Goal: Task Accomplishment & Management: Complete application form

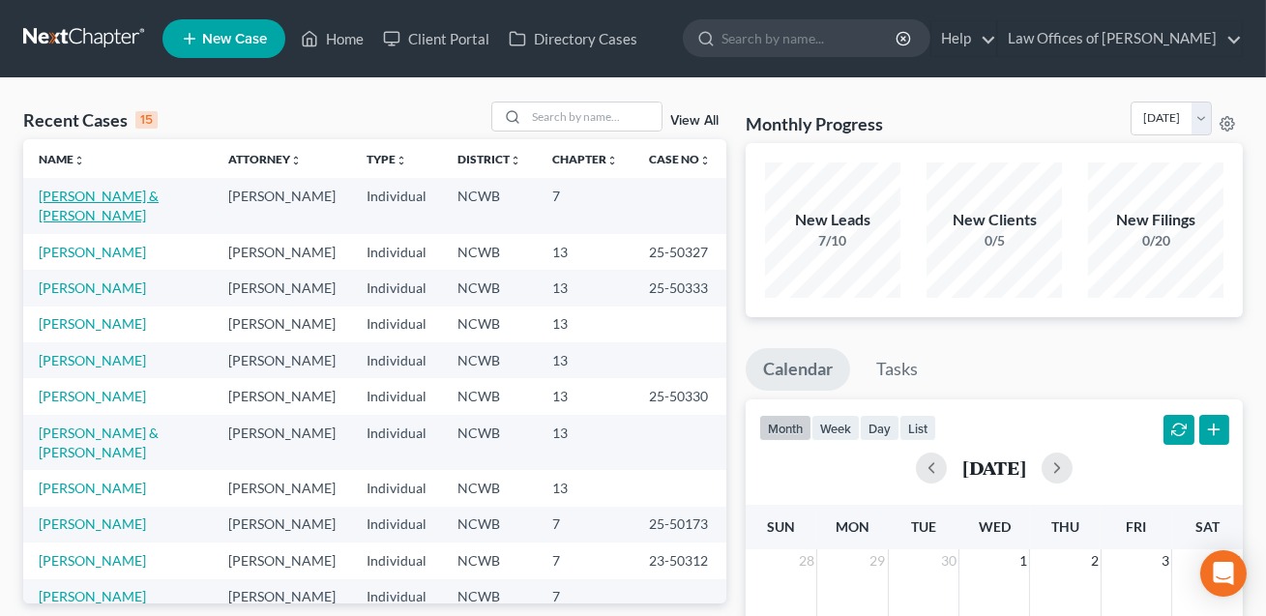
click at [74, 203] on link "[PERSON_NAME] & [PERSON_NAME]" at bounding box center [99, 206] width 120 height 36
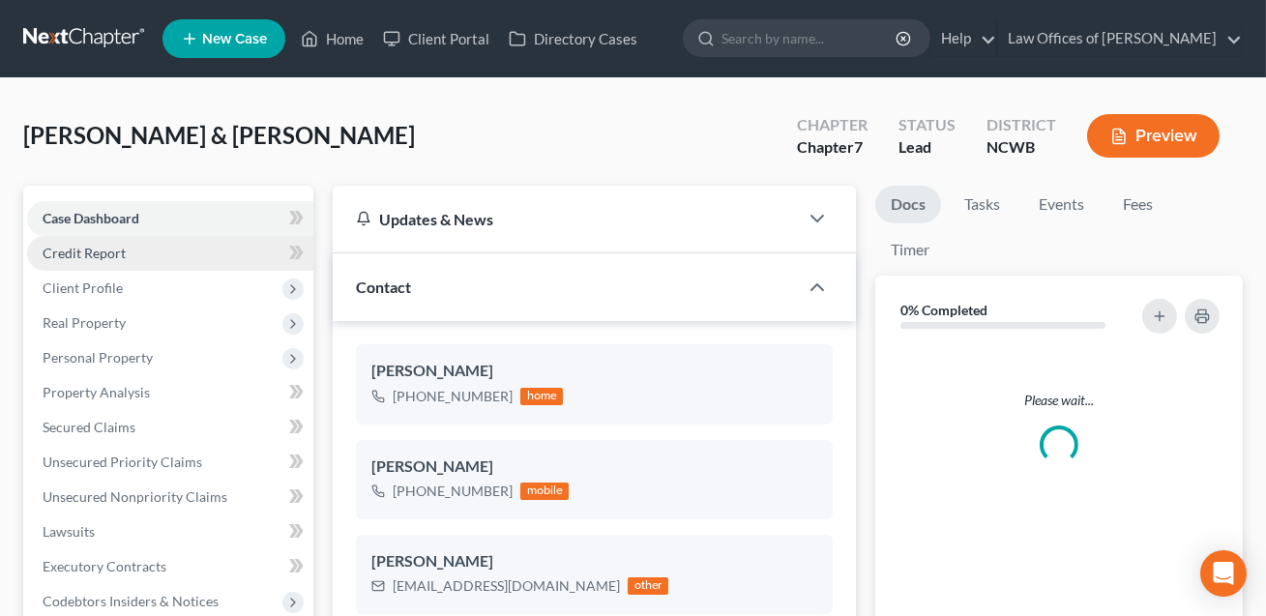
click at [81, 248] on span "Credit Report" at bounding box center [84, 253] width 83 height 16
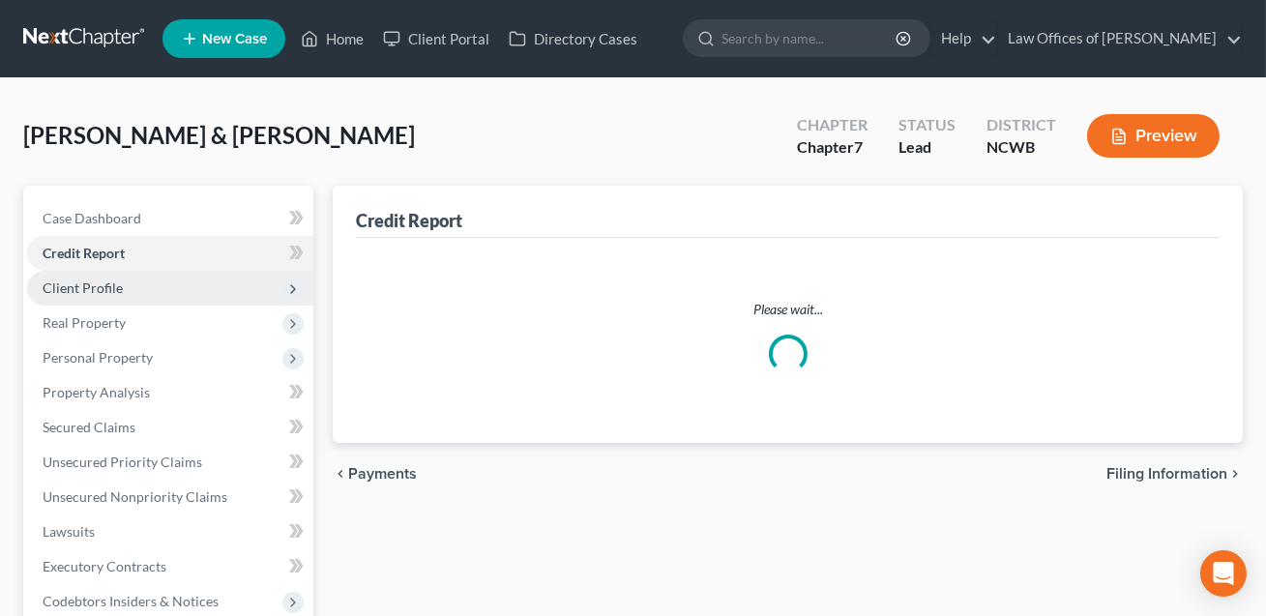
click at [87, 290] on span "Client Profile" at bounding box center [83, 288] width 80 height 16
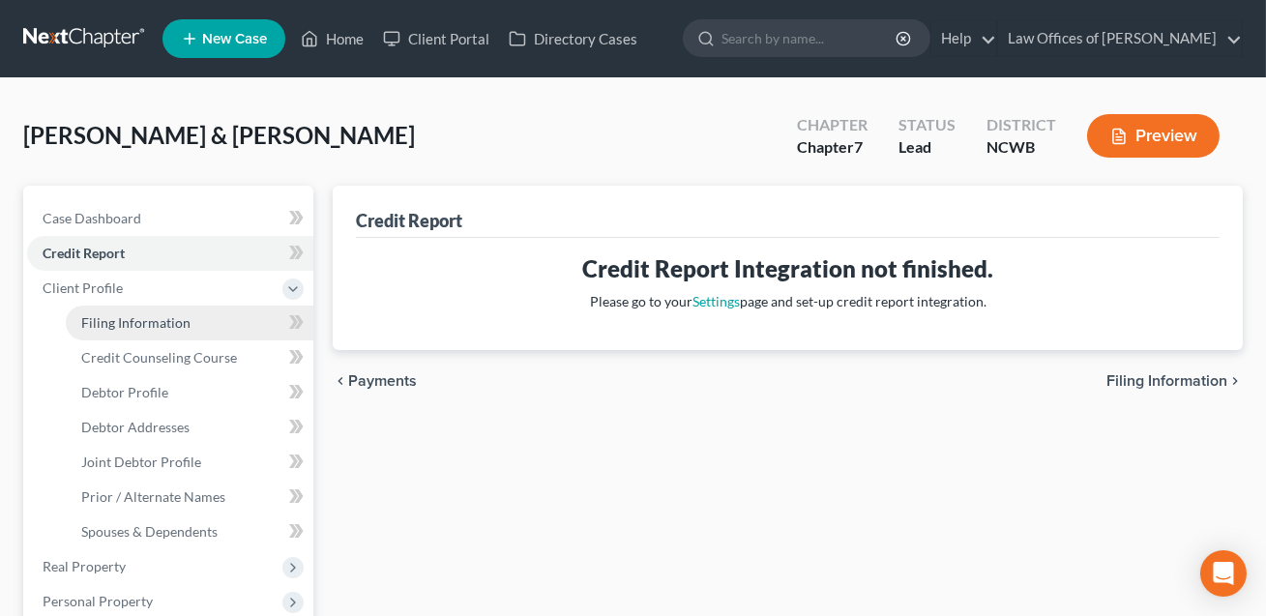
click at [103, 314] on span "Filing Information" at bounding box center [135, 322] width 109 height 16
select select "1"
select select "0"
select select "28"
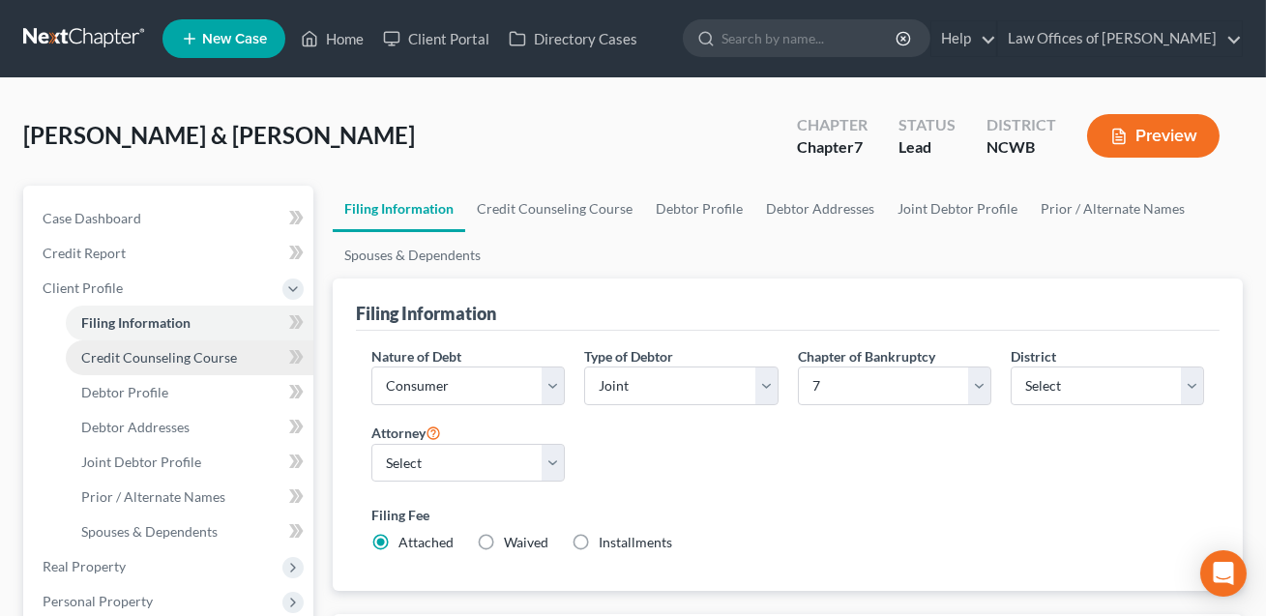
click at [145, 363] on span "Credit Counseling Course" at bounding box center [159, 357] width 156 height 16
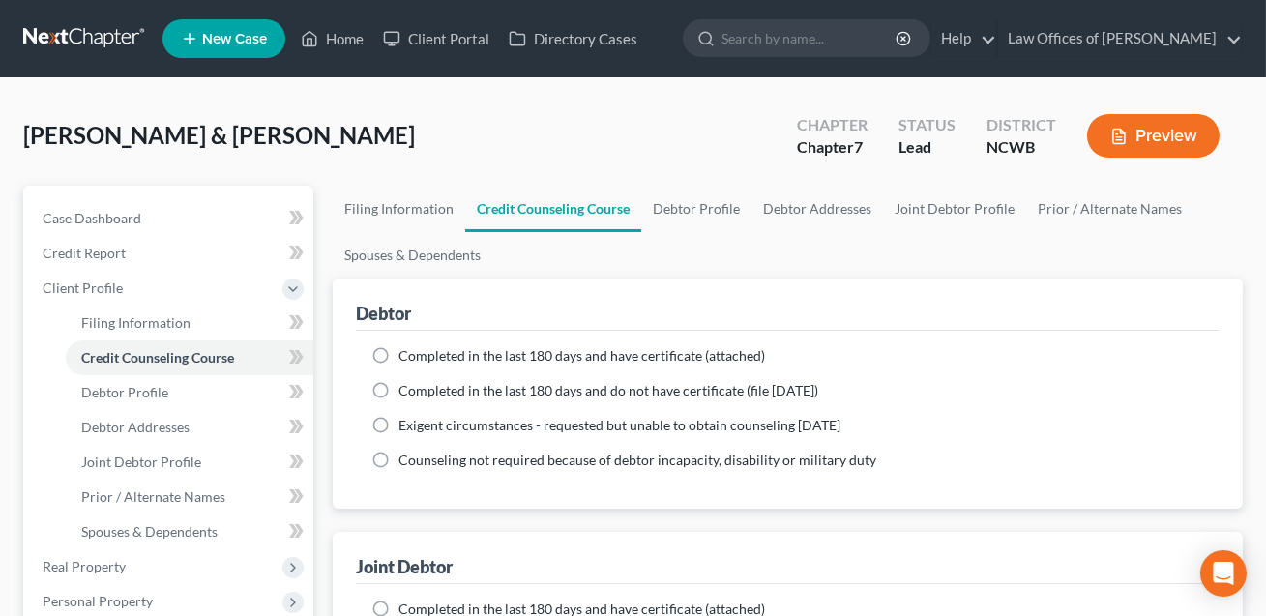
click at [398, 352] on label "Completed in the last 180 days and have certificate (attached)" at bounding box center [581, 355] width 367 height 19
click at [406, 352] on input "Completed in the last 180 days and have certificate (attached)" at bounding box center [412, 352] width 13 height 13
radio input "true"
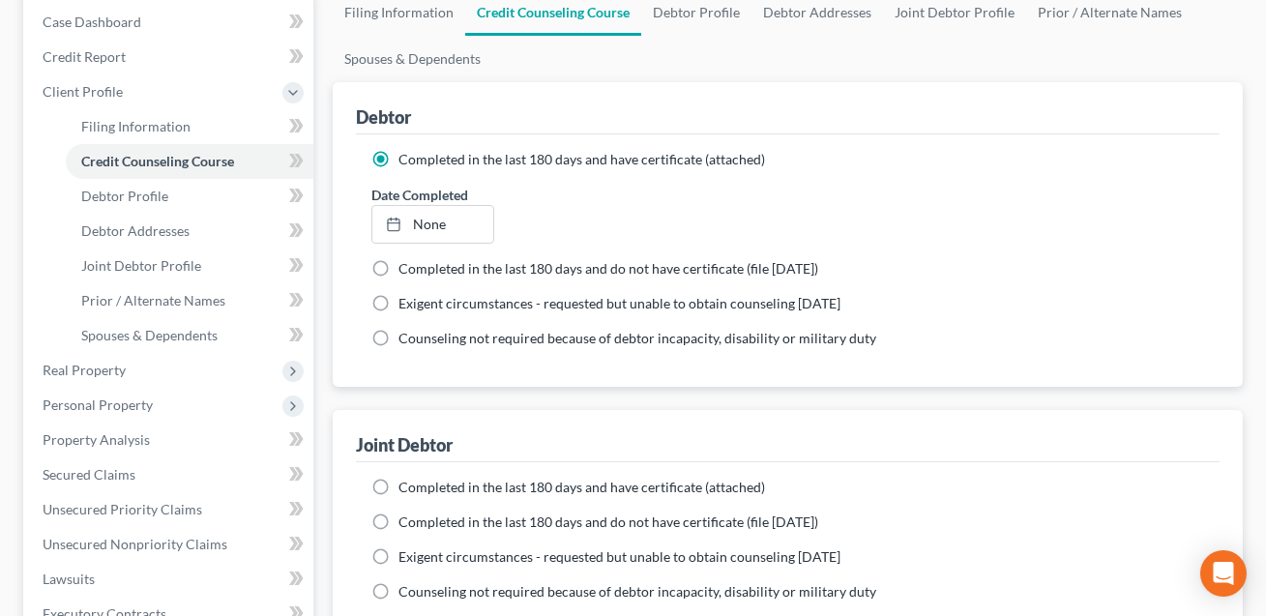
scroll to position [321, 0]
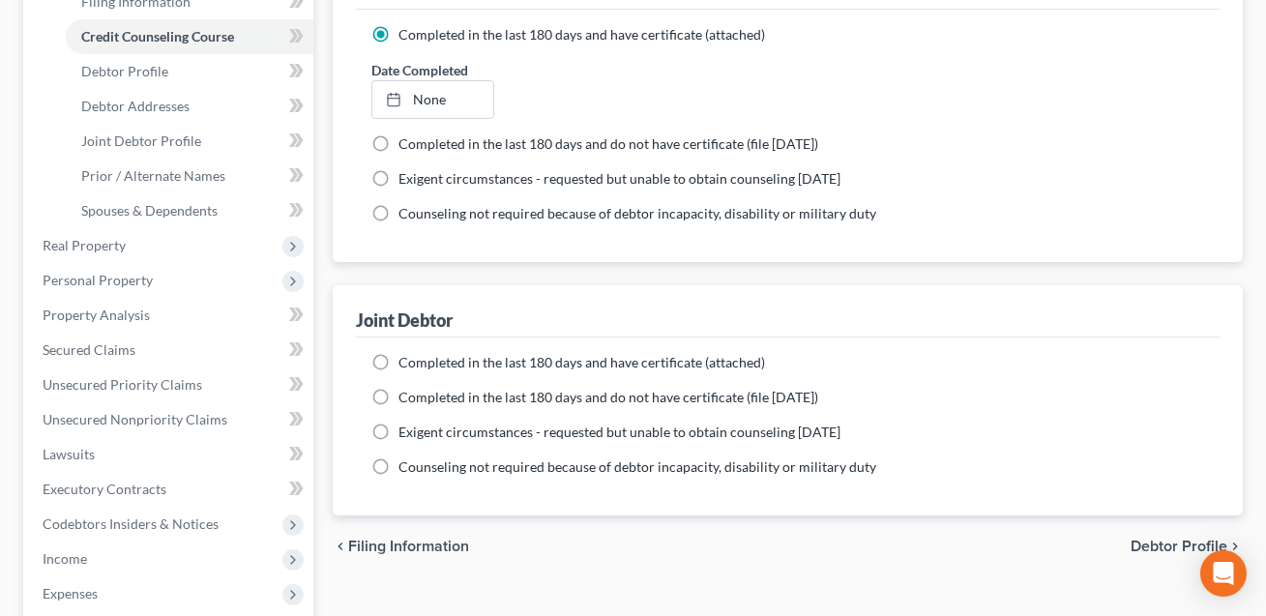
click at [398, 363] on label "Completed in the last 180 days and have certificate (attached)" at bounding box center [581, 362] width 367 height 19
click at [406, 363] on input "Completed in the last 180 days and have certificate (attached)" at bounding box center [412, 359] width 13 height 13
radio input "true"
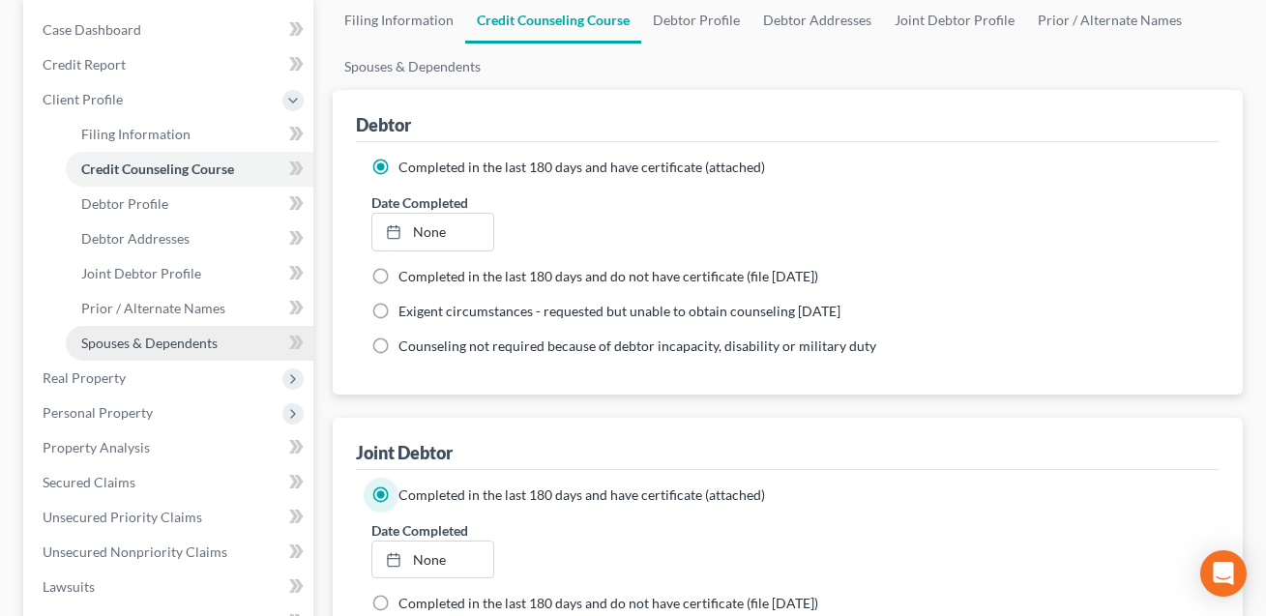
scroll to position [198, 0]
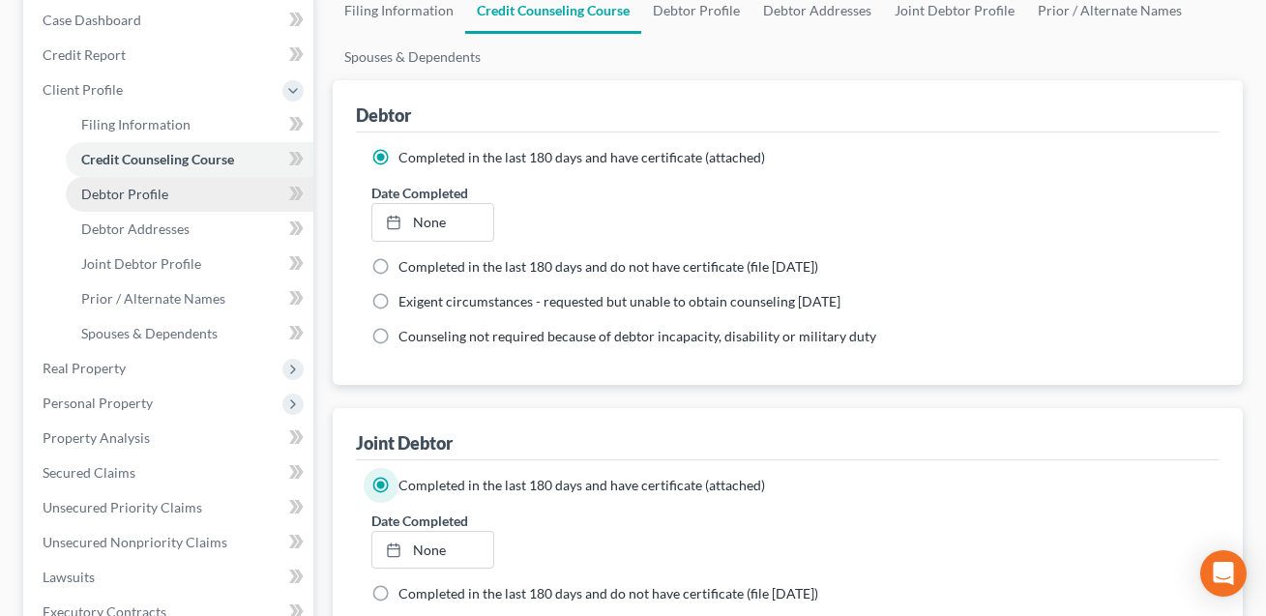
click at [133, 197] on span "Debtor Profile" at bounding box center [124, 194] width 87 height 16
select select "1"
select select "2"
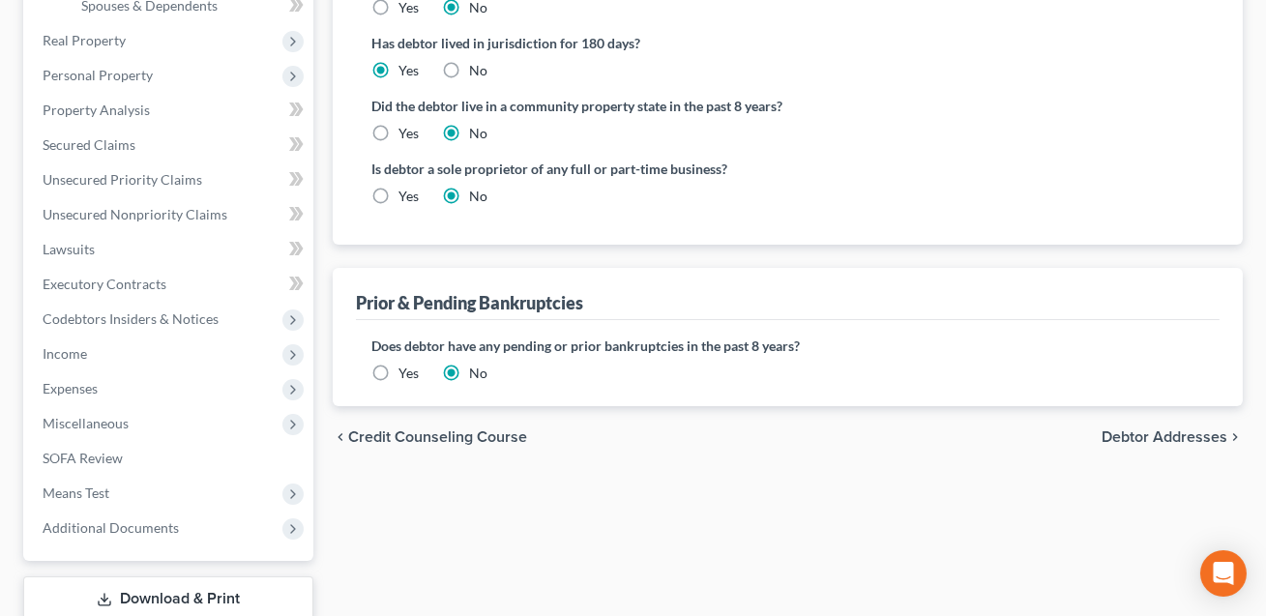
scroll to position [597, 0]
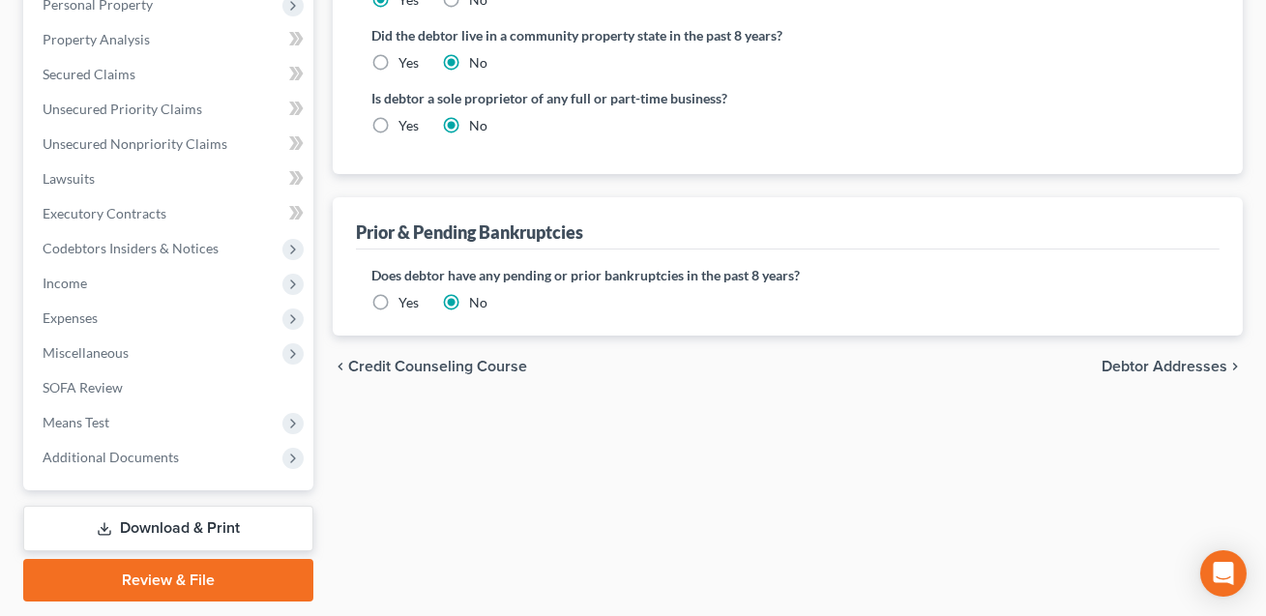
click at [398, 125] on label "Yes" at bounding box center [408, 125] width 20 height 19
click at [406, 125] on input "Yes" at bounding box center [412, 122] width 13 height 13
radio input "true"
radio input "false"
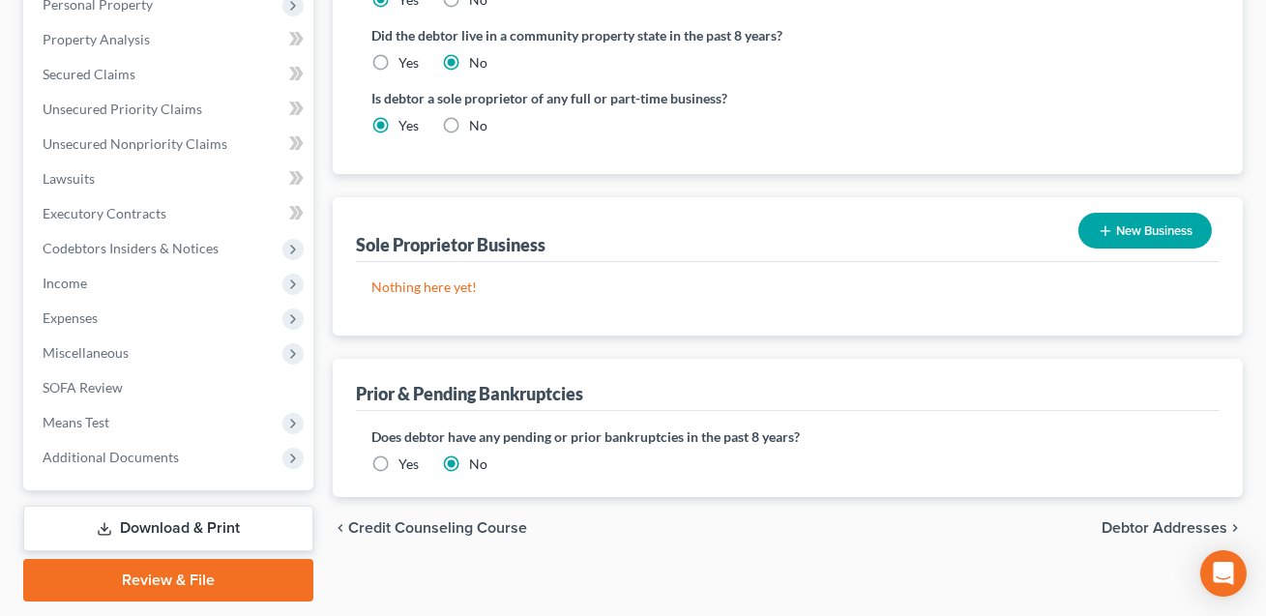
click at [1124, 224] on button "New Business" at bounding box center [1144, 231] width 133 height 36
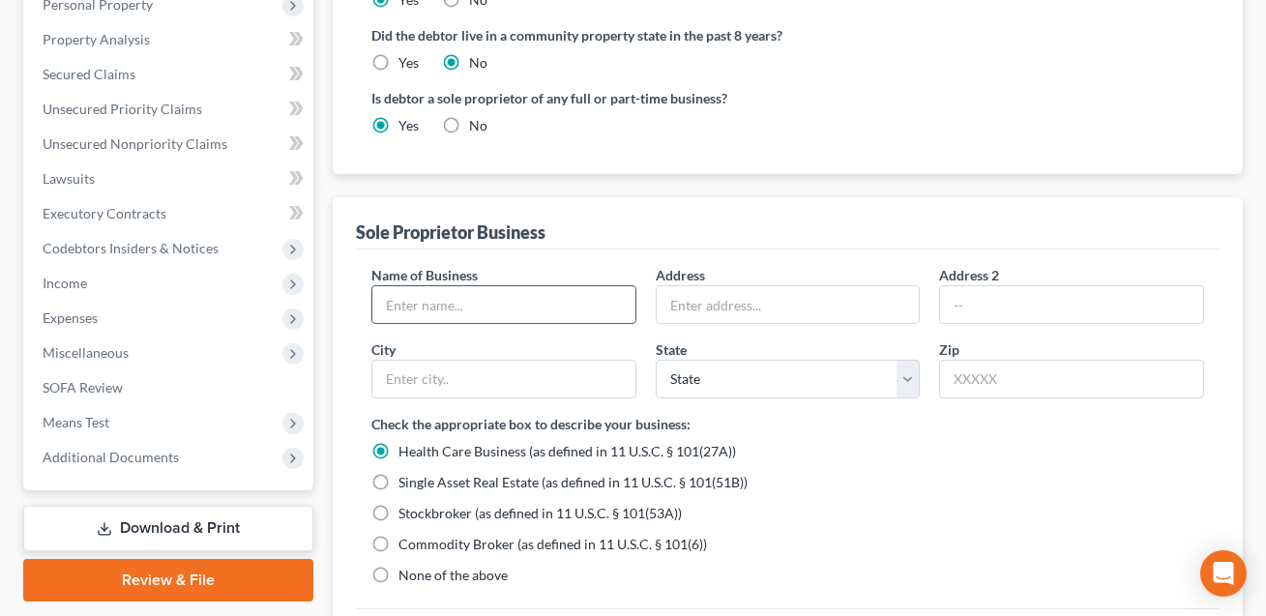
click at [490, 297] on input "text" at bounding box center [503, 304] width 263 height 37
type input "dba [PERSON_NAME]"
click at [398, 573] on label "None of the above" at bounding box center [452, 575] width 109 height 19
click at [406, 573] on input "None of the above" at bounding box center [412, 572] width 13 height 13
radio input "true"
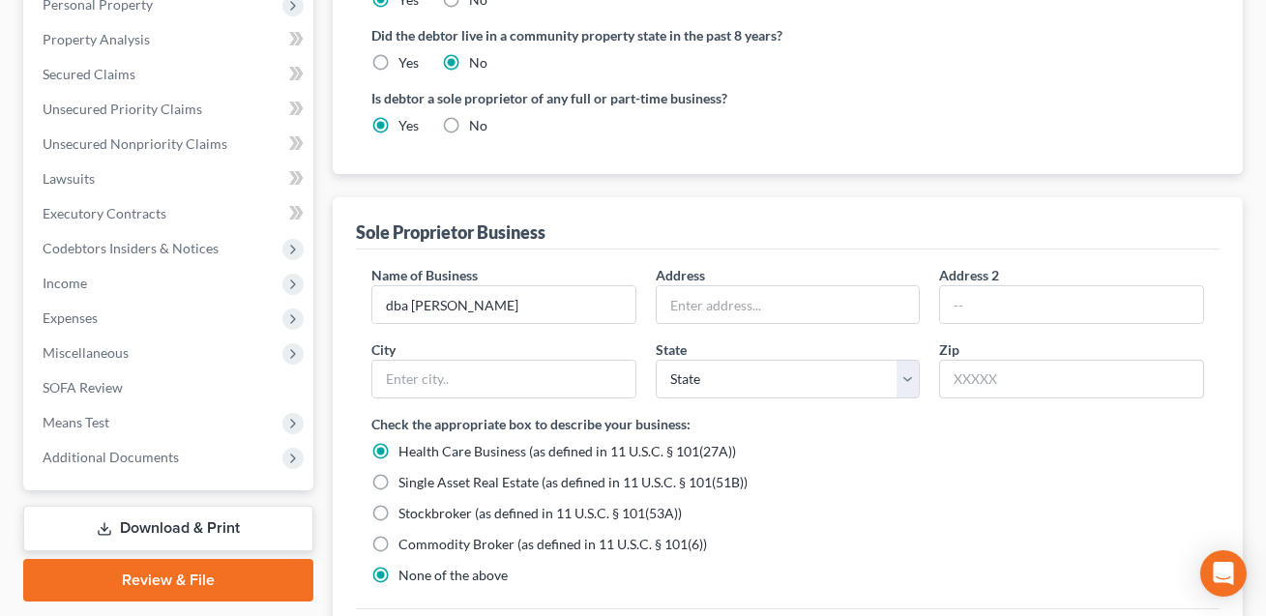
radio input "false"
click at [708, 308] on input "text" at bounding box center [788, 304] width 263 height 37
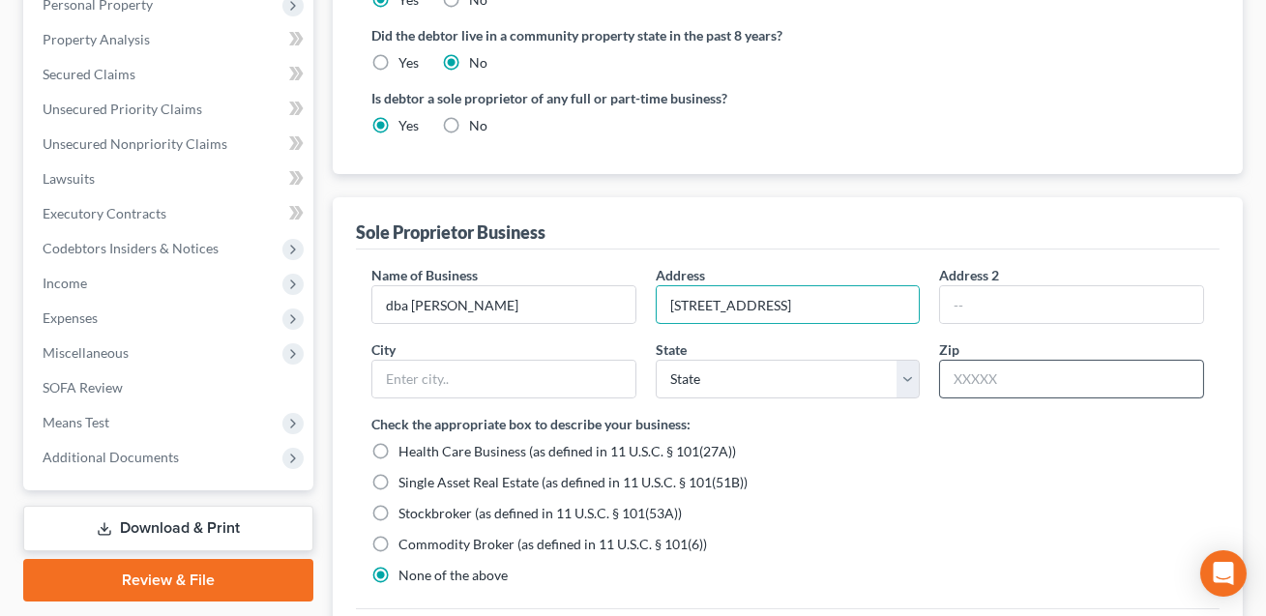
type input "[STREET_ADDRESS]"
click at [972, 385] on input "text" at bounding box center [1071, 379] width 265 height 39
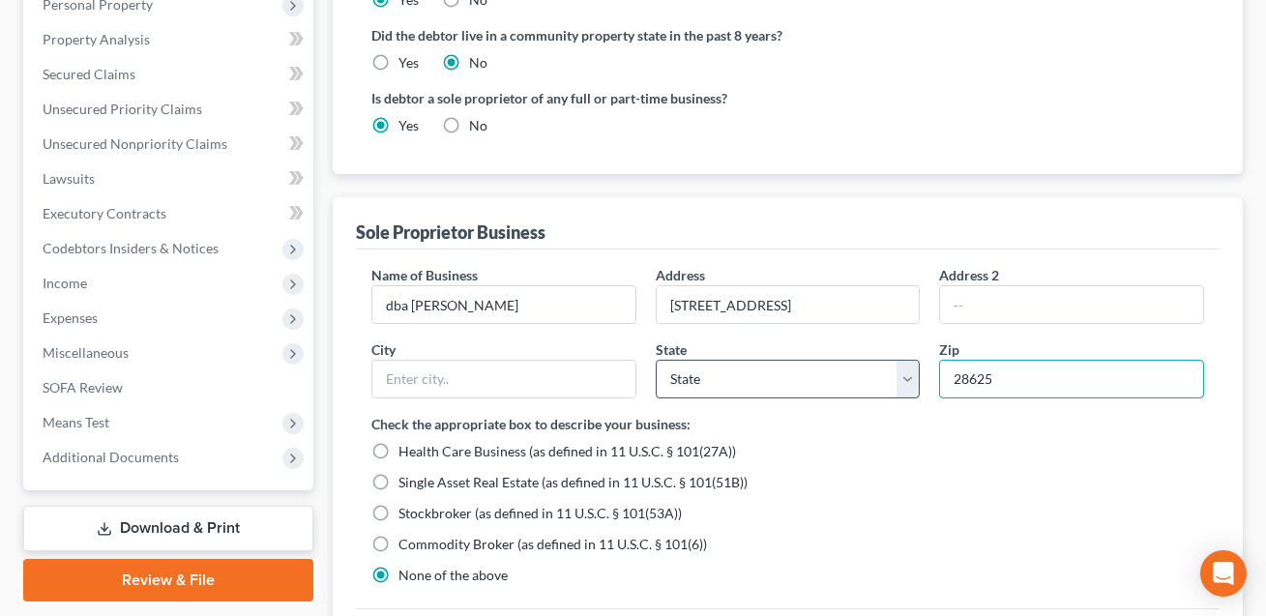
type input "28625"
click at [839, 366] on select "State AL AK AR AZ CA CO CT DE DC FL GA GU HI ID IL IN IA KS KY LA ME MD MA MI M…" at bounding box center [788, 379] width 265 height 39
type input "[GEOGRAPHIC_DATA]"
select select "28"
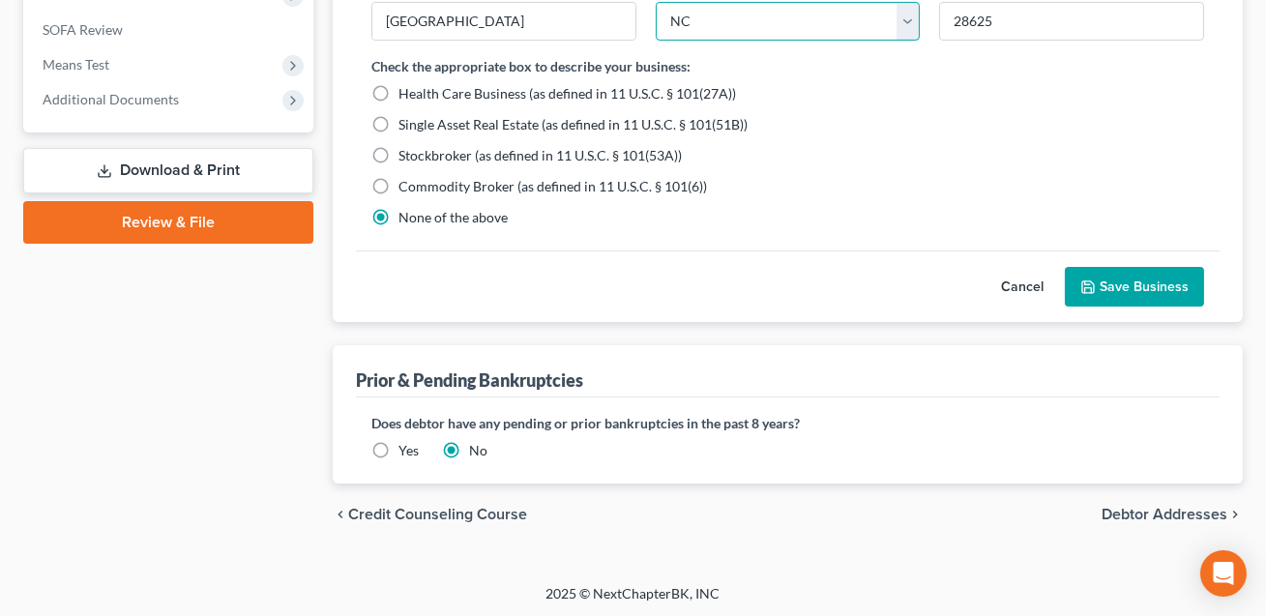
scroll to position [935, 0]
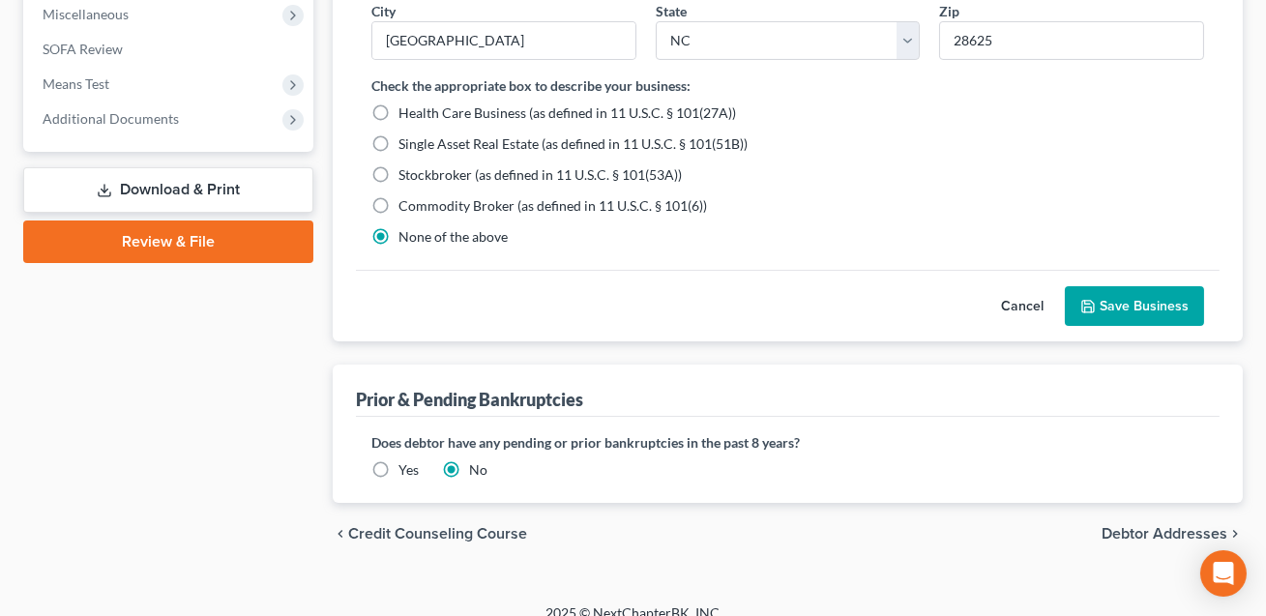
click at [1141, 309] on button "Save Business" at bounding box center [1134, 306] width 139 height 41
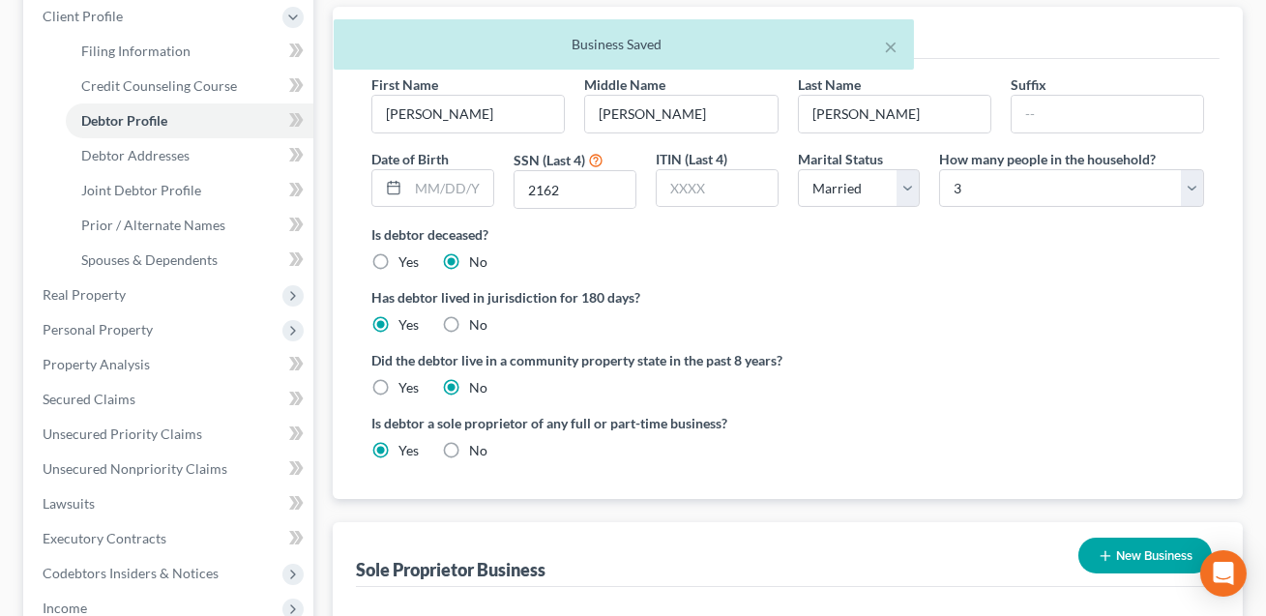
scroll to position [233, 0]
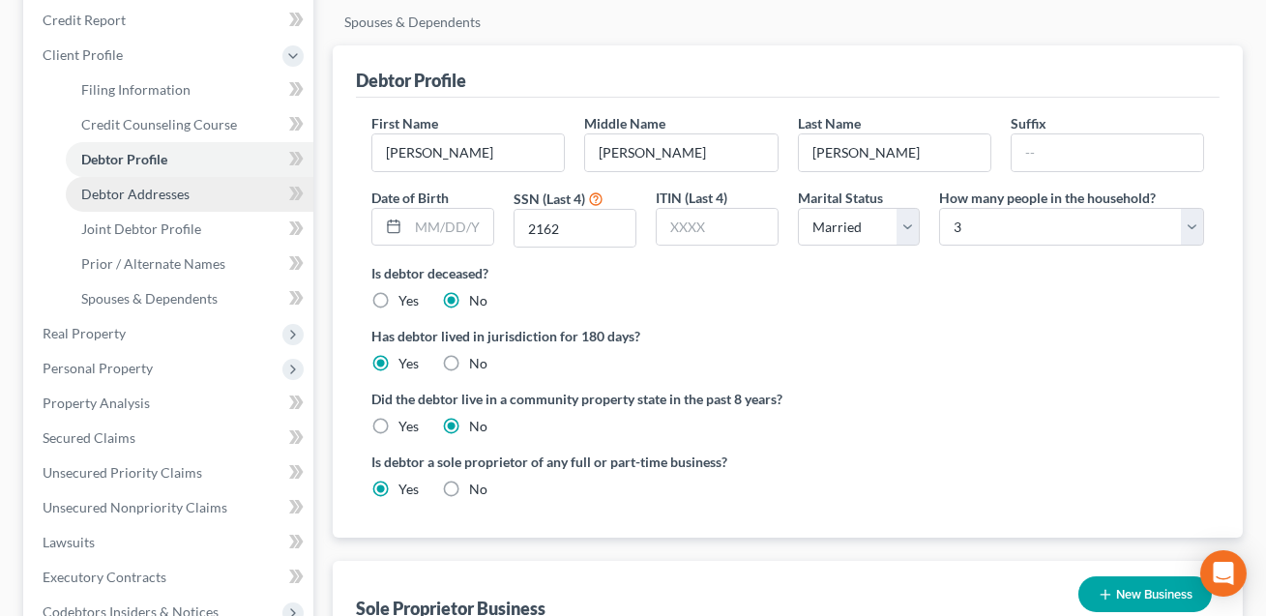
click at [175, 193] on span "Debtor Addresses" at bounding box center [135, 194] width 108 height 16
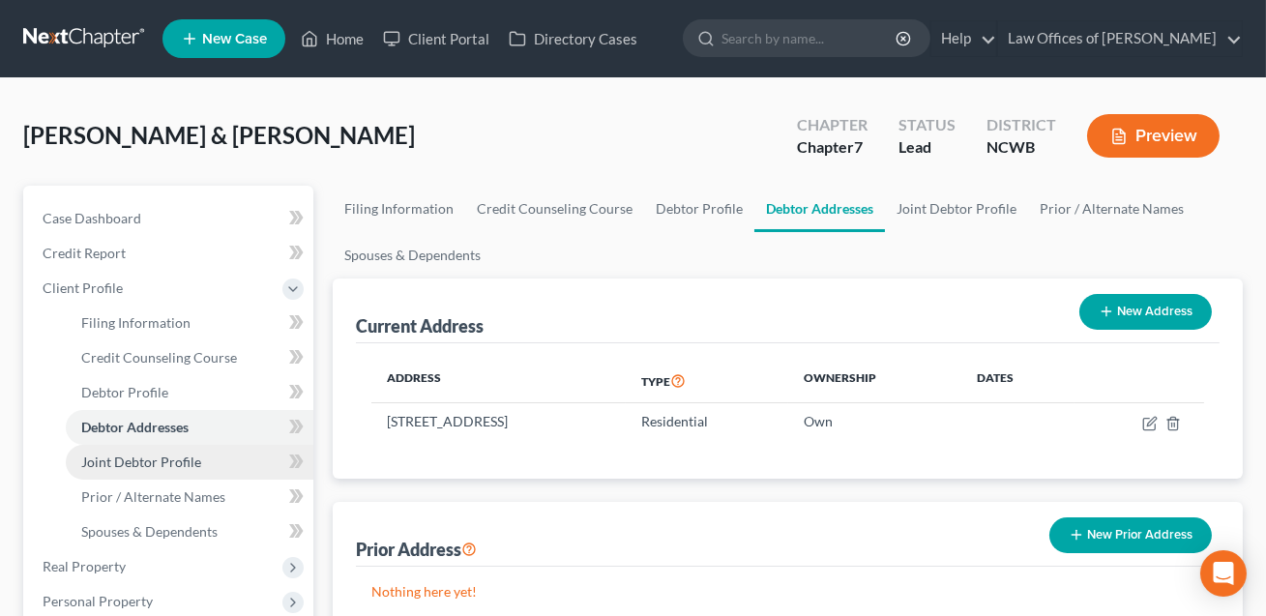
click at [169, 464] on span "Joint Debtor Profile" at bounding box center [141, 462] width 120 height 16
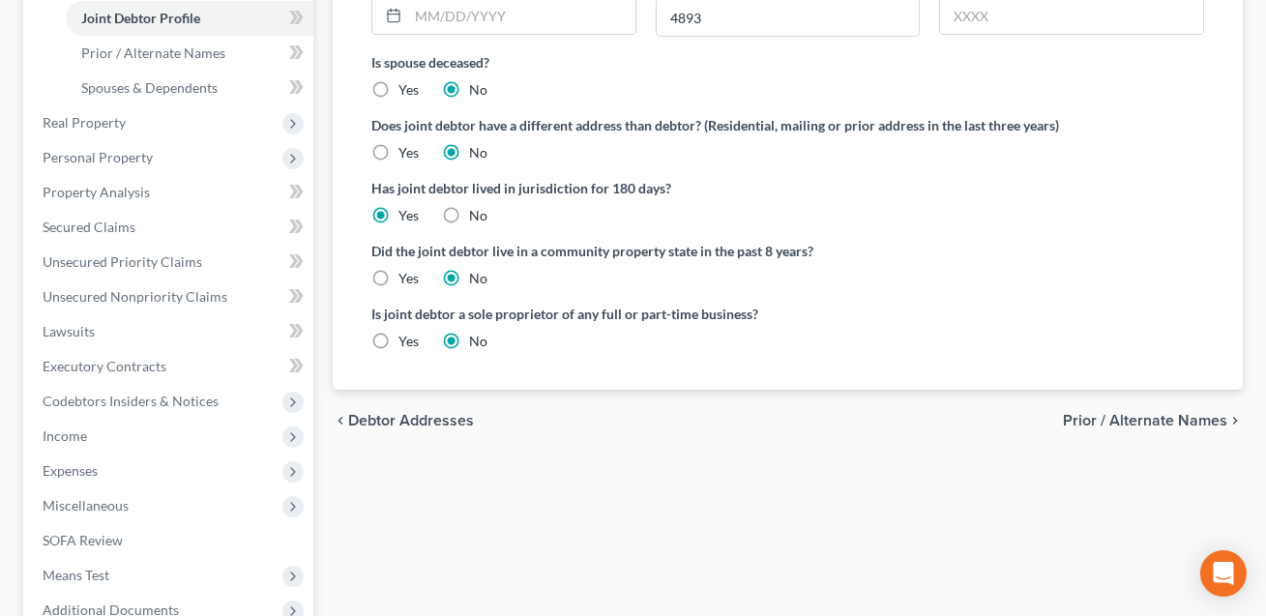
scroll to position [445, 0]
click at [164, 53] on span "Prior / Alternate Names" at bounding box center [153, 52] width 144 height 16
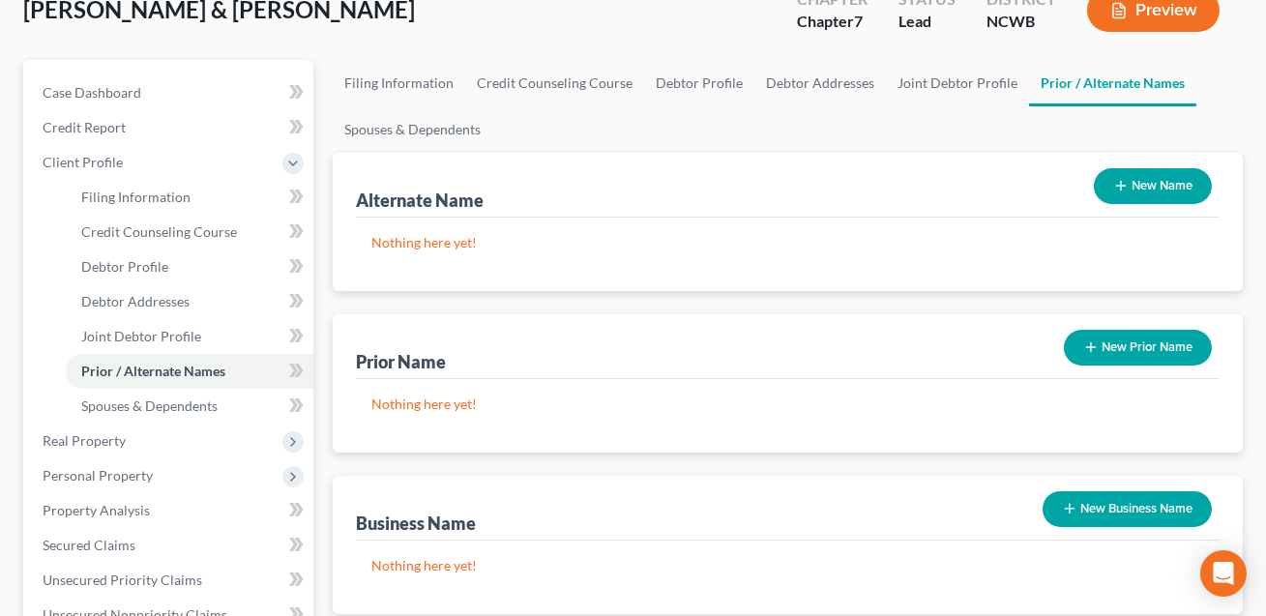
scroll to position [345, 0]
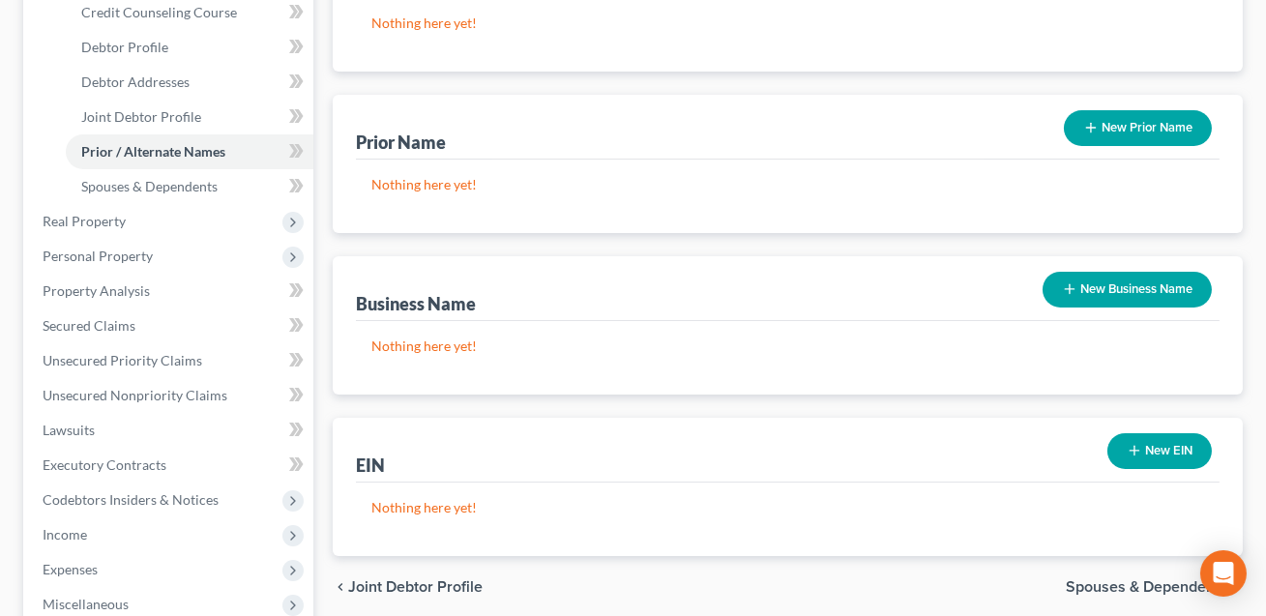
click at [1107, 297] on button "New Business Name" at bounding box center [1127, 290] width 169 height 36
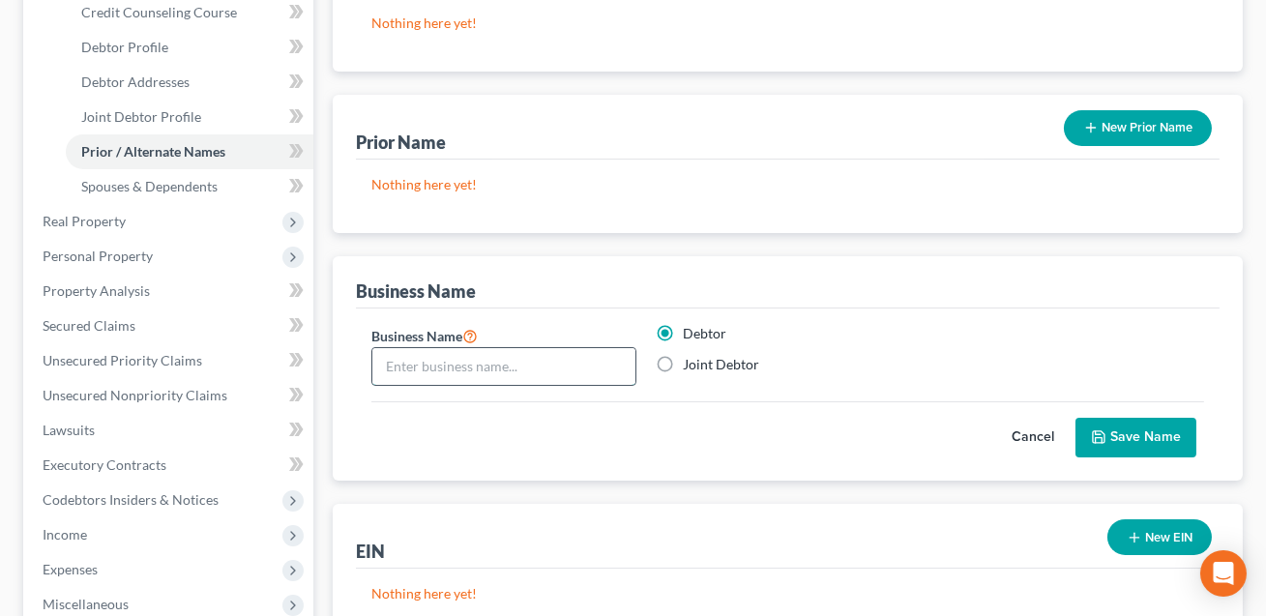
click at [511, 358] on input "text" at bounding box center [503, 366] width 263 height 37
type input "dba Kimberlee Caroll"
click at [1149, 429] on button "Save Name" at bounding box center [1135, 438] width 121 height 41
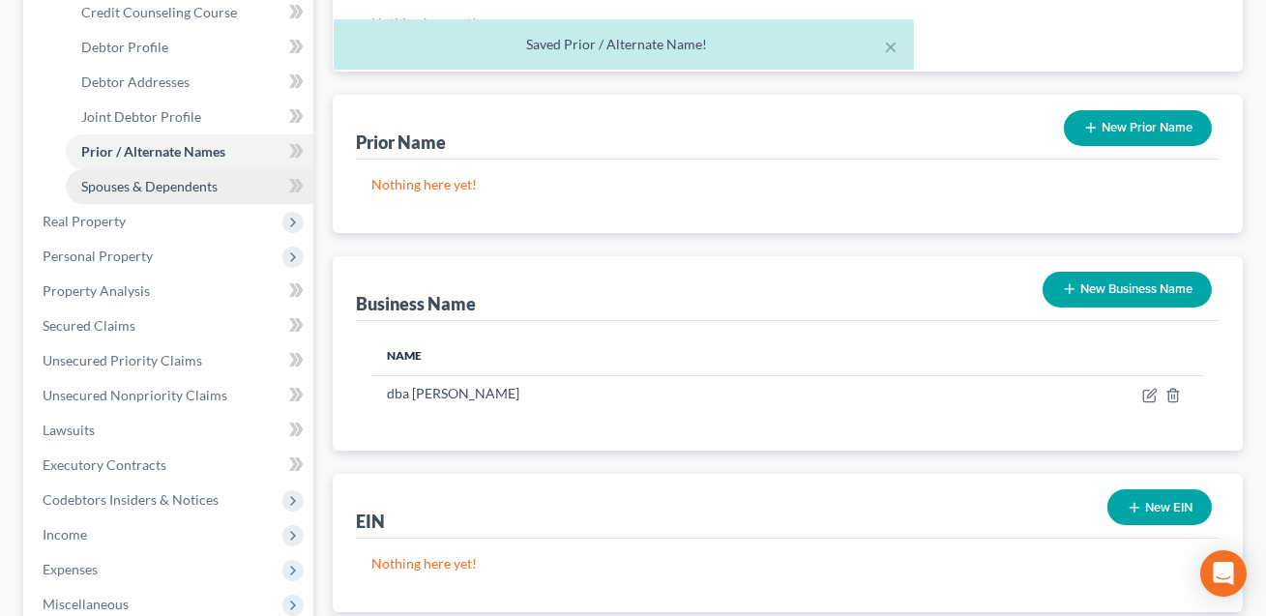
click at [159, 190] on span "Spouses & Dependents" at bounding box center [149, 186] width 136 height 16
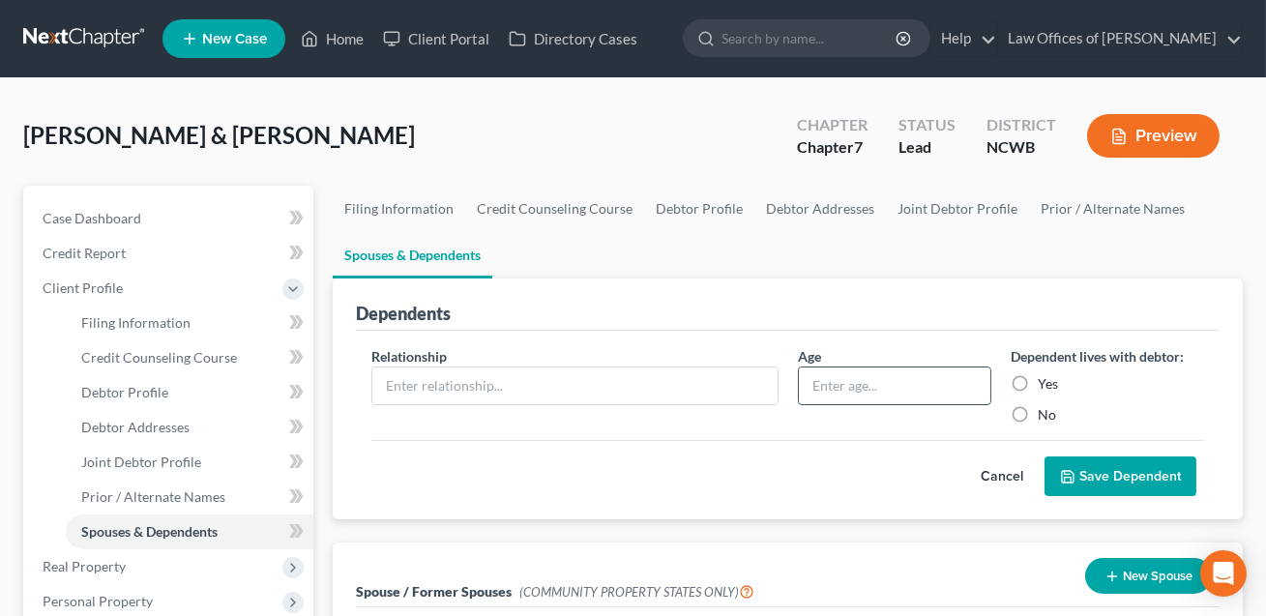
click at [856, 397] on input "text" at bounding box center [894, 386] width 191 height 37
type input "72"
click at [1038, 379] on label "Yes" at bounding box center [1048, 383] width 20 height 19
click at [1045, 379] on input "Yes" at bounding box center [1051, 380] width 13 height 13
radio input "true"
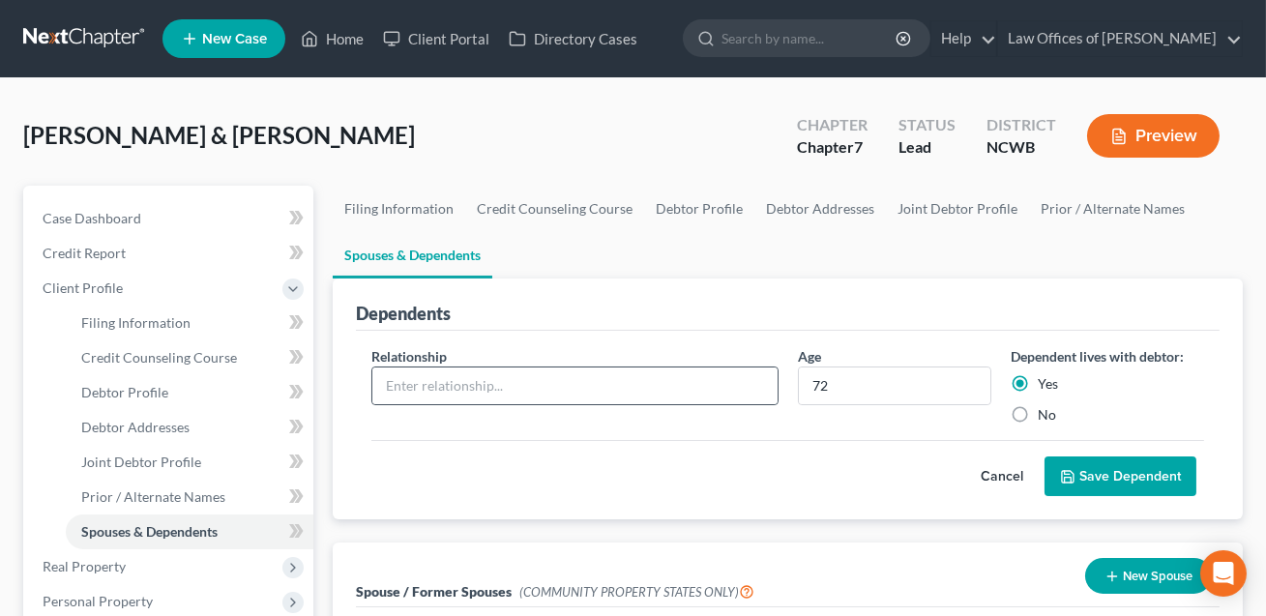
click at [513, 401] on div at bounding box center [574, 386] width 406 height 39
click at [491, 384] on input "text" at bounding box center [574, 386] width 404 height 37
type input "Mother"
click at [1091, 463] on button "Save Dependent" at bounding box center [1121, 476] width 152 height 41
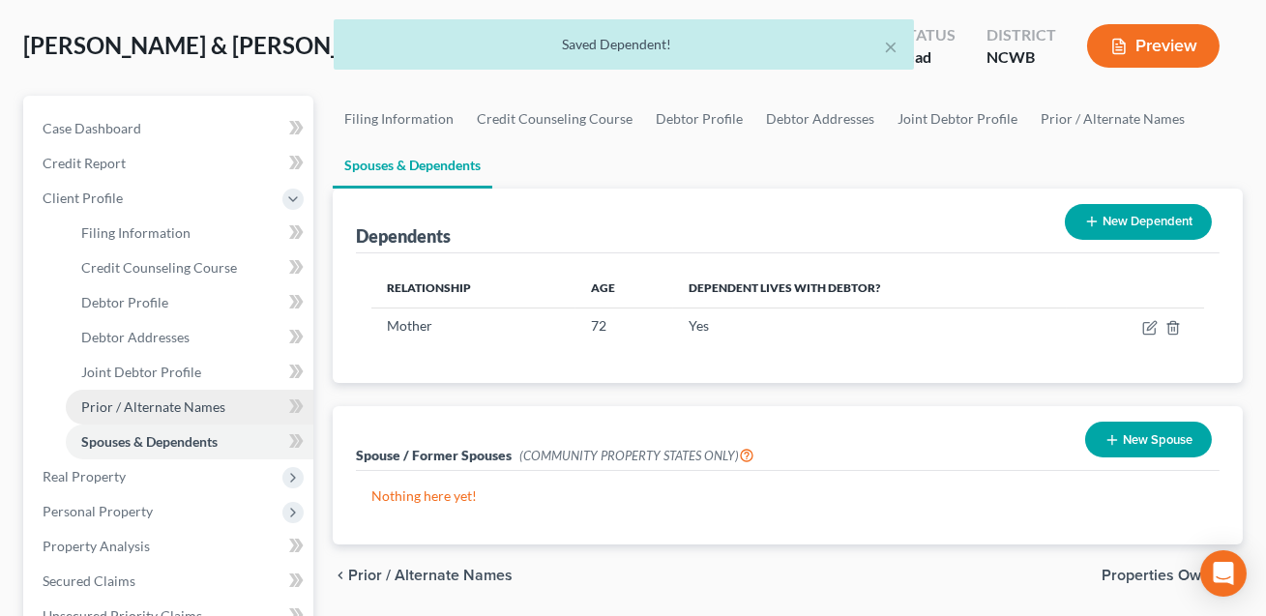
scroll to position [116, 0]
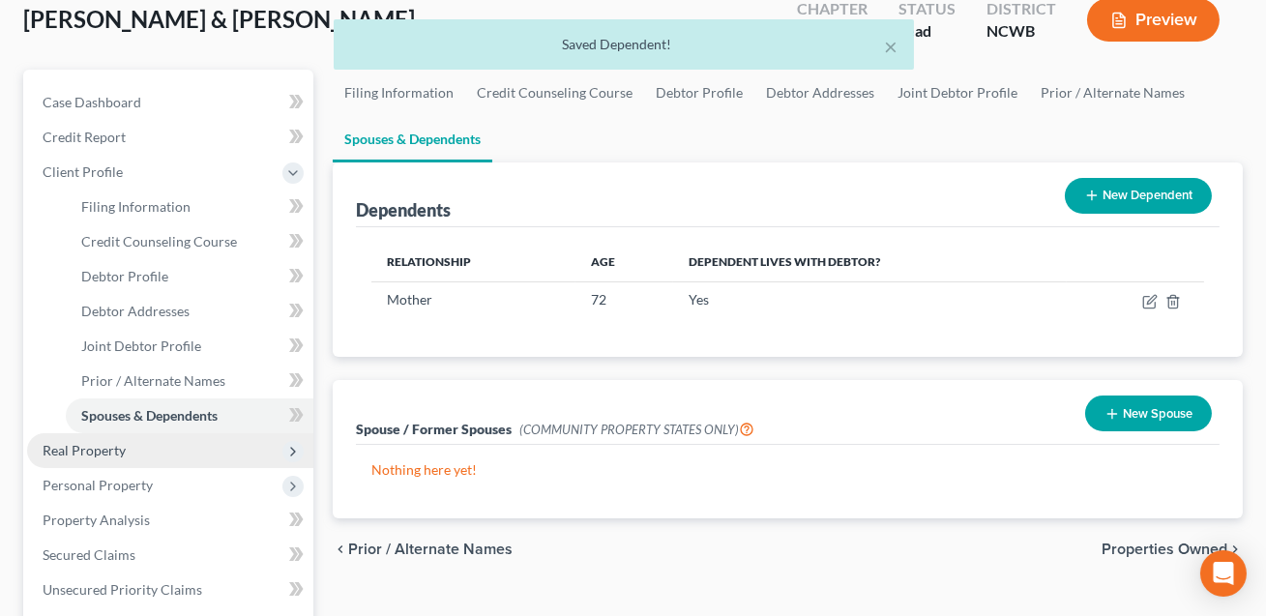
click at [120, 452] on span "Real Property" at bounding box center [84, 450] width 83 height 16
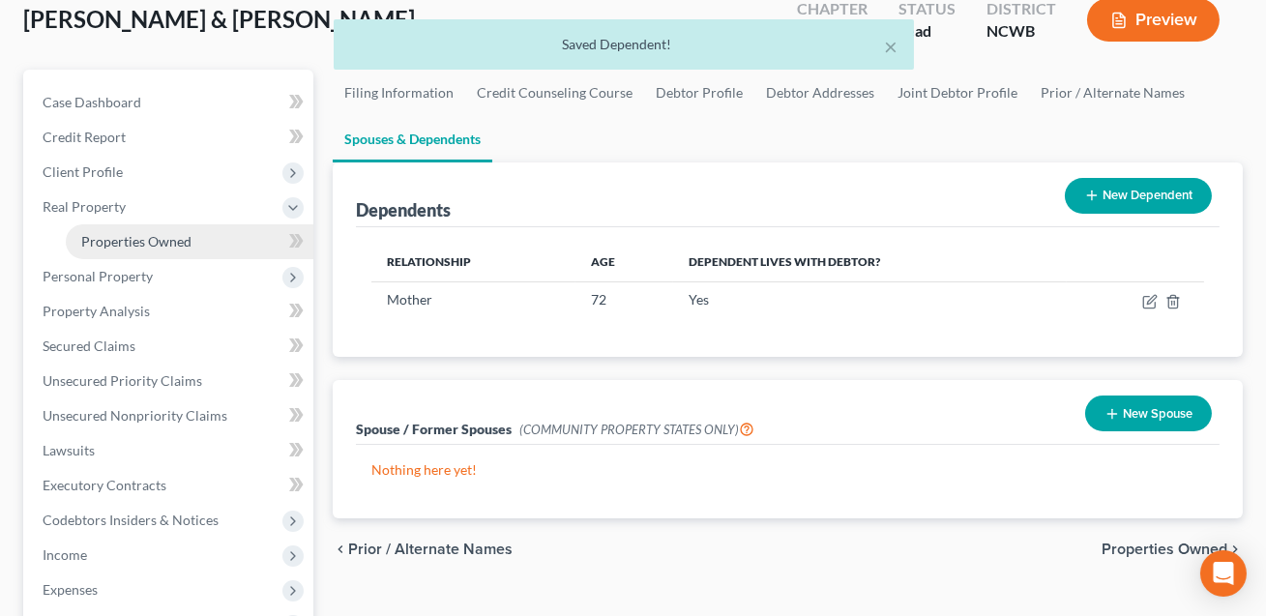
click at [145, 248] on span "Properties Owned" at bounding box center [136, 241] width 110 height 16
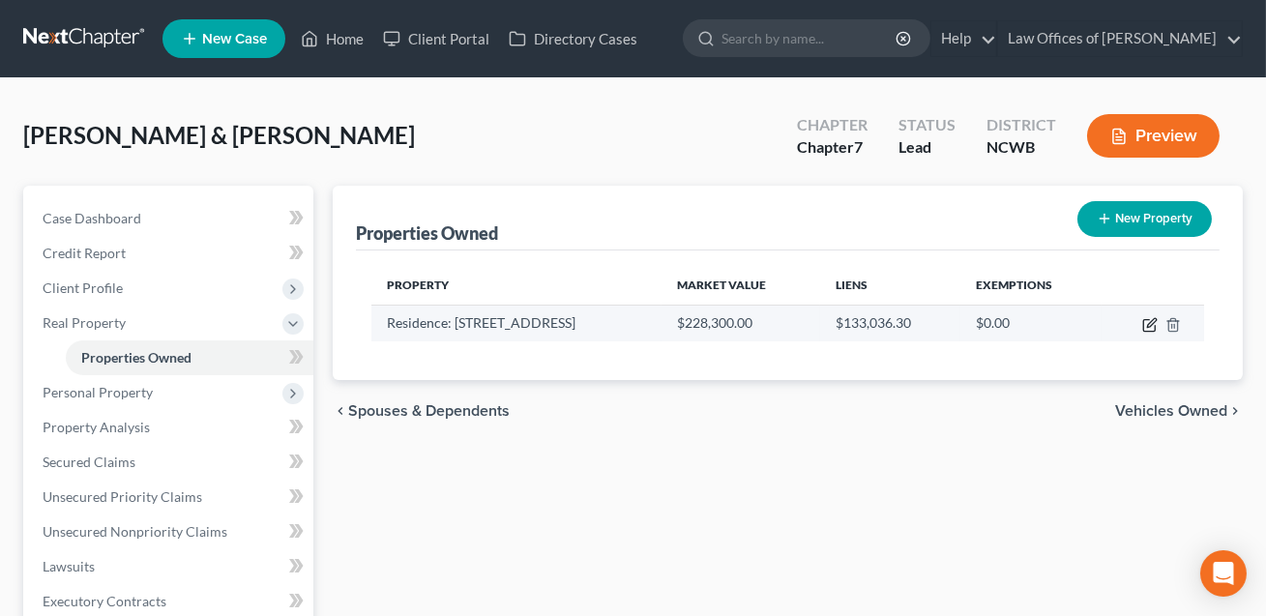
click at [1151, 322] on icon "button" at bounding box center [1149, 324] width 15 height 15
select select "28"
select select "2"
select select "5"
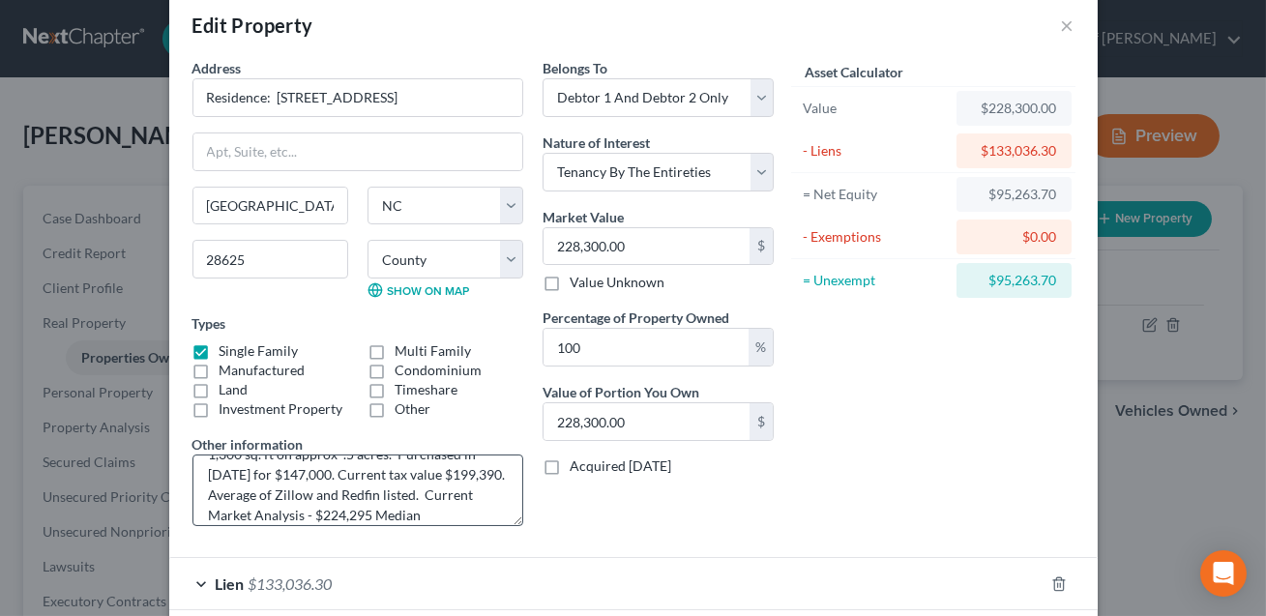
scroll to position [48, 0]
drag, startPoint x: 418, startPoint y: 493, endPoint x: 212, endPoint y: 492, distance: 206.0
click at [212, 492] on textarea "Residence consisting of a 3 br, 2 ba home with 1,300 sq. ft on approx .5 acres.…" at bounding box center [357, 491] width 331 height 72
drag, startPoint x: 463, startPoint y: 469, endPoint x: 485, endPoint y: 504, distance: 40.8
click at [485, 504] on textarea "Residence consisting of a 3 br, 2 ba home with 1,300 sq. ft on approx .5 acres.…" at bounding box center [357, 491] width 331 height 72
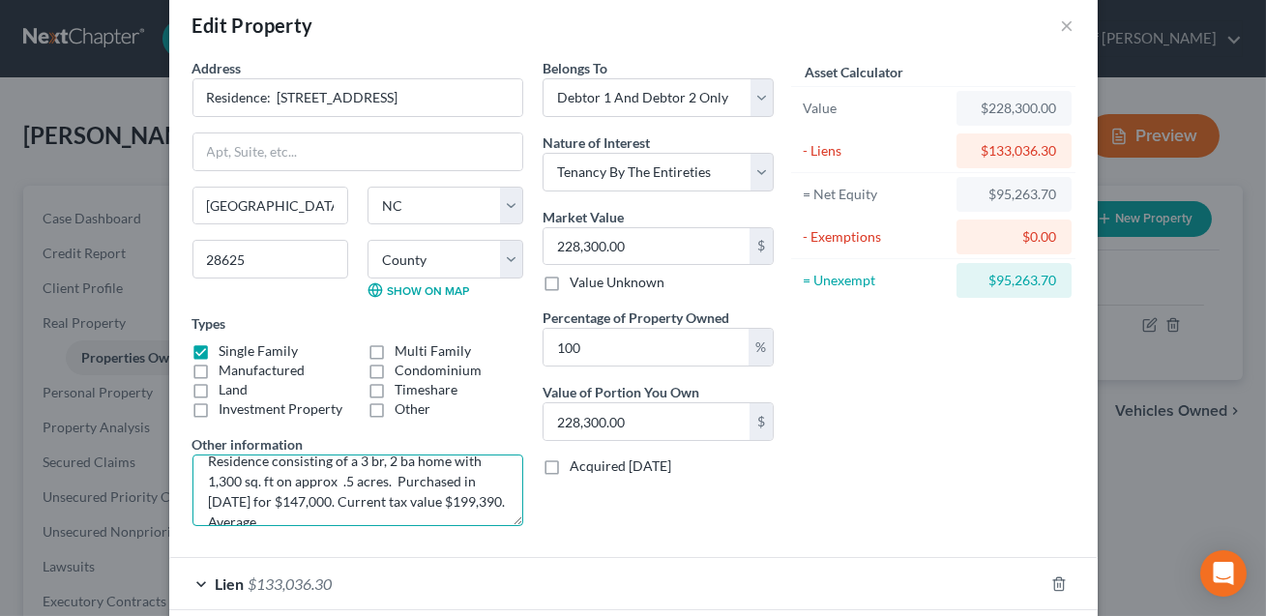
scroll to position [40, 0]
click at [387, 498] on textarea "Residence consisting of a 3 br, 2 ba home with 1,300 sq. ft on approx .5 acres.…" at bounding box center [357, 491] width 331 height 72
drag, startPoint x: 292, startPoint y: 480, endPoint x: 468, endPoint y: 481, distance: 176.0
click at [468, 481] on textarea "Residence consisting of a 3 br, 2 ba home with 1,300 sq. ft on approx .5 acres.…" at bounding box center [357, 491] width 331 height 72
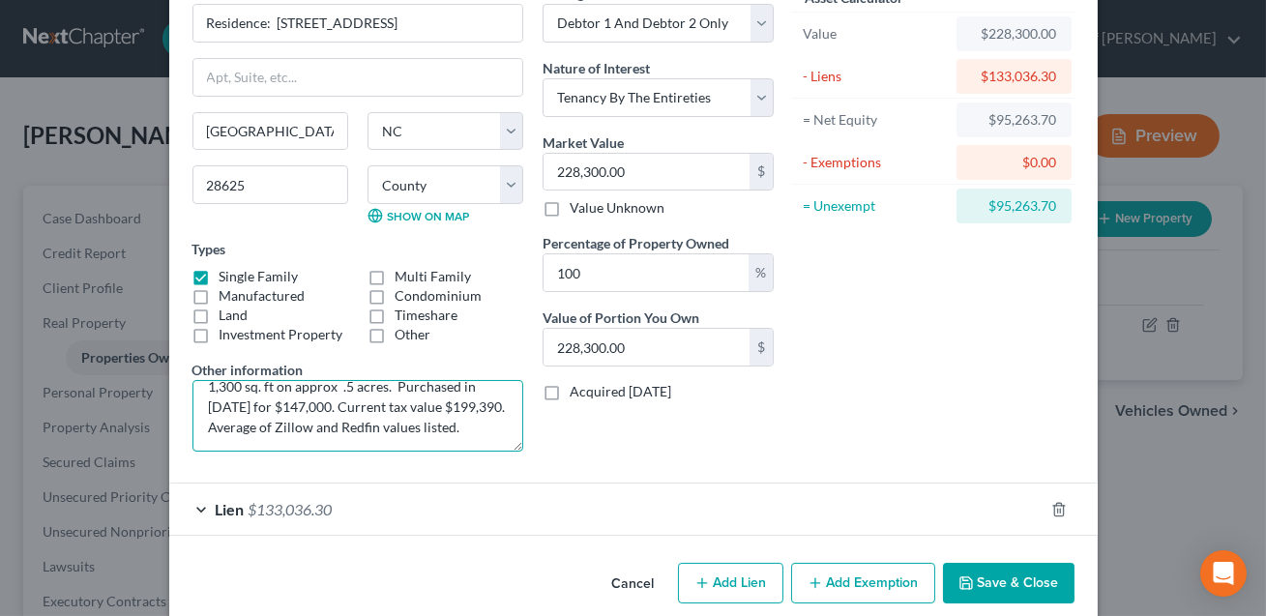
scroll to position [130, 0]
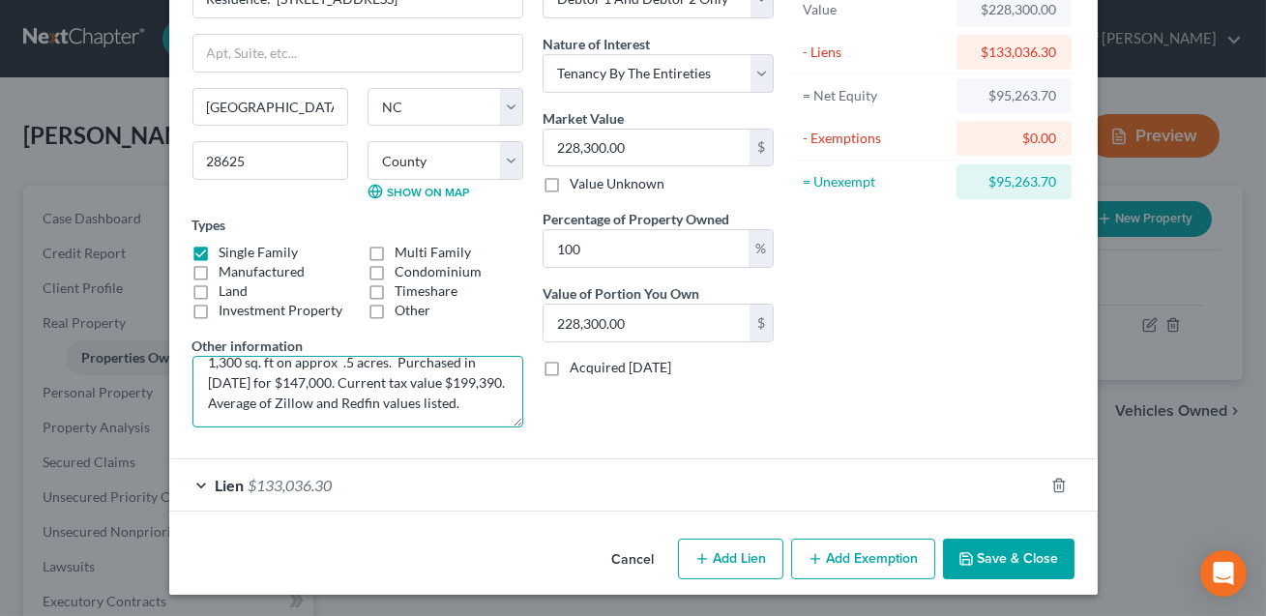
type textarea "Residence consisting of a 3 br, 2 ba home with 1,300 sq. ft on approx .5 acres.…"
click at [903, 561] on button "Add Exemption" at bounding box center [863, 559] width 144 height 41
select select "2"
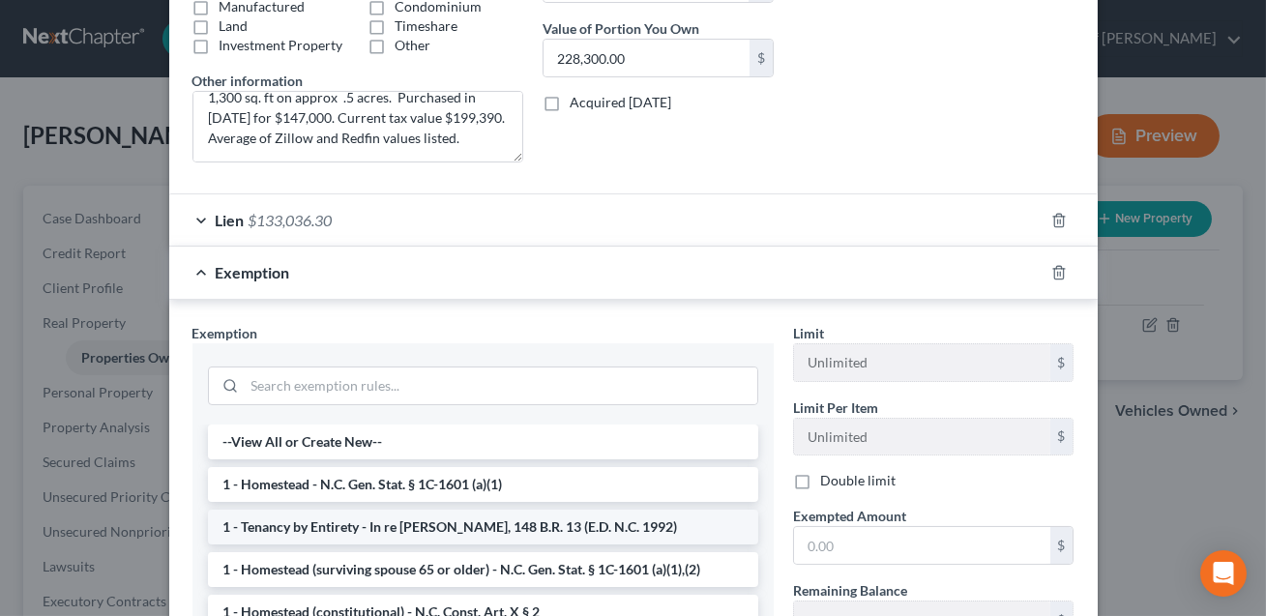
scroll to position [409, 0]
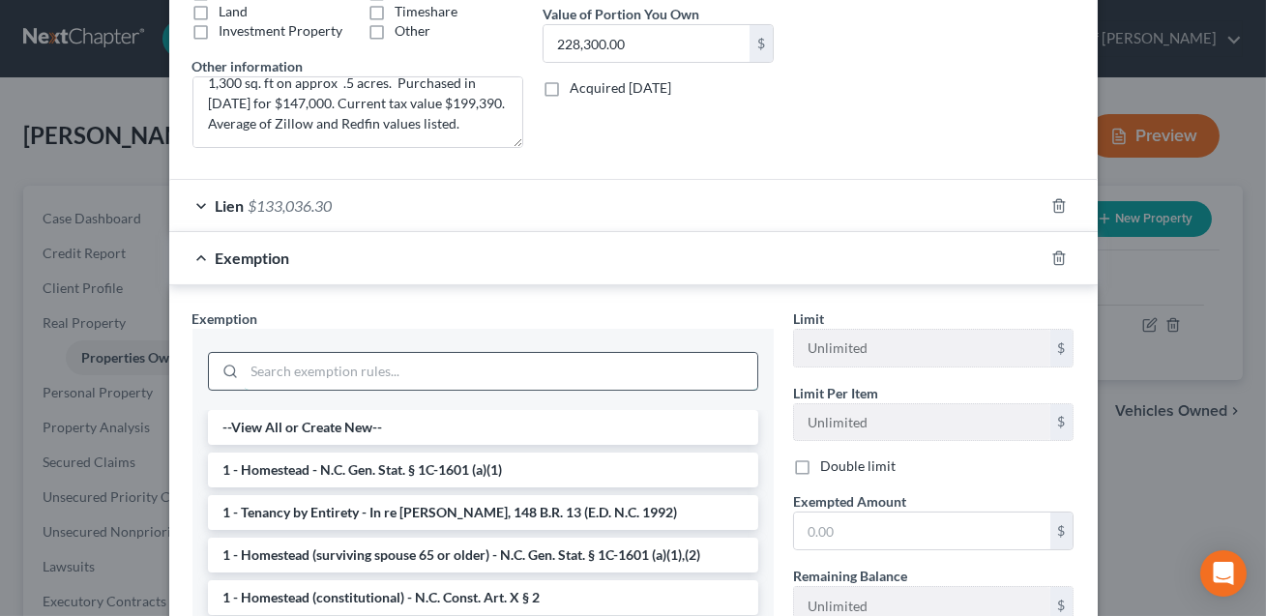
click at [372, 367] on input "search" at bounding box center [501, 371] width 513 height 37
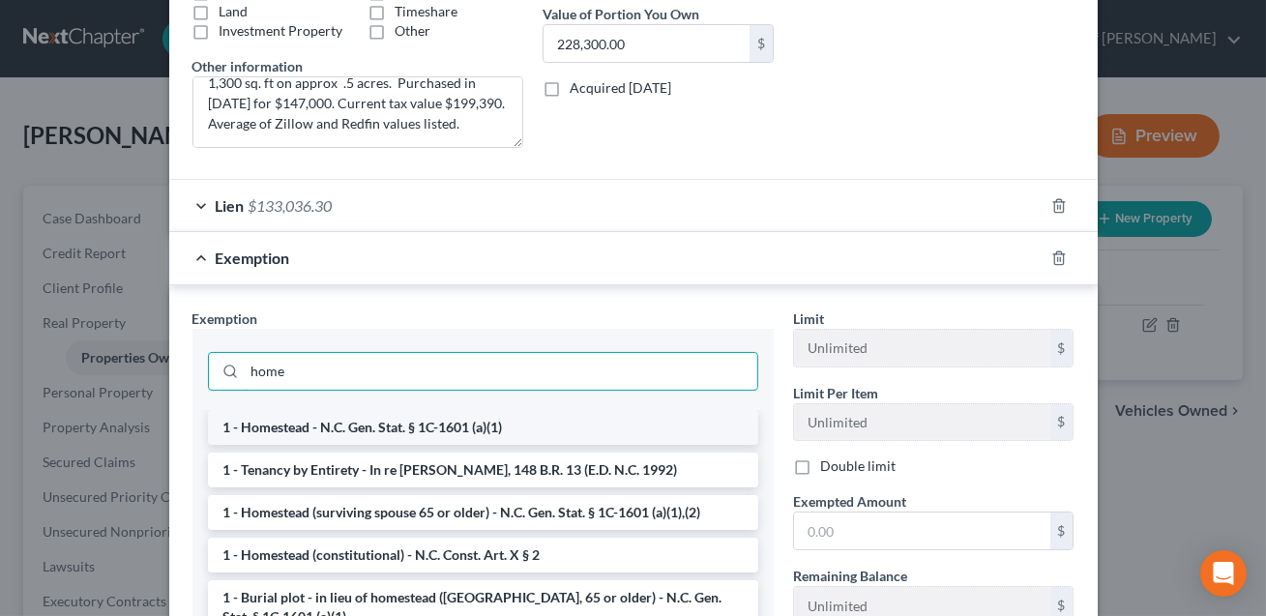
type input "home"
click at [354, 421] on li "1 - Homestead - N.C. Gen. Stat. § 1C-1601 (a)(1)" at bounding box center [483, 427] width 550 height 35
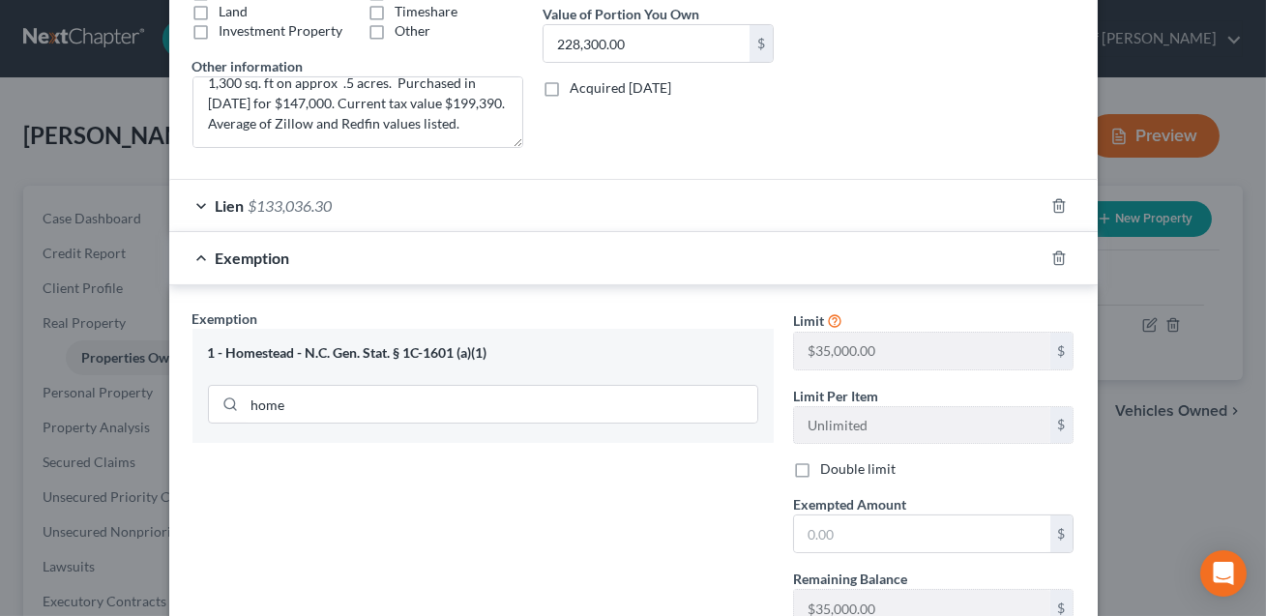
scroll to position [454, 0]
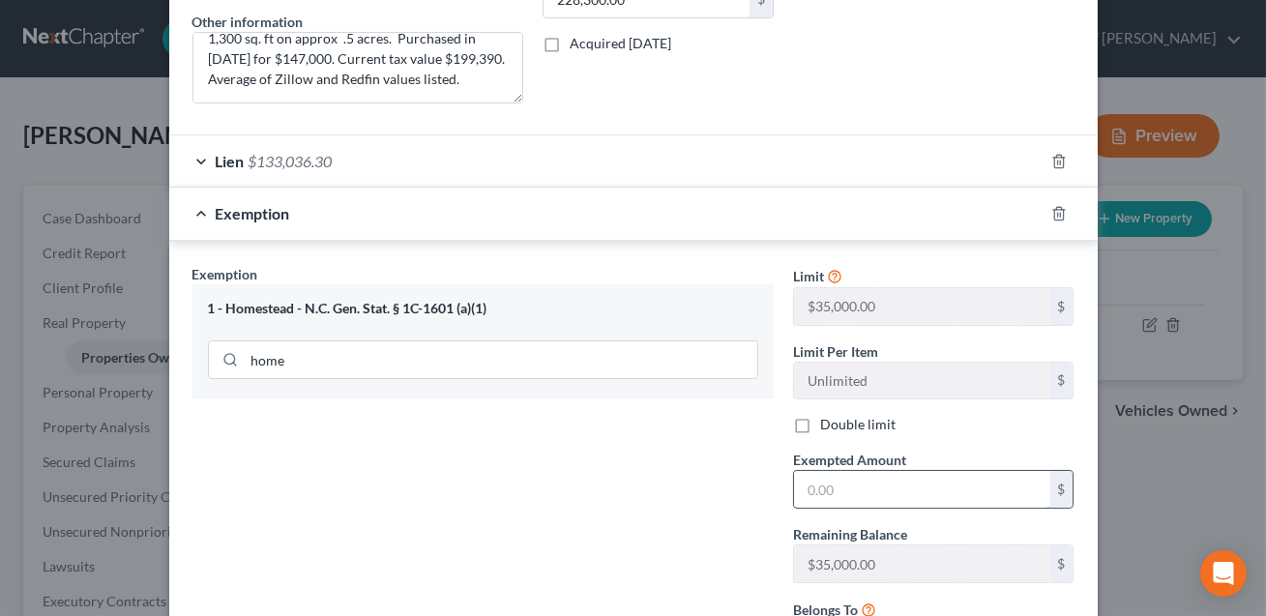
click at [832, 491] on input "text" at bounding box center [922, 489] width 256 height 37
type input "7"
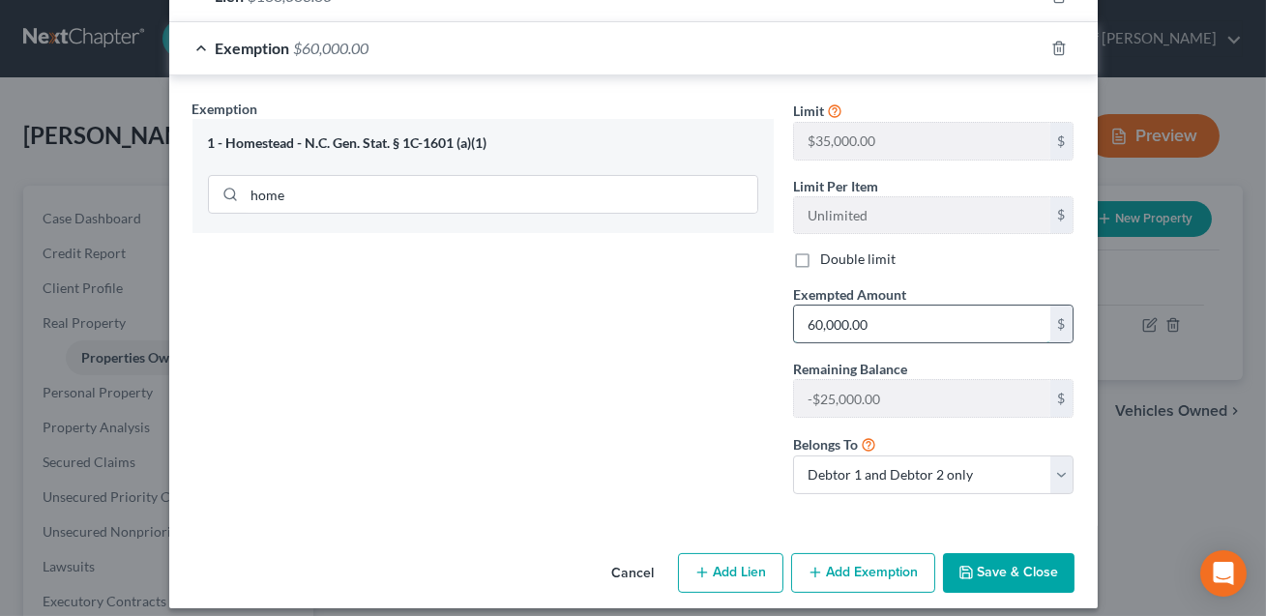
scroll to position [632, 0]
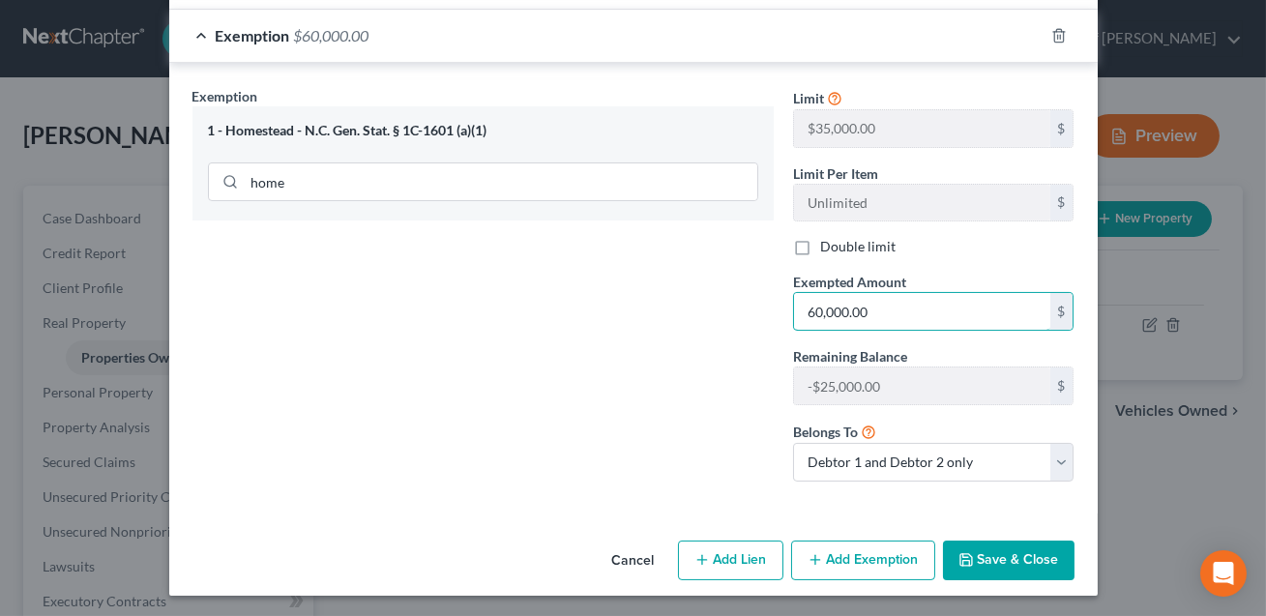
type input "60,000.00"
click at [883, 543] on button "Add Exemption" at bounding box center [863, 561] width 144 height 41
select select "2"
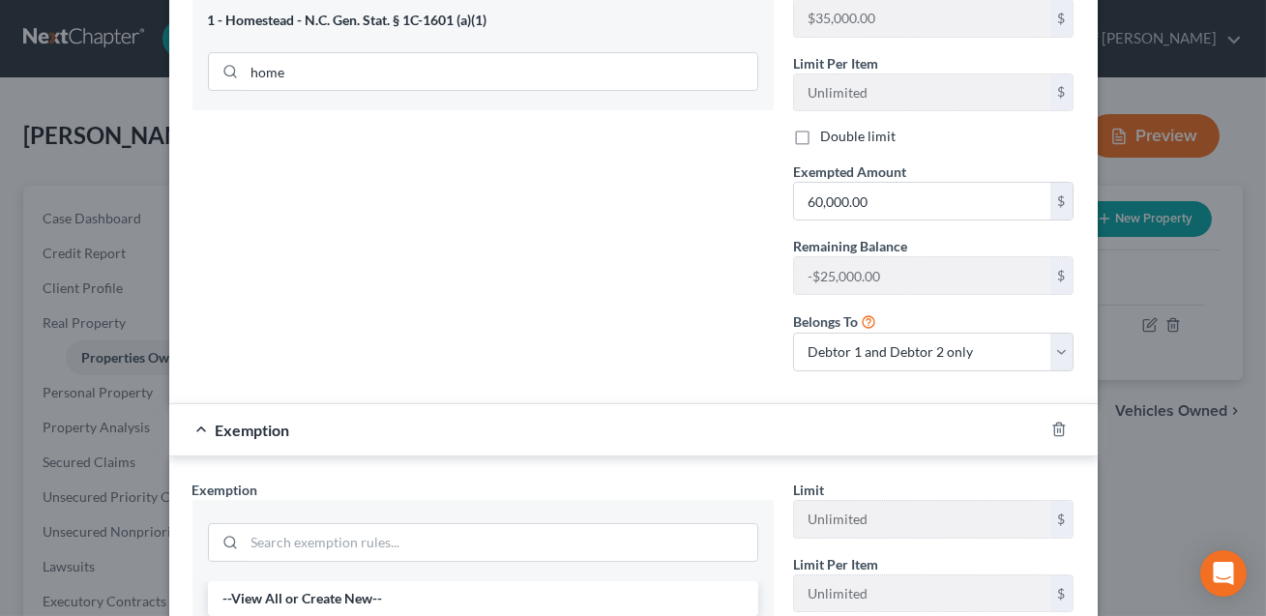
scroll to position [764, 0]
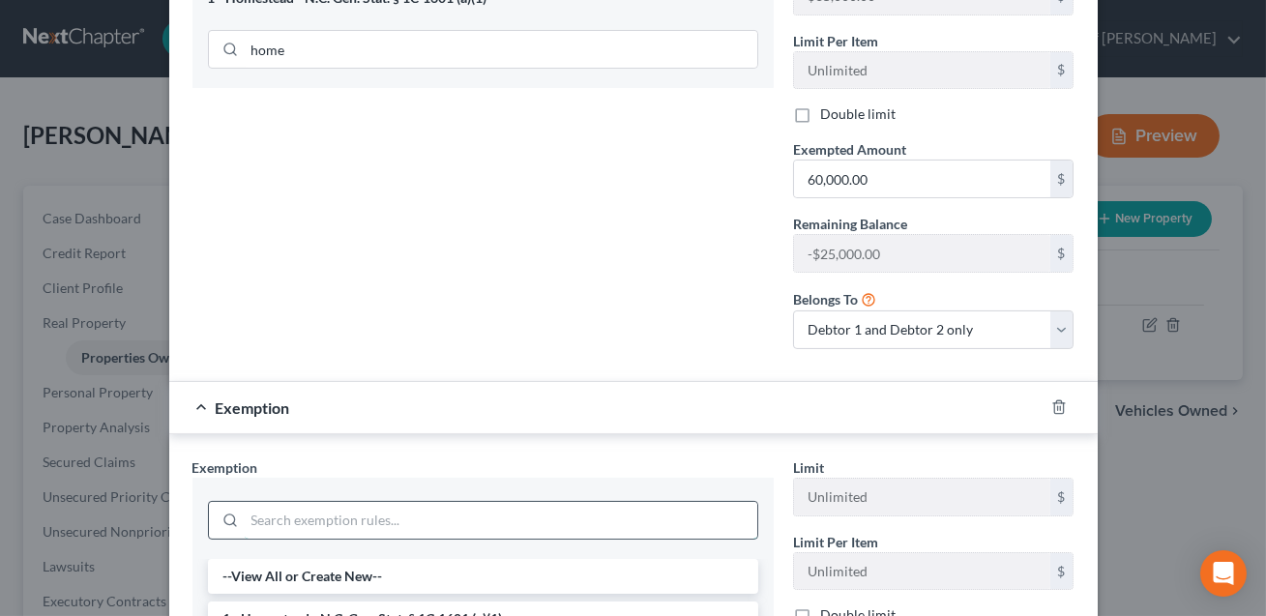
click at [578, 518] on input "search" at bounding box center [501, 520] width 513 height 37
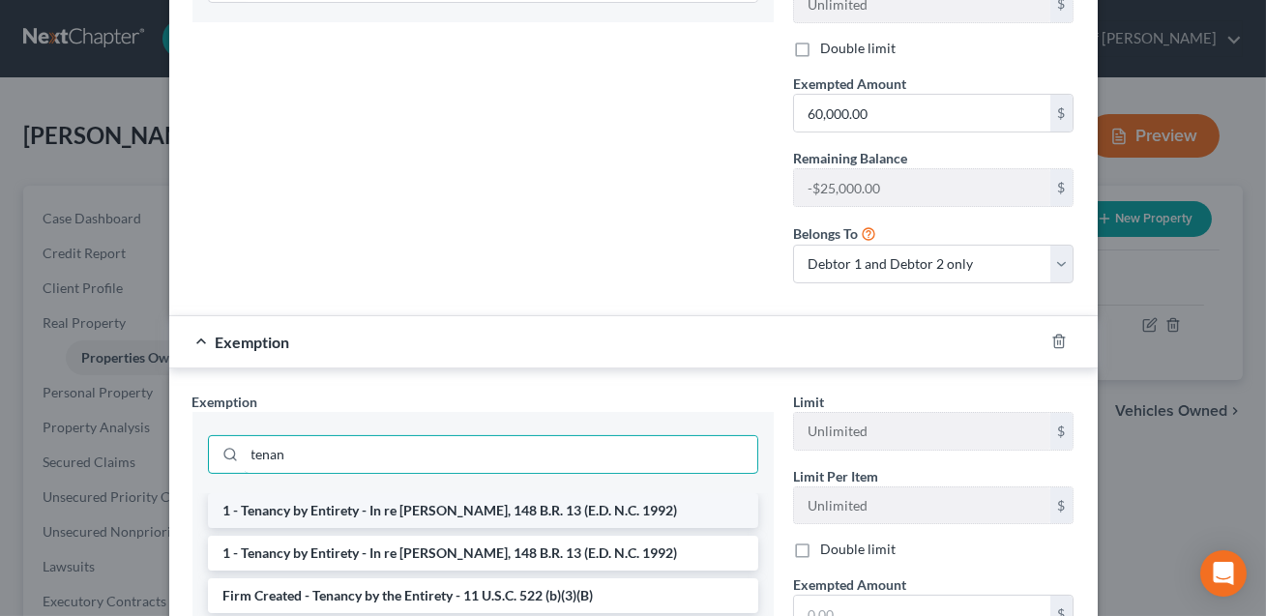
scroll to position [844, 0]
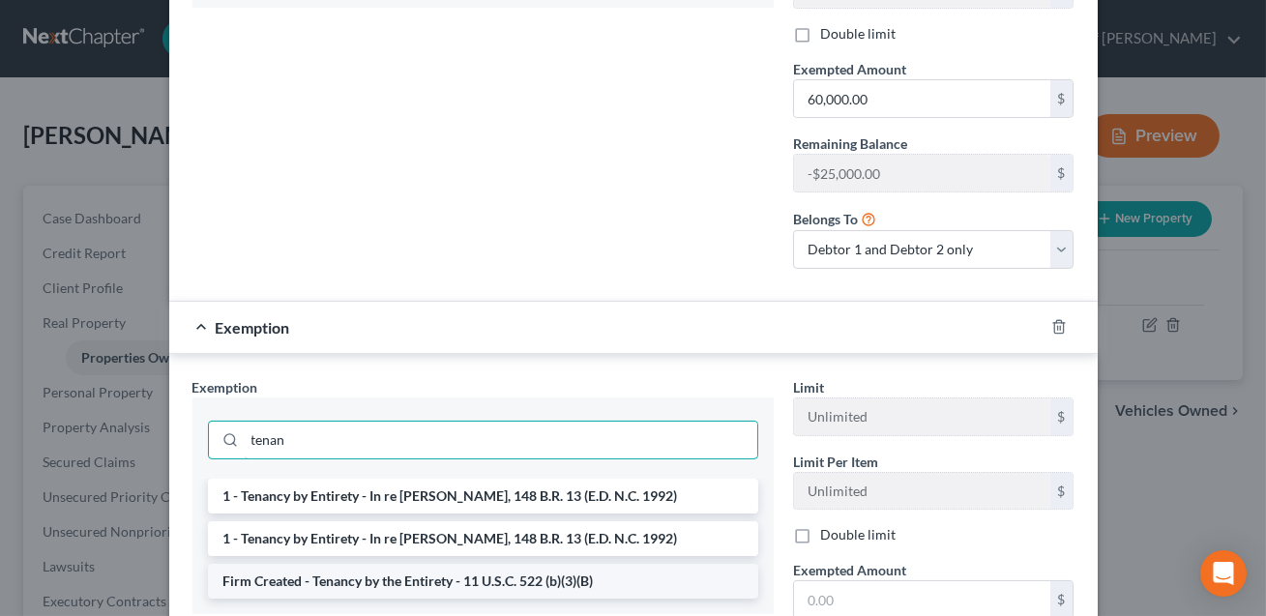
type input "tenan"
click at [522, 575] on li "Firm Created - Tenancy by the Entirety - 11 U.S.C. 522 (b)(3)(B)" at bounding box center [483, 581] width 550 height 35
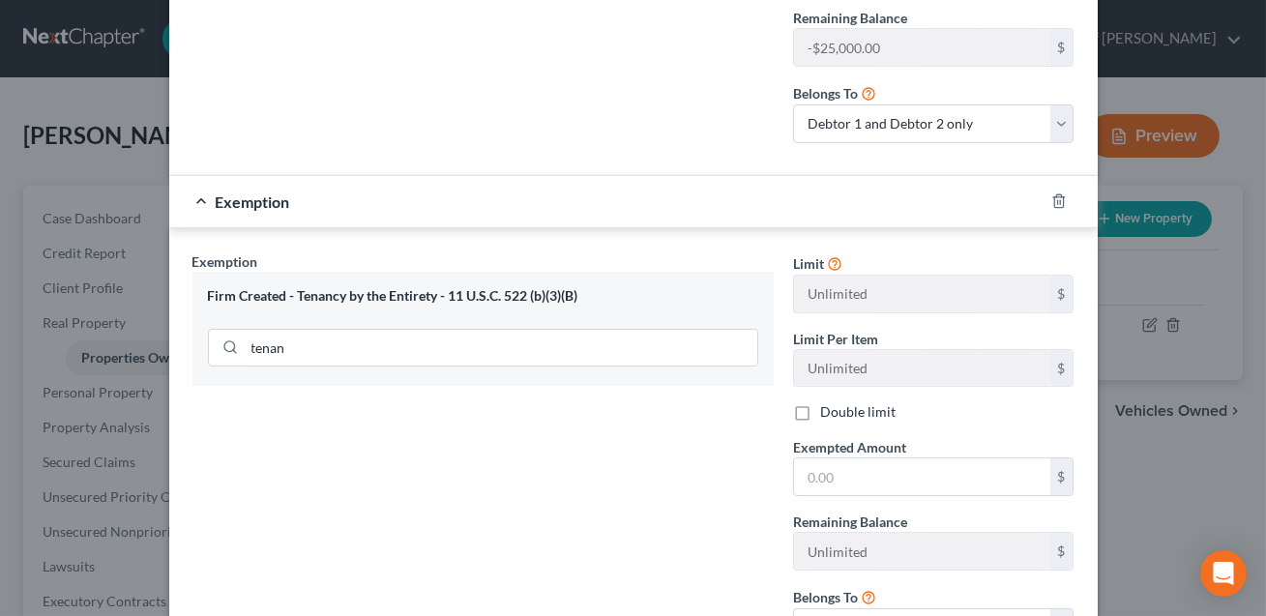
scroll to position [1080, 0]
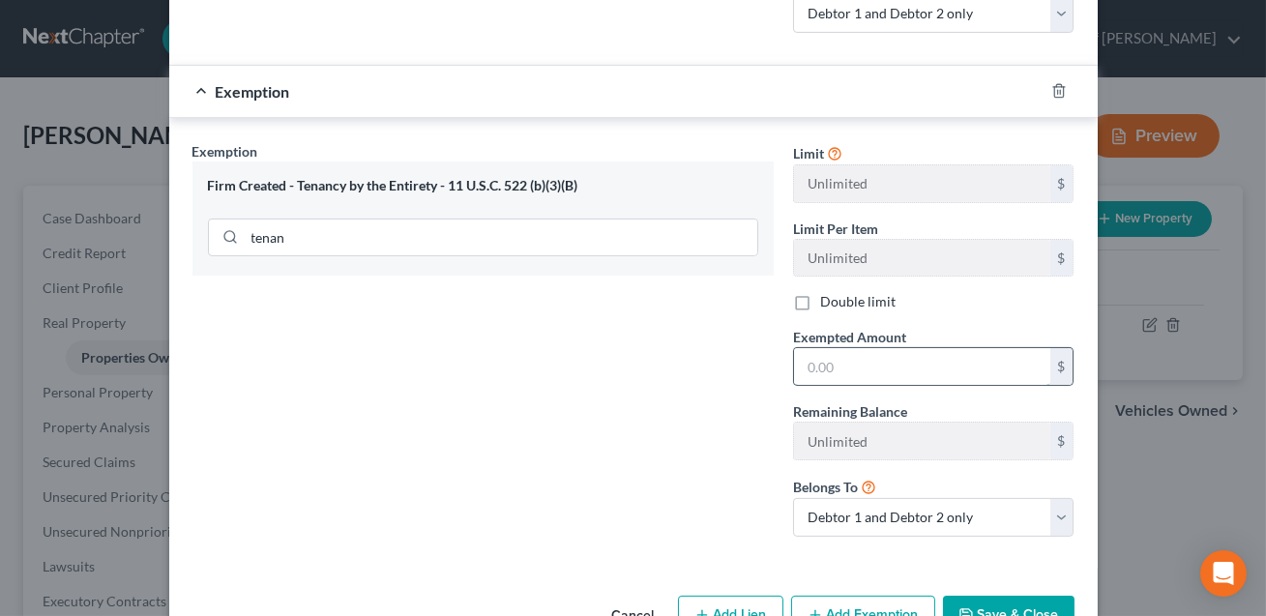
click at [827, 368] on input "text" at bounding box center [922, 366] width 256 height 37
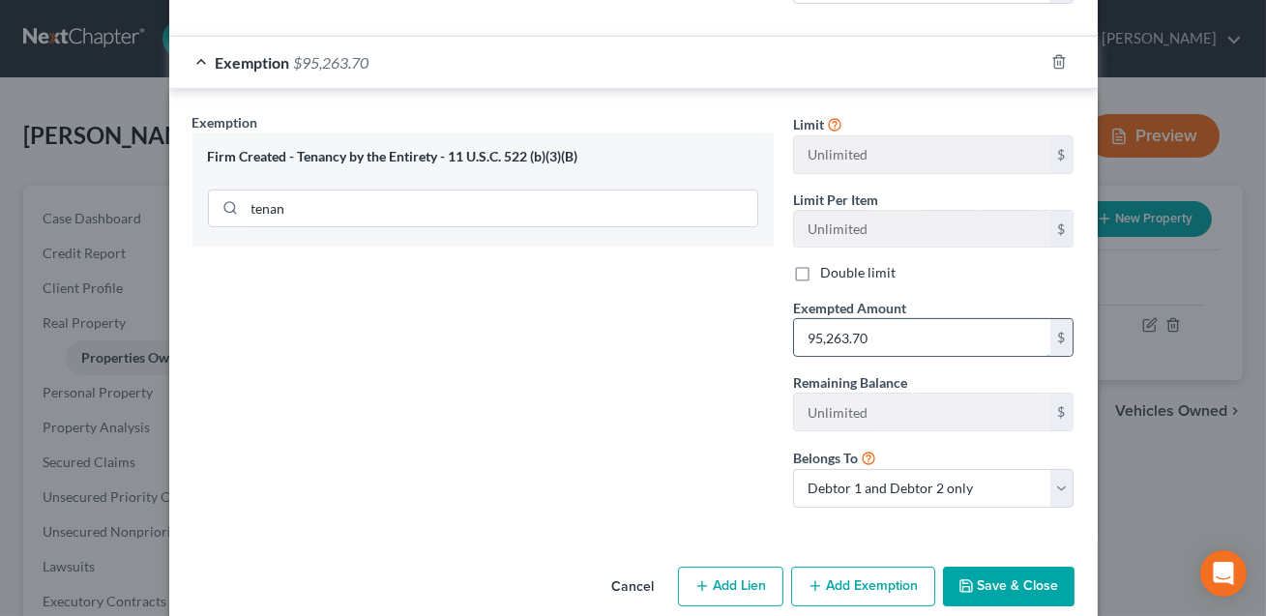
scroll to position [1134, 0]
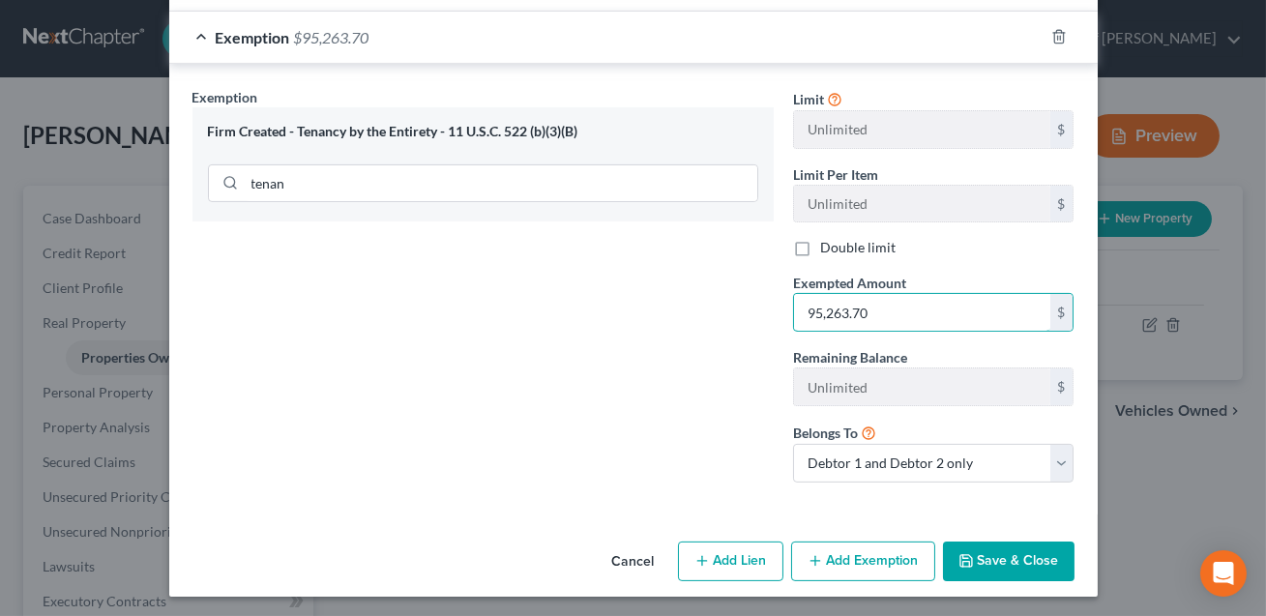
type input "95,263.70"
click at [989, 552] on button "Save & Close" at bounding box center [1009, 562] width 132 height 41
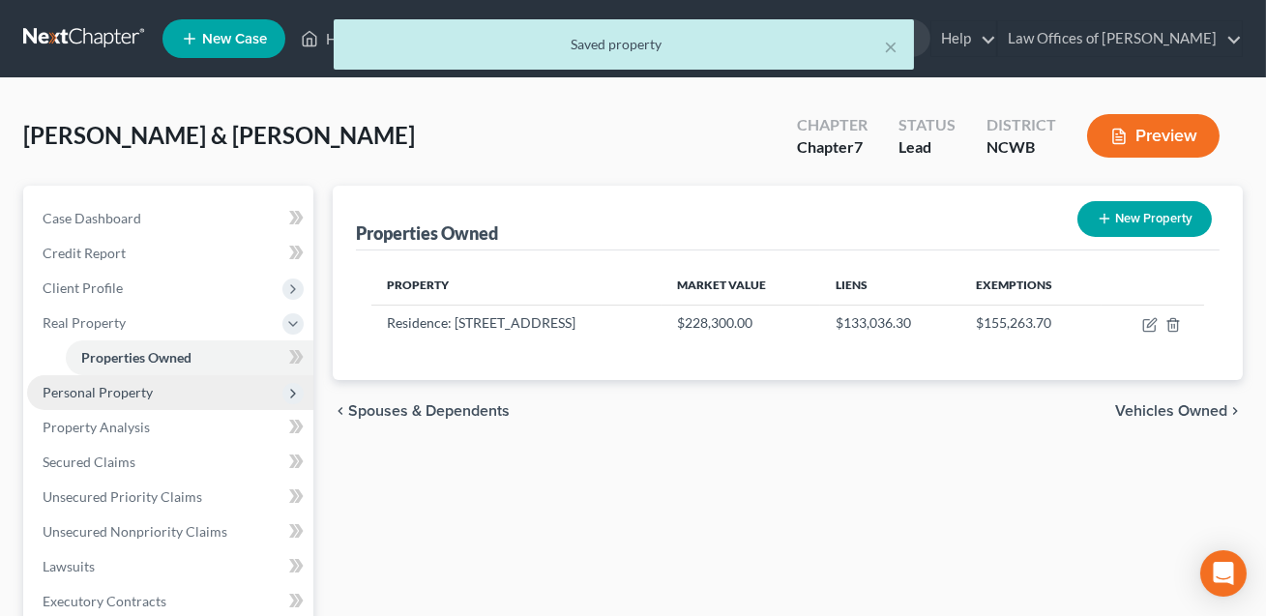
click at [114, 392] on span "Personal Property" at bounding box center [98, 392] width 110 height 16
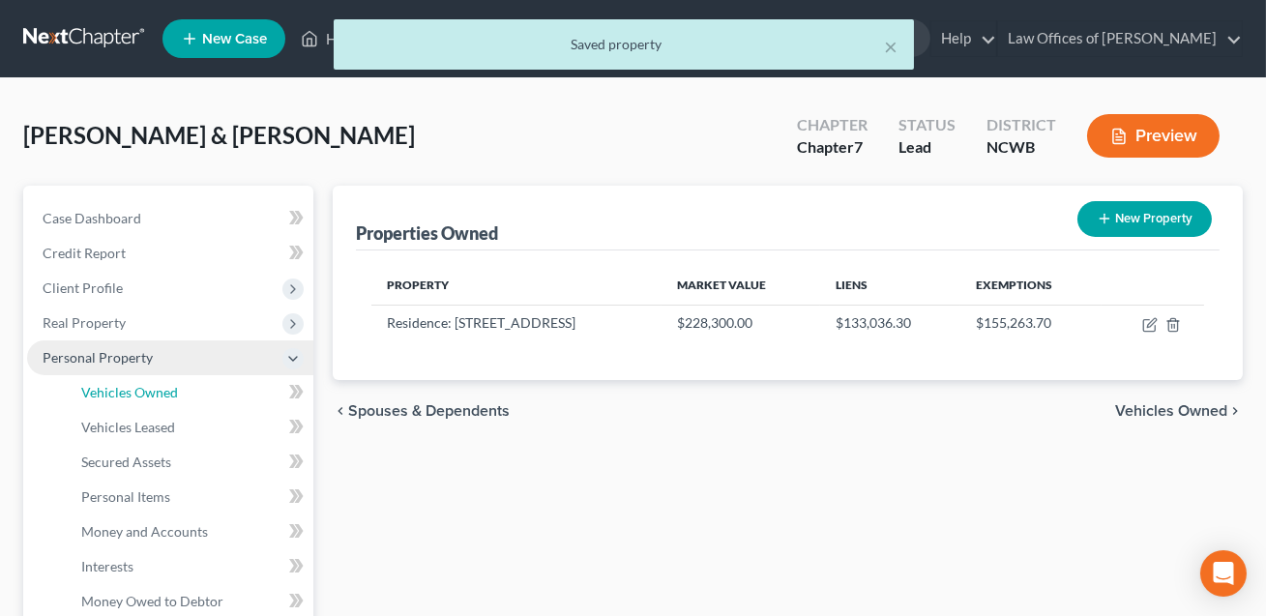
click at [114, 392] on span "Vehicles Owned" at bounding box center [129, 392] width 97 height 16
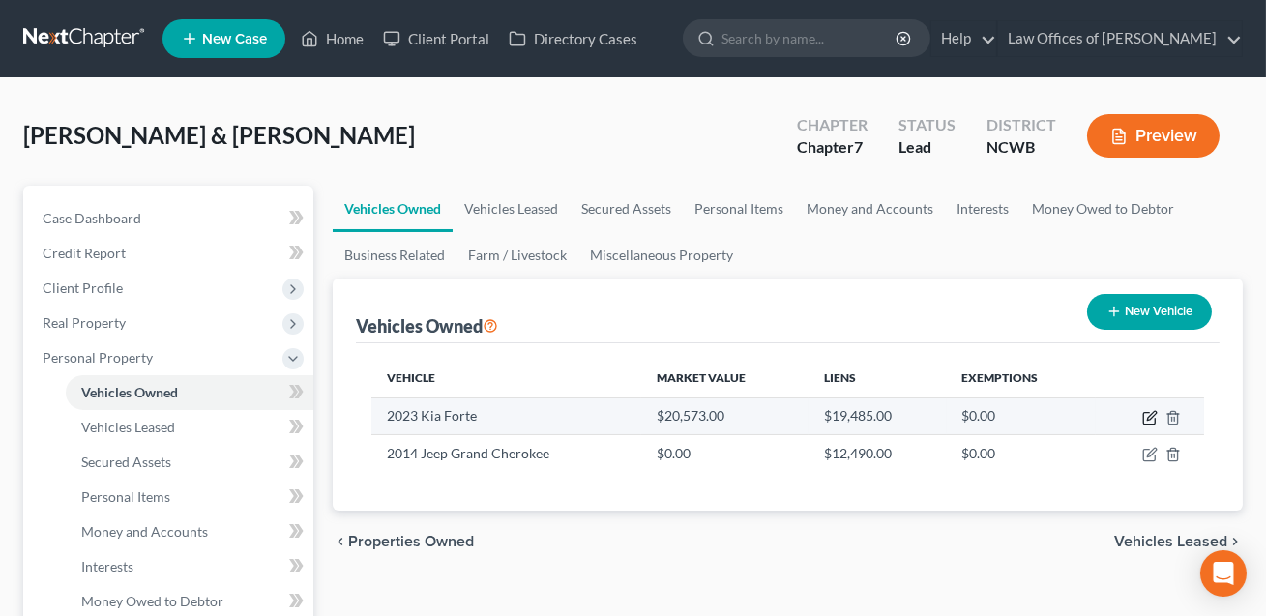
click at [1149, 417] on icon "button" at bounding box center [1151, 415] width 9 height 9
select select "0"
select select "3"
select select "2"
select select "1"
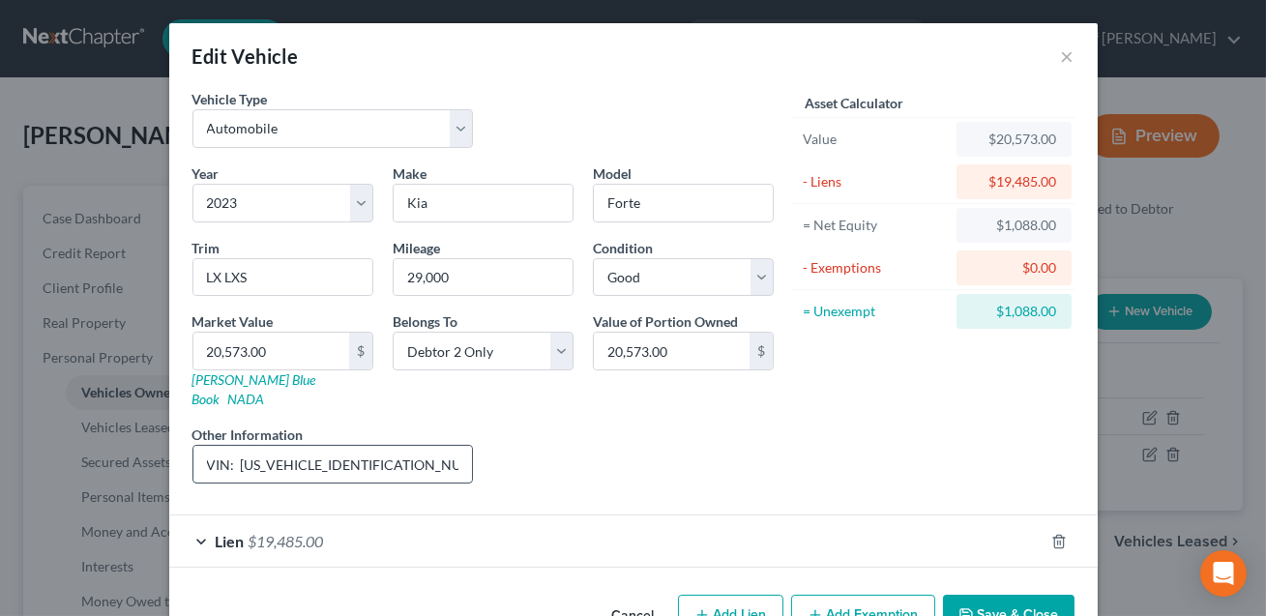
drag, startPoint x: 377, startPoint y: 445, endPoint x: 243, endPoint y: 441, distance: 134.5
click at [243, 446] on input "VIN: 3KPF24AD5PE642292, JD Power Value listed." at bounding box center [333, 464] width 280 height 37
click at [224, 376] on link "[PERSON_NAME] Blue Book" at bounding box center [254, 389] width 124 height 36
click at [304, 342] on input "20,573.00" at bounding box center [271, 351] width 156 height 37
type input "17"
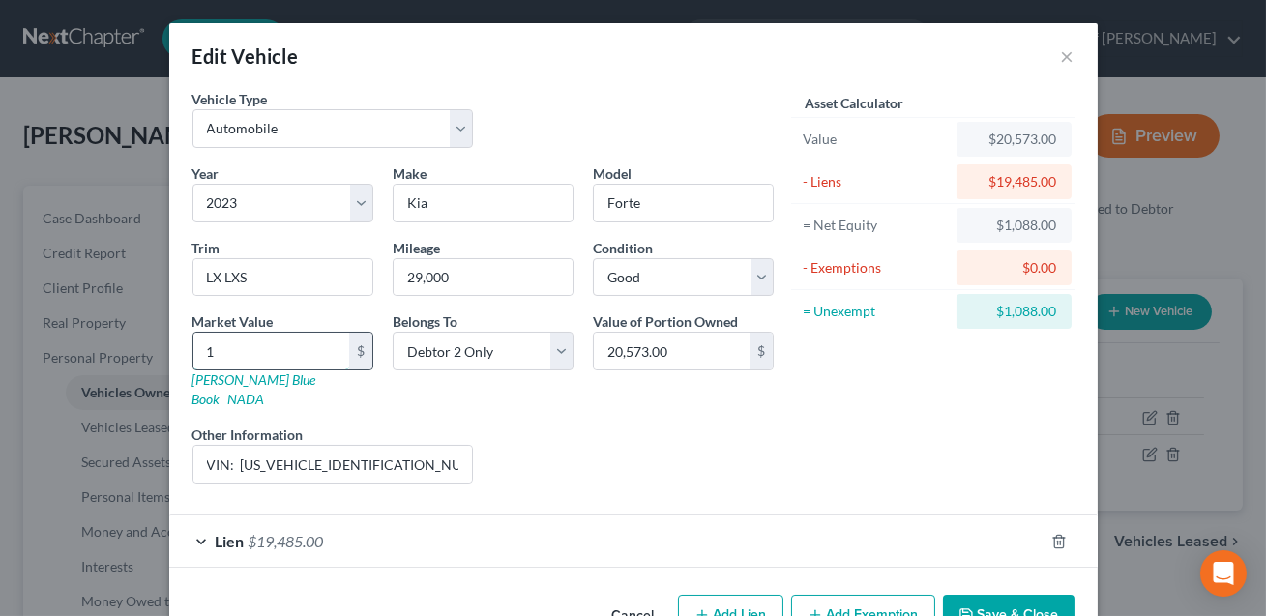
type input "17.00"
type input "172"
type input "172.00"
type input "1724"
type input "1,724.00"
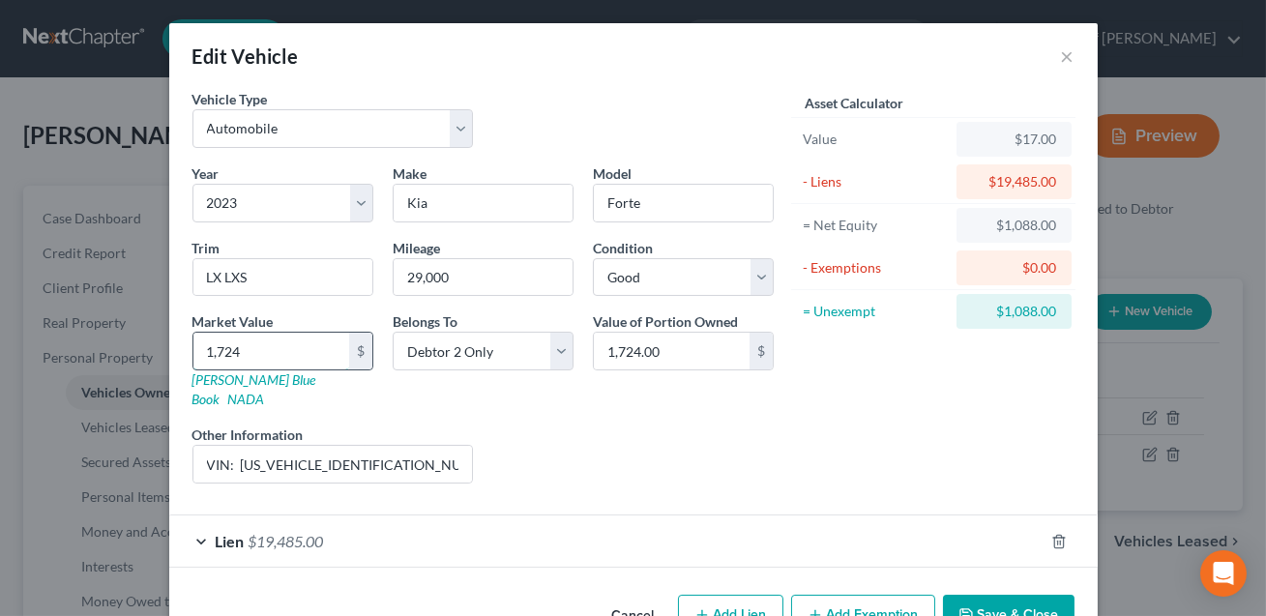
type input "1,7242"
type input "17,242.00"
drag, startPoint x: 441, startPoint y: 446, endPoint x: 383, endPoint y: 446, distance: 58.0
click at [383, 446] on input "VIN: 3KPF24AD5PE642292, JD Power Value listed." at bounding box center [333, 464] width 280 height 37
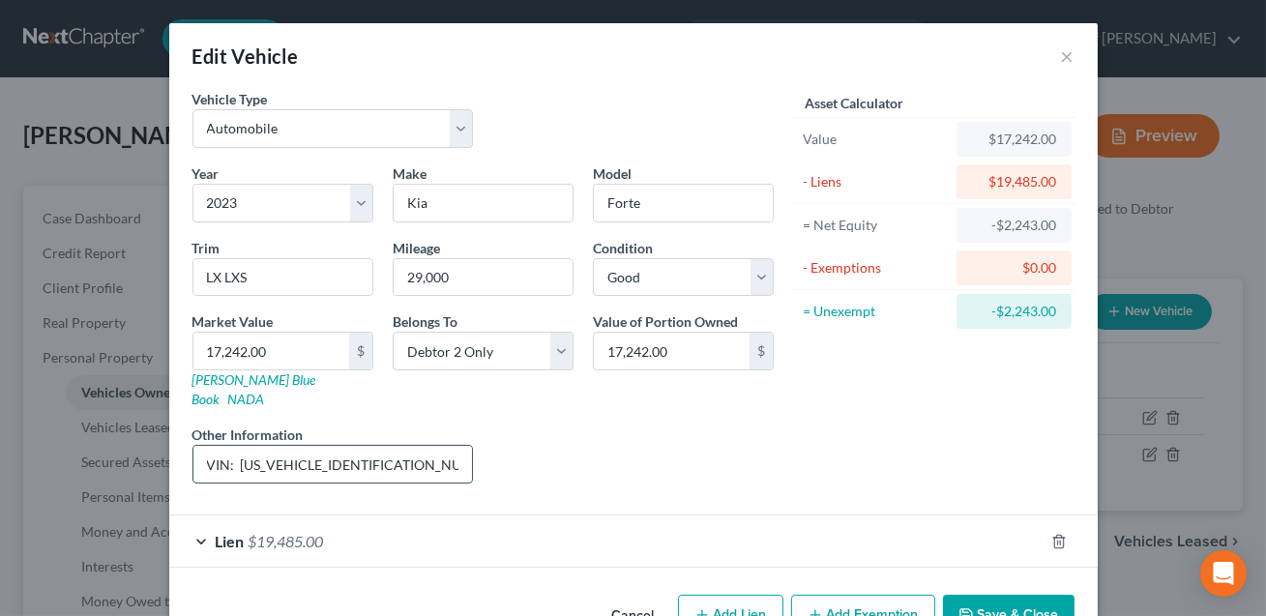
scroll to position [0, 25]
type input "VIN: 3KPF24AD5PE642292, KBB Value listed."
click at [224, 277] on input "LX LXS" at bounding box center [282, 277] width 179 height 37
type input "LXS"
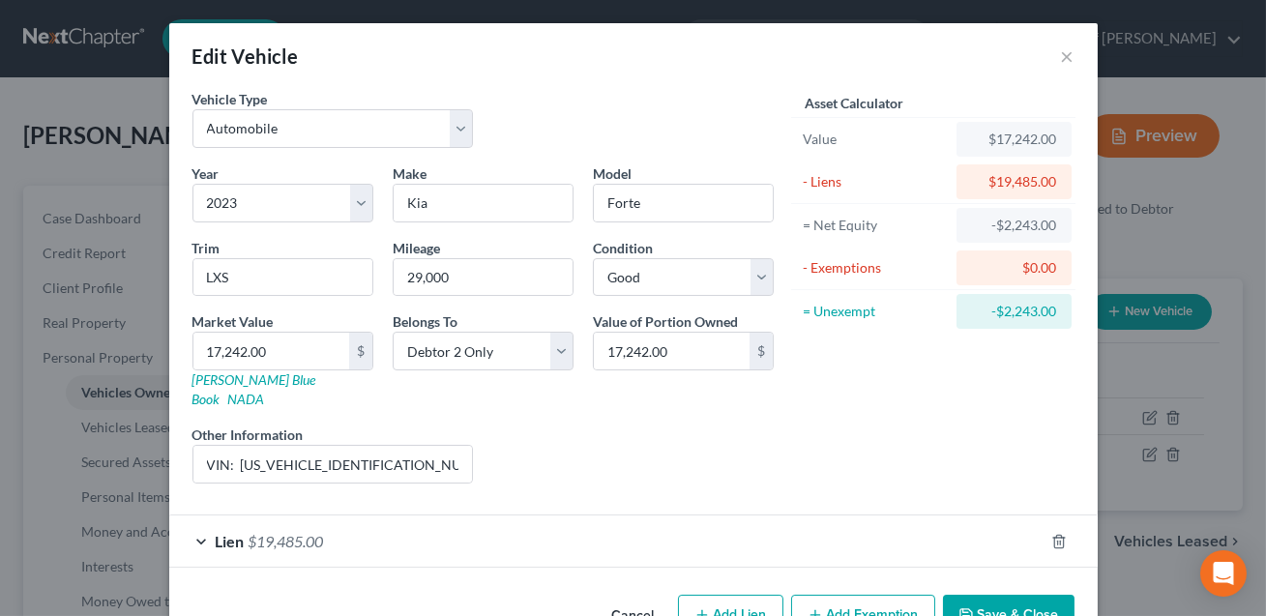
click at [1008, 596] on button "Save & Close" at bounding box center [1009, 615] width 132 height 41
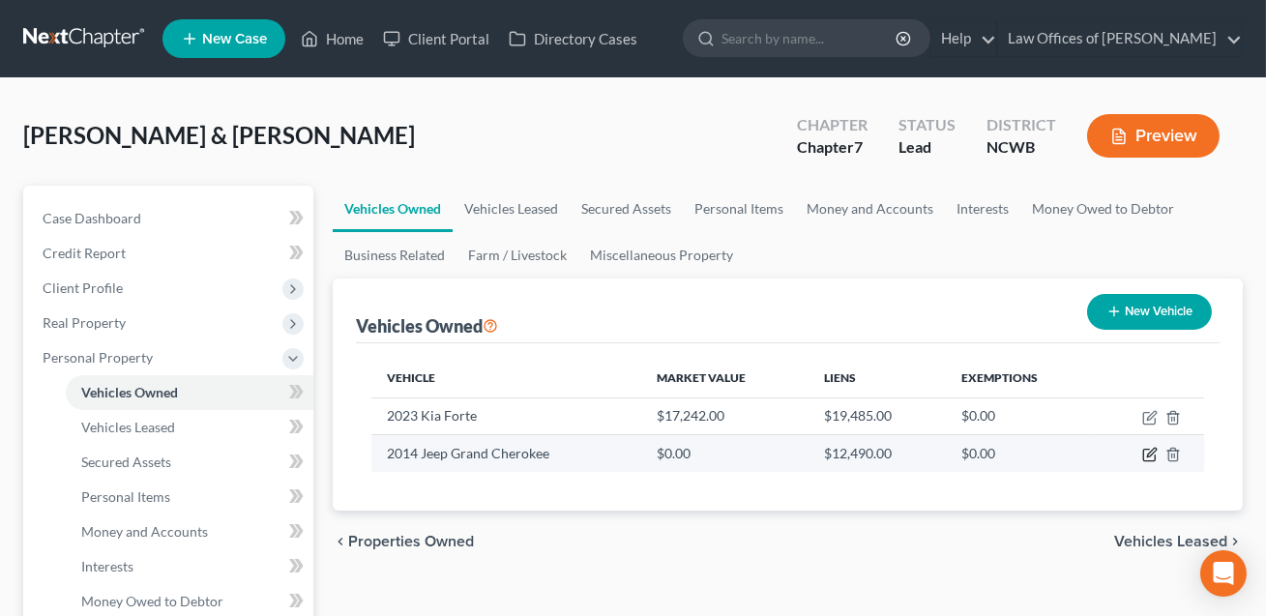
click at [1147, 453] on icon "button" at bounding box center [1149, 454] width 15 height 15
select select "0"
select select "12"
select select "4"
select select "2"
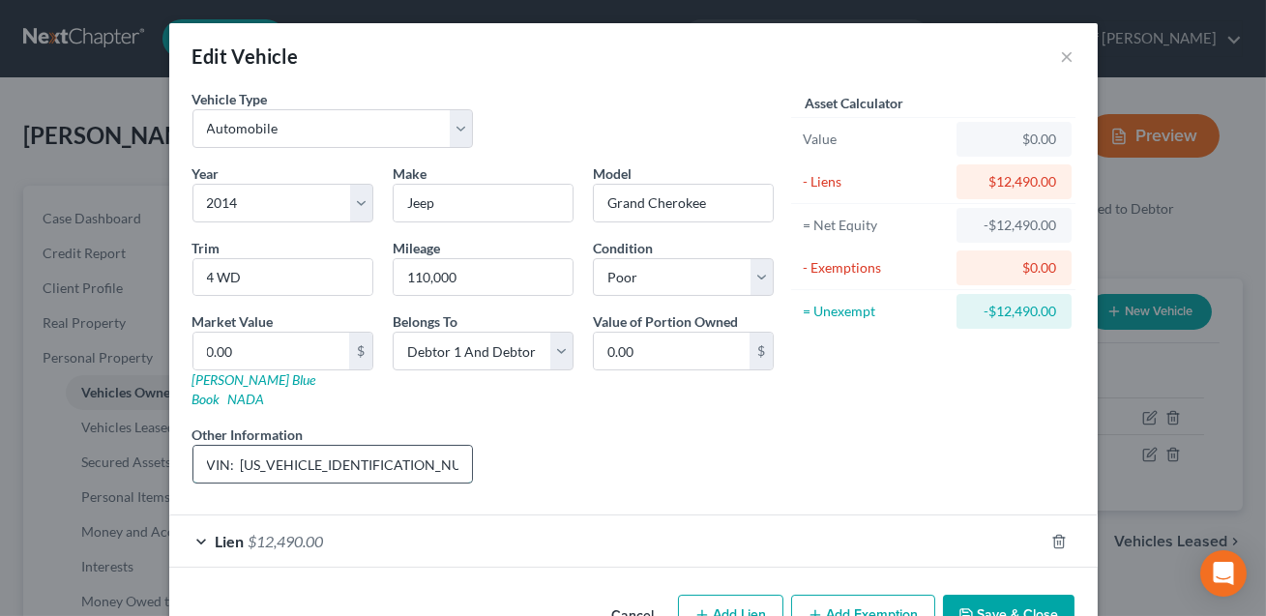
click at [376, 446] on input "VIN: 1C4RJFCG1EC206501 - not running Low Trade-In Value - $4,750 / Low Retail $…" at bounding box center [333, 464] width 280 height 37
click at [301, 447] on input "VIN: 1C4RJFCG1EC206501. KBB value l isted - not running Low Trade-In Value - $4…" at bounding box center [333, 464] width 280 height 37
click at [326, 446] on input "VIN: 1C4RJFCG1EC206501. KBB value listed - not running Low Trade-In Value - $4,…" at bounding box center [333, 464] width 280 height 37
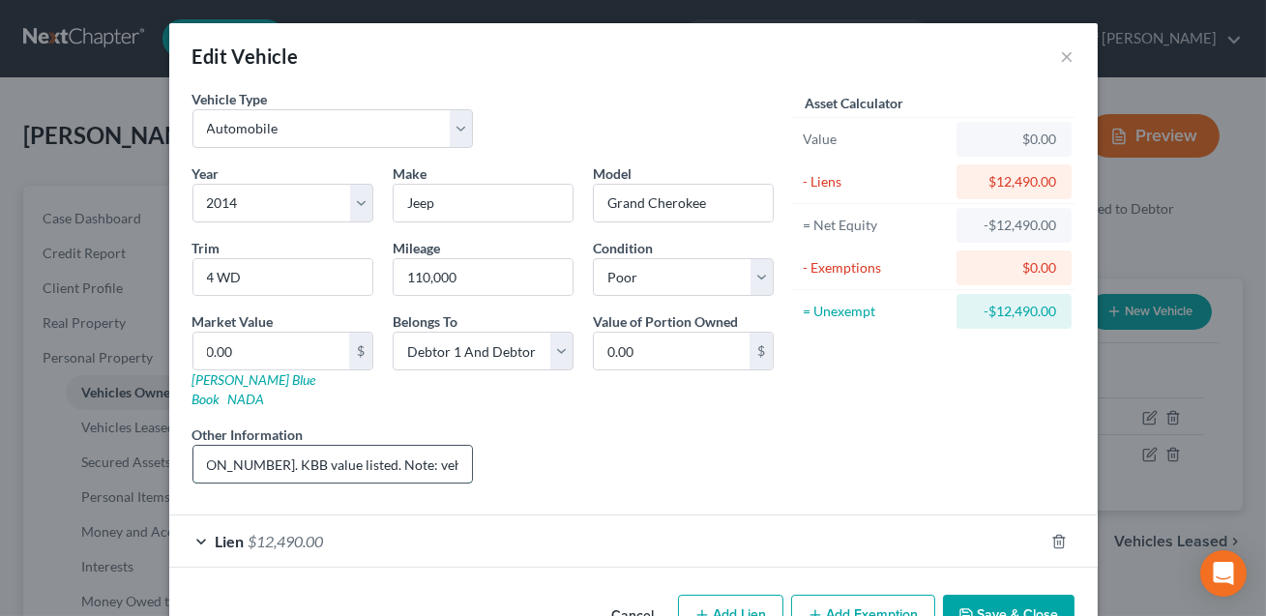
drag, startPoint x: 421, startPoint y: 445, endPoint x: 392, endPoint y: 444, distance: 29.0
click at [392, 446] on input "VIN: 1C4RJFCG1EC206501. KBB value listed. Note: vehicle is not - not running Lo…" at bounding box center [333, 464] width 280 height 37
click at [435, 446] on input "VIN: 1C4RJFCG1EC206501. KBB value listed. Note: vehicle is not running Low Trad…" at bounding box center [333, 464] width 280 height 37
drag, startPoint x: 362, startPoint y: 446, endPoint x: 474, endPoint y: 458, distance: 112.9
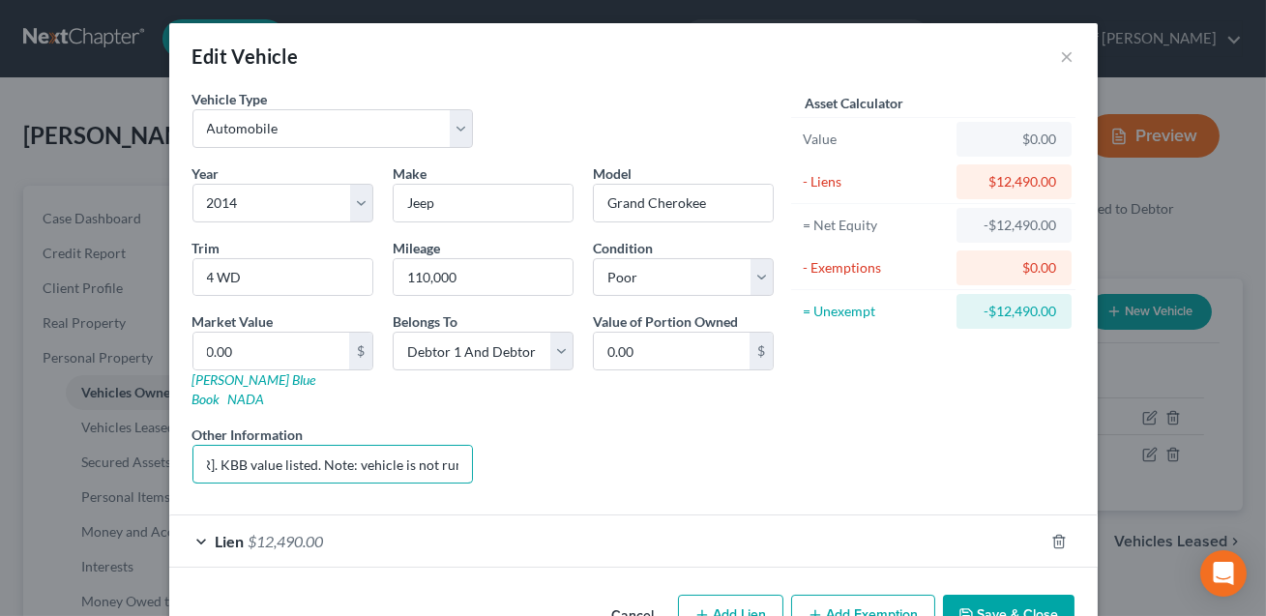
click at [474, 458] on div "Other Information VIN: 1C4RJFCG1EC206501. KBB value listed. Note: vehicle is no…" at bounding box center [333, 454] width 301 height 59
drag, startPoint x: 361, startPoint y: 443, endPoint x: 286, endPoint y: 446, distance: 74.5
click at [286, 446] on input "VIN: 1C4RJFCG1EC206501. KBB value listed. Note: vehicle is not running. Low Tra…" at bounding box center [333, 464] width 280 height 37
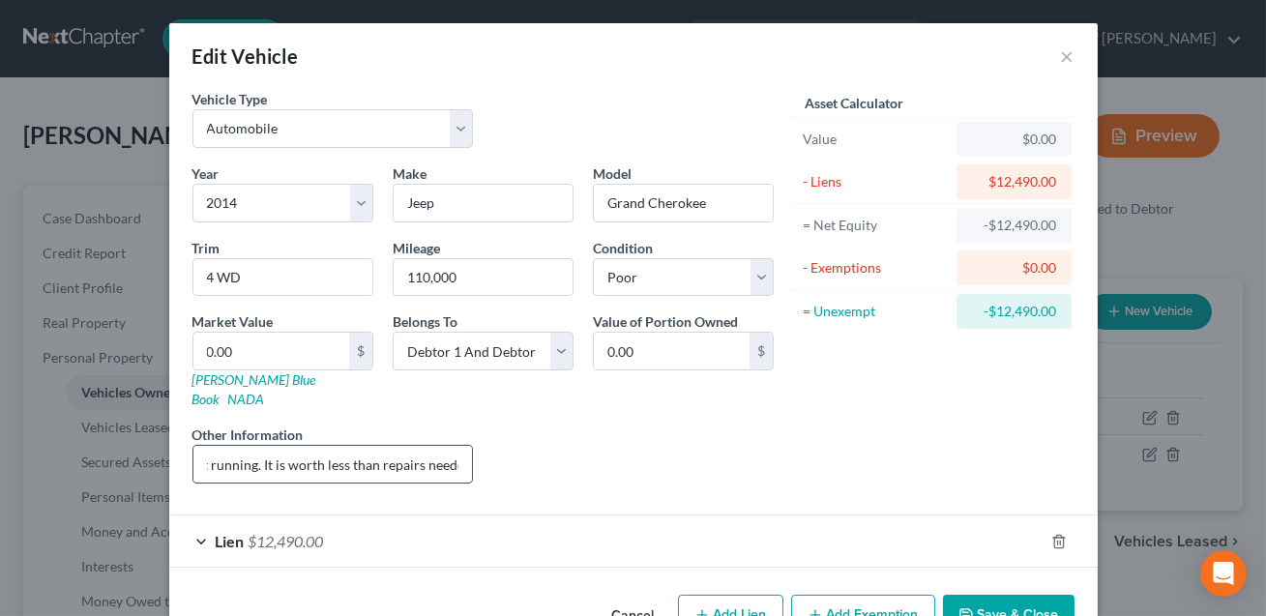
click at [338, 450] on input "VIN: 1C4RJFCG1EC206501. KBB value listed. Note: vehicle is not running. It is w…" at bounding box center [333, 464] width 280 height 37
type input "VIN: 1C4RJFCG1EC206501. KBB value listed. Note: vehicle is not running. It is w…"
click at [500, 357] on select "Select Debtor 1 Only Debtor 2 Only Debtor 1 And Debtor 2 Only At Least One Of T…" at bounding box center [483, 351] width 181 height 39
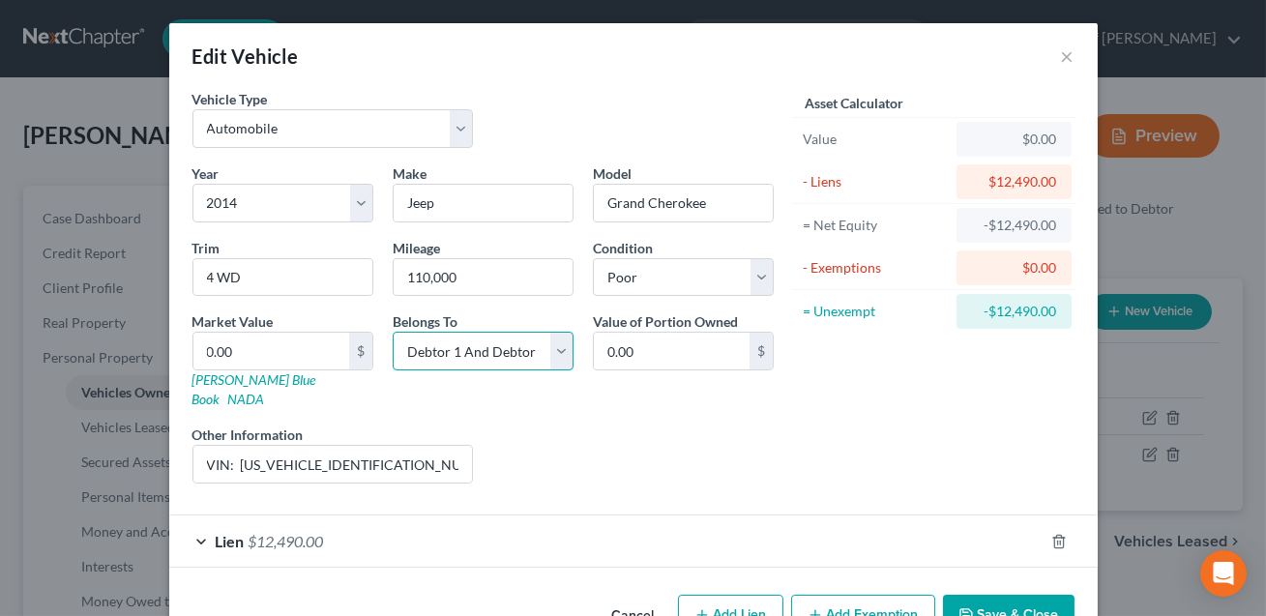
select select "1"
click at [459, 446] on input "VIN: 1C4RJFCG1EC206501. KBB value listed. Note: vehicle is not running. It is w…" at bounding box center [333, 464] width 280 height 37
drag, startPoint x: 376, startPoint y: 445, endPoint x: 241, endPoint y: 442, distance: 135.4
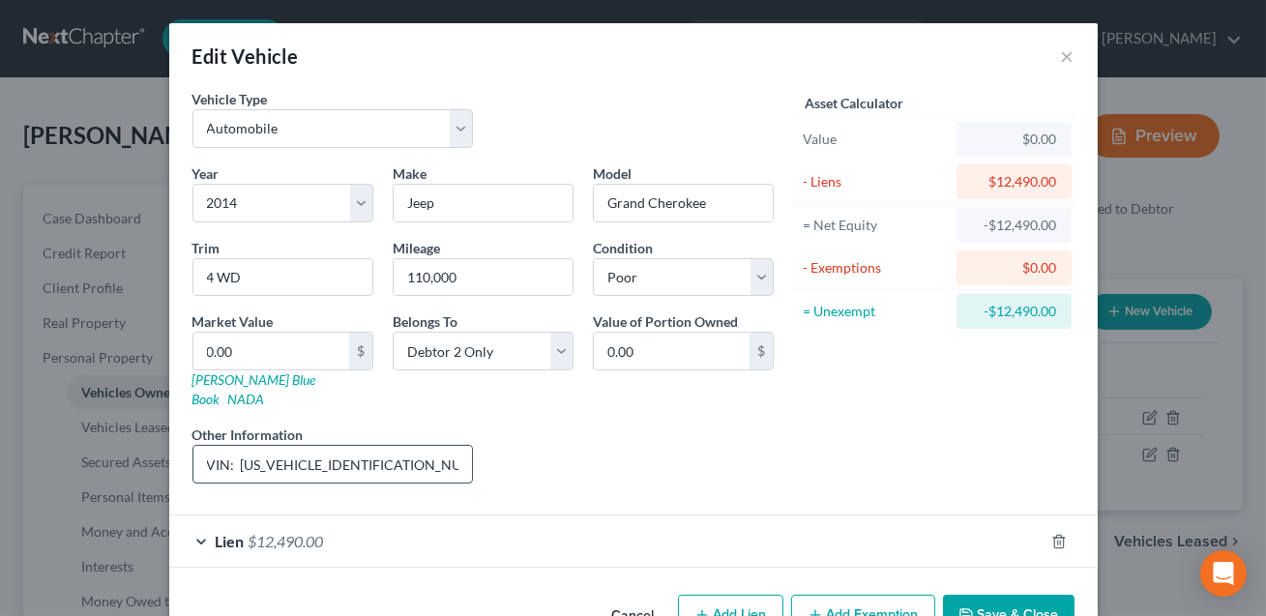
click at [241, 446] on input "VIN: 1C4RJFCG1EC206501. KBB value listed. Note: vehicle is not running. It is w…" at bounding box center [333, 464] width 280 height 37
type input "VIN: 1C4RJFCG1EC206501. KBB value listed. Note: vehicle is not running. It is w…"
click at [243, 381] on link "[PERSON_NAME] Blue Book" at bounding box center [254, 389] width 124 height 36
click at [236, 347] on input "0.00" at bounding box center [271, 351] width 156 height 37
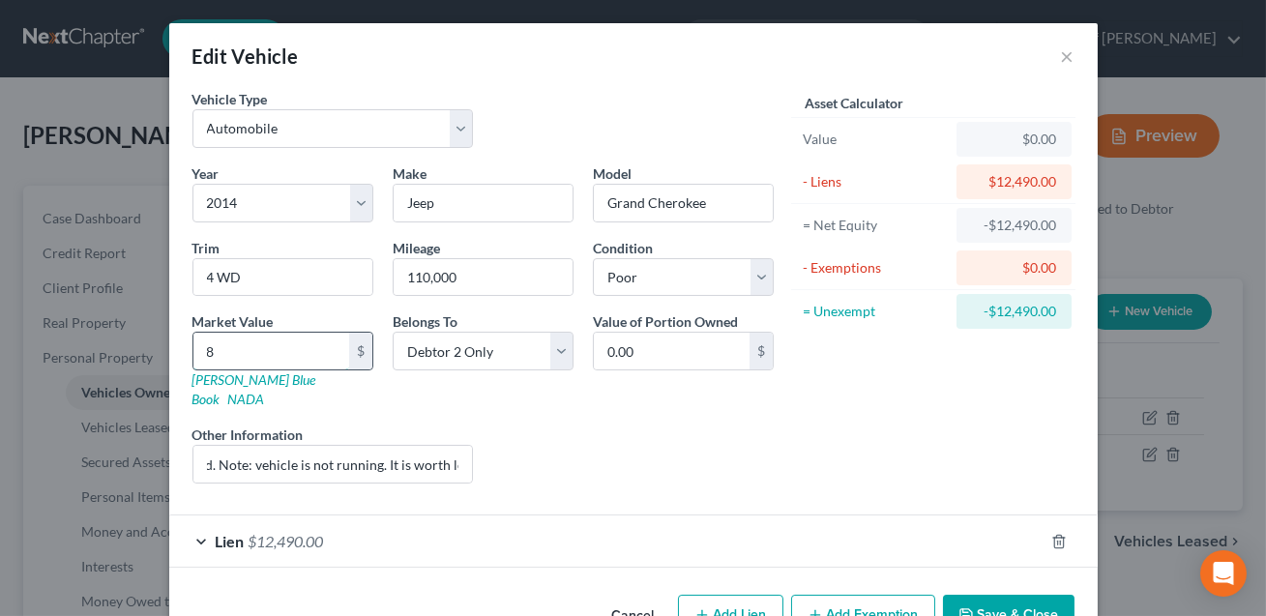
type input "86"
type input "86.00"
type input "8609"
type input "8,609.00"
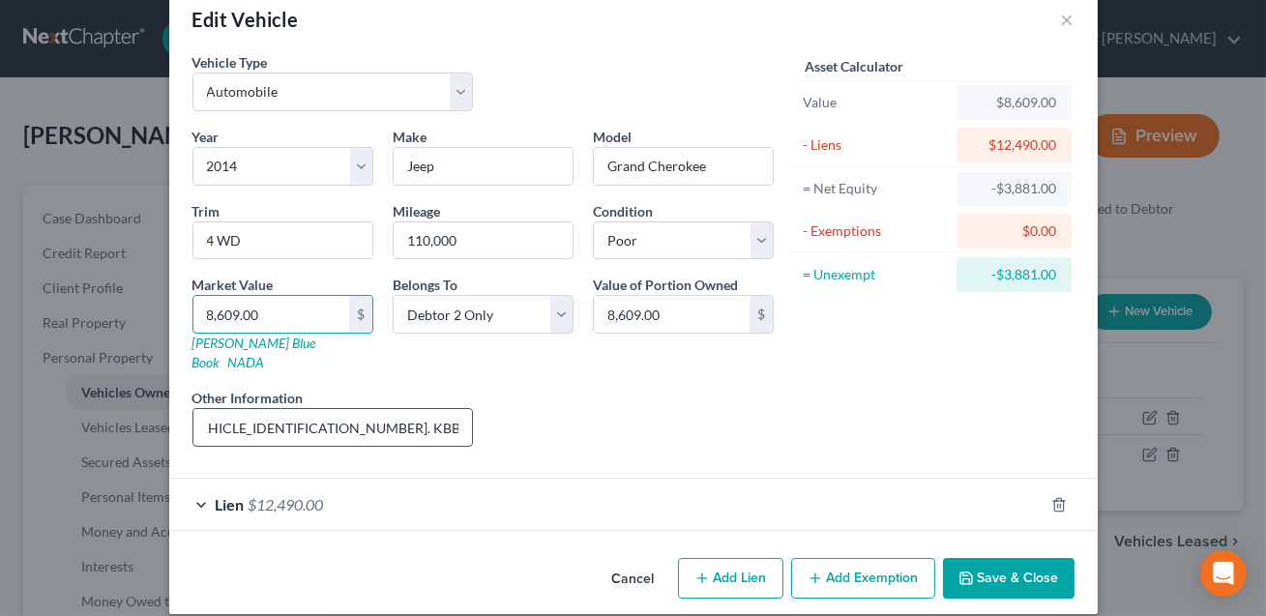
scroll to position [0, 74]
type input "8,609.00"
click at [338, 409] on input "VIN: 1C4RJFCG1EC206501. KBB value listed. Note: vehicle is not running. It is w…" at bounding box center [333, 427] width 280 height 37
click at [427, 412] on input "VIN: 1C4RJFCG1EC206501. KBB fair value listed. Note: vehicle is not running. It…" at bounding box center [333, 427] width 280 height 37
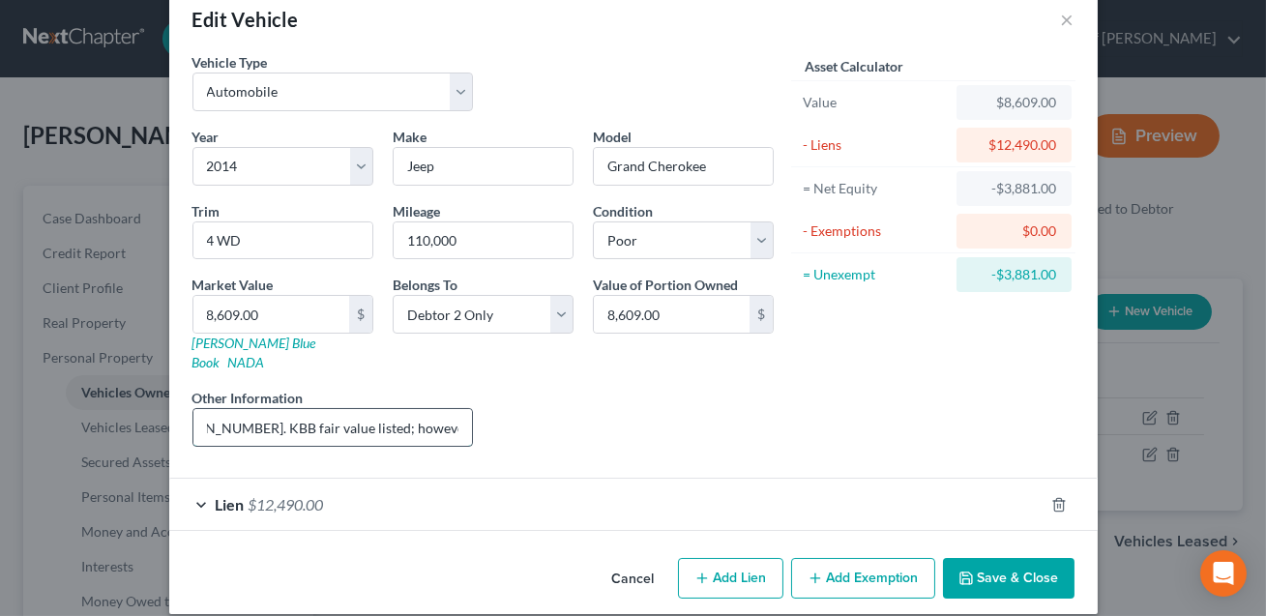
drag, startPoint x: 384, startPoint y: 407, endPoint x: 346, endPoint y: 409, distance: 37.8
click at [346, 409] on input "VIN: 1C4RJFCG1EC206501. KBB fair value listed; however, . Note: vehicle is not …" at bounding box center [333, 427] width 280 height 37
drag, startPoint x: 347, startPoint y: 410, endPoint x: 232, endPoint y: 404, distance: 115.2
click at [232, 409] on input "VIN: 1C4RJFCG1EC206501. KBB fair value listed; however, vehicle is not running.…" at bounding box center [333, 427] width 280 height 37
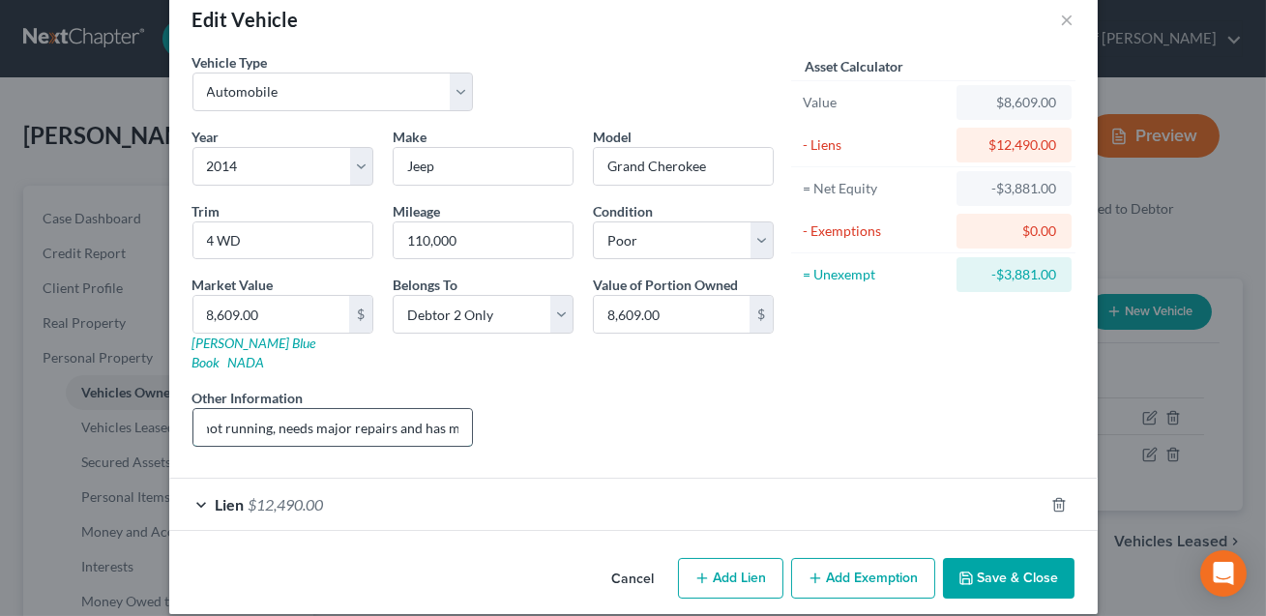
scroll to position [0, 548]
click at [460, 409] on input "VIN: 1C4RJFCG1EC206501. KBB fair value listed; however, vehicle is not running,…" at bounding box center [333, 427] width 280 height 37
type input "VIN: [US_VEHICLE_IDENTIFICATION_NUMBER]. KBB fair value listed; however, vehicl…"
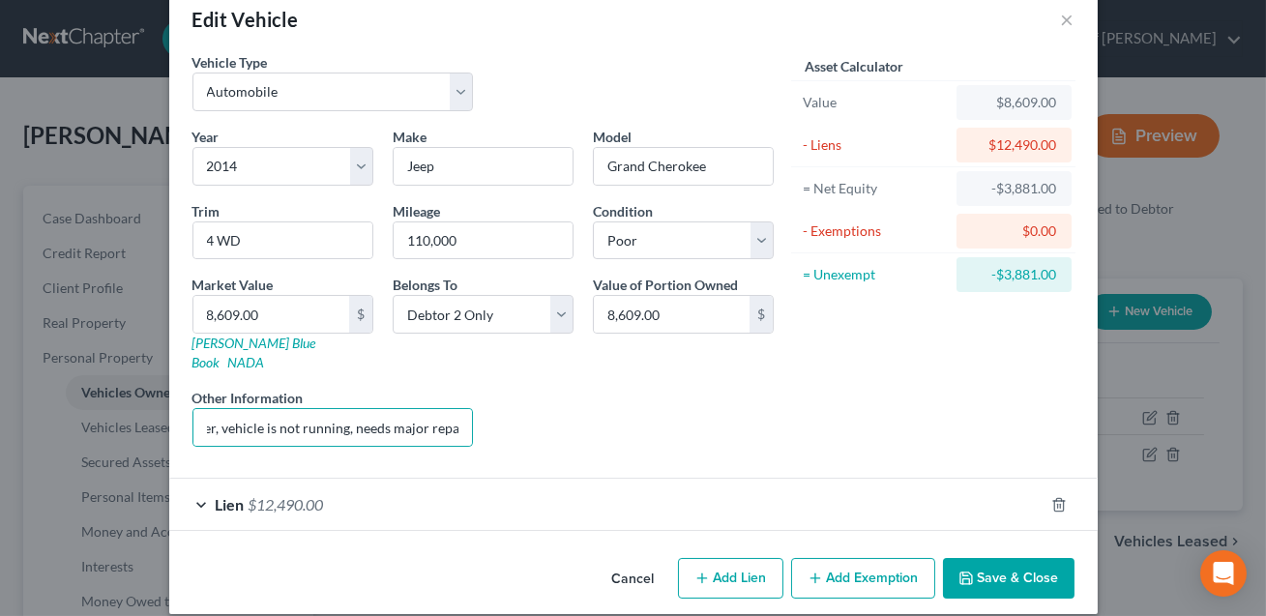
click at [998, 558] on button "Save & Close" at bounding box center [1009, 578] width 132 height 41
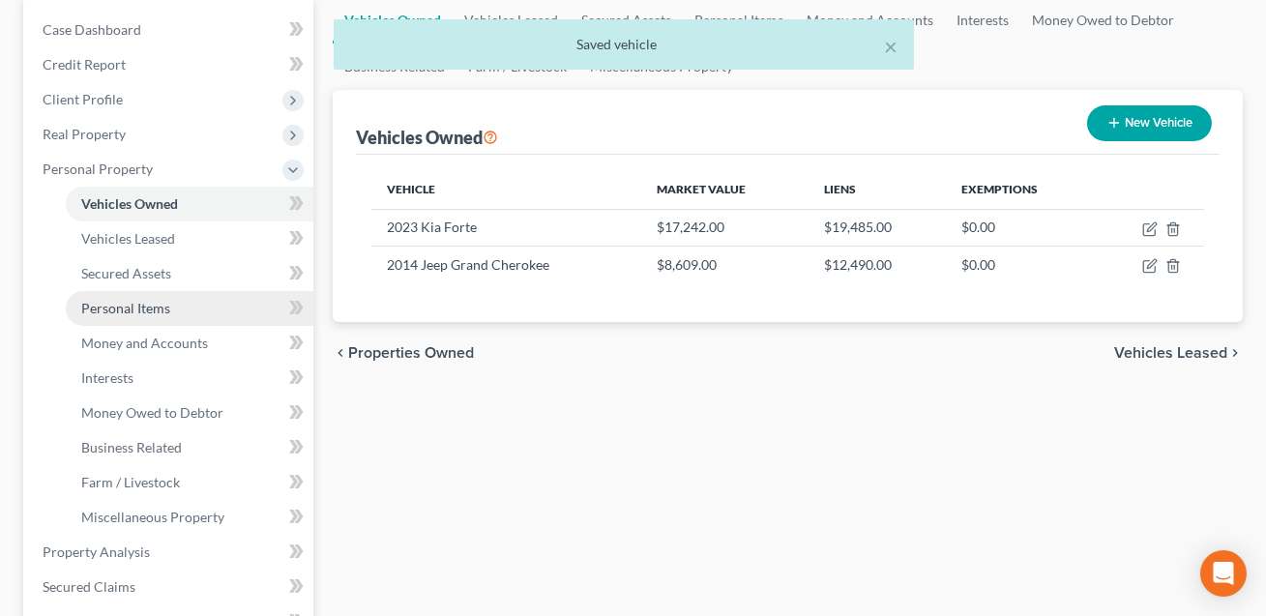
scroll to position [303, 0]
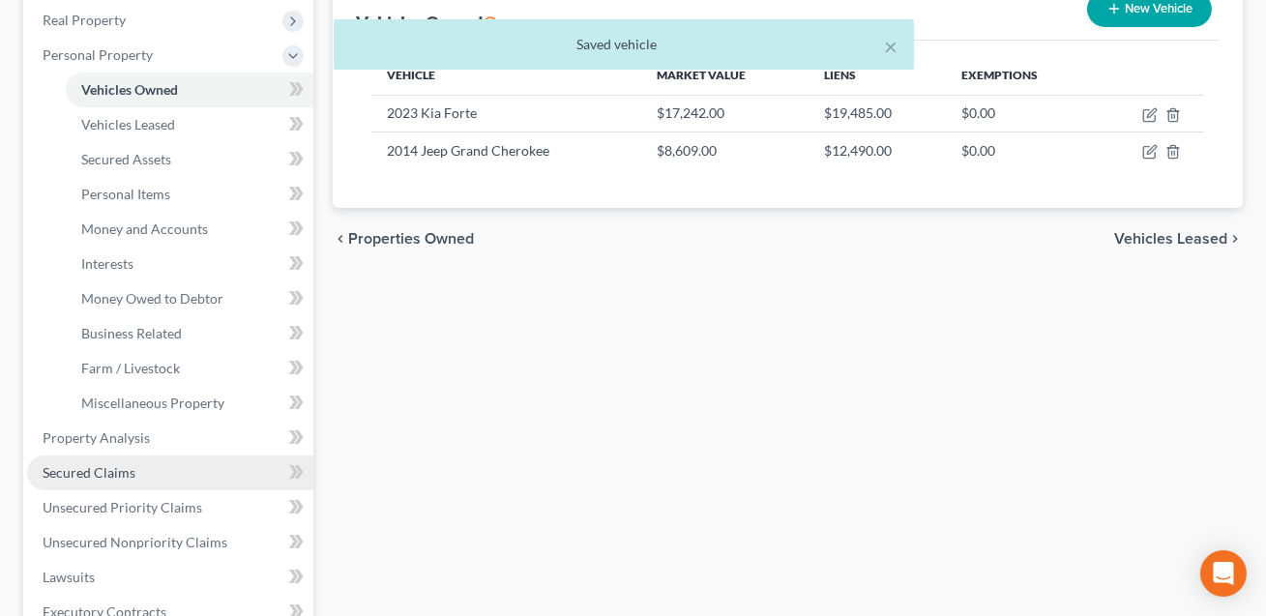
click at [105, 466] on span "Secured Claims" at bounding box center [89, 472] width 93 height 16
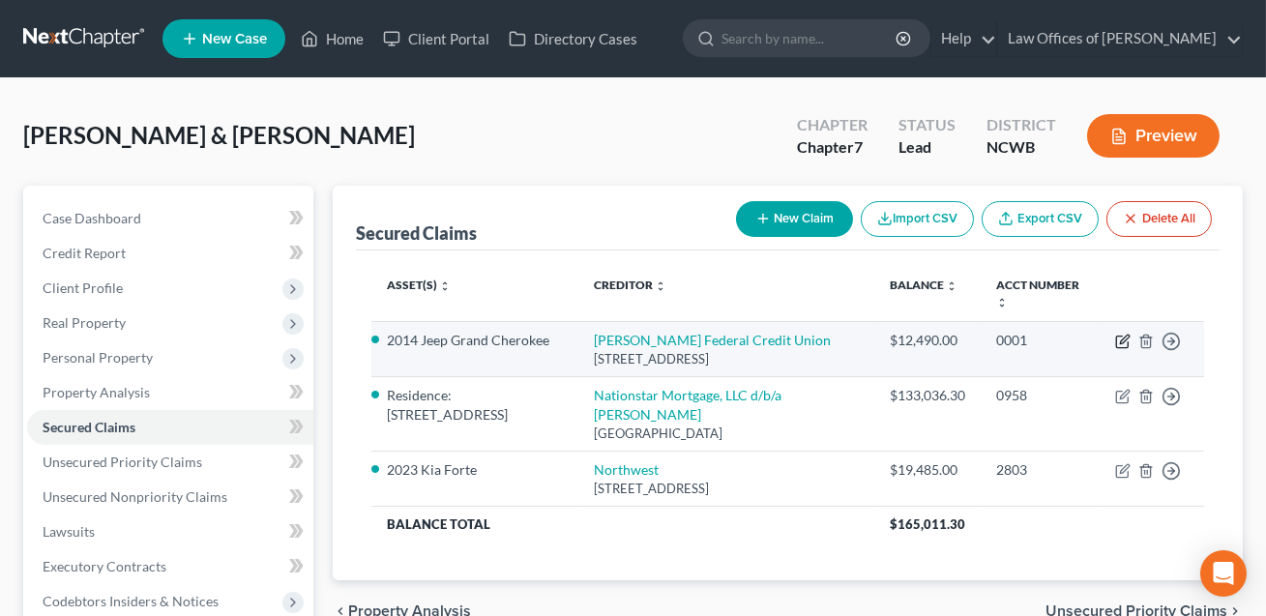
click at [1118, 339] on icon "button" at bounding box center [1122, 341] width 15 height 15
select select "28"
select select "0"
select select "2"
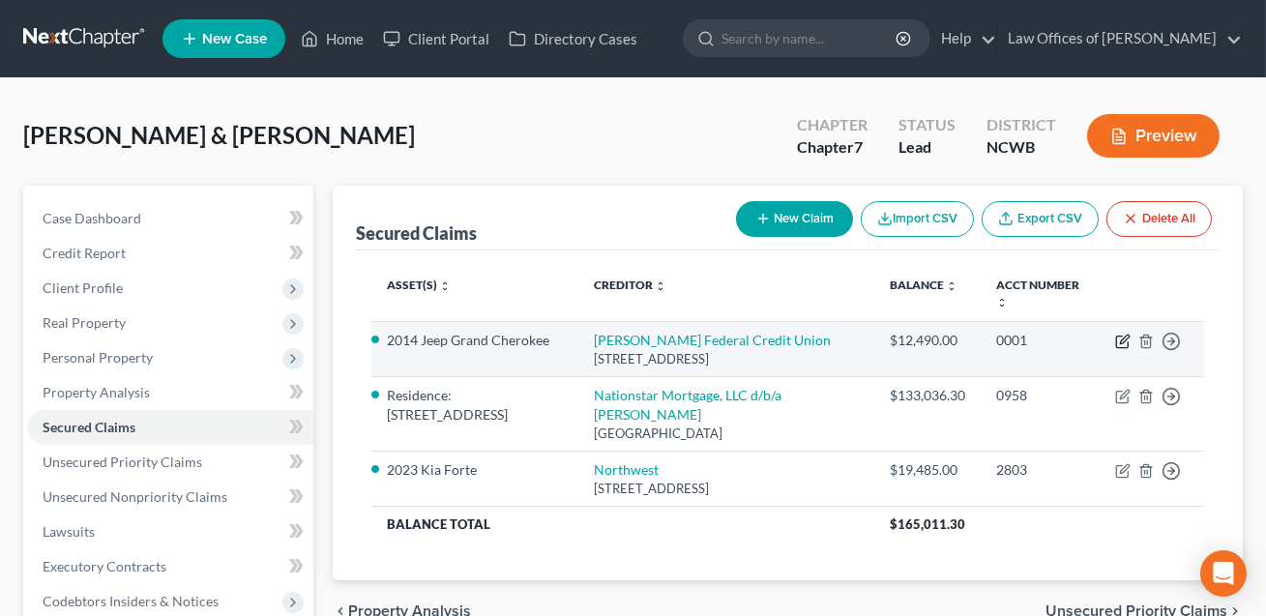
select select "0"
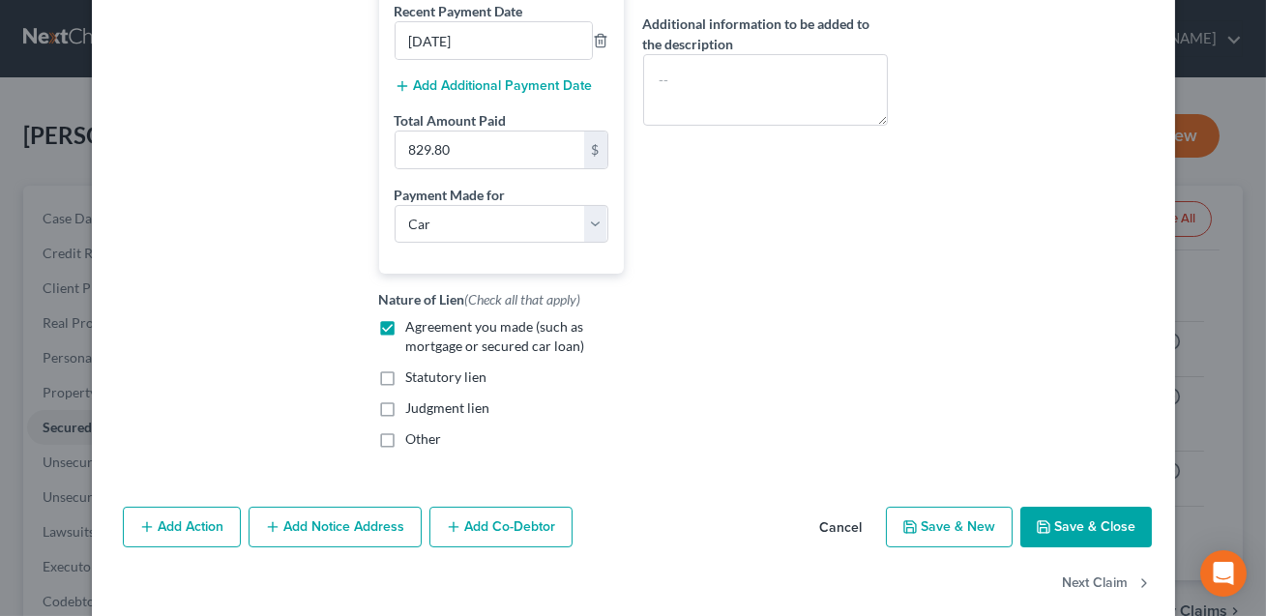
scroll to position [516, 0]
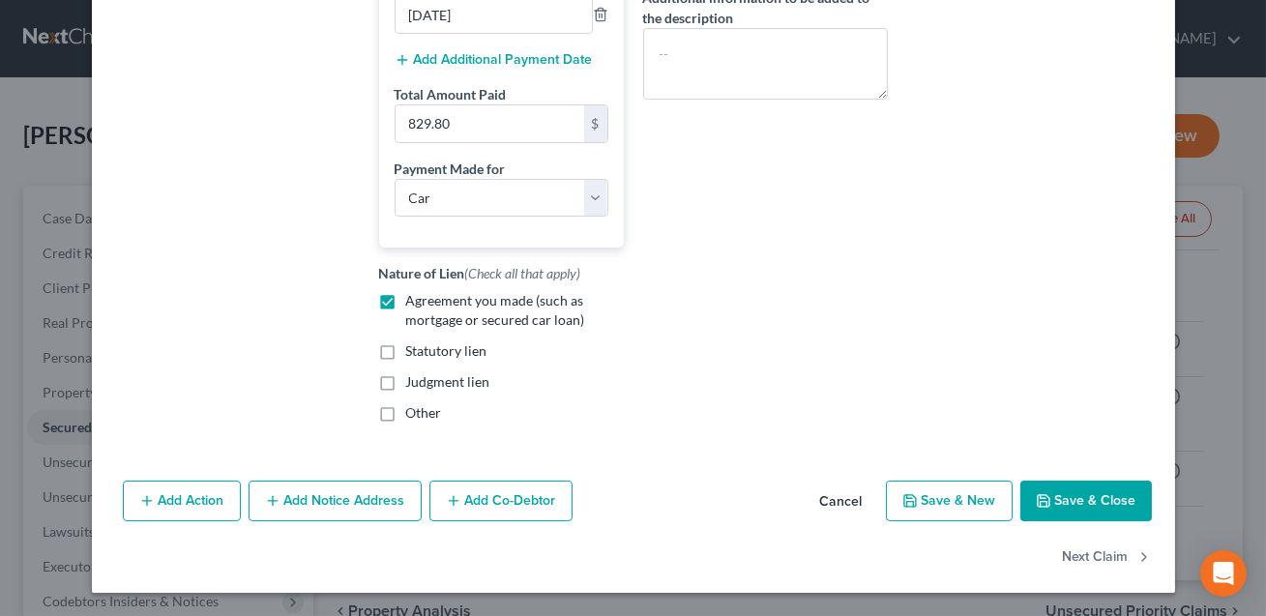
click at [1080, 504] on button "Save & Close" at bounding box center [1086, 501] width 132 height 41
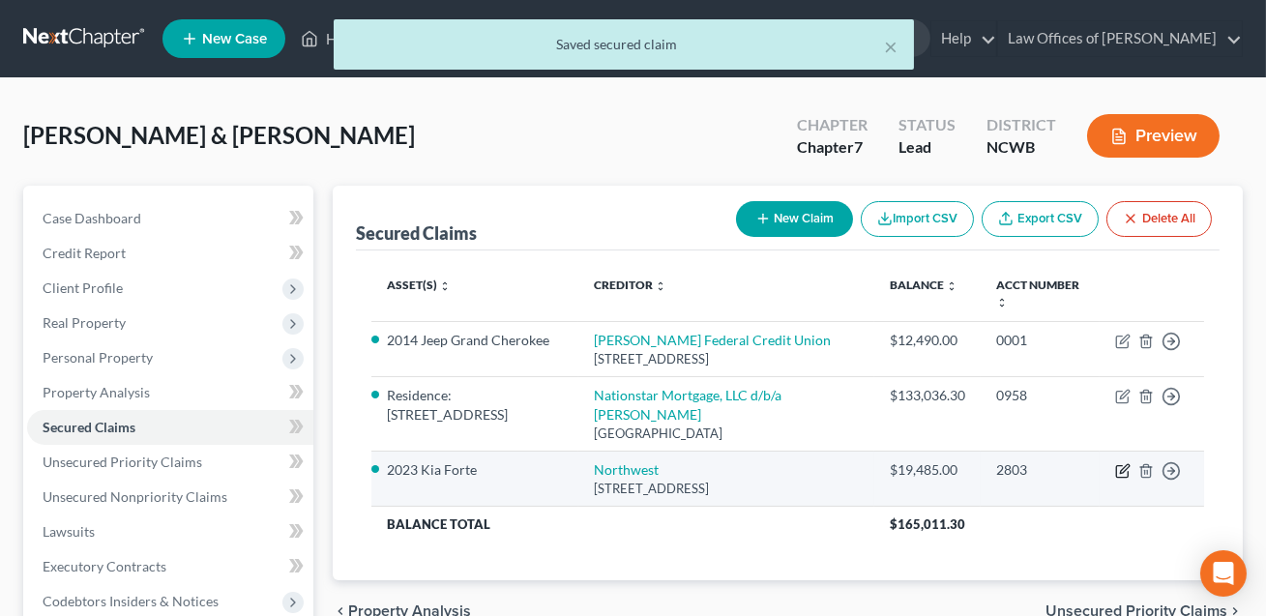
click at [1126, 473] on icon "button" at bounding box center [1124, 468] width 9 height 9
select select "39"
select select "0"
select select "1"
select select "0"
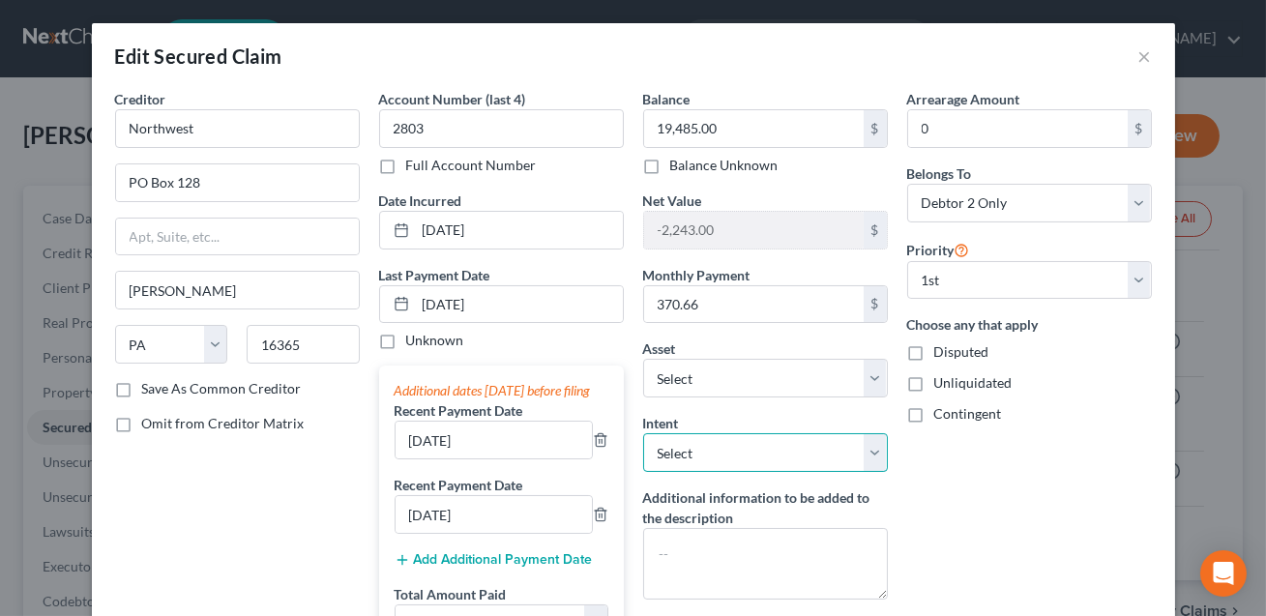
click at [764, 460] on select "Select Surrender Redeem Reaffirm Avoid Other" at bounding box center [765, 452] width 245 height 39
select select "2"
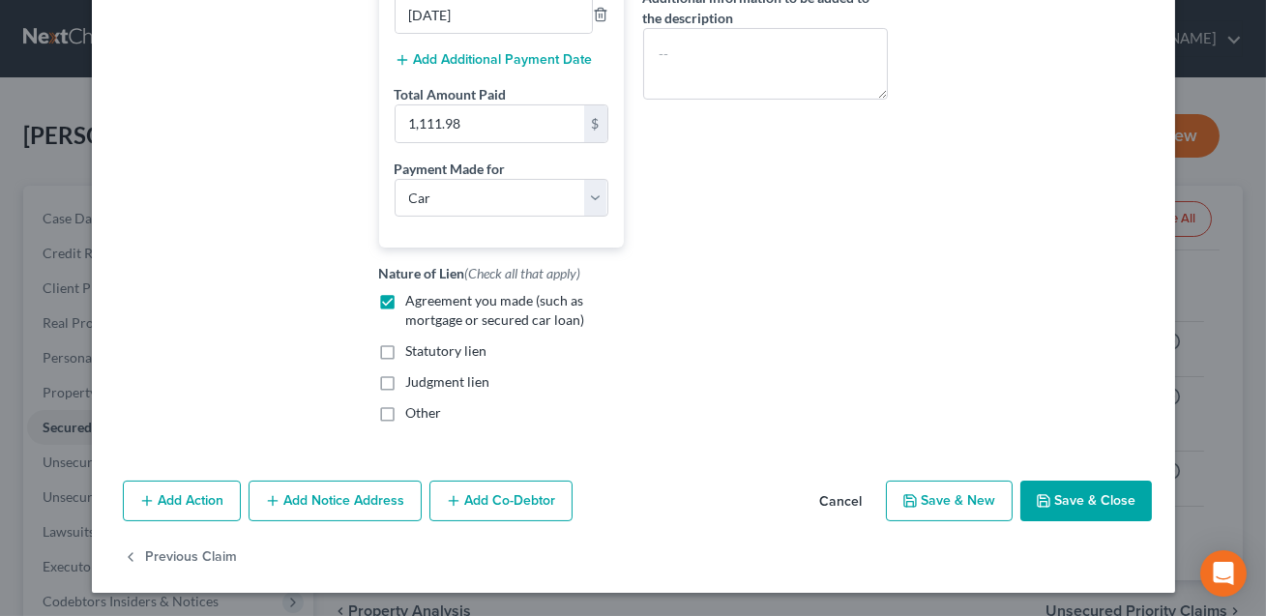
click at [1079, 513] on button "Save & Close" at bounding box center [1086, 501] width 132 height 41
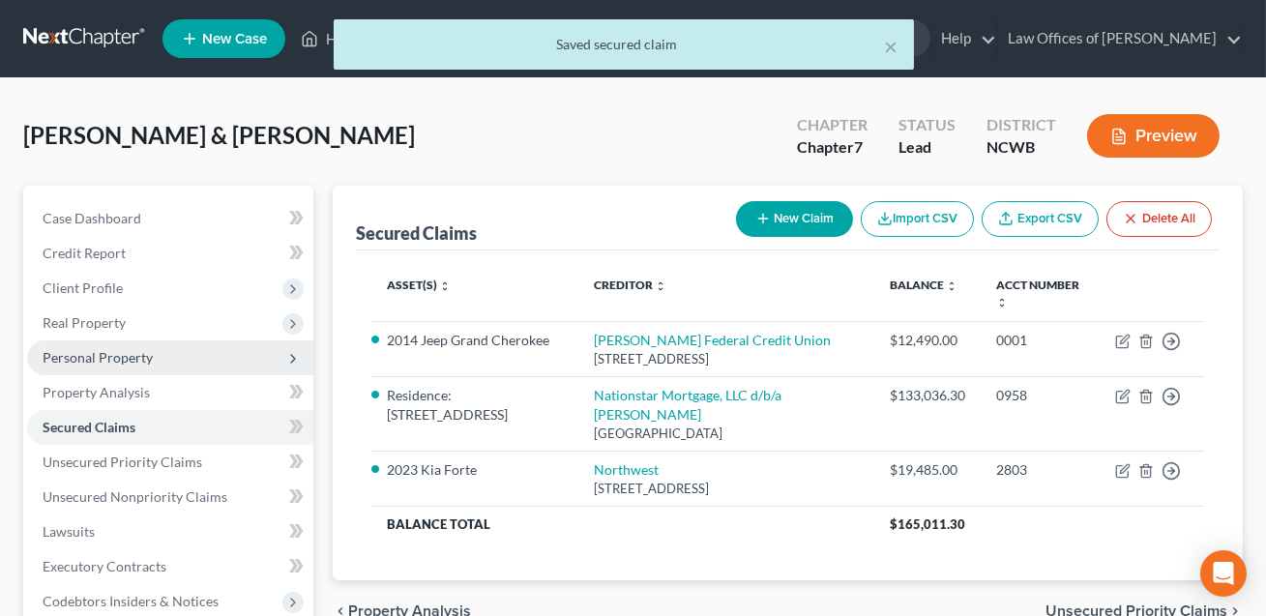
click at [96, 354] on span "Personal Property" at bounding box center [98, 357] width 110 height 16
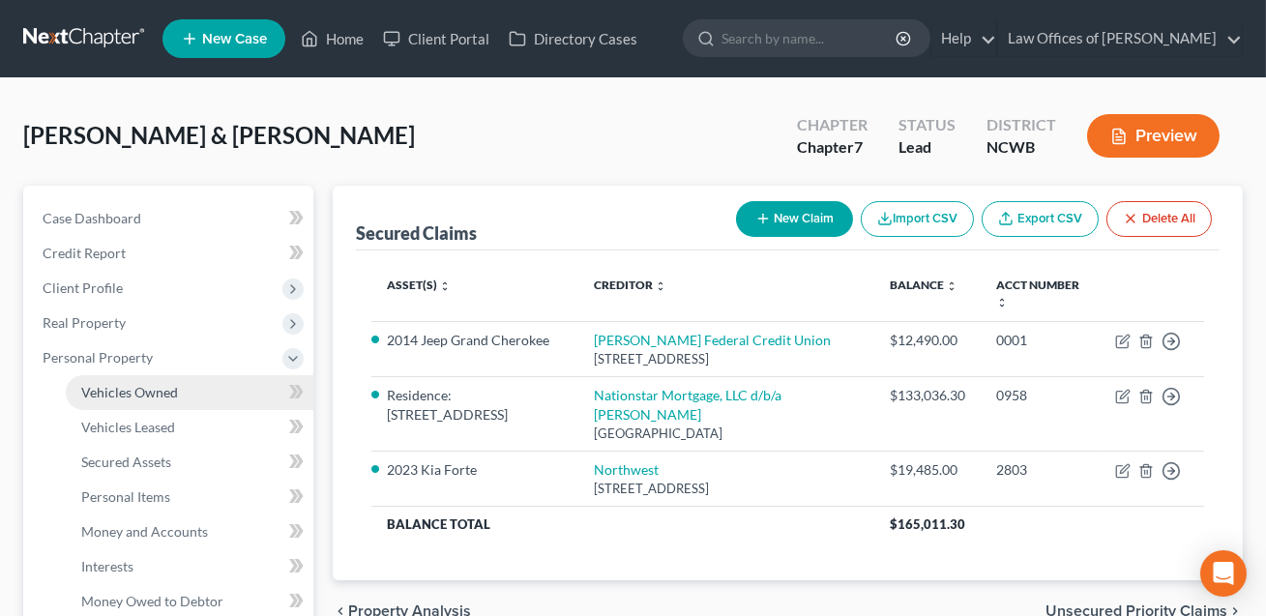
click at [107, 396] on span "Vehicles Owned" at bounding box center [129, 392] width 97 height 16
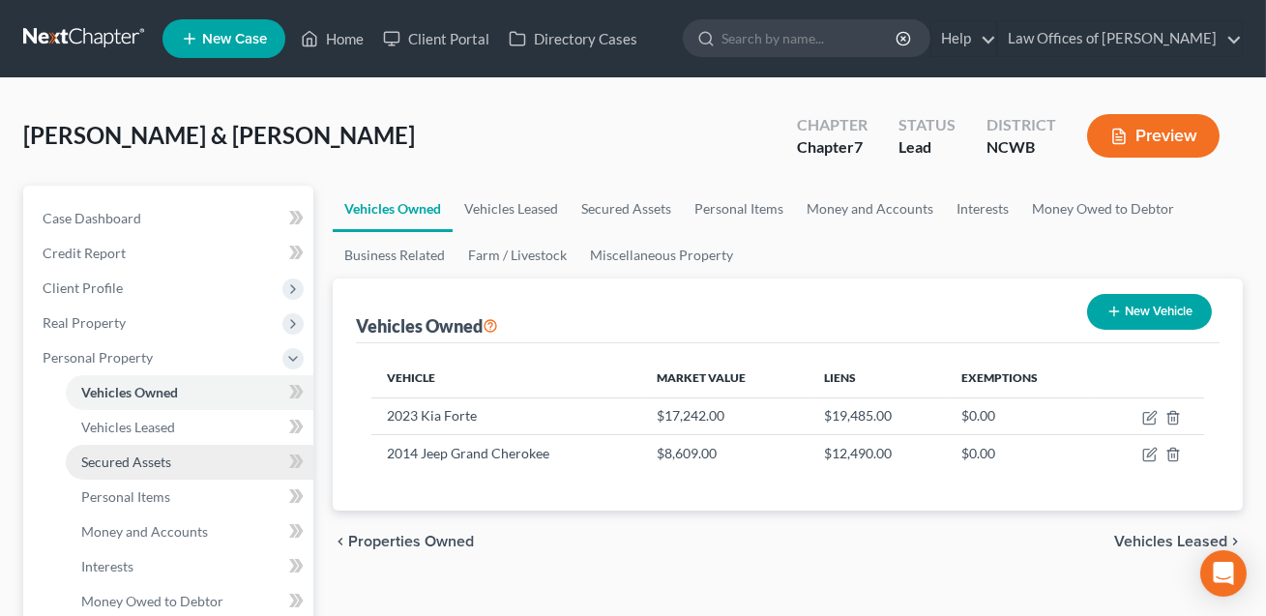
click at [111, 464] on span "Secured Assets" at bounding box center [126, 462] width 90 height 16
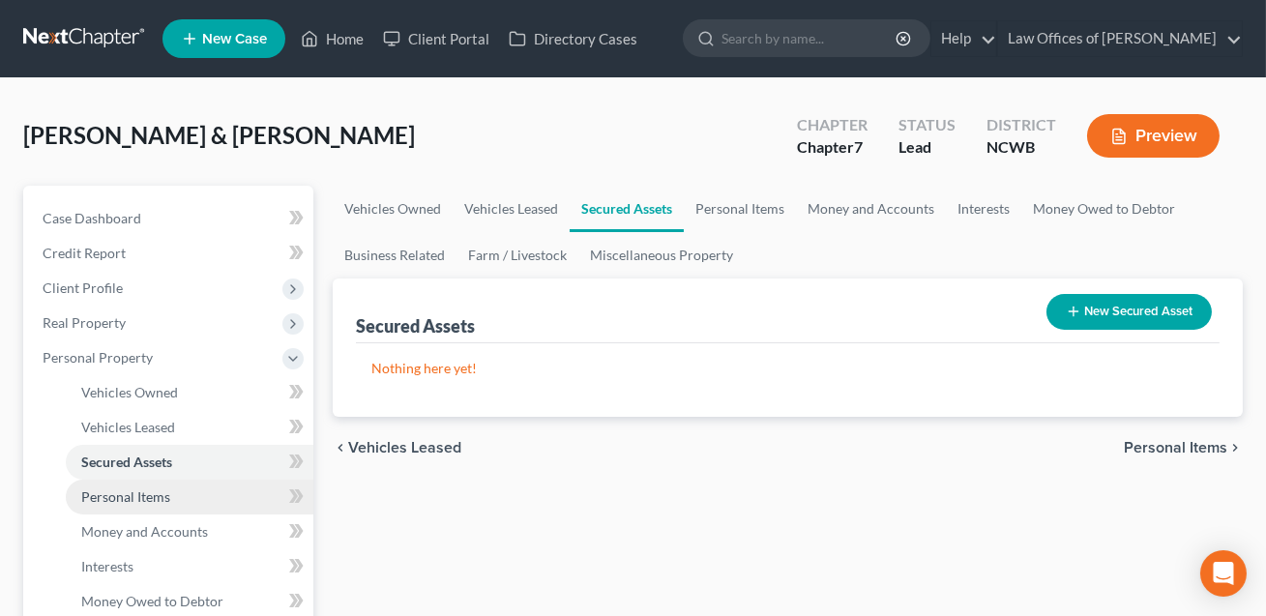
click at [115, 503] on span "Personal Items" at bounding box center [125, 496] width 89 height 16
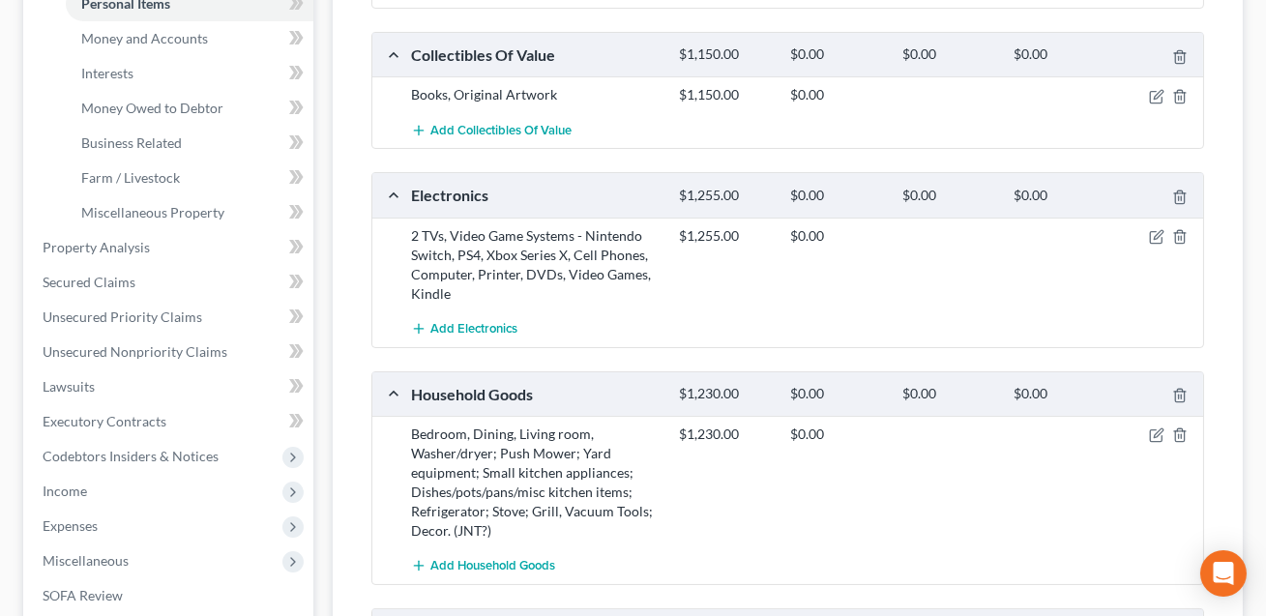
scroll to position [566, 0]
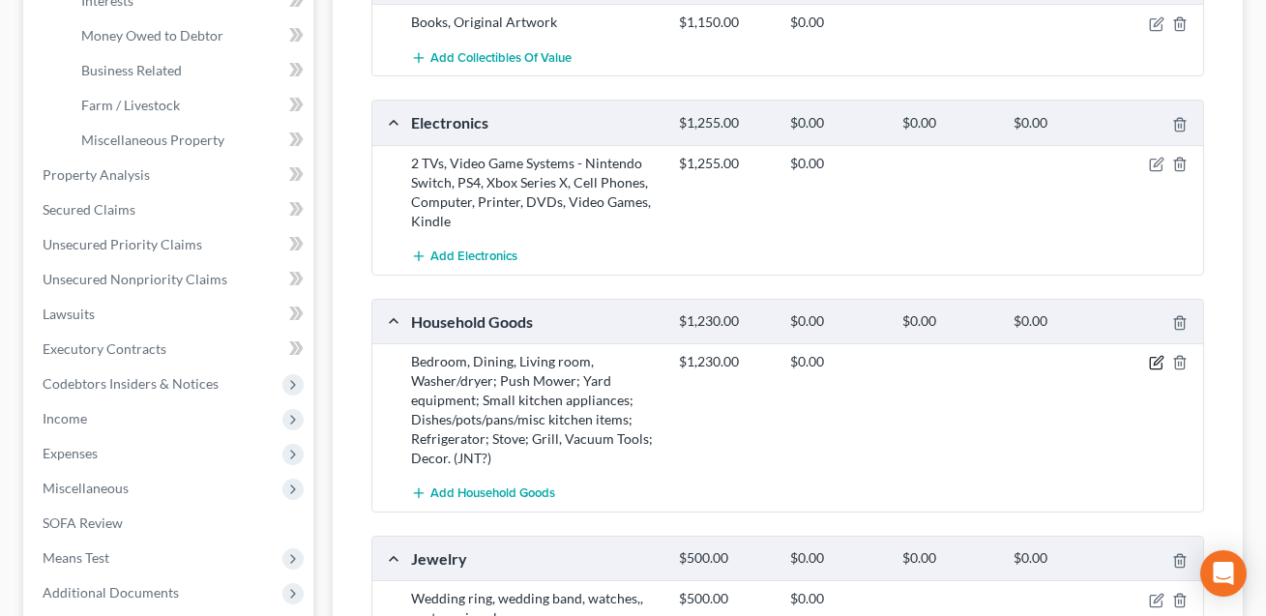
click at [1156, 364] on icon "button" at bounding box center [1156, 362] width 15 height 15
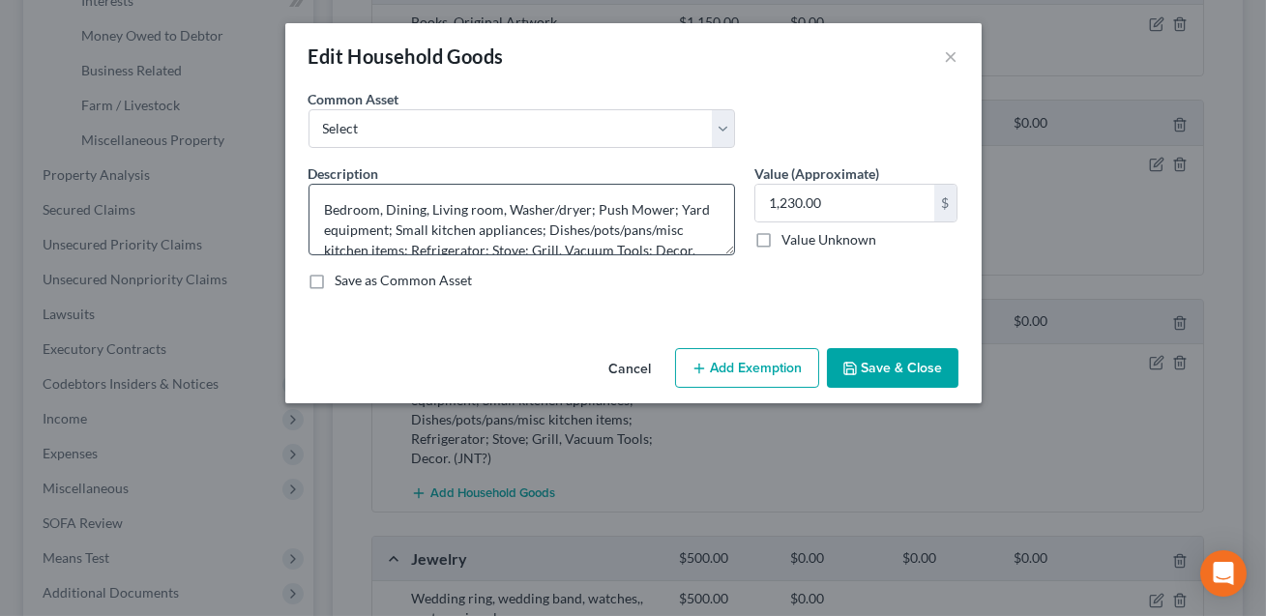
scroll to position [40, 0]
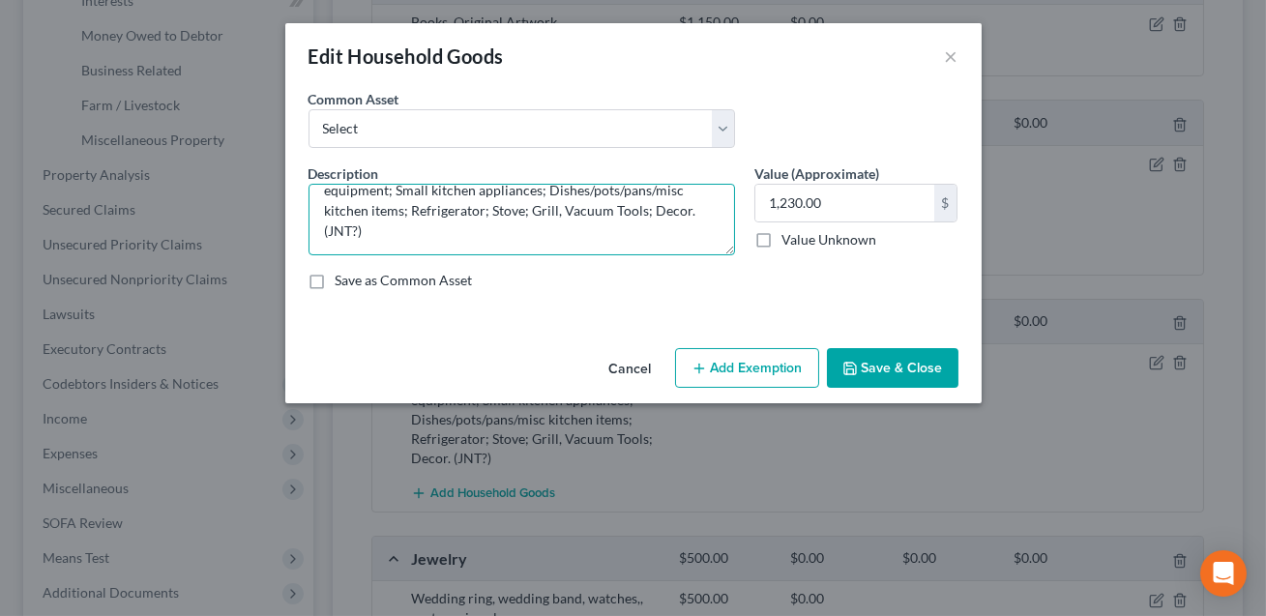
click at [358, 230] on textarea "Bedroom, Dining, Living room, Washer/dryer; Push Mower; Yard equipment; Small k…" at bounding box center [522, 220] width 427 height 72
type textarea "Bedroom, Dining, Living room, Washer/dryer; Push Mower; Yard equipment; Small k…"
click at [880, 374] on button "Save & Close" at bounding box center [893, 368] width 132 height 41
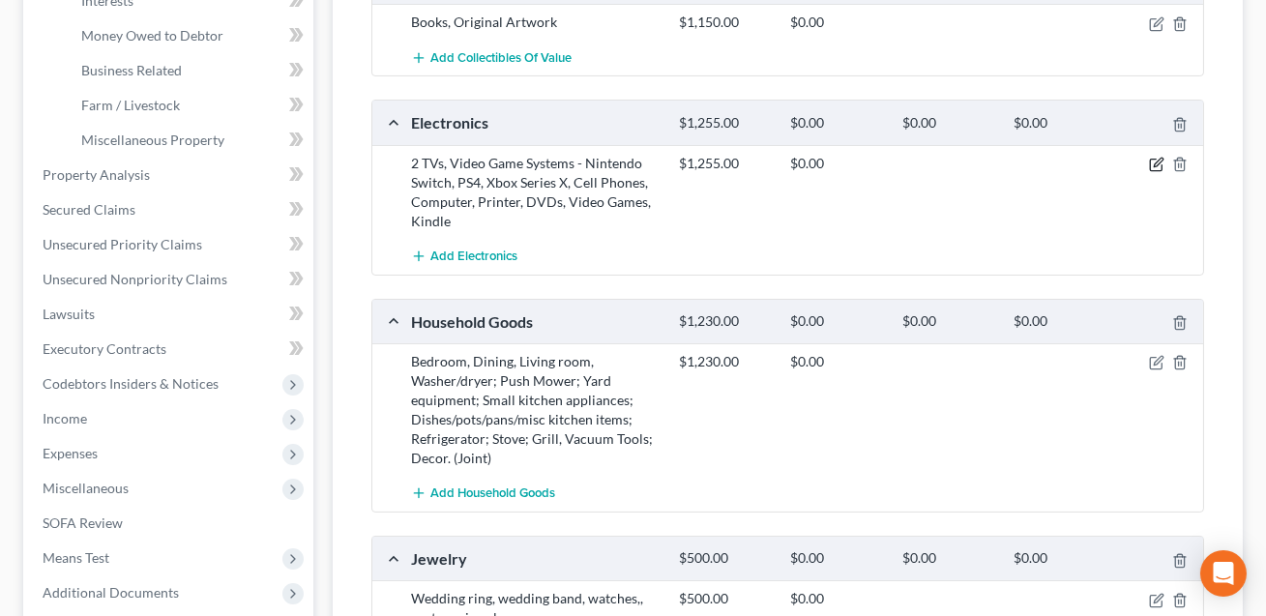
click at [1159, 161] on icon "button" at bounding box center [1158, 162] width 9 height 9
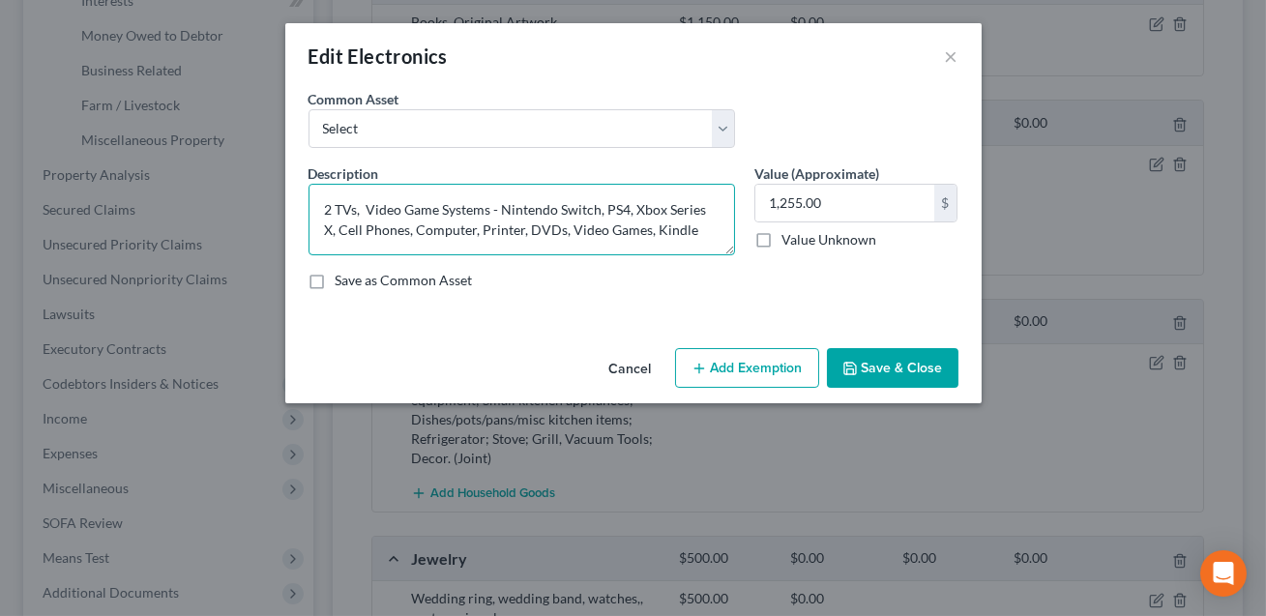
click at [677, 228] on textarea "2 TVs, Video Game Systems - Nintendo Switch, PS4, Xbox Series X, Cell Phones, C…" at bounding box center [522, 220] width 427 height 72
type textarea "2 TVs, Video Game Systems - Nintendo Switch, PS4, Xbox Series X, Cell Phones, C…"
click at [734, 367] on button "Add Exemption" at bounding box center [747, 368] width 144 height 41
select select "2"
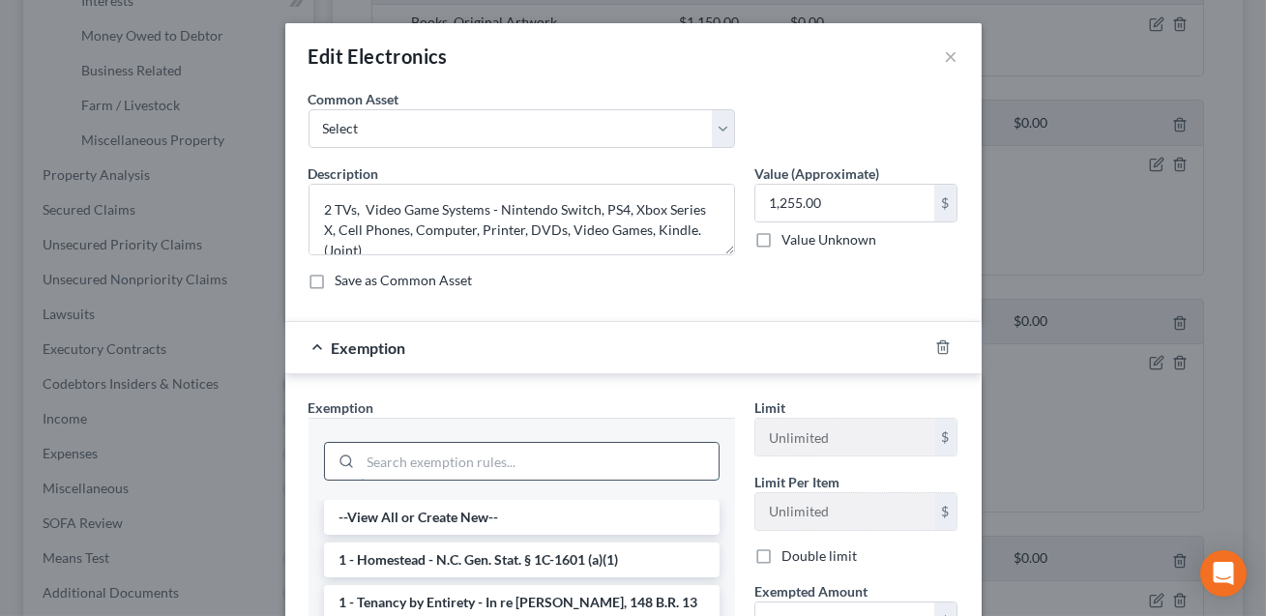
click at [515, 458] on input "search" at bounding box center [540, 461] width 358 height 37
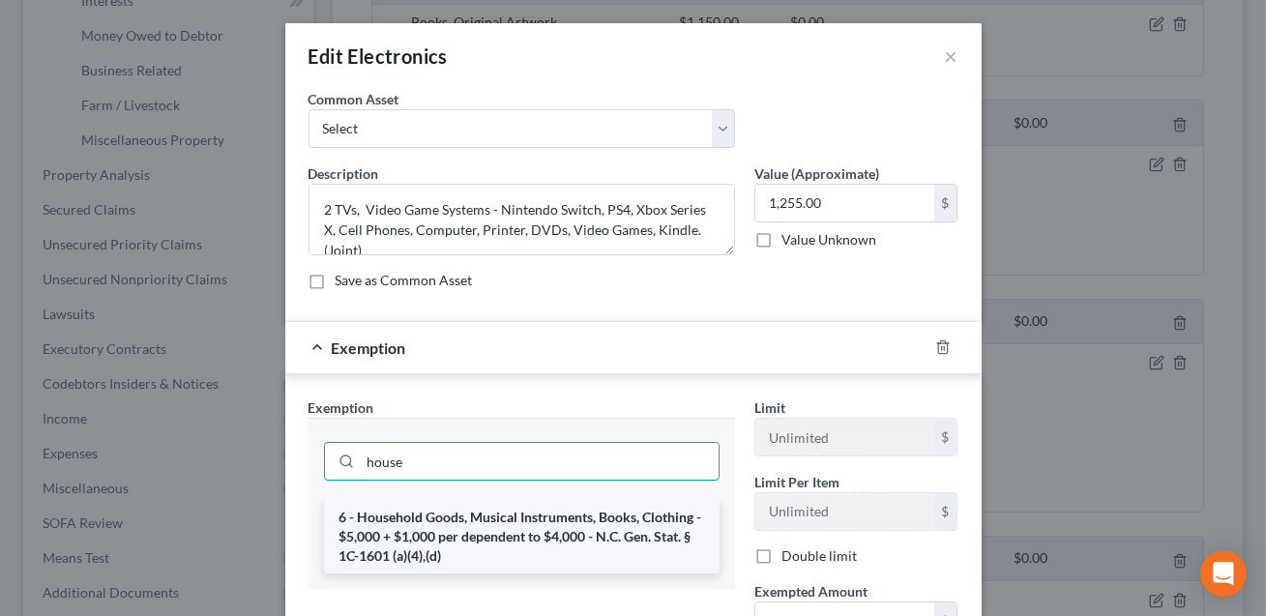
type input "house"
click at [492, 539] on li "6 - Household Goods, Musical Instruments, Books, Clothing - $5,000 + $1,000 per…" at bounding box center [522, 537] width 396 height 74
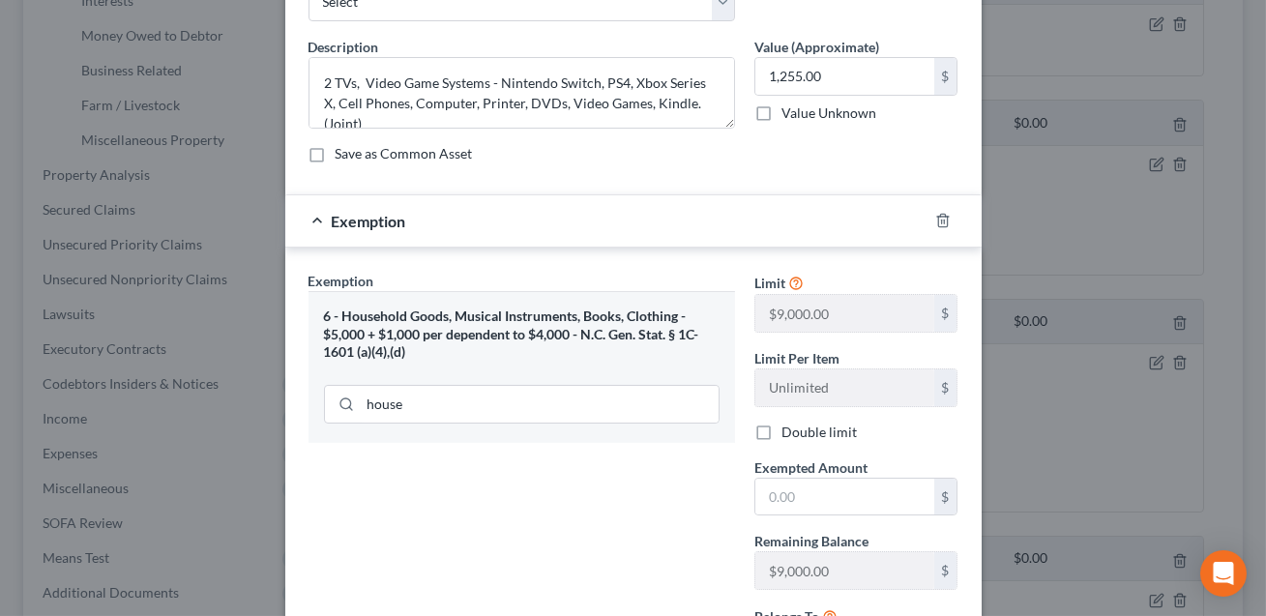
scroll to position [261, 0]
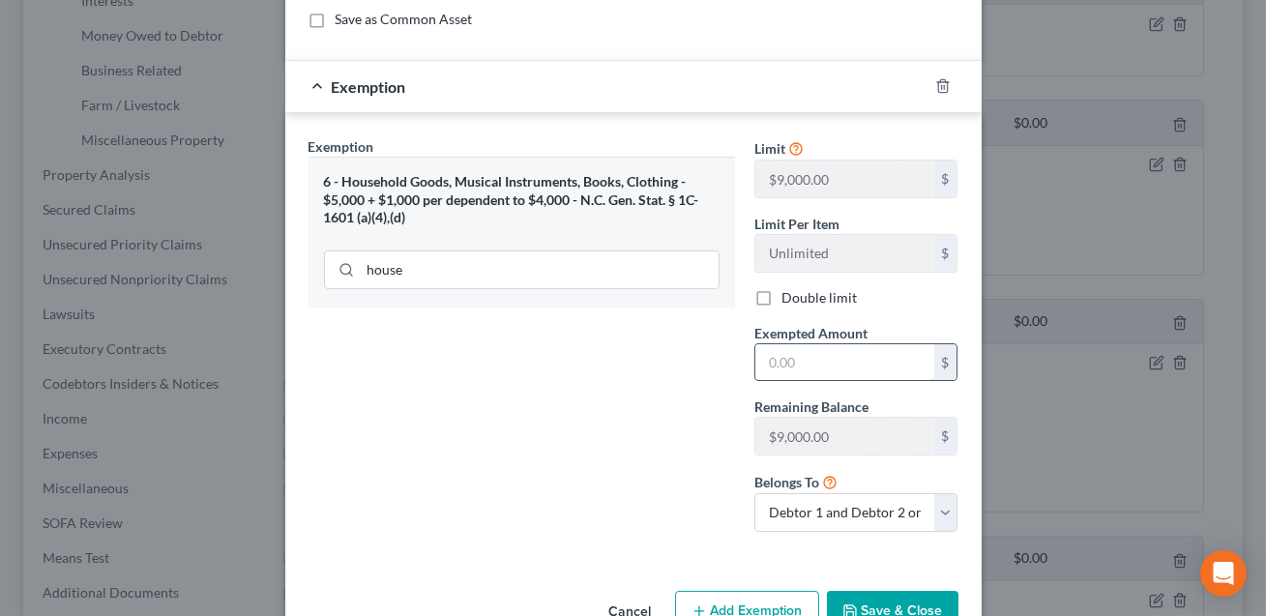
click at [784, 371] on input "text" at bounding box center [844, 362] width 179 height 37
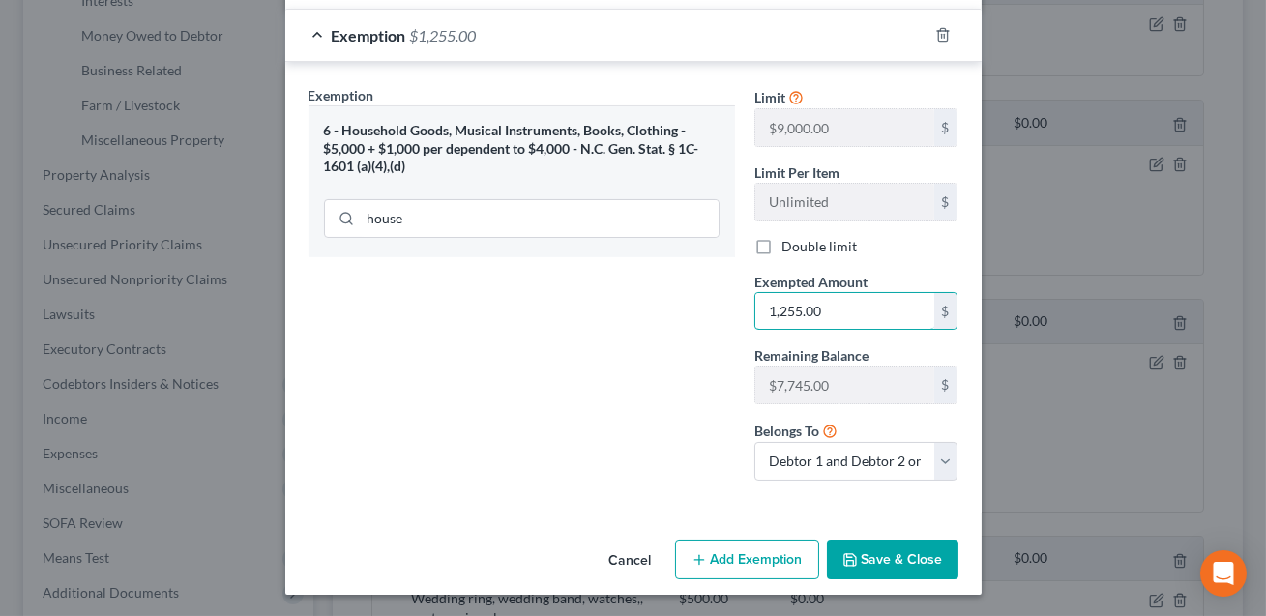
type input "1,255.00"
click at [880, 544] on button "Save & Close" at bounding box center [893, 560] width 132 height 41
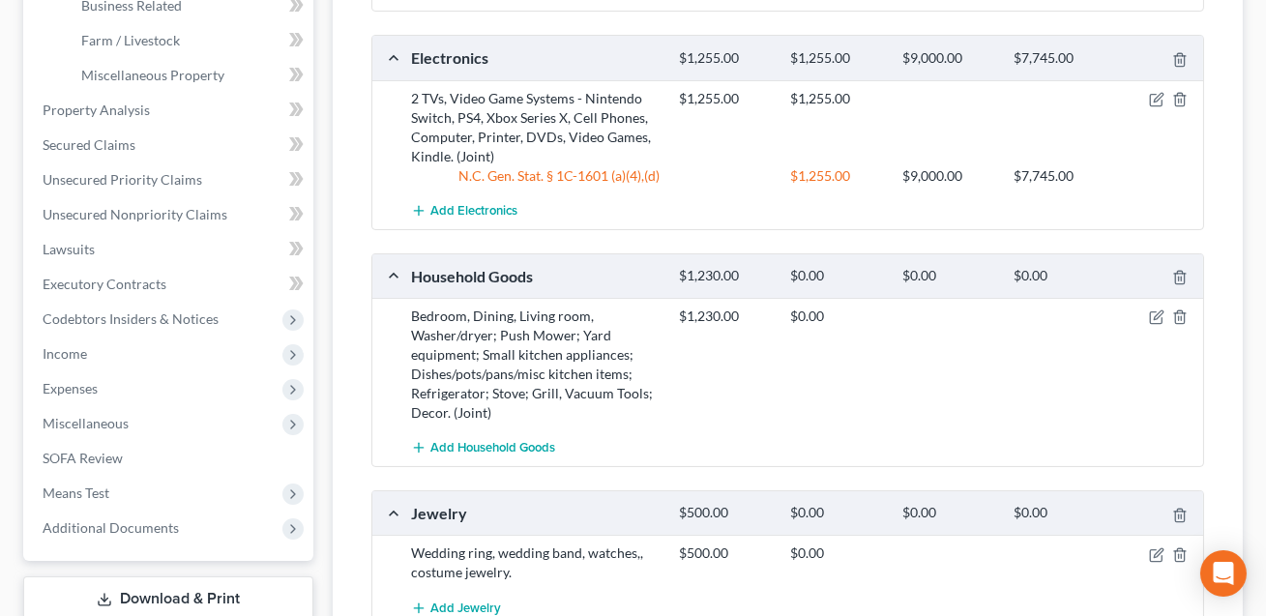
scroll to position [726, 0]
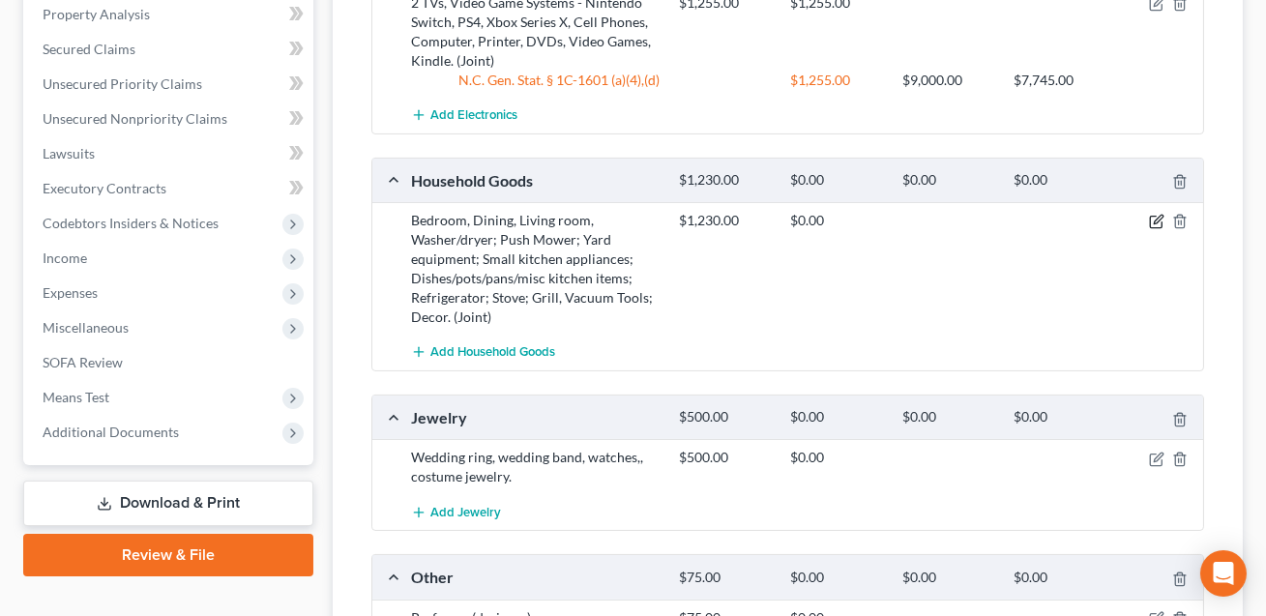
click at [1155, 221] on icon "button" at bounding box center [1158, 220] width 9 height 9
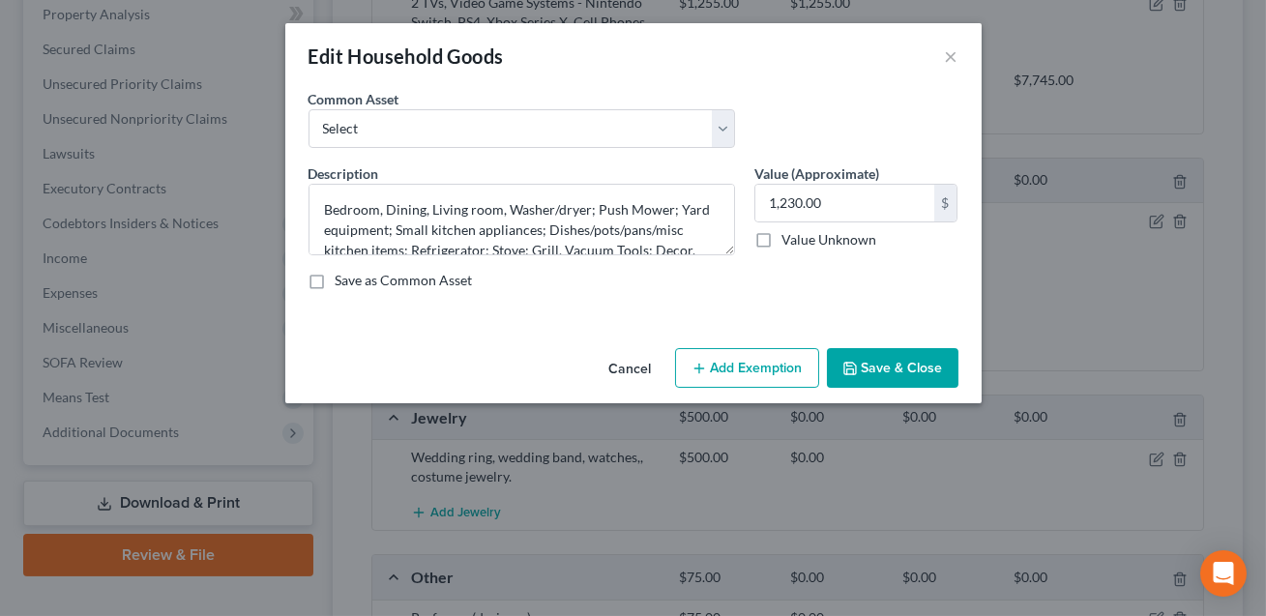
click at [755, 361] on button "Add Exemption" at bounding box center [747, 368] width 144 height 41
select select "2"
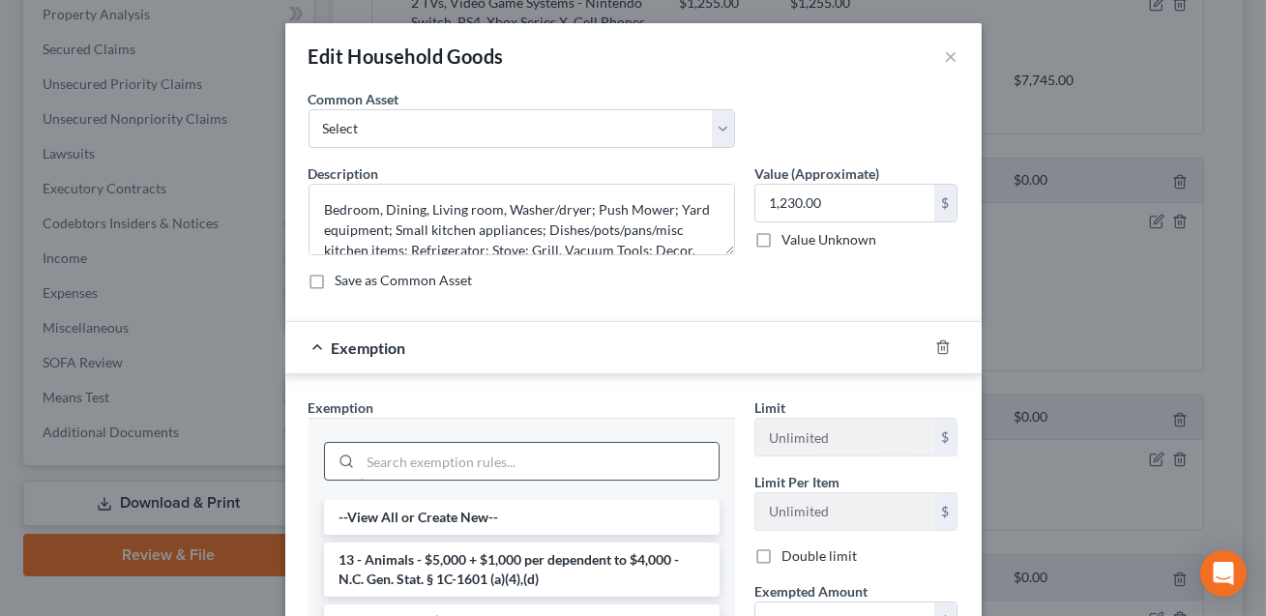
click at [461, 456] on input "search" at bounding box center [540, 461] width 358 height 37
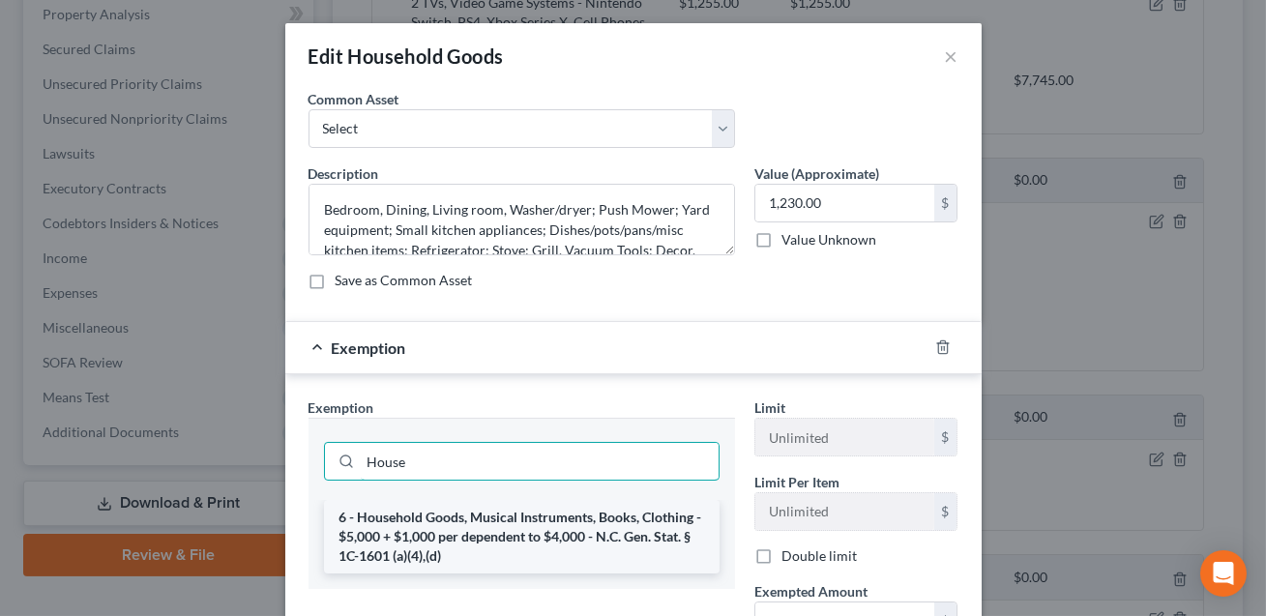
type input "House"
click at [451, 520] on li "6 - Household Goods, Musical Instruments, Books, Clothing - $5,000 + $1,000 per…" at bounding box center [522, 537] width 396 height 74
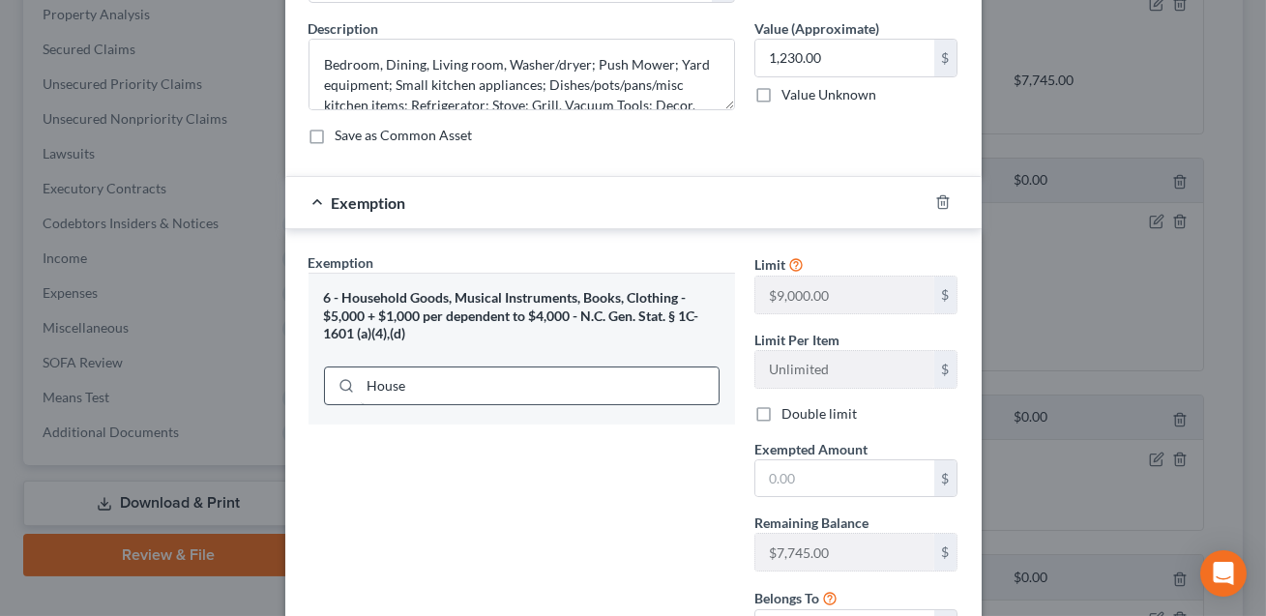
scroll to position [261, 0]
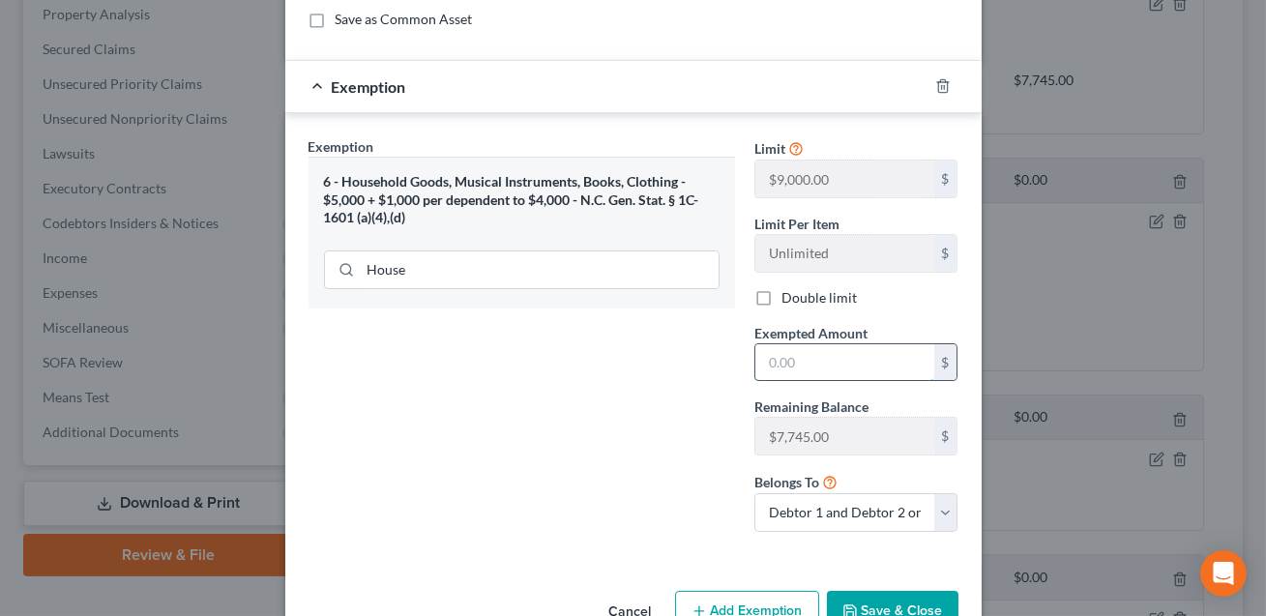
click at [780, 361] on input "text" at bounding box center [844, 362] width 179 height 37
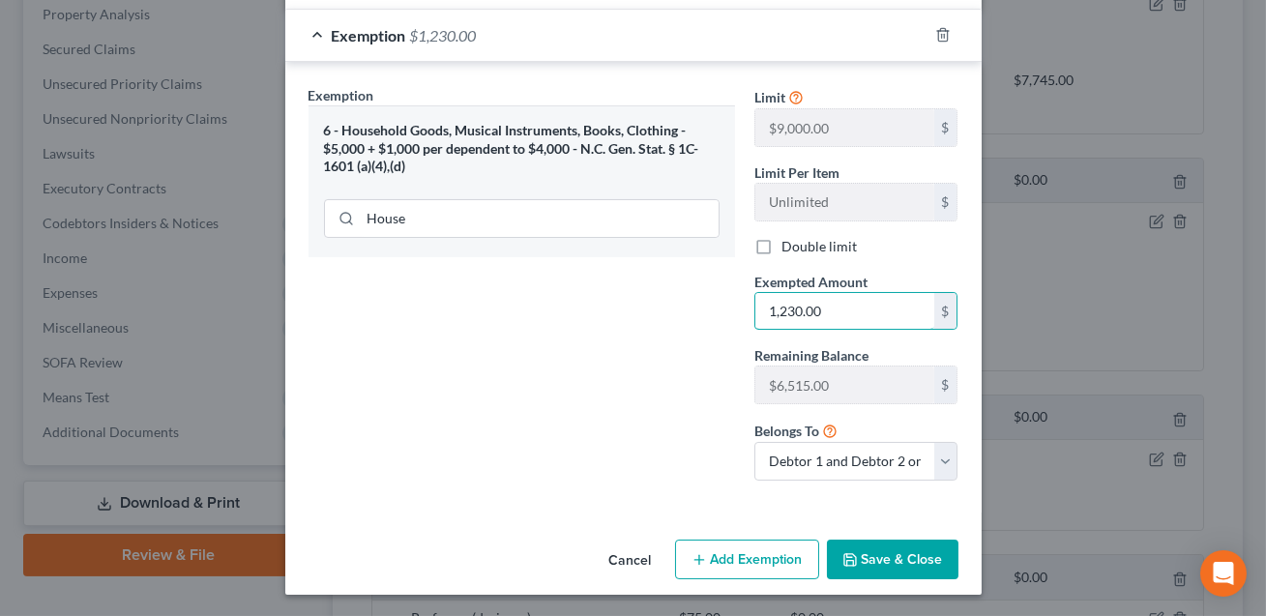
type input "1,230.00"
click at [903, 552] on button "Save & Close" at bounding box center [893, 560] width 132 height 41
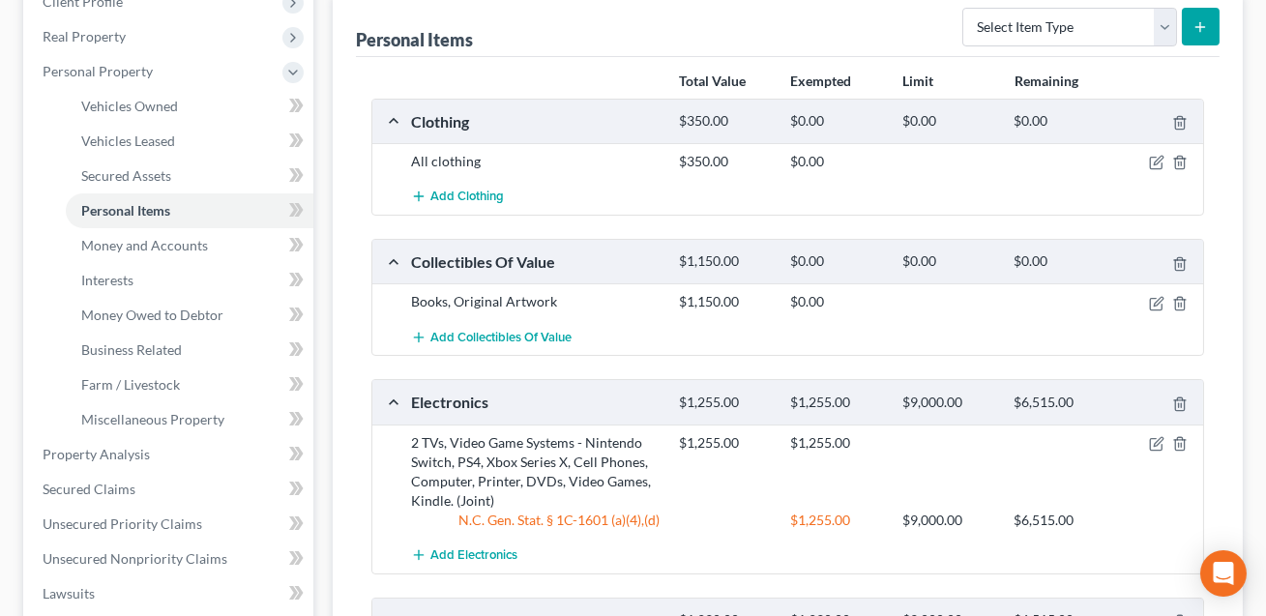
scroll to position [285, 0]
click at [1157, 158] on icon "button" at bounding box center [1156, 163] width 15 height 15
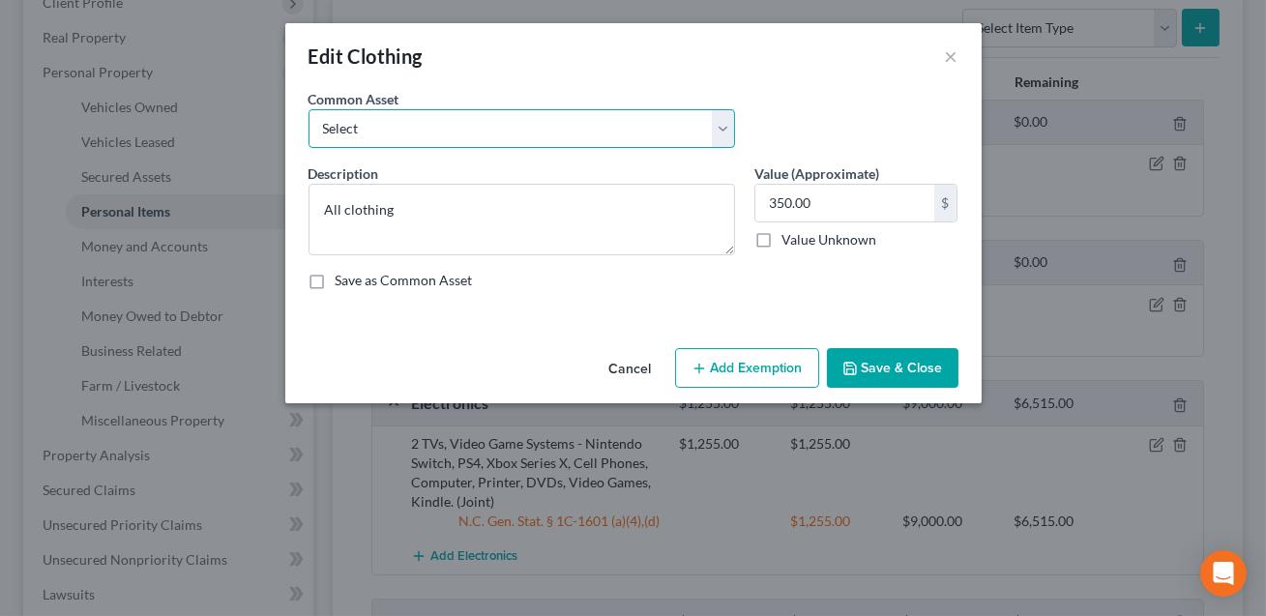
click at [613, 131] on select "Select All clothing All clothing and personal effects" at bounding box center [522, 128] width 427 height 39
select select "1"
type textarea "All clothing and personal effects"
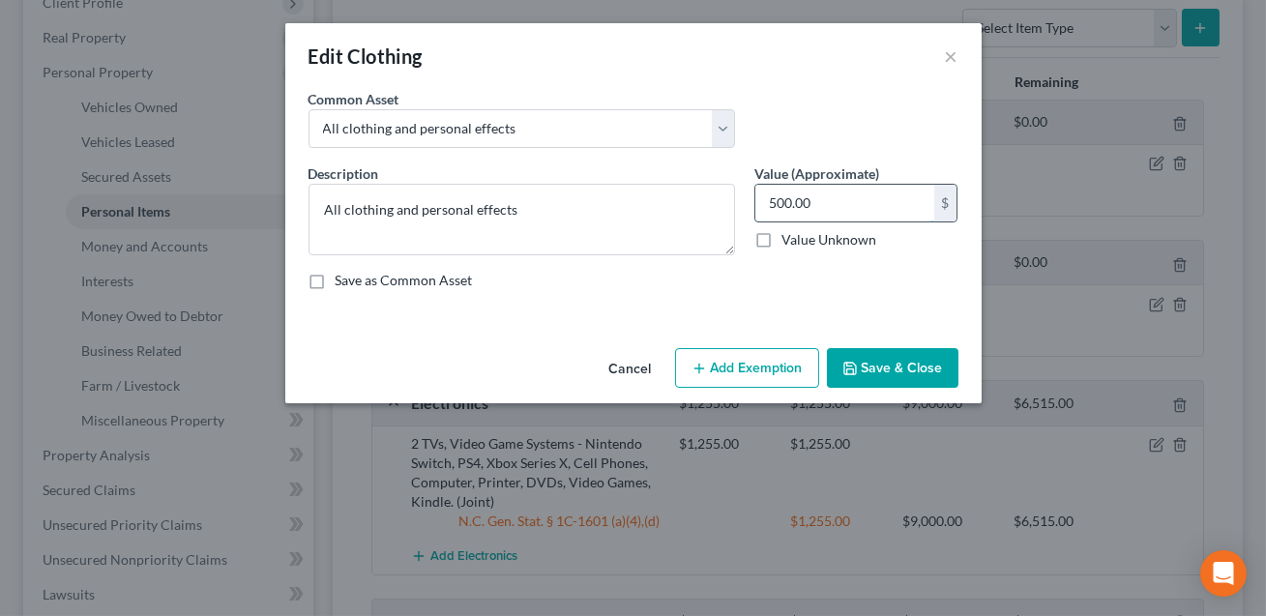
click at [815, 207] on input "500.00" at bounding box center [844, 203] width 179 height 37
type input "350.00"
click at [756, 367] on button "Add Exemption" at bounding box center [747, 368] width 144 height 41
select select "2"
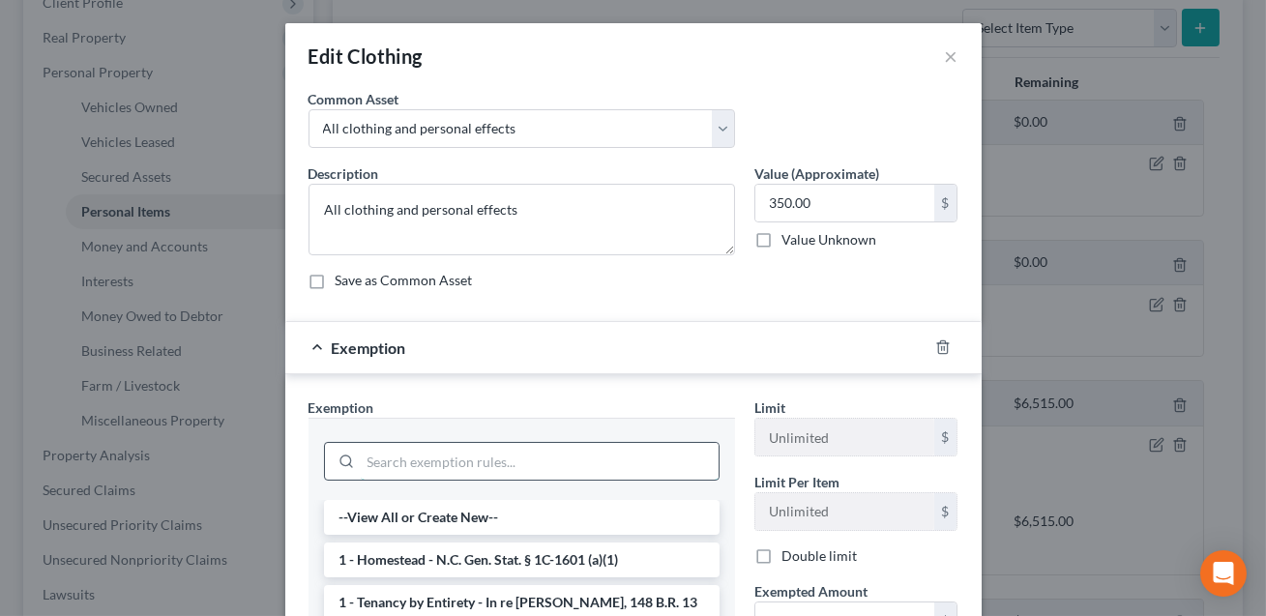
click at [511, 450] on input "search" at bounding box center [540, 461] width 358 height 37
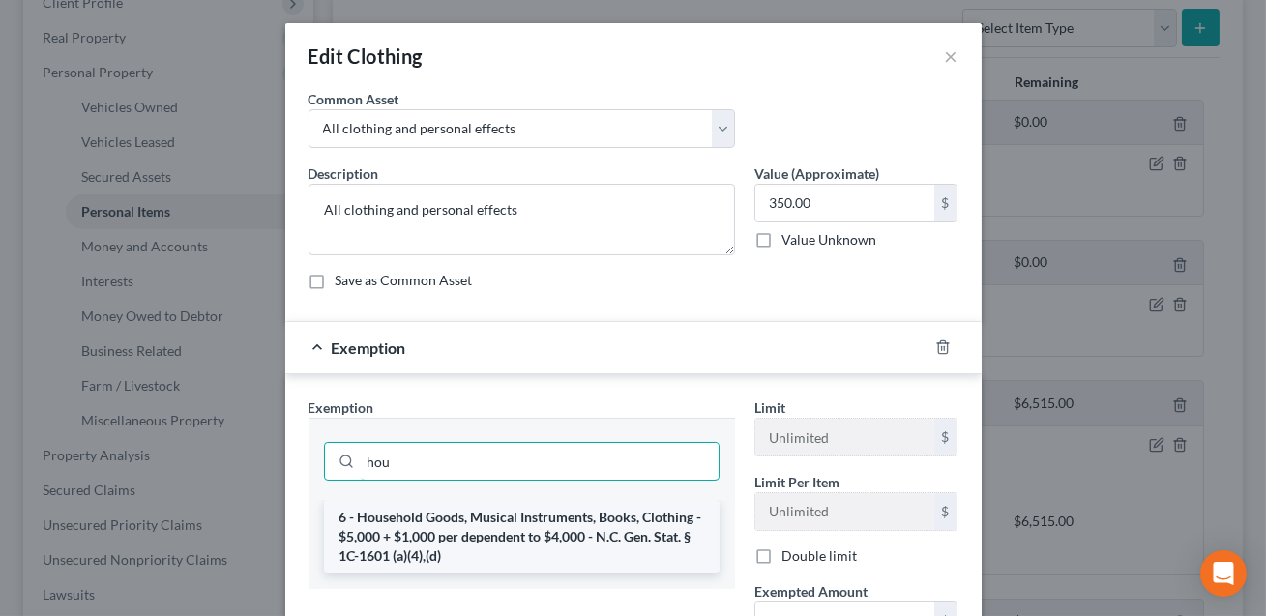
type input "hou"
click at [486, 532] on li "6 - Household Goods, Musical Instruments, Books, Clothing - $5,000 + $1,000 per…" at bounding box center [522, 537] width 396 height 74
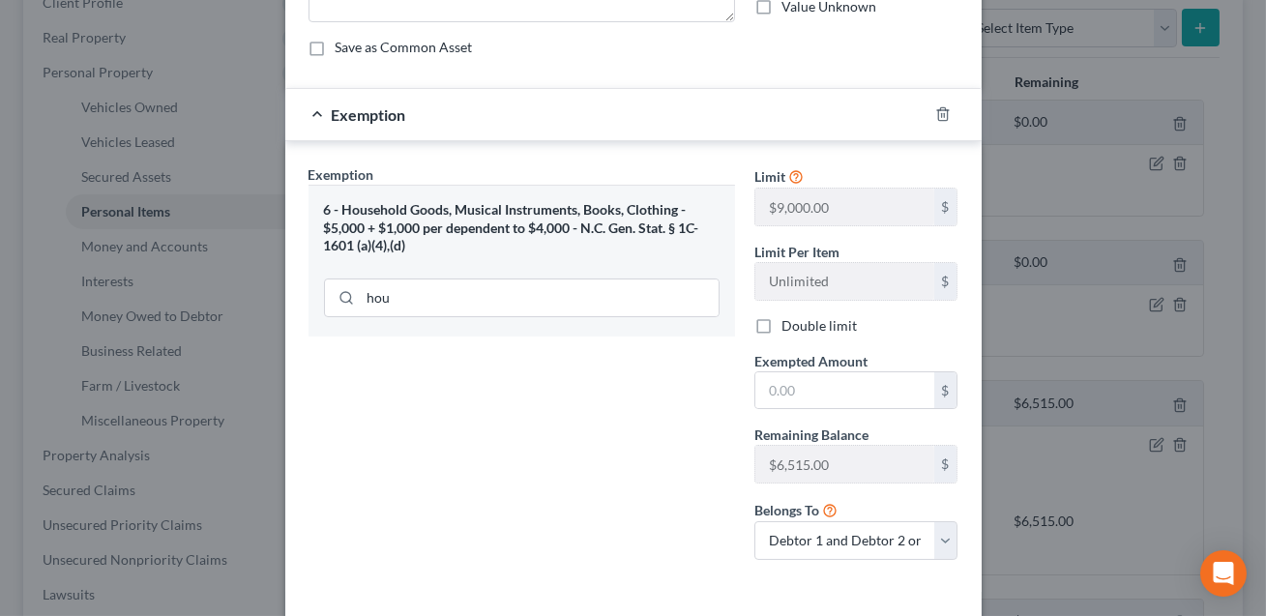
scroll to position [312, 0]
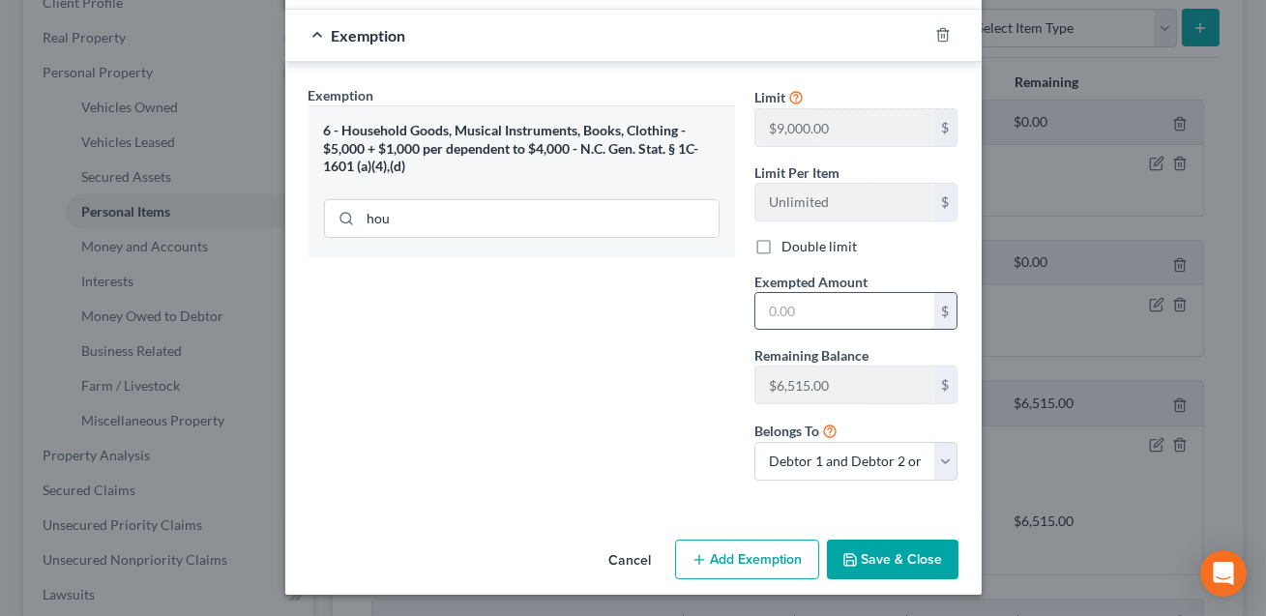
click at [774, 314] on input "text" at bounding box center [844, 311] width 179 height 37
type input "350.00"
click at [876, 548] on button "Save & Close" at bounding box center [893, 560] width 132 height 41
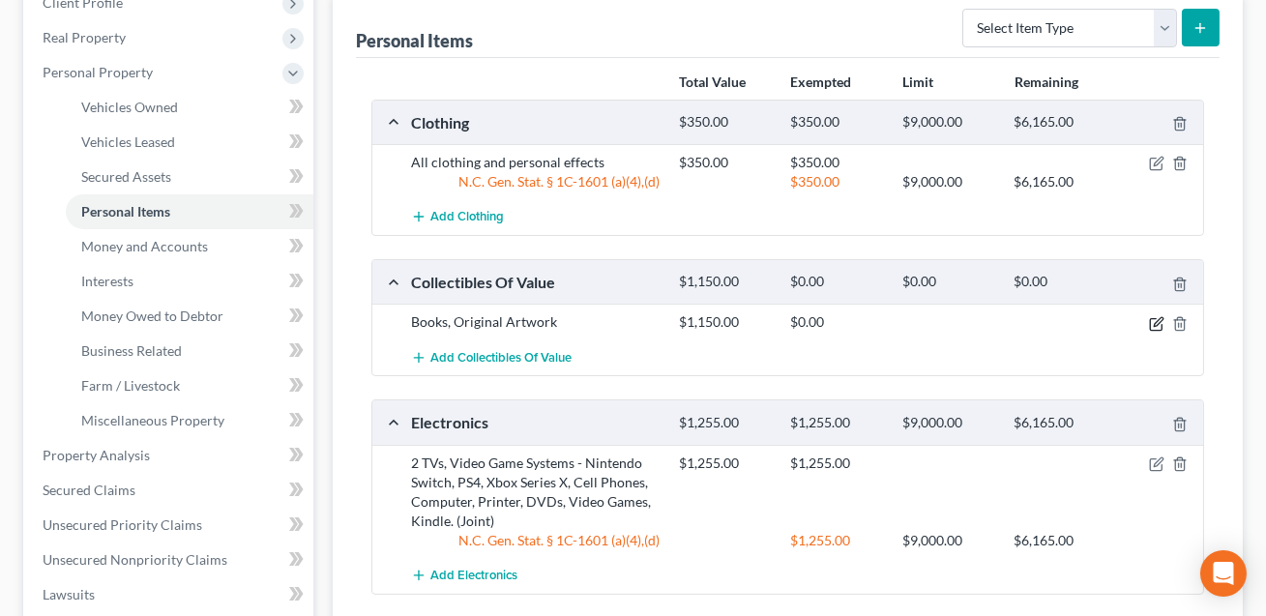
click at [1161, 324] on icon "button" at bounding box center [1156, 323] width 15 height 15
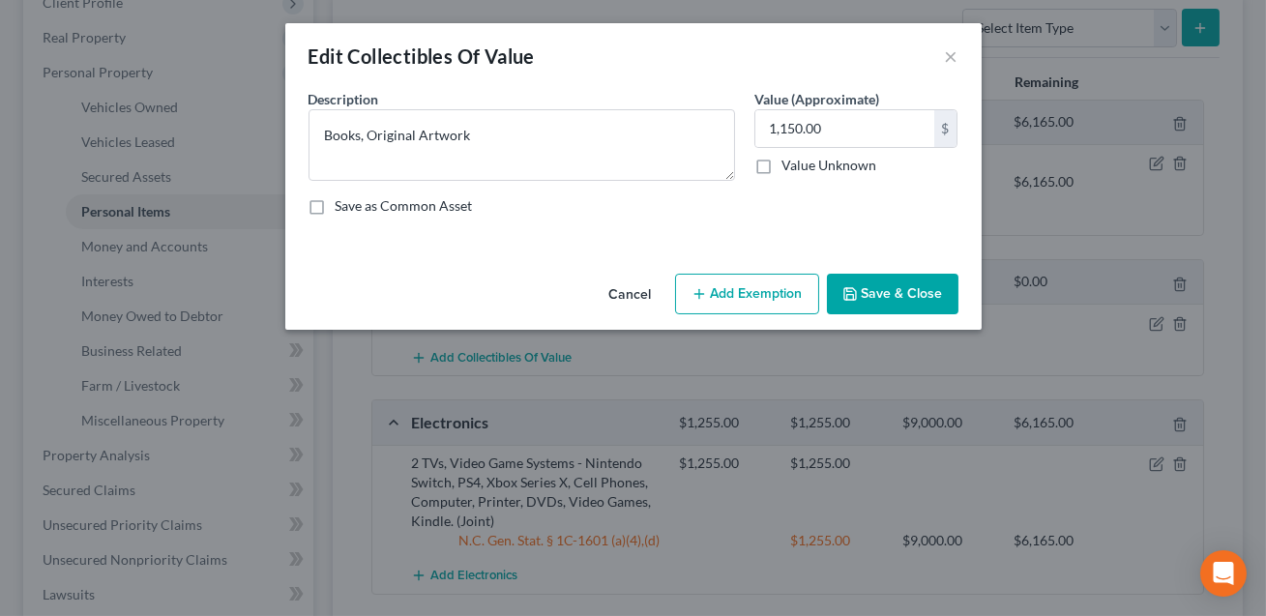
click at [739, 291] on button "Add Exemption" at bounding box center [747, 294] width 144 height 41
select select "2"
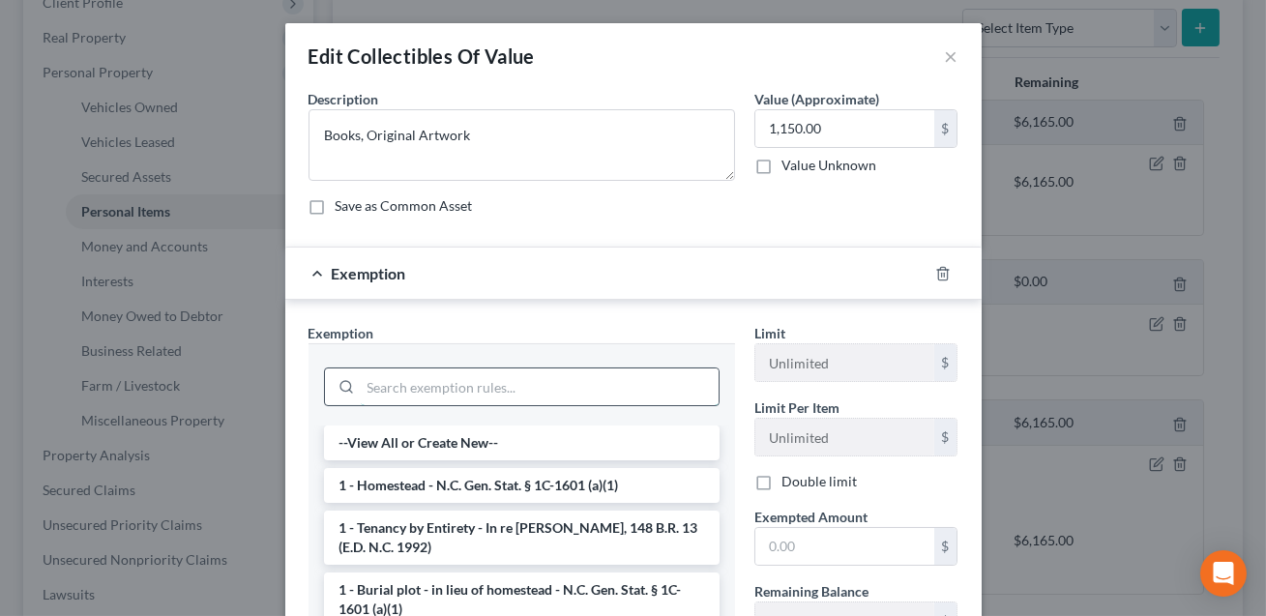
click at [492, 396] on input "search" at bounding box center [540, 386] width 358 height 37
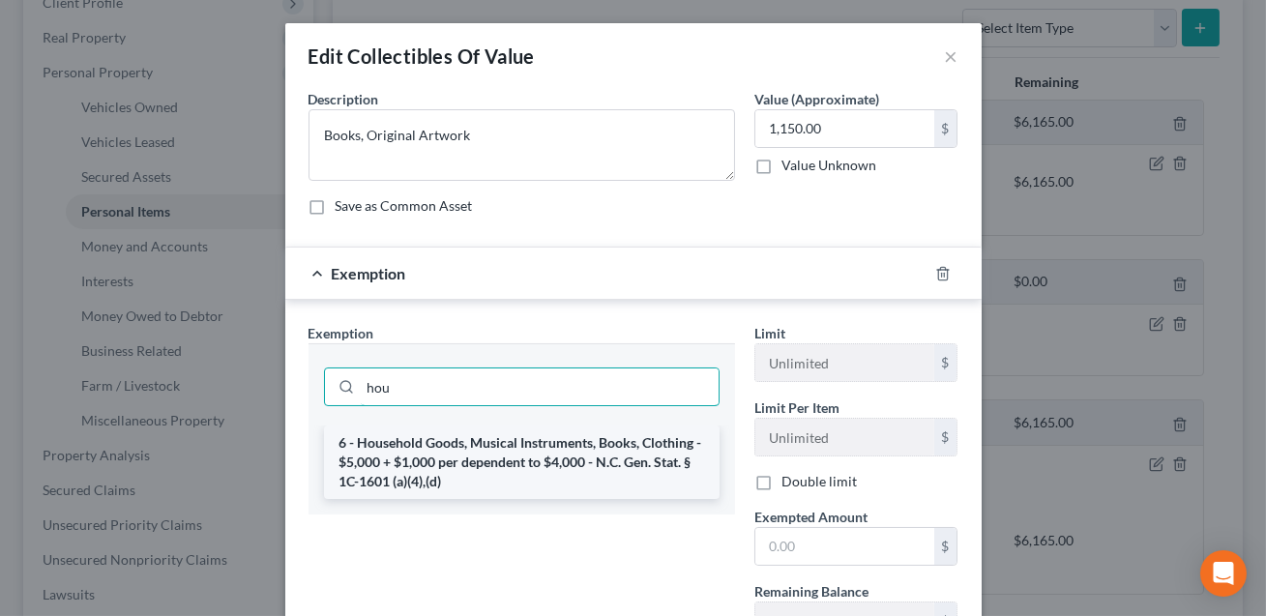
type input "hou"
click at [485, 452] on li "6 - Household Goods, Musical Instruments, Books, Clothing - $5,000 + $1,000 per…" at bounding box center [522, 463] width 396 height 74
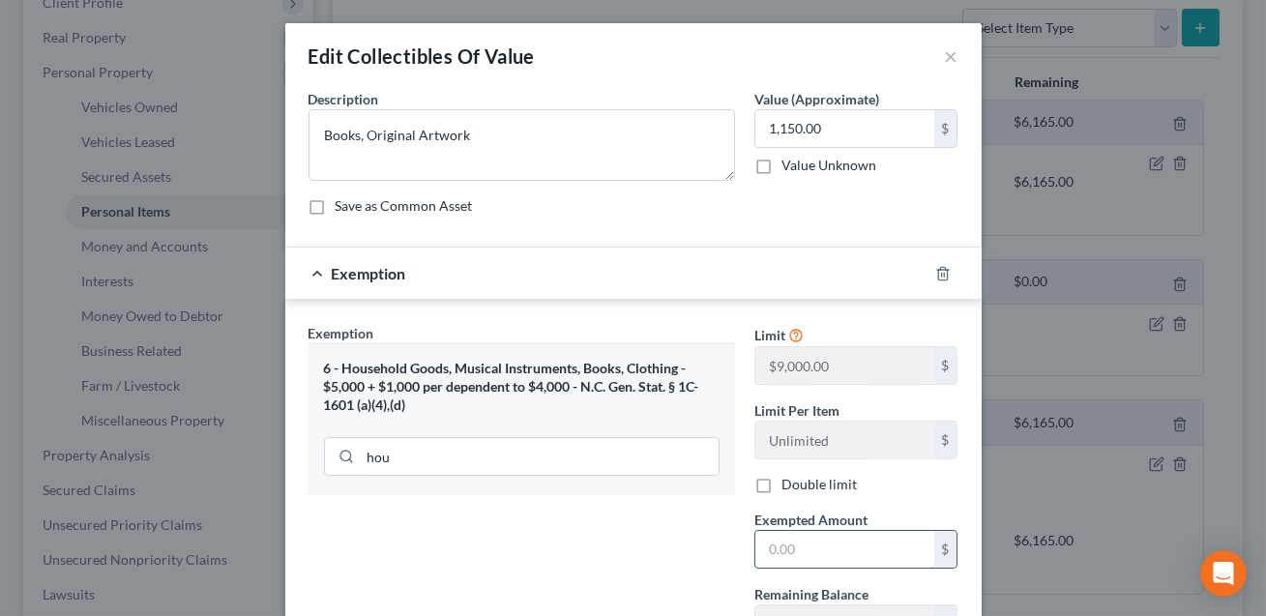
click at [809, 549] on input "text" at bounding box center [844, 549] width 179 height 37
type input "1,150.00"
click at [492, 133] on textarea "Books, Original Artwork" at bounding box center [522, 145] width 427 height 72
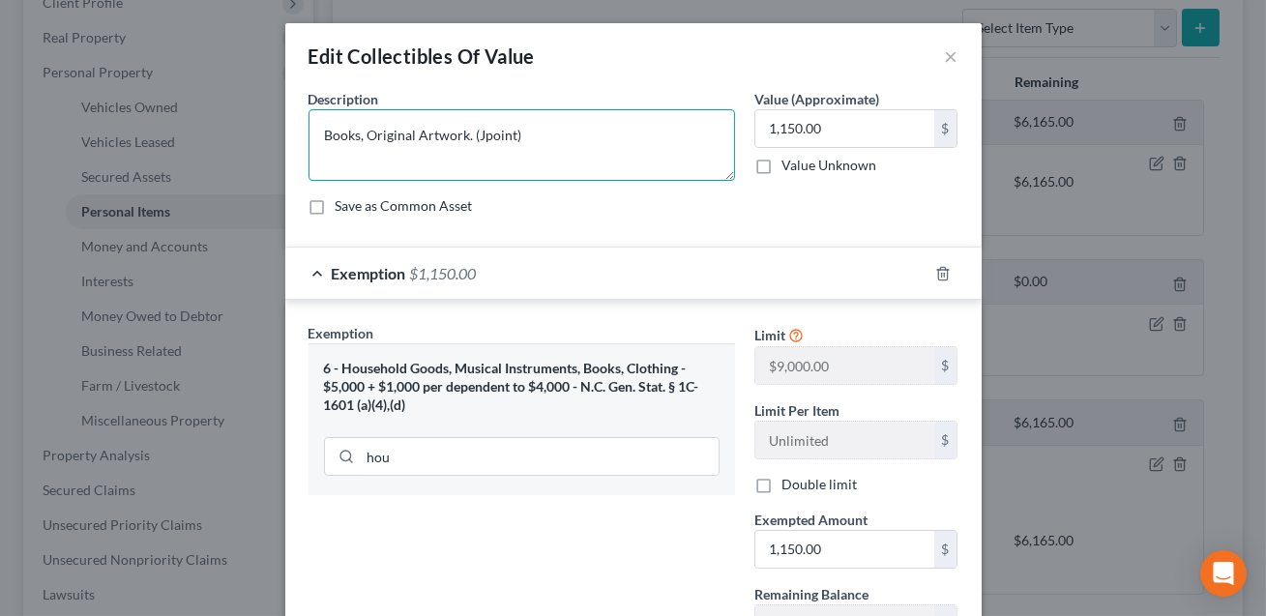
click at [489, 135] on textarea "Books, Original Artwork. (Jpoint)" at bounding box center [522, 145] width 427 height 72
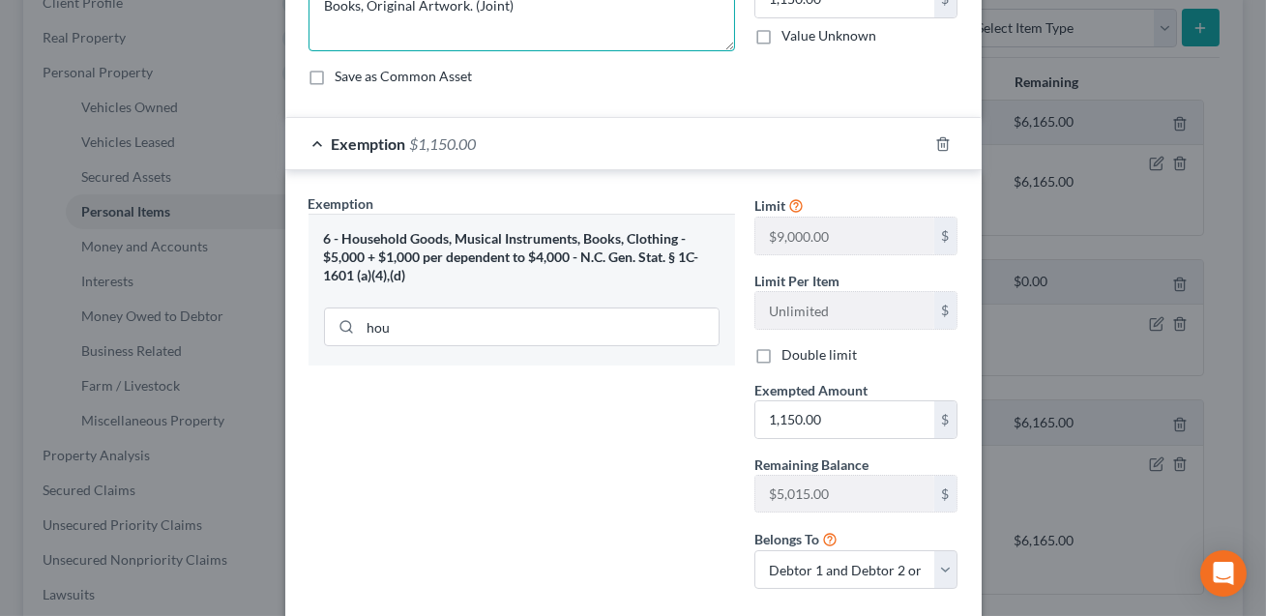
scroll to position [239, 0]
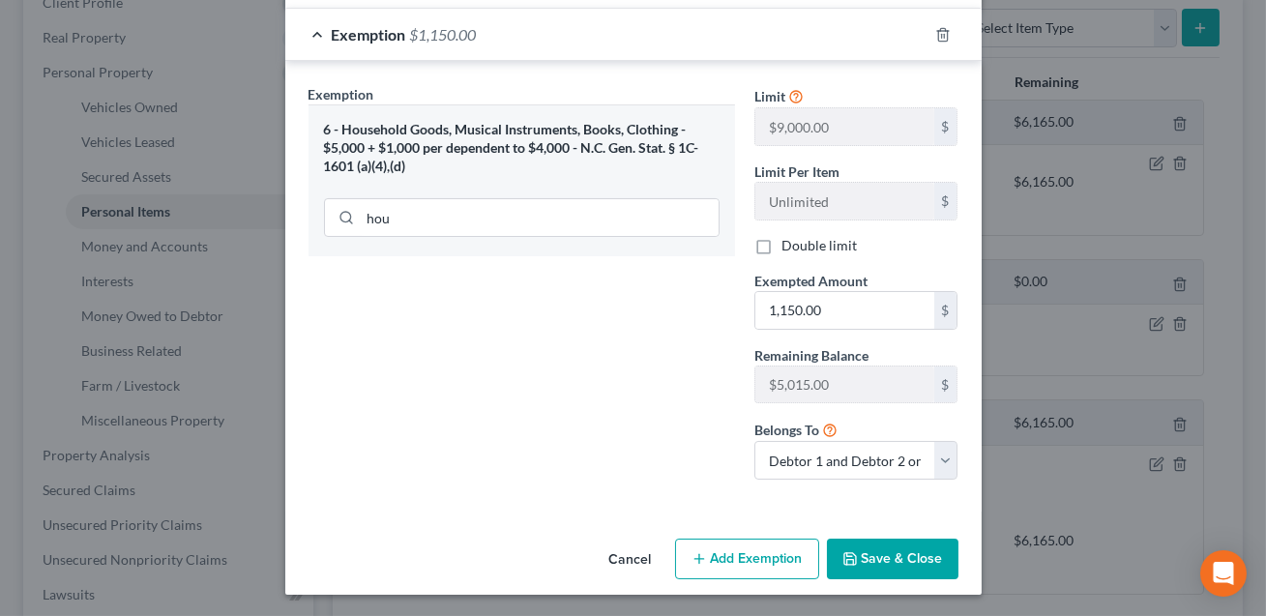
type textarea "Books, Original Artwork. (Joint)"
click at [889, 551] on button "Save & Close" at bounding box center [893, 559] width 132 height 41
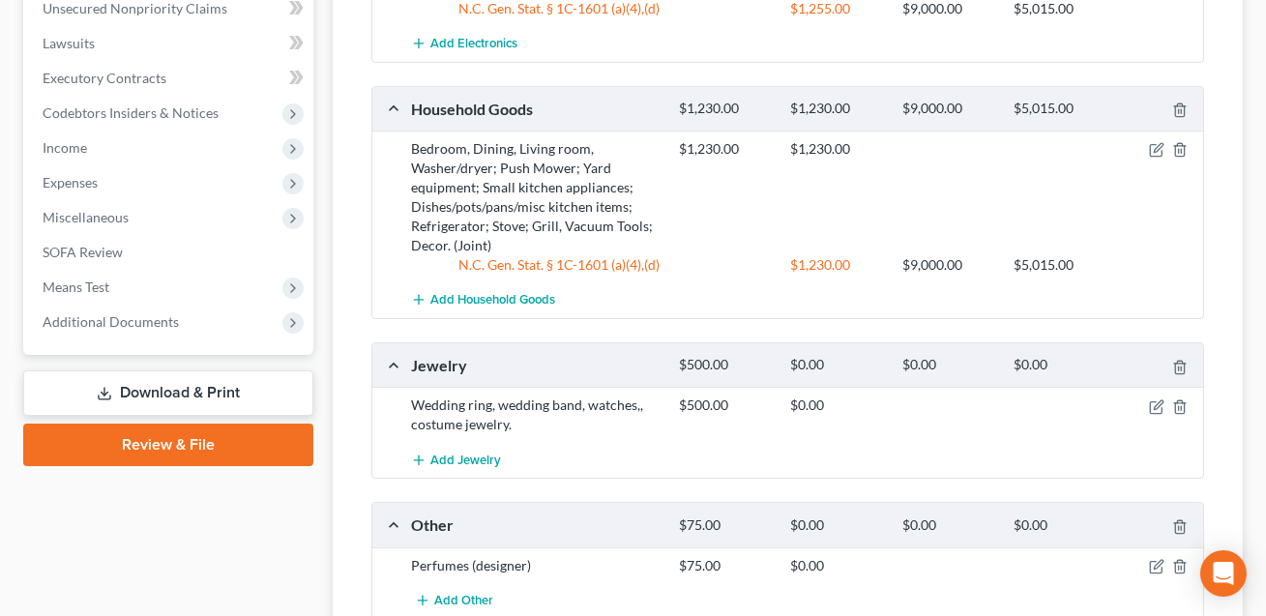
scroll to position [841, 0]
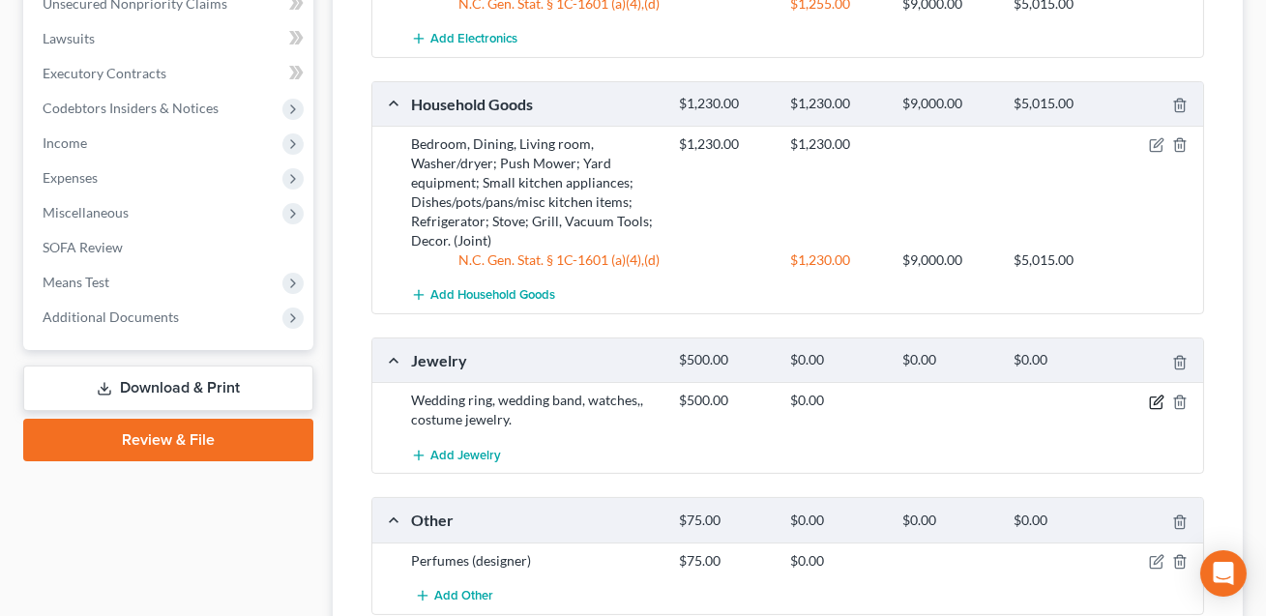
click at [1159, 398] on icon "button" at bounding box center [1158, 400] width 9 height 9
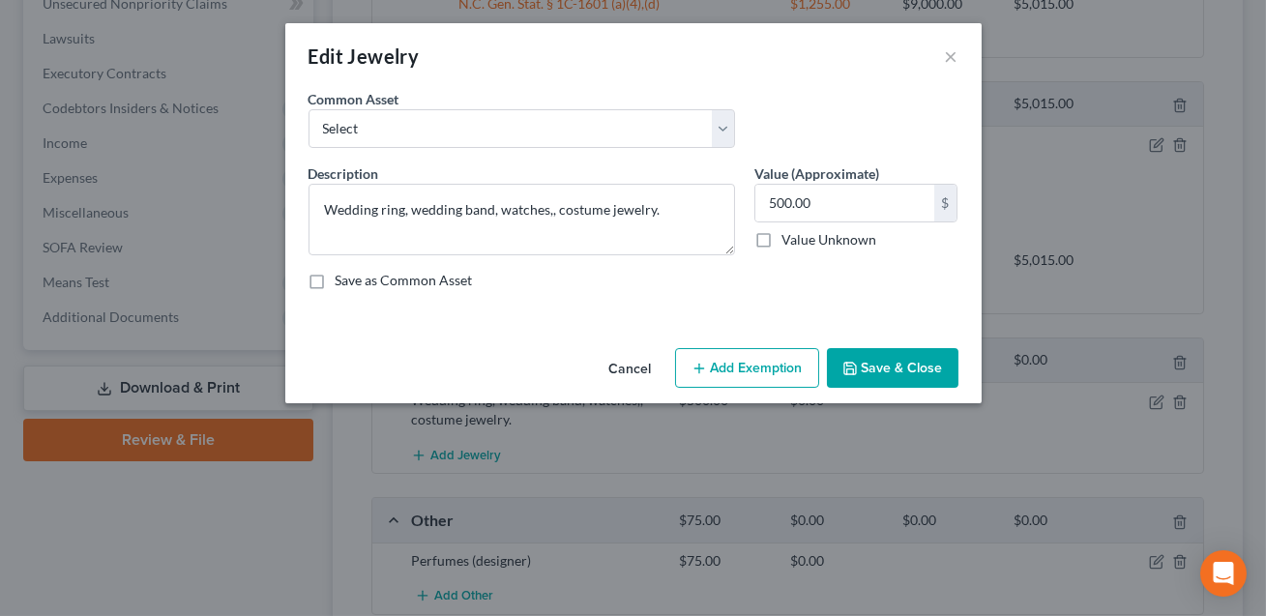
click at [731, 375] on button "Add Exemption" at bounding box center [747, 368] width 144 height 41
select select "2"
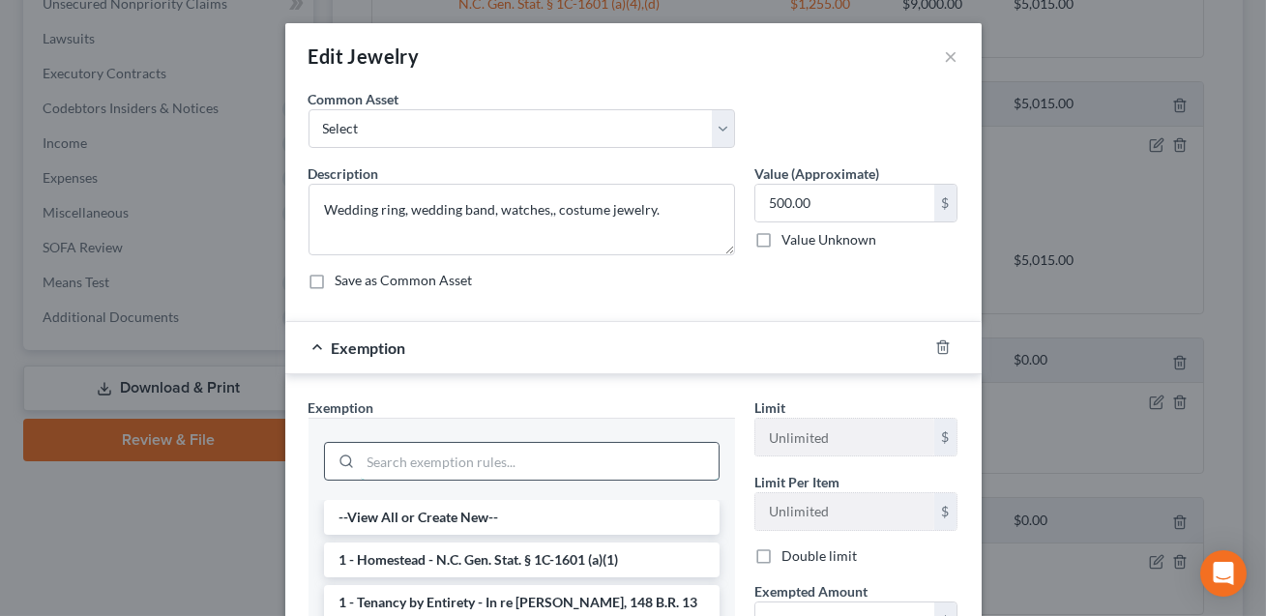
click at [566, 456] on input "search" at bounding box center [540, 461] width 358 height 37
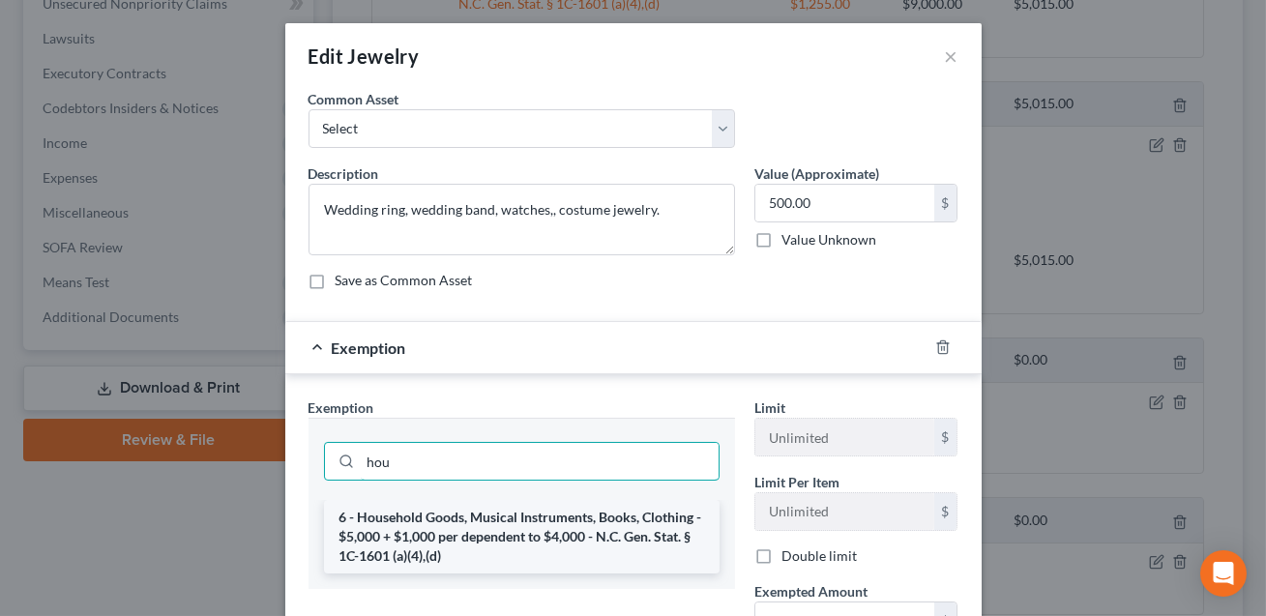
type input "hou"
click at [544, 538] on li "6 - Household Goods, Musical Instruments, Books, Clothing - $5,000 + $1,000 per…" at bounding box center [522, 537] width 396 height 74
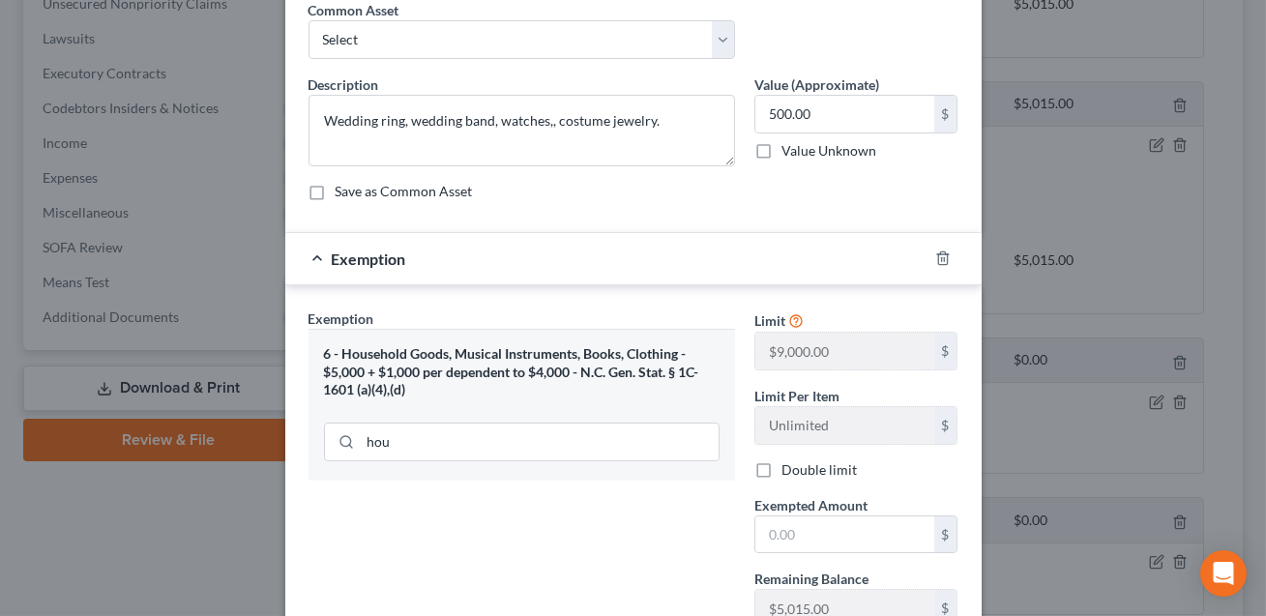
scroll to position [147, 0]
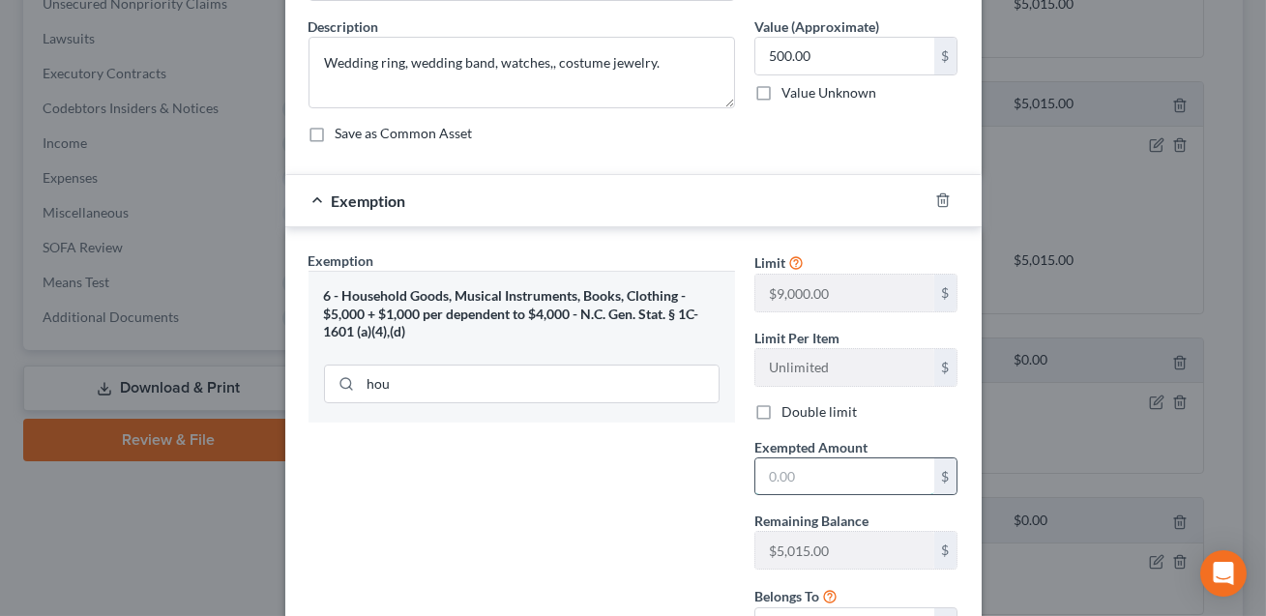
click at [781, 478] on input "text" at bounding box center [844, 476] width 179 height 37
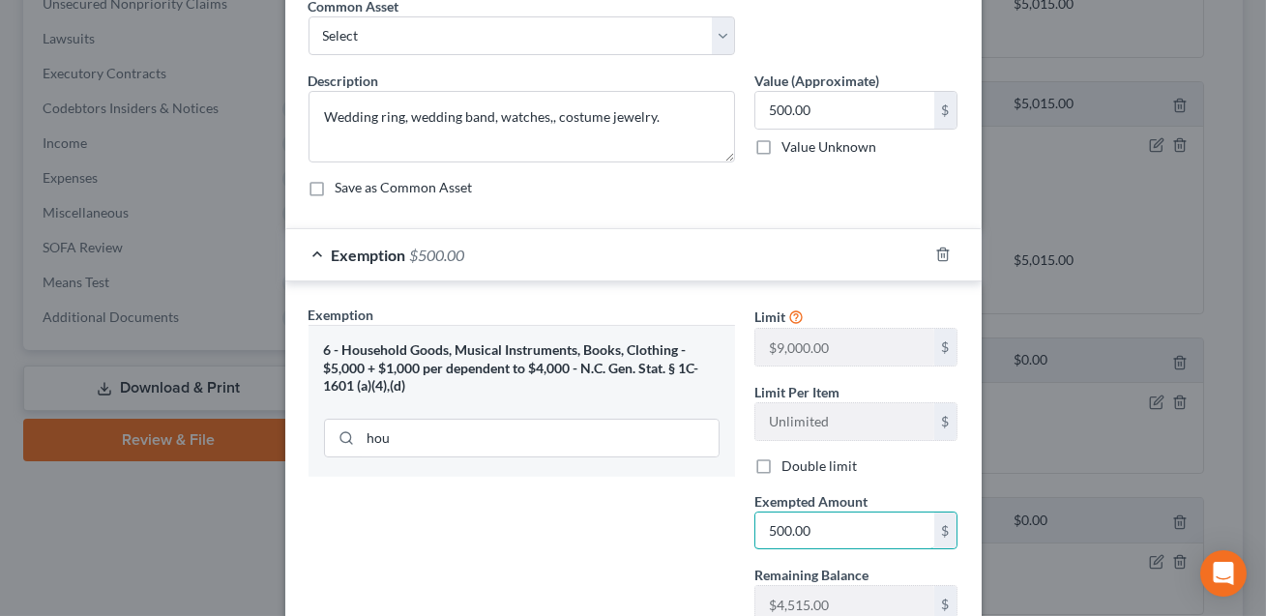
scroll to position [0, 0]
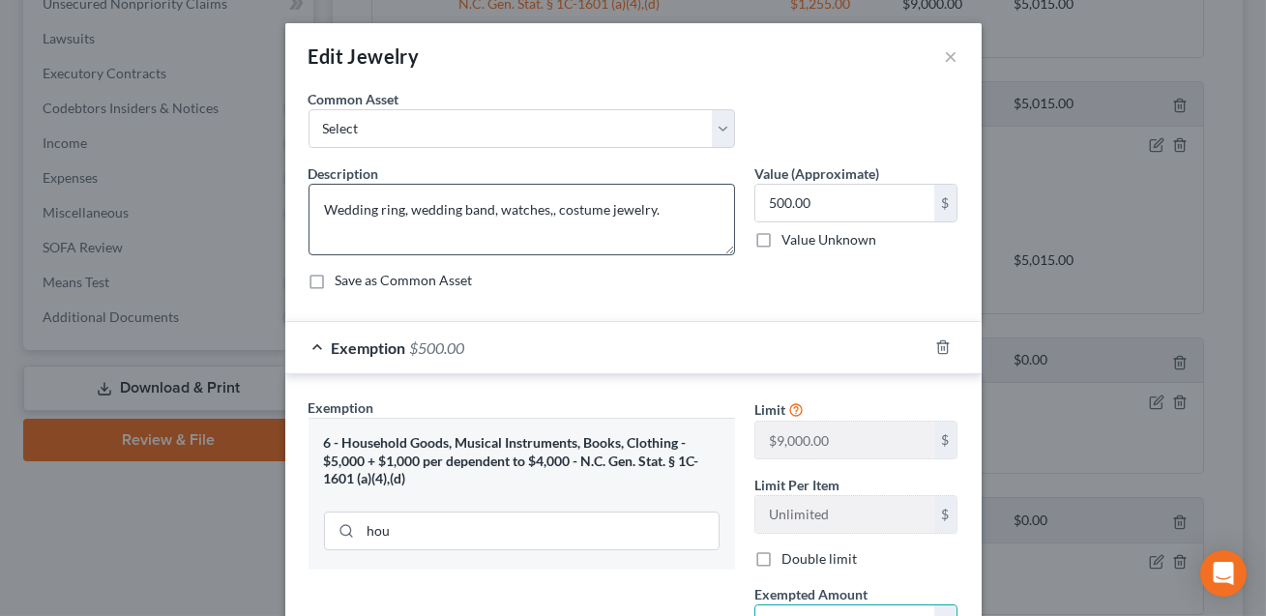
type input "500.00"
click at [673, 214] on textarea "Wedding ring, wedding band, watches,, costume jewelry." at bounding box center [522, 220] width 427 height 72
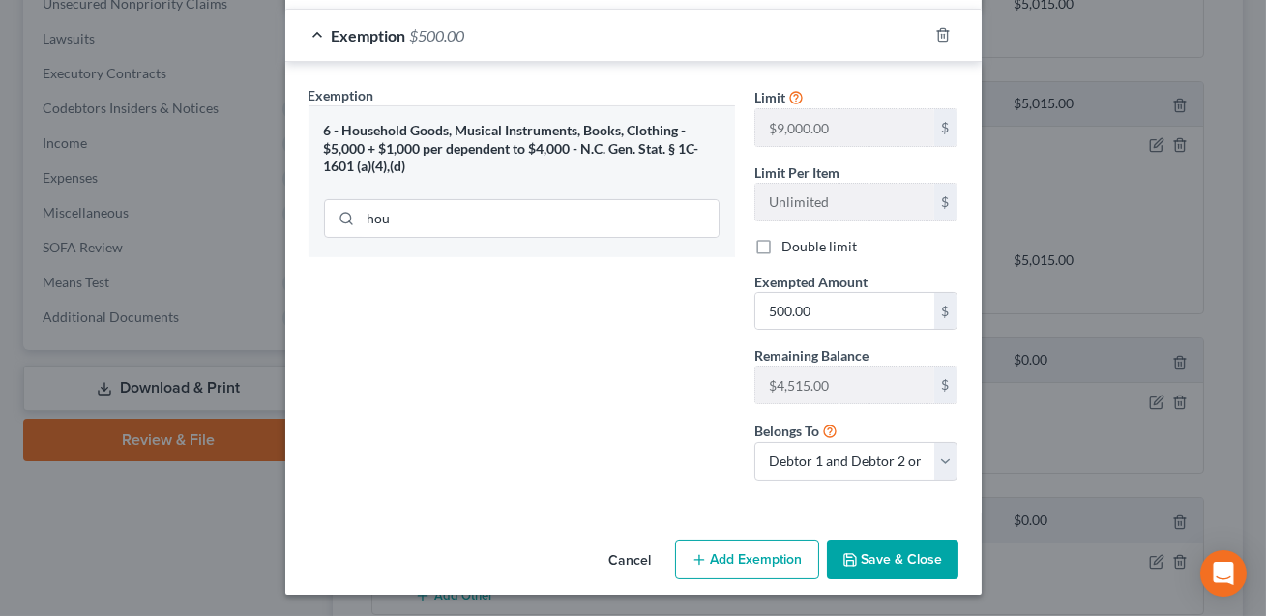
type textarea "Wedding ring, wedding band, watches,, costume jewelry. Joint"
click at [892, 568] on button "Save & Close" at bounding box center [893, 560] width 132 height 41
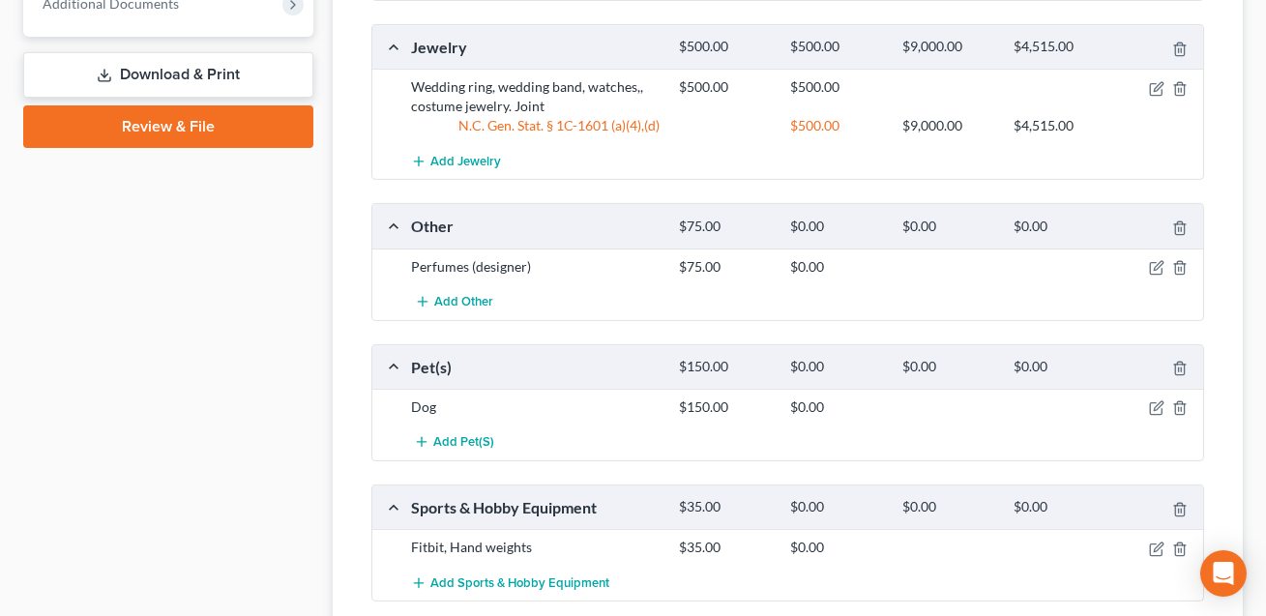
scroll to position [1188, 0]
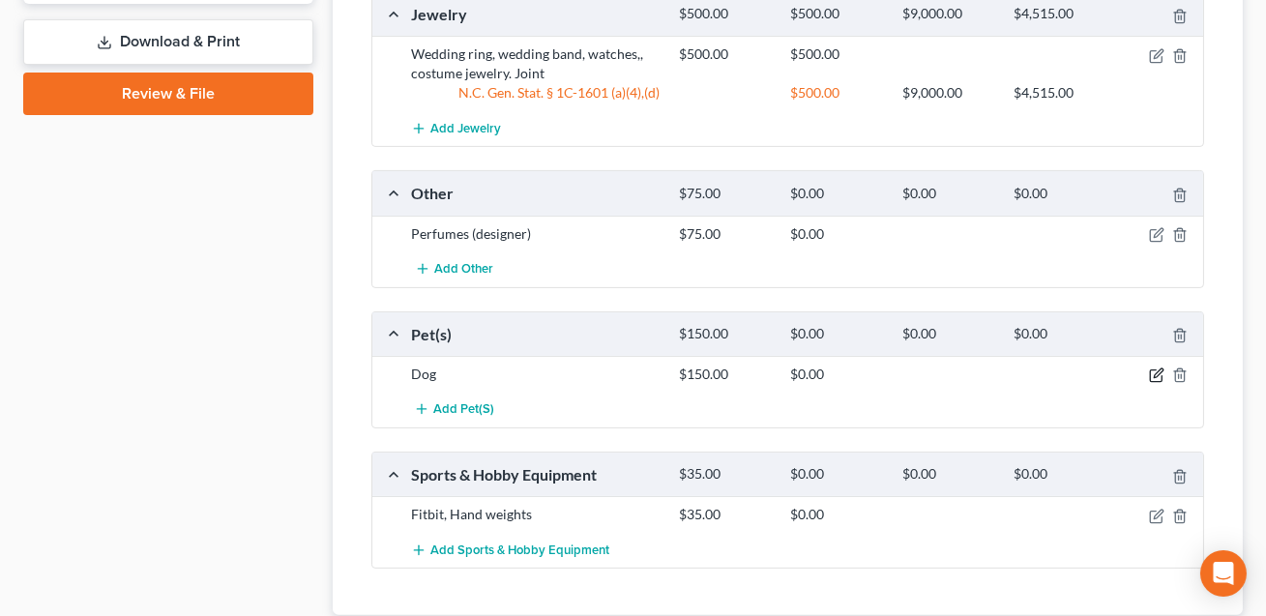
click at [1156, 375] on icon "button" at bounding box center [1156, 375] width 15 height 15
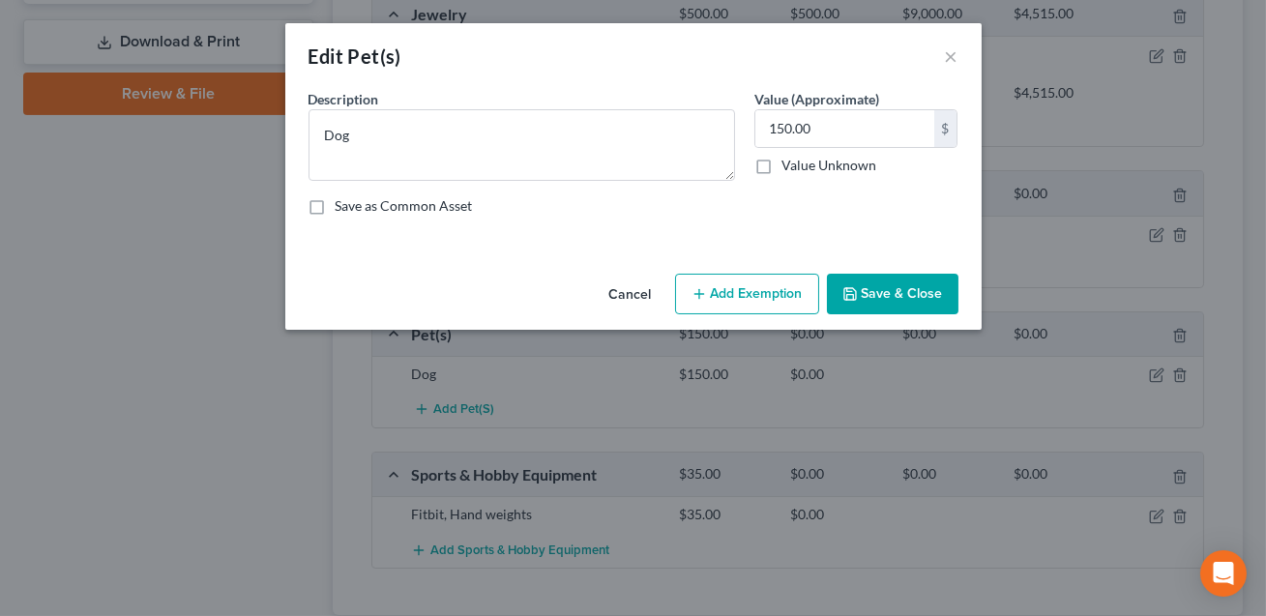
click at [721, 291] on button "Add Exemption" at bounding box center [747, 294] width 144 height 41
select select "2"
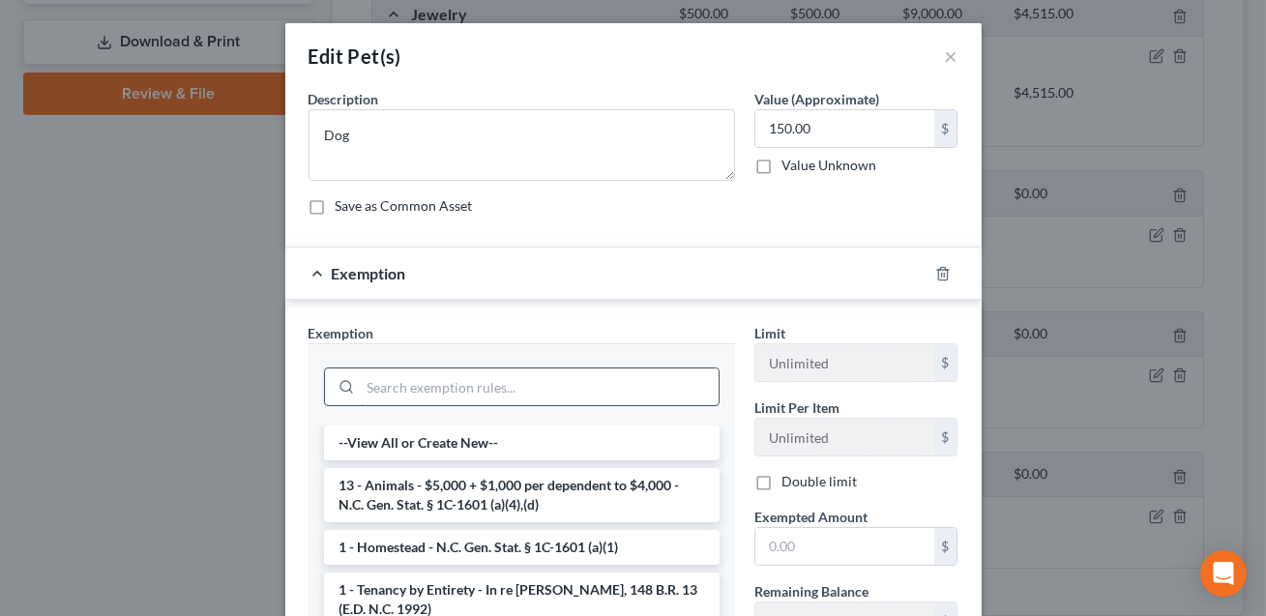
click at [446, 389] on input "search" at bounding box center [540, 386] width 358 height 37
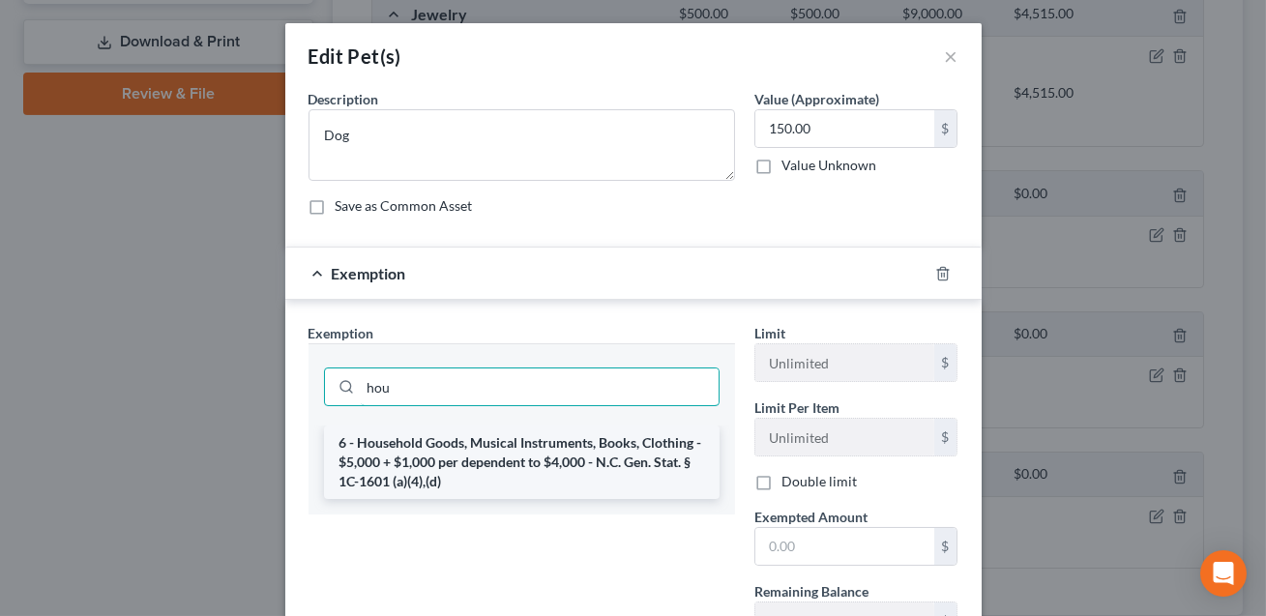
type input "hou"
click at [426, 456] on li "6 - Household Goods, Musical Instruments, Books, Clothing - $5,000 + $1,000 per…" at bounding box center [522, 463] width 396 height 74
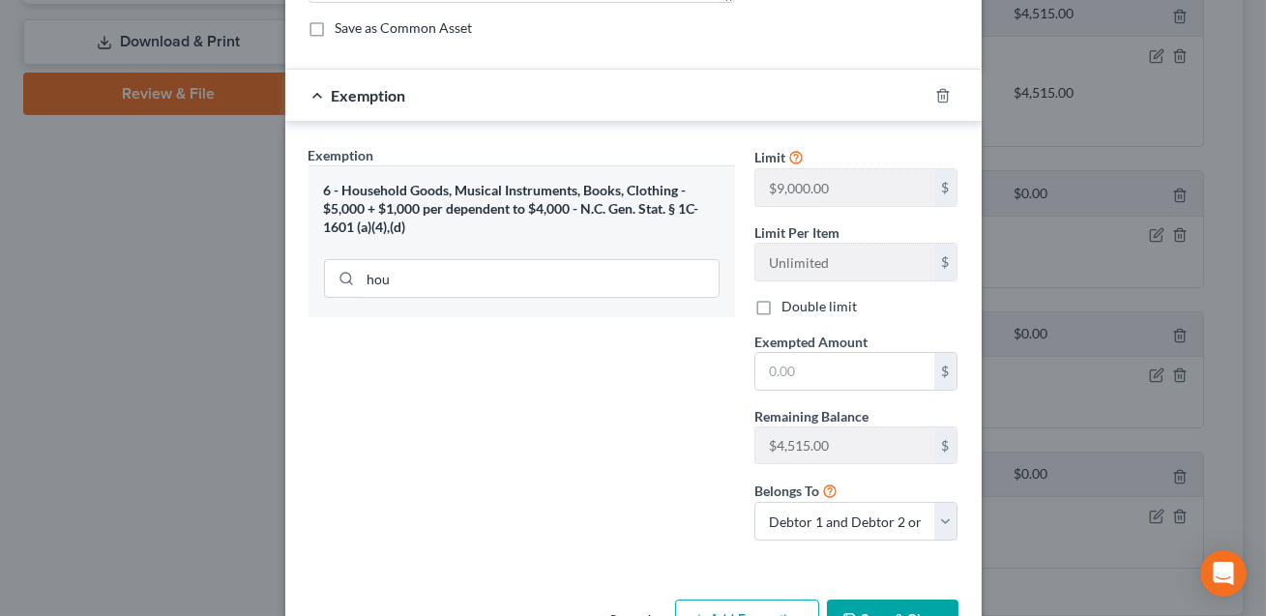
scroll to position [239, 0]
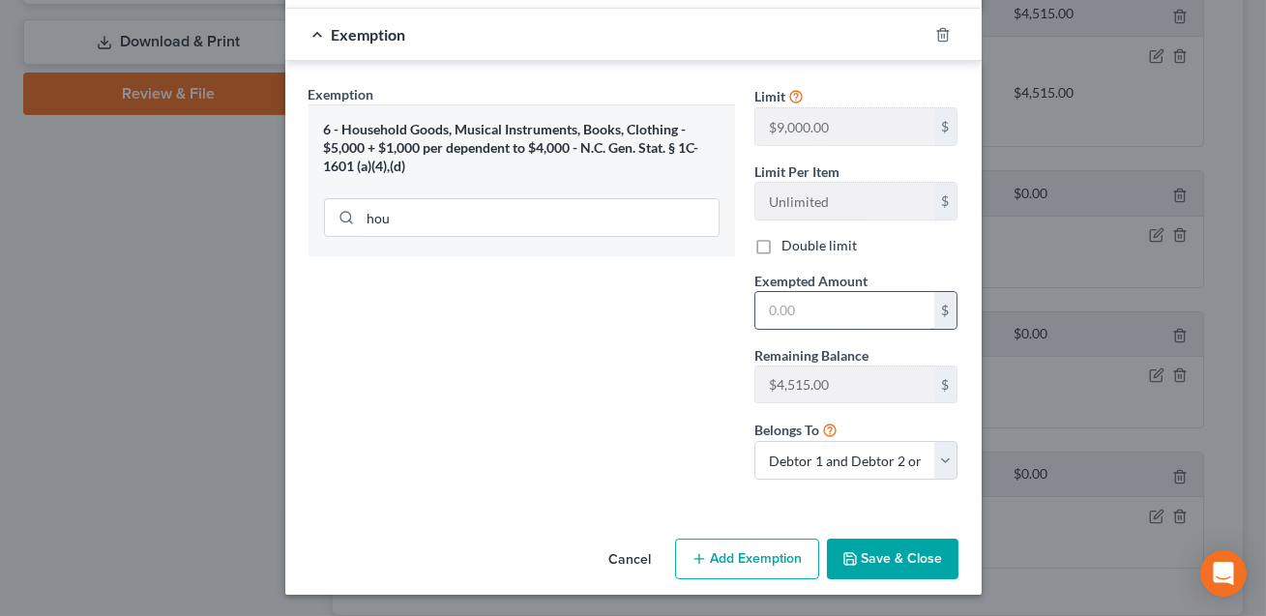
click at [781, 308] on input "text" at bounding box center [844, 310] width 179 height 37
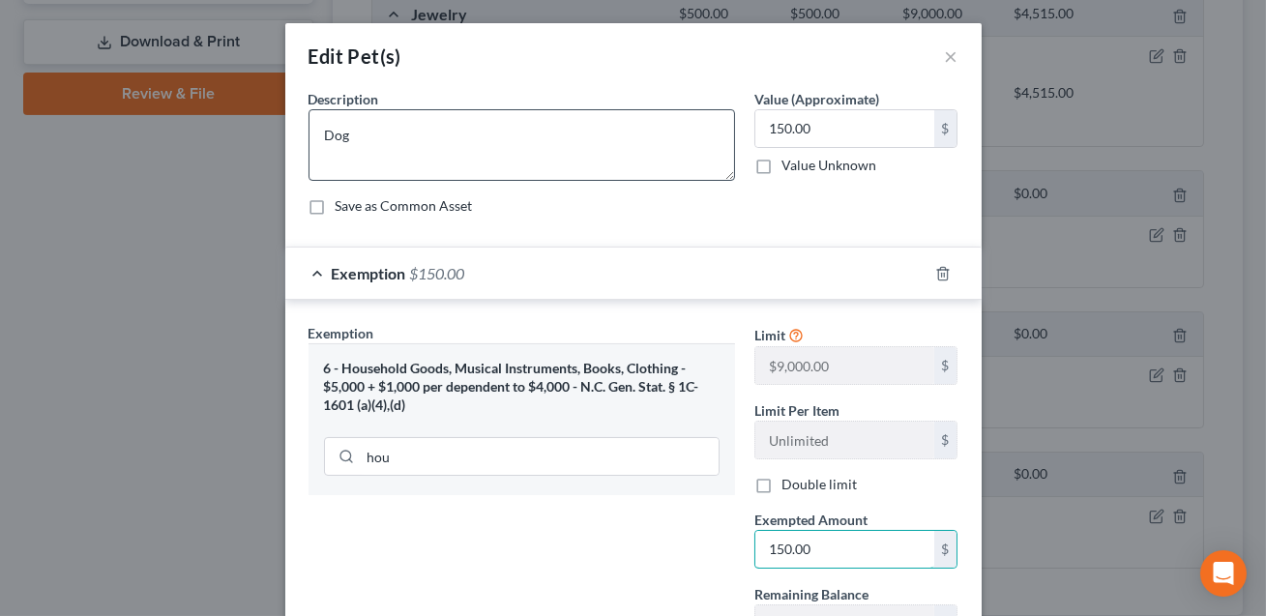
type input "150.00"
click at [434, 125] on textarea "Dog" at bounding box center [522, 145] width 427 height 72
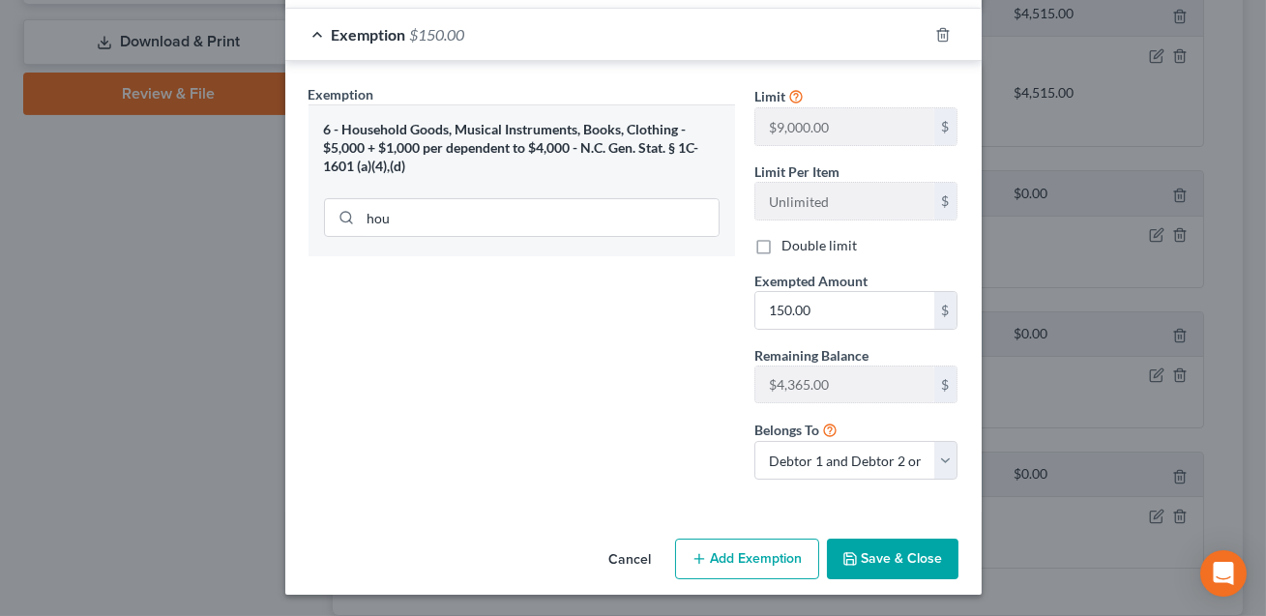
type textarea "Dog (Joint)"
click at [915, 556] on button "Save & Close" at bounding box center [893, 559] width 132 height 41
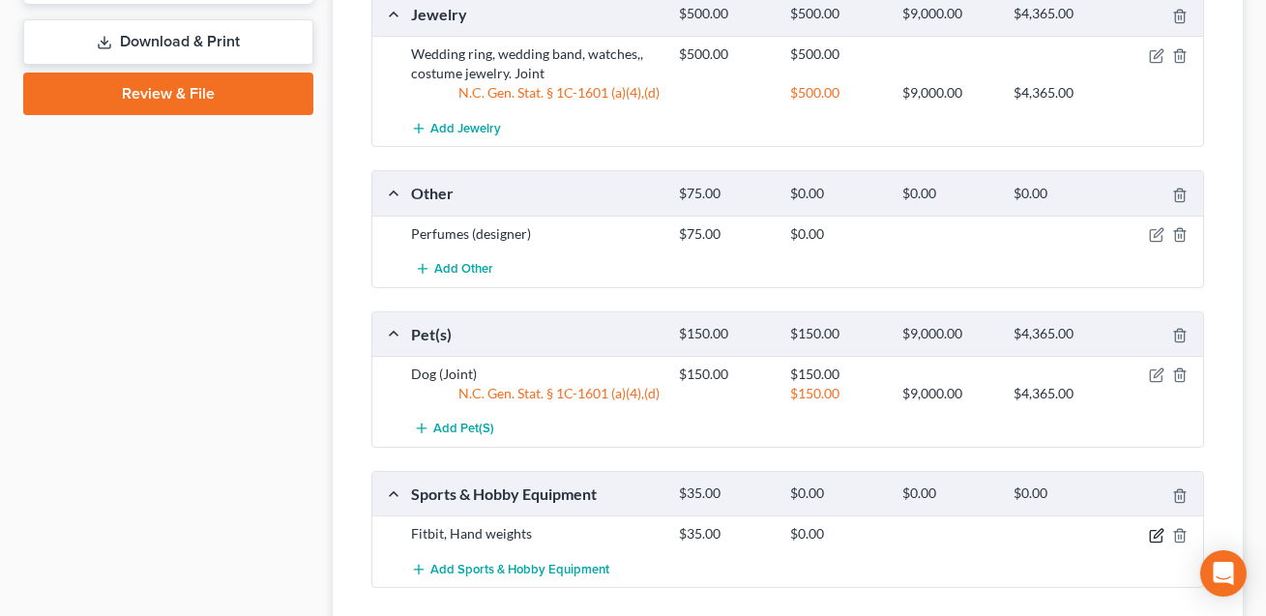
click at [1158, 532] on icon "button" at bounding box center [1158, 533] width 9 height 9
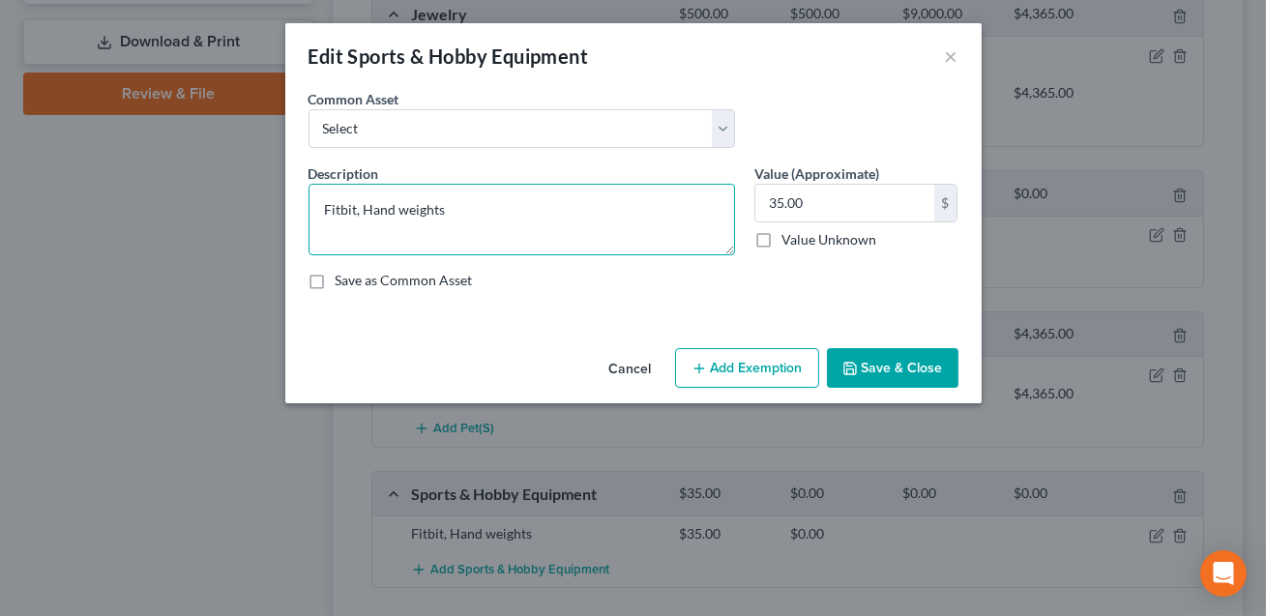
click at [525, 213] on textarea "Fitbit, Hand weights" at bounding box center [522, 220] width 427 height 72
type textarea "Fitbit, Hand weights. (Joint)"
click at [757, 368] on button "Add Exemption" at bounding box center [747, 368] width 144 height 41
select select "2"
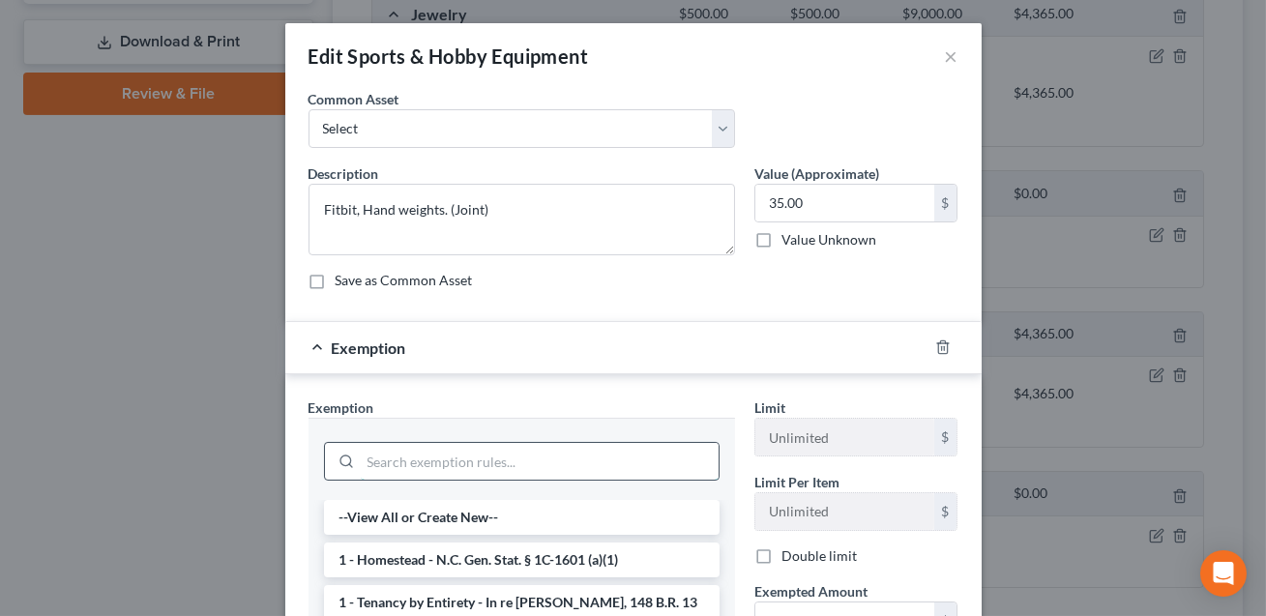
click at [602, 469] on input "search" at bounding box center [540, 461] width 358 height 37
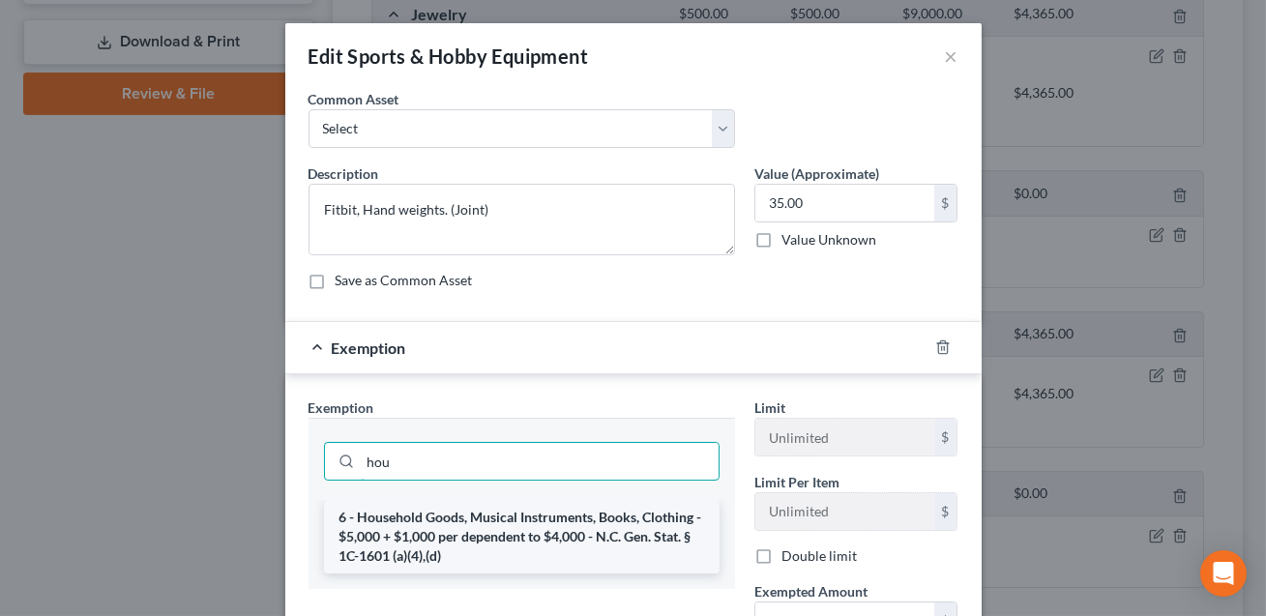
type input "hou"
click at [582, 518] on li "6 - Household Goods, Musical Instruments, Books, Clothing - $5,000 + $1,000 per…" at bounding box center [522, 537] width 396 height 74
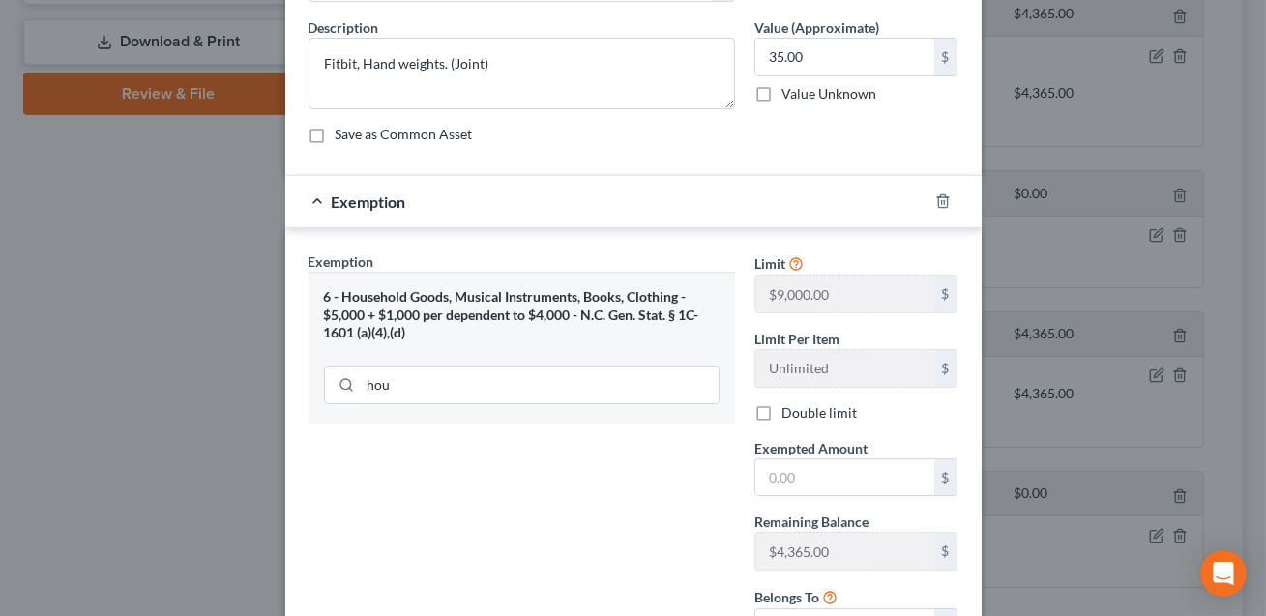
scroll to position [193, 0]
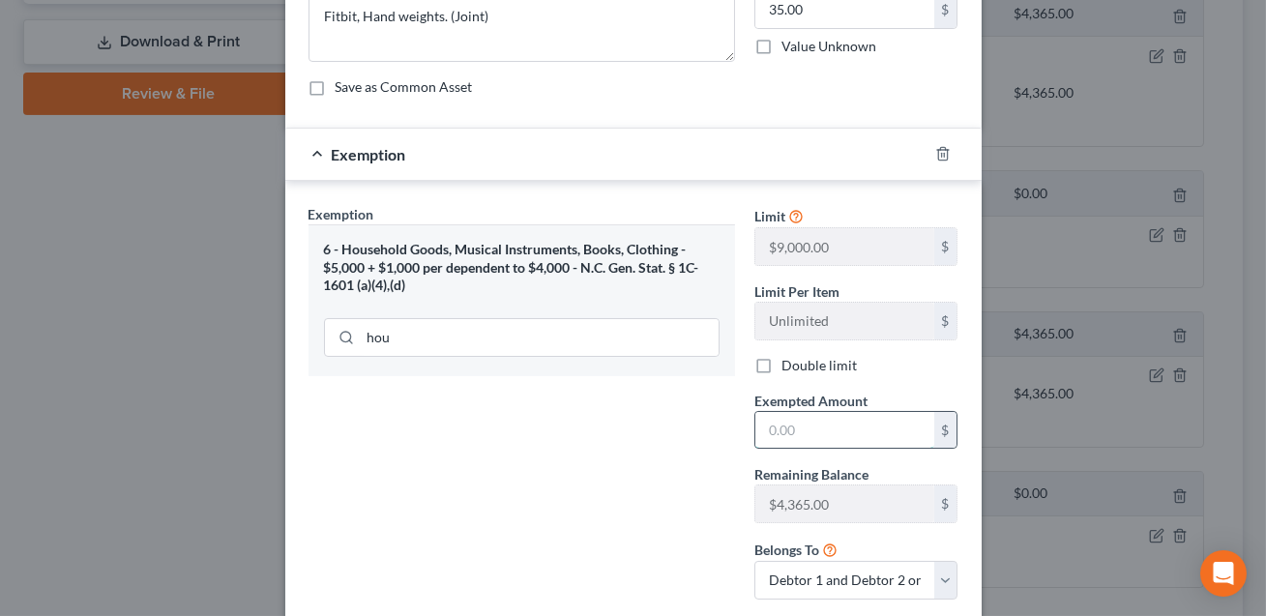
click at [781, 435] on input "text" at bounding box center [844, 430] width 179 height 37
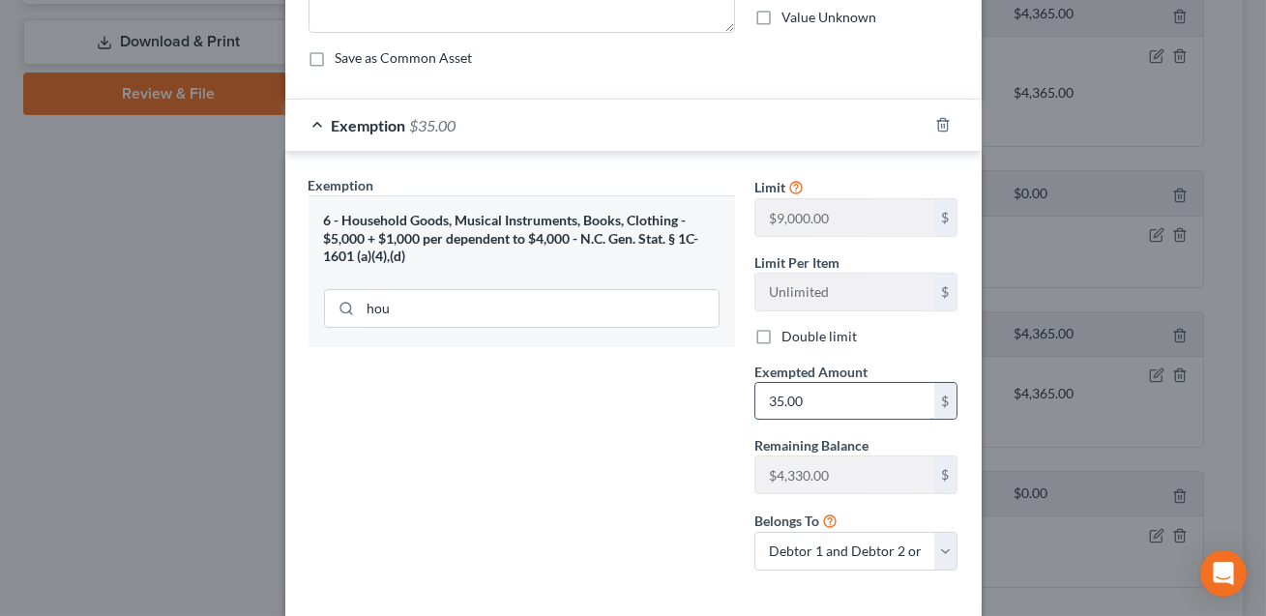
scroll to position [312, 0]
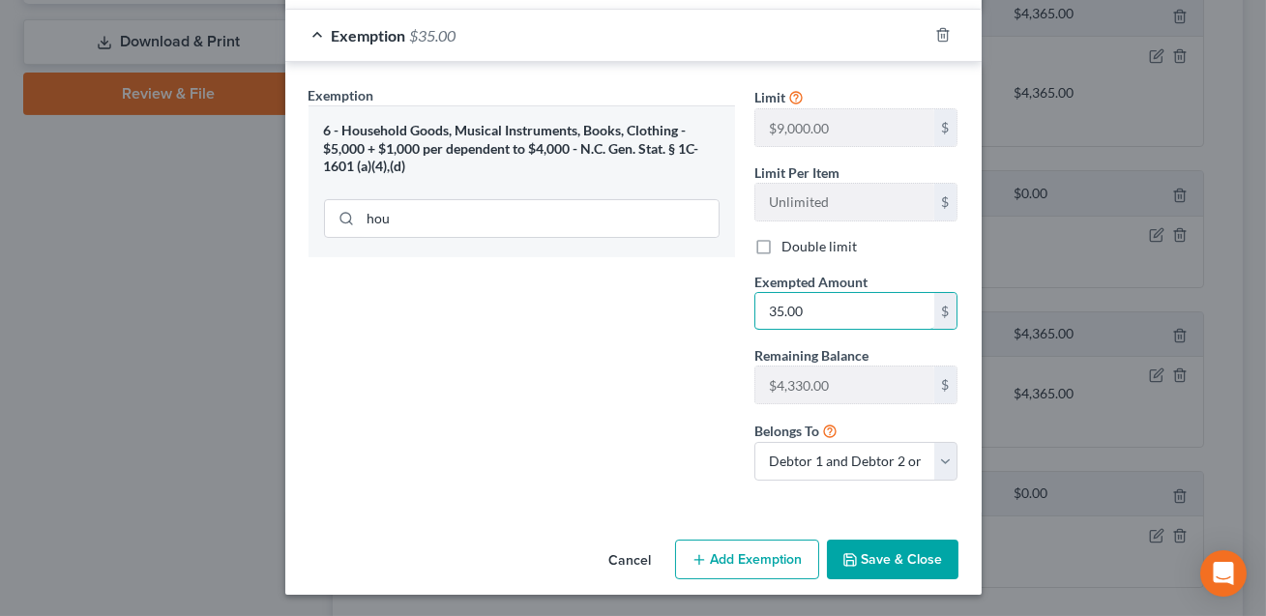
type input "35.00"
click at [897, 552] on button "Save & Close" at bounding box center [893, 560] width 132 height 41
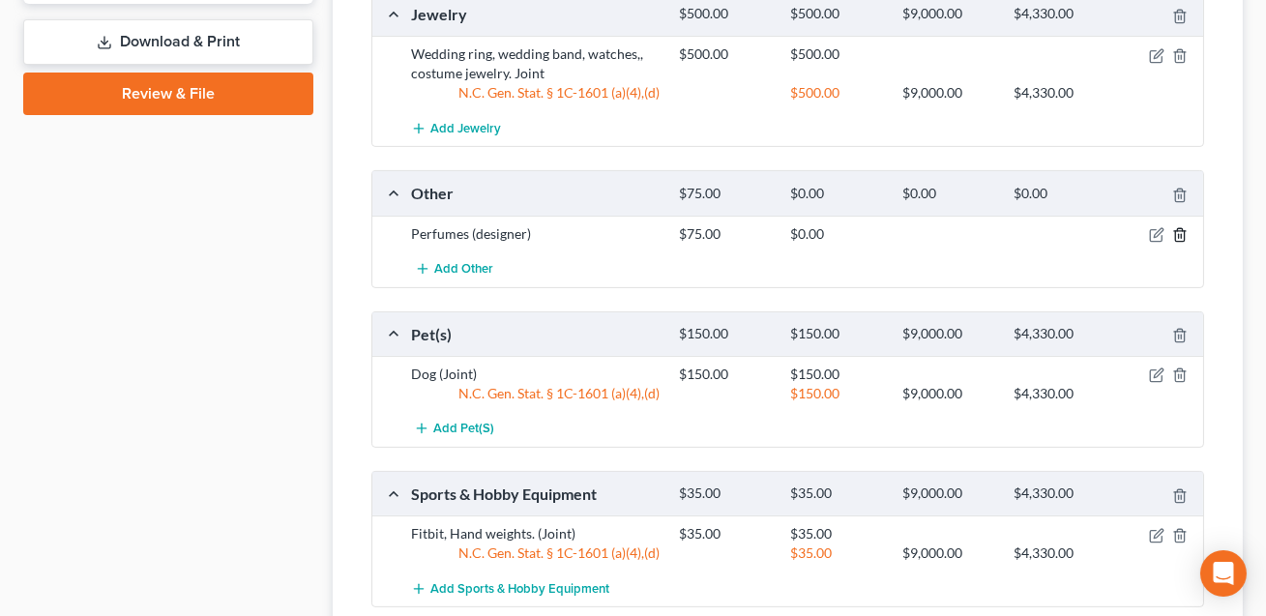
click at [1184, 233] on icon "button" at bounding box center [1179, 234] width 9 height 13
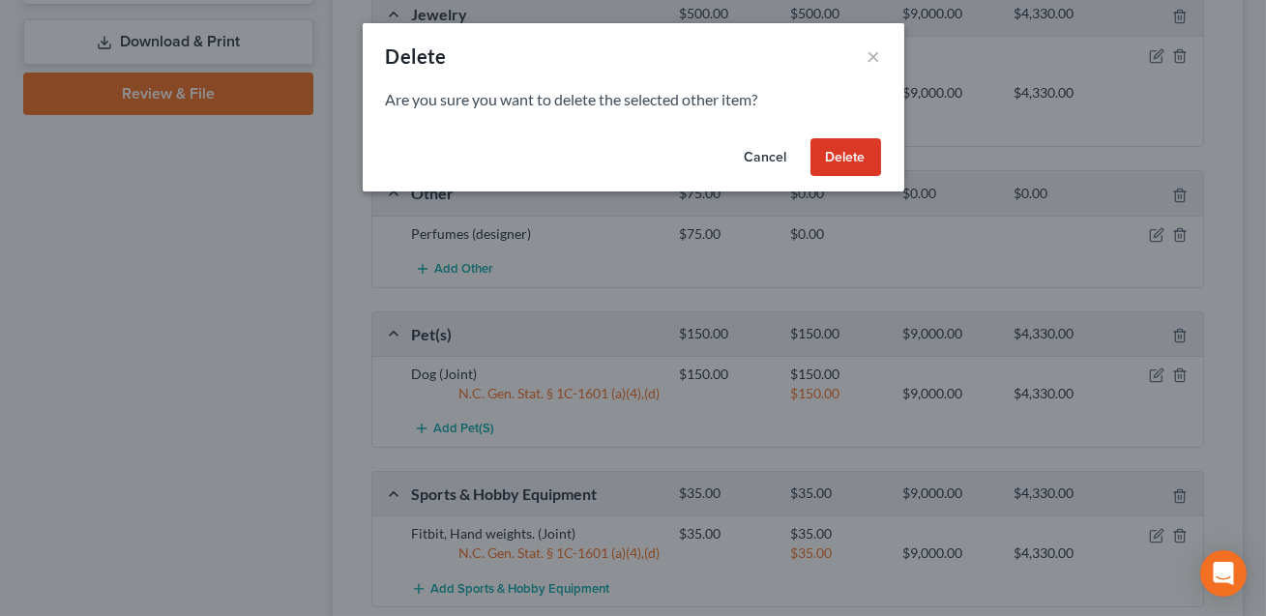
click at [844, 157] on button "Delete" at bounding box center [845, 157] width 71 height 39
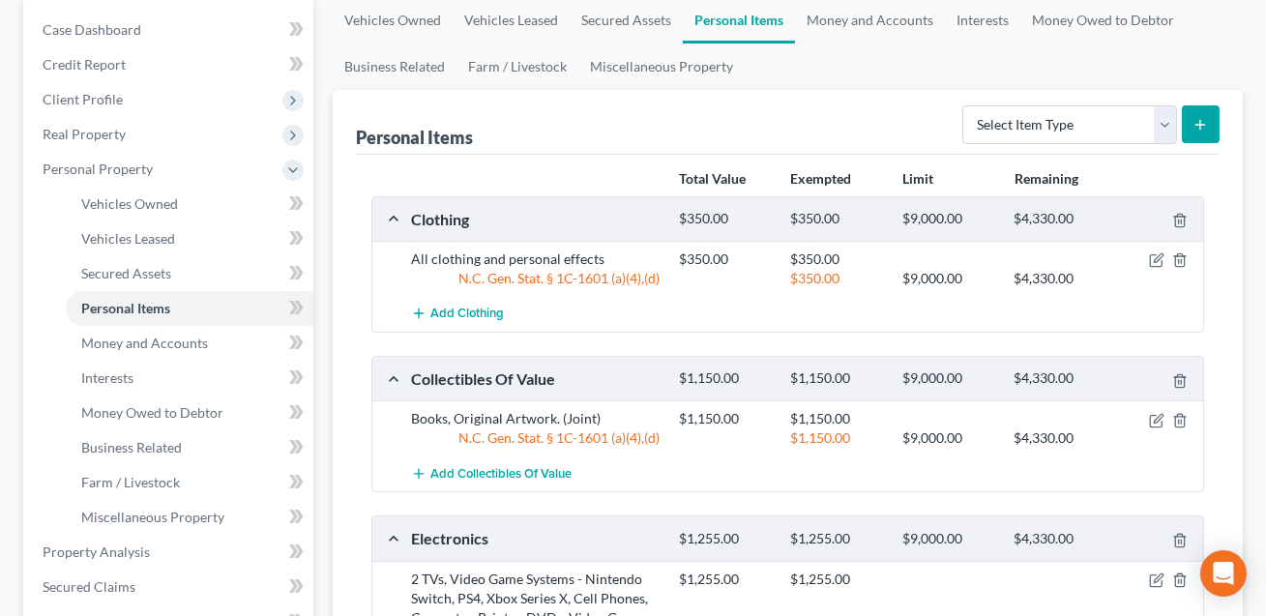
scroll to position [191, 0]
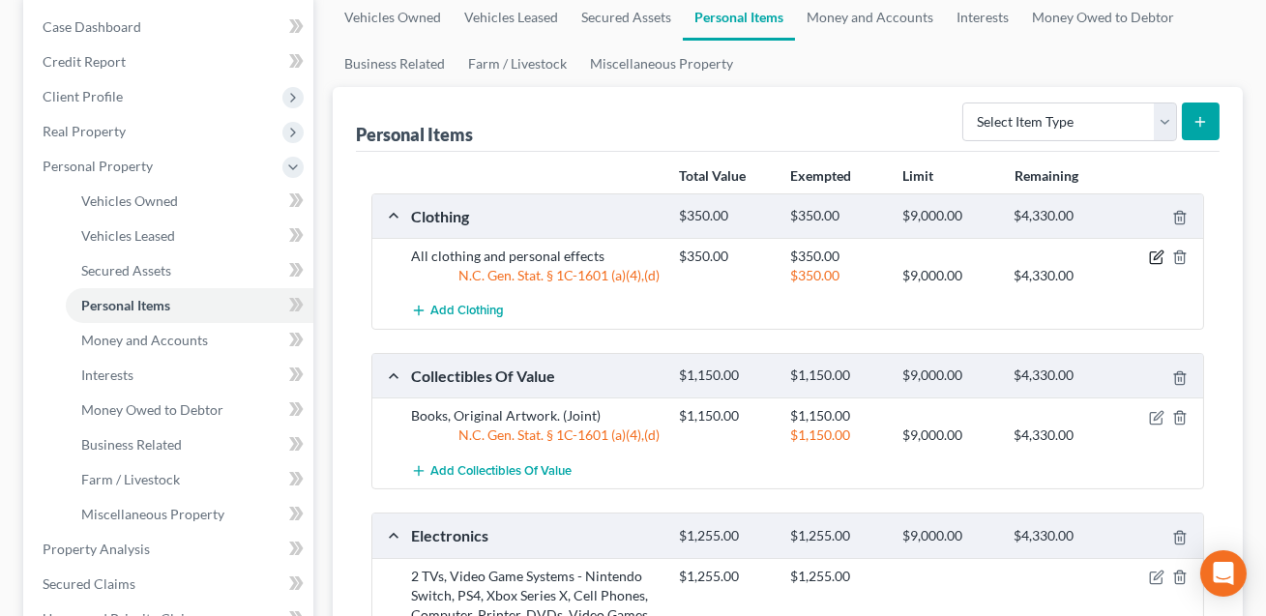
click at [1157, 256] on icon "button" at bounding box center [1158, 255] width 9 height 9
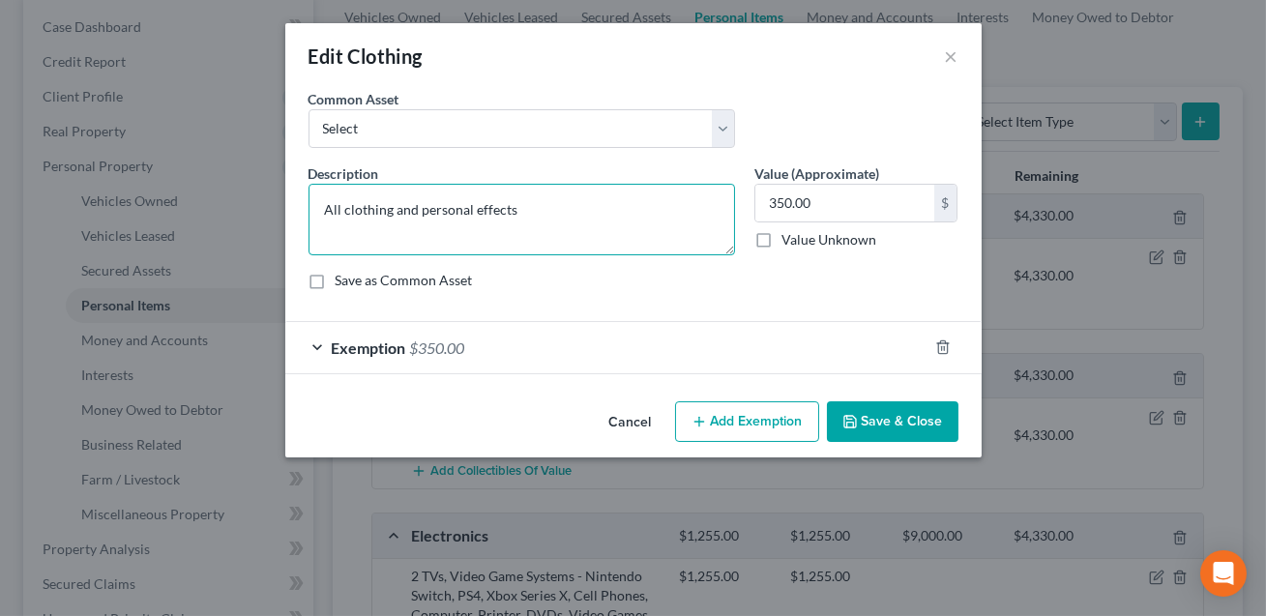
click at [530, 203] on textarea "All clothing and personal effects" at bounding box center [522, 220] width 427 height 72
type textarea "All clothing and personal effects. Designer perfumes."
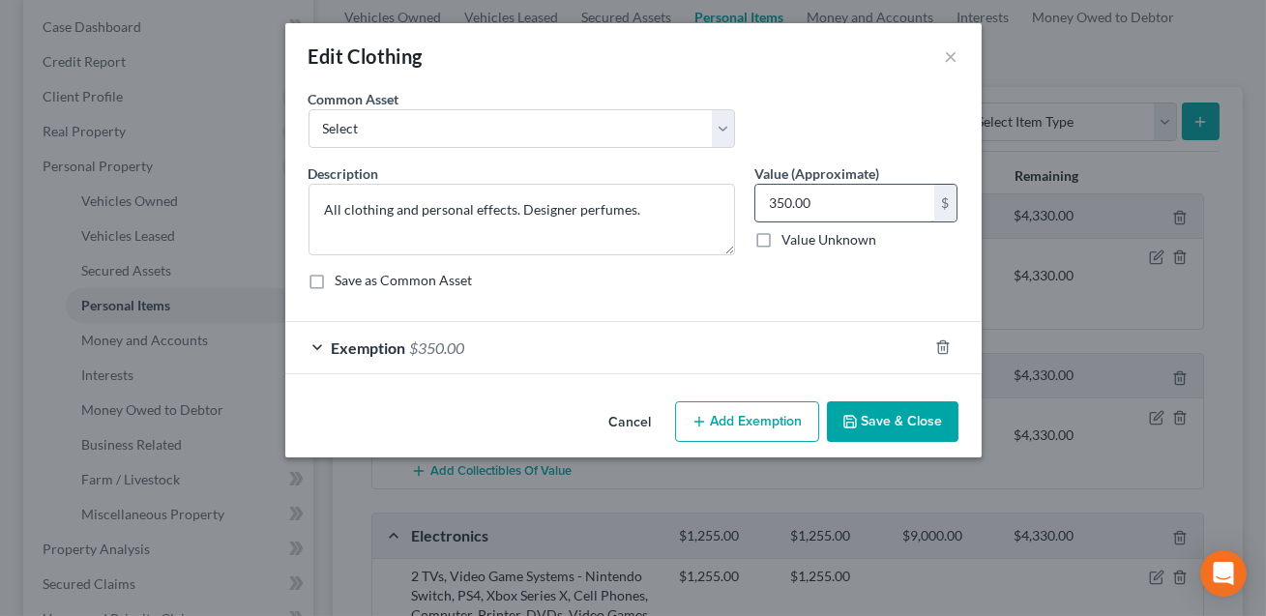
click at [802, 207] on input "350.00" at bounding box center [844, 203] width 179 height 37
type input "425.00"
click at [710, 354] on div "Exemption $350.00" at bounding box center [606, 347] width 642 height 51
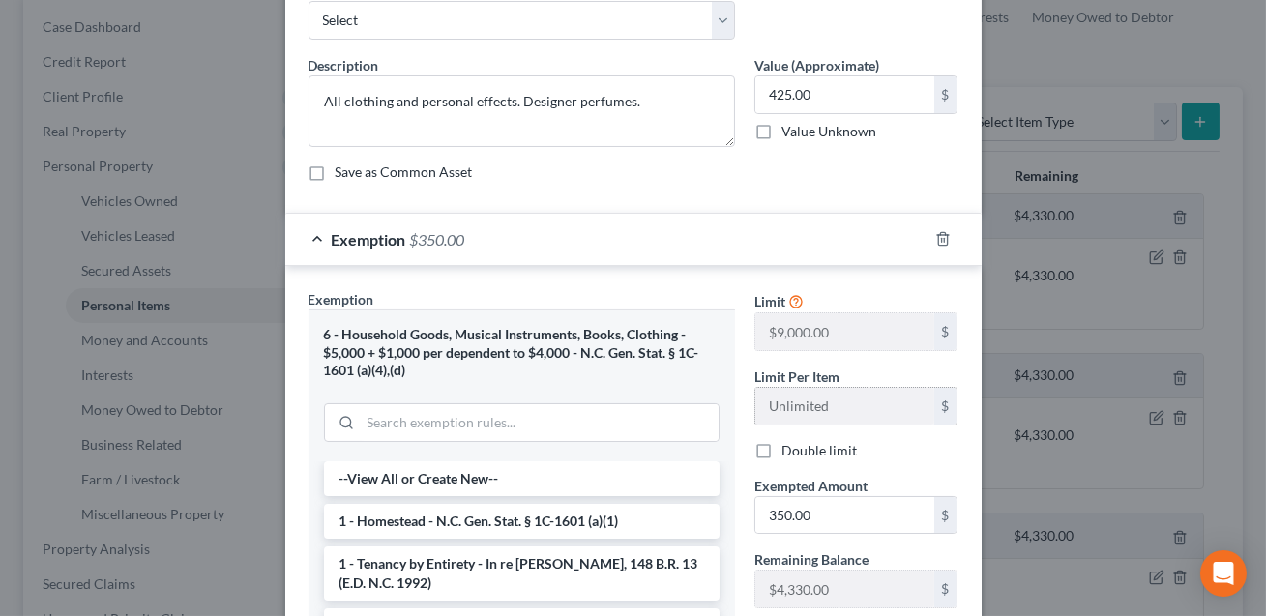
scroll to position [132, 0]
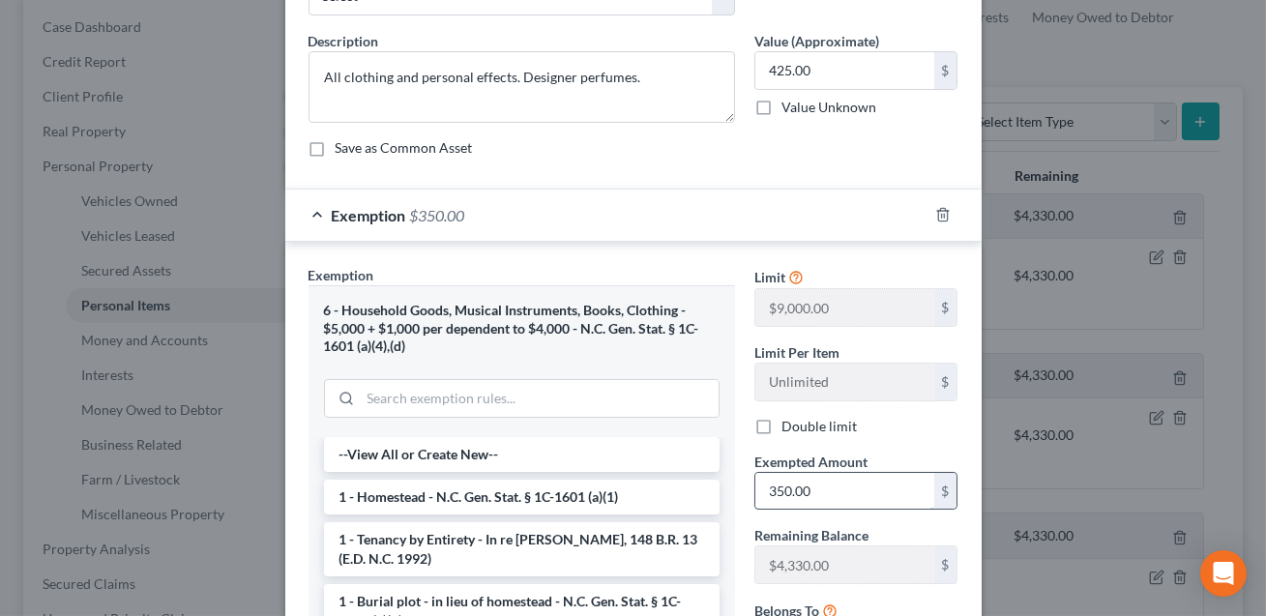
click at [821, 484] on input "350.00" at bounding box center [844, 491] width 179 height 37
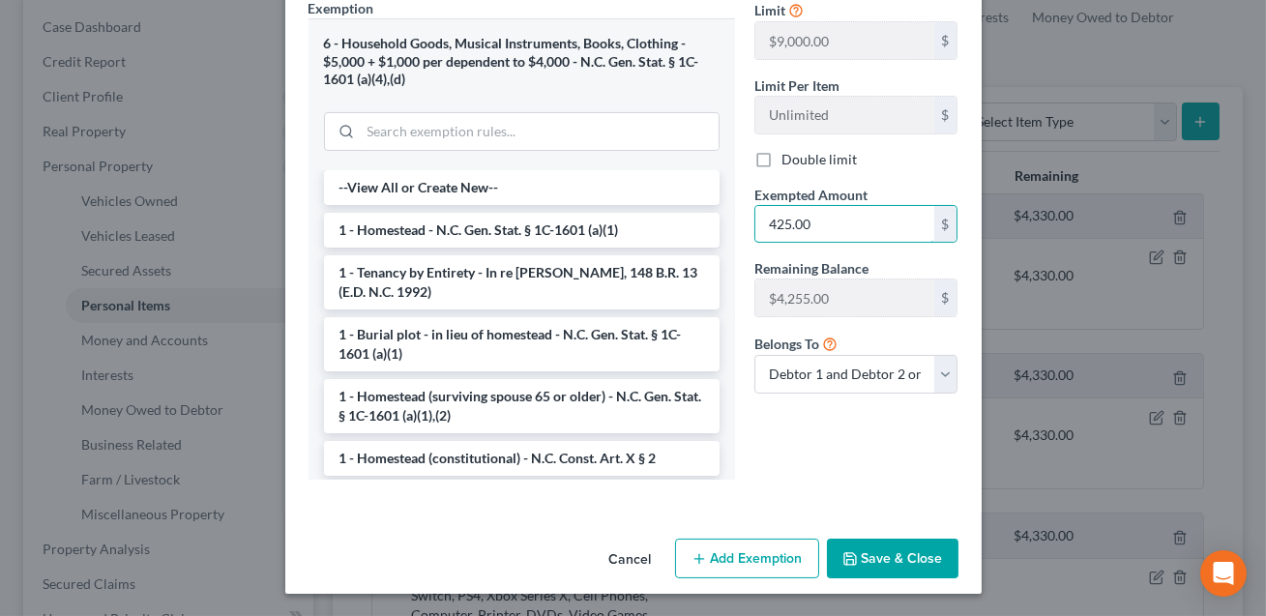
type input "425.00"
click at [889, 544] on button "Save & Close" at bounding box center [893, 559] width 132 height 41
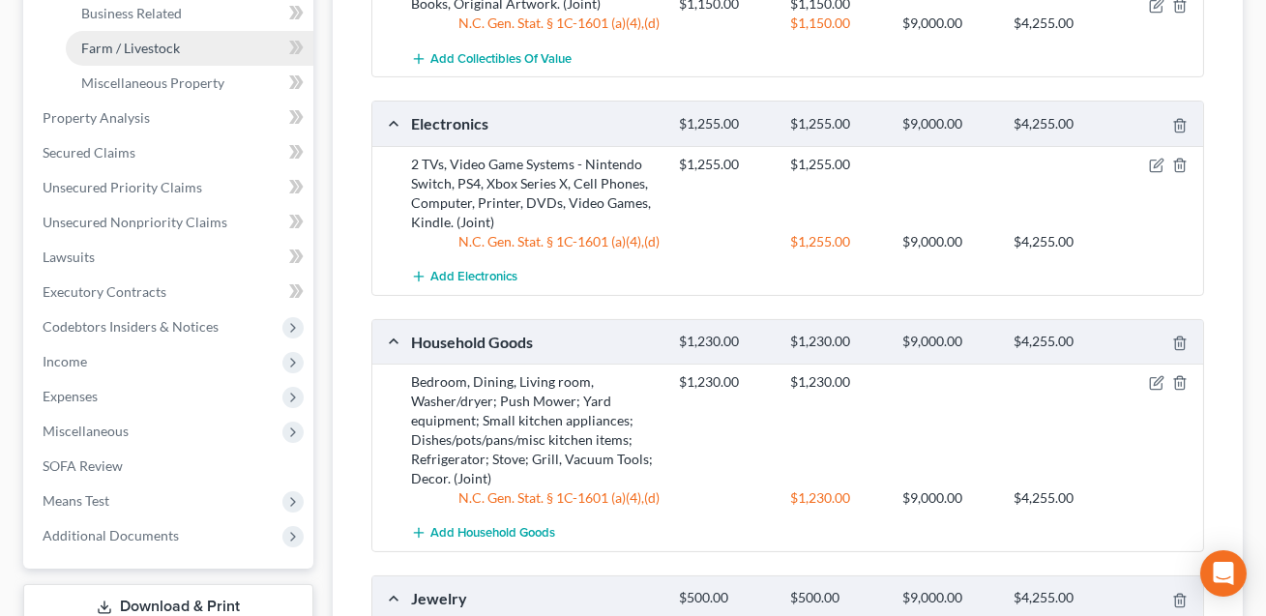
scroll to position [663, 0]
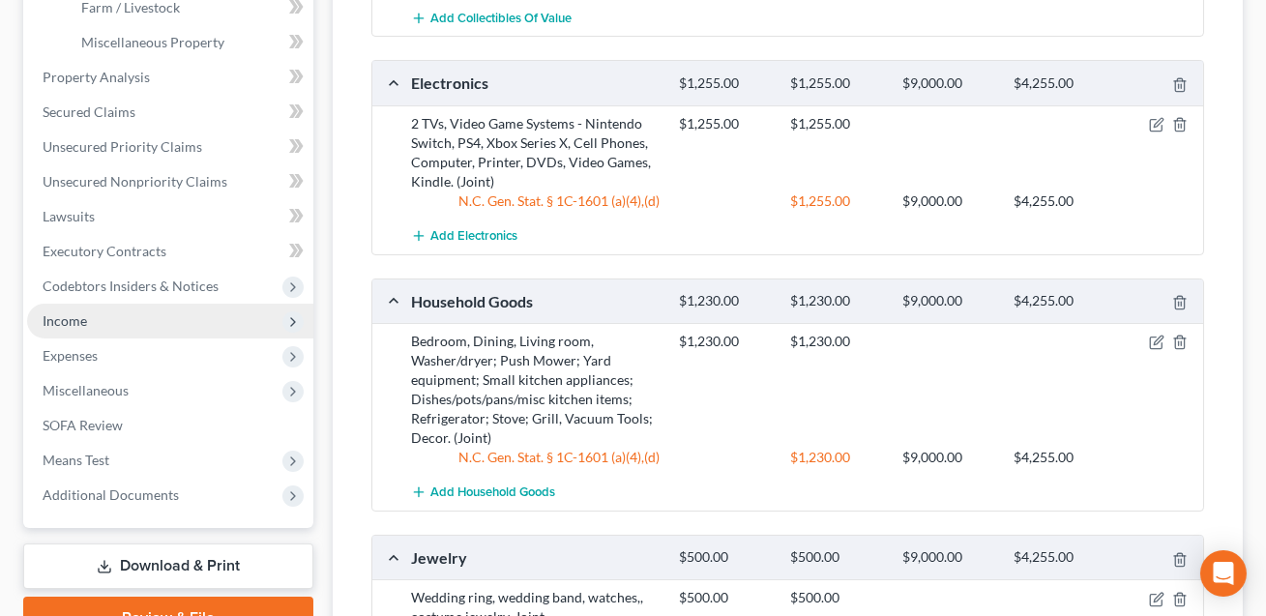
click at [76, 321] on span "Income" at bounding box center [65, 320] width 44 height 16
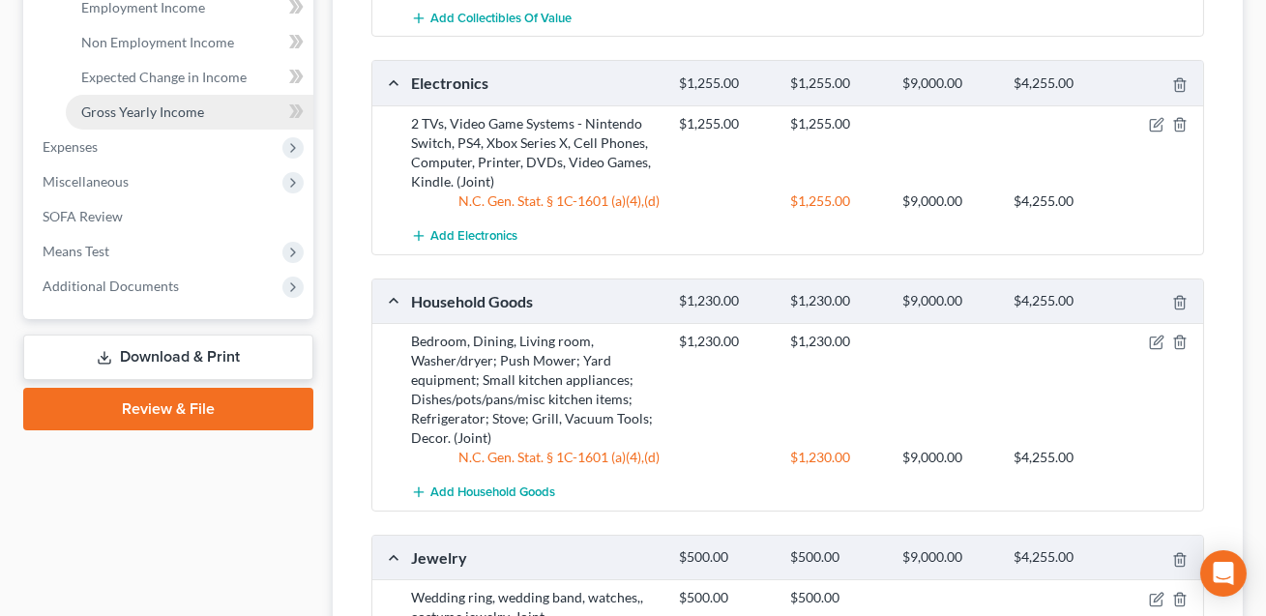
click at [121, 114] on span "Gross Yearly Income" at bounding box center [142, 111] width 123 height 16
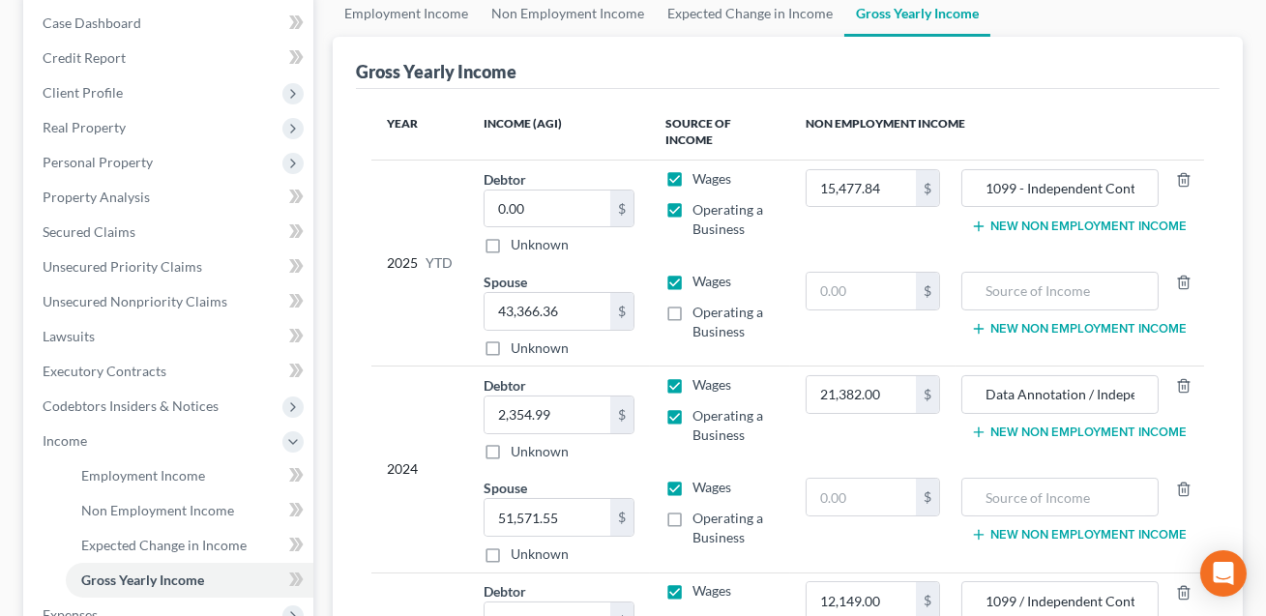
scroll to position [231, 0]
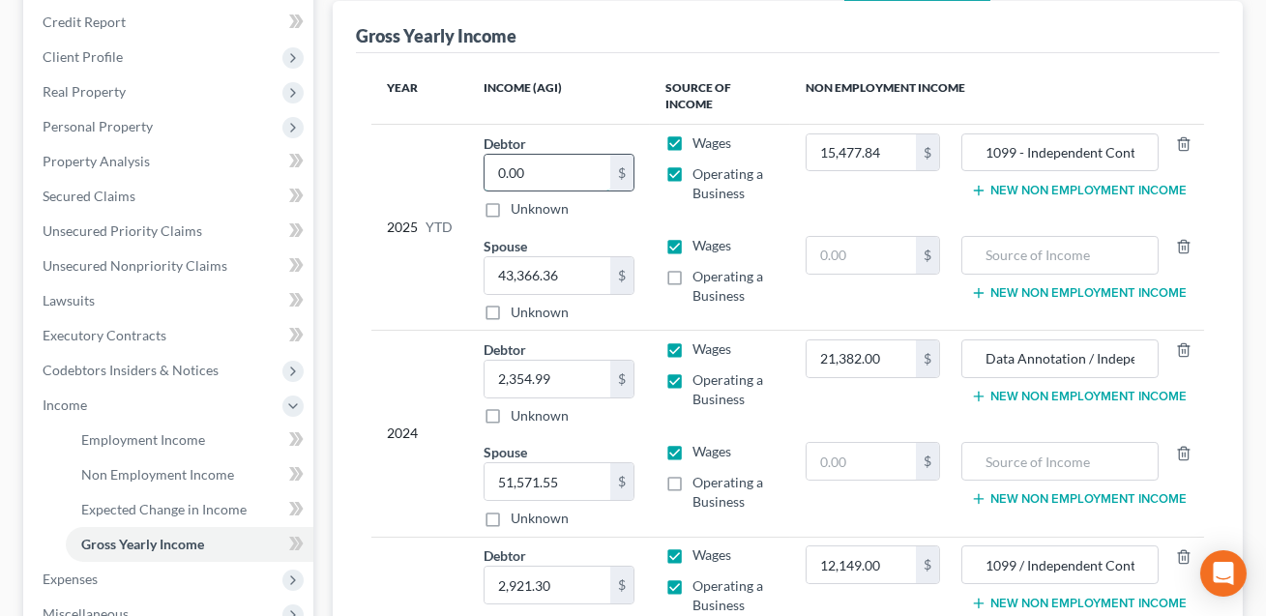
click at [544, 183] on input "0.00" at bounding box center [548, 173] width 126 height 37
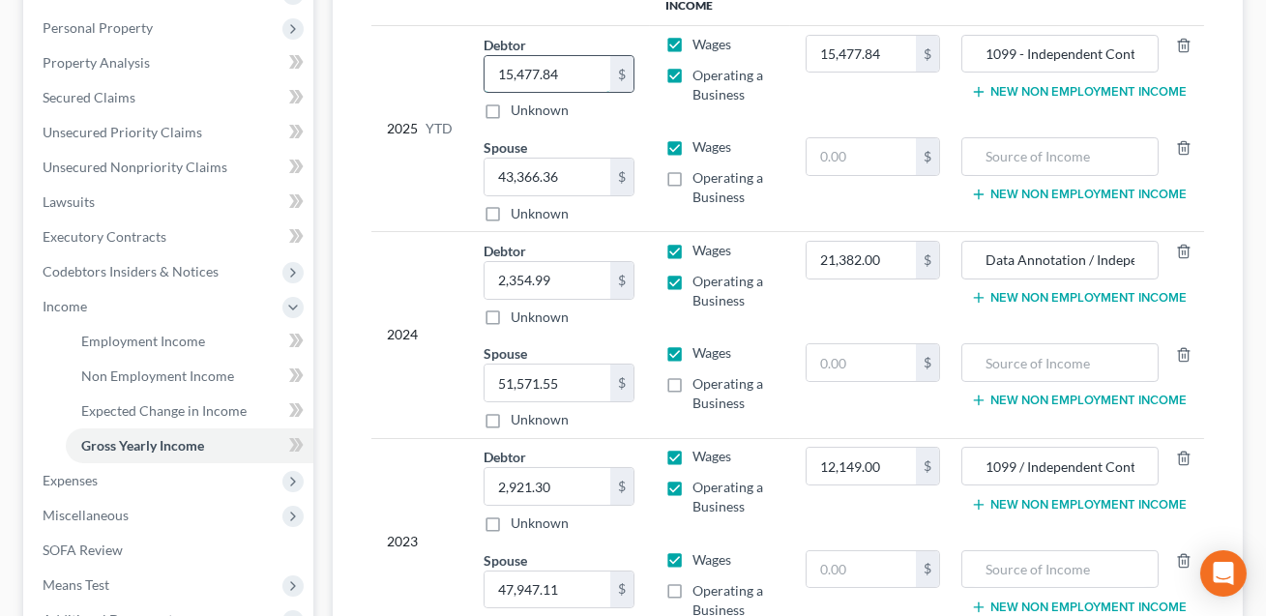
scroll to position [342, 0]
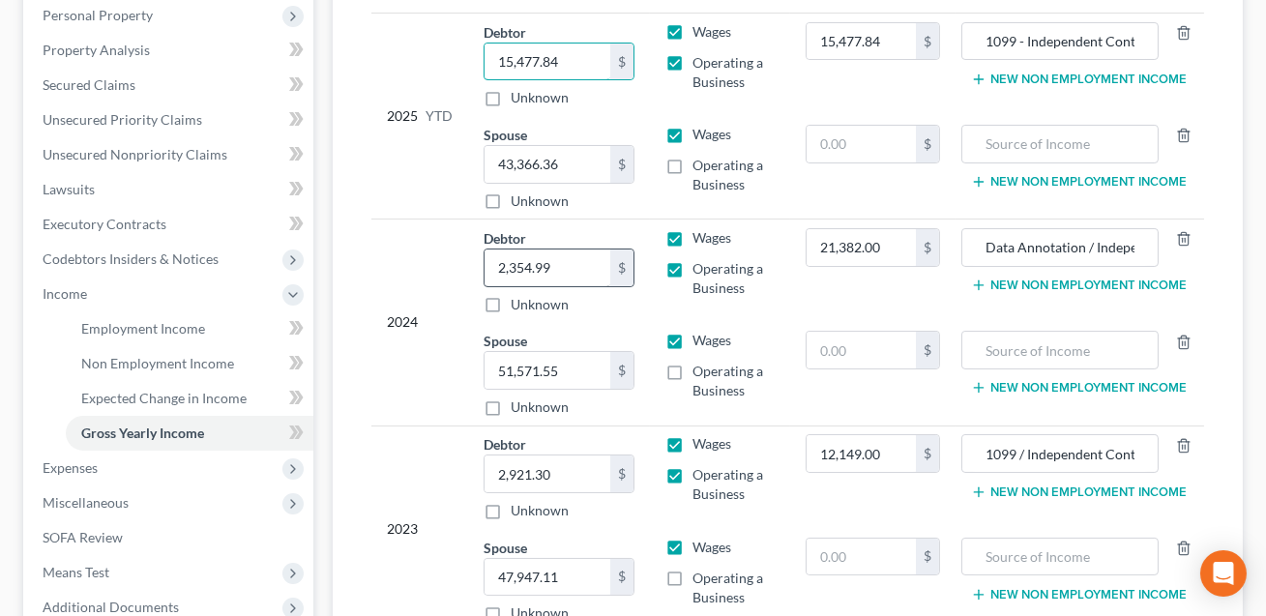
type input "15,477.84"
click at [550, 269] on input "2,354.99" at bounding box center [548, 268] width 126 height 37
type input "23,736.00"
click at [1186, 238] on icon "button" at bounding box center [1183, 238] width 15 height 15
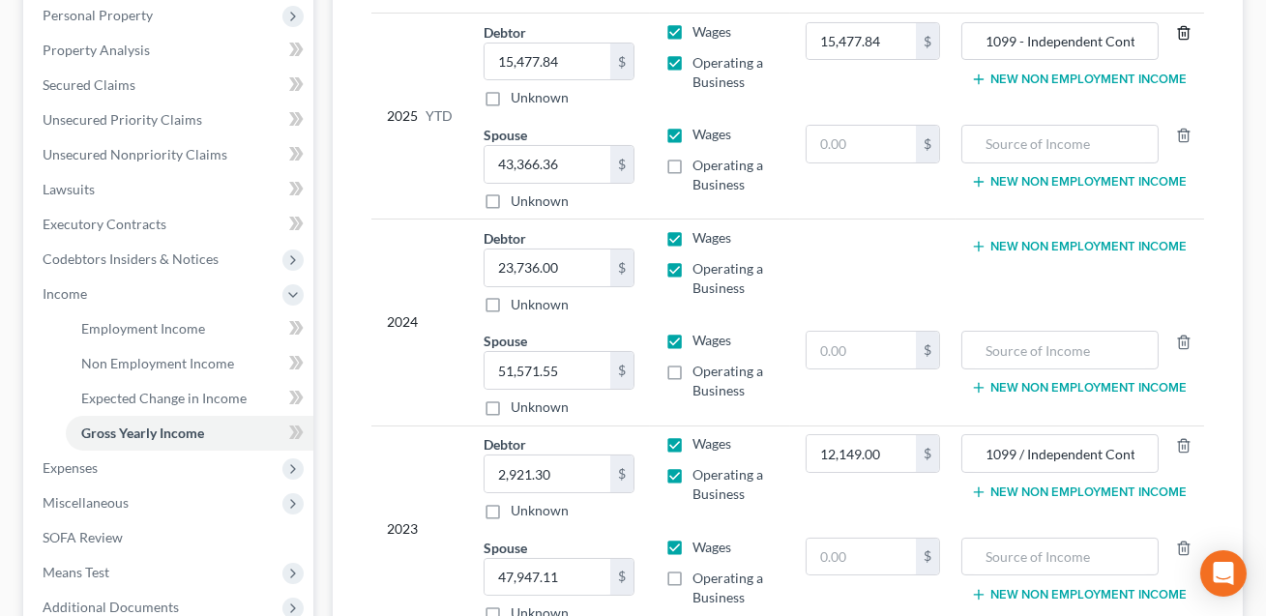
click at [1187, 31] on icon "button" at bounding box center [1183, 32] width 15 height 15
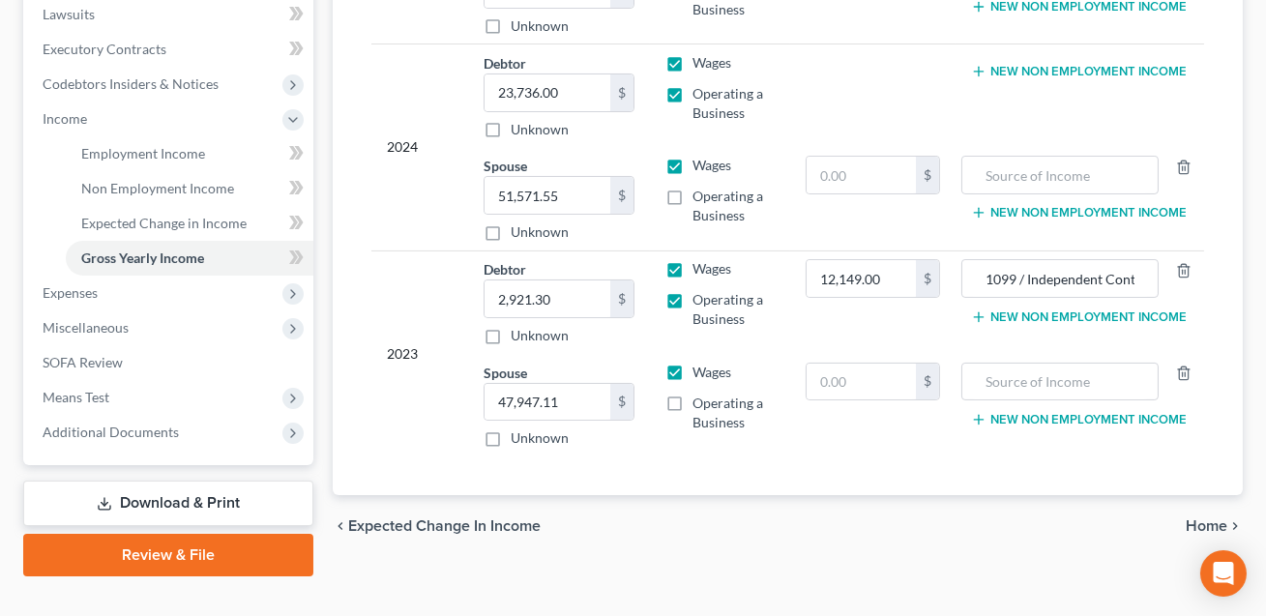
scroll to position [548, 0]
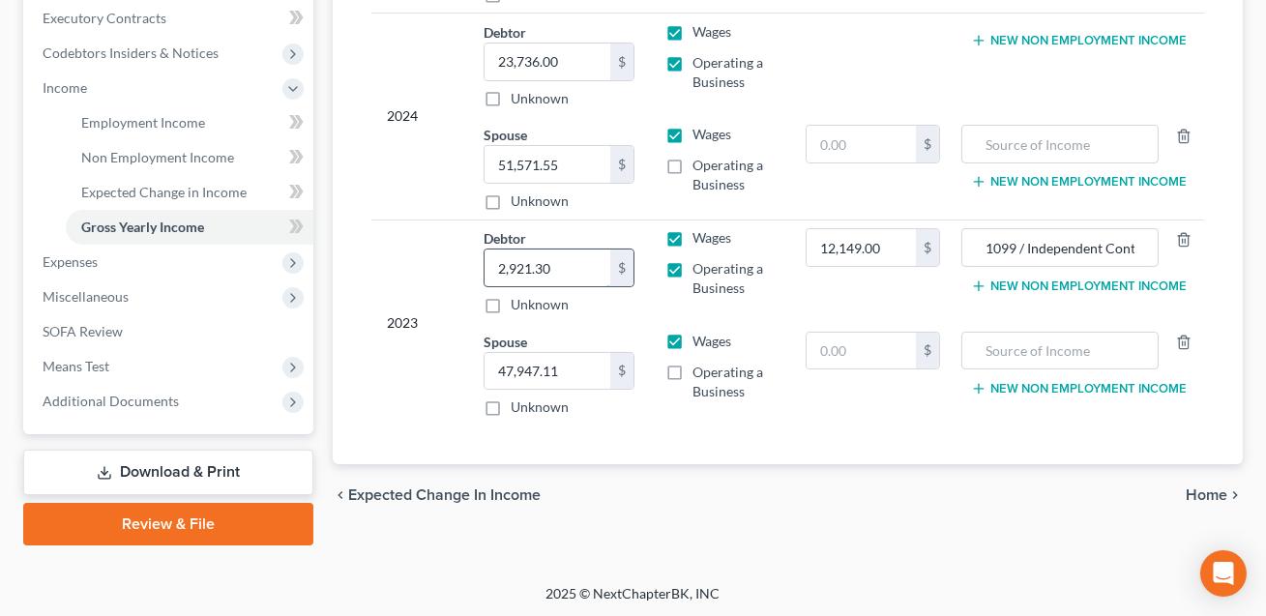
click at [555, 267] on input "2,921.30" at bounding box center [548, 268] width 126 height 37
type input "15,070.30"
click at [1185, 239] on line "button" at bounding box center [1185, 241] width 0 height 4
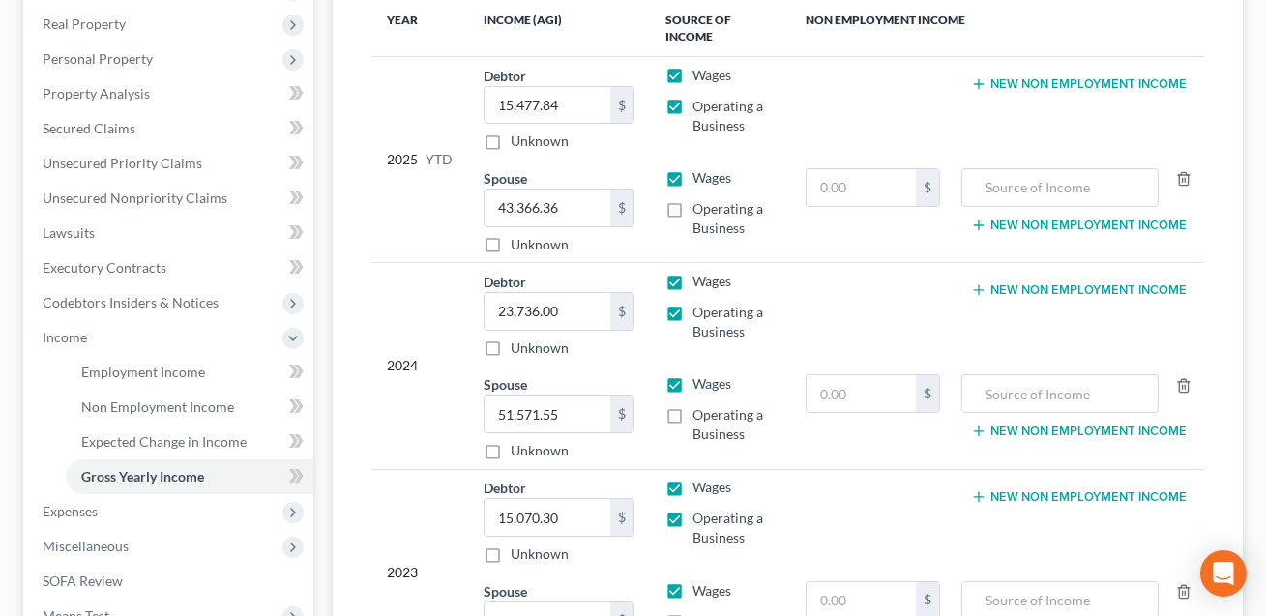
scroll to position [0, 0]
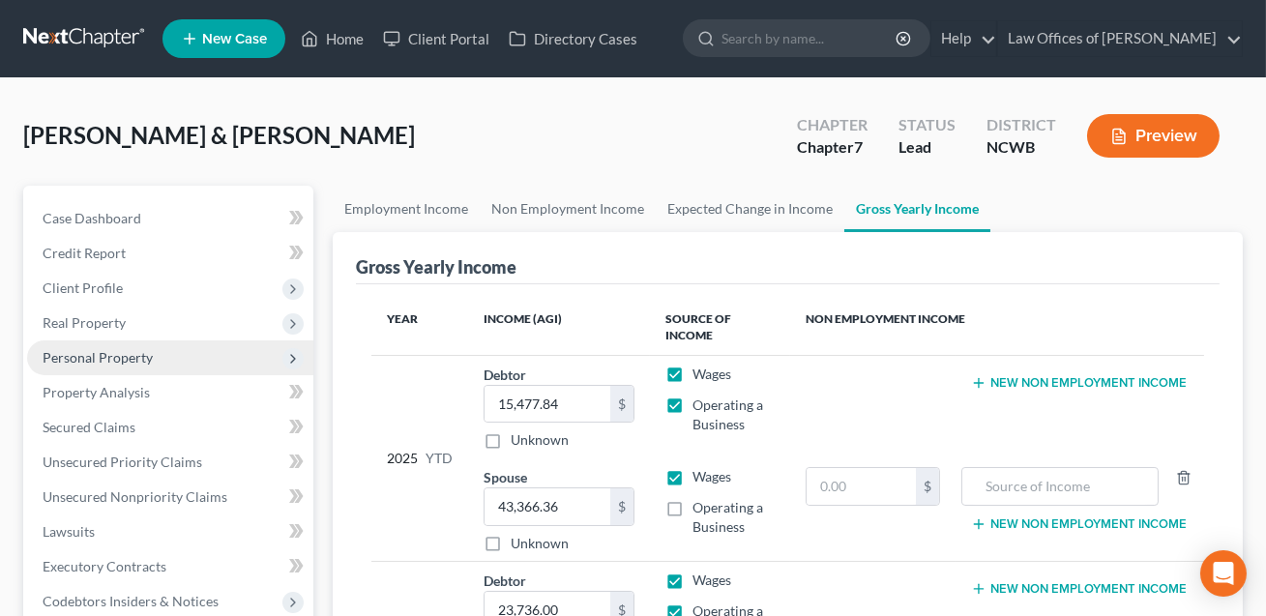
click at [83, 350] on span "Personal Property" at bounding box center [98, 357] width 110 height 16
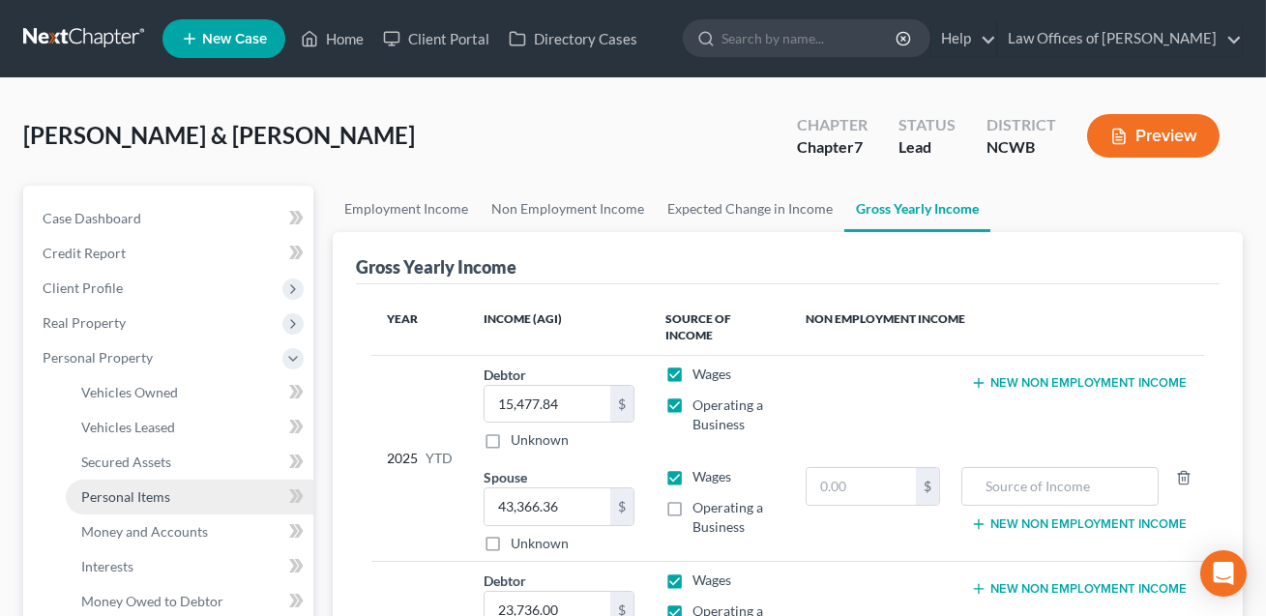
click at [110, 498] on span "Personal Items" at bounding box center [125, 496] width 89 height 16
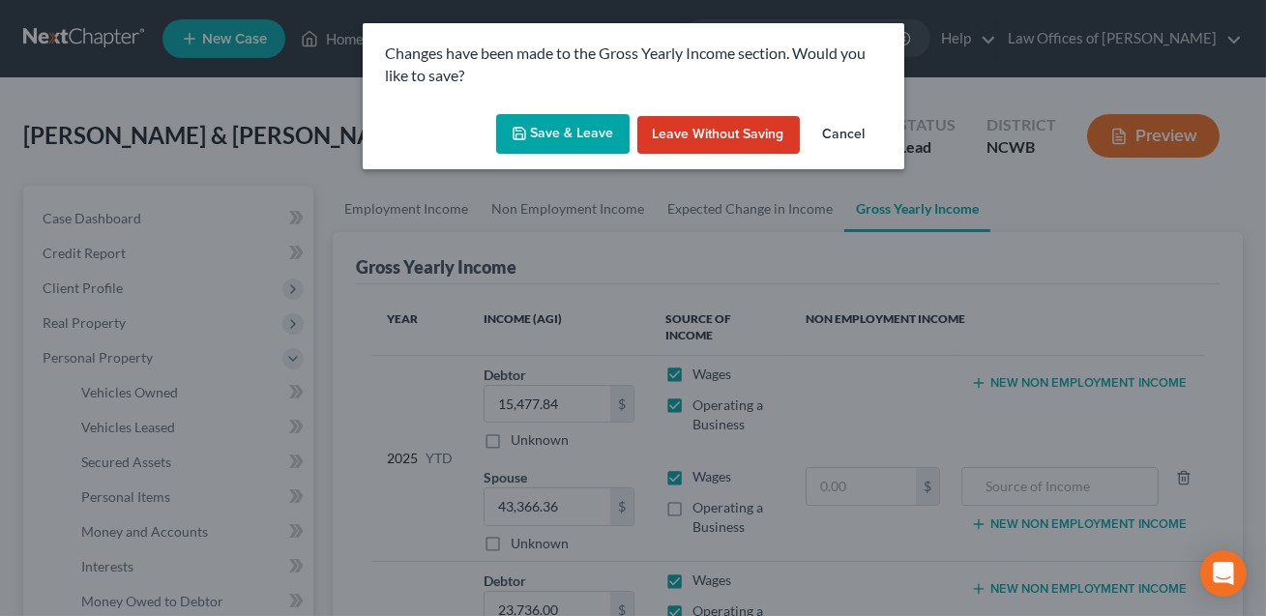
click at [550, 142] on button "Save & Leave" at bounding box center [562, 134] width 133 height 41
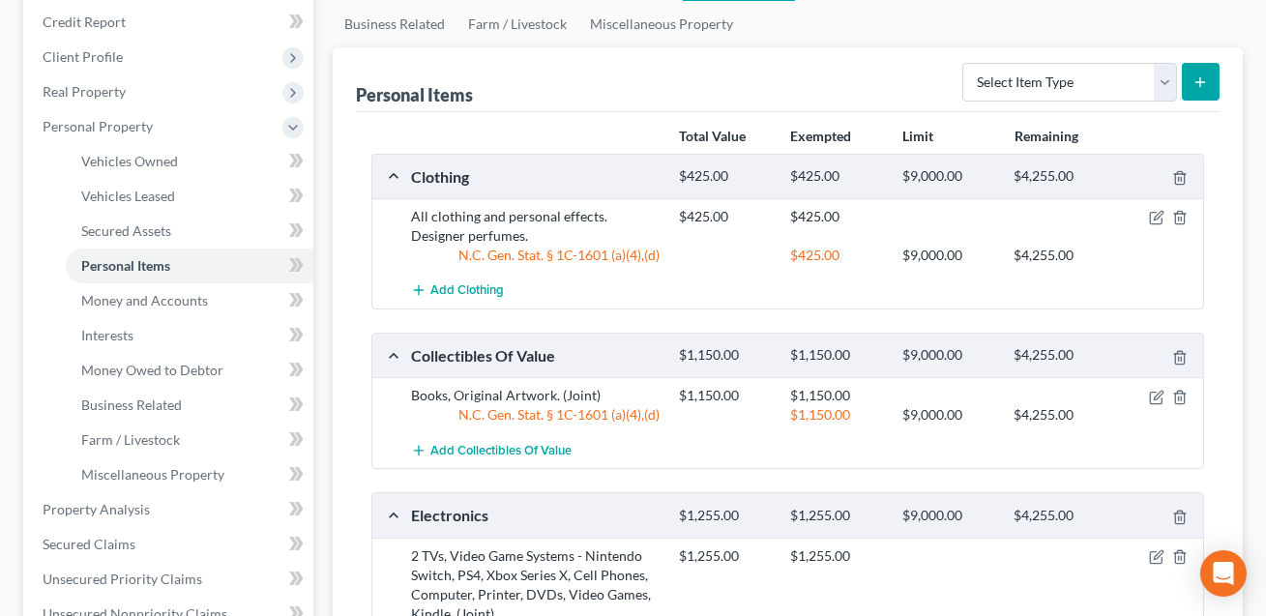
scroll to position [253, 0]
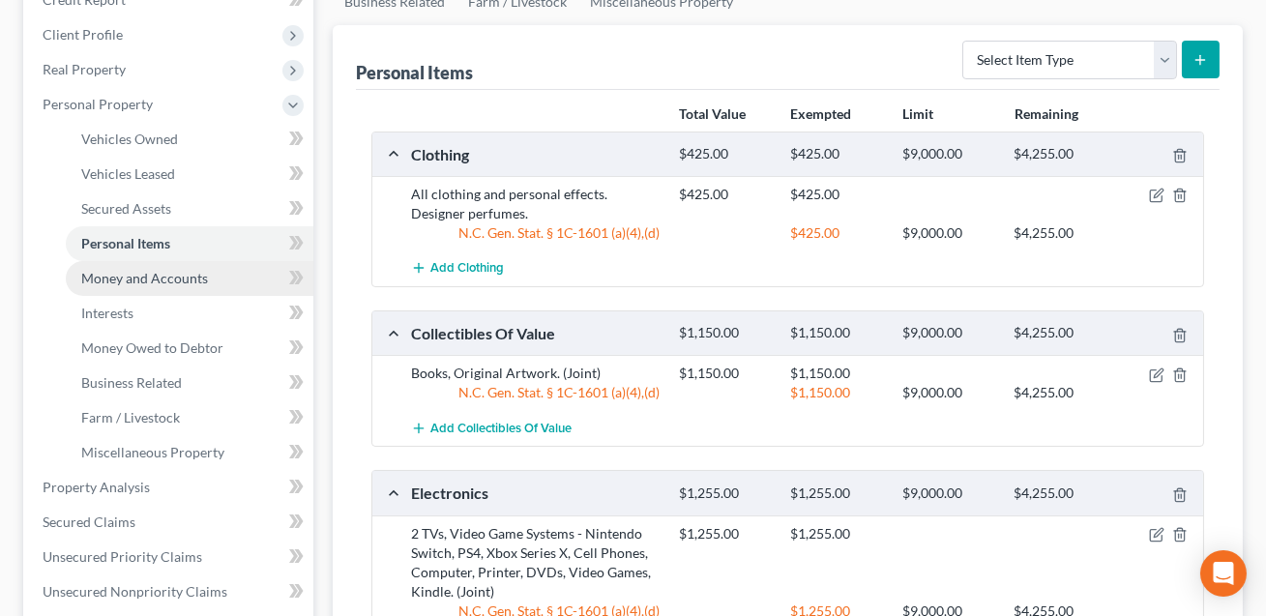
click at [186, 272] on span "Money and Accounts" at bounding box center [144, 278] width 127 height 16
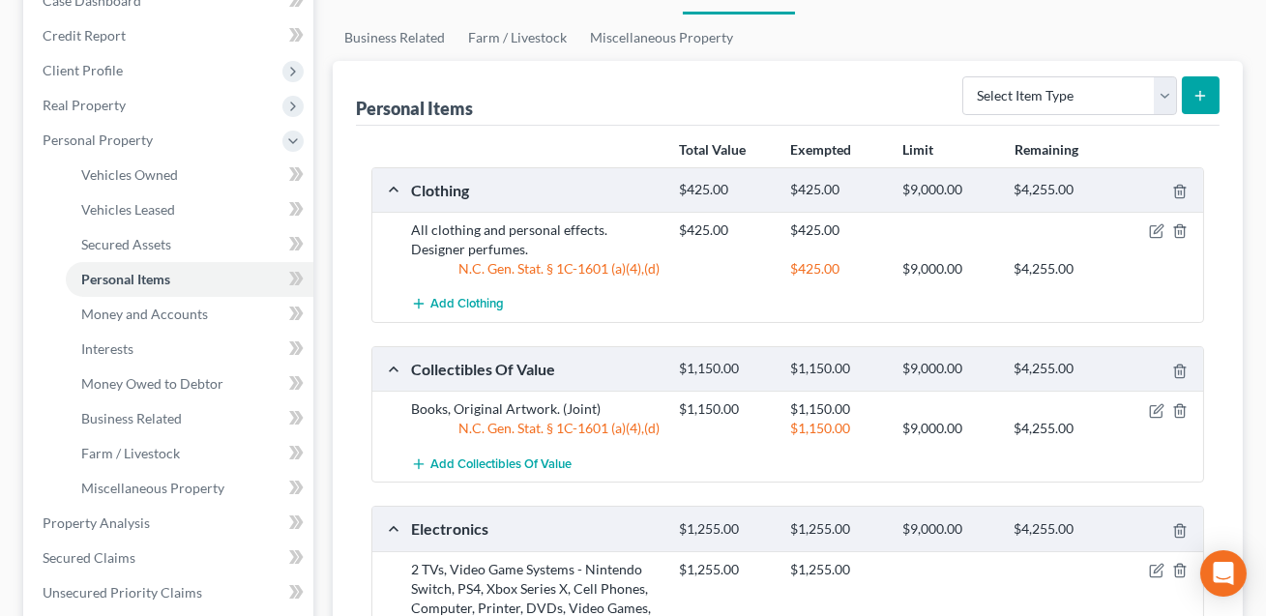
scroll to position [135, 0]
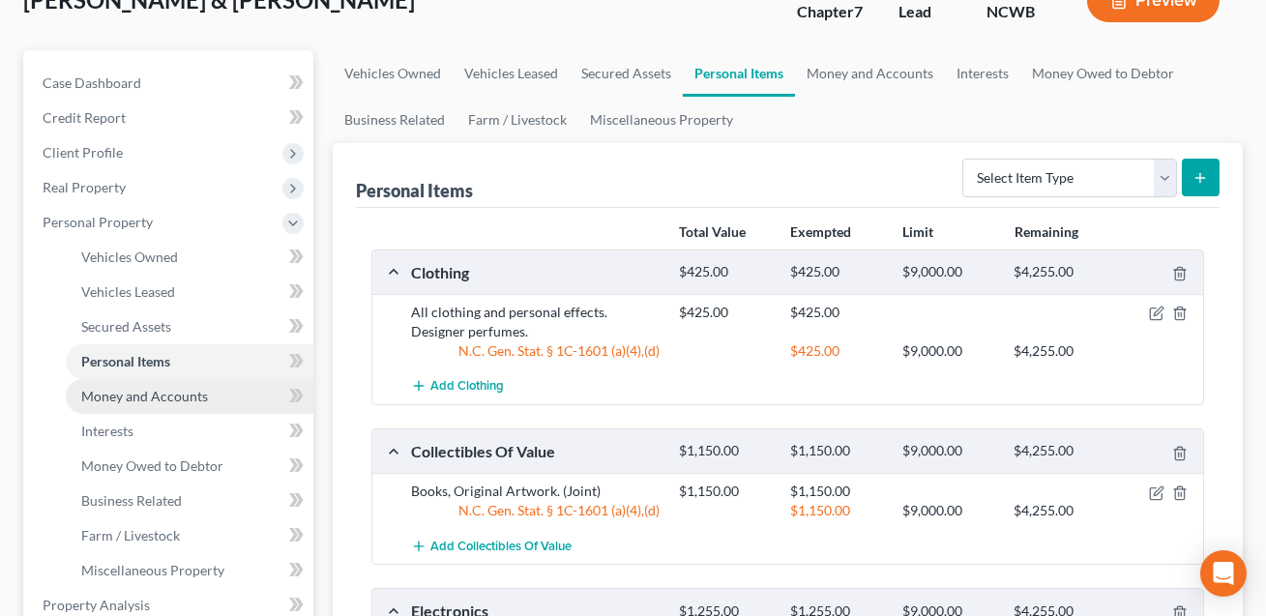
click at [153, 395] on span "Money and Accounts" at bounding box center [144, 396] width 127 height 16
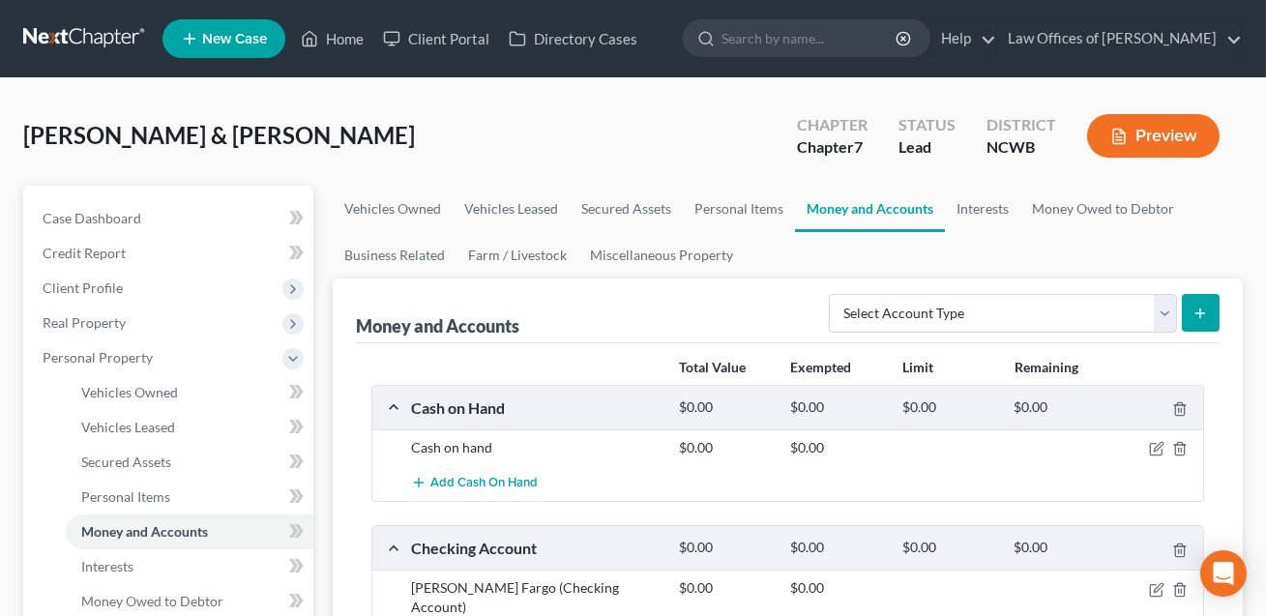
scroll to position [224, 0]
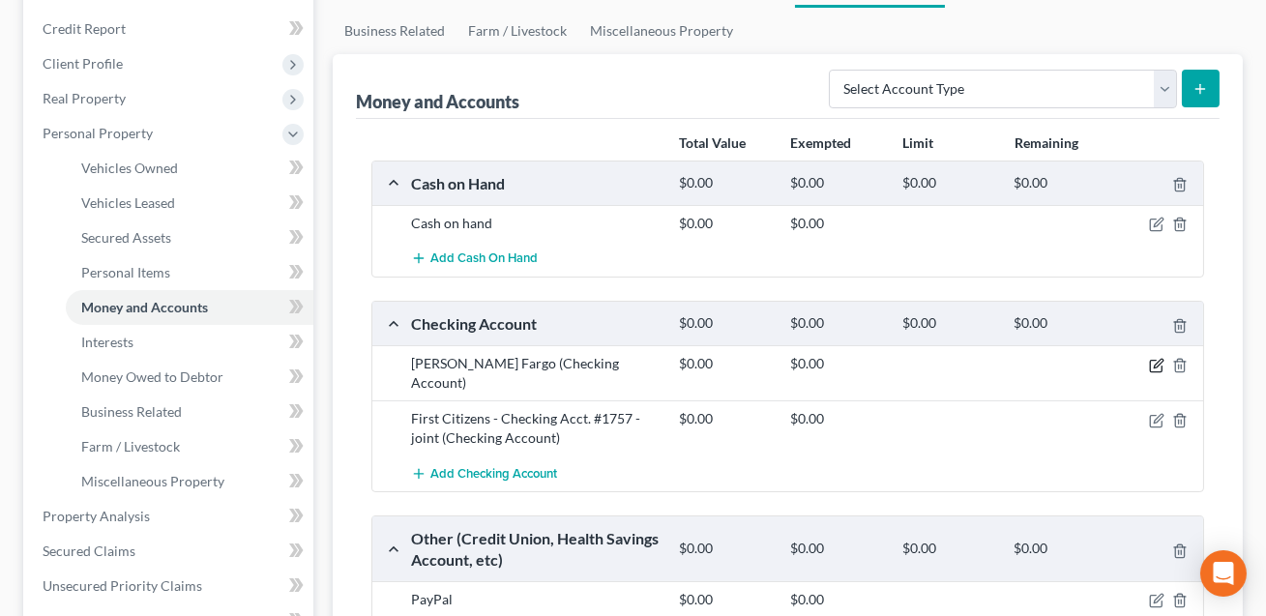
click at [1155, 361] on icon "button" at bounding box center [1158, 363] width 9 height 9
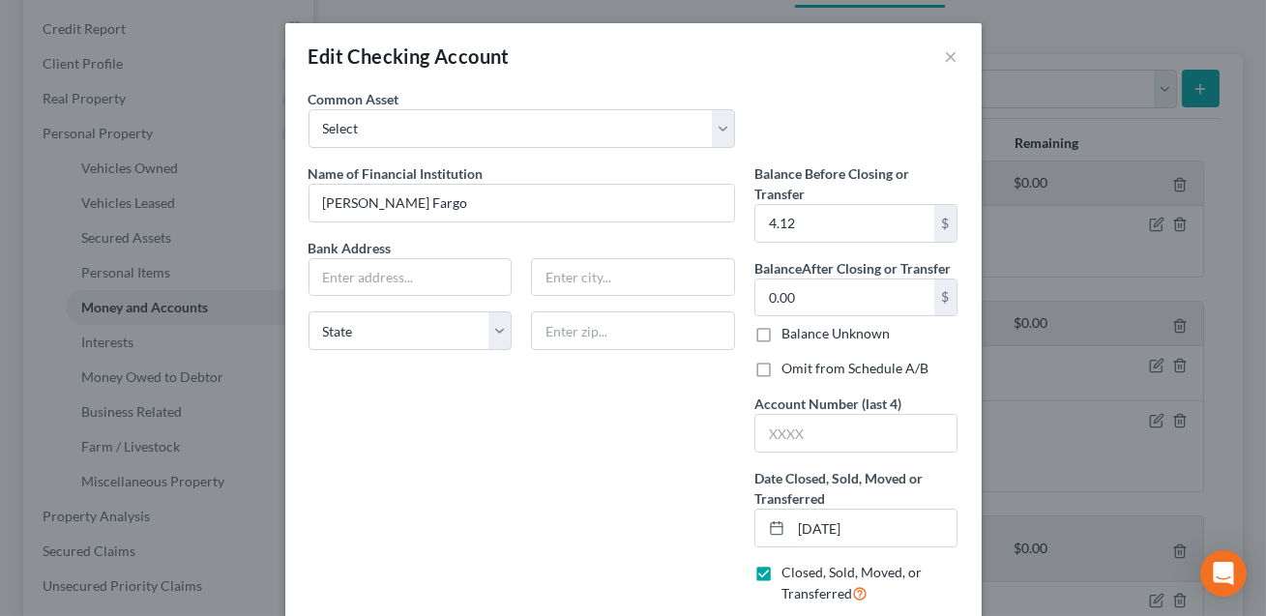
click at [781, 368] on label "Omit from Schedule A/B" at bounding box center [854, 368] width 147 height 19
click at [789, 368] on input "Omit from Schedule A/B" at bounding box center [795, 365] width 13 height 13
checkbox input "true"
click at [368, 272] on input "text" at bounding box center [410, 277] width 202 height 37
type input "P.O. [STREET_ADDRESS]"
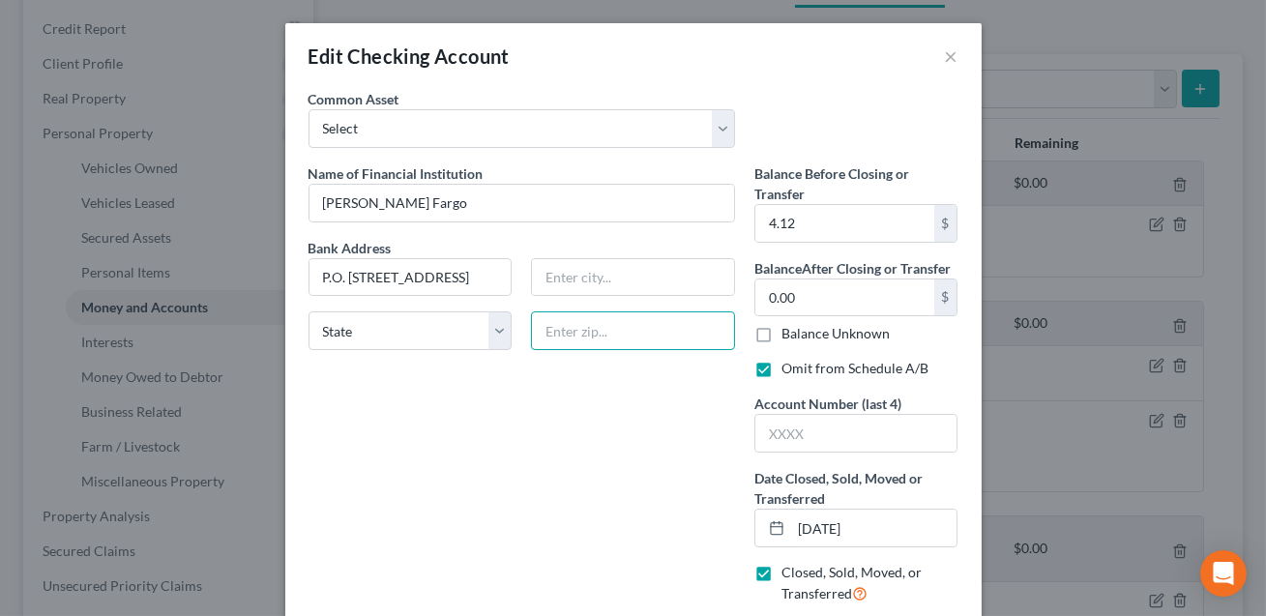
click at [556, 331] on input "text" at bounding box center [633, 330] width 204 height 39
type input "57117"
type input "[GEOGRAPHIC_DATA]"
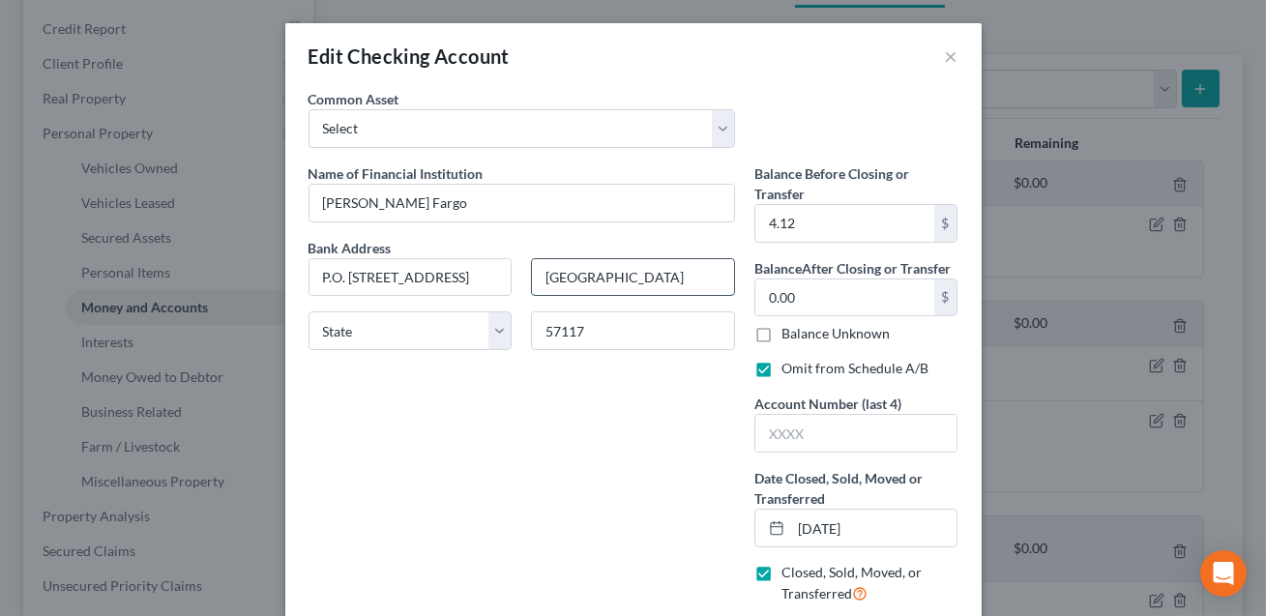
select select "43"
click at [582, 265] on input "[GEOGRAPHIC_DATA]" at bounding box center [633, 277] width 202 height 37
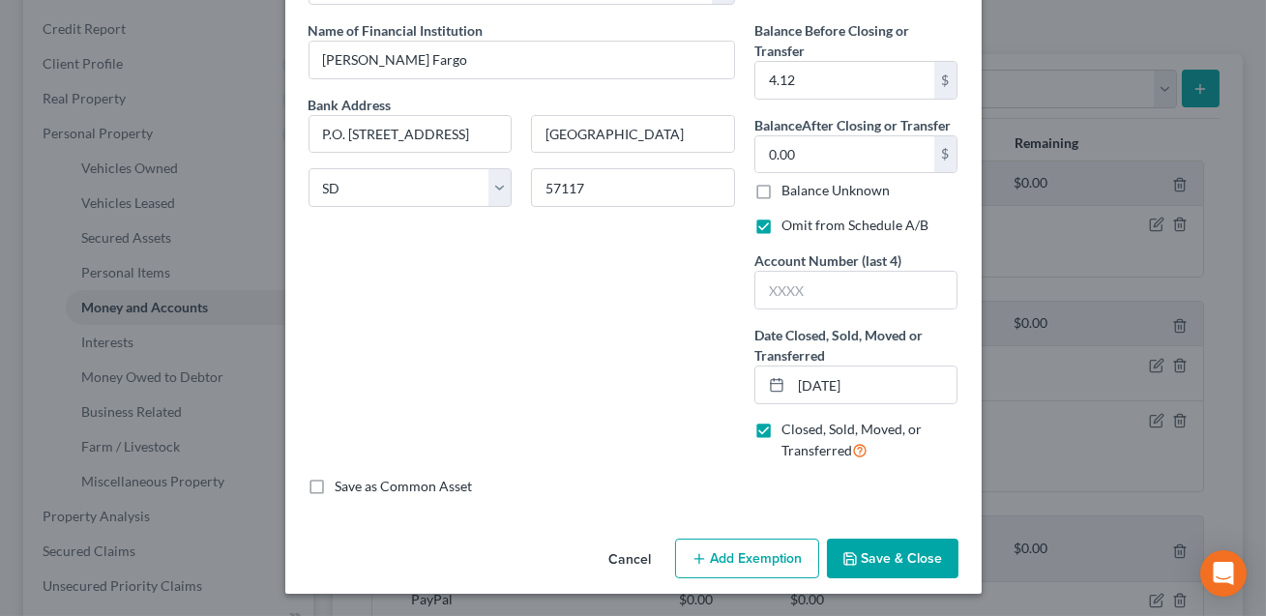
click at [915, 560] on button "Save & Close" at bounding box center [893, 559] width 132 height 41
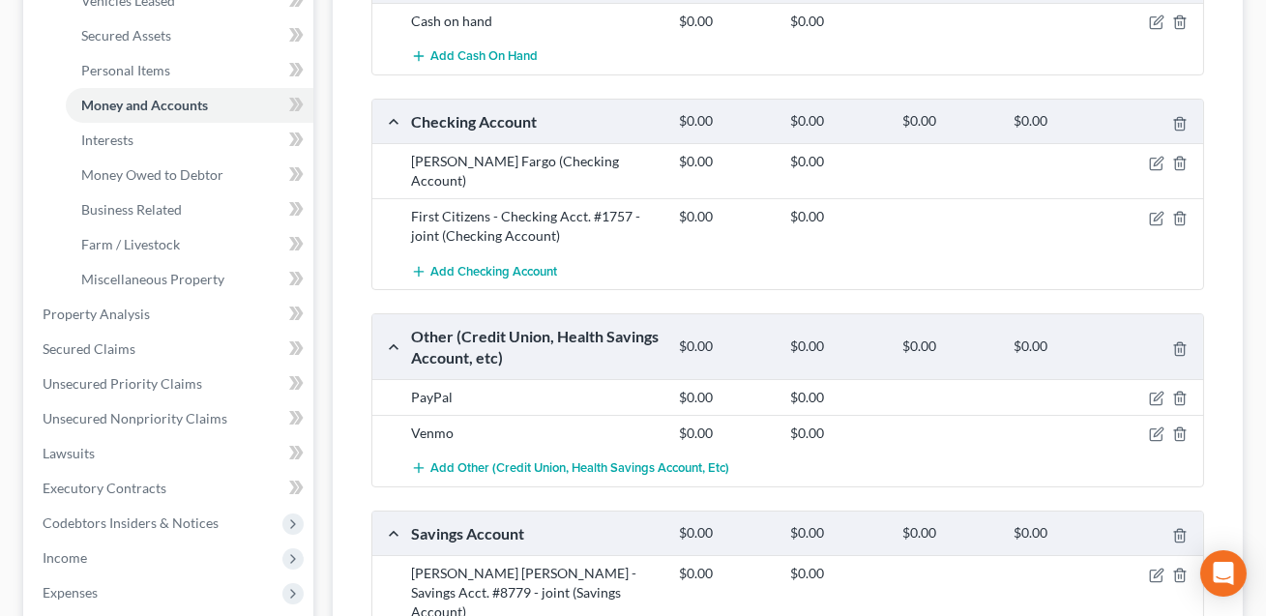
scroll to position [434, 0]
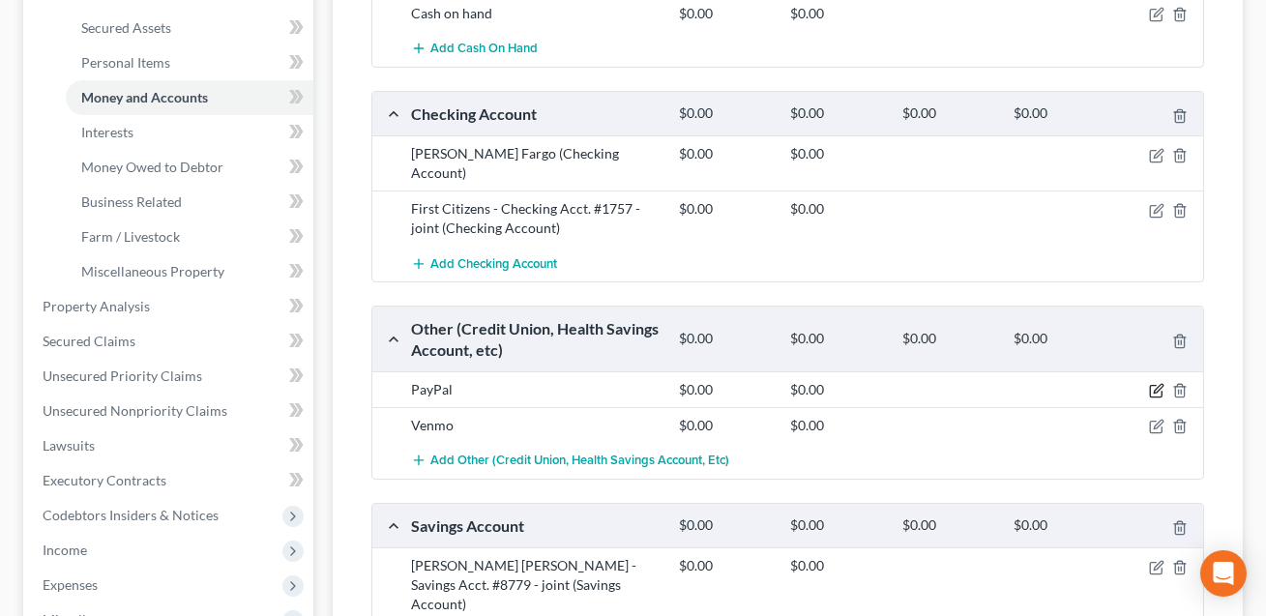
click at [1158, 385] on icon "button" at bounding box center [1158, 389] width 9 height 9
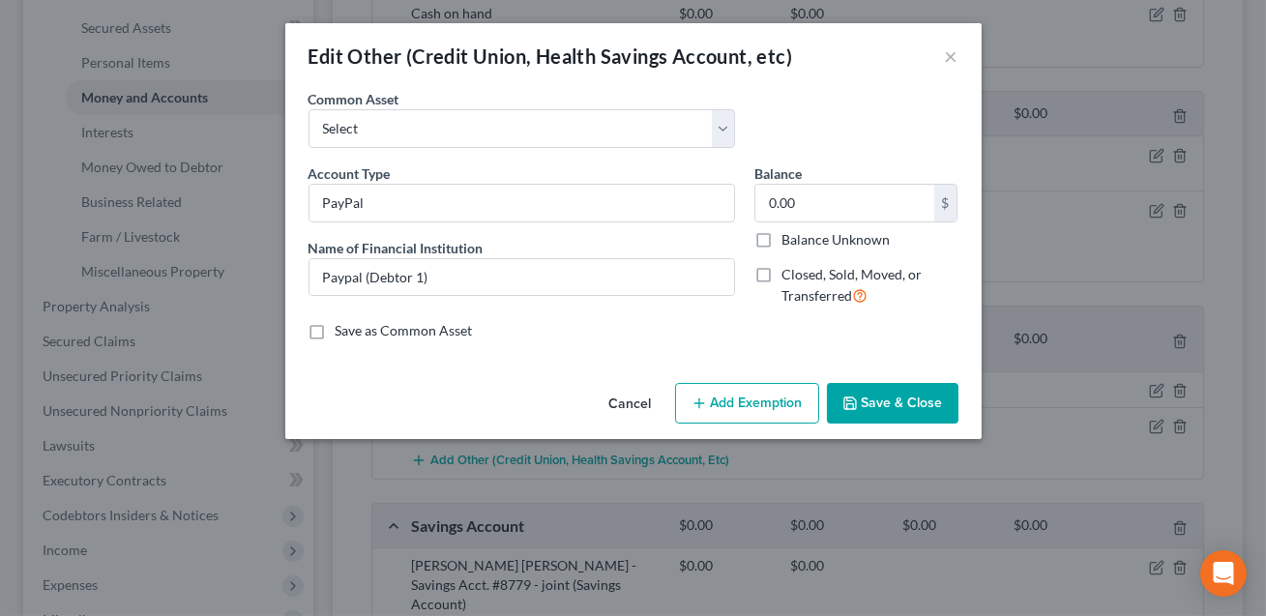
click at [870, 391] on button "Save & Close" at bounding box center [893, 403] width 132 height 41
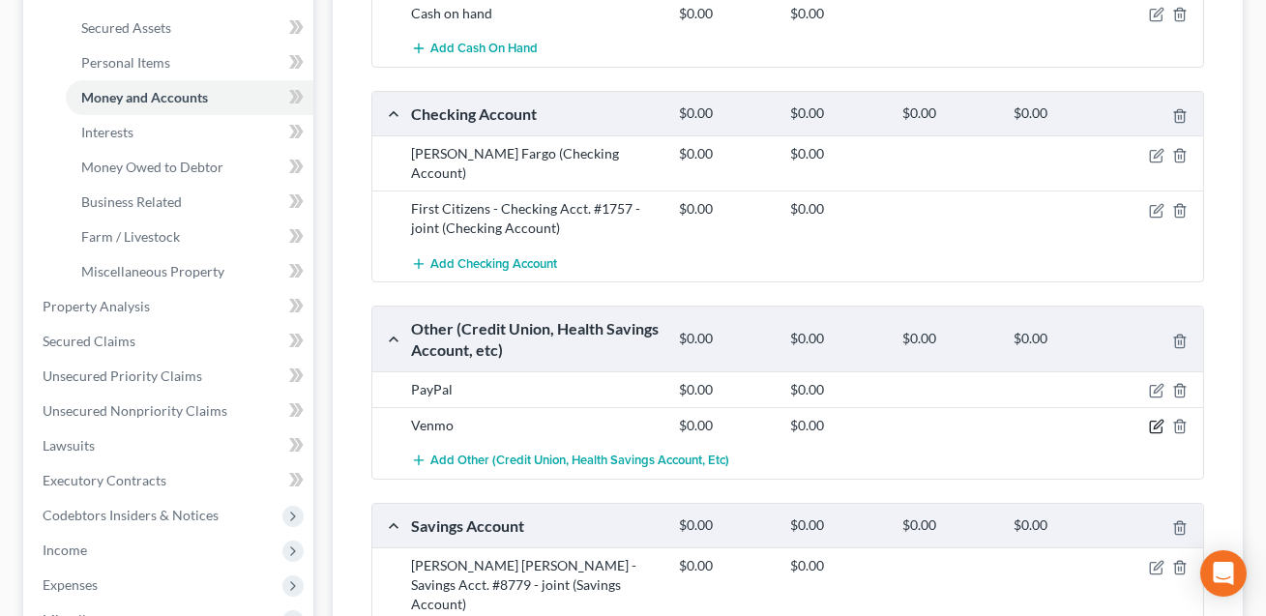
click at [1154, 419] on icon "button" at bounding box center [1156, 426] width 15 height 15
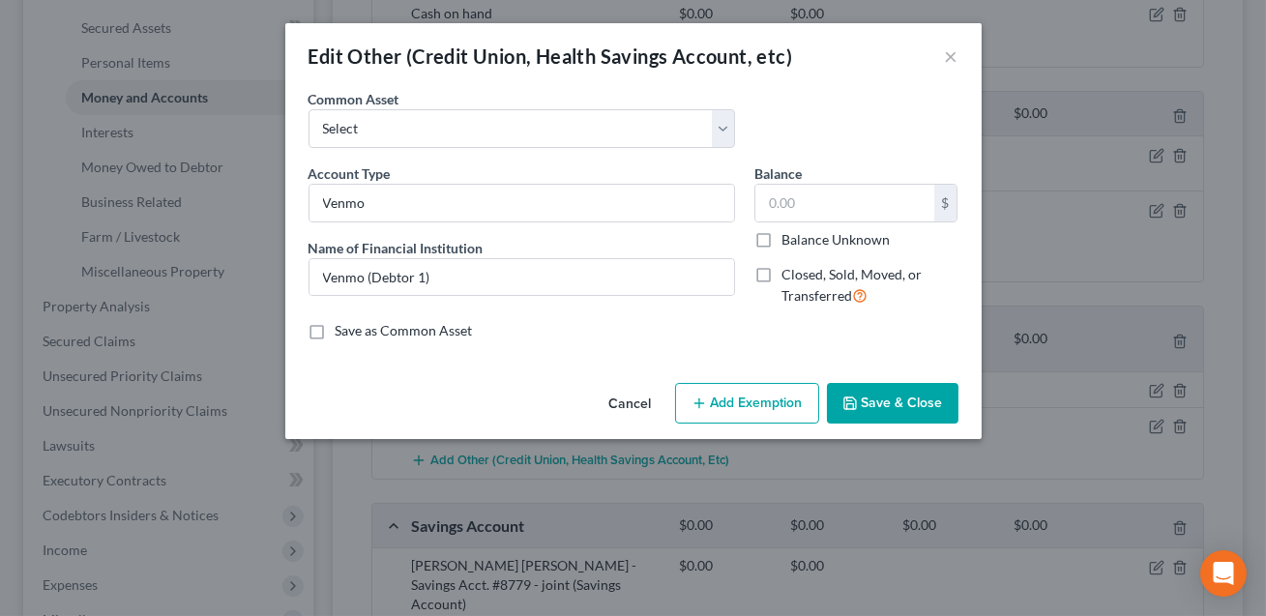
click at [911, 412] on button "Save & Close" at bounding box center [893, 403] width 132 height 41
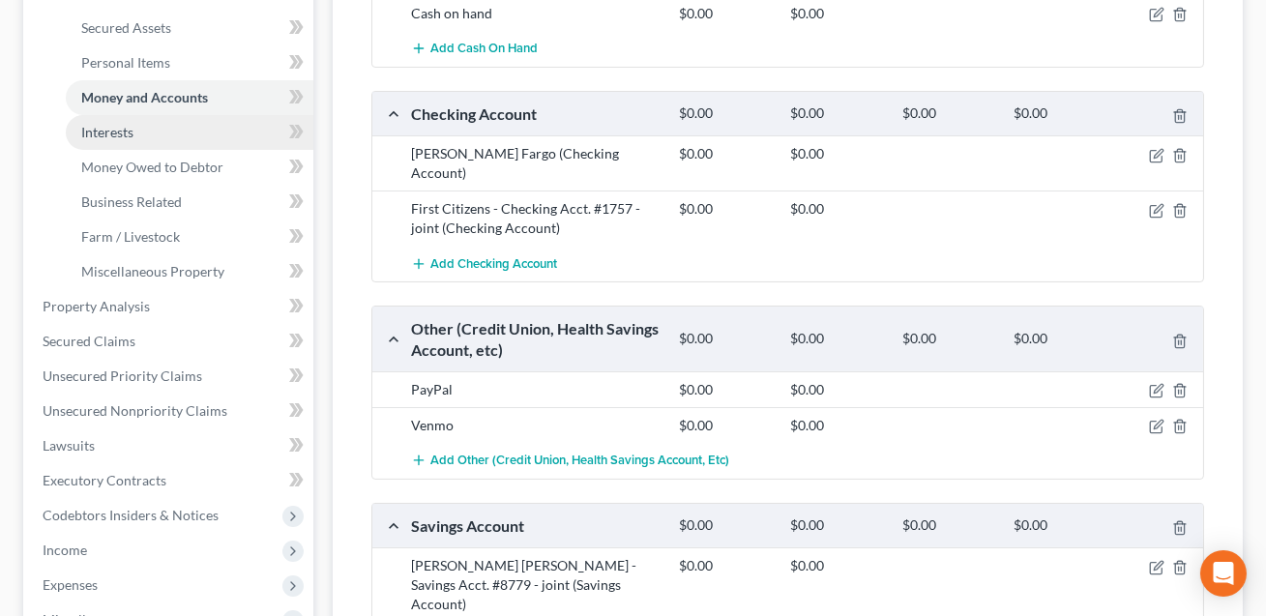
click at [123, 132] on span "Interests" at bounding box center [107, 132] width 52 height 16
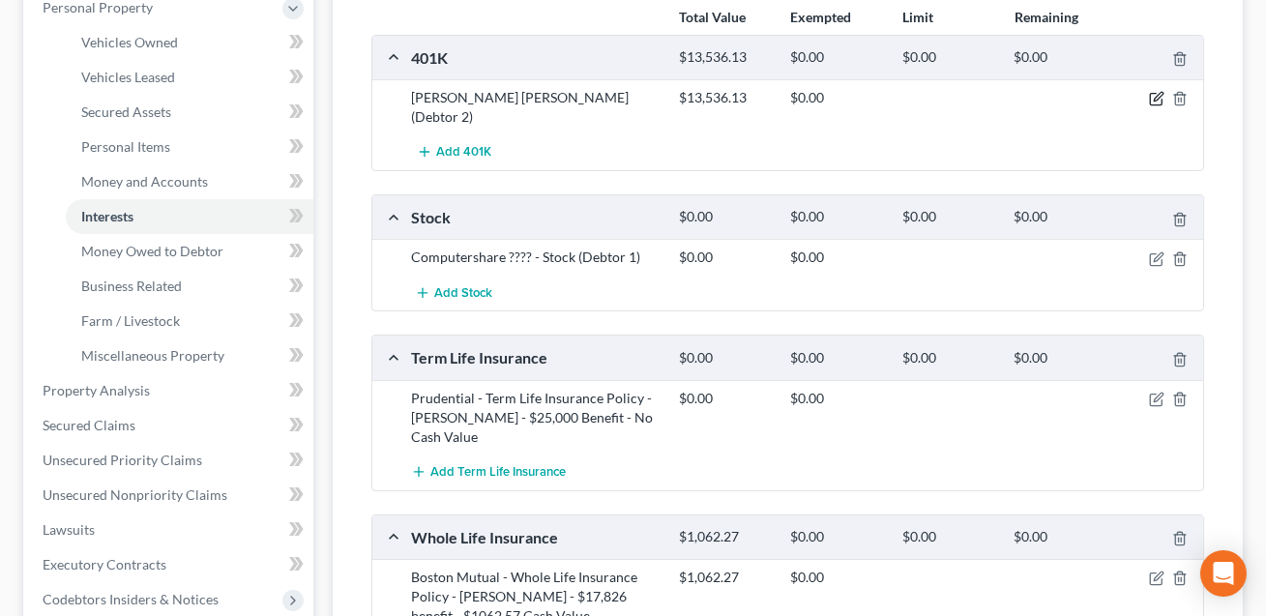
scroll to position [370, 0]
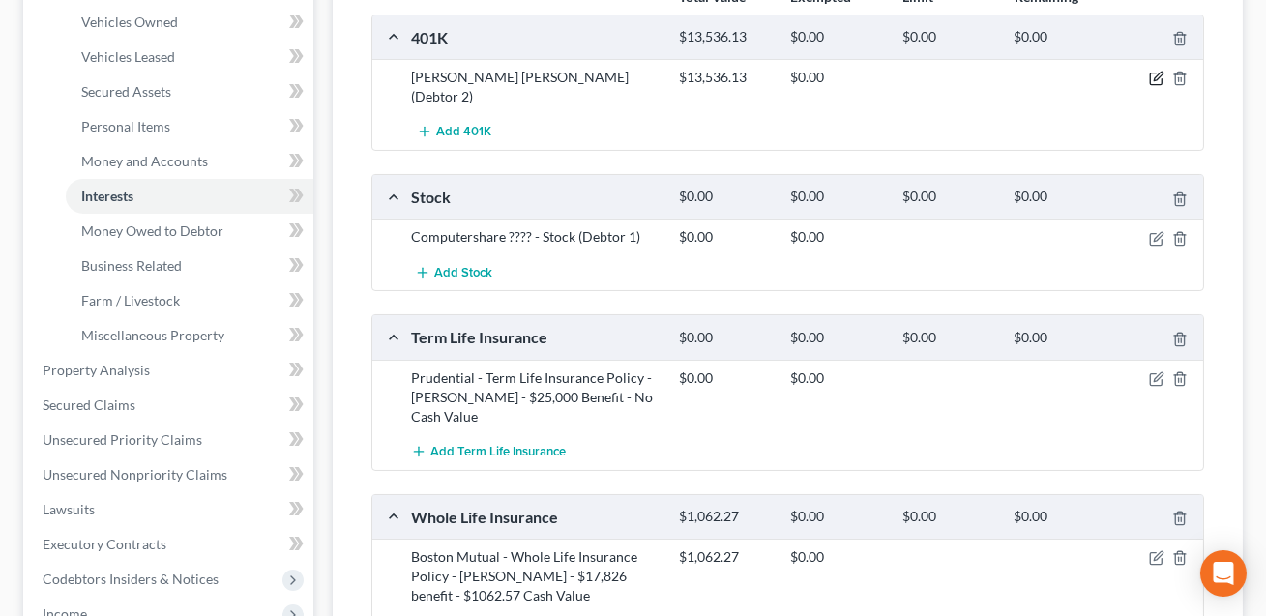
click at [1151, 78] on icon "button" at bounding box center [1156, 78] width 15 height 15
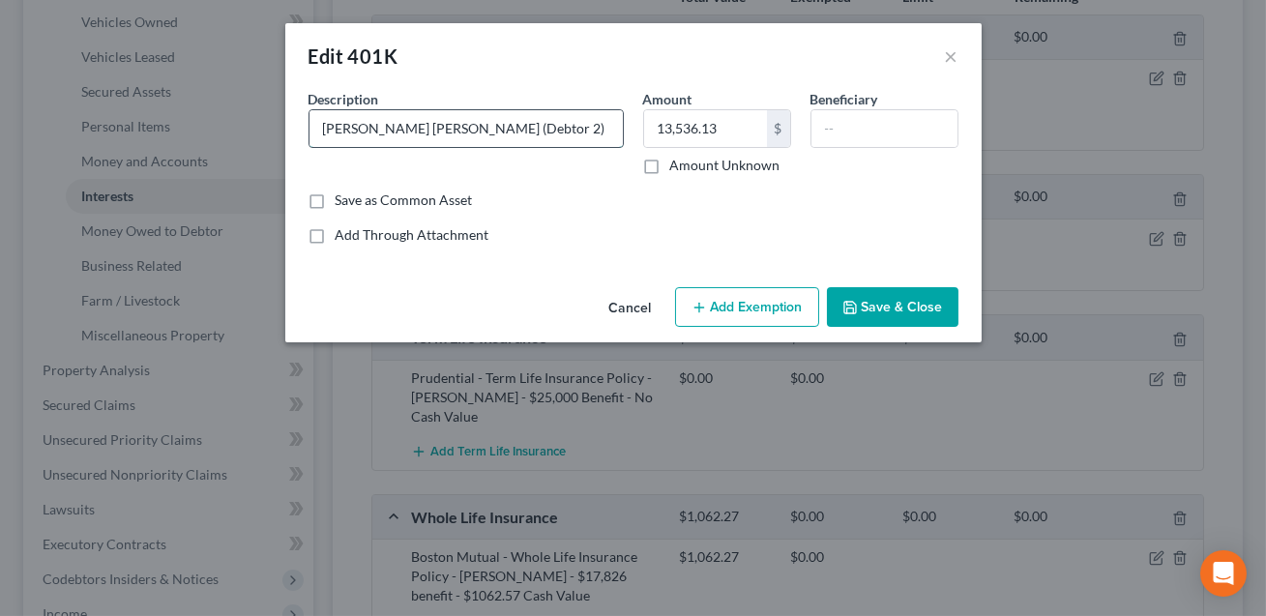
click at [443, 129] on input "[PERSON_NAME] [PERSON_NAME] (Debtor 2)" at bounding box center [465, 128] width 313 height 37
click at [402, 130] on input "[PERSON_NAME] [PERSON_NAME] (Debtor 2)" at bounding box center [465, 128] width 313 height 37
click at [427, 131] on input "[PERSON_NAME] [PERSON_NAME] wlamart 401k(Debtor 2)" at bounding box center [465, 128] width 313 height 37
click at [414, 129] on input "[PERSON_NAME] [PERSON_NAME] walmart 401k(Debtor 2)" at bounding box center [465, 128] width 313 height 37
click at [555, 131] on input "[PERSON_NAME] [PERSON_NAME] Walmart 401k(Debtor 2)" at bounding box center [465, 128] width 313 height 37
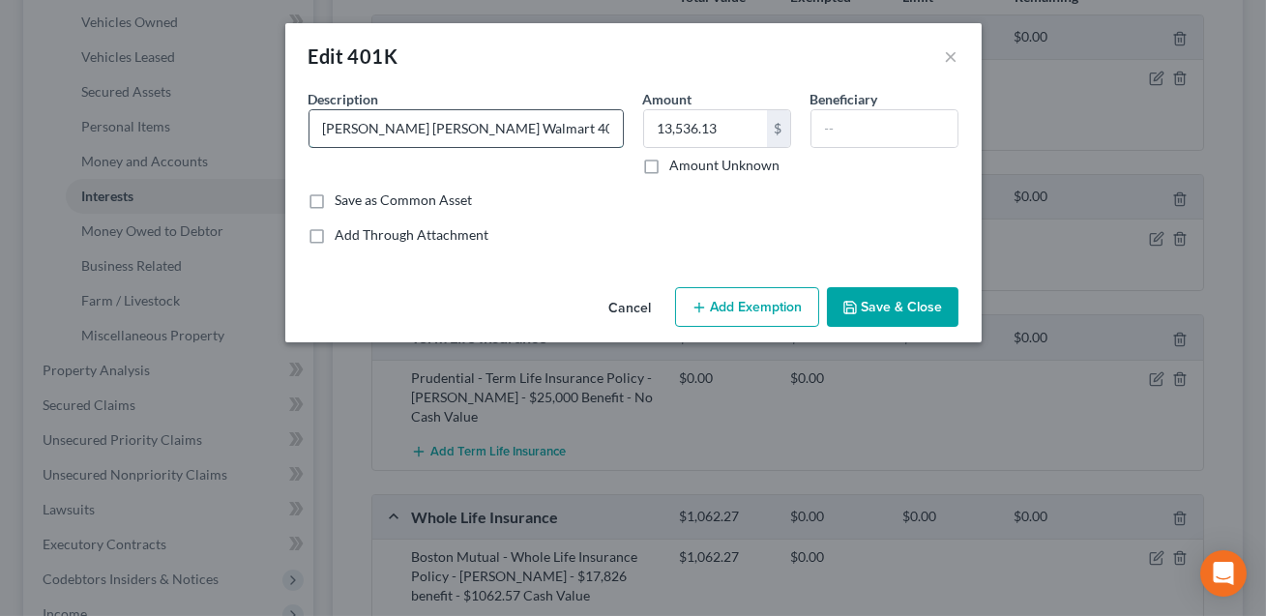
click at [487, 132] on input "[PERSON_NAME] [PERSON_NAME] Walmart 401k(Debtor 2)" at bounding box center [465, 128] width 313 height 37
click at [551, 130] on input "[PERSON_NAME] [PERSON_NAME] Walmart 401k (Debtor 2)" at bounding box center [465, 128] width 313 height 37
click at [560, 132] on input "[PERSON_NAME] [PERSON_NAME] Walmart 401k (Debtor 2). Curretn value :" at bounding box center [465, 128] width 313 height 37
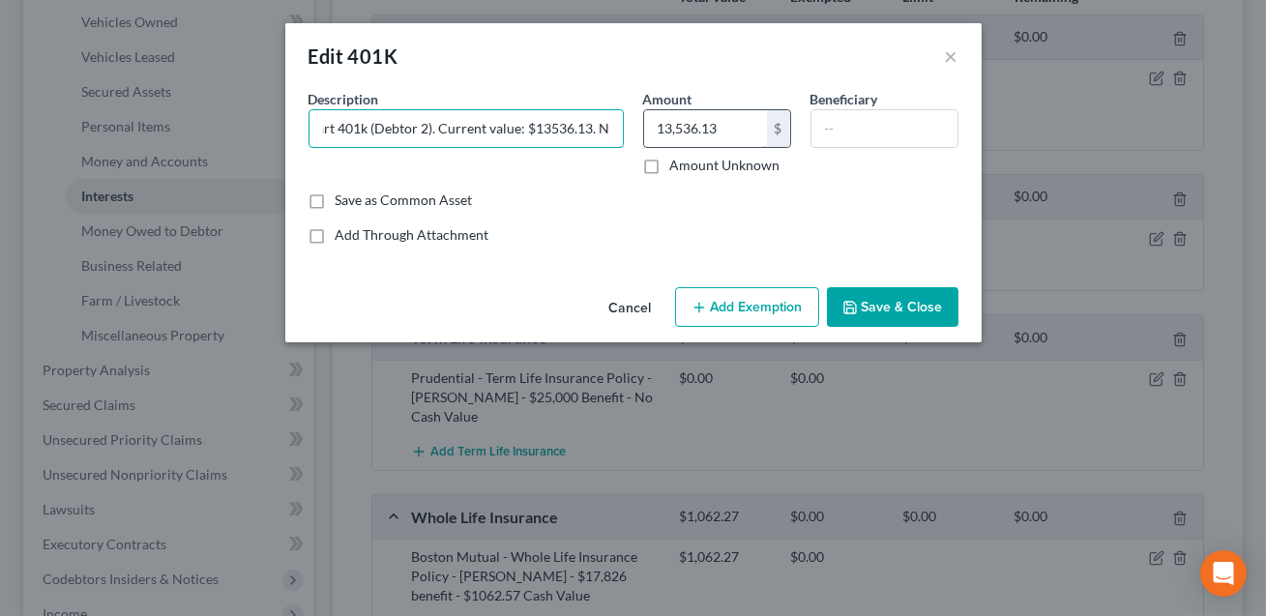
type input "[PERSON_NAME] [PERSON_NAME] Walmart 401k (Debtor 2). Current value: $13536.13. …"
click at [736, 132] on input "13,536.13" at bounding box center [705, 128] width 123 height 37
type input "0.00"
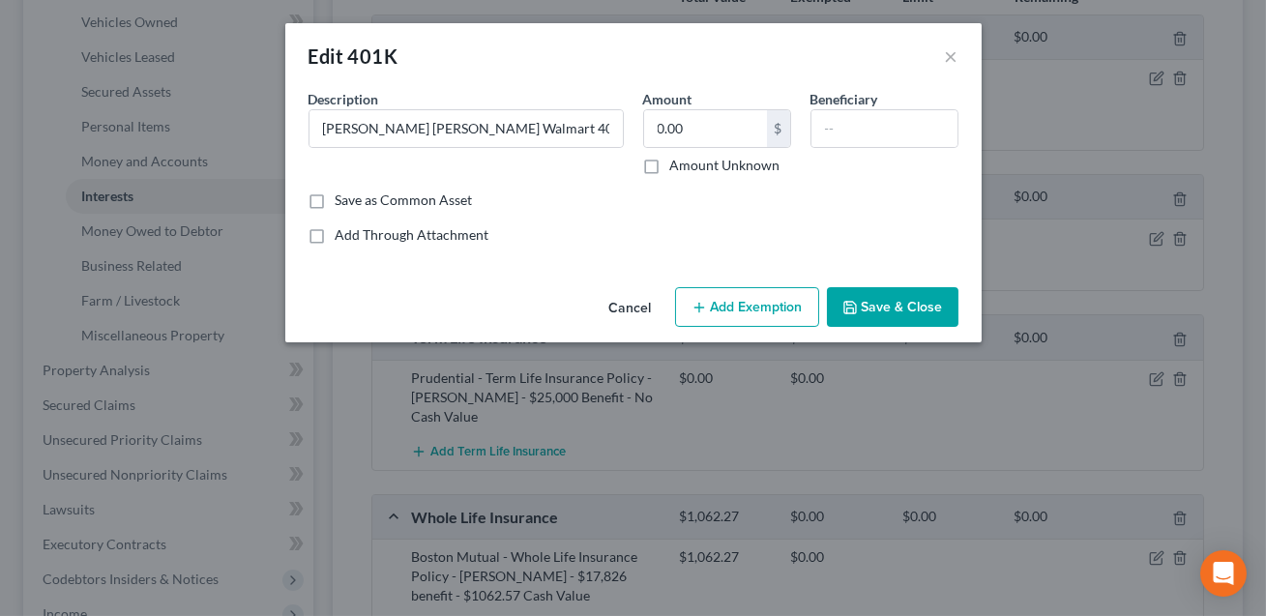
click at [881, 310] on button "Save & Close" at bounding box center [893, 307] width 132 height 41
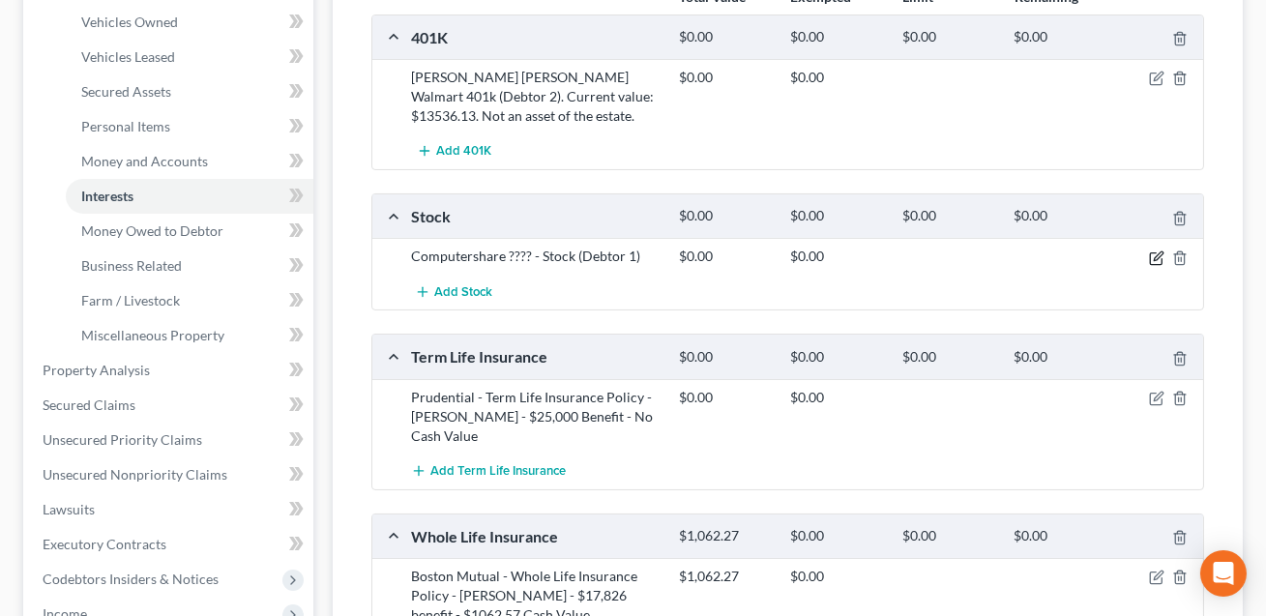
click at [1159, 255] on icon "button" at bounding box center [1158, 255] width 9 height 9
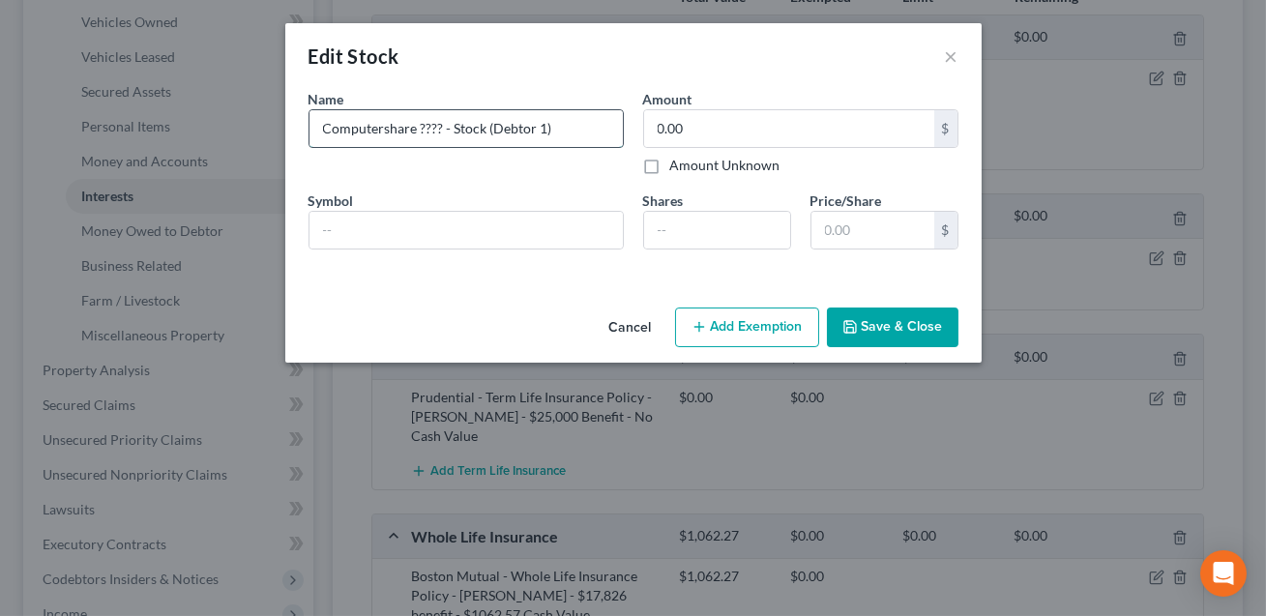
click at [451, 130] on input "Computershare ???? - Stock (Debtor 1)" at bounding box center [465, 128] width 313 height 37
click at [574, 128] on input "Computershare Stock account (Debtor 1)" at bounding box center [465, 128] width 313 height 37
type input "Computershare Stock account (Debtor 1). No current value."
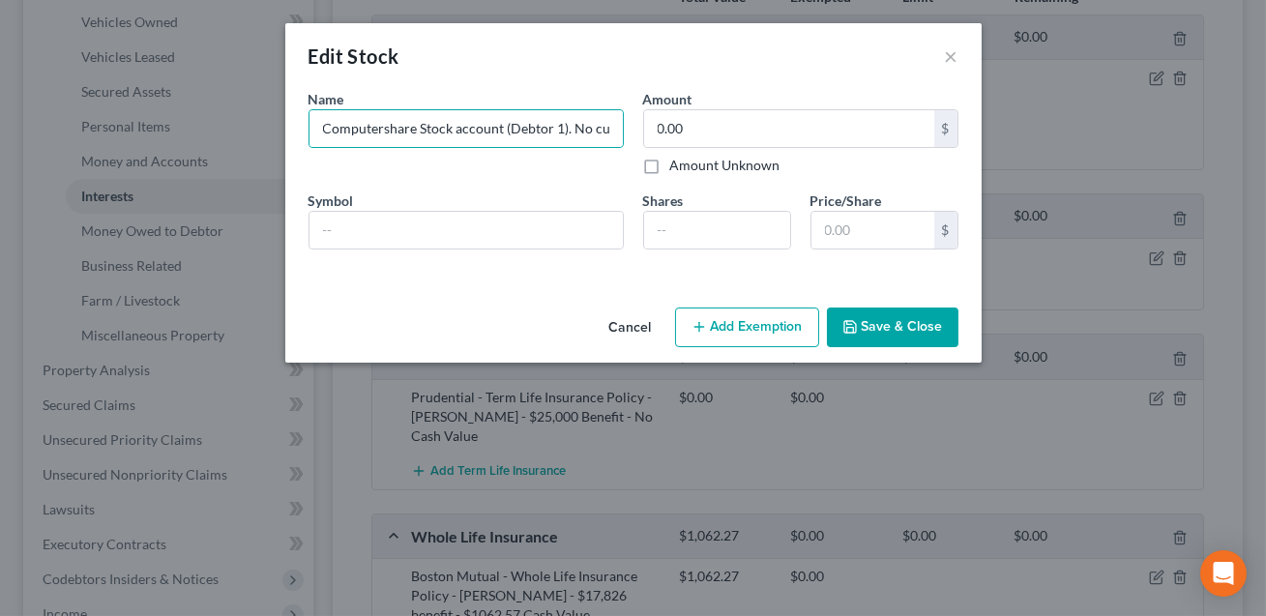
click at [908, 326] on button "Save & Close" at bounding box center [893, 328] width 132 height 41
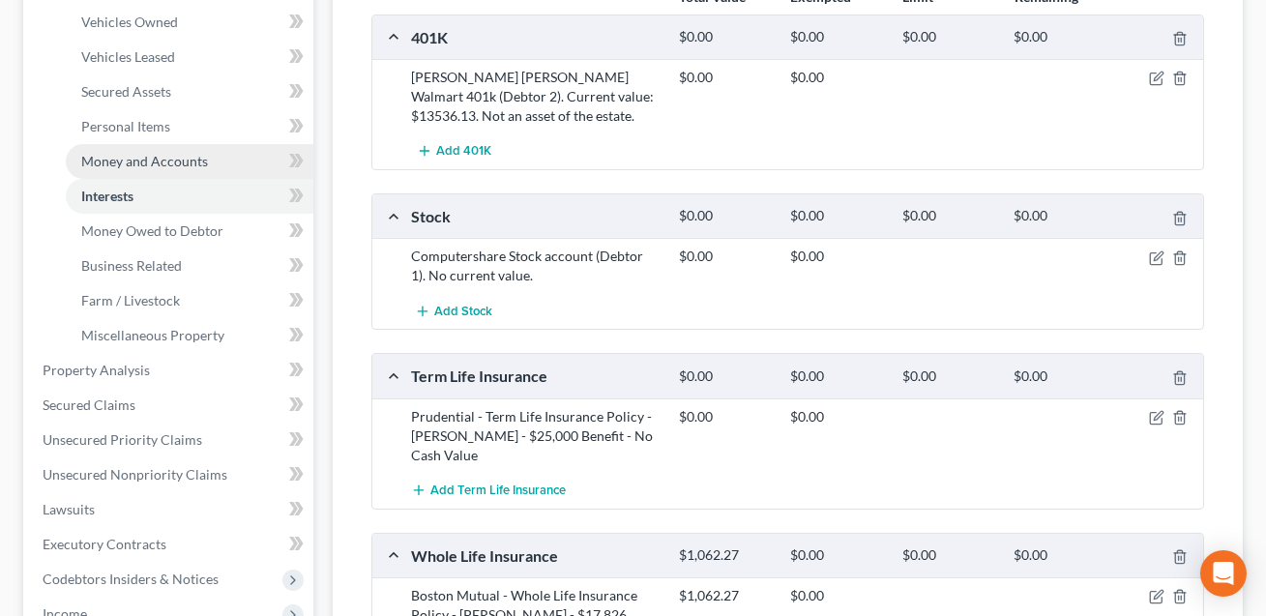
click at [191, 160] on span "Money and Accounts" at bounding box center [144, 161] width 127 height 16
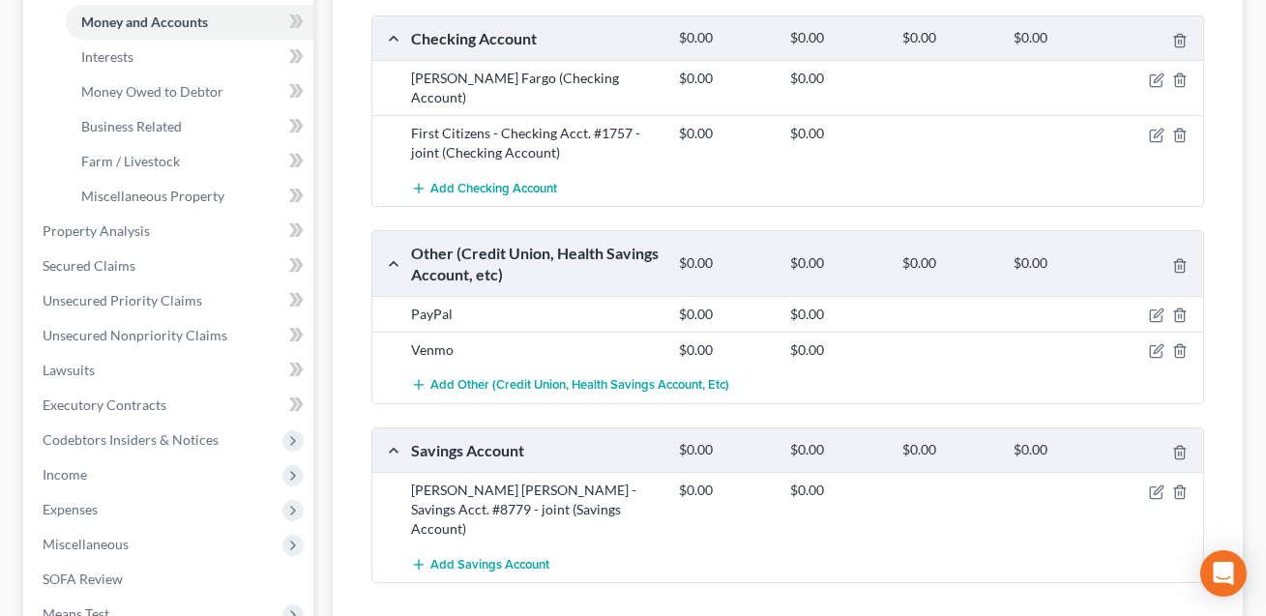
scroll to position [591, 0]
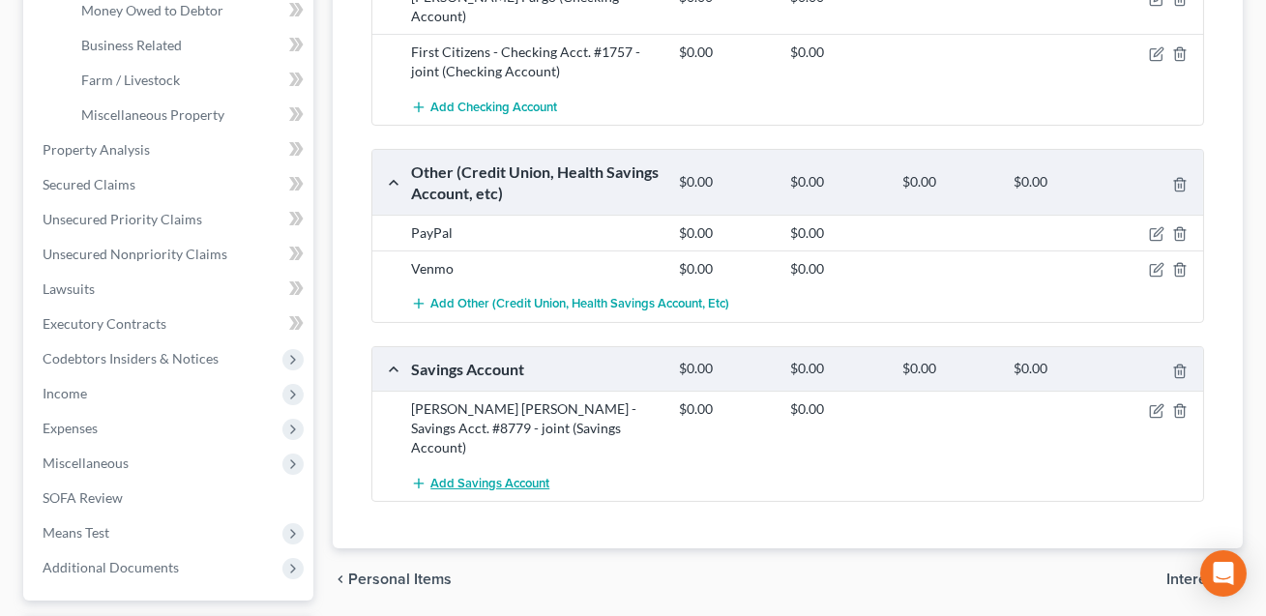
click at [522, 476] on span "Add Savings Account" at bounding box center [489, 483] width 119 height 15
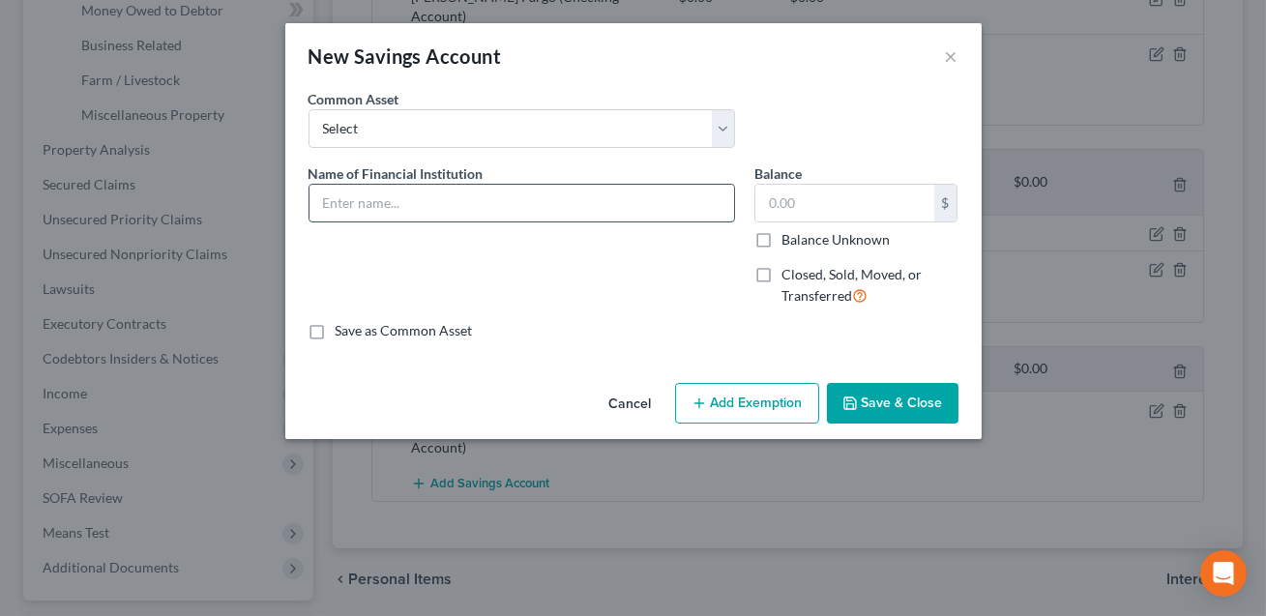
click at [364, 209] on input "text" at bounding box center [521, 203] width 425 height 37
type input "[PERSON_NAME] Savings Acct #0001"
click at [774, 204] on input "text" at bounding box center [844, 203] width 179 height 37
type input "5.00"
click at [576, 200] on input "[PERSON_NAME] Savings Acct #0001" at bounding box center [521, 203] width 425 height 37
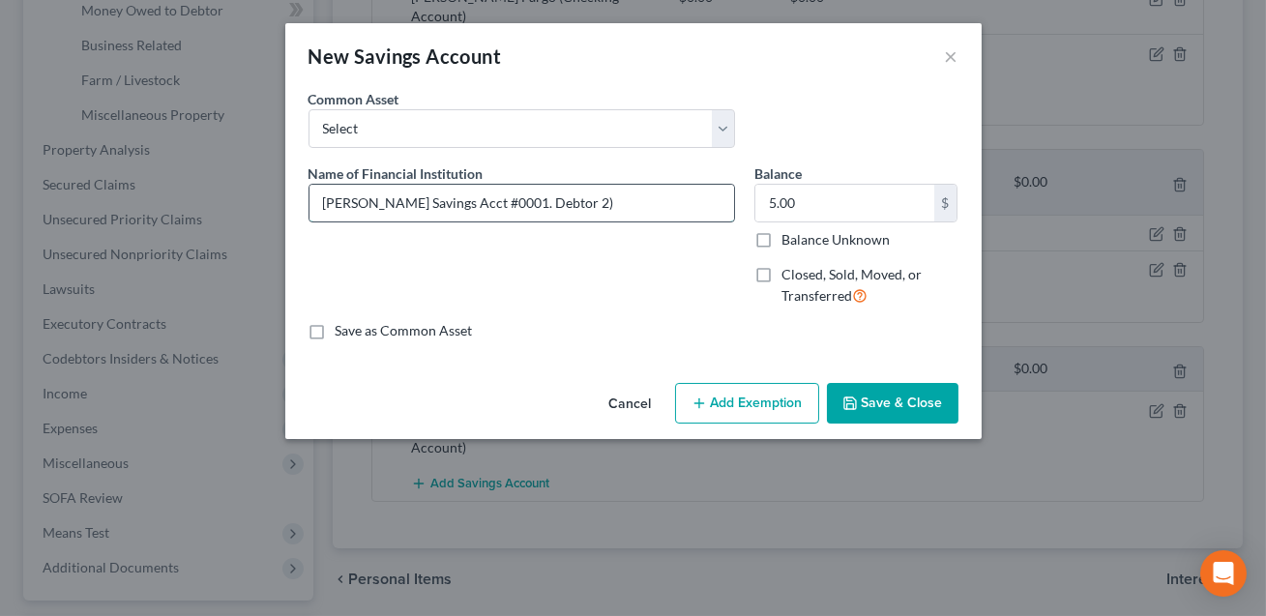
click at [492, 202] on input "[PERSON_NAME] Savings Acct #0001. Debtor 2)" at bounding box center [521, 203] width 425 height 37
type input "[PERSON_NAME] Savings Acct #0001. (Debtor 2)"
click at [725, 398] on button "Add Exemption" at bounding box center [747, 403] width 144 height 41
select select "2"
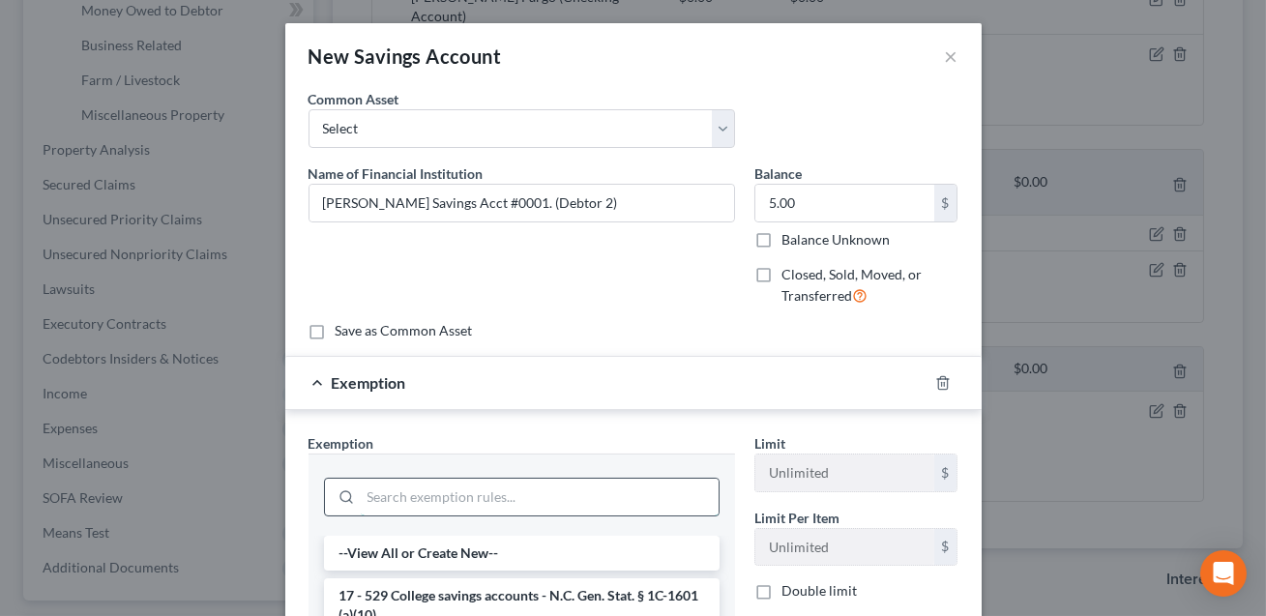
click at [651, 494] on input "search" at bounding box center [540, 497] width 358 height 37
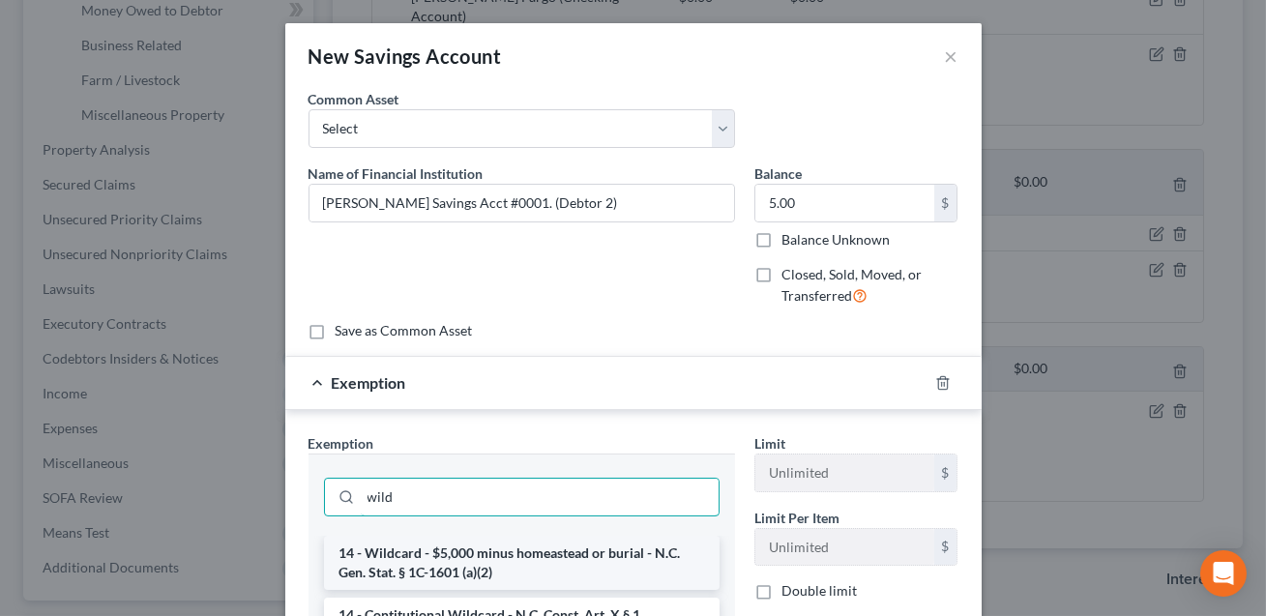
type input "wild"
click at [603, 567] on li "14 - Wildcard - $5,000 minus homeastead or burial - N.C. Gen. Stat. § 1C-1601 (…" at bounding box center [522, 563] width 396 height 54
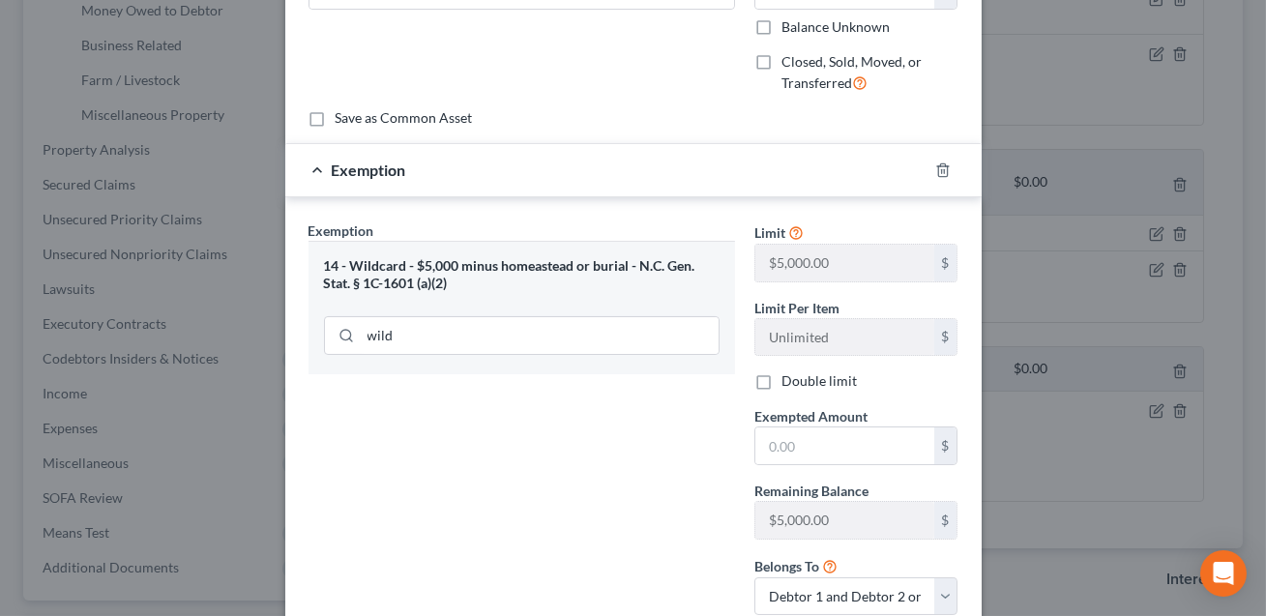
scroll to position [280, 0]
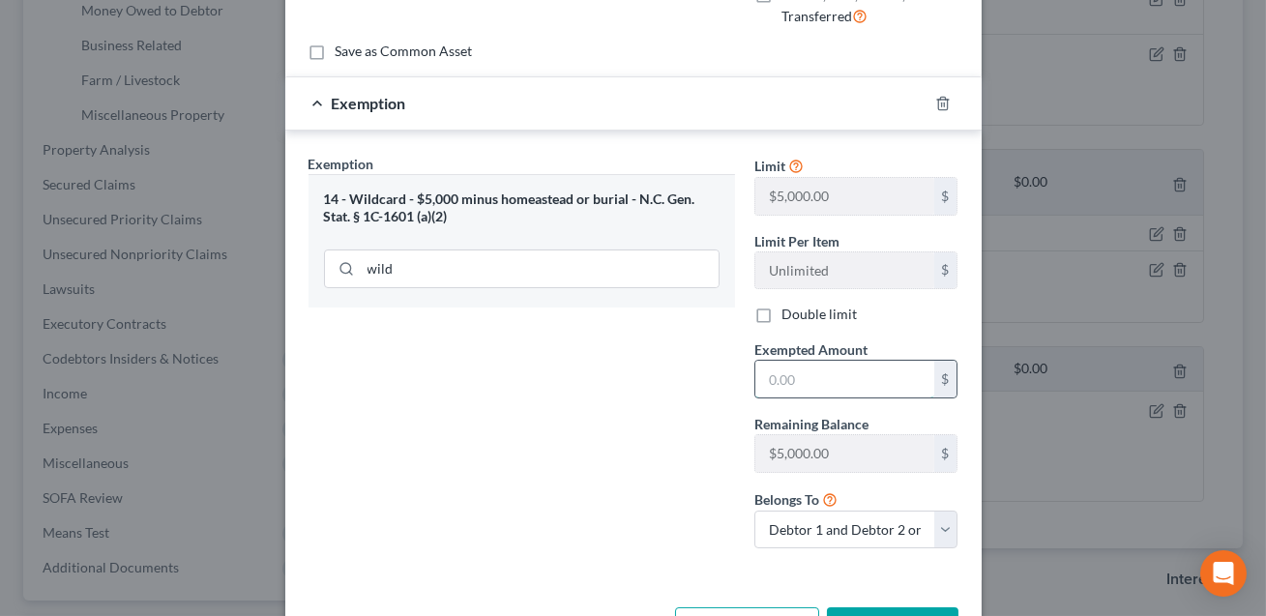
click at [792, 374] on input "text" at bounding box center [844, 379] width 179 height 37
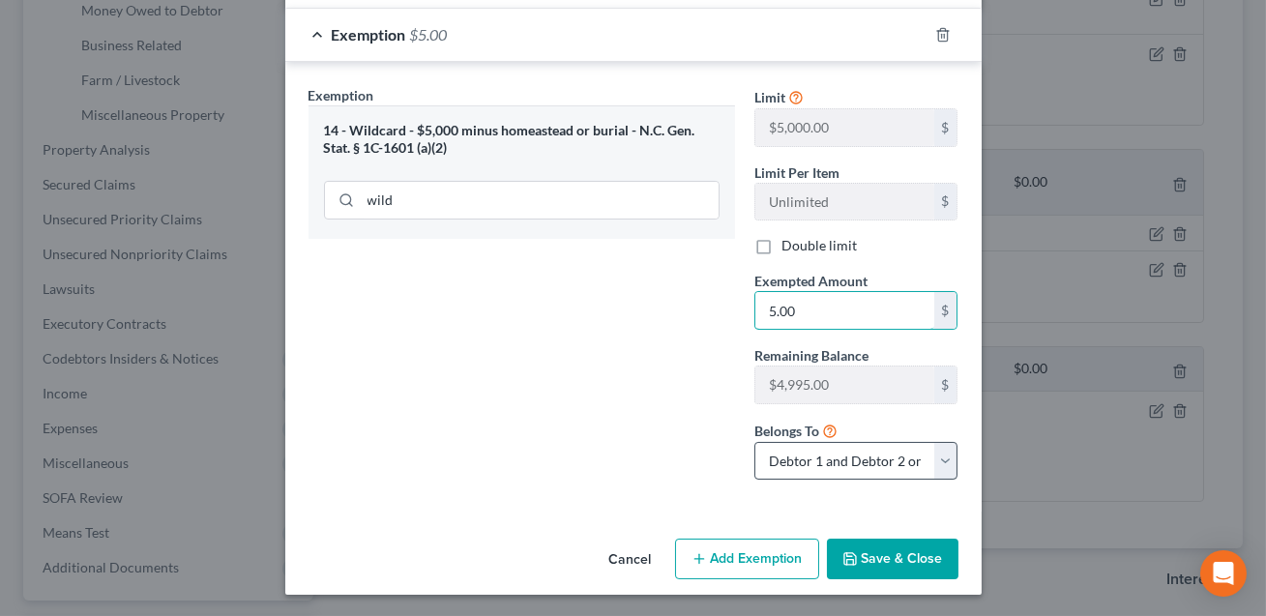
type input "5.00"
click at [838, 458] on select "Debtor 1 only Debtor 2 only Debtor 1 and Debtor 2 only" at bounding box center [856, 461] width 204 height 39
select select "1"
click at [895, 568] on button "Save & Close" at bounding box center [893, 559] width 132 height 41
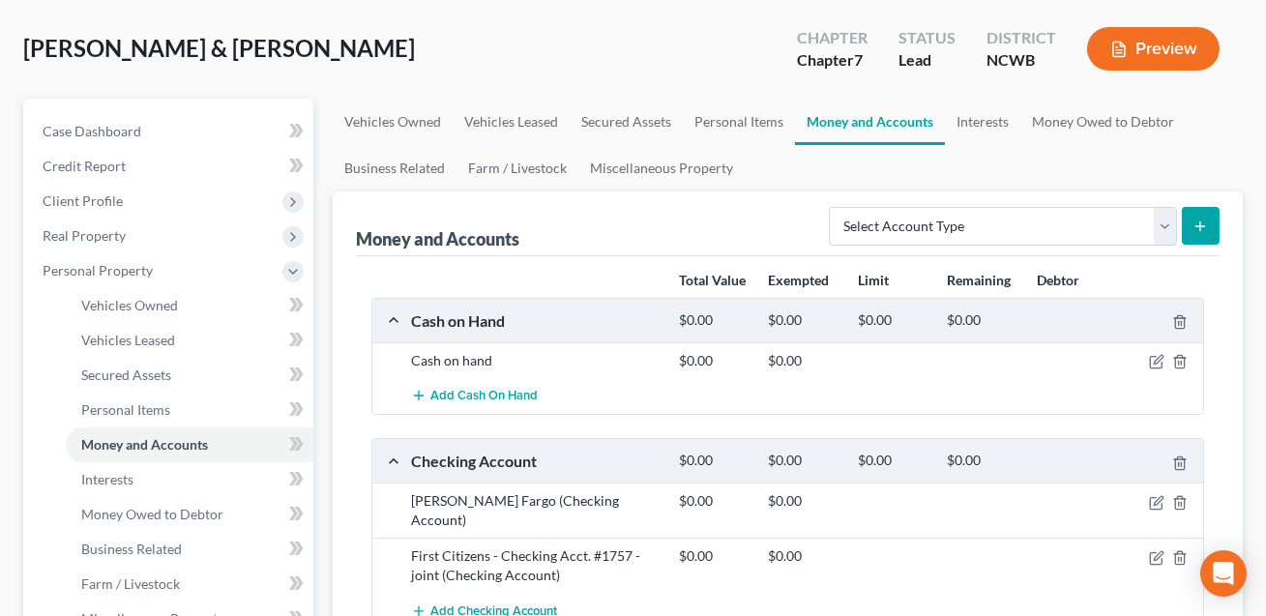
scroll to position [0, 0]
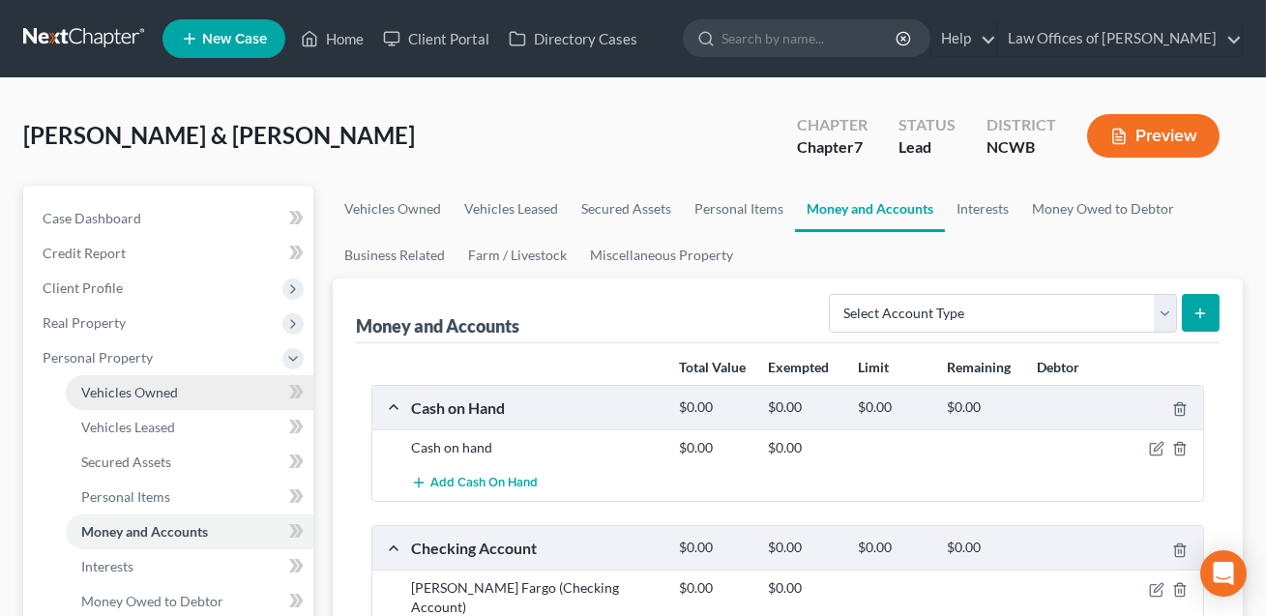
click at [145, 396] on span "Vehicles Owned" at bounding box center [129, 392] width 97 height 16
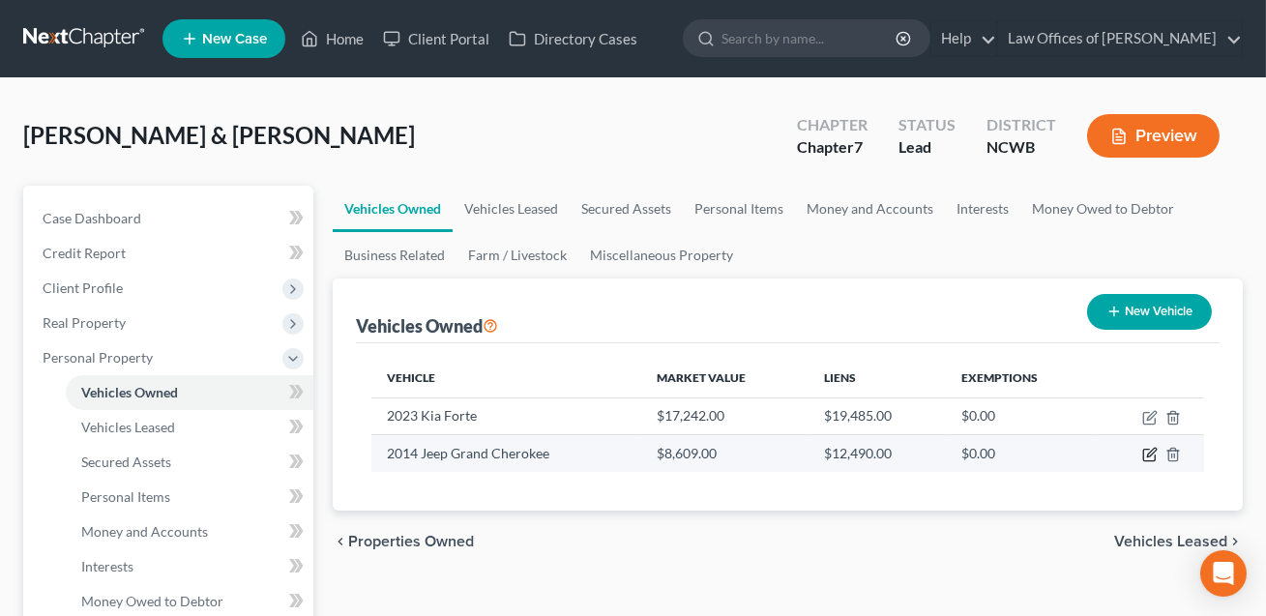
click at [1149, 450] on icon "button" at bounding box center [1149, 456] width 12 height 12
select select "0"
select select "12"
select select "4"
select select "1"
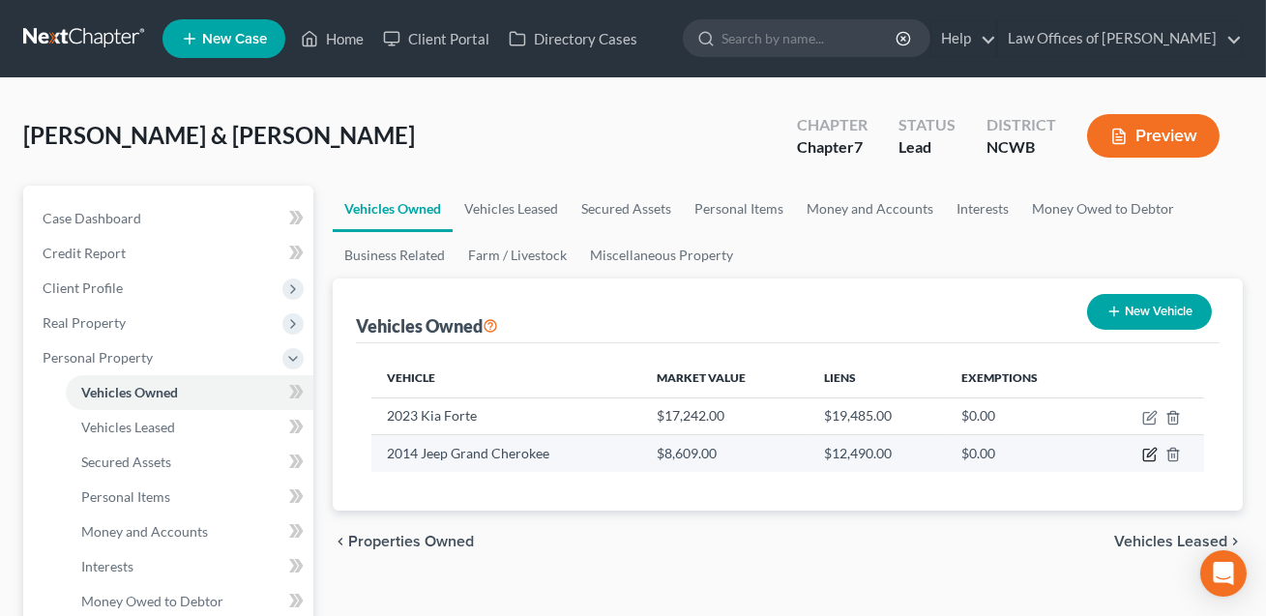
select select "28"
select select "2"
select select "0"
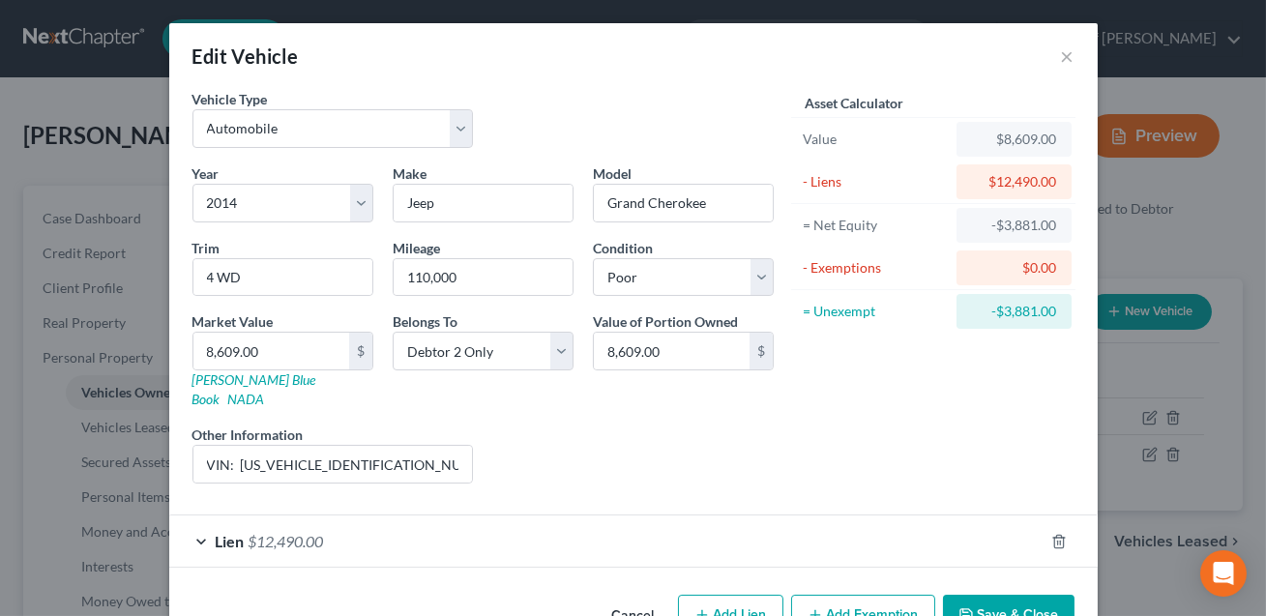
click at [394, 515] on div "Lien $12,490.00" at bounding box center [606, 540] width 874 height 51
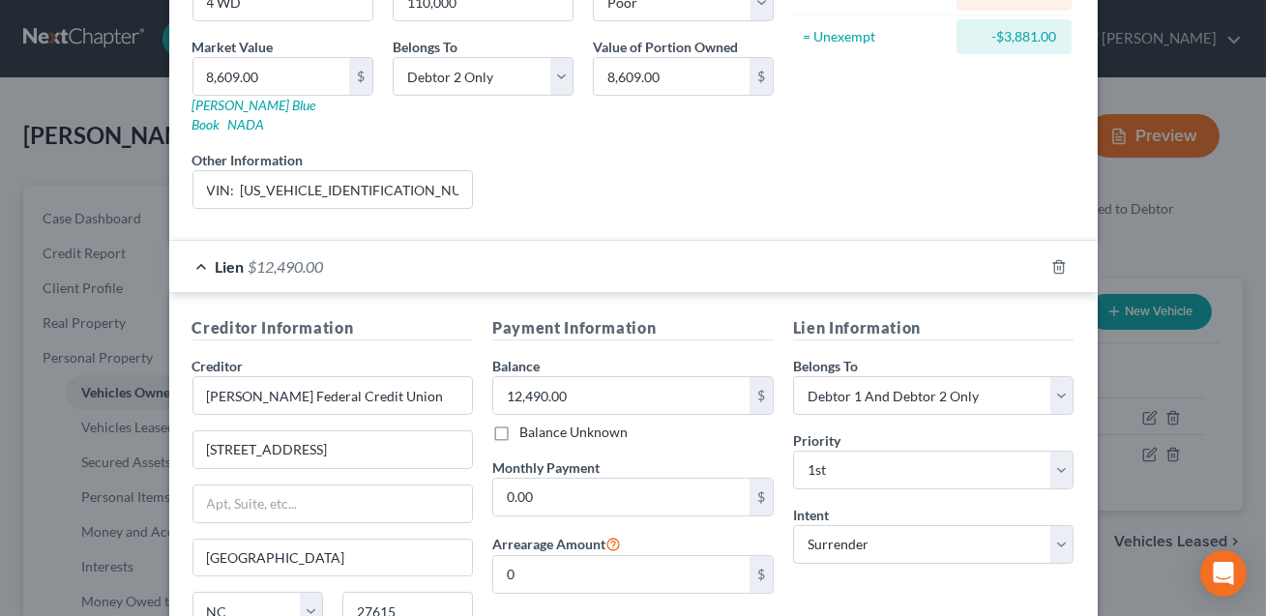
scroll to position [280, 0]
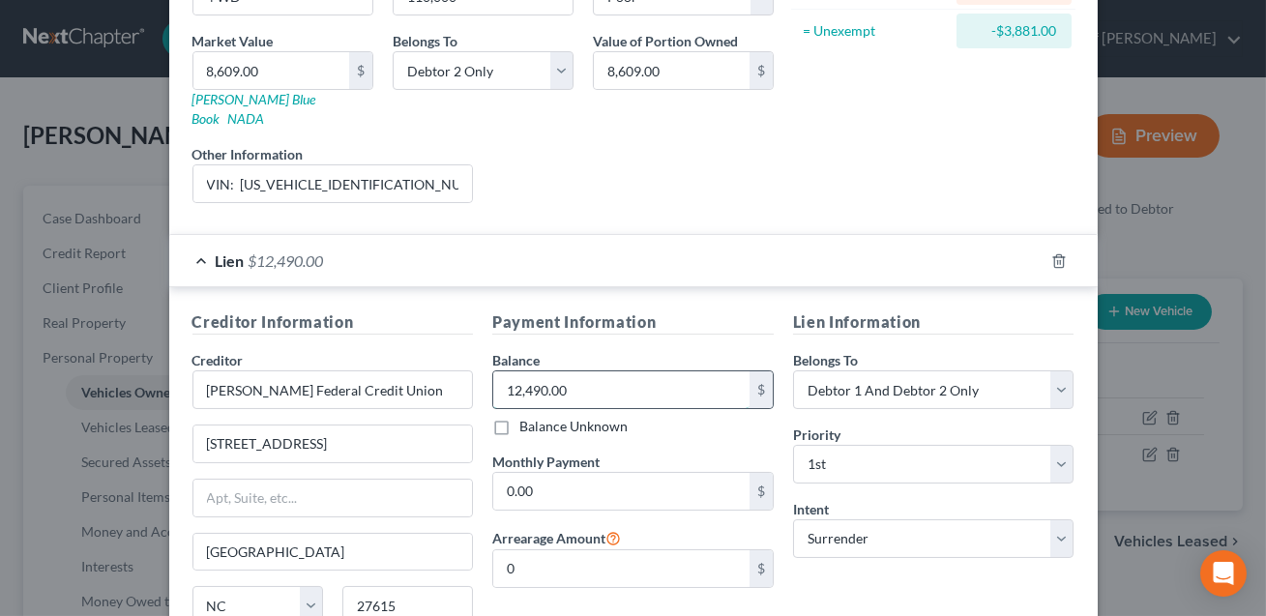
click at [574, 371] on input "12,490.00" at bounding box center [621, 389] width 256 height 37
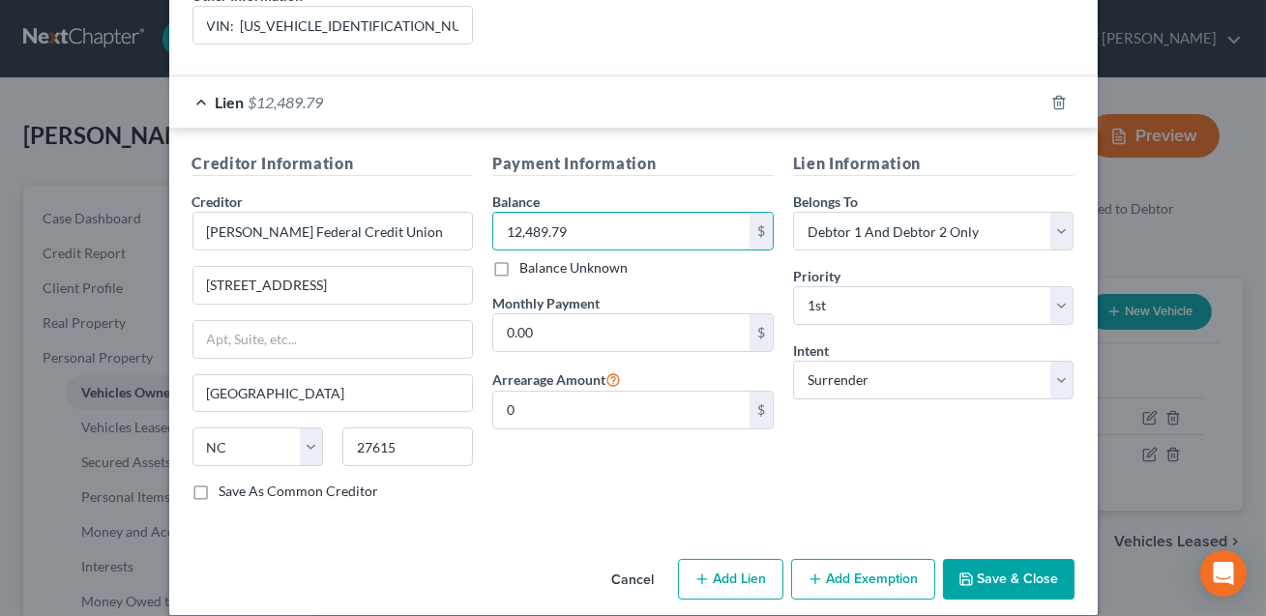
type input "12,489.79"
click at [1025, 562] on button "Save & Close" at bounding box center [1009, 579] width 132 height 41
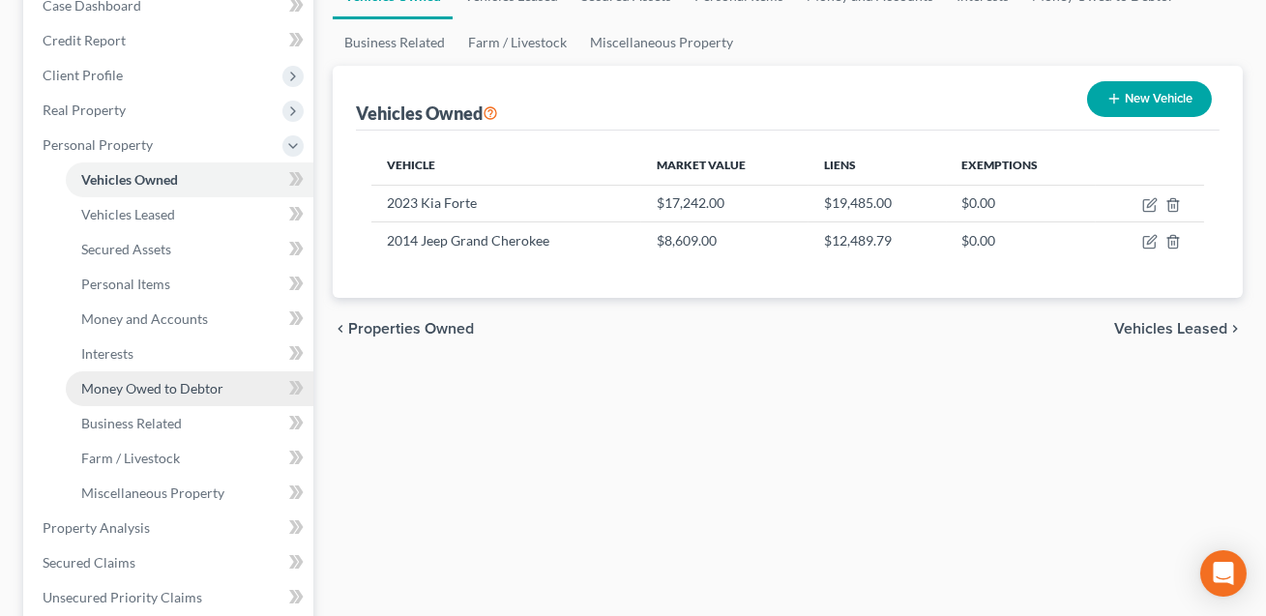
scroll to position [227, 0]
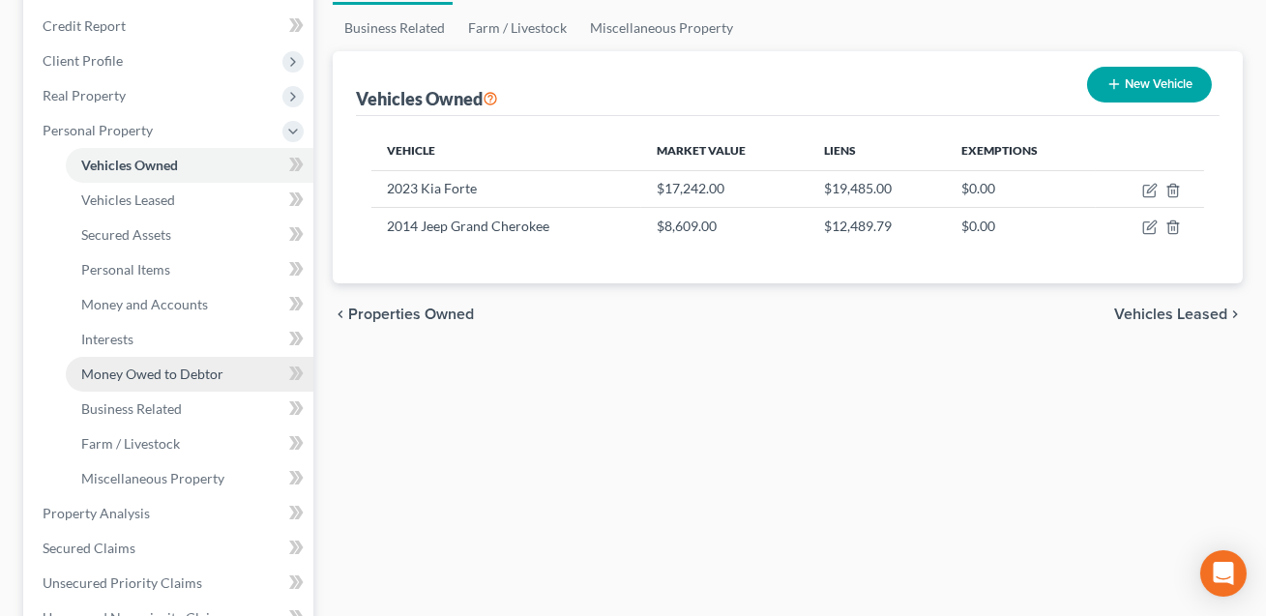
click at [166, 375] on span "Money Owed to Debtor" at bounding box center [152, 374] width 142 height 16
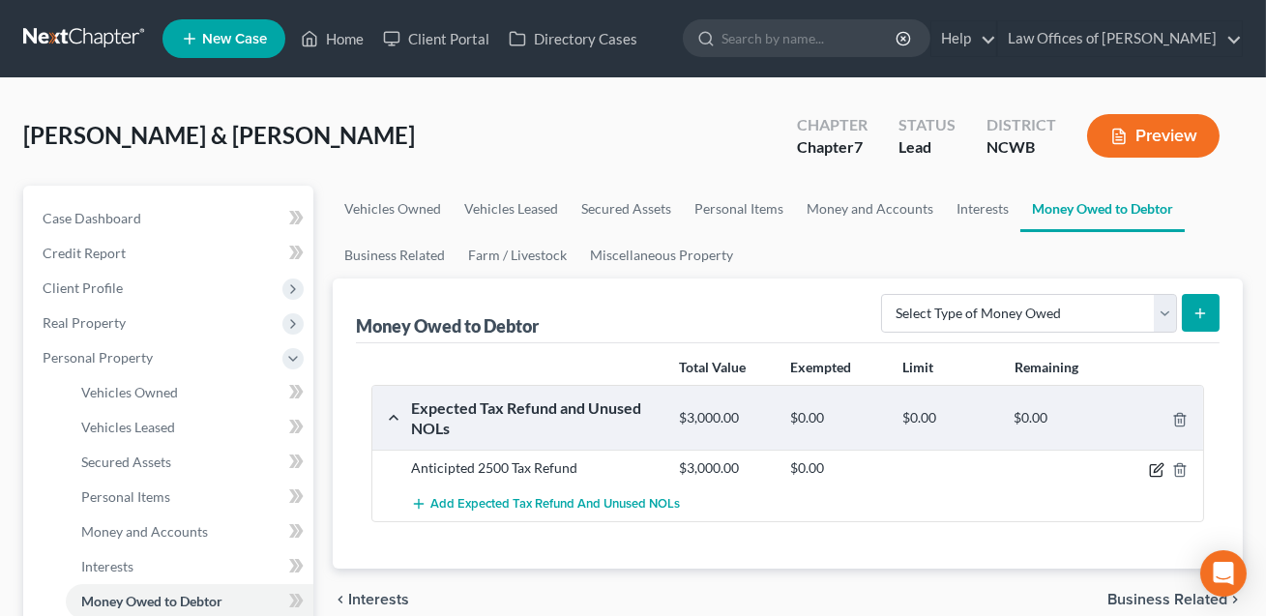
click at [1160, 470] on icon "button" at bounding box center [1156, 469] width 15 height 15
select select "0"
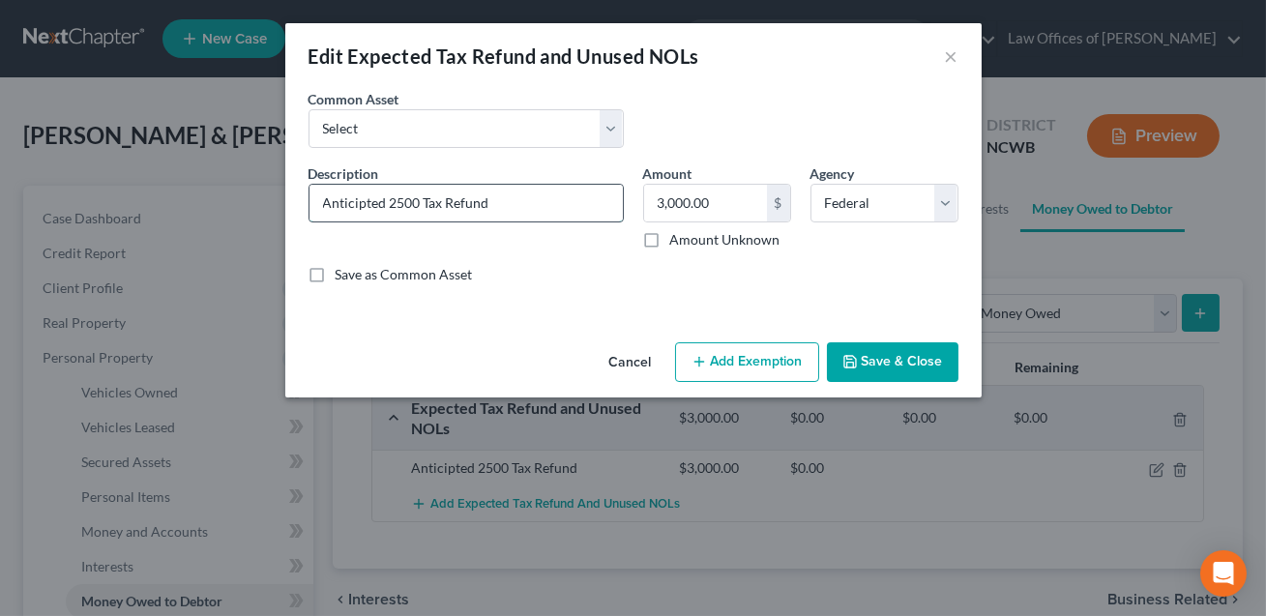
click at [390, 203] on input "Anticipted 2500 Tax Refund" at bounding box center [465, 203] width 313 height 37
drag, startPoint x: 423, startPoint y: 205, endPoint x: 388, endPoint y: 202, distance: 34.9
click at [388, 202] on input "Anticipted 2500 Tax Refund" at bounding box center [465, 203] width 313 height 37
click at [365, 204] on input "Anticipted Combined Tax Refund" at bounding box center [465, 203] width 313 height 37
click at [393, 204] on input "Anticipated Combined Tax Refund" at bounding box center [465, 203] width 313 height 37
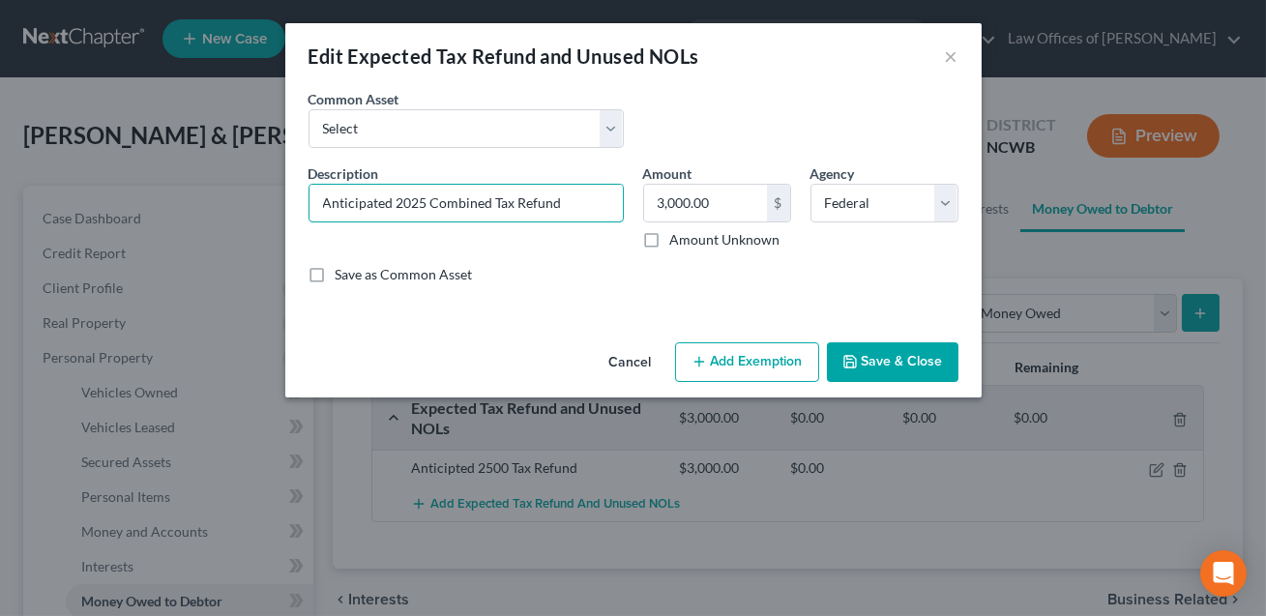
type input "Anticipated 2025 Combined Tax Refund"
click at [881, 370] on button "Save & Close" at bounding box center [893, 362] width 132 height 41
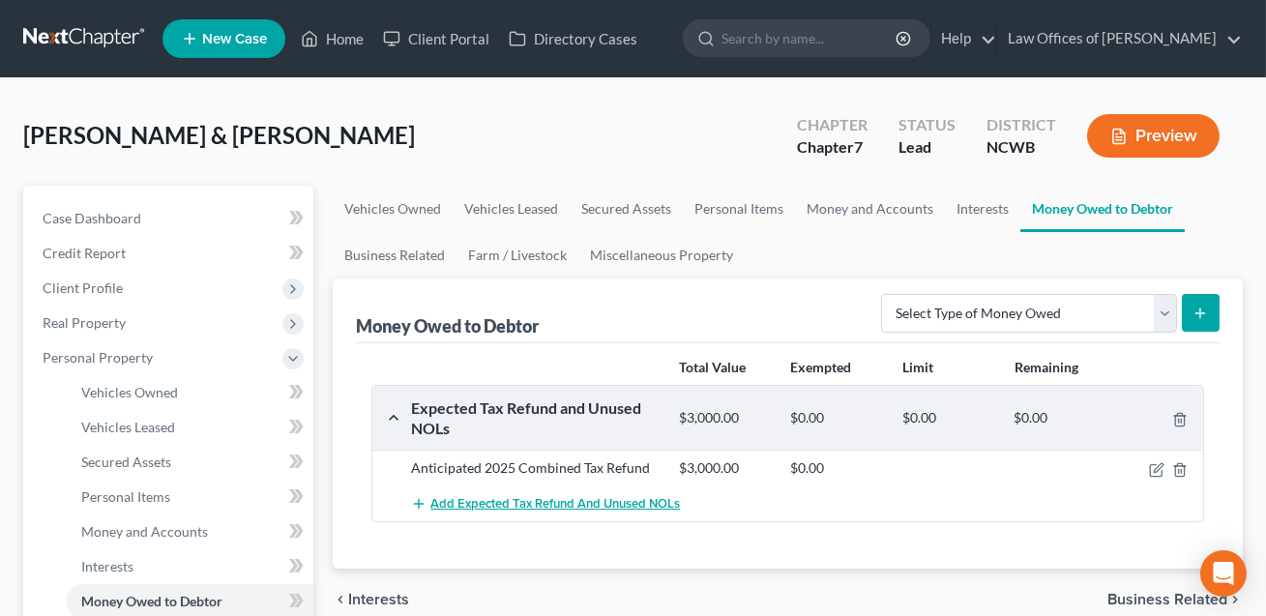
click at [577, 502] on span "Add Expected Tax Refund and Unused NOLs" at bounding box center [555, 503] width 250 height 15
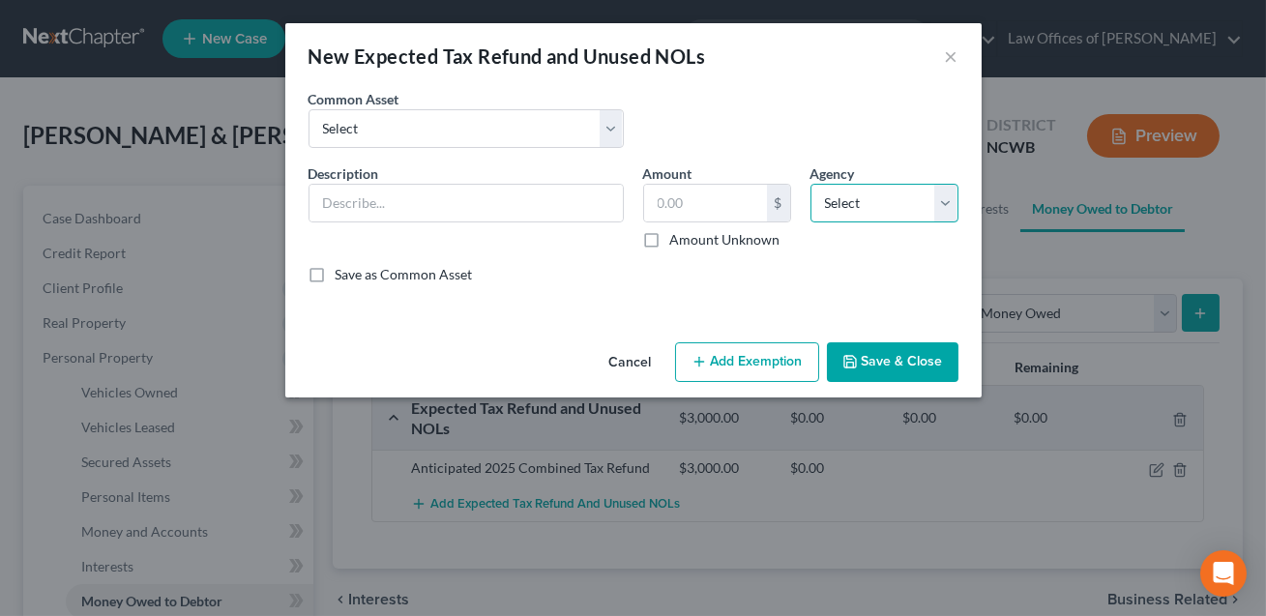
click at [854, 215] on select "Select Federal State Local" at bounding box center [884, 203] width 148 height 39
select select "1"
click at [876, 366] on button "Save & Close" at bounding box center [893, 362] width 132 height 41
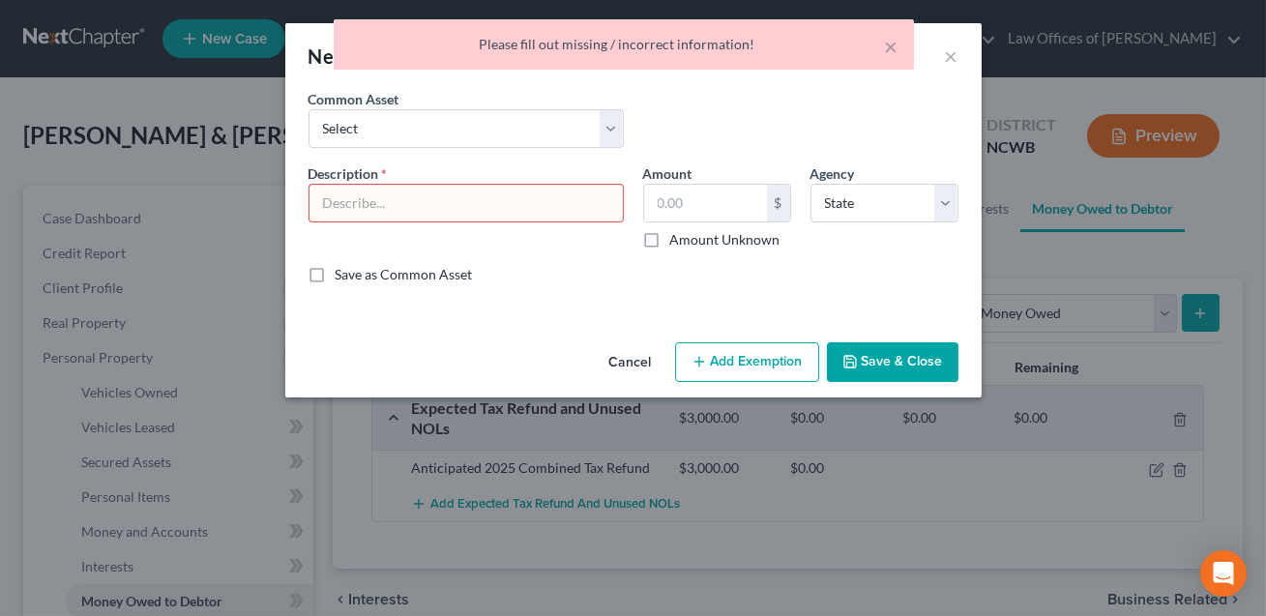
click at [628, 356] on button "Cancel" at bounding box center [631, 363] width 74 height 39
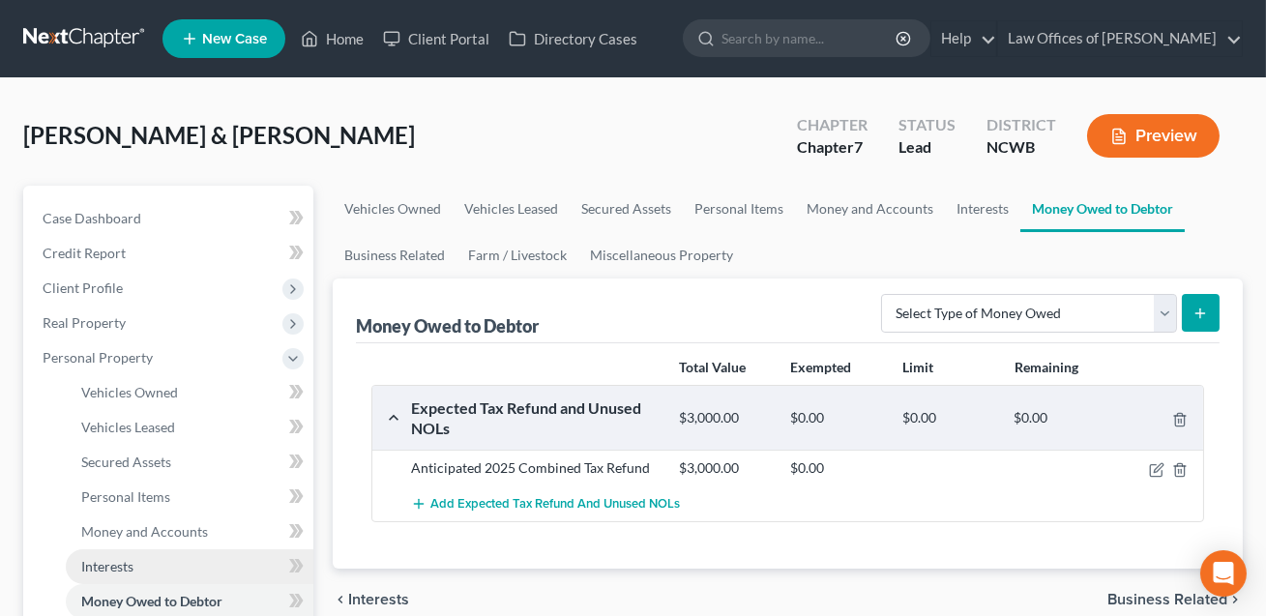
click at [112, 562] on span "Interests" at bounding box center [107, 566] width 52 height 16
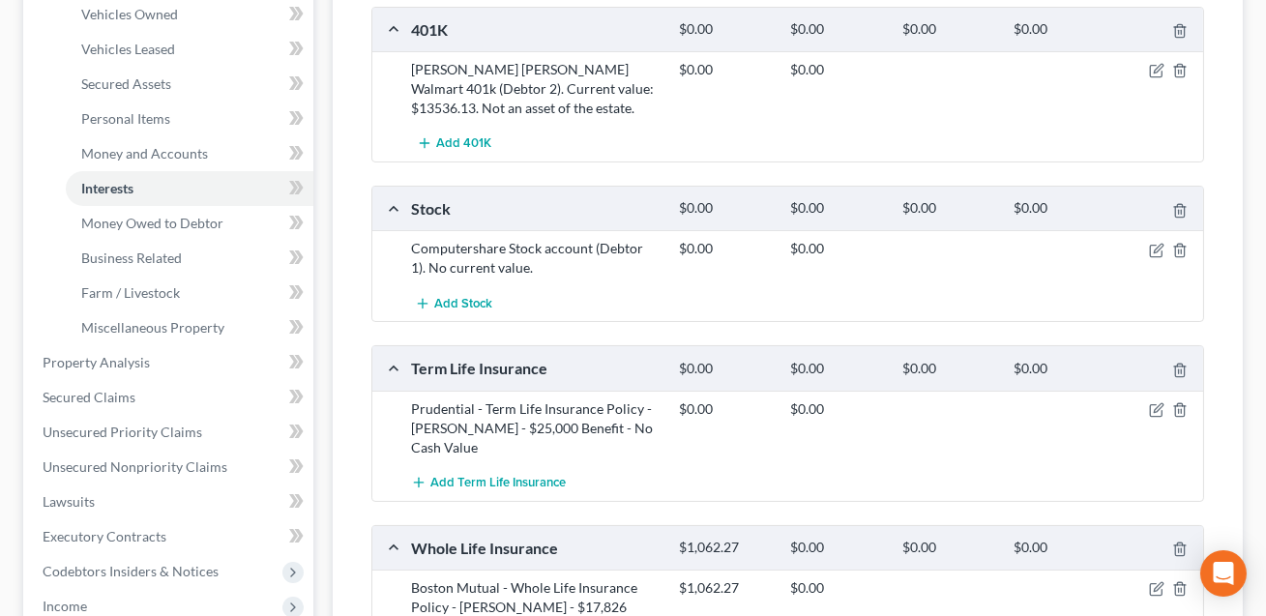
scroll to position [379, 0]
click at [1154, 404] on icon "button" at bounding box center [1156, 408] width 15 height 15
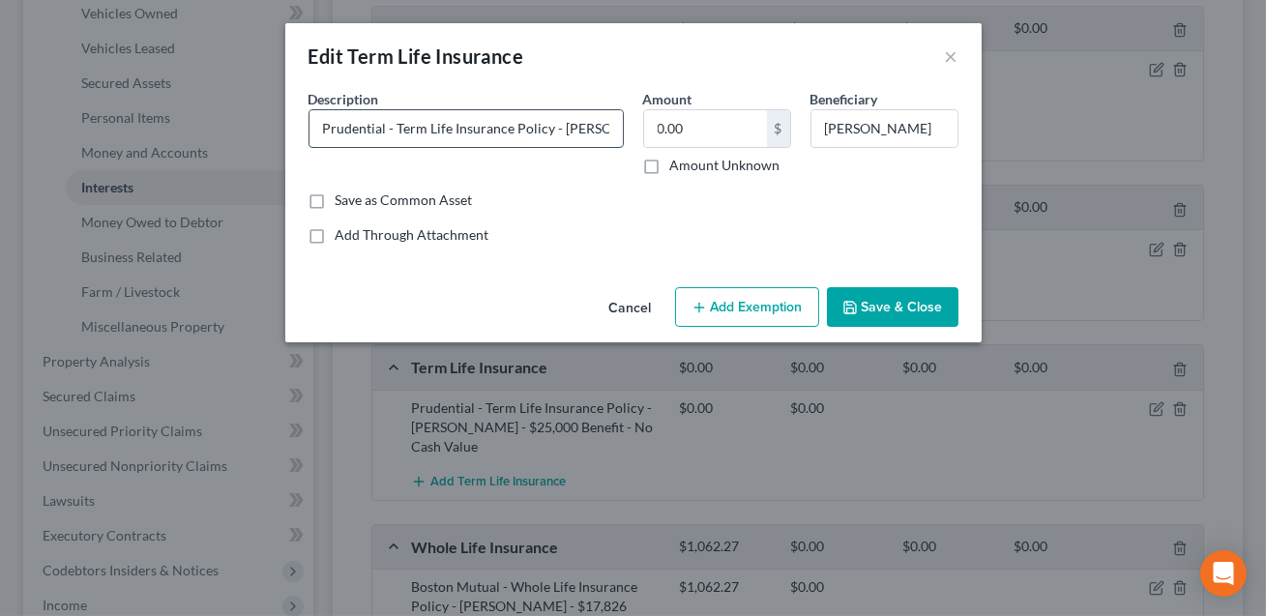
click at [591, 132] on input "Prudential - Term Life Insurance Policy - [PERSON_NAME] - $25,000 Benefit - No …" at bounding box center [465, 128] width 313 height 37
click at [395, 130] on input "Prudential - Term Life Insurance Policy - K - $25,000 Benefit - No Cash Value" at bounding box center [465, 128] width 313 height 37
click at [541, 128] on input "Prudential Term Life Insurance Policy - K - $25,000 Benefit - No Cash Value" at bounding box center [465, 128] width 313 height 37
click at [456, 127] on input "Prudential Term Life Insurance Policy. Dtr [DEMOGRAPHIC_DATA]. - K - $25,000 Be…" at bounding box center [465, 128] width 313 height 37
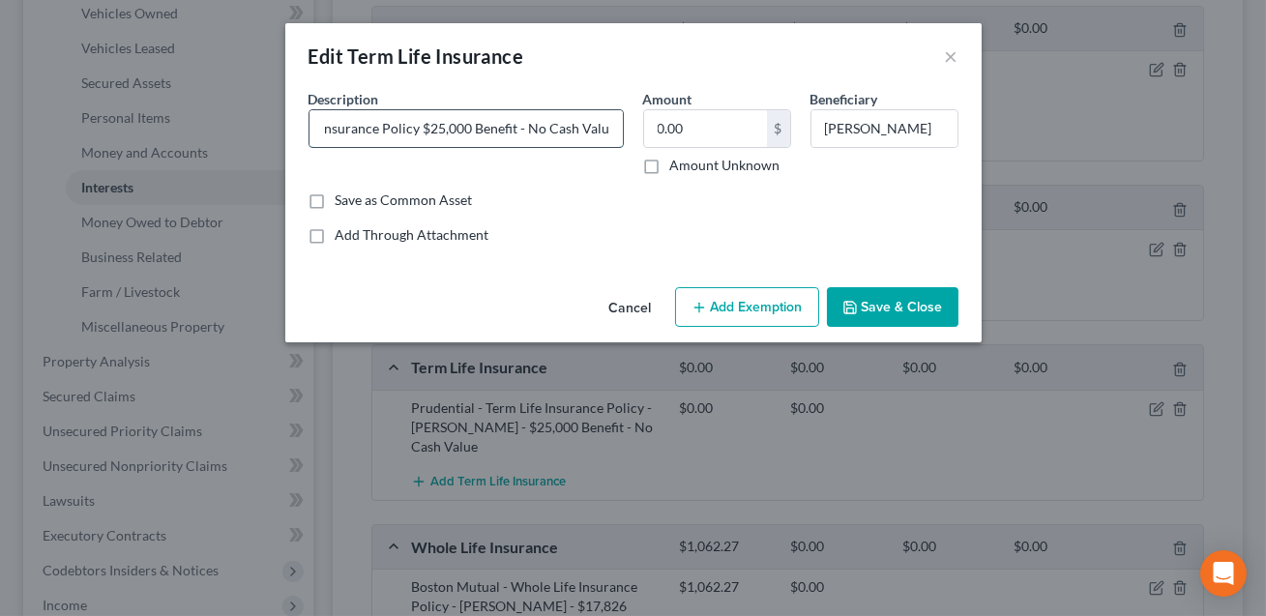
scroll to position [0, 126]
click at [445, 129] on input "Prudential Term Life Insurance Policy provding a $25k Benefit - No Cash Value" at bounding box center [465, 128] width 313 height 37
click at [526, 131] on input "Prudential Term Life Insurance Policy providing a $25k Benefit - No Cash Value" at bounding box center [465, 128] width 313 height 37
click at [563, 131] on input "Prudential Term Life Insurance Policy providing a $25k benefit - No Cash Value" at bounding box center [465, 128] width 313 height 37
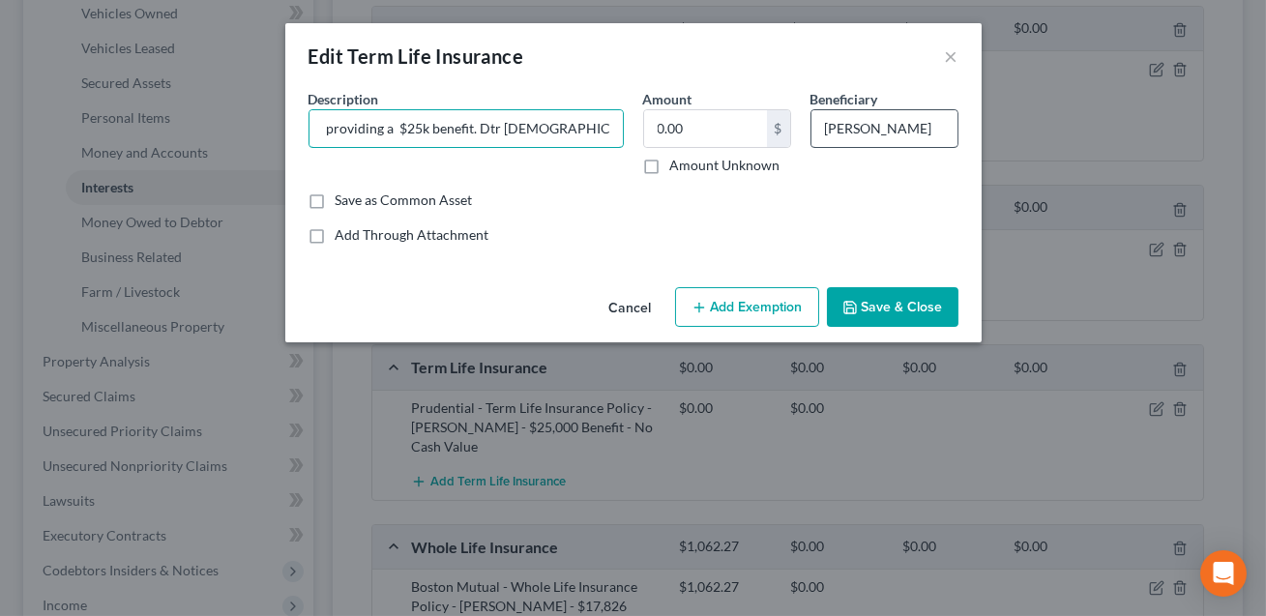
type input "Prudential Term Life Insurance Policy providing a $25k benefit. Dtr [DEMOGRAPHI…"
drag, startPoint x: 935, startPoint y: 127, endPoint x: 827, endPoint y: 127, distance: 108.3
click at [827, 127] on input "[PERSON_NAME]" at bounding box center [884, 128] width 146 height 37
type input "Spouse-Dtr [DEMOGRAPHIC_DATA]"
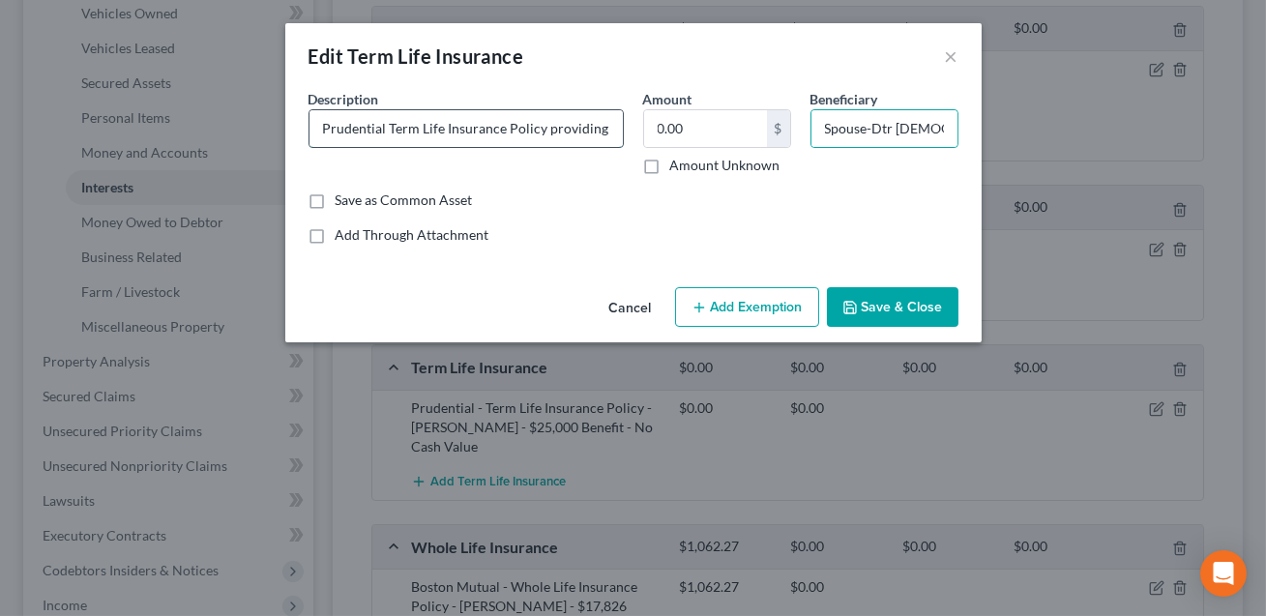
click at [512, 127] on input "Prudential Term Life Insurance Policy providing a $25k benefit. Dtr [DEMOGRAPHI…" at bounding box center [465, 128] width 313 height 37
click at [450, 129] on input "Prudential Term Life Insurance policy providing a $25k benefit. Dtr [DEMOGRAPHI…" at bounding box center [465, 128] width 313 height 37
click at [427, 129] on input "Prudential Term Life insurance policy providing a $25k benefit. Dtr [DEMOGRAPHI…" at bounding box center [465, 128] width 313 height 37
click at [393, 129] on input "Prudential Term life insurance policy providing a $25k benefit. Dtr [DEMOGRAPHI…" at bounding box center [465, 128] width 313 height 37
type input "Prudential term life insurance policy providing a $25k benefit. Dtr [DEMOGRAPHI…"
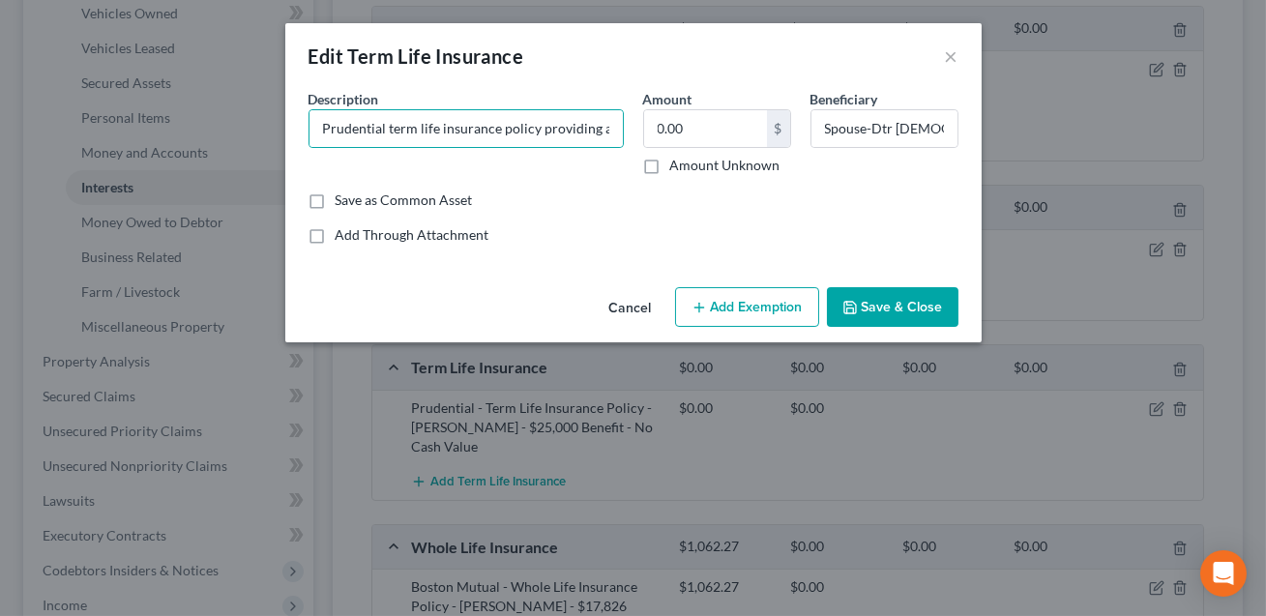
click at [886, 312] on button "Save & Close" at bounding box center [893, 307] width 132 height 41
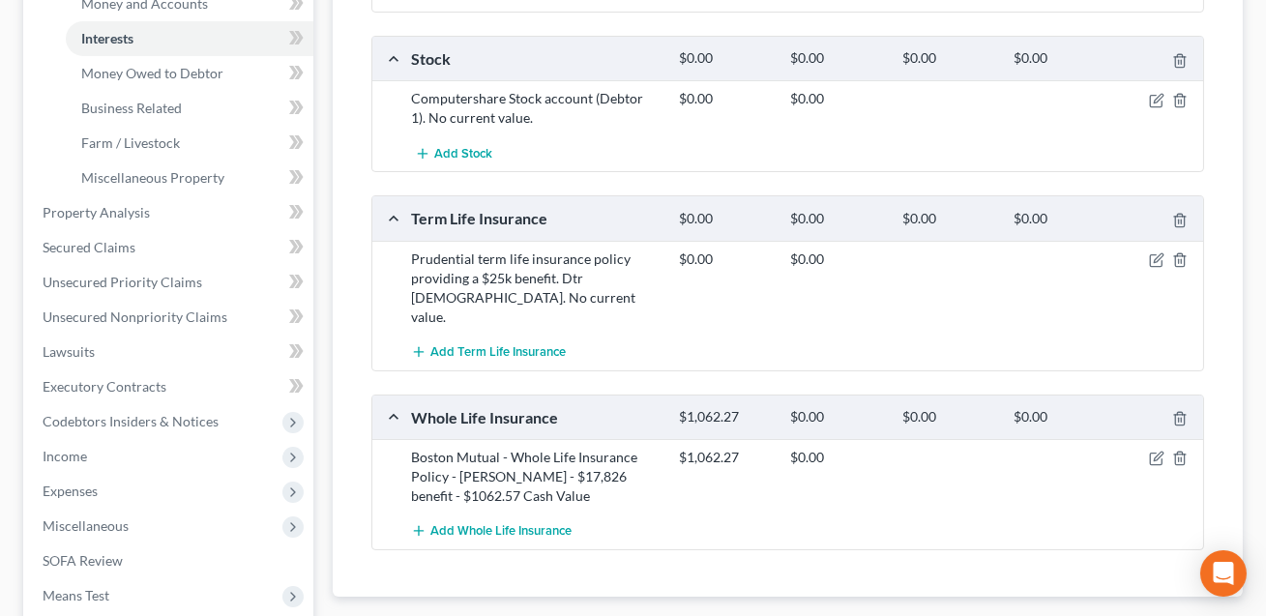
scroll to position [534, 0]
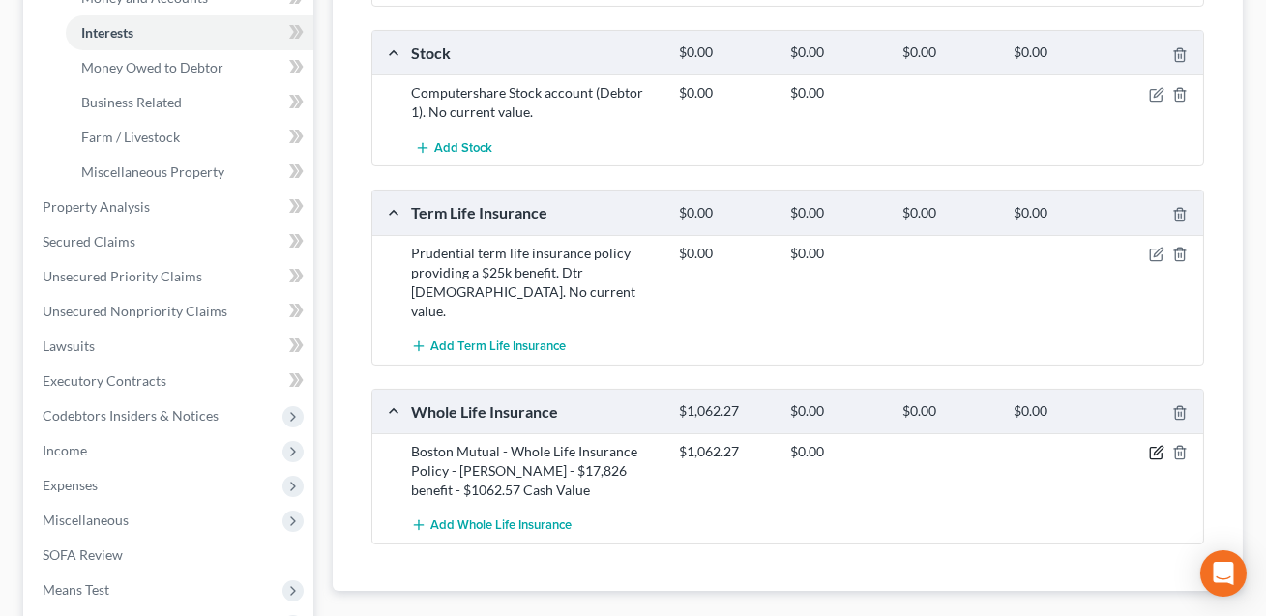
click at [1156, 445] on icon "button" at bounding box center [1156, 452] width 15 height 15
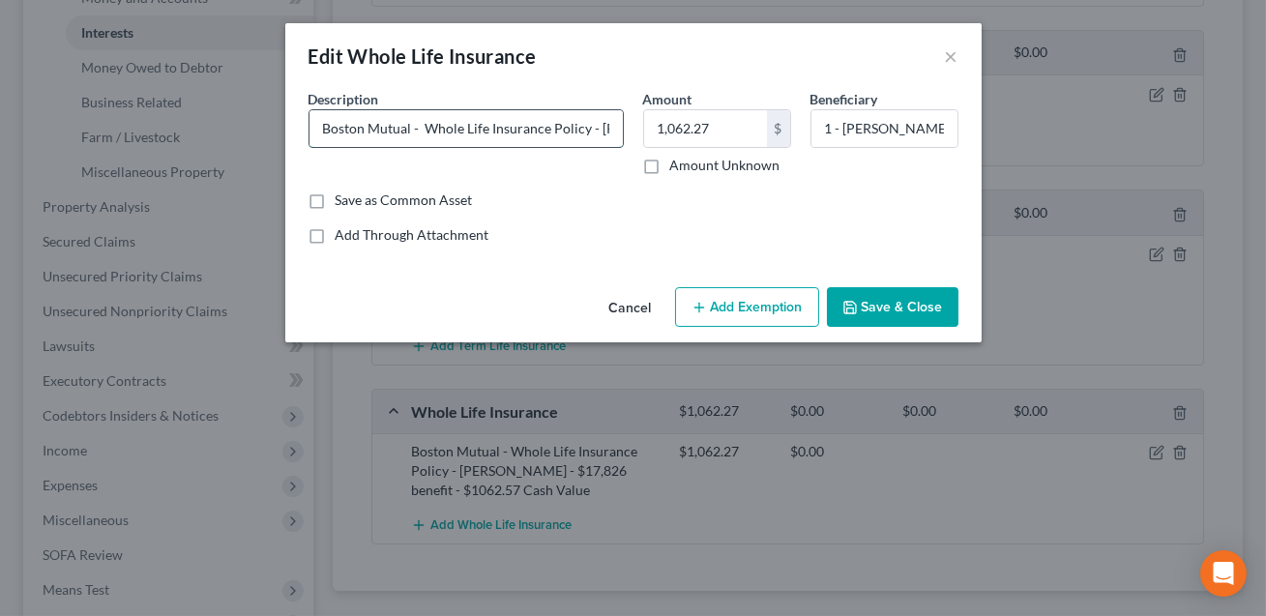
click at [435, 128] on input "Boston Mutual - Whole Life Insurance Policy - [PERSON_NAME] - $17,826 benefit -…" at bounding box center [465, 128] width 313 height 37
drag, startPoint x: 579, startPoint y: 127, endPoint x: 503, endPoint y: 131, distance: 76.5
click at [503, 131] on input "Boston Mutual whole life insurance policy - [PERSON_NAME] - $17,826 benefit - $…" at bounding box center [465, 128] width 313 height 37
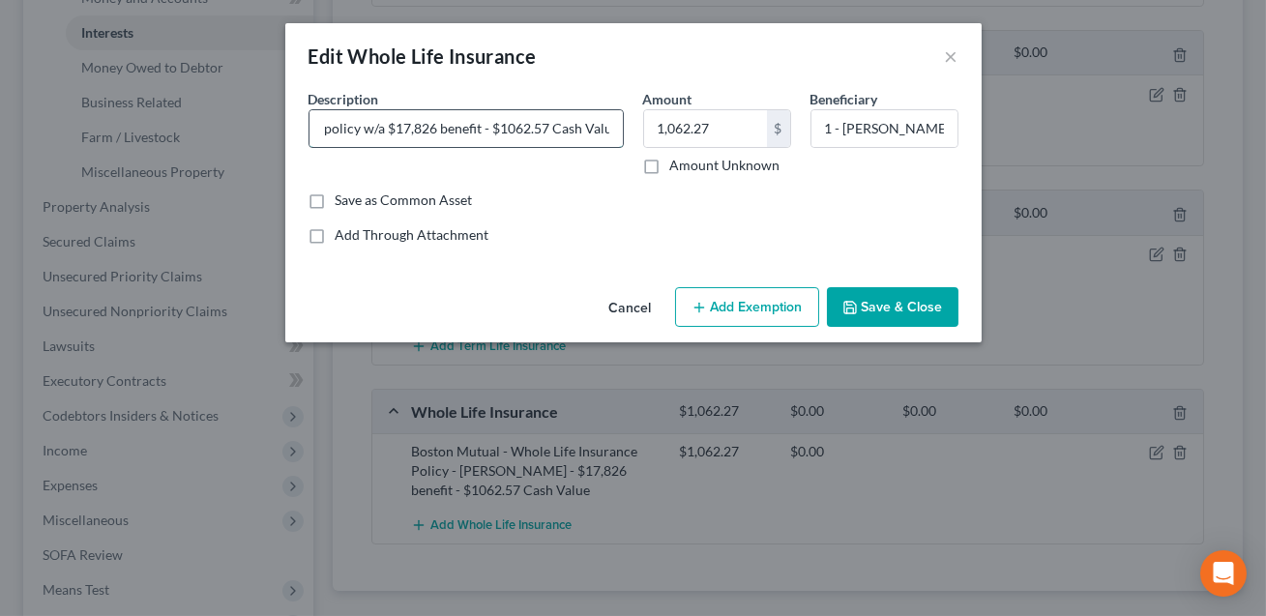
click at [475, 130] on input "Boston Mutual whole life insurance policy w/a $17,826 benefit - $1062.57 Cash V…" at bounding box center [465, 128] width 313 height 37
drag, startPoint x: 547, startPoint y: 126, endPoint x: 487, endPoint y: 131, distance: 60.2
click at [487, 131] on input "Boston Mutual whole life insurance policy w/a $17,826 benefit. - $1062.57 Cash …" at bounding box center [465, 128] width 313 height 37
type input "Boston Mutual whole life insurance policy w/a $17,826 benefit. Cash value liste…"
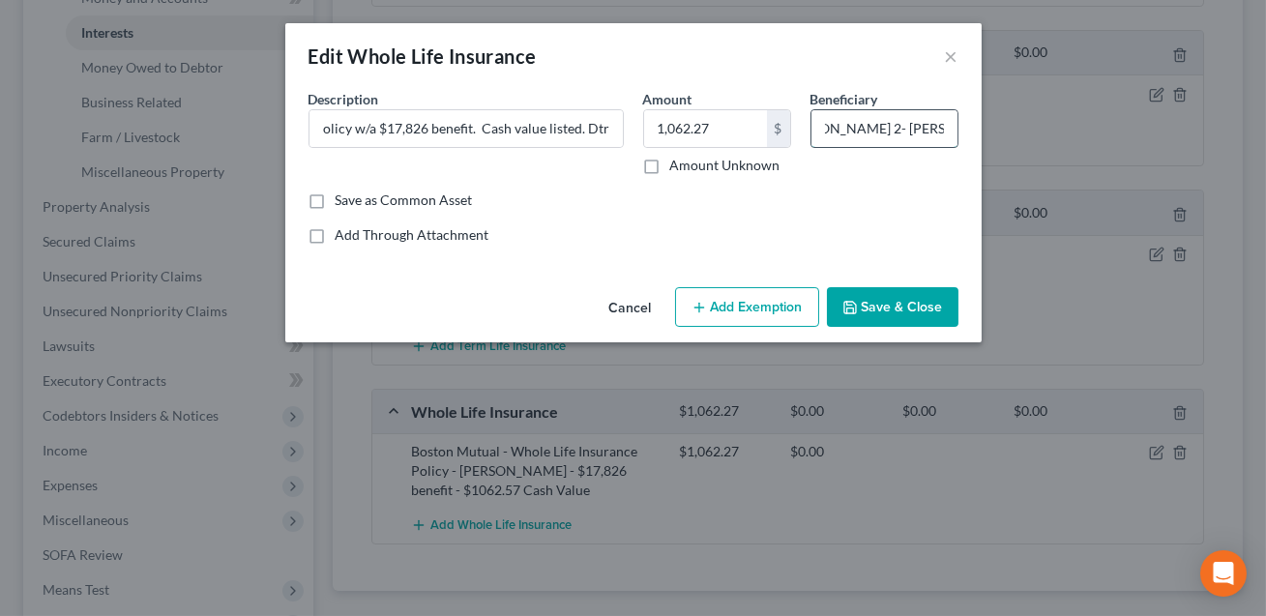
scroll to position [0, 0]
click at [869, 129] on input "1 - [PERSON_NAME] 2- [PERSON_NAME]" at bounding box center [884, 128] width 146 height 37
drag, startPoint x: 865, startPoint y: 129, endPoint x: 962, endPoint y: 133, distance: 97.8
click at [962, 133] on div "Beneficiary 1 - [PERSON_NAME]; 2: Spouse (Dtr [DEMOGRAPHIC_DATA]) [PERSON_NAME]" at bounding box center [884, 132] width 167 height 86
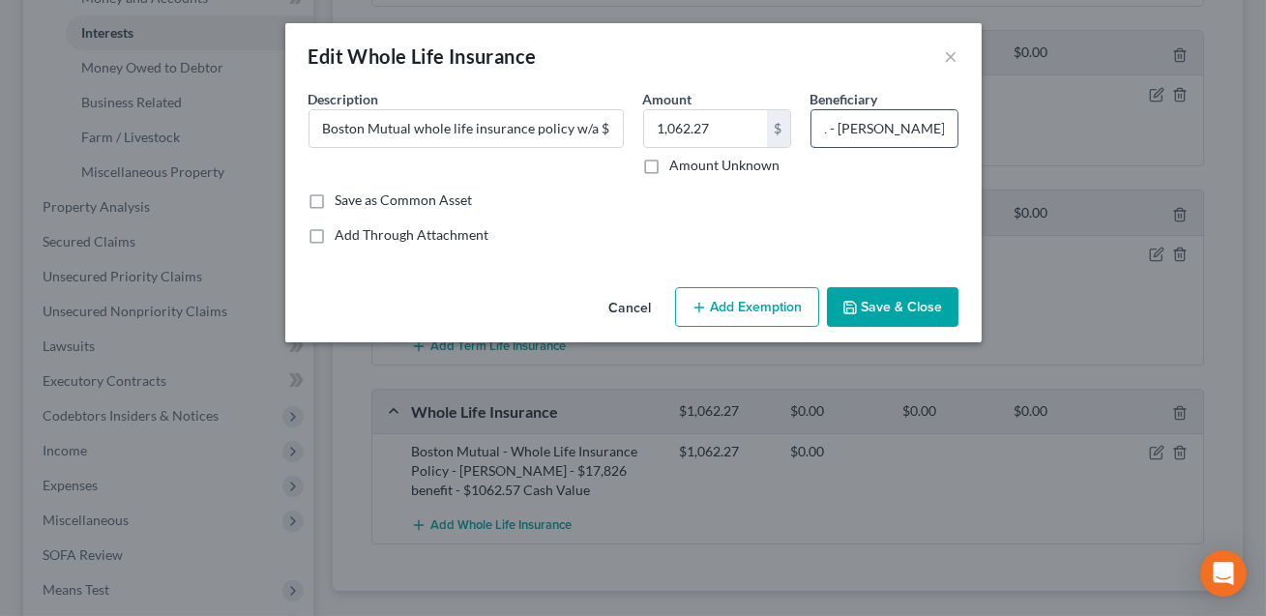
scroll to position [0, 4]
type input "1 - [PERSON_NAME]; 2: Spouse (Dtr [DEMOGRAPHIC_DATA])"
click at [884, 310] on button "Save & Close" at bounding box center [893, 307] width 132 height 41
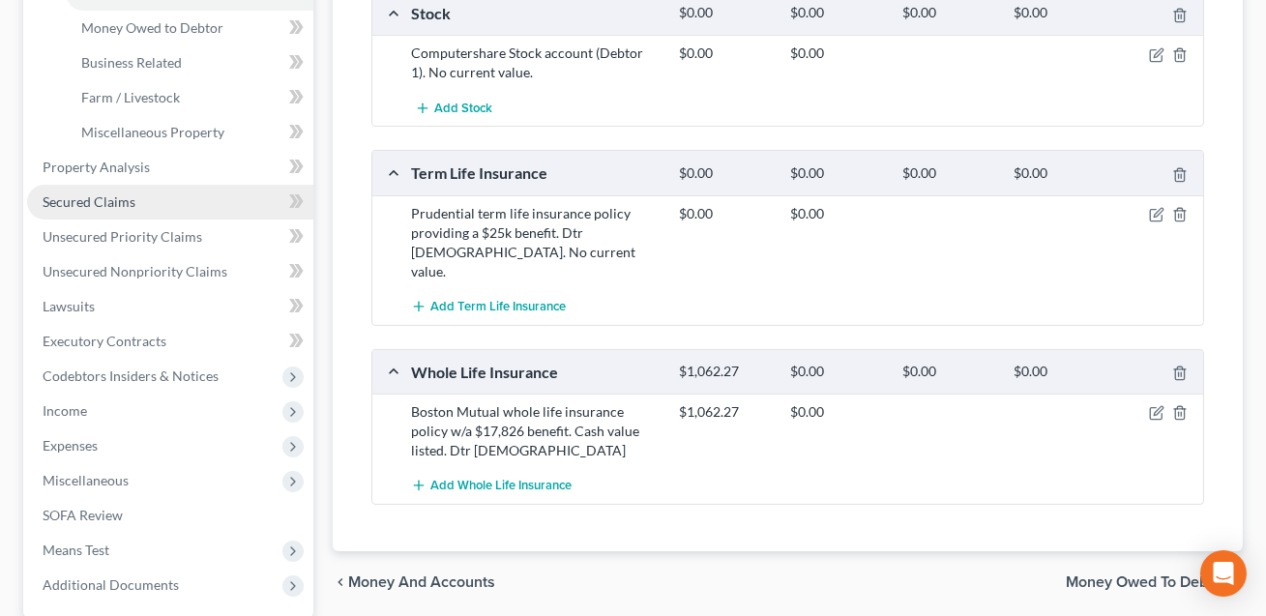
scroll to position [595, 0]
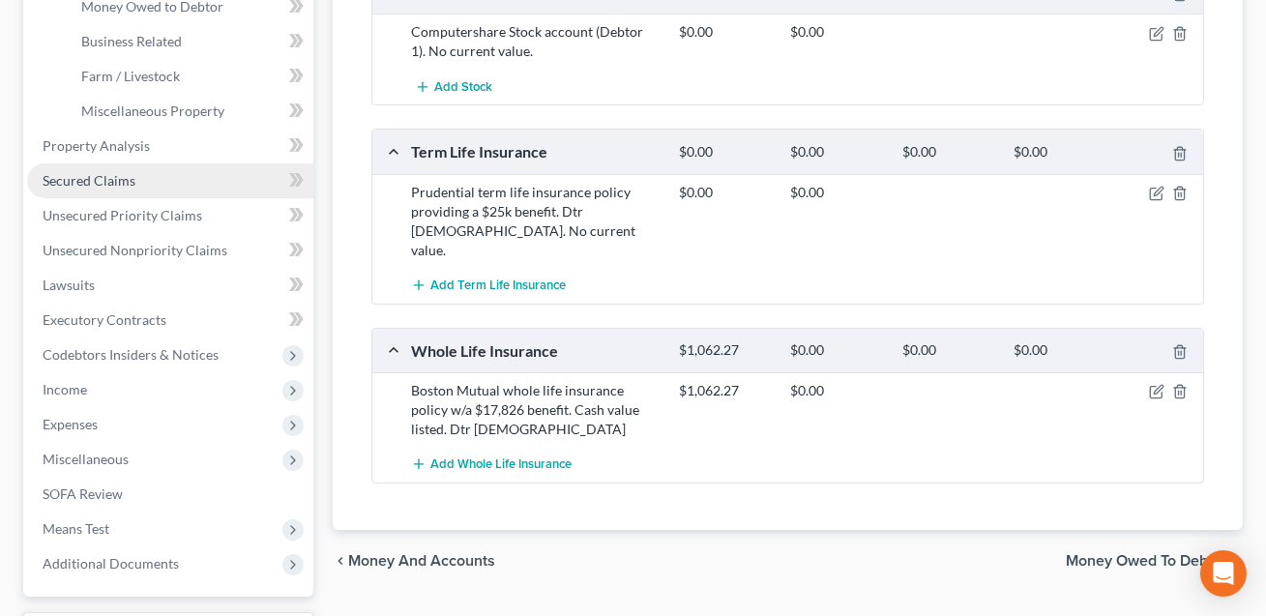
click at [97, 187] on link "Secured Claims" at bounding box center [170, 180] width 286 height 35
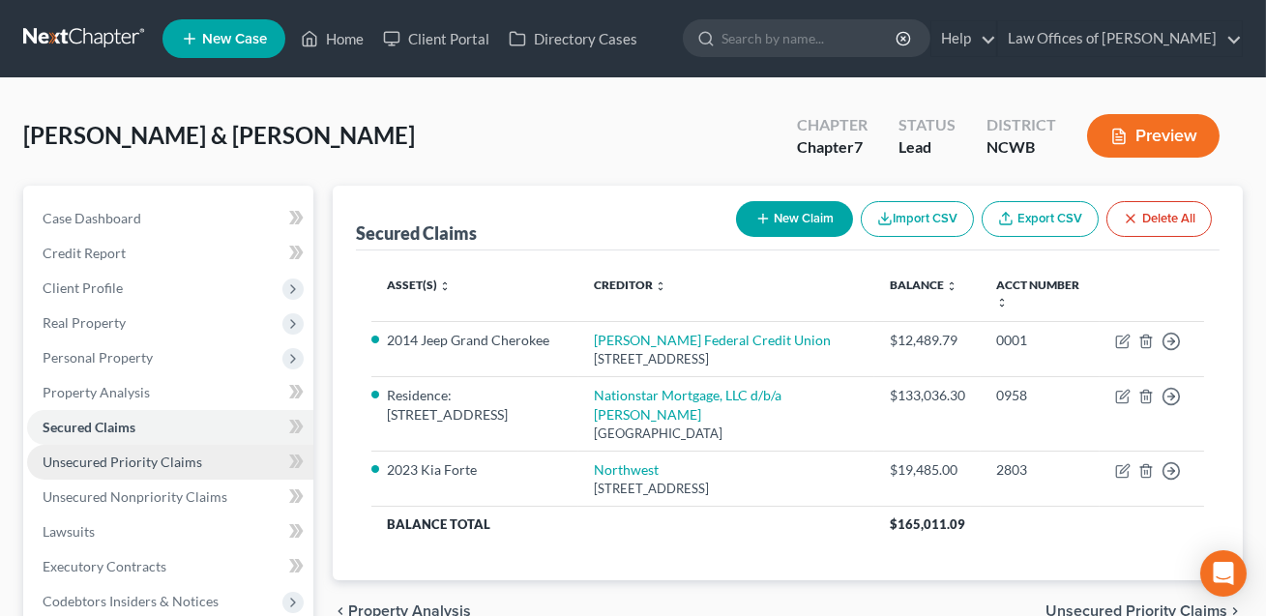
click at [91, 454] on span "Unsecured Priority Claims" at bounding box center [123, 462] width 160 height 16
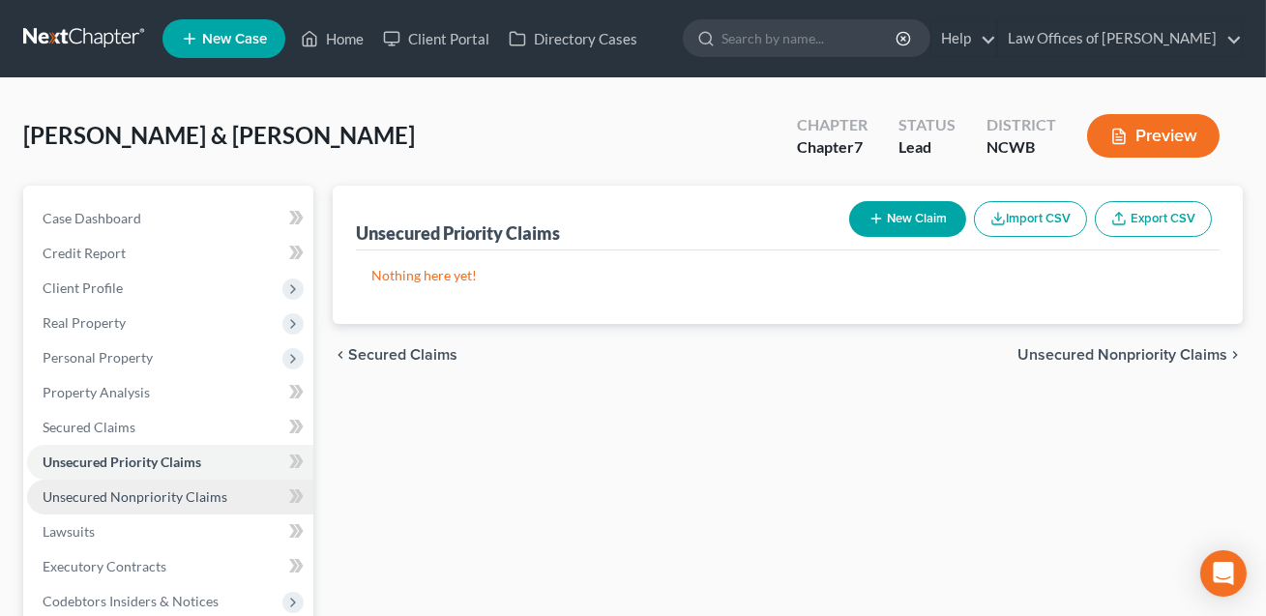
click at [115, 500] on span "Unsecured Nonpriority Claims" at bounding box center [135, 496] width 185 height 16
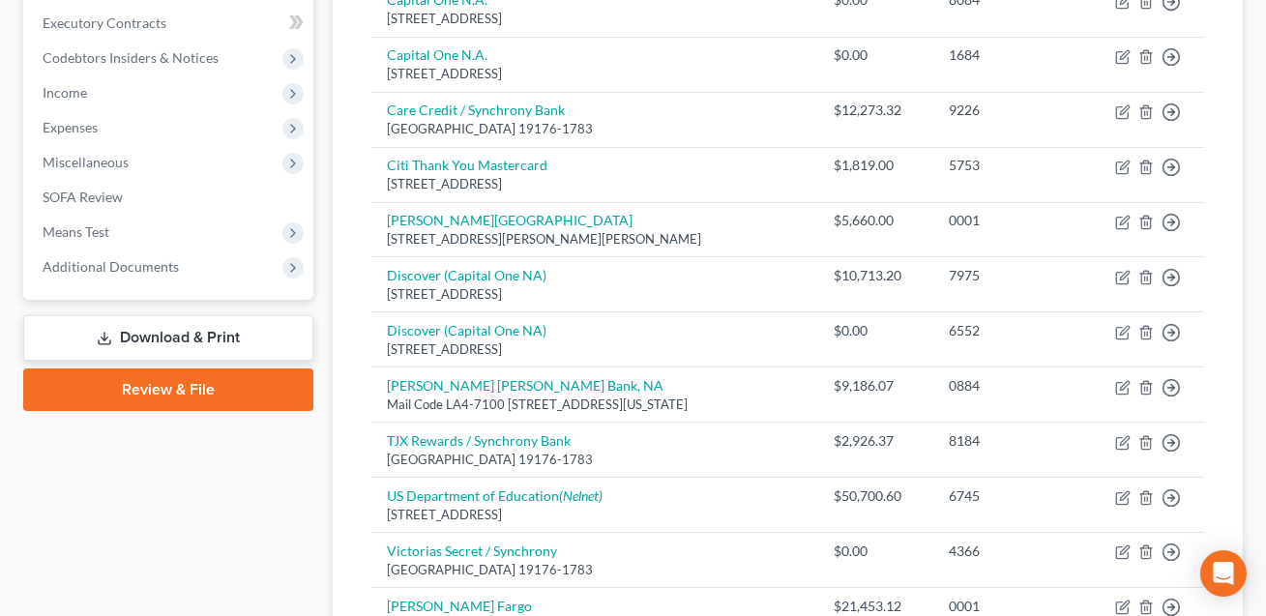
scroll to position [776, 0]
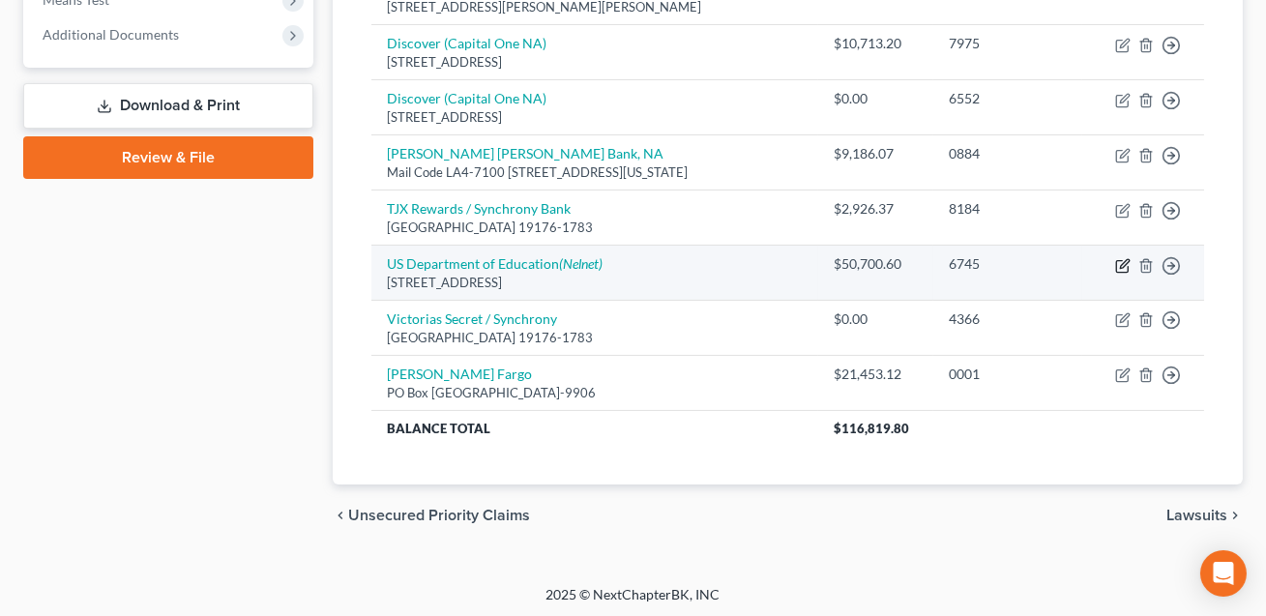
click at [1120, 261] on icon "button" at bounding box center [1122, 265] width 15 height 15
select select "38"
select select "17"
select select "2"
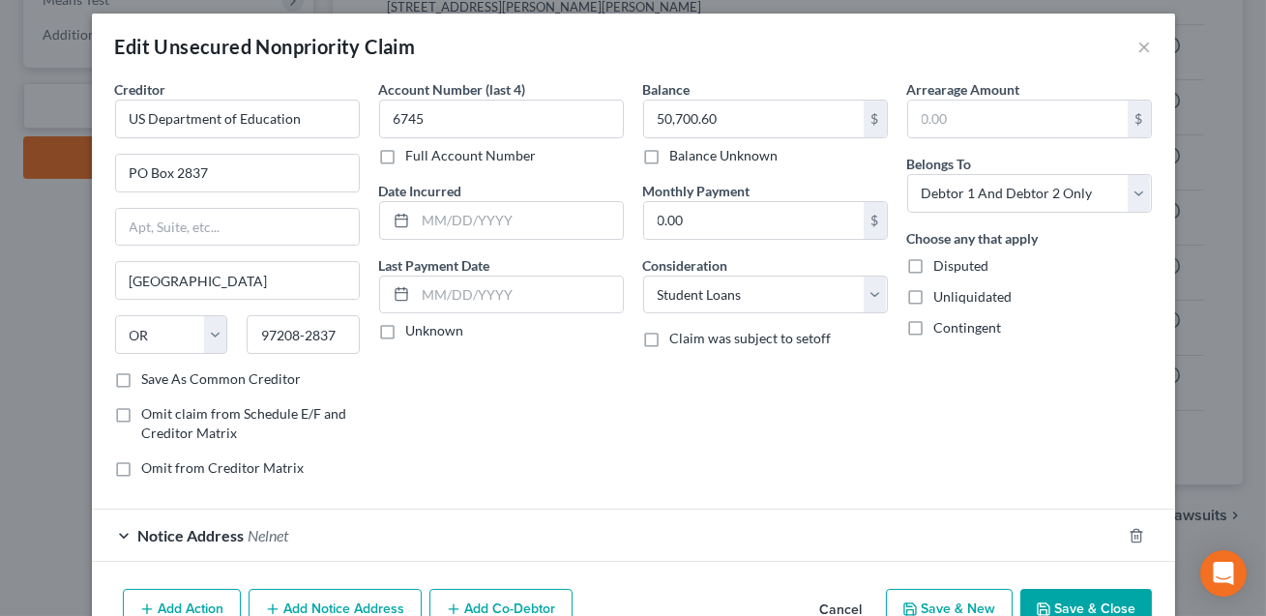
scroll to position [116, 0]
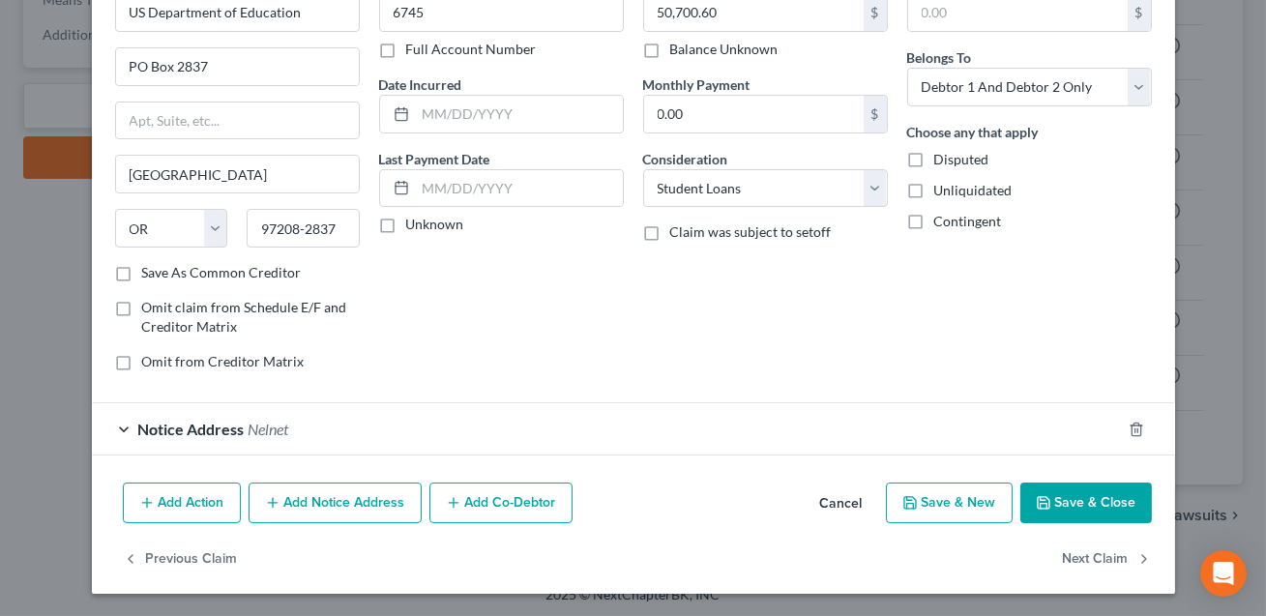
click at [1079, 501] on button "Save & Close" at bounding box center [1086, 503] width 132 height 41
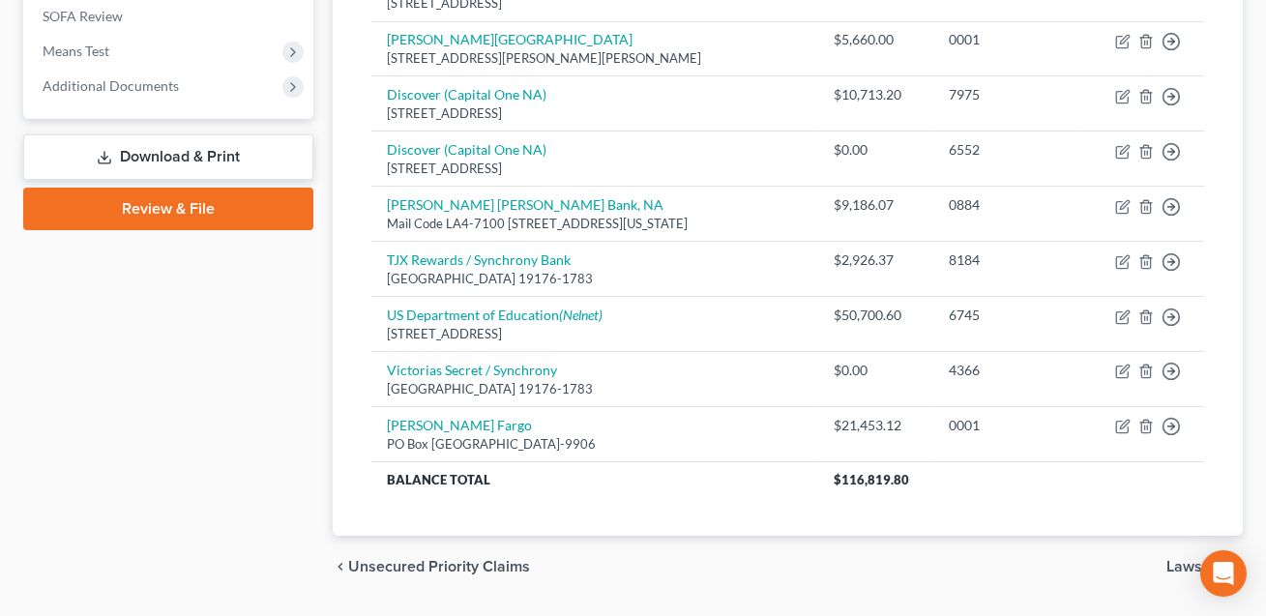
scroll to position [714, 0]
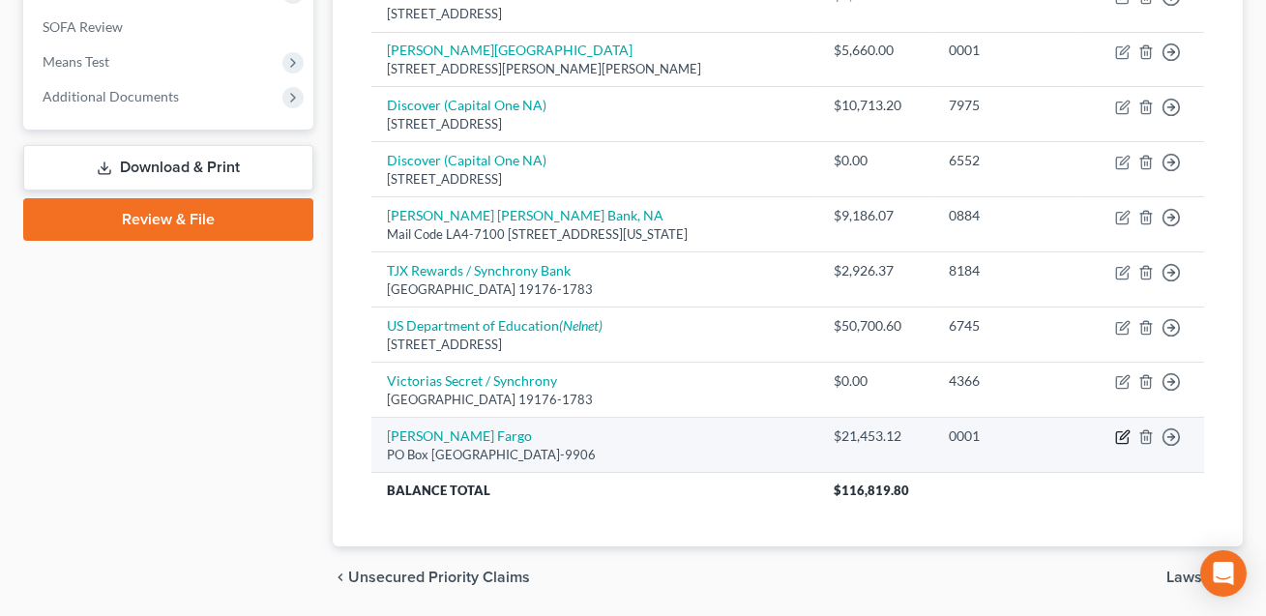
click at [1121, 439] on icon "button" at bounding box center [1122, 436] width 15 height 15
select select "28"
select select "2"
select select "0"
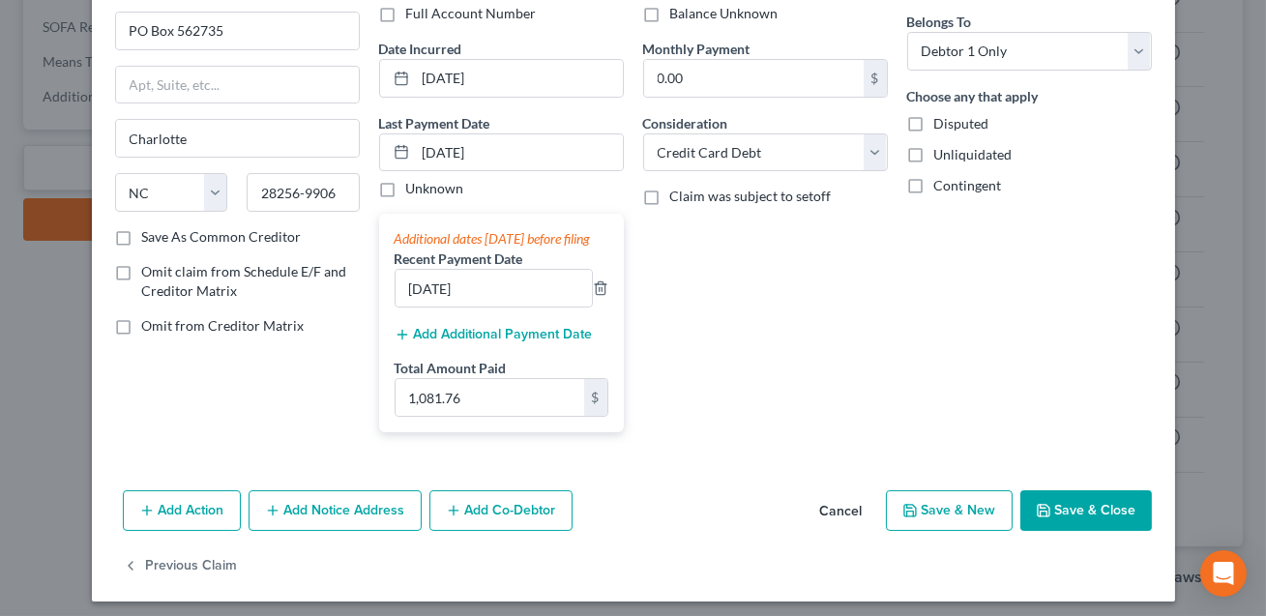
scroll to position [178, 0]
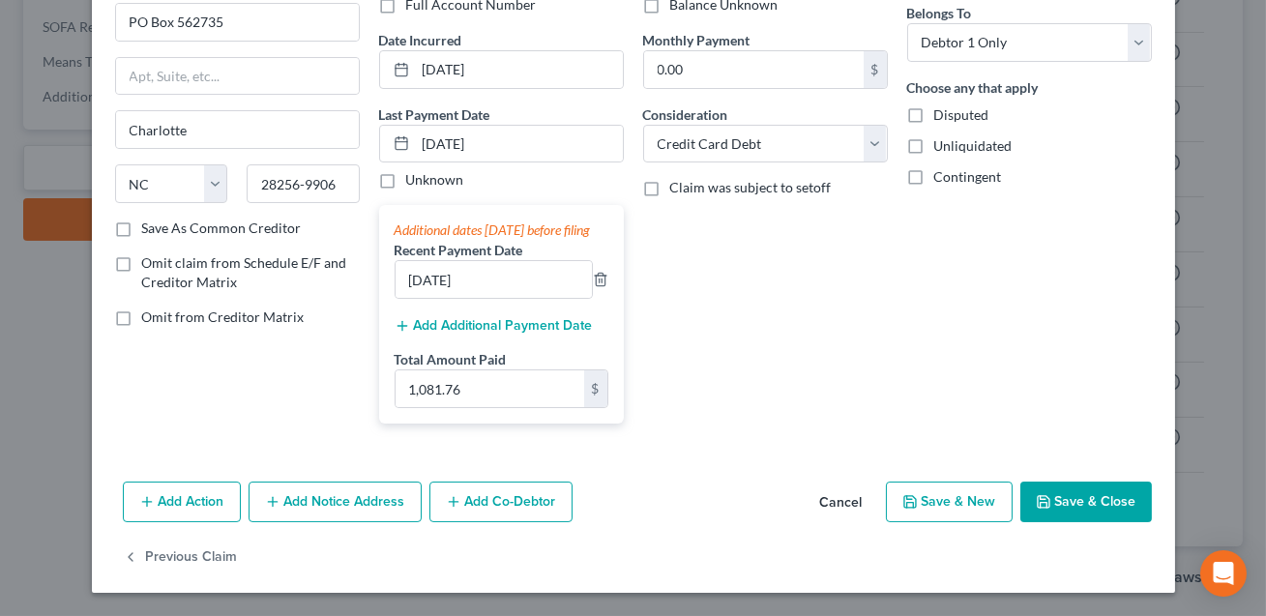
click at [1092, 509] on button "Save & Close" at bounding box center [1086, 502] width 132 height 41
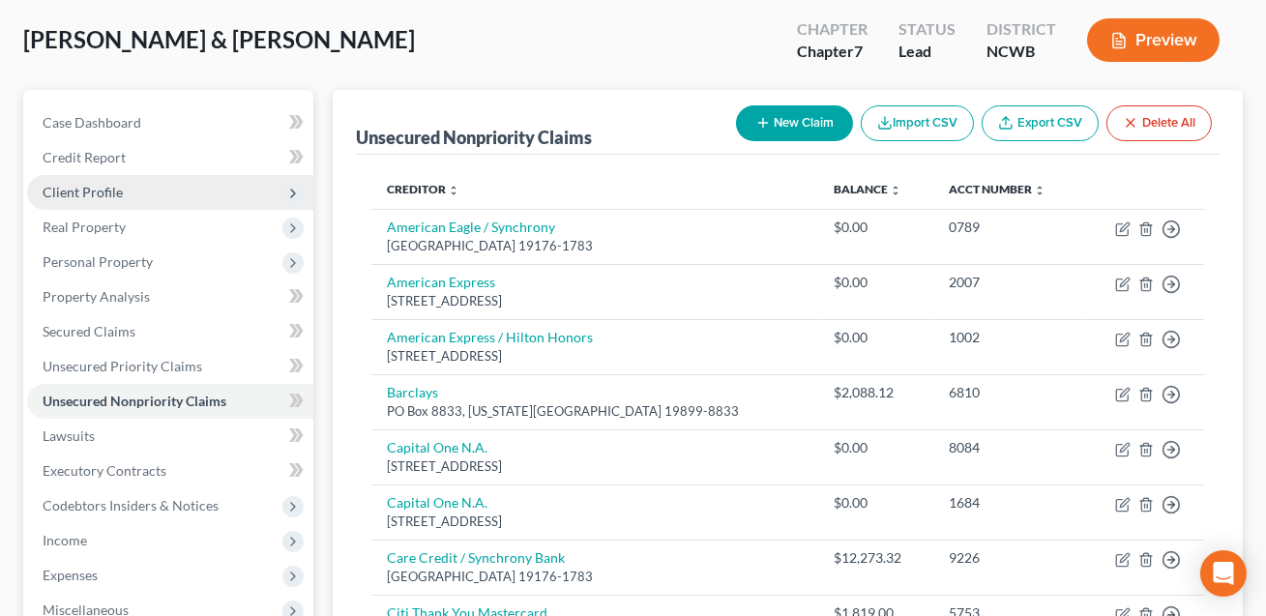
scroll to position [74, 0]
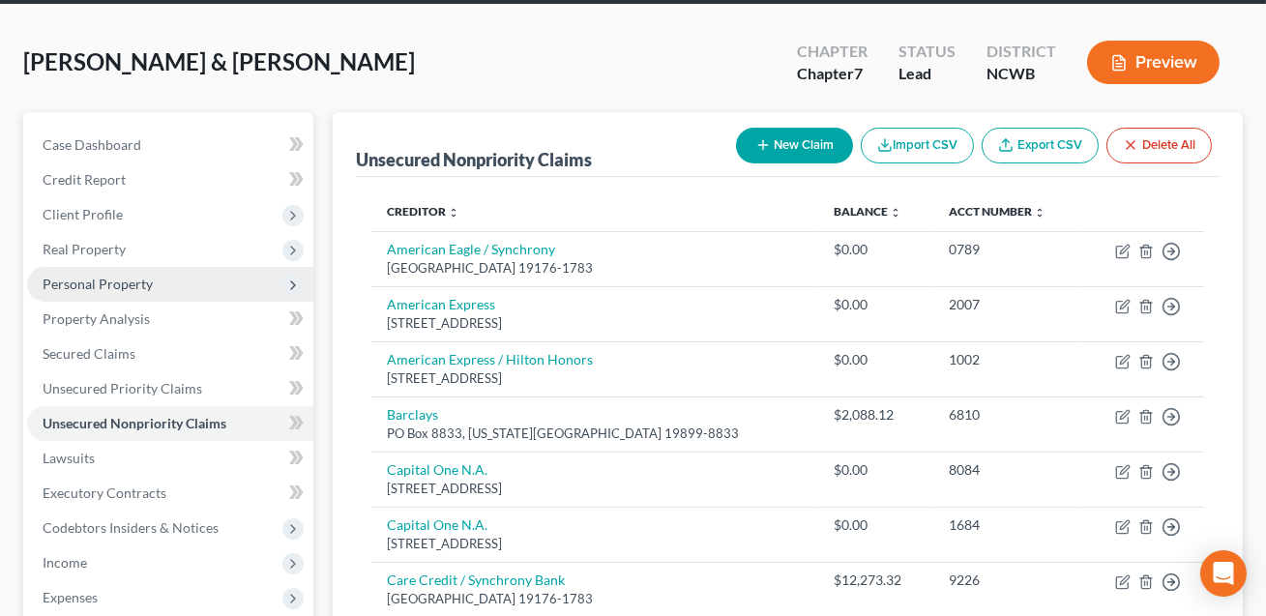
click at [111, 280] on span "Personal Property" at bounding box center [98, 284] width 110 height 16
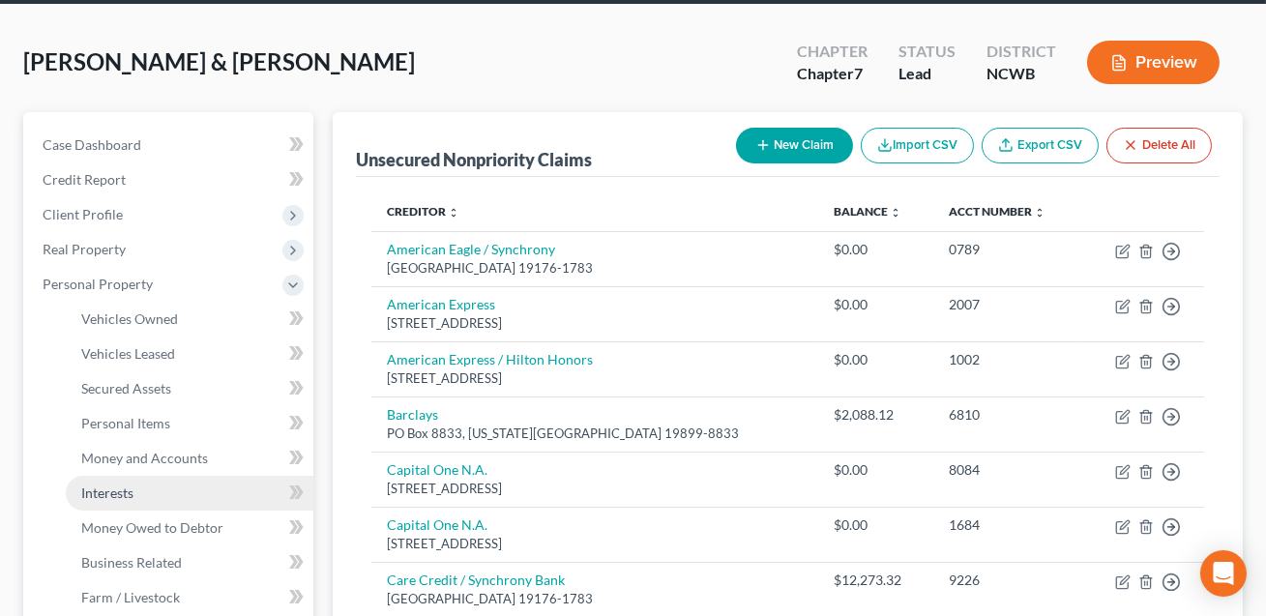
click at [133, 498] on span "Interests" at bounding box center [107, 493] width 52 height 16
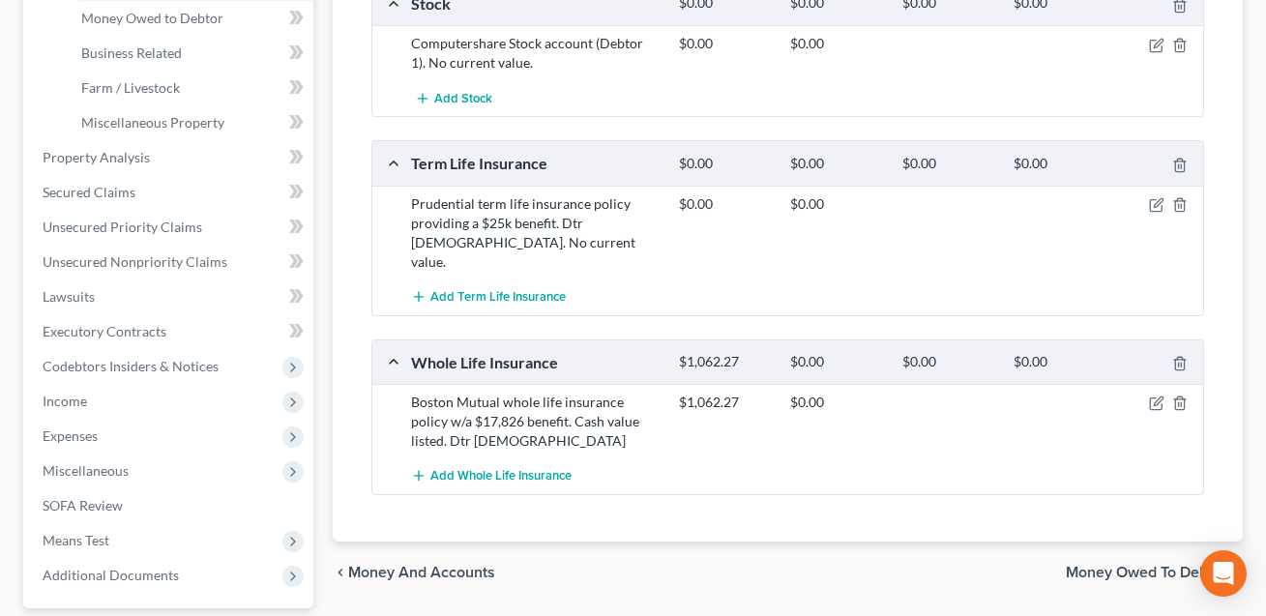
scroll to position [757, 0]
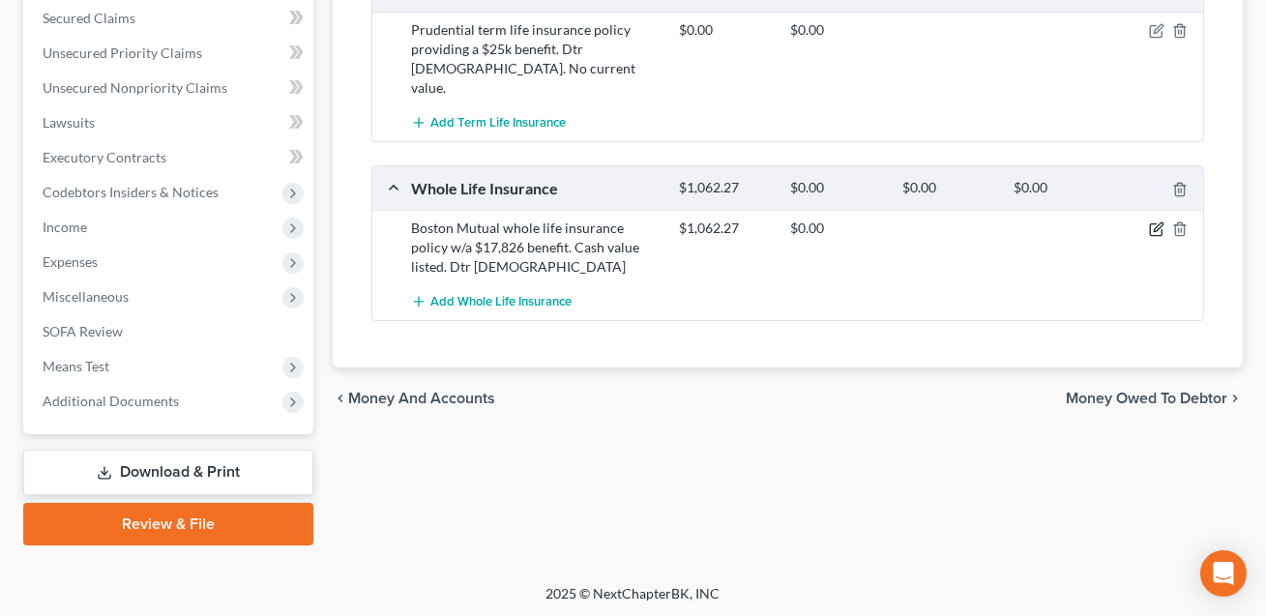
click at [1155, 223] on icon "button" at bounding box center [1158, 227] width 9 height 9
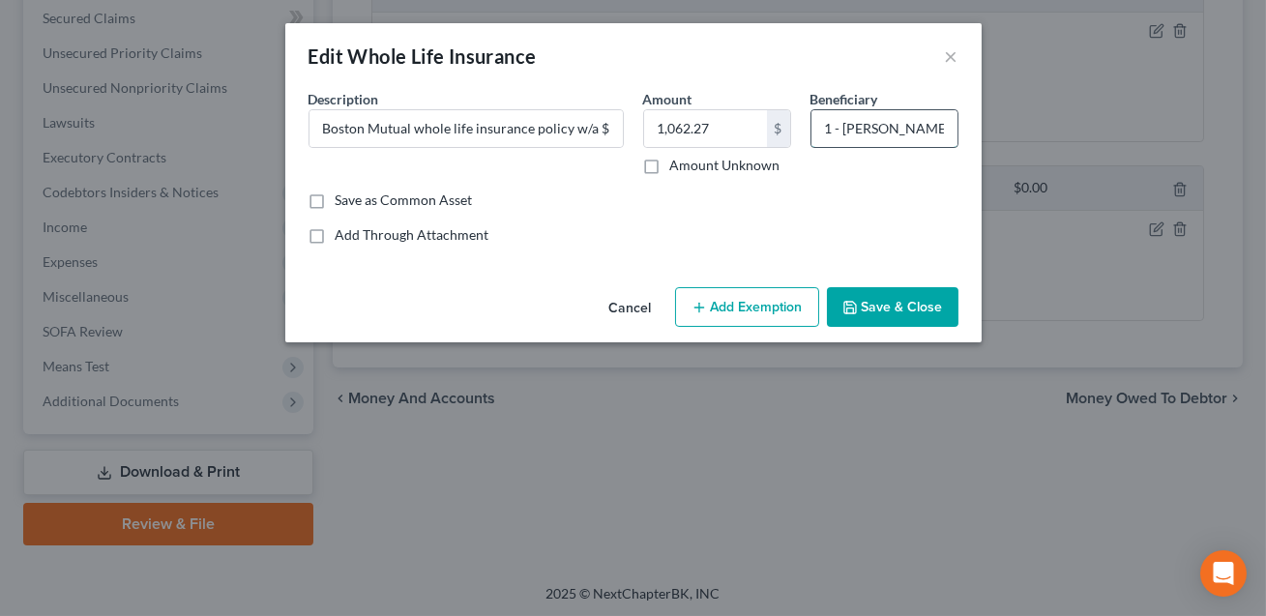
click at [928, 129] on input "1 - [PERSON_NAME]; 2: Spouse (Dtr [DEMOGRAPHIC_DATA])" at bounding box center [884, 128] width 146 height 37
type input "1: Mother; 2: Spouse (Dtr [DEMOGRAPHIC_DATA])"
click at [742, 307] on button "Add Exemption" at bounding box center [747, 307] width 144 height 41
select select "2"
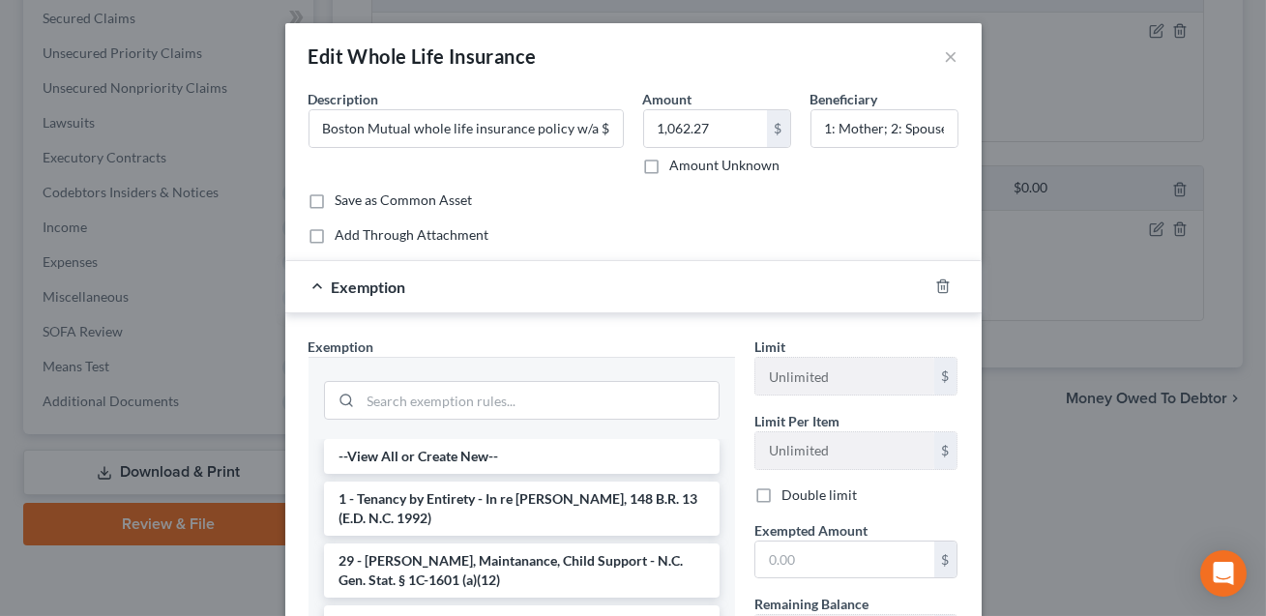
scroll to position [0, 0]
click at [589, 390] on input "search" at bounding box center [540, 400] width 358 height 37
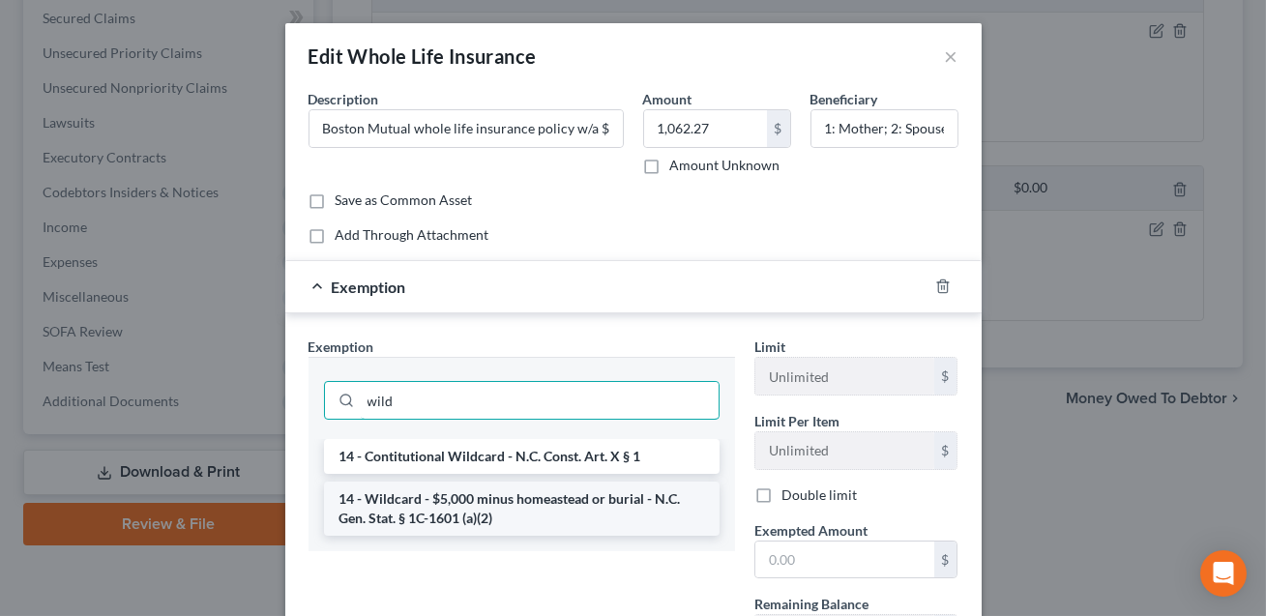
type input "wild"
click at [530, 504] on li "14 - Wildcard - $5,000 minus homeastead or burial - N.C. Gen. Stat. § 1C-1601 (…" at bounding box center [522, 509] width 396 height 54
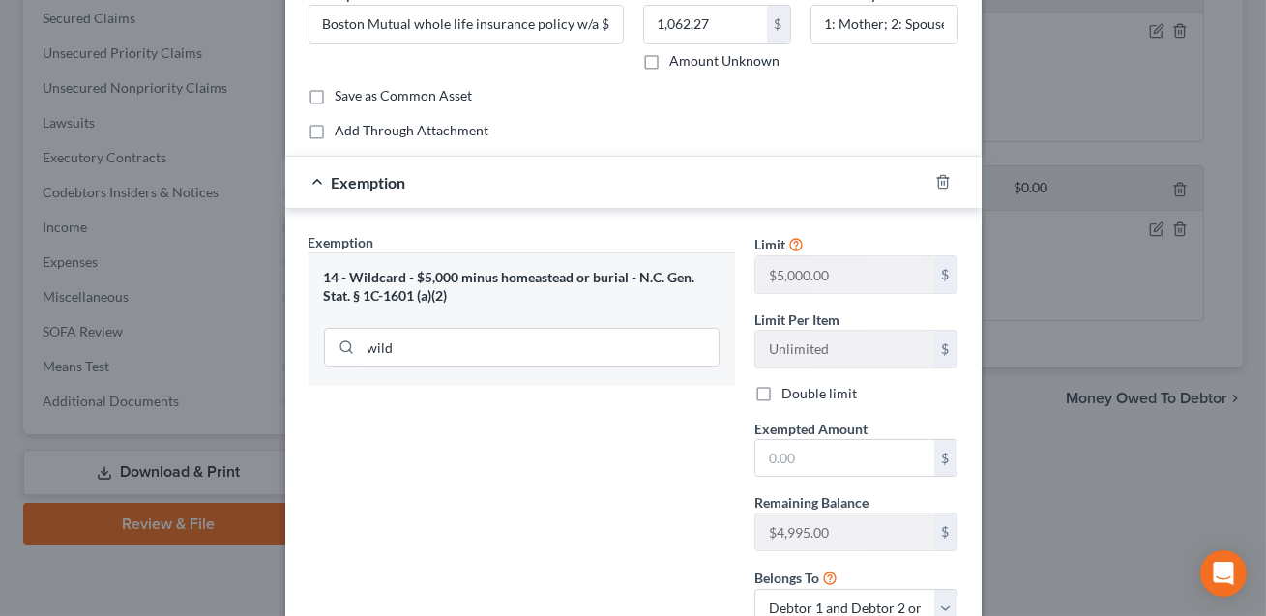
scroll to position [122, 0]
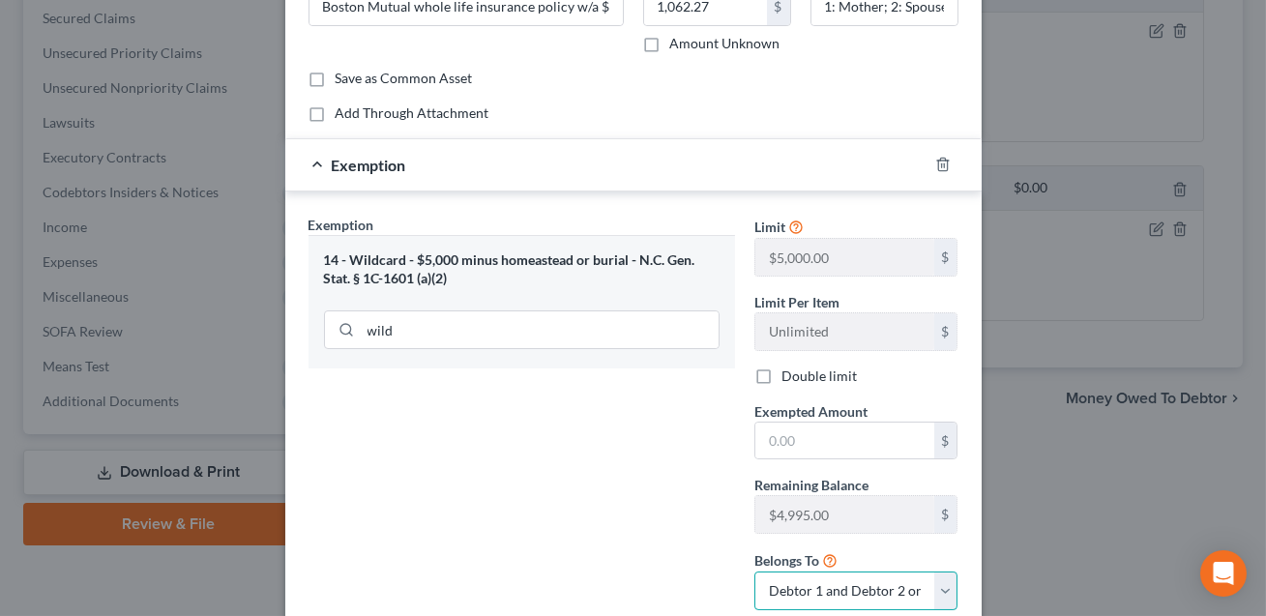
click at [793, 602] on select "Debtor 1 only Debtor 2 only Debtor 1 and Debtor 2 only" at bounding box center [856, 591] width 204 height 39
select select "0"
click at [785, 439] on input "text" at bounding box center [844, 441] width 179 height 37
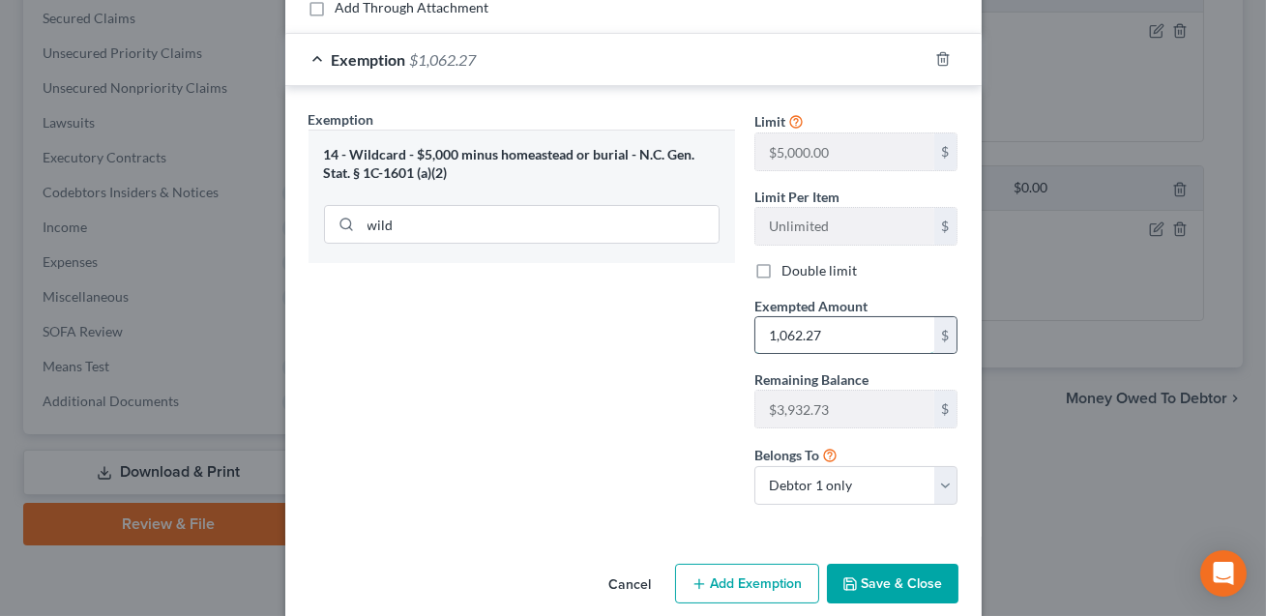
scroll to position [251, 0]
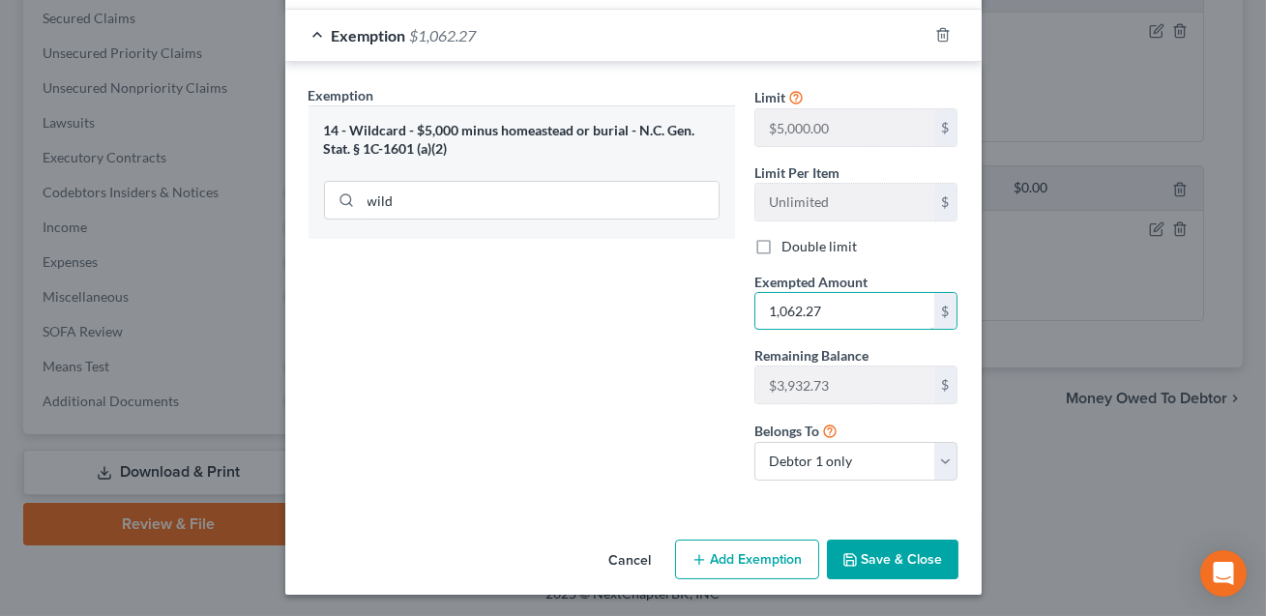
type input "1,062.27"
click at [920, 553] on button "Save & Close" at bounding box center [893, 560] width 132 height 41
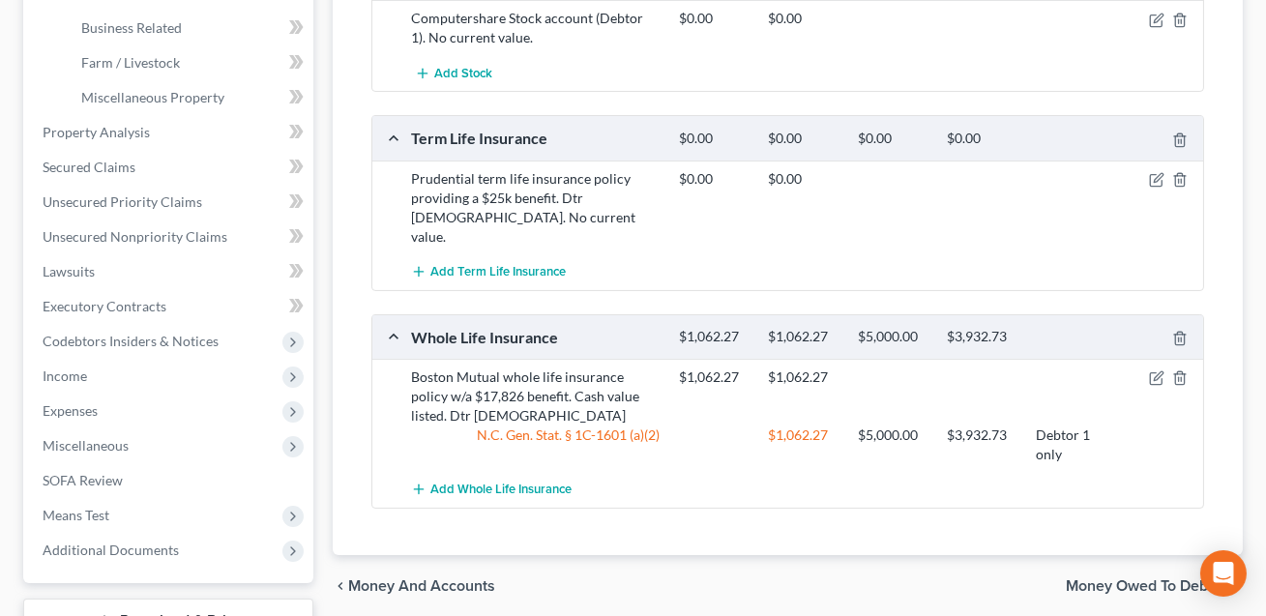
scroll to position [600, 0]
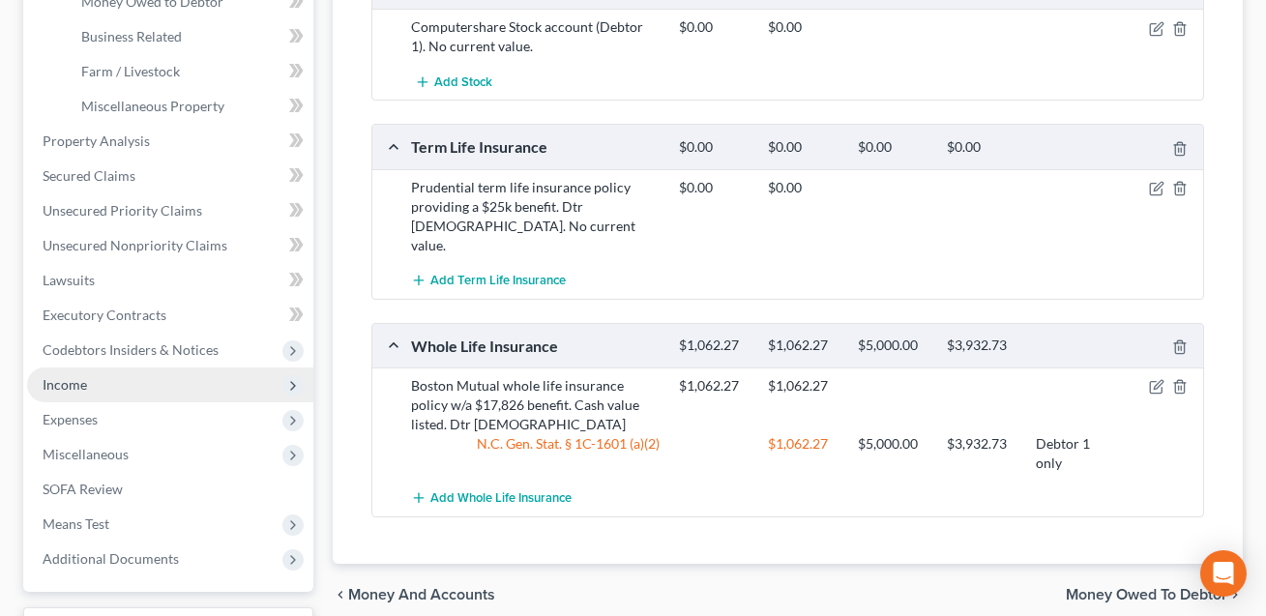
click at [93, 373] on span "Income" at bounding box center [170, 385] width 286 height 35
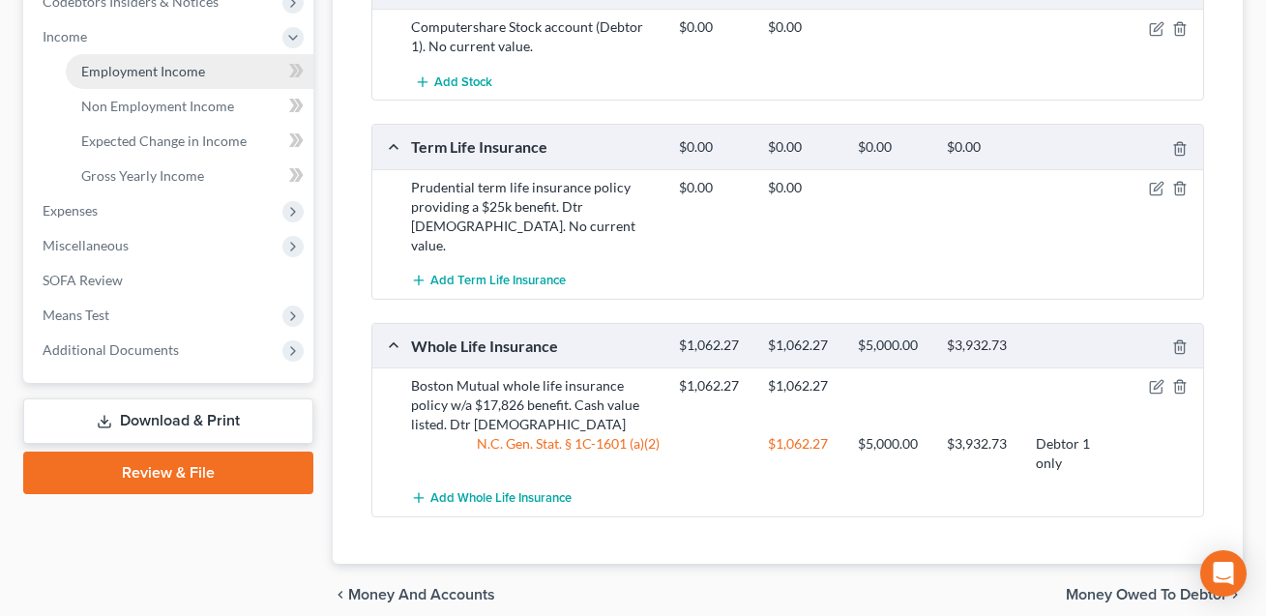
click at [186, 77] on link "Employment Income" at bounding box center [190, 71] width 248 height 35
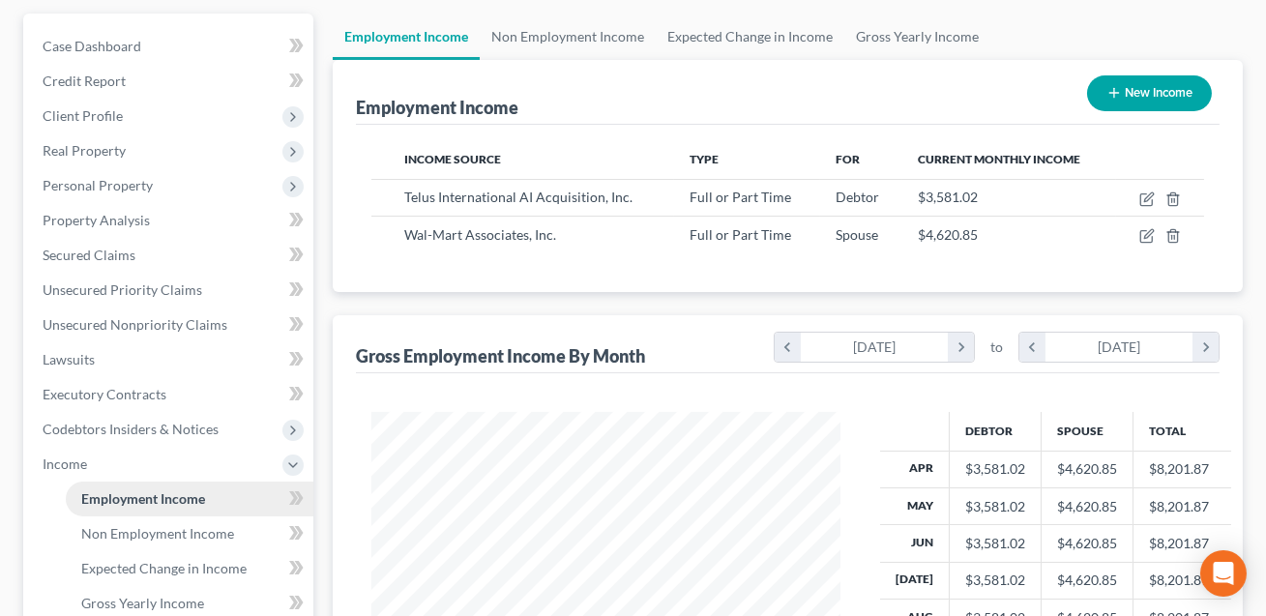
scroll to position [548, 0]
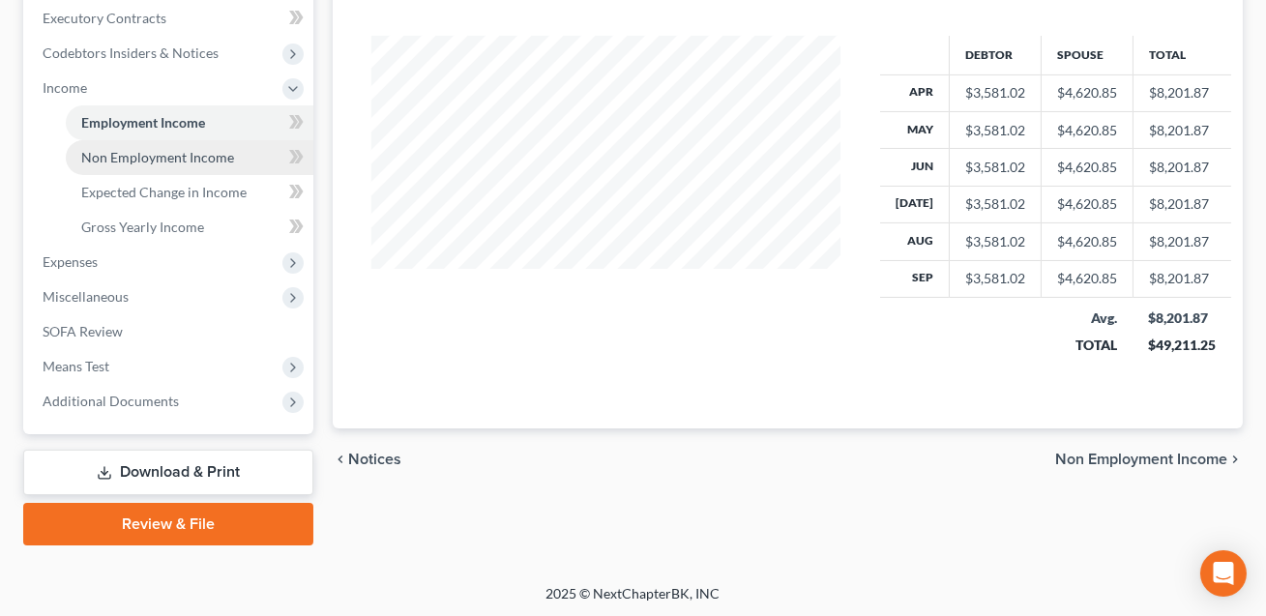
click at [110, 161] on span "Non Employment Income" at bounding box center [157, 157] width 153 height 16
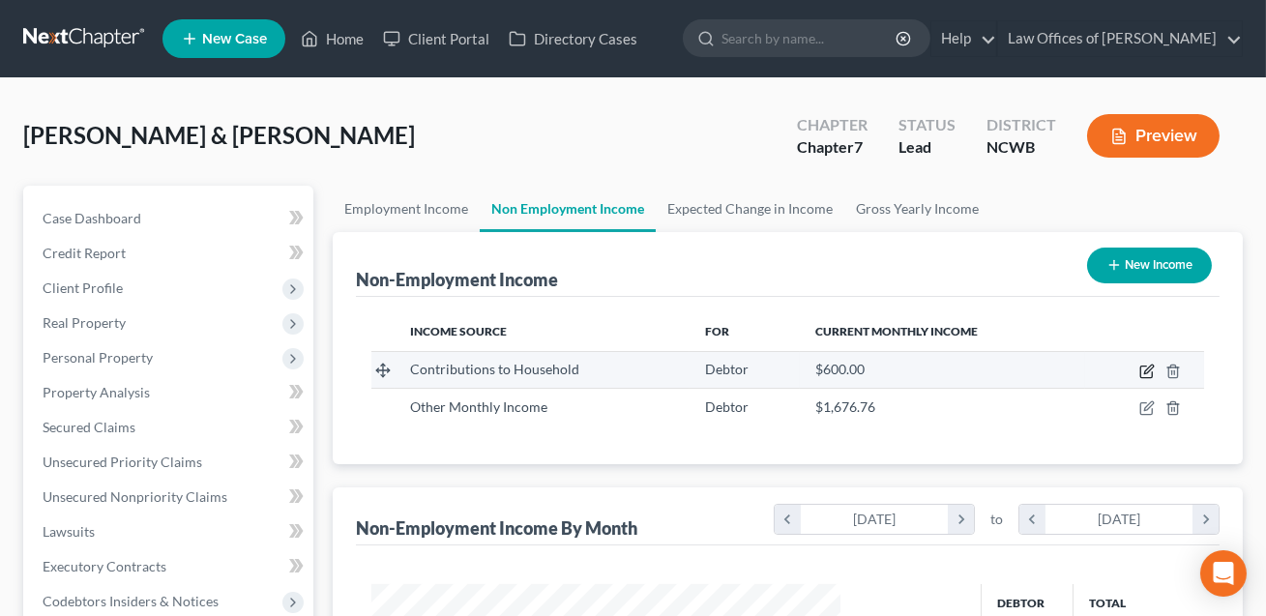
click at [1147, 372] on icon "button" at bounding box center [1146, 371] width 15 height 15
select select "8"
select select "0"
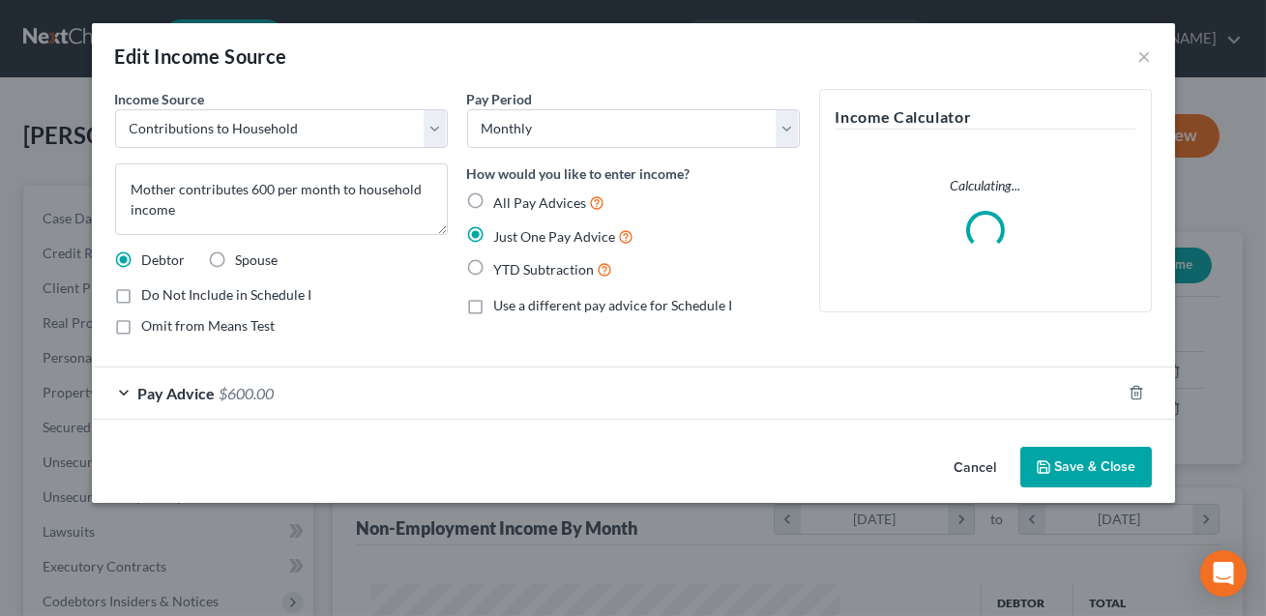
click at [482, 402] on div "Pay Advice $600.00" at bounding box center [606, 393] width 1029 height 51
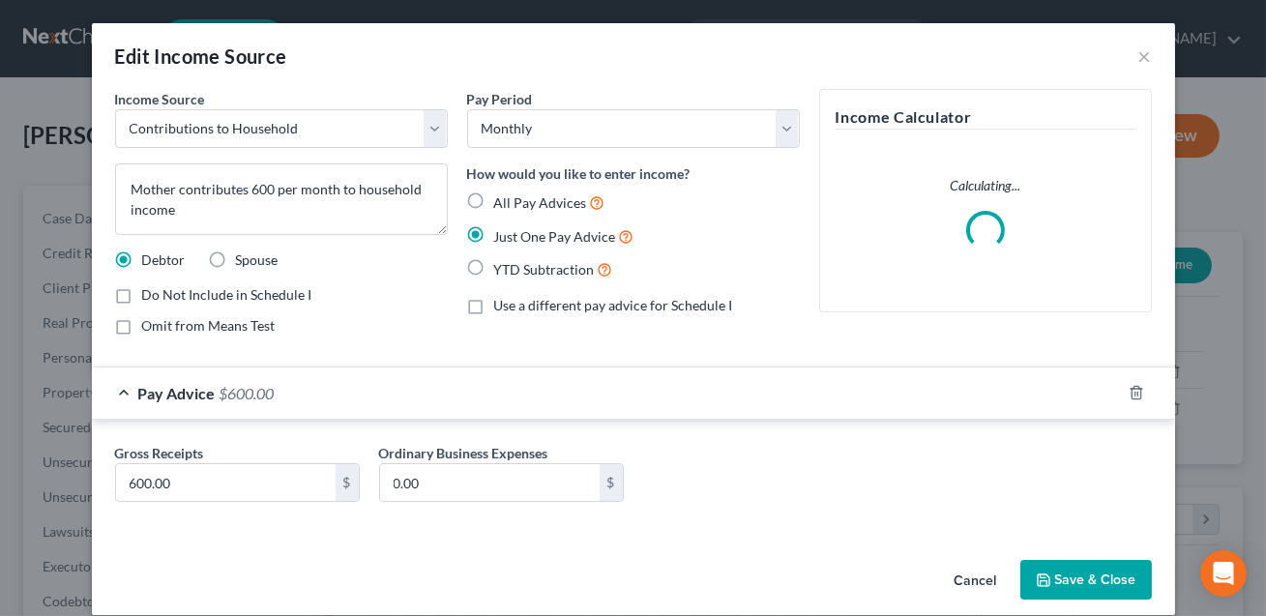
scroll to position [21, 0]
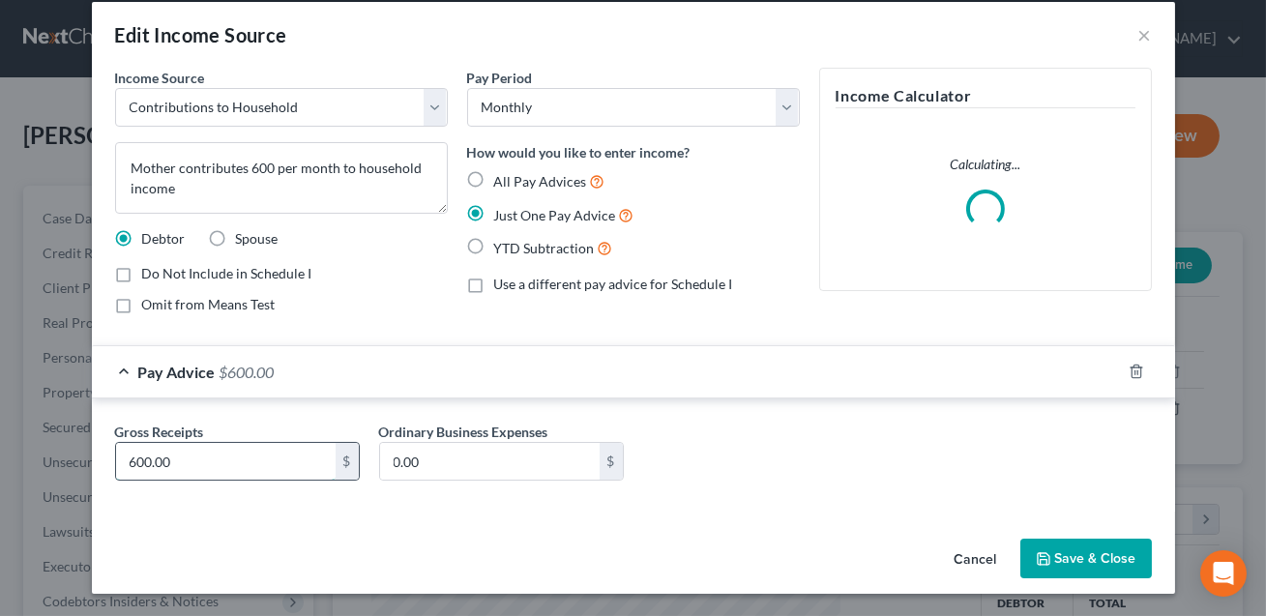
click at [196, 443] on input "600.00" at bounding box center [226, 461] width 220 height 37
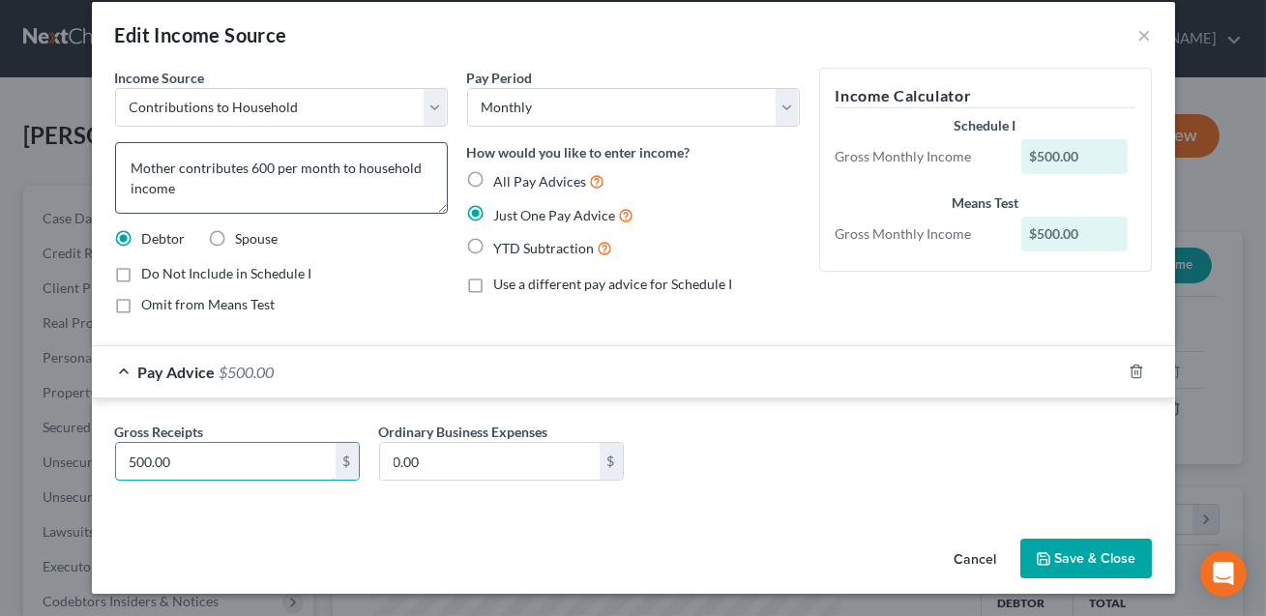
type input "500.00"
drag, startPoint x: 335, startPoint y: 169, endPoint x: 183, endPoint y: 170, distance: 151.8
click at [183, 170] on textarea "Mother contributes 600 per month to household income" at bounding box center [281, 178] width 333 height 72
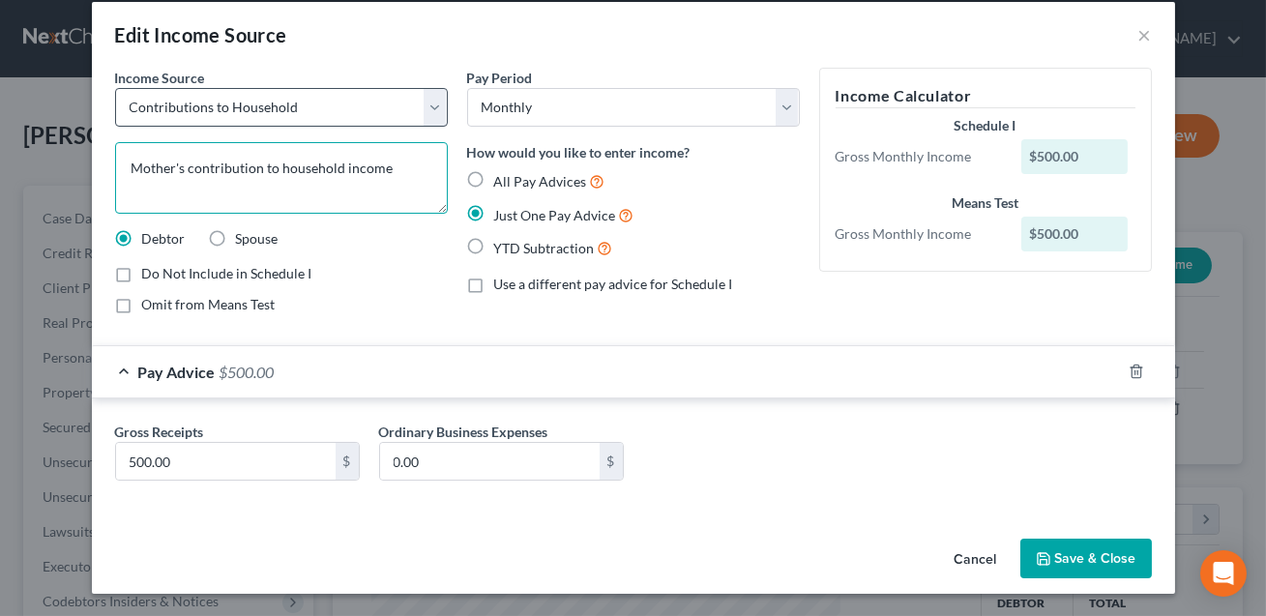
type textarea "Mother's contribution to household income"
click at [342, 122] on select "Select Unemployment Disability (from employer) Pension Retirement Social Securi…" at bounding box center [281, 107] width 333 height 39
select select "13"
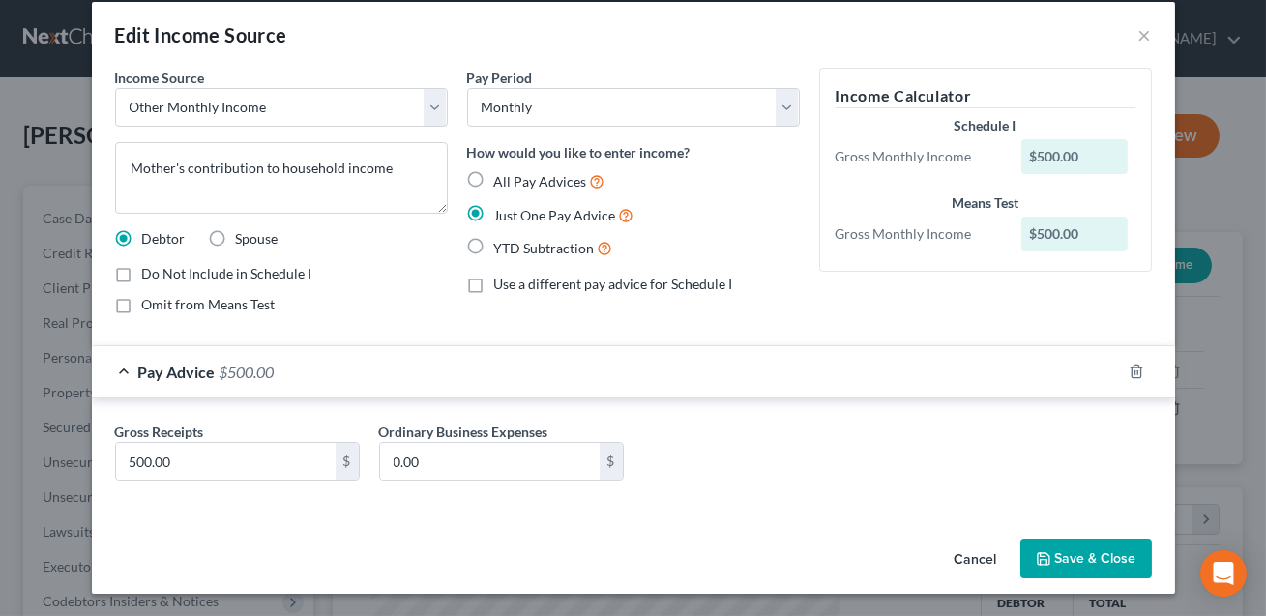
click at [1071, 561] on button "Save & Close" at bounding box center [1086, 559] width 132 height 41
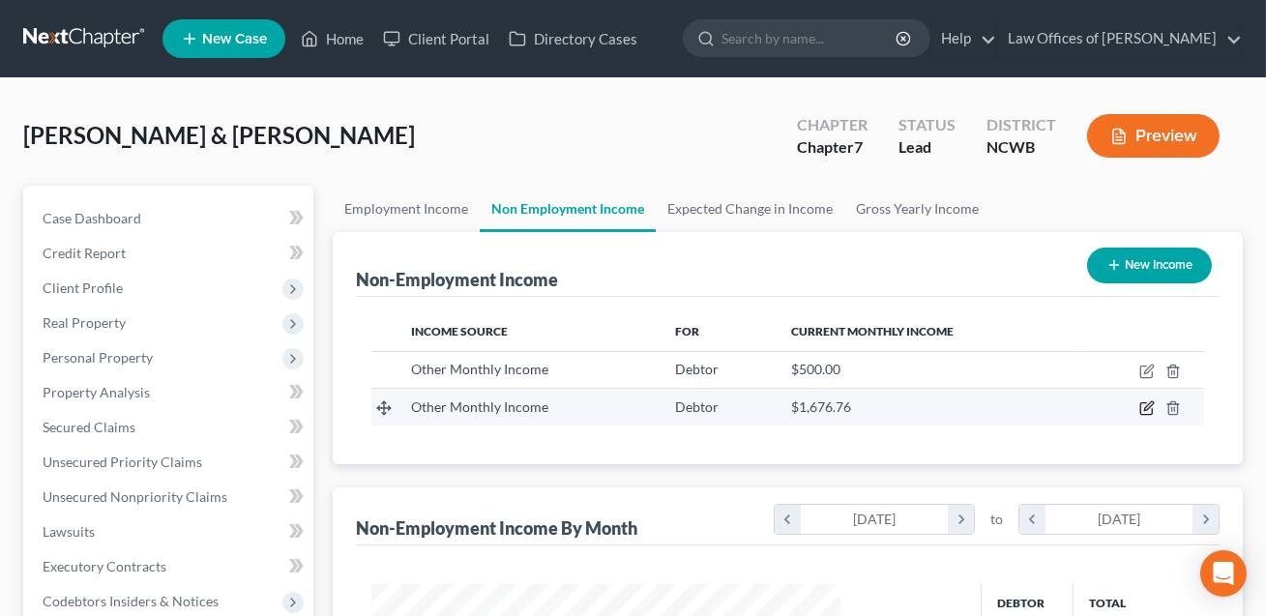
click at [1147, 411] on icon "button" at bounding box center [1146, 407] width 15 height 15
select select "13"
select select "2"
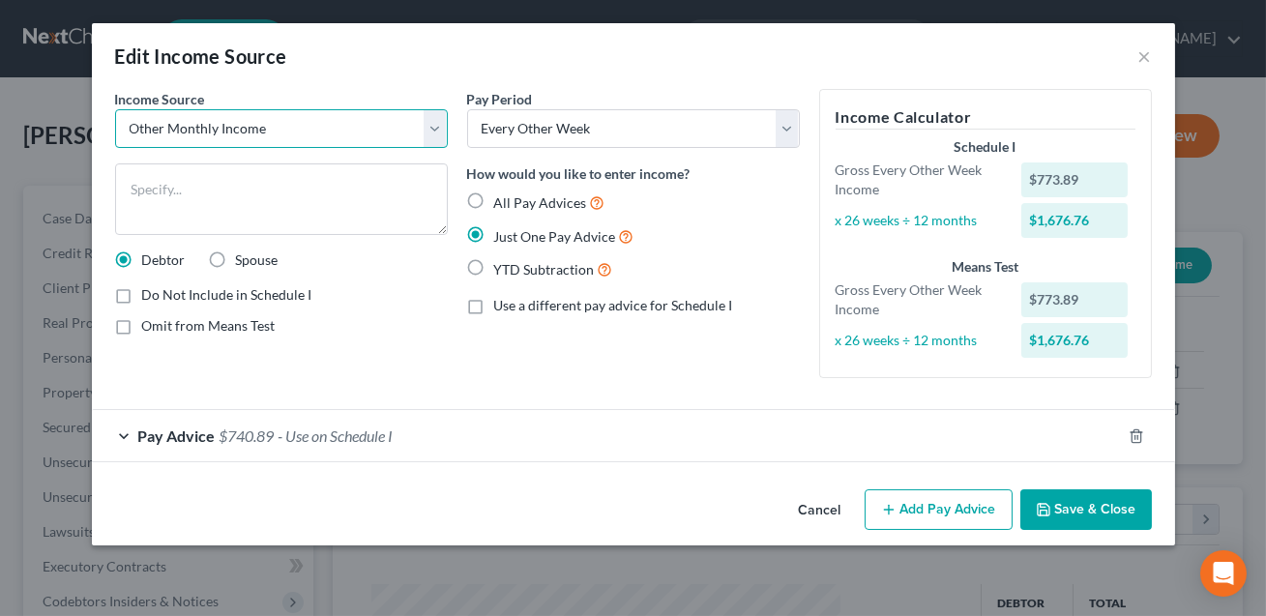
click at [303, 130] on select "Select Unemployment Disability (from employer) Pension Retirement Social Securi…" at bounding box center [281, 128] width 333 height 39
select select "10"
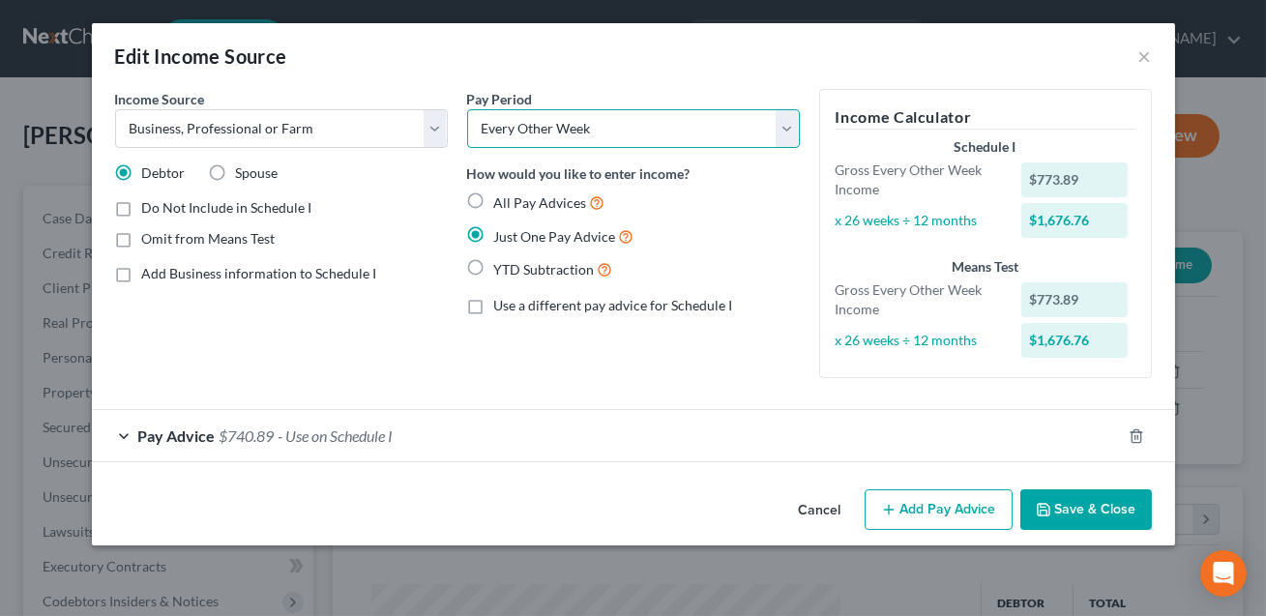
click at [561, 131] on select "Select Monthly Twice Monthly Every Other Week Weekly" at bounding box center [633, 128] width 333 height 39
select select "0"
click at [513, 428] on div "Pay Advice $740.89 - Use on Schedule I" at bounding box center [606, 435] width 1029 height 51
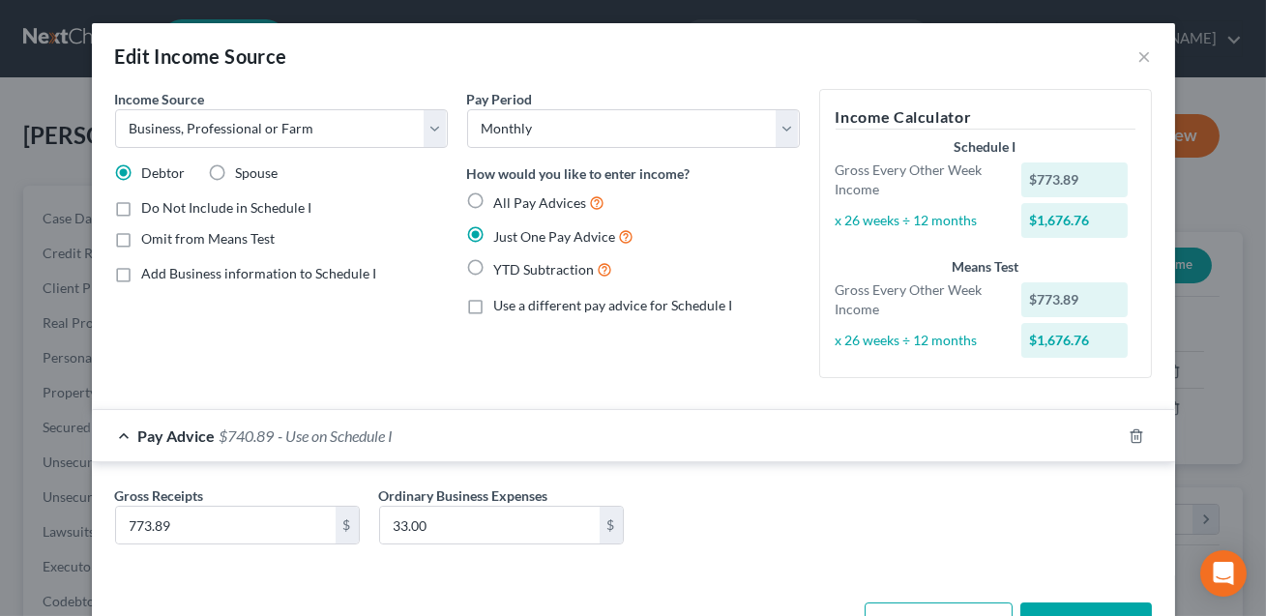
scroll to position [64, 0]
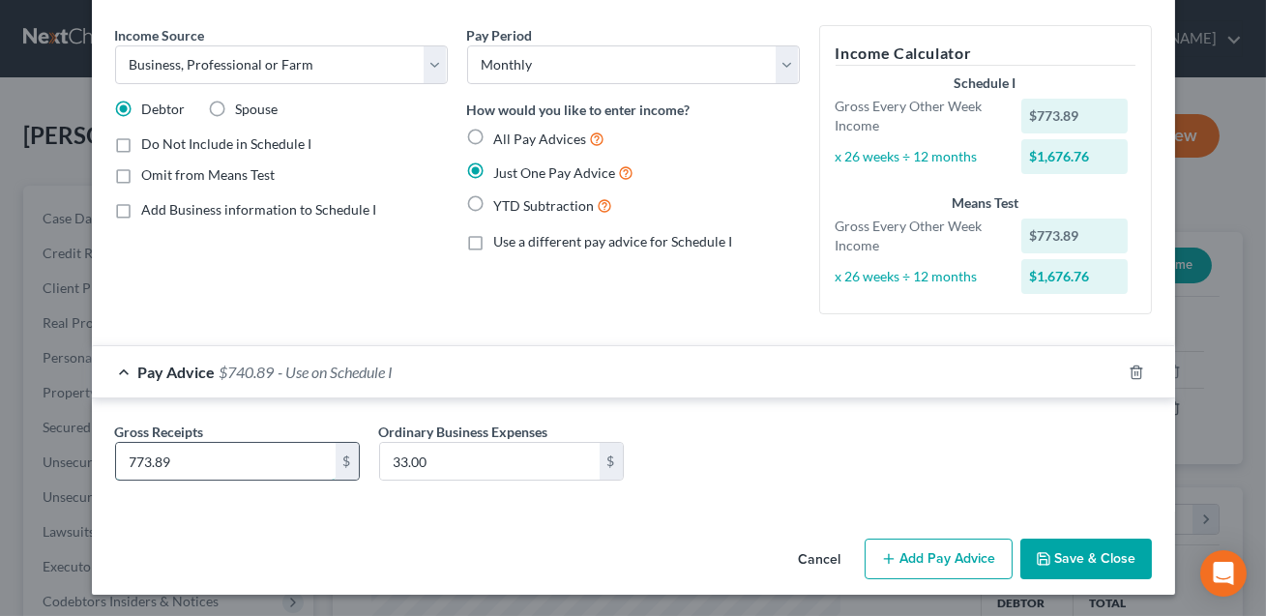
click at [194, 458] on input "773.89" at bounding box center [226, 461] width 220 height 37
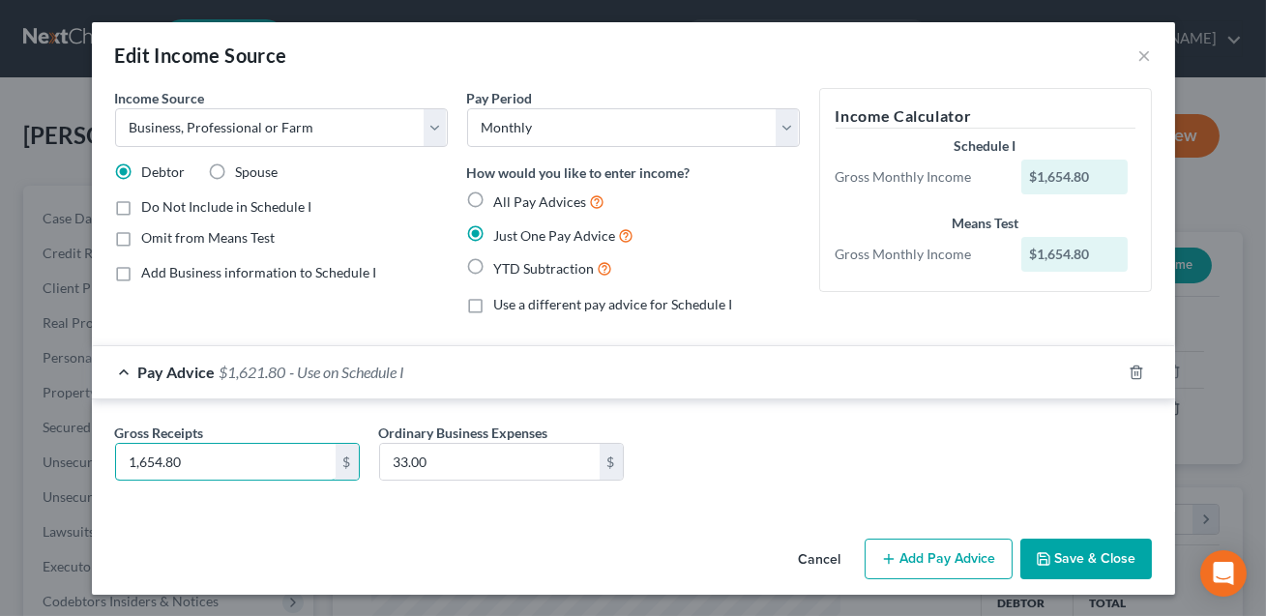
type input "1,654.80"
click at [491, 485] on div "Gross Receipts 1,654.80 $ Ordinary Business Expenses 33.00 $" at bounding box center [633, 460] width 1056 height 74
click at [437, 469] on input "33.00" at bounding box center [490, 462] width 220 height 37
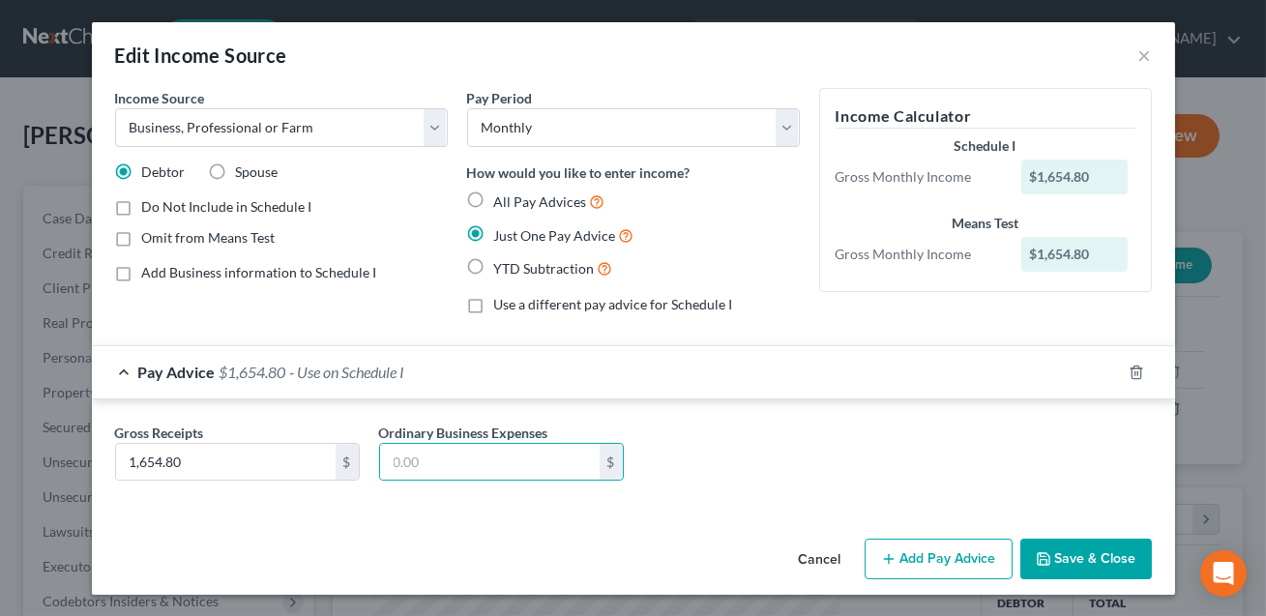
click at [1091, 562] on button "Save & Close" at bounding box center [1086, 559] width 132 height 41
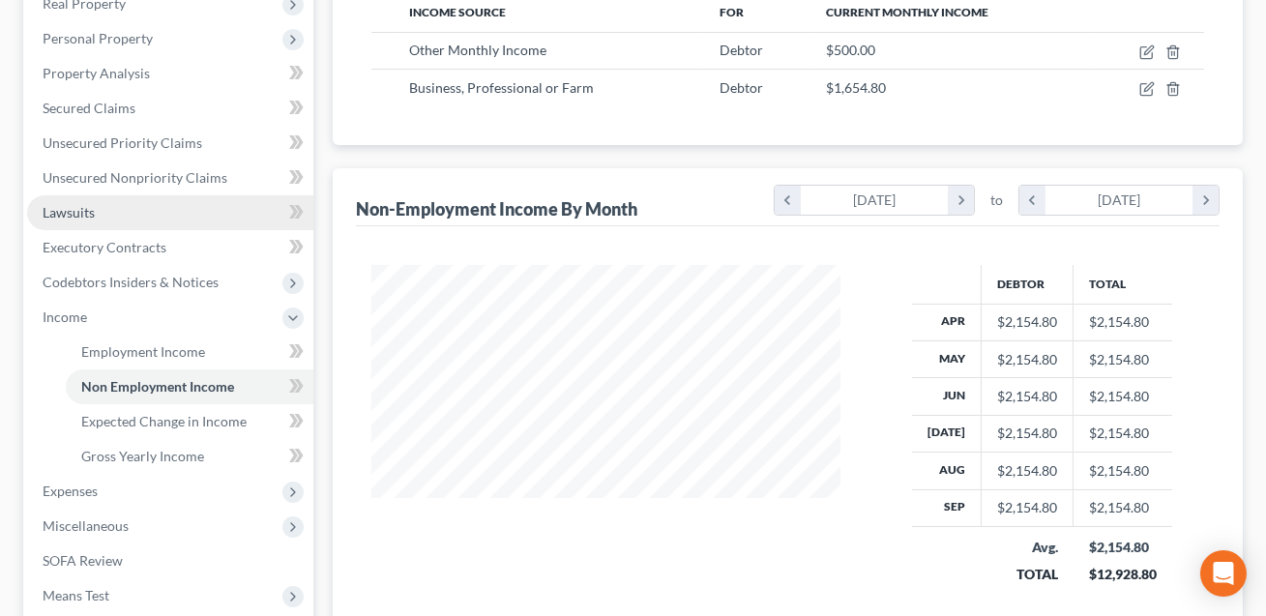
scroll to position [548, 0]
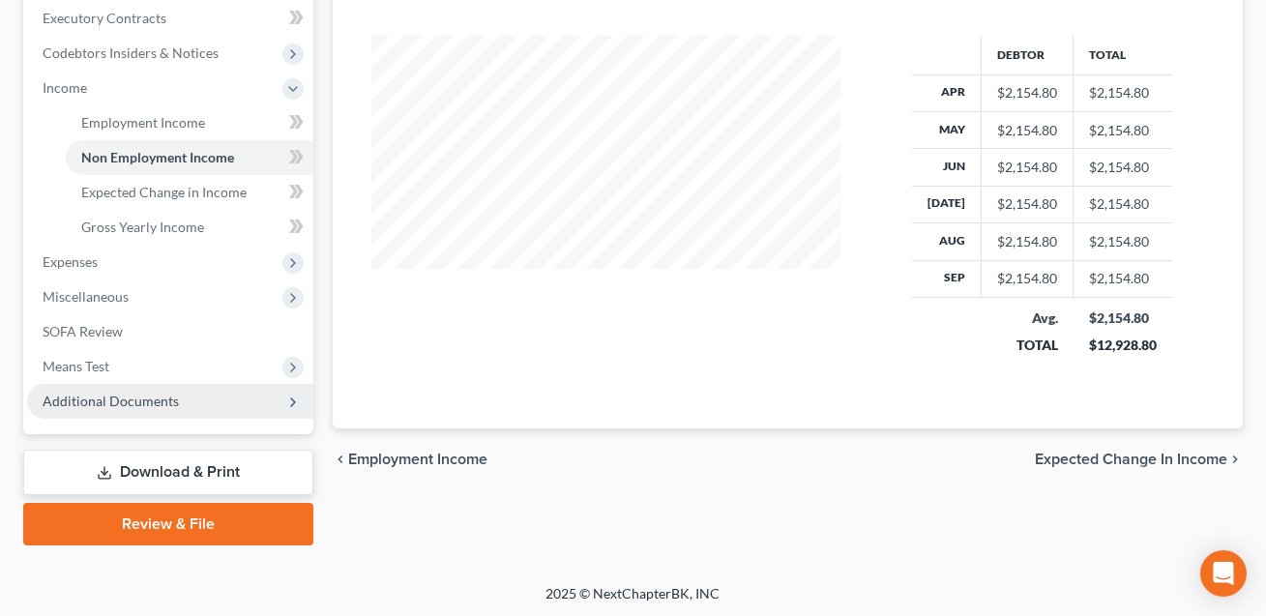
click at [157, 408] on span "Additional Documents" at bounding box center [170, 401] width 286 height 35
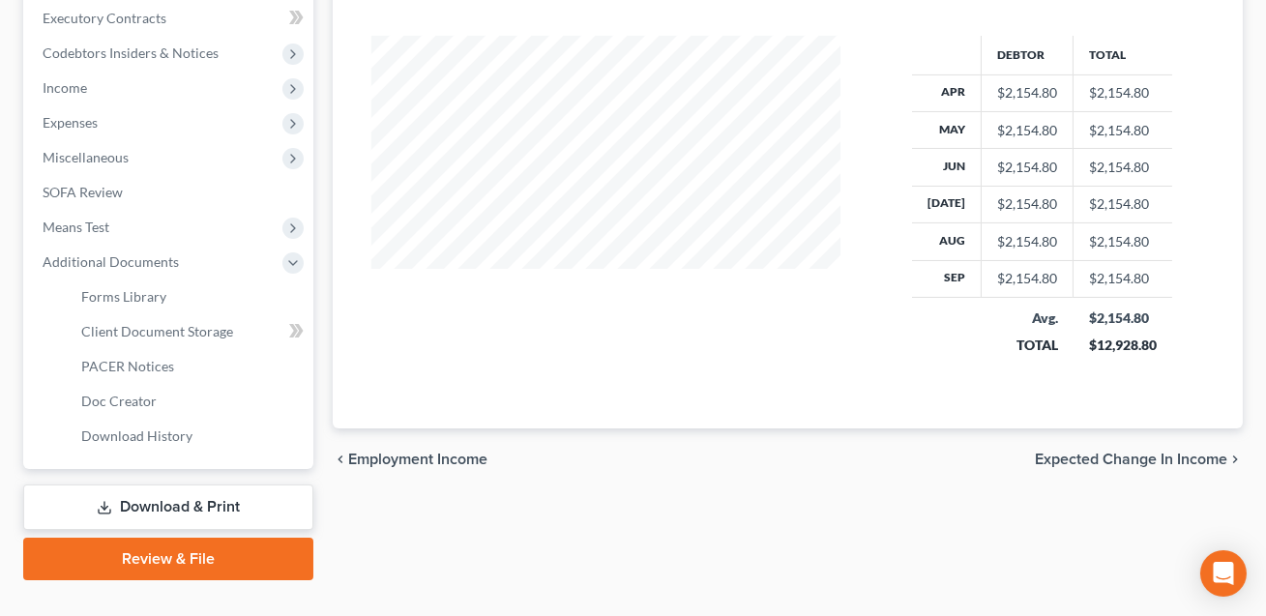
scroll to position [583, 0]
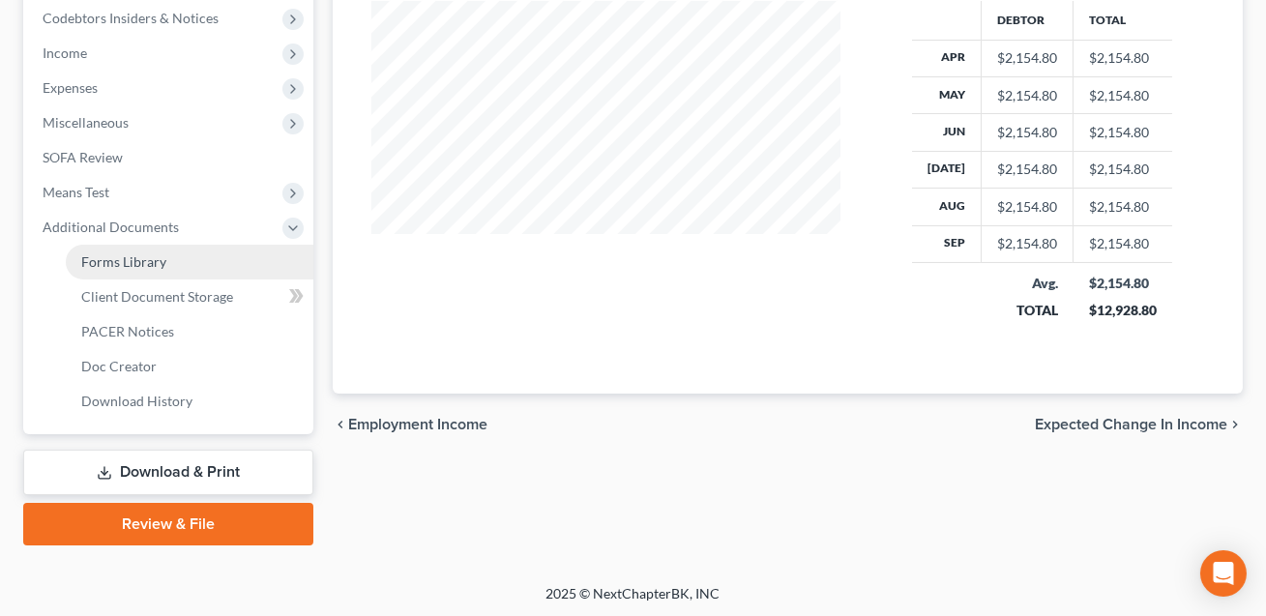
click at [145, 253] on span "Forms Library" at bounding box center [123, 261] width 85 height 16
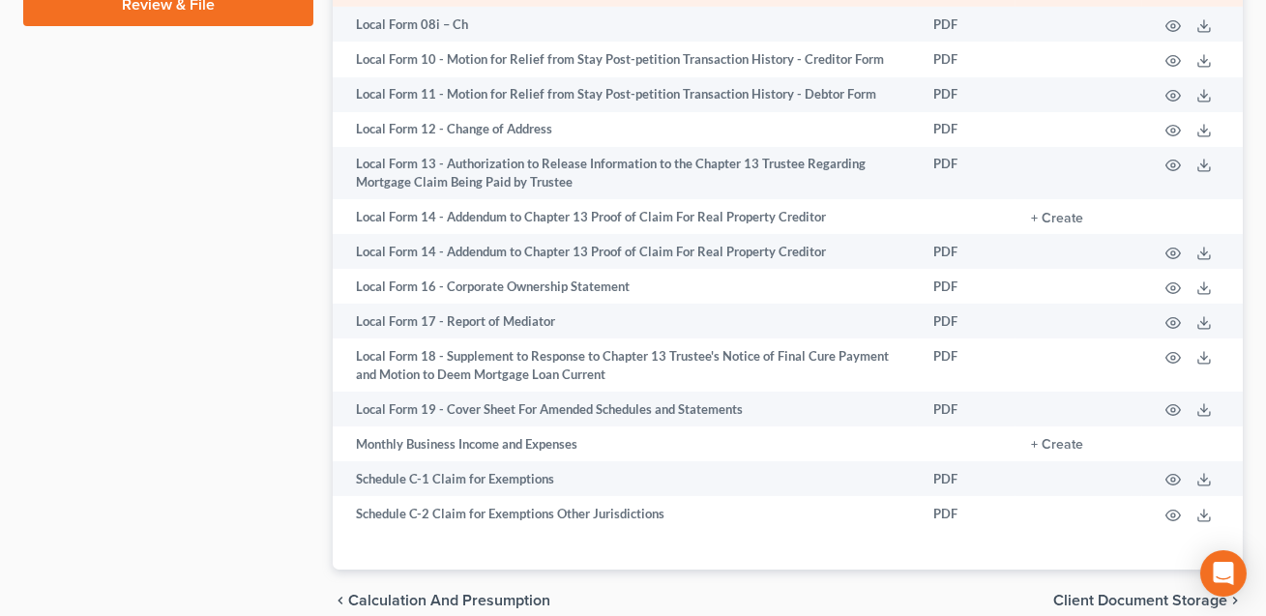
scroll to position [1188, 0]
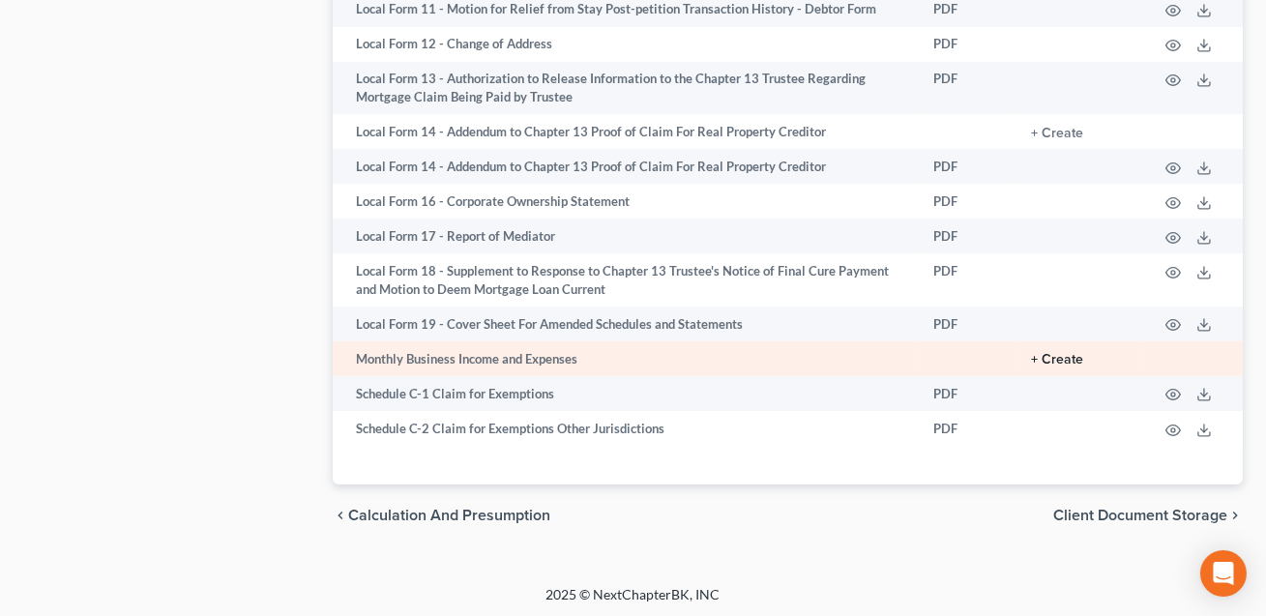
click at [1056, 357] on button "+ Create" at bounding box center [1057, 360] width 52 height 14
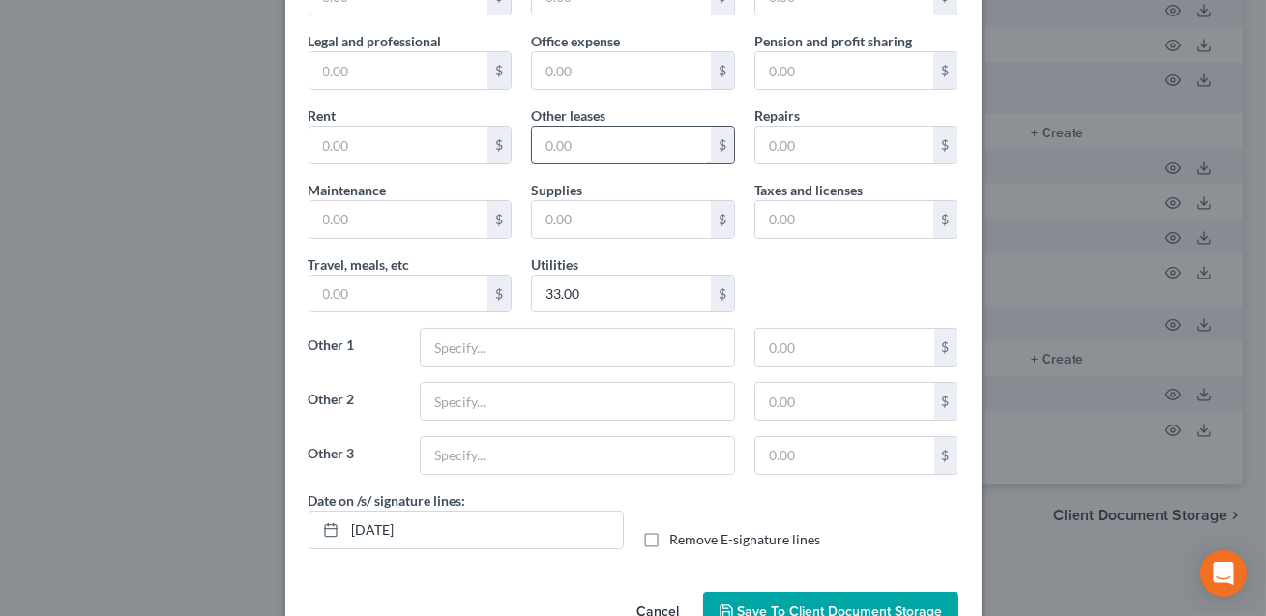
scroll to position [332, 0]
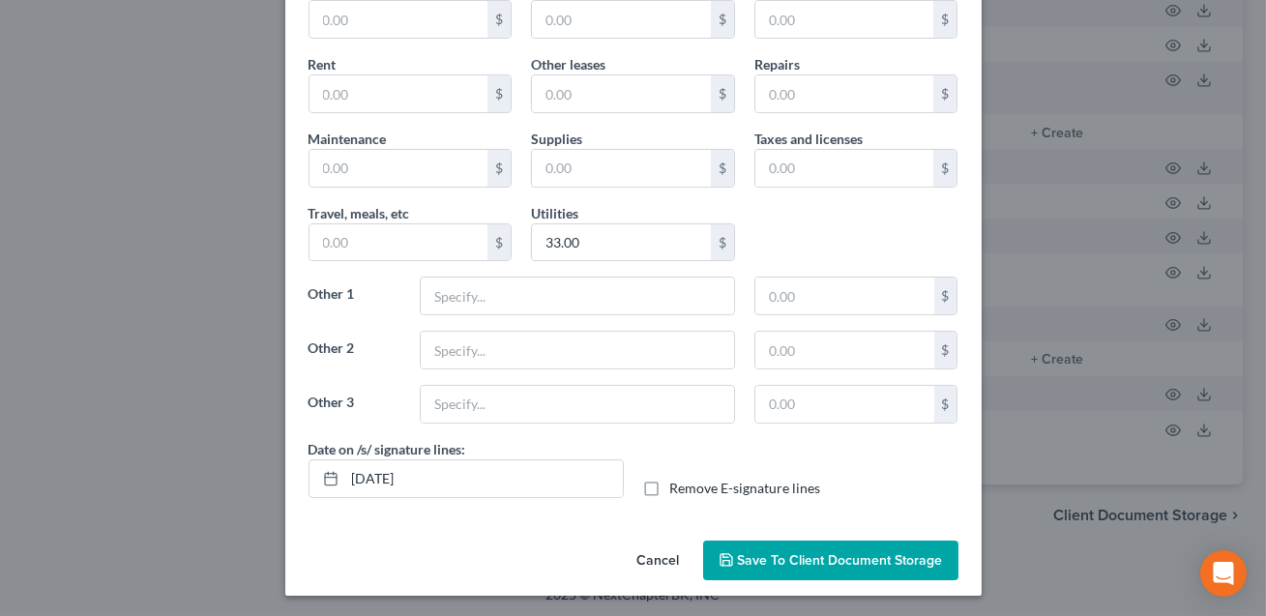
click at [670, 487] on label "Remove E-signature lines" at bounding box center [745, 488] width 151 height 19
click at [678, 487] on input "Remove E-signature lines" at bounding box center [684, 485] width 13 height 13
checkbox input "true"
drag, startPoint x: 449, startPoint y: 478, endPoint x: 350, endPoint y: 470, distance: 99.0
click at [350, 470] on input "[DATE]" at bounding box center [484, 478] width 278 height 37
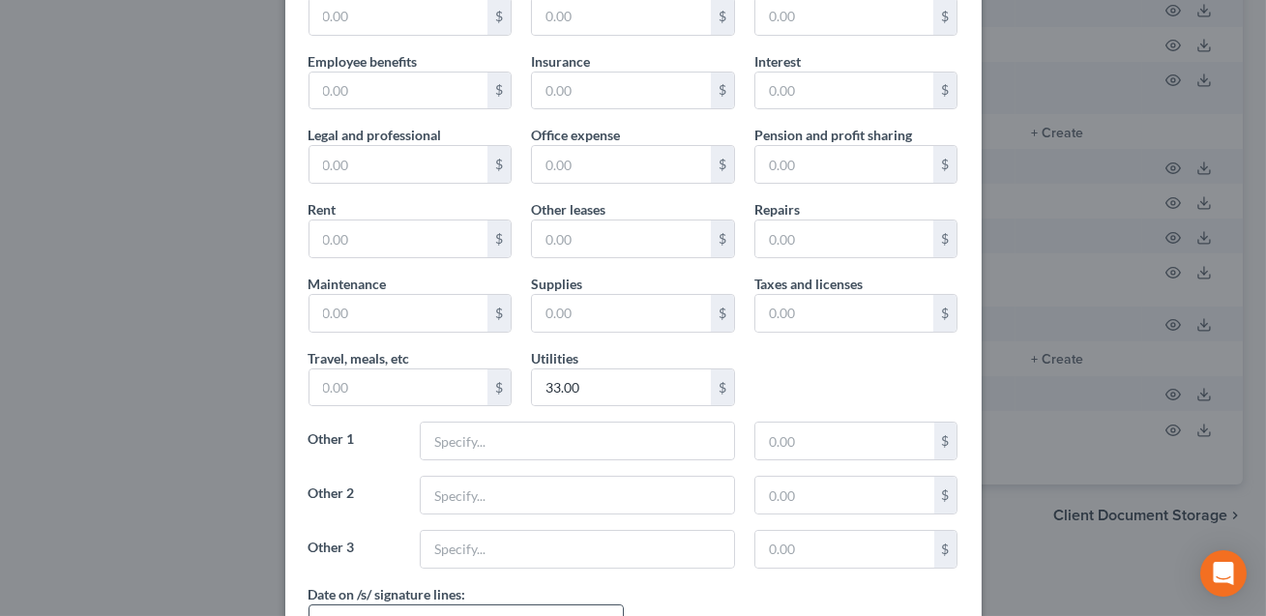
scroll to position [0, 0]
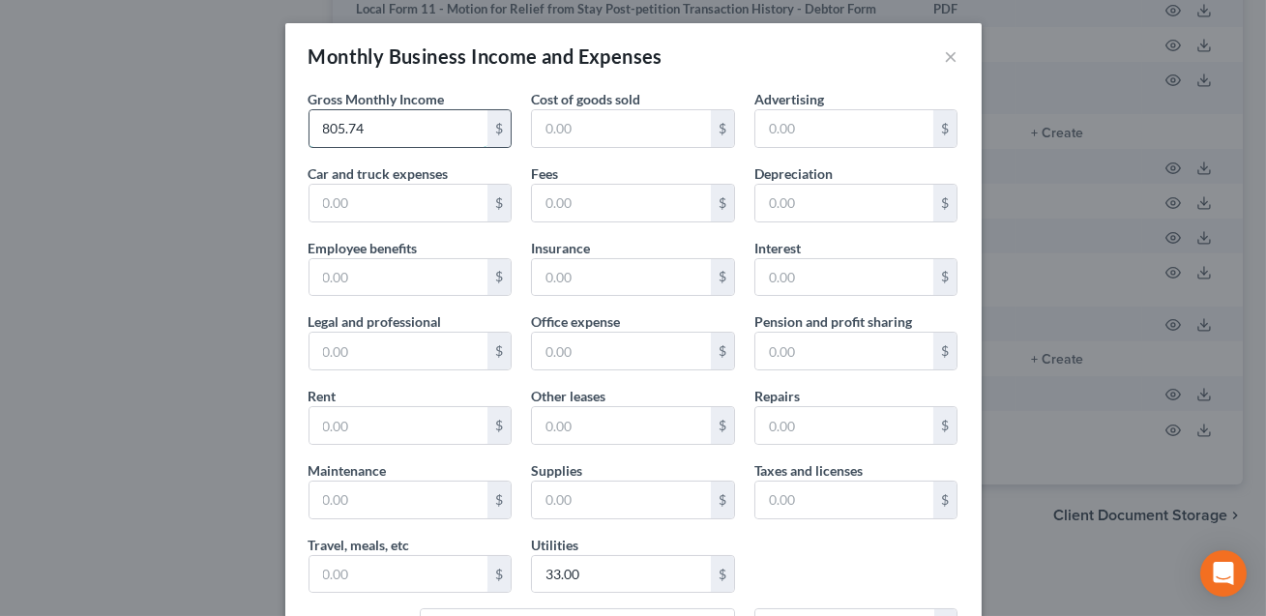
click at [381, 127] on input "805.74" at bounding box center [398, 128] width 179 height 37
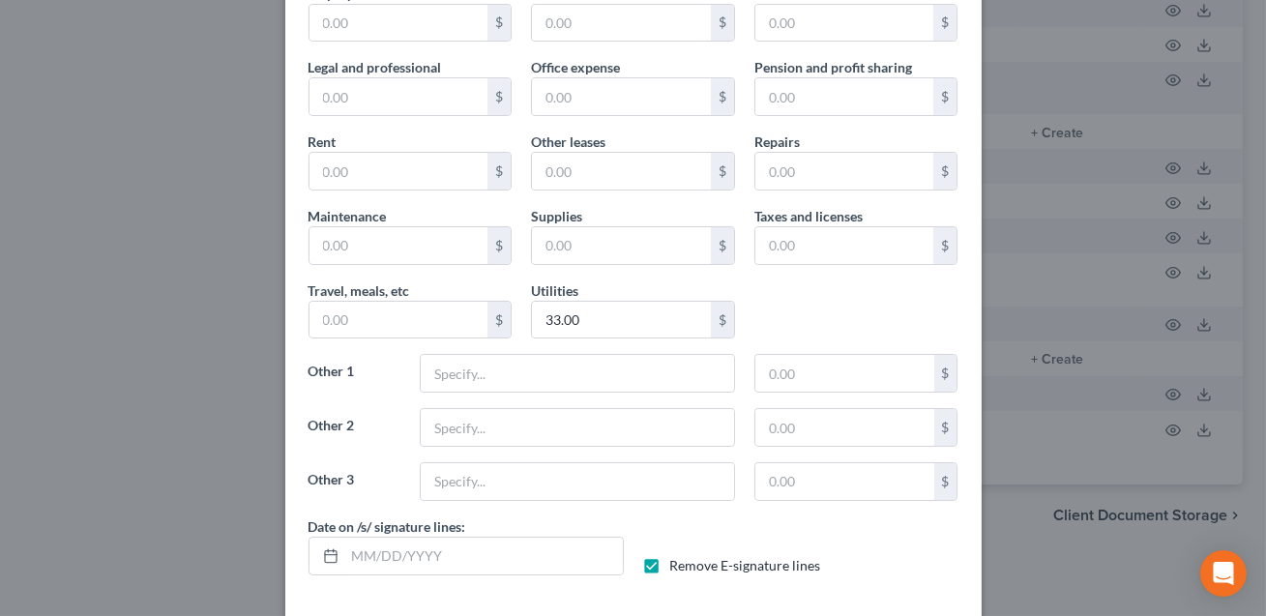
scroll to position [332, 0]
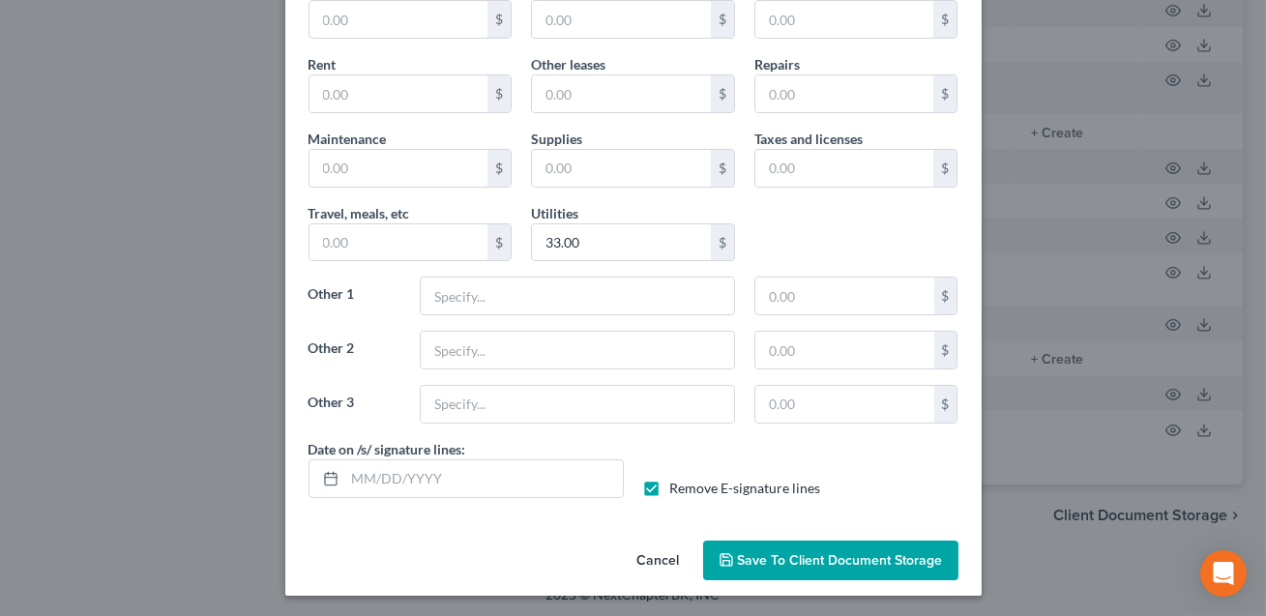
type input "1,654.80"
click at [781, 552] on span "Save to Client Document Storage" at bounding box center [840, 560] width 205 height 16
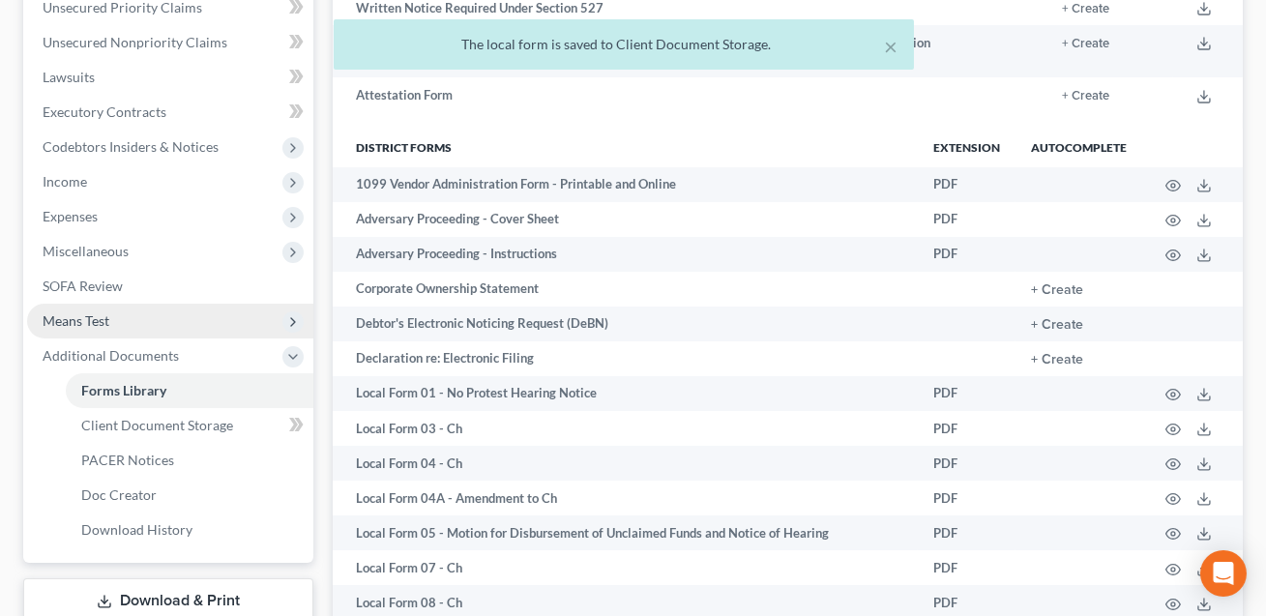
scroll to position [450, 0]
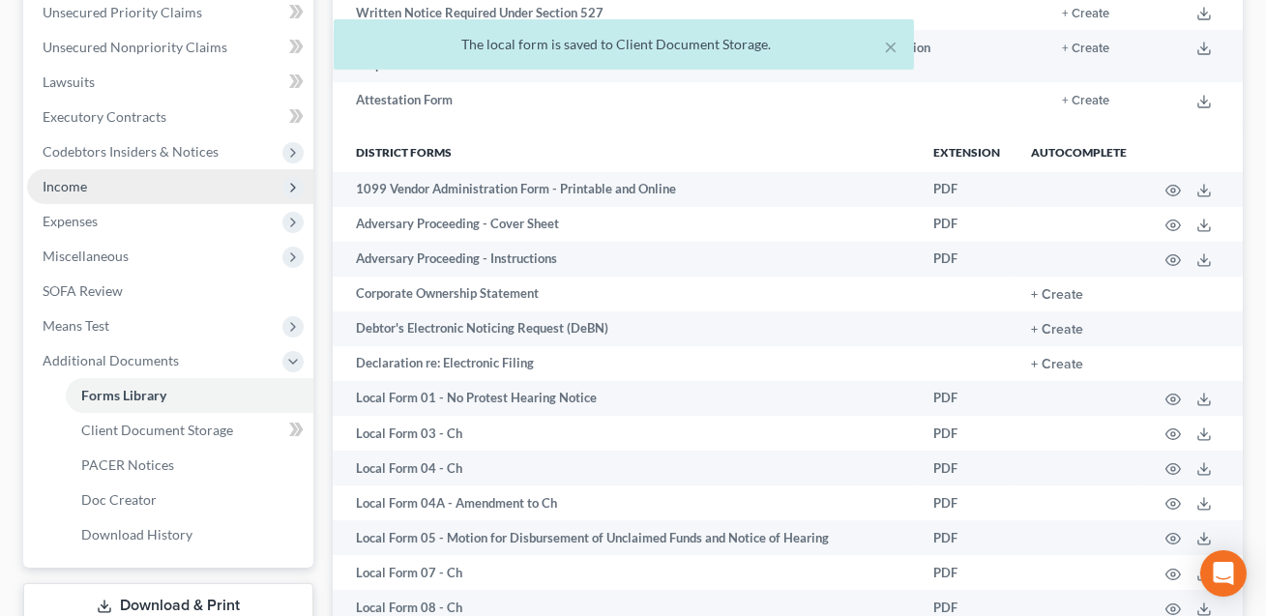
click at [73, 184] on span "Income" at bounding box center [65, 186] width 44 height 16
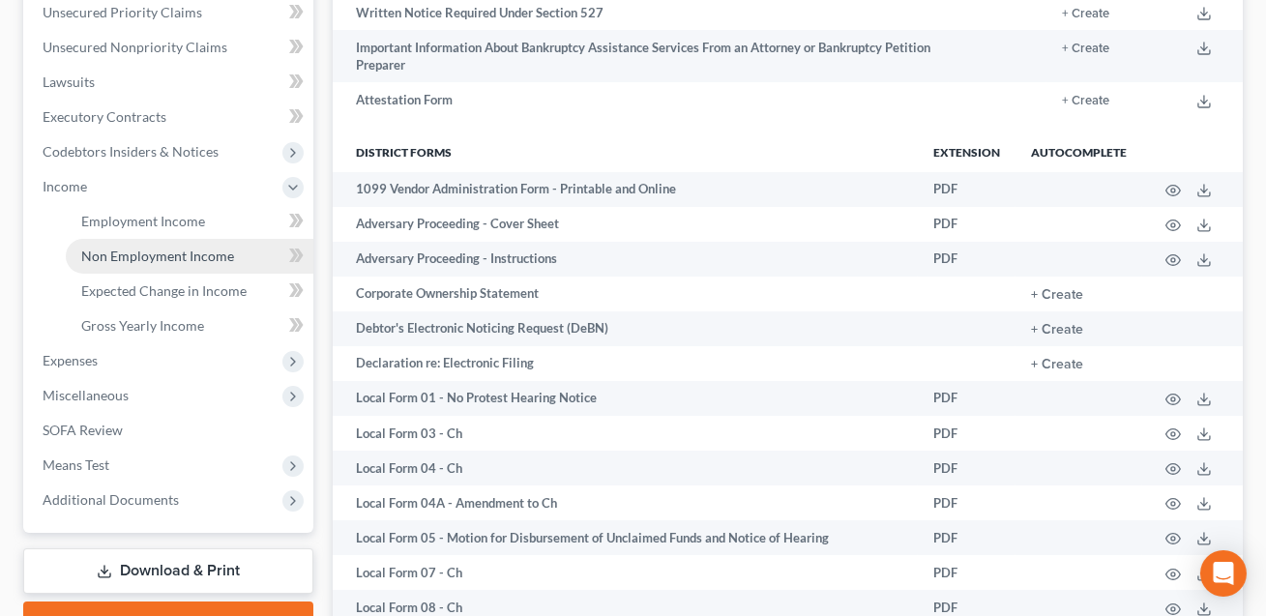
click at [137, 245] on link "Non Employment Income" at bounding box center [190, 256] width 248 height 35
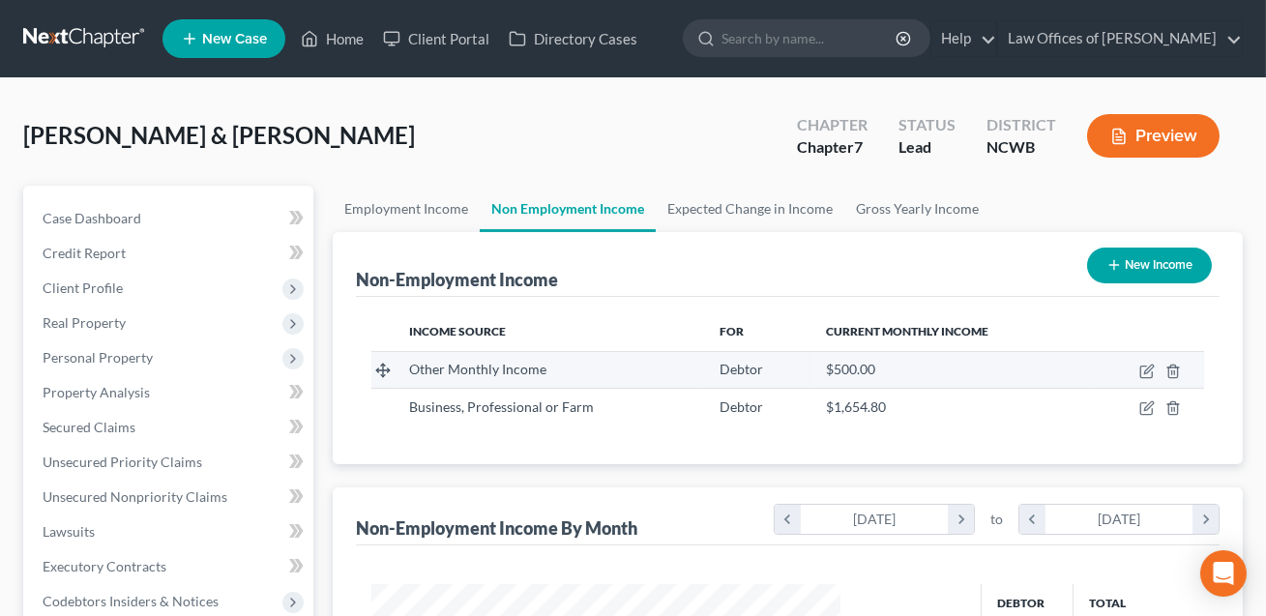
scroll to position [346, 508]
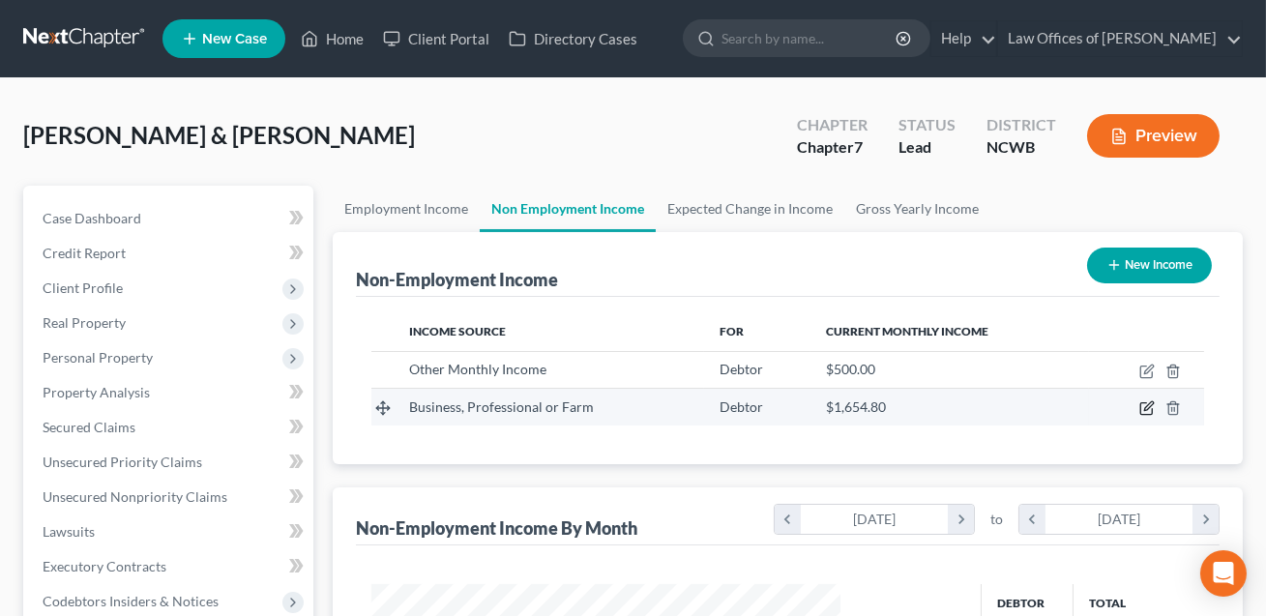
click at [1152, 404] on icon "button" at bounding box center [1148, 406] width 9 height 9
select select "10"
select select "0"
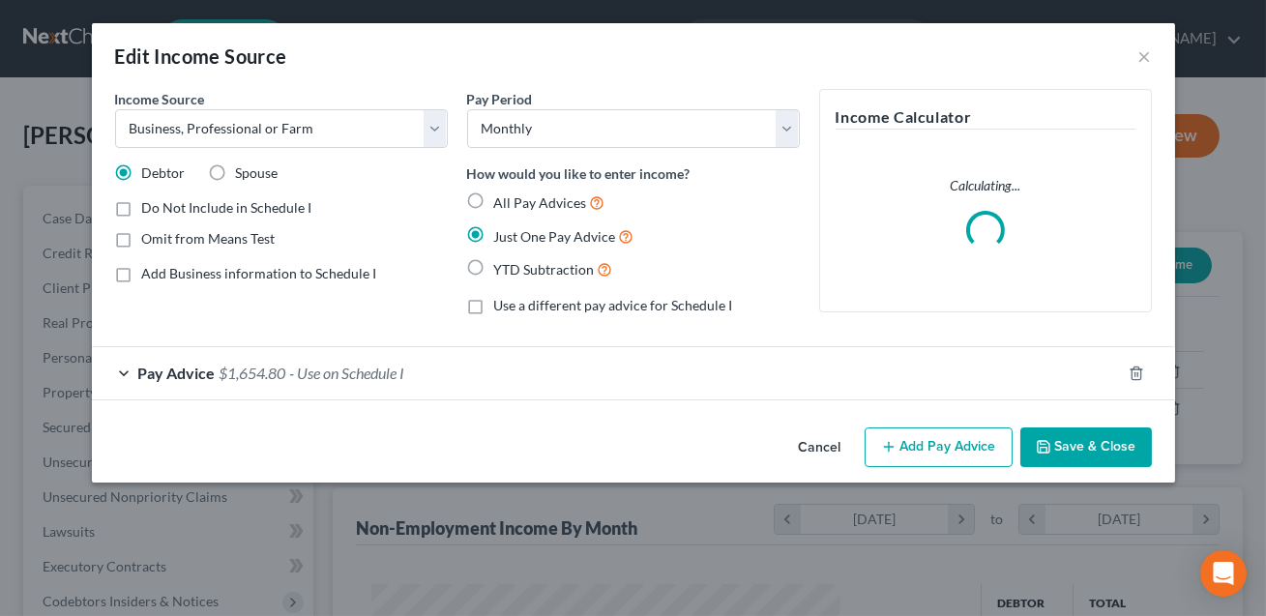
click at [425, 384] on div "Pay Advice $1,654.80 - Use on Schedule I" at bounding box center [606, 372] width 1029 height 51
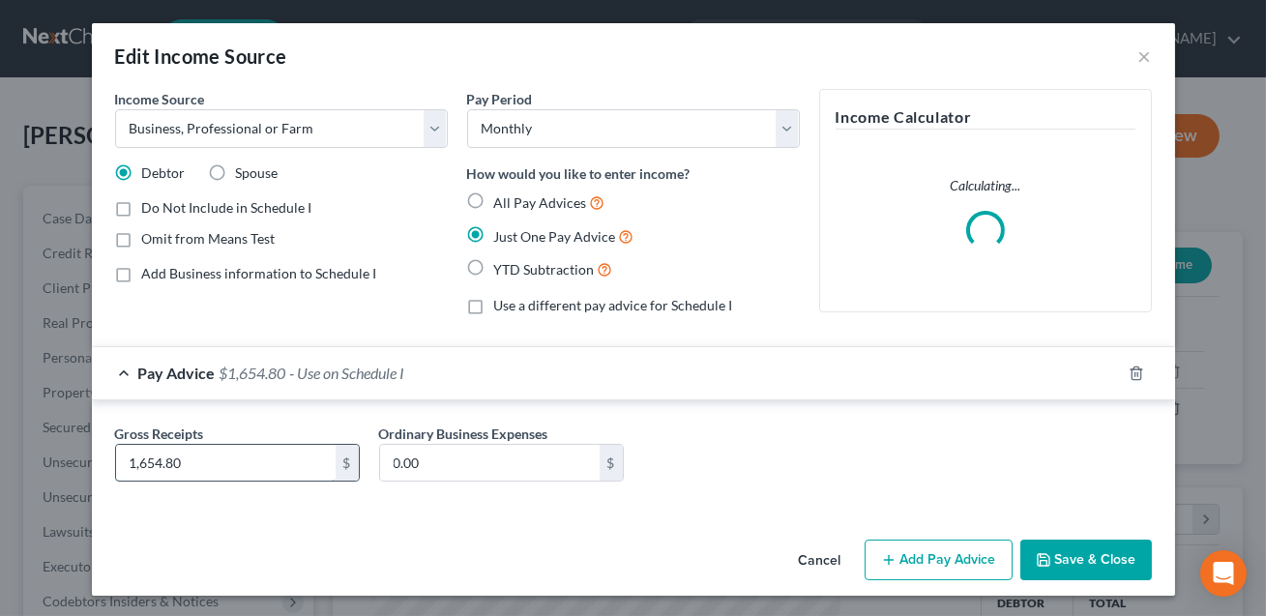
click at [220, 460] on input "1,654.80" at bounding box center [226, 463] width 220 height 37
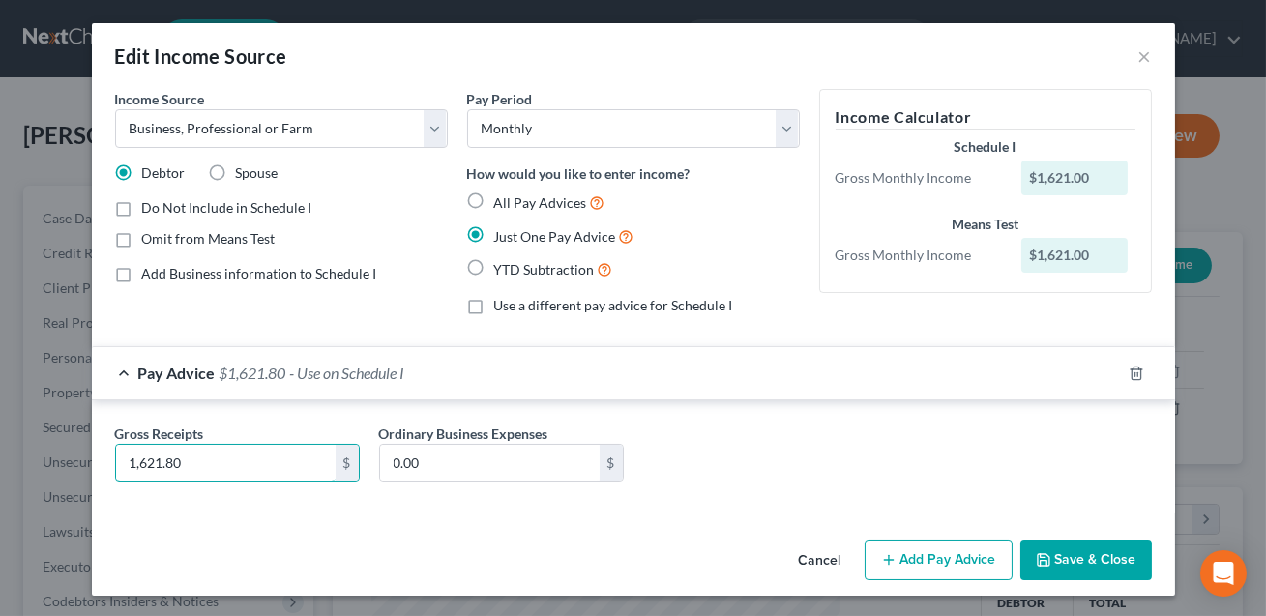
type input "1,621.80"
click at [1082, 566] on button "Save & Close" at bounding box center [1086, 560] width 132 height 41
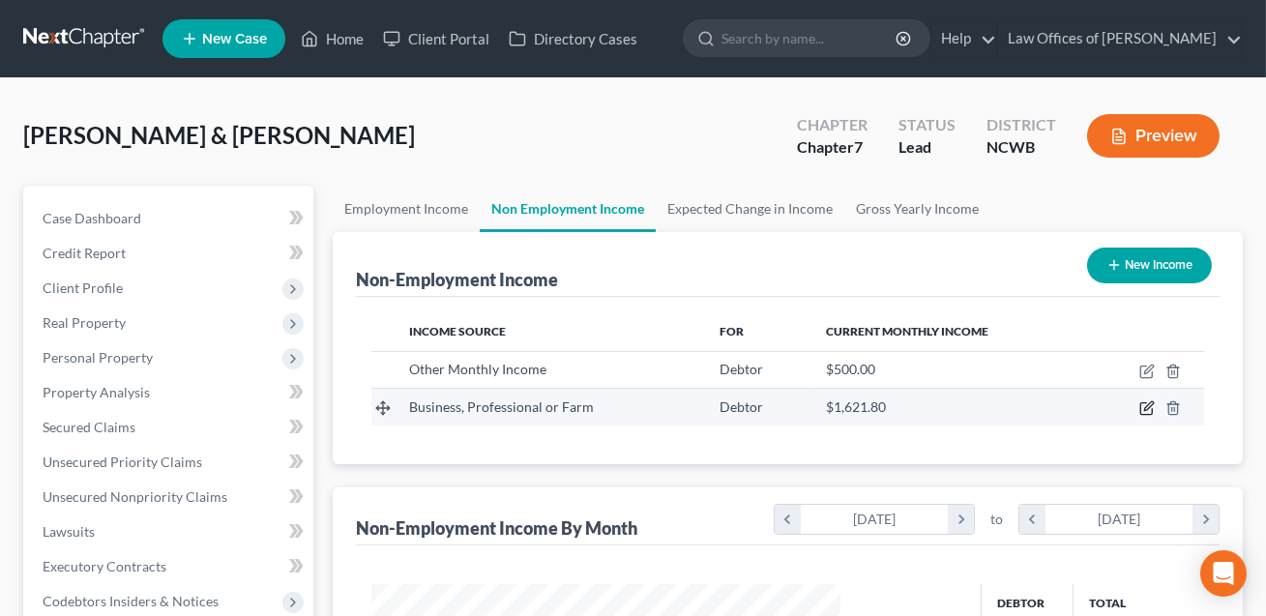
click at [1147, 405] on icon "button" at bounding box center [1146, 407] width 15 height 15
select select "10"
select select "0"
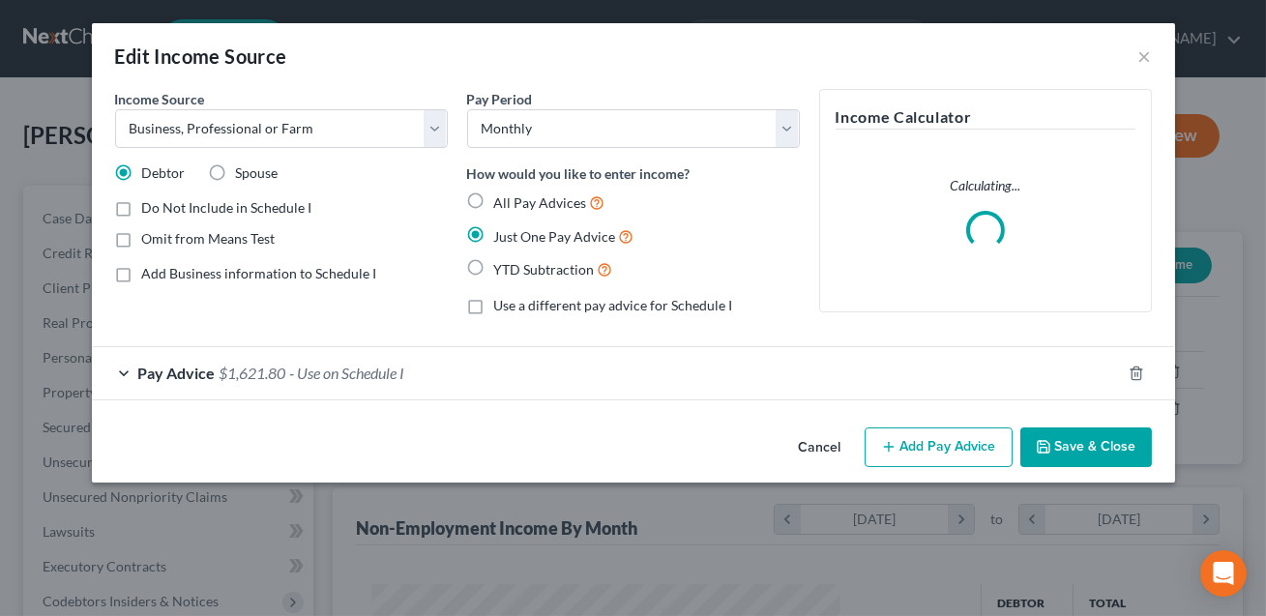
click at [494, 196] on label "All Pay Advices" at bounding box center [549, 202] width 111 height 22
click at [502, 196] on input "All Pay Advices" at bounding box center [508, 197] width 13 height 13
radio input "true"
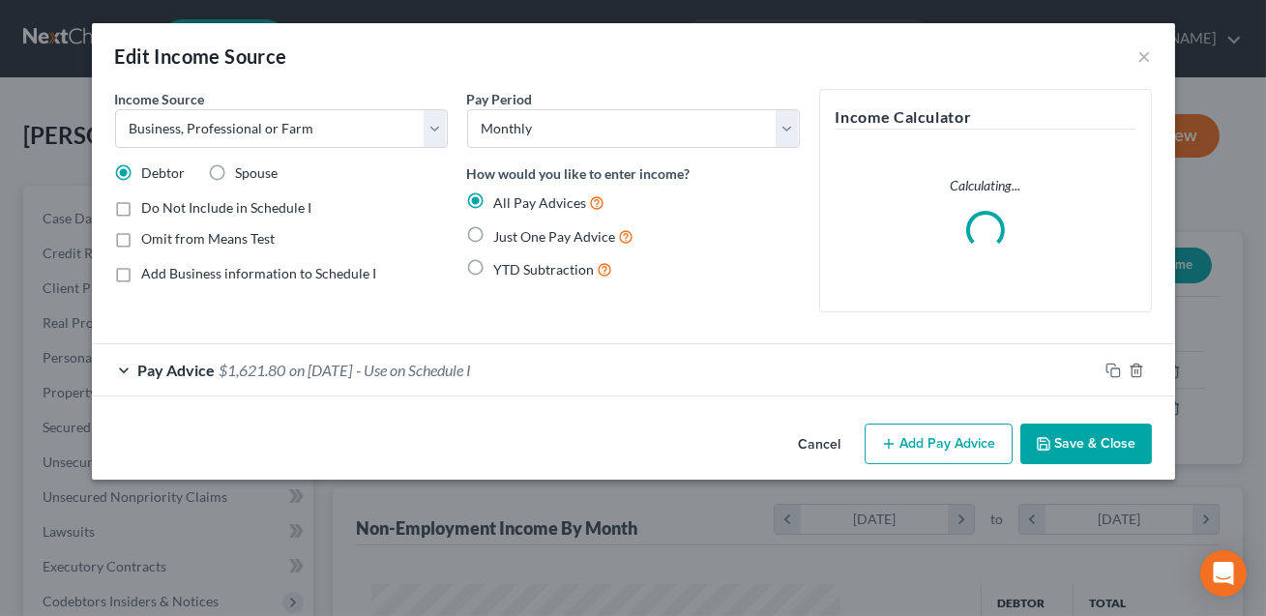
click at [592, 356] on div "Pay Advice $1,621.80 on [DATE] - Use on Schedule I" at bounding box center [595, 369] width 1006 height 51
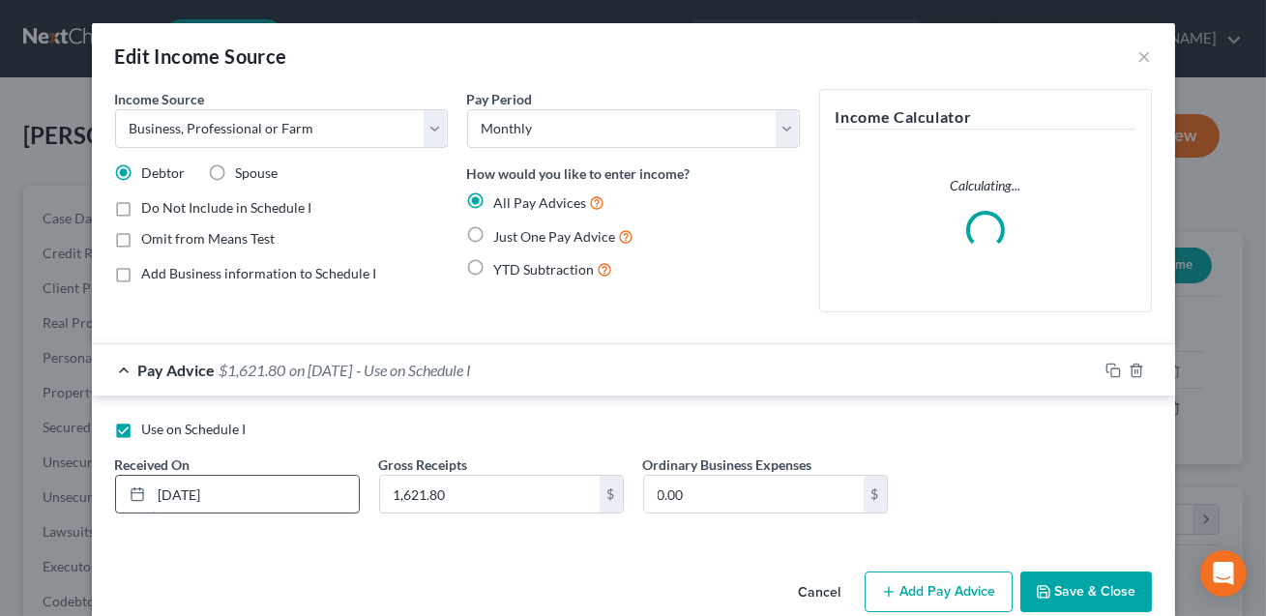
scroll to position [33, 0]
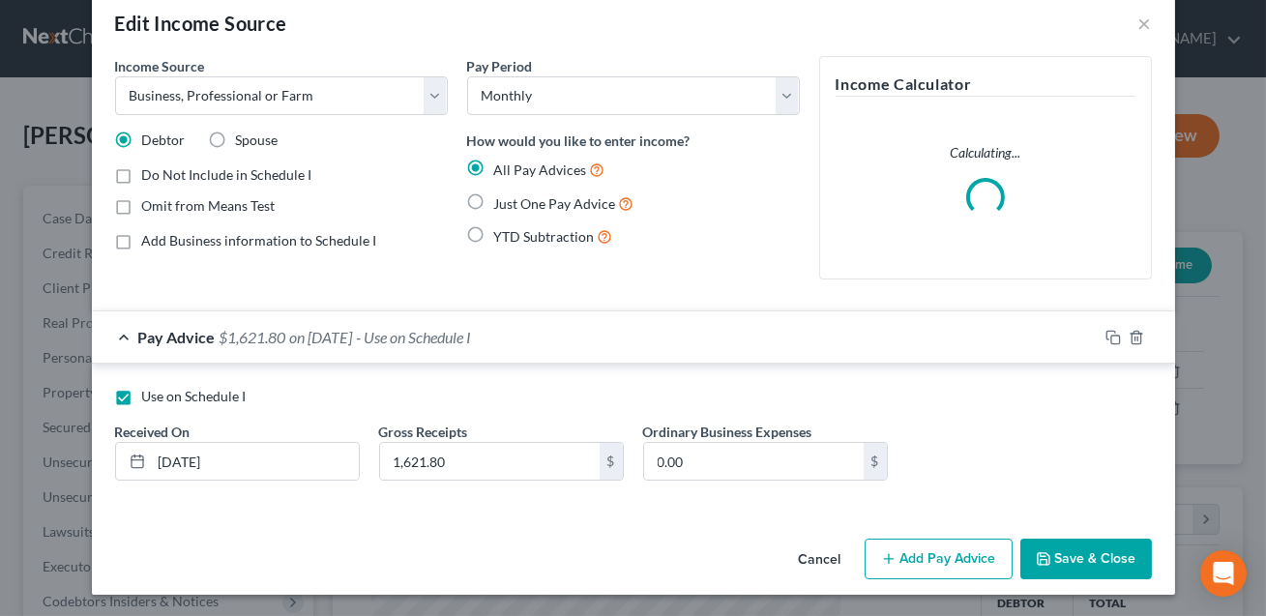
click at [913, 553] on button "Add Pay Advice" at bounding box center [939, 559] width 148 height 41
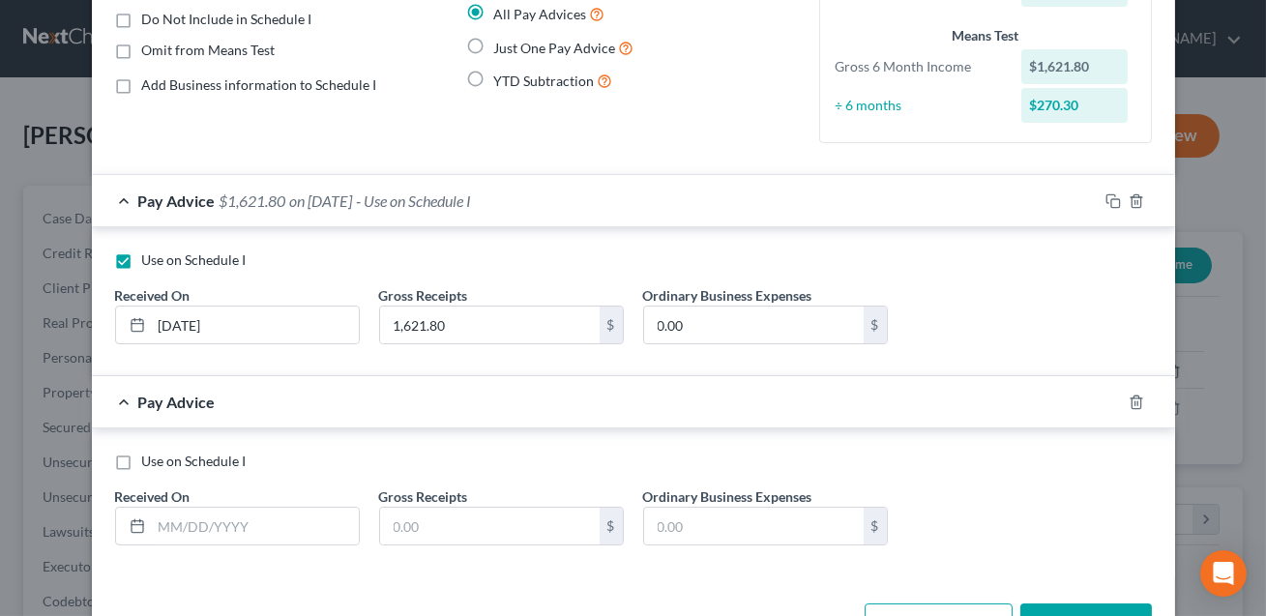
scroll to position [235, 0]
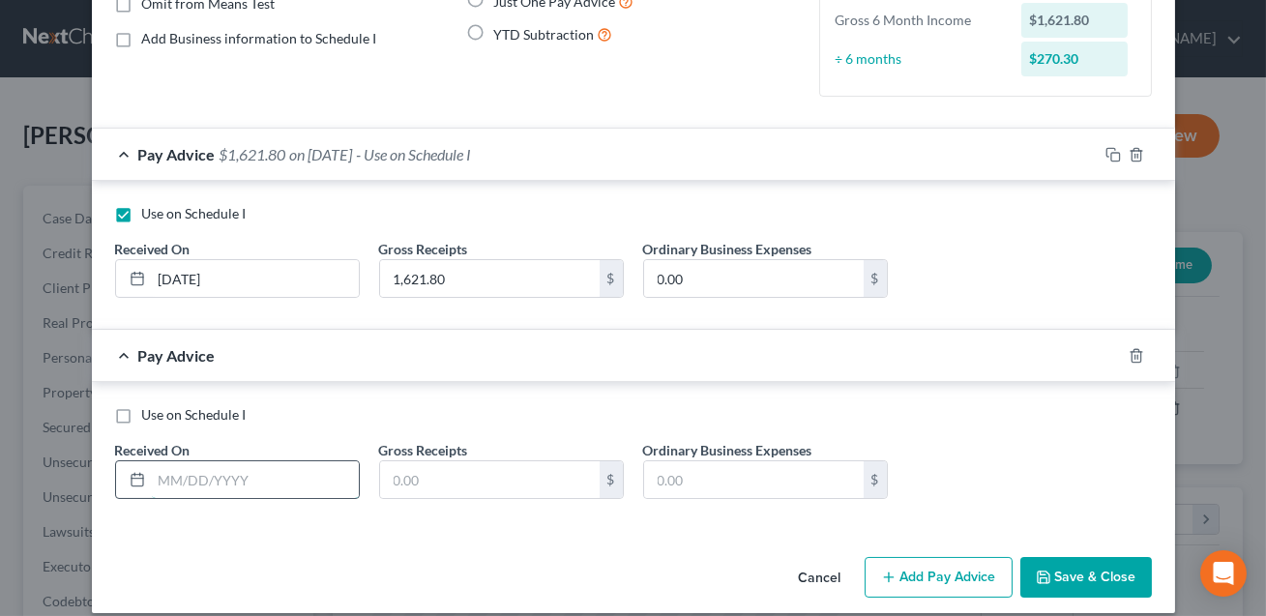
click at [250, 475] on input "text" at bounding box center [255, 479] width 207 height 37
type input "[DATE]"
click at [443, 477] on input "text" at bounding box center [490, 479] width 220 height 37
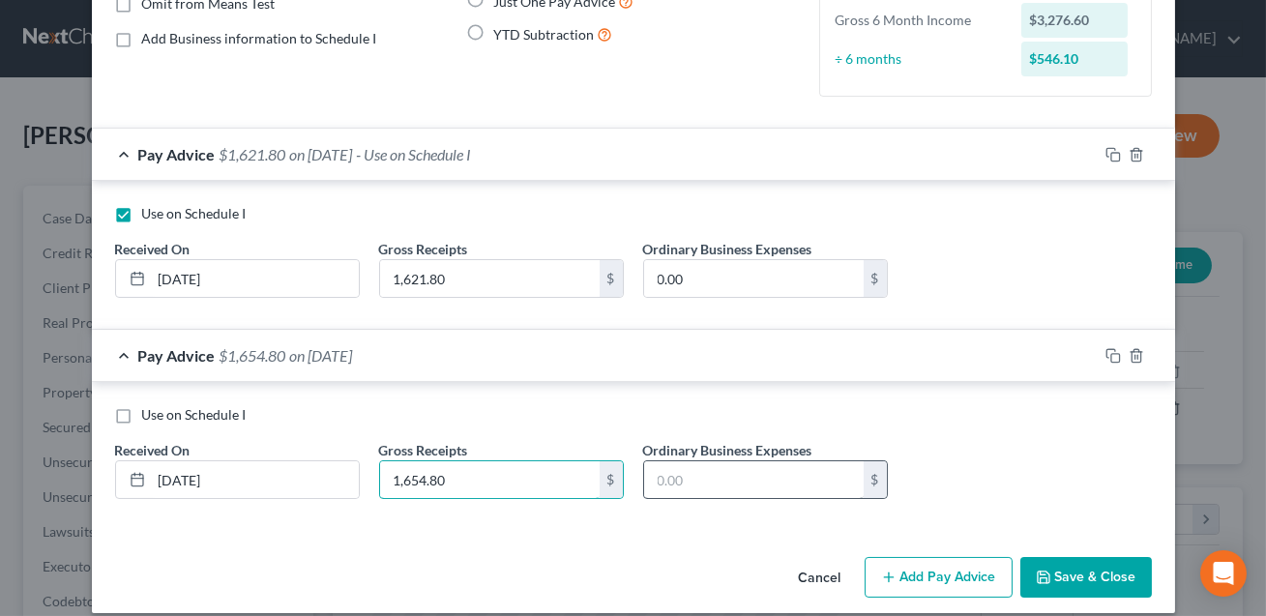
type input "1,654.80"
click at [679, 480] on input "text" at bounding box center [754, 479] width 220 height 37
type input "33.00"
click at [1107, 582] on button "Save & Close" at bounding box center [1086, 577] width 132 height 41
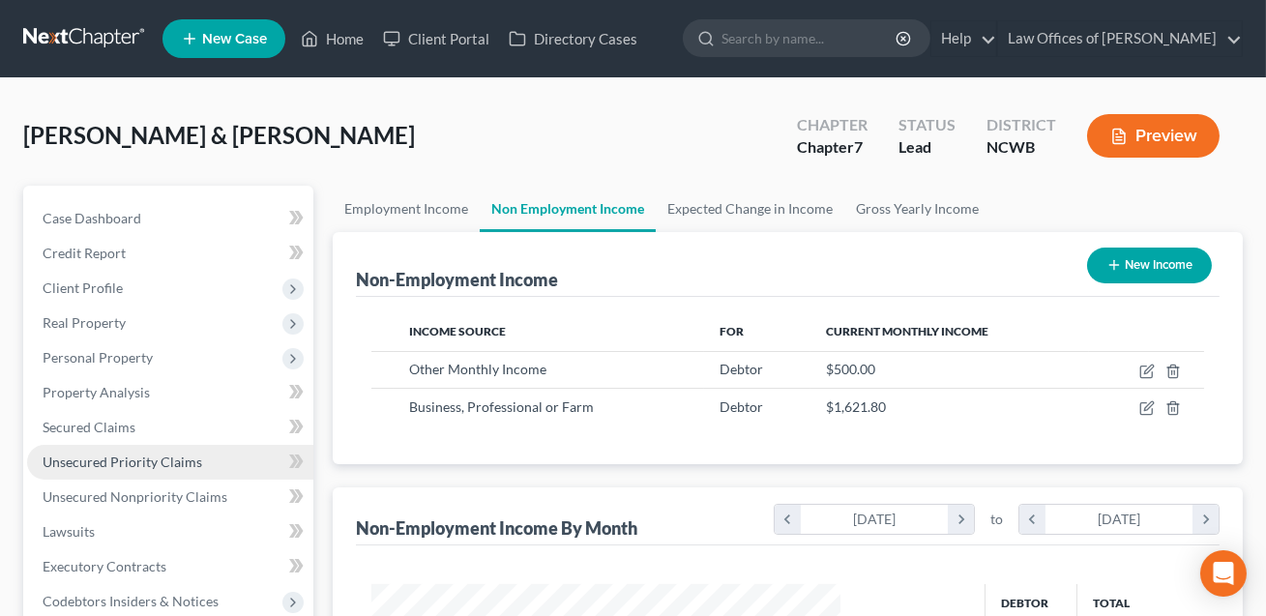
scroll to position [247, 0]
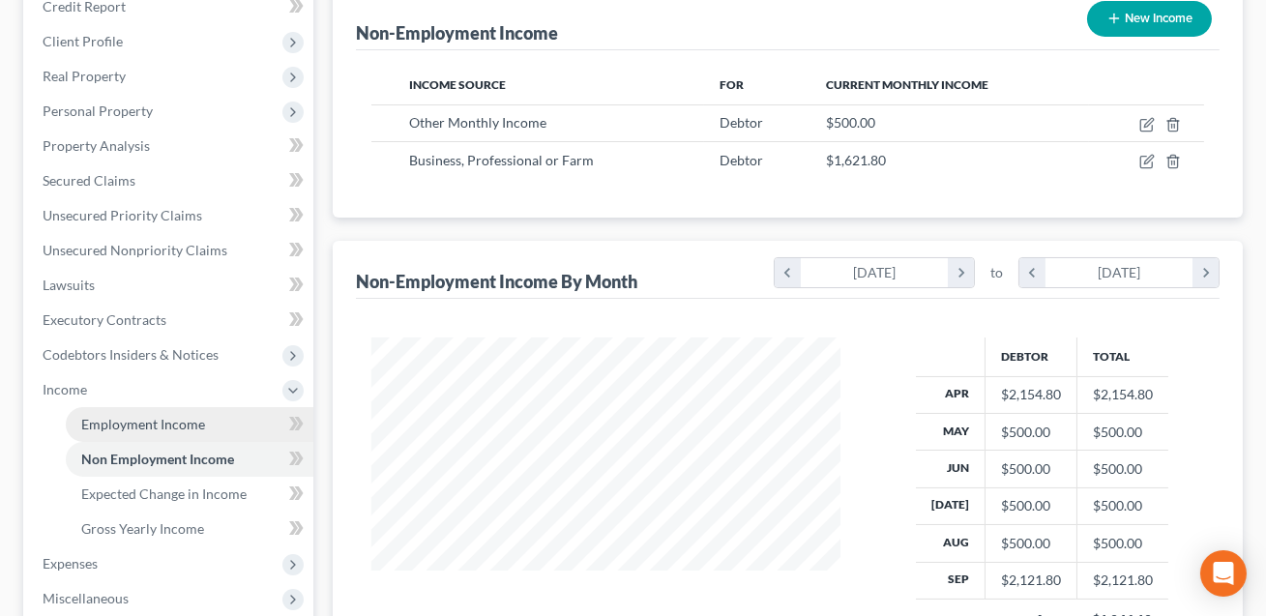
click at [179, 419] on span "Employment Income" at bounding box center [143, 424] width 124 height 16
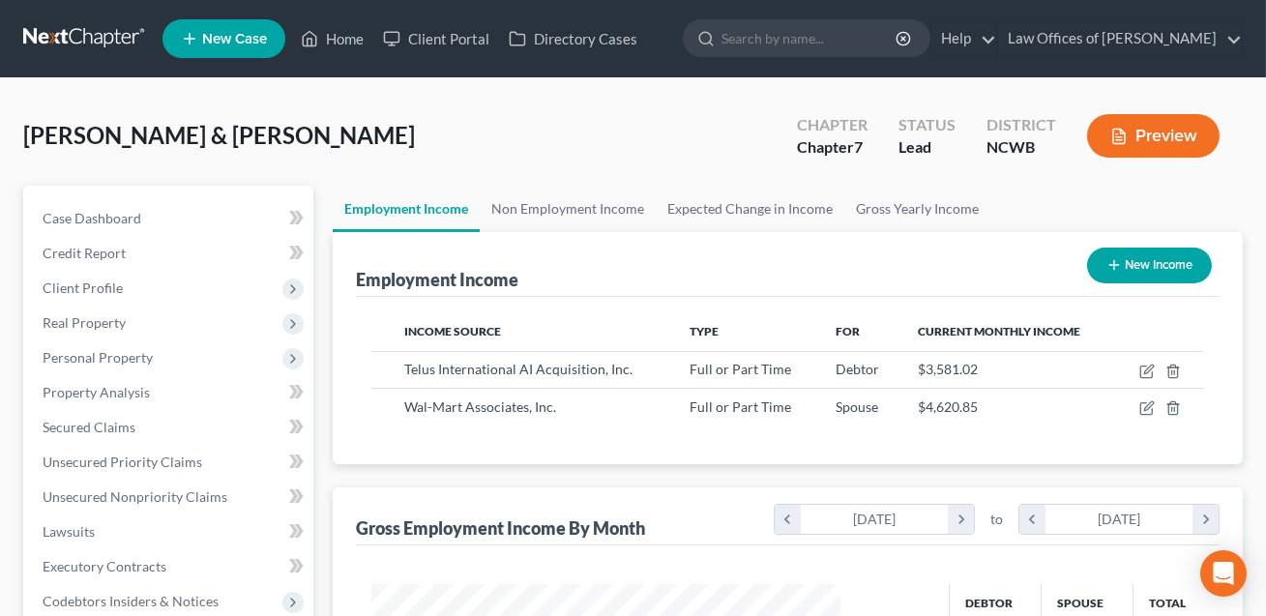
scroll to position [346, 508]
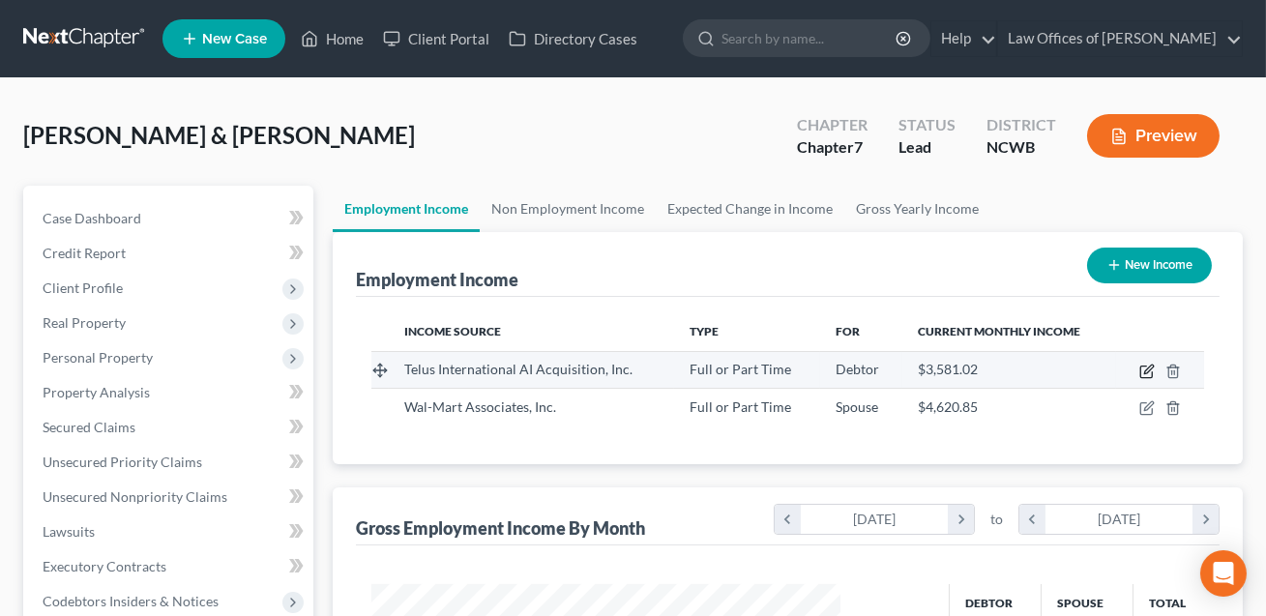
click at [1150, 371] on icon "button" at bounding box center [1146, 371] width 15 height 15
select select "0"
select select "31"
select select "2"
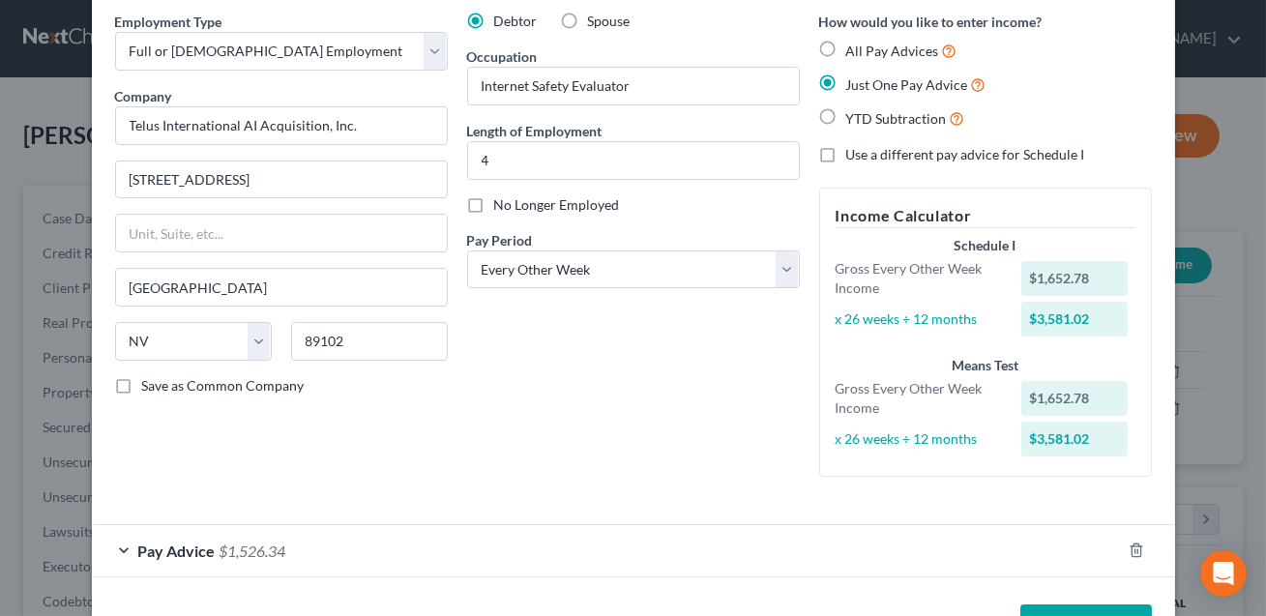
scroll to position [0, 0]
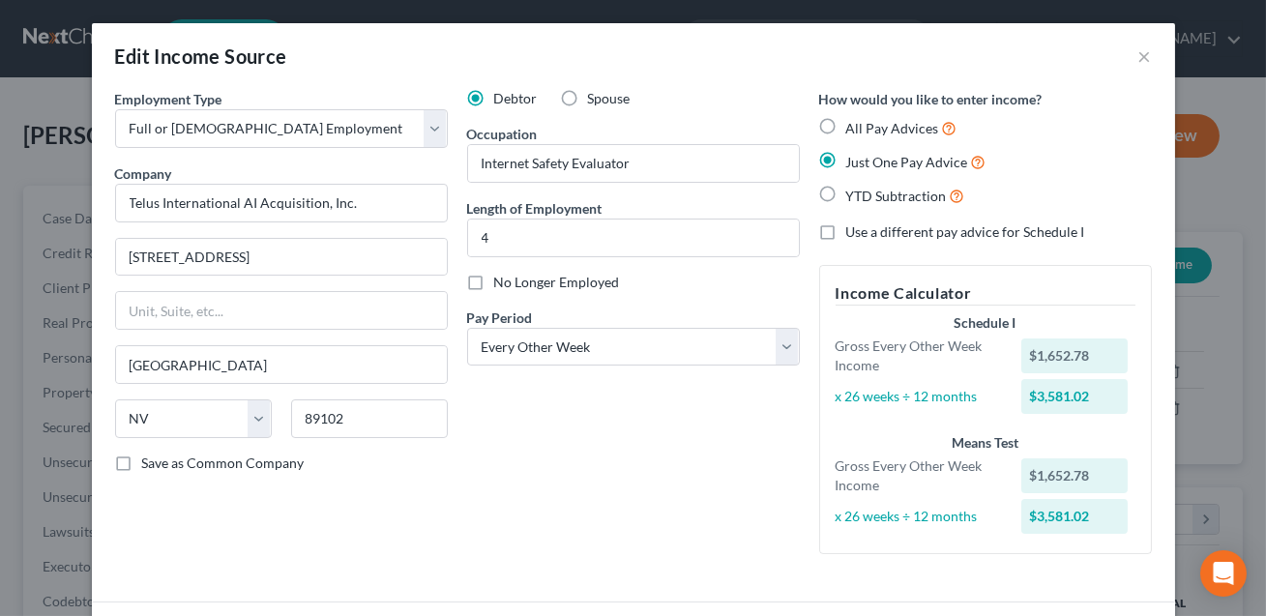
click at [846, 129] on label "All Pay Advices" at bounding box center [901, 128] width 111 height 22
click at [854, 129] on input "All Pay Advices" at bounding box center [860, 123] width 13 height 13
radio input "true"
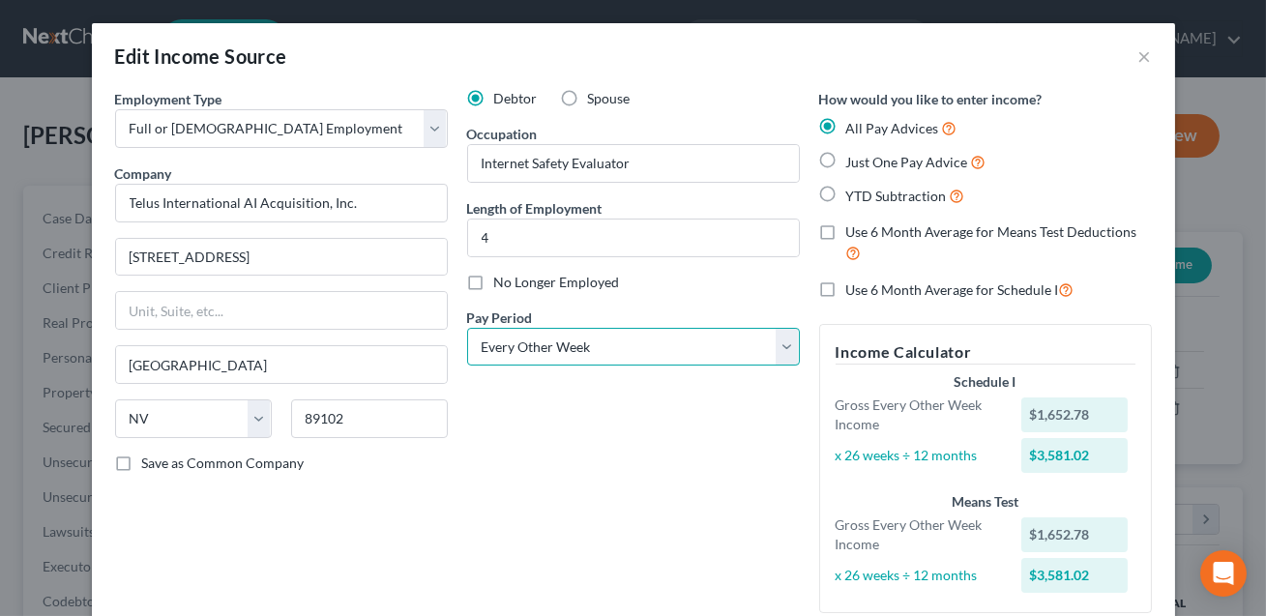
click at [571, 351] on select "Select Monthly Twice Monthly Every Other Week Weekly" at bounding box center [633, 347] width 333 height 39
select select "0"
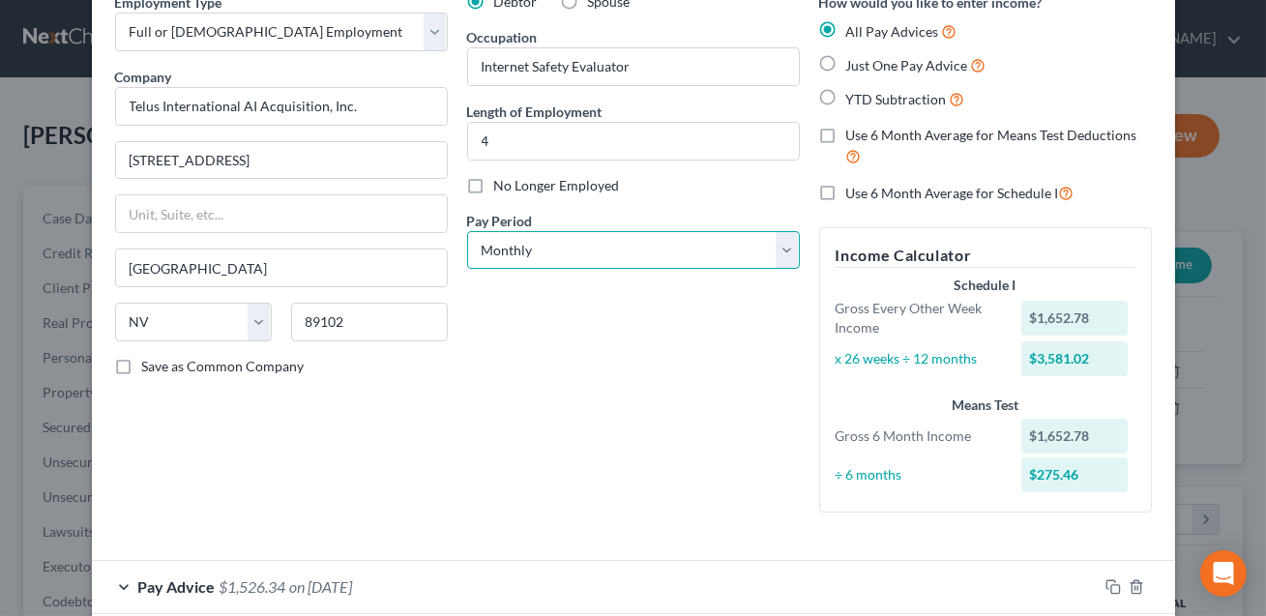
scroll to position [199, 0]
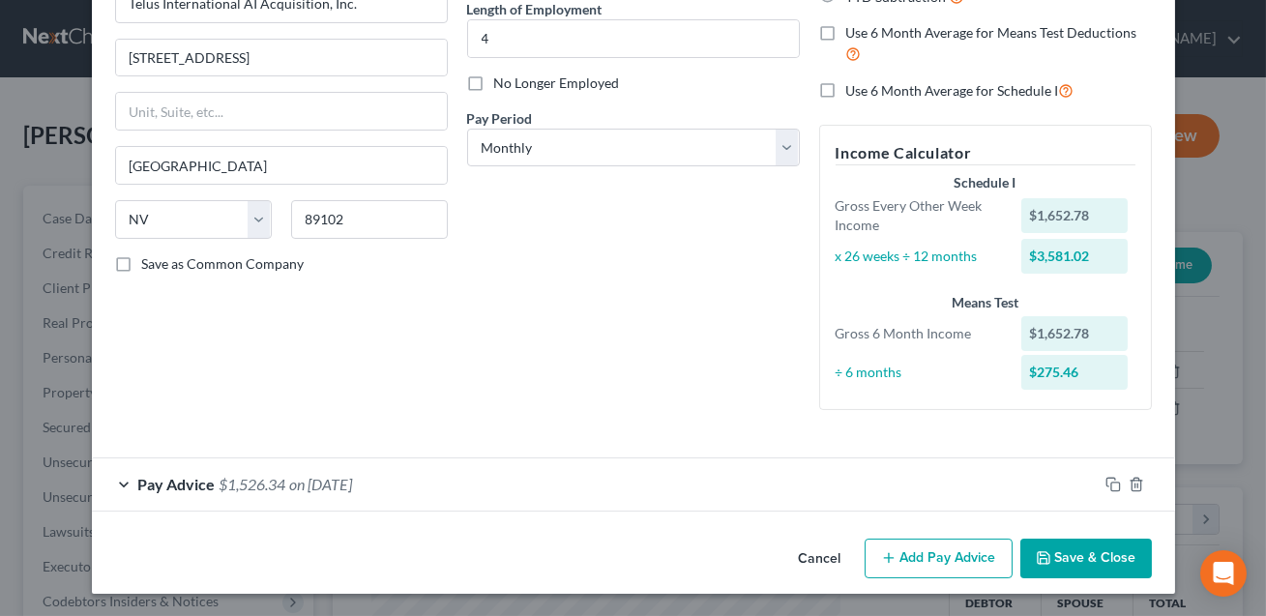
click at [958, 555] on button "Add Pay Advice" at bounding box center [939, 559] width 148 height 41
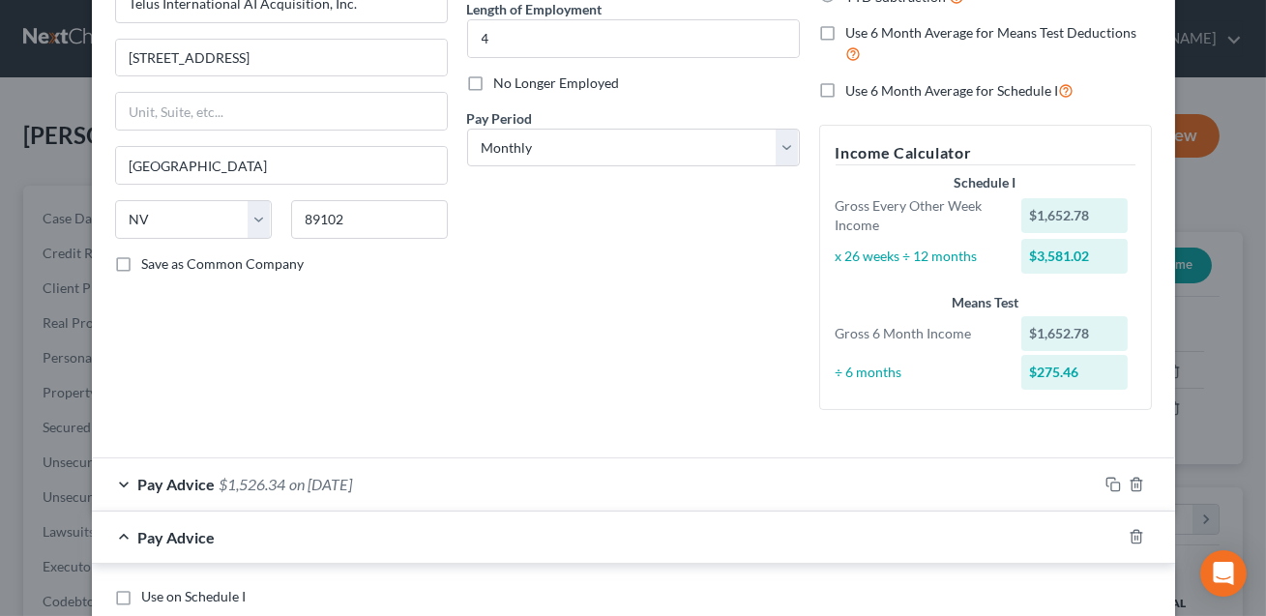
click at [642, 491] on div "Pay Advice $1,526.34 on [DATE]" at bounding box center [595, 483] width 1006 height 51
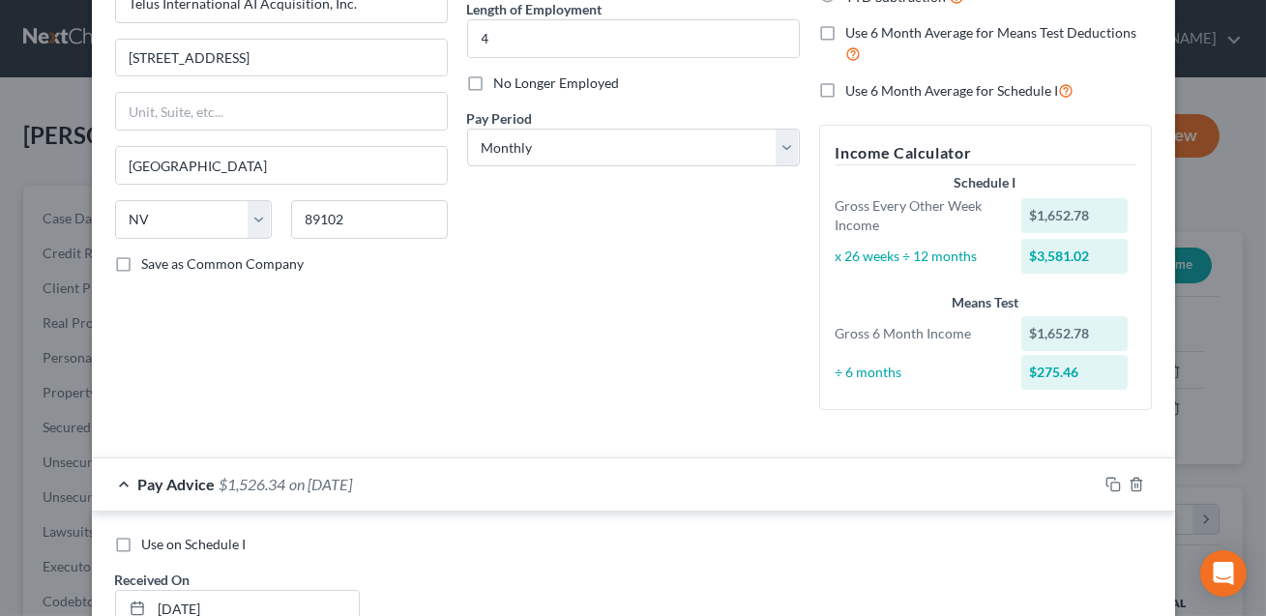
click at [142, 540] on label "Use on Schedule I" at bounding box center [194, 544] width 104 height 19
click at [150, 540] on input "Use on Schedule I" at bounding box center [156, 541] width 13 height 13
checkbox input "true"
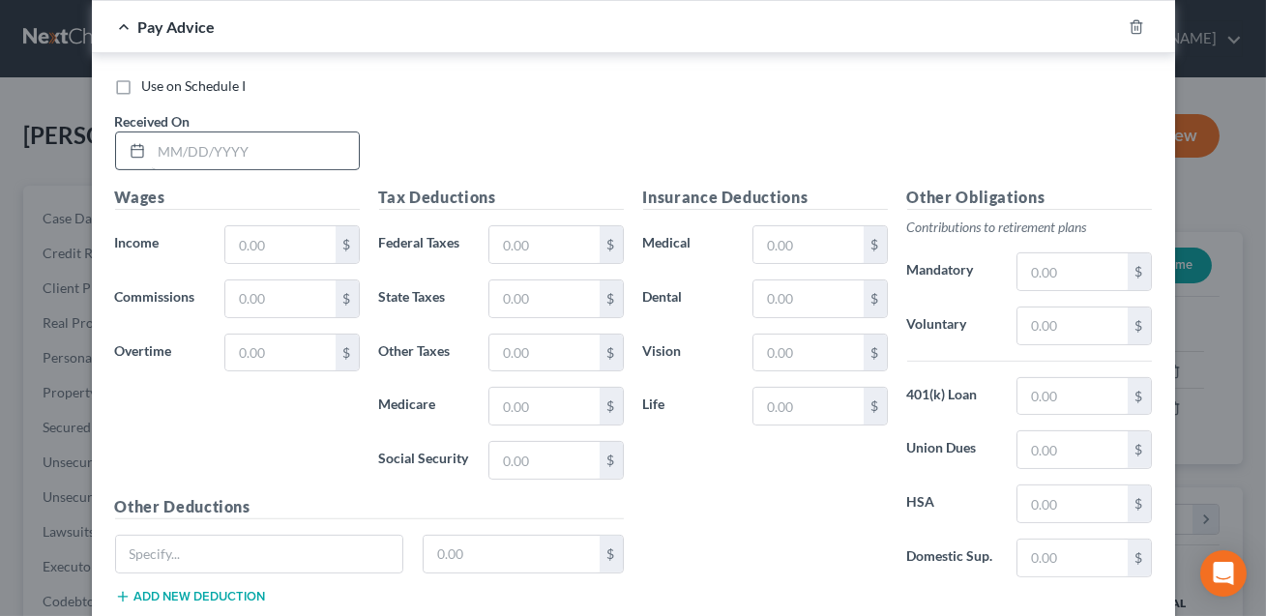
scroll to position [1249, 0]
click at [190, 150] on input "text" at bounding box center [255, 151] width 207 height 37
type input "[DATE]"
click at [288, 248] on input "text" at bounding box center [279, 245] width 109 height 37
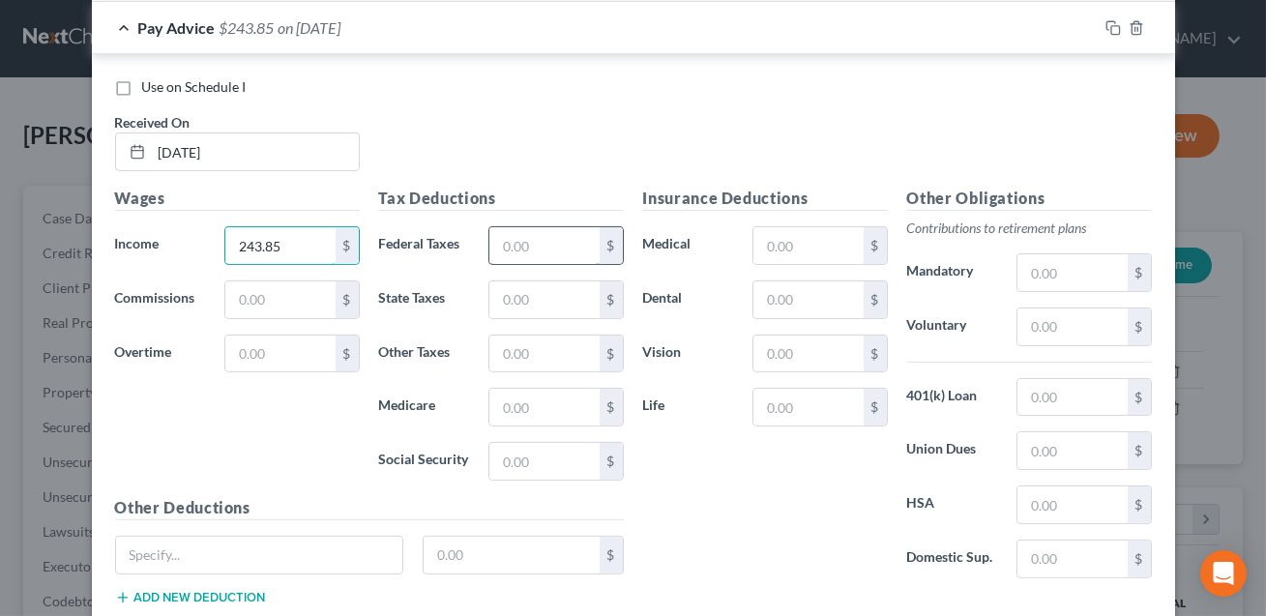
type input "243.85"
click at [589, 231] on input "text" at bounding box center [543, 245] width 109 height 37
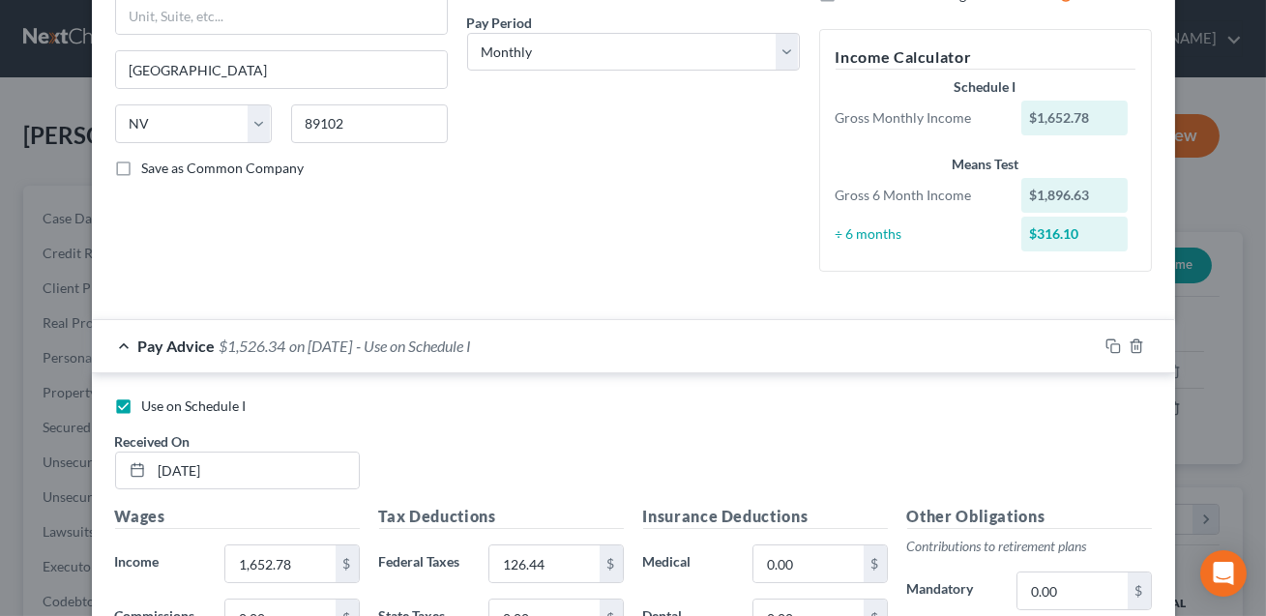
scroll to position [368, 0]
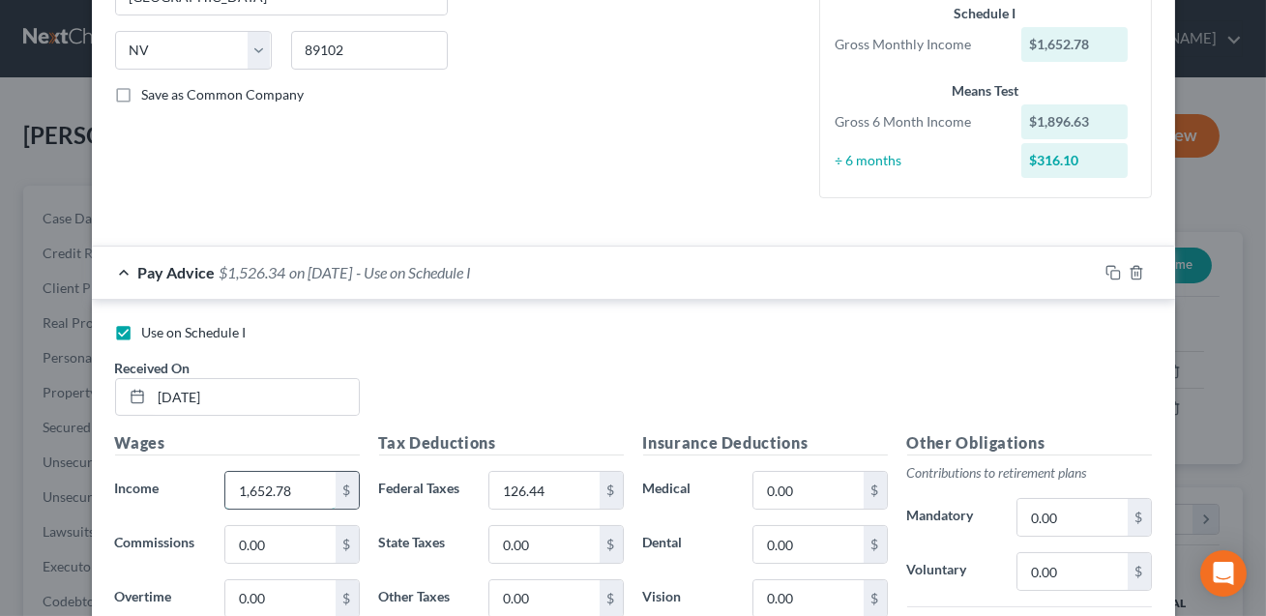
click at [296, 487] on input "1,652.78" at bounding box center [279, 490] width 109 height 37
type input "225.37"
click at [548, 487] on input "126.44" at bounding box center [543, 490] width 109 height 37
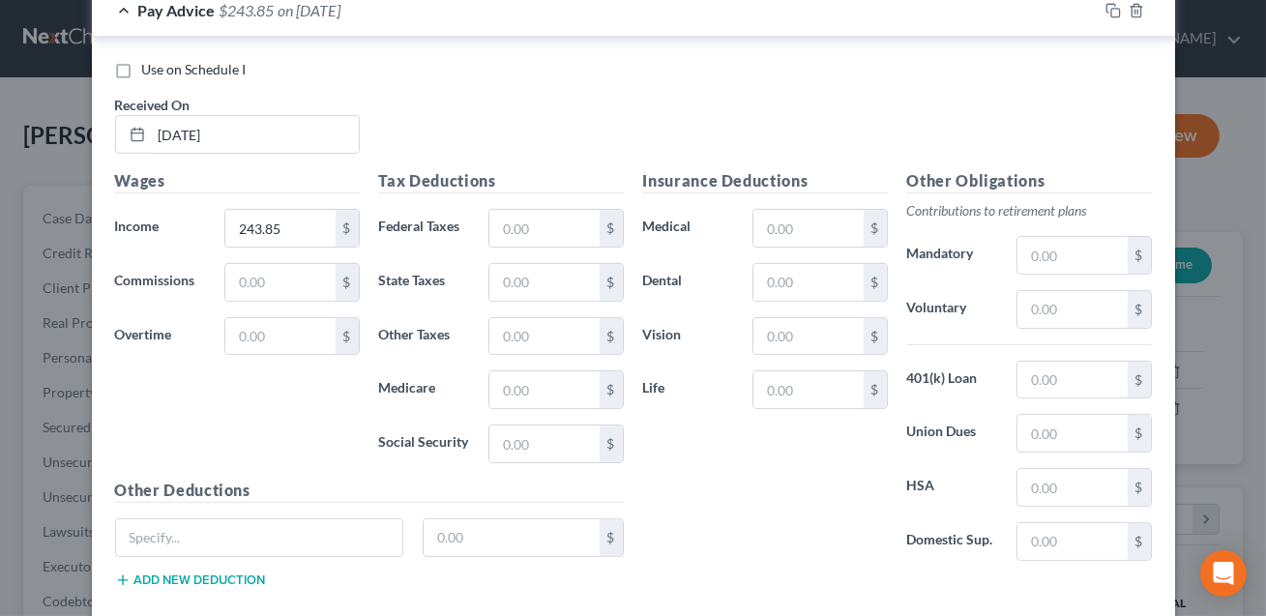
scroll to position [1370, 0]
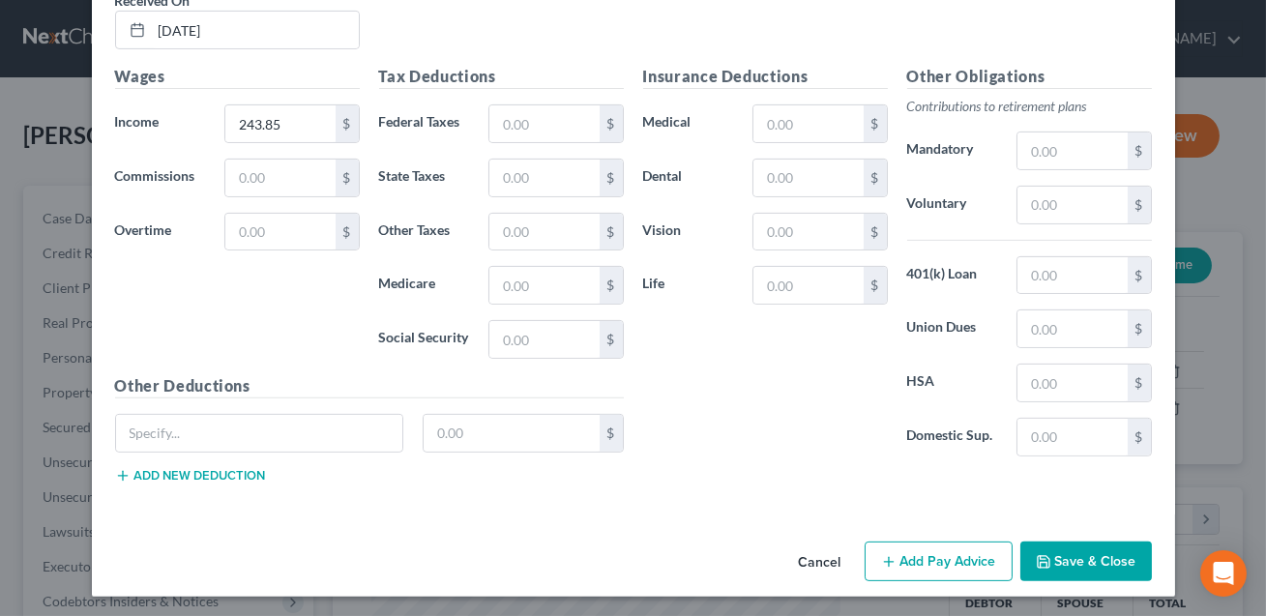
type input "19.50"
click at [1080, 548] on button "Save & Close" at bounding box center [1086, 562] width 132 height 41
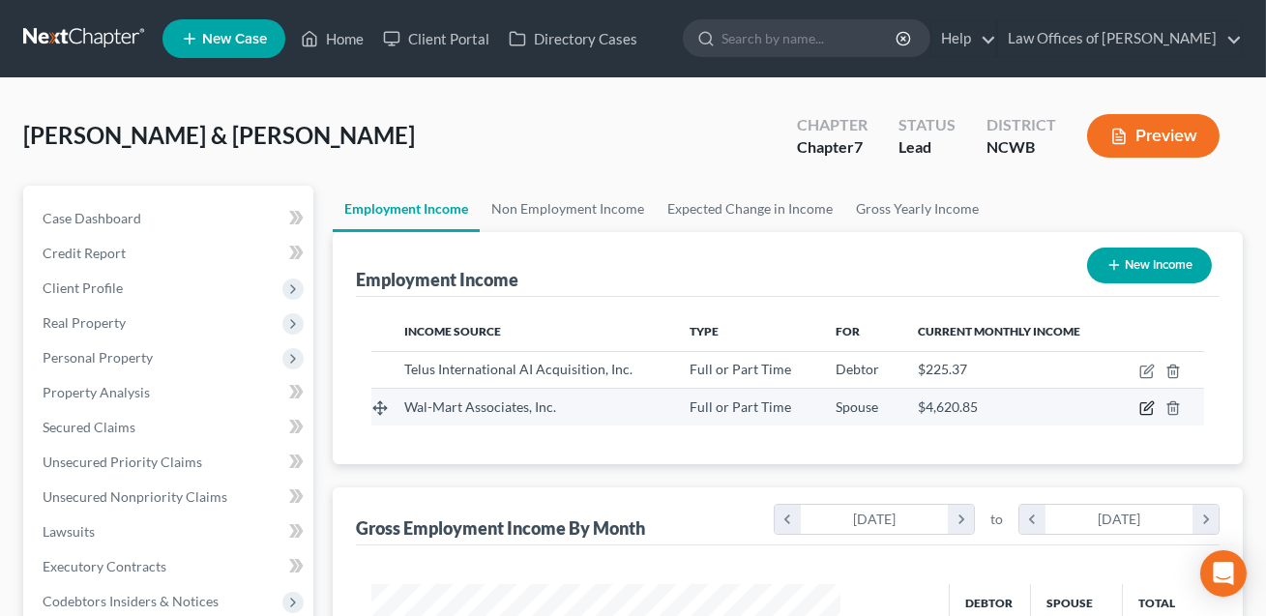
click at [1148, 409] on icon "button" at bounding box center [1146, 407] width 15 height 15
select select "0"
select select "2"
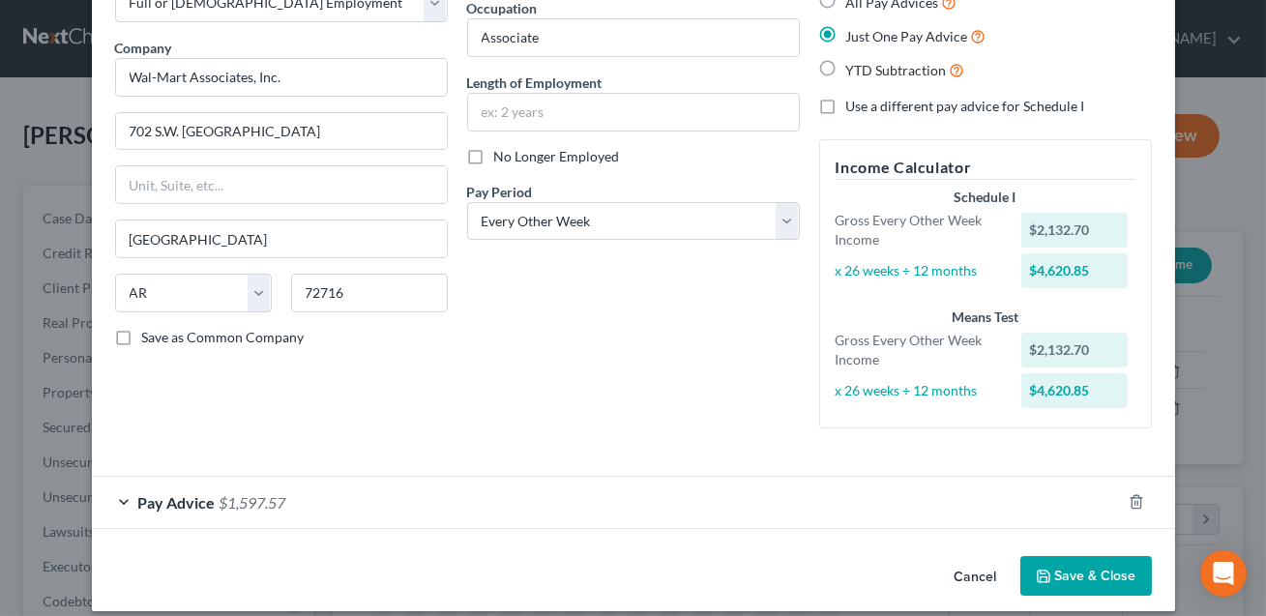
scroll to position [143, 0]
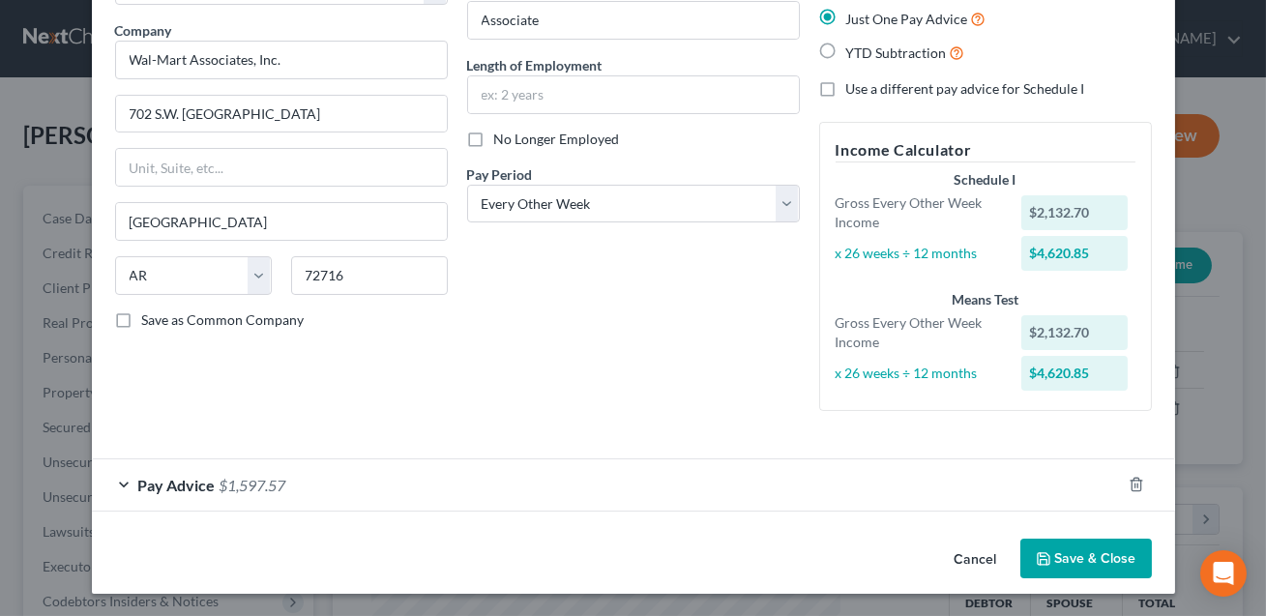
click at [1084, 556] on button "Save & Close" at bounding box center [1086, 559] width 132 height 41
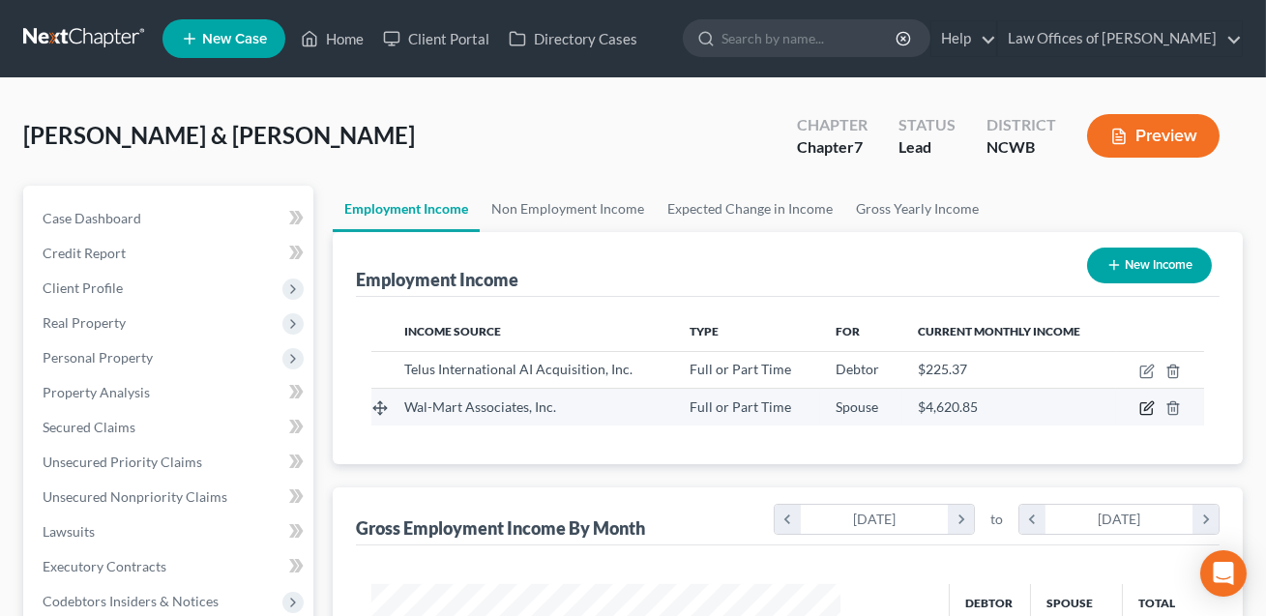
click at [1151, 410] on icon "button" at bounding box center [1146, 407] width 15 height 15
select select "0"
select select "2"
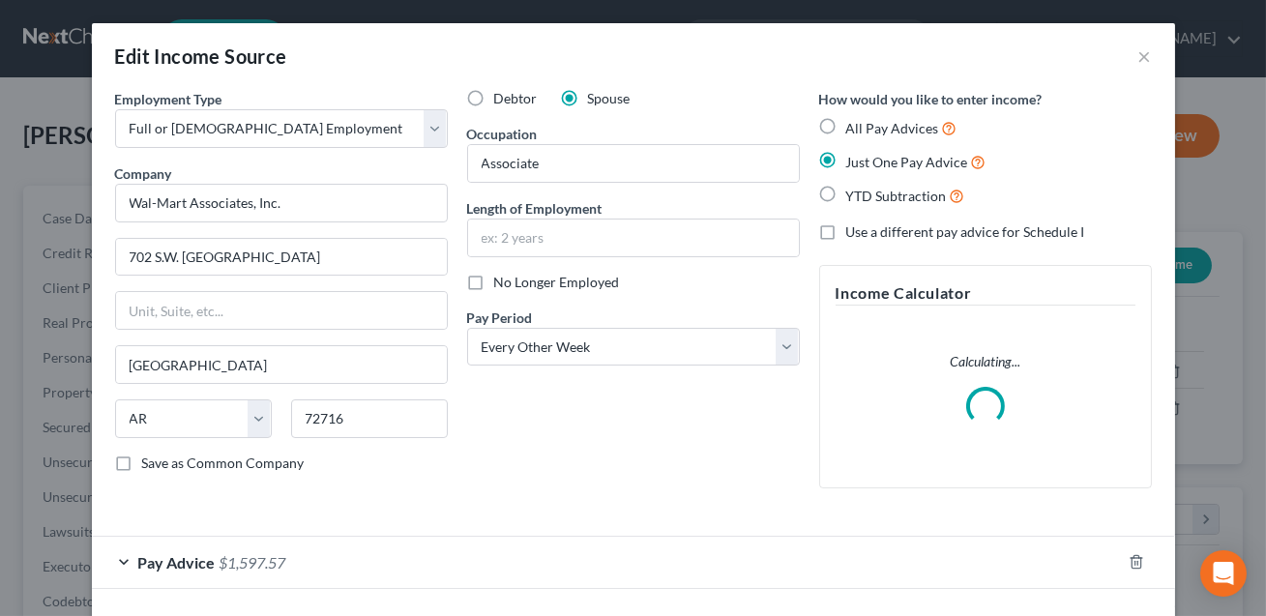
scroll to position [77, 0]
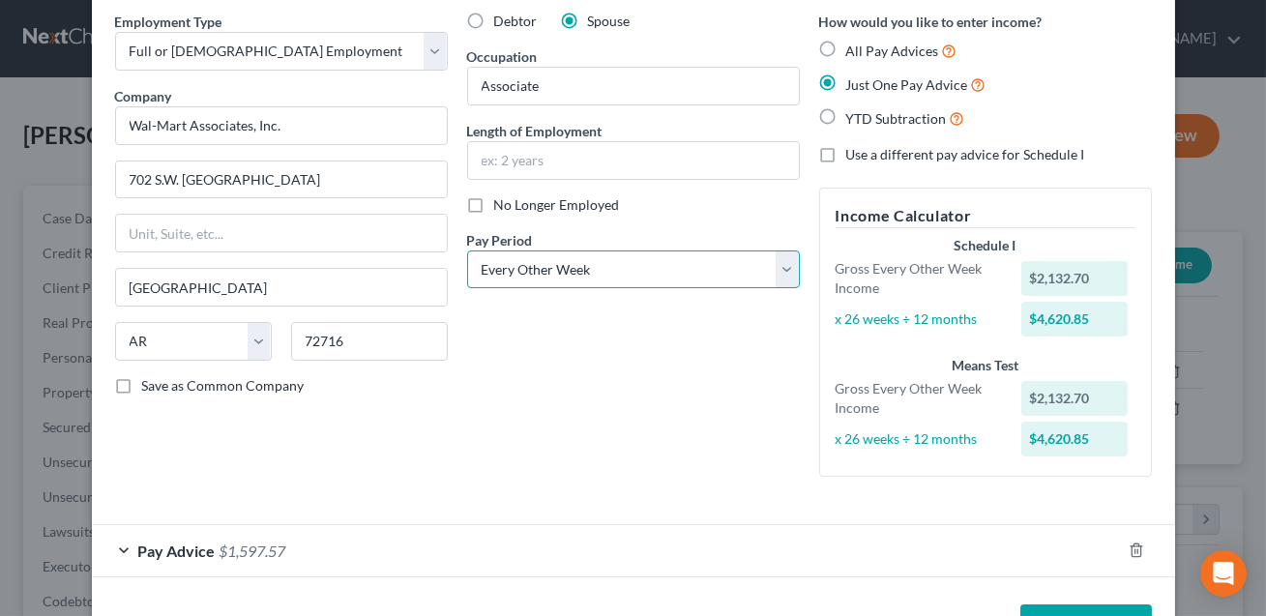
click at [588, 263] on select "Select Monthly Twice Monthly Every Other Week Weekly" at bounding box center [633, 269] width 333 height 39
select select "0"
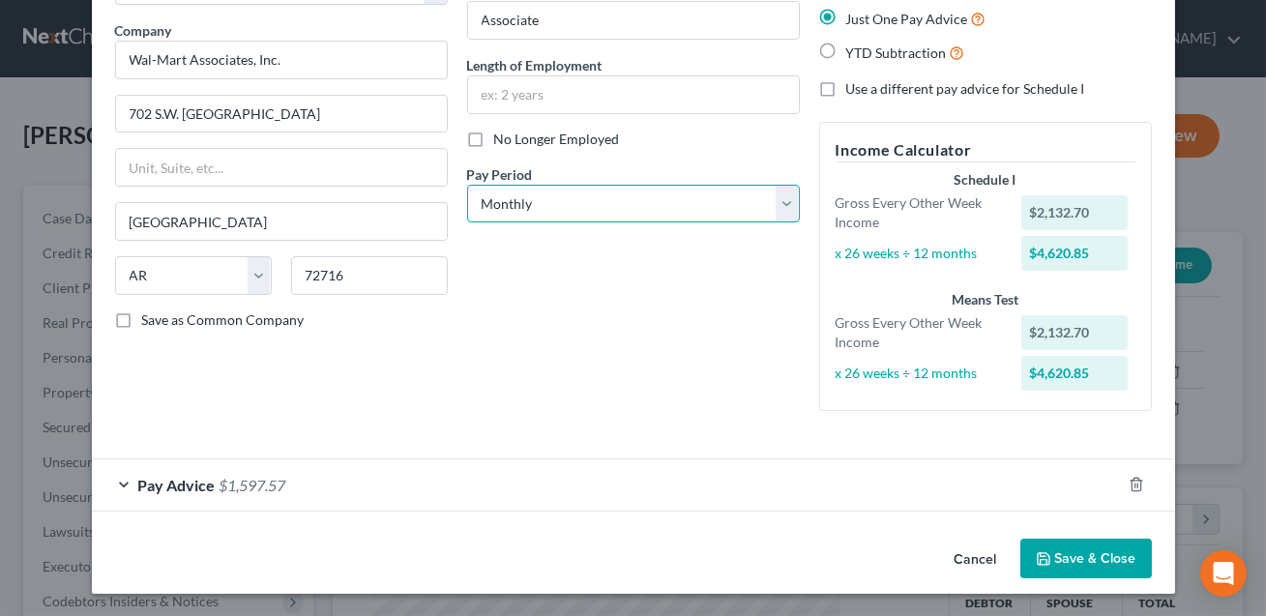
scroll to position [0, 0]
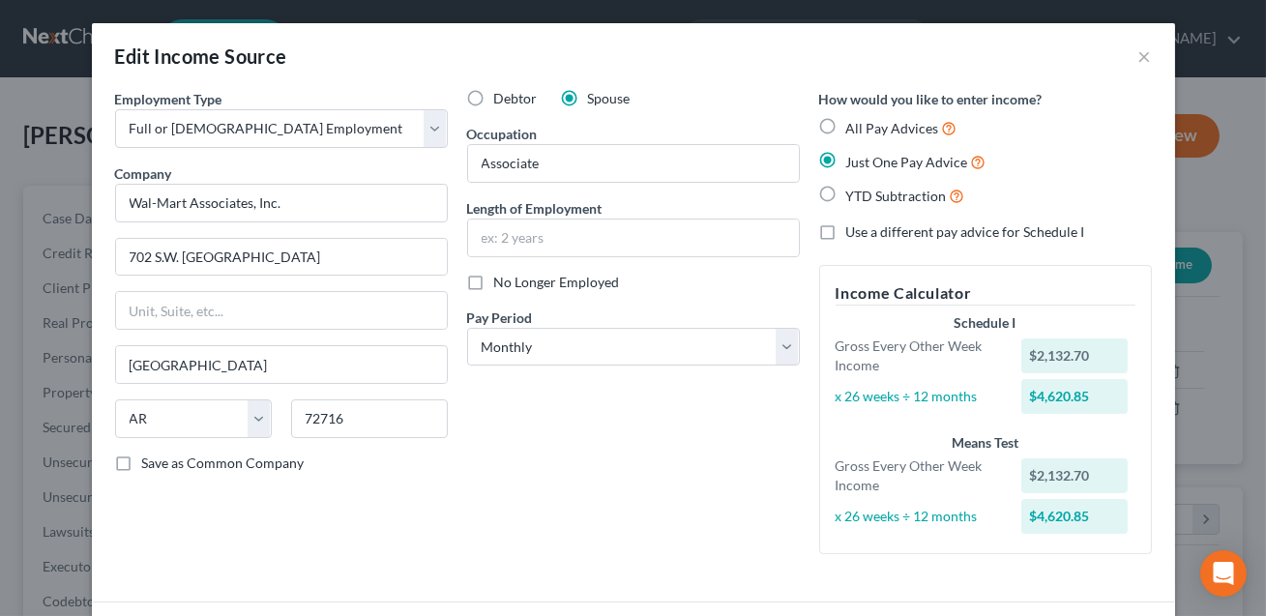
click at [846, 122] on label "All Pay Advices" at bounding box center [901, 128] width 111 height 22
click at [854, 122] on input "All Pay Advices" at bounding box center [860, 123] width 13 height 13
radio input "true"
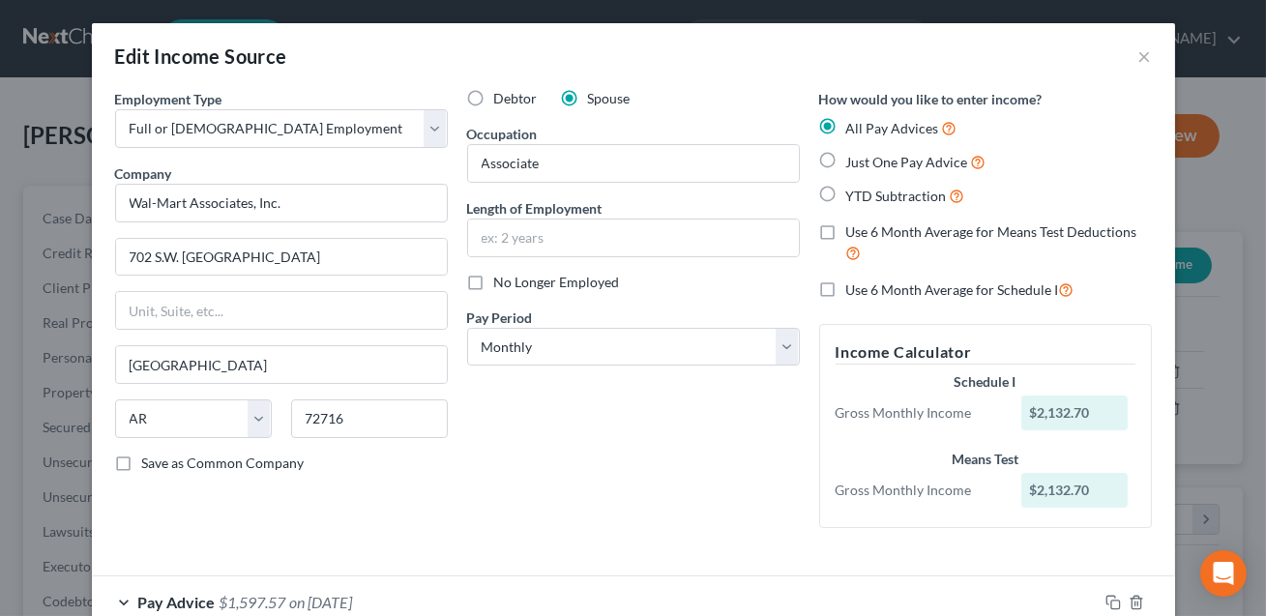
scroll to position [117, 0]
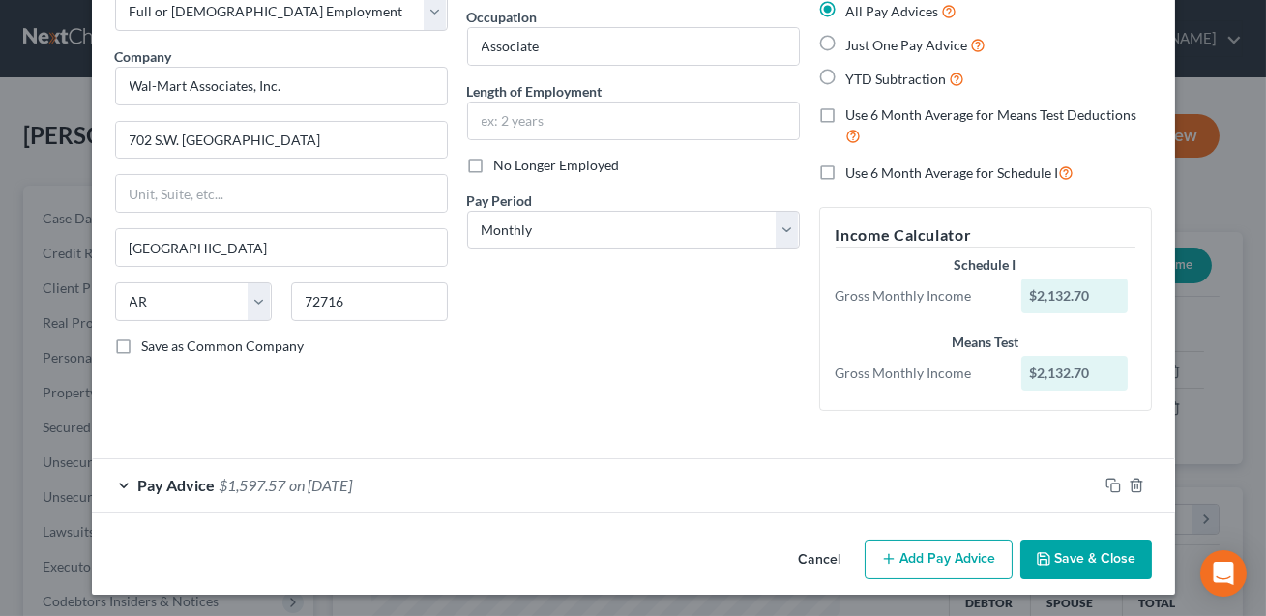
click at [539, 479] on div "Pay Advice $1,597.57 on [DATE]" at bounding box center [595, 484] width 1006 height 51
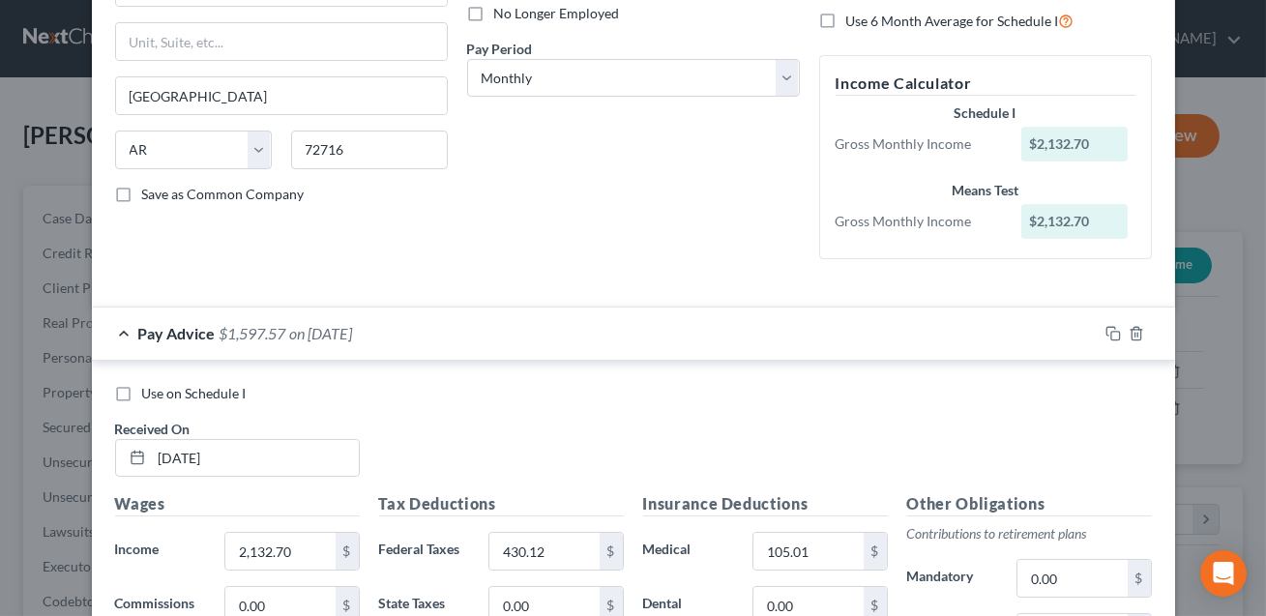
scroll to position [392, 0]
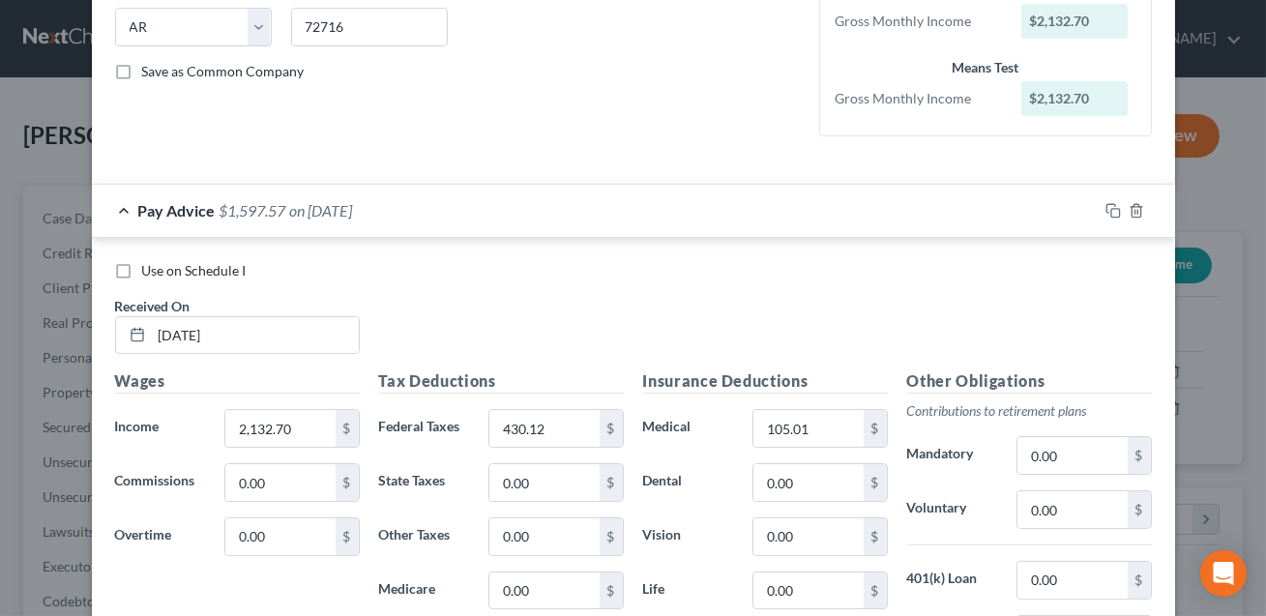
click at [142, 274] on label "Use on Schedule I" at bounding box center [194, 270] width 104 height 19
click at [150, 274] on input "Use on Schedule I" at bounding box center [156, 267] width 13 height 13
checkbox input "true"
click at [172, 332] on input "[DATE]" at bounding box center [255, 335] width 207 height 37
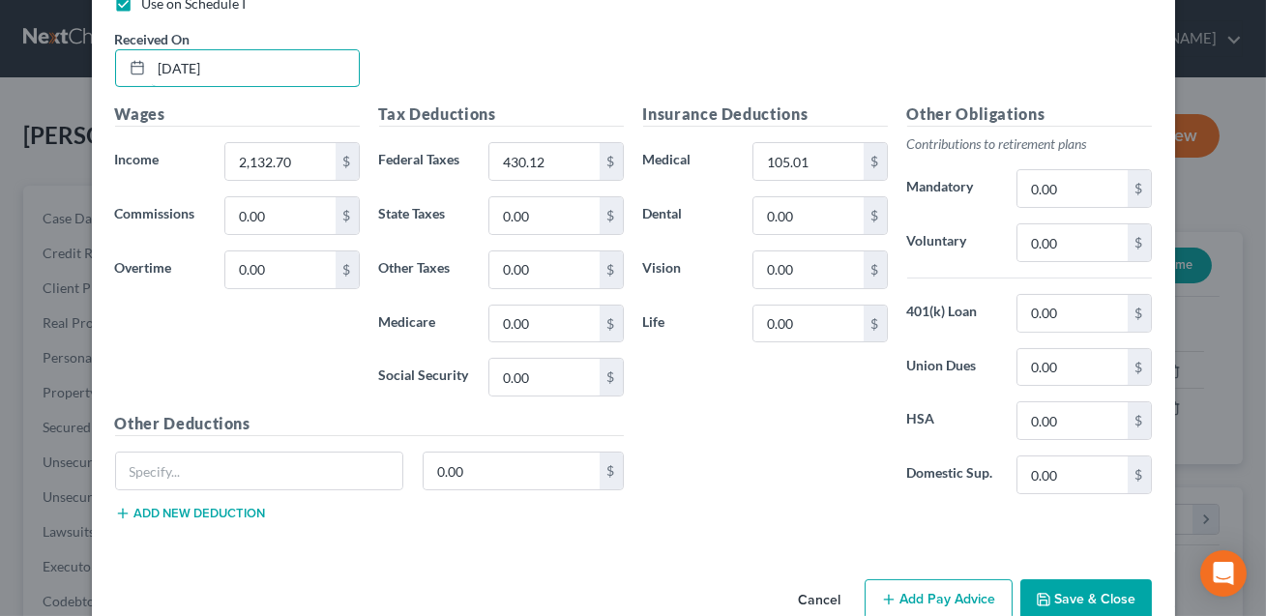
scroll to position [736, 0]
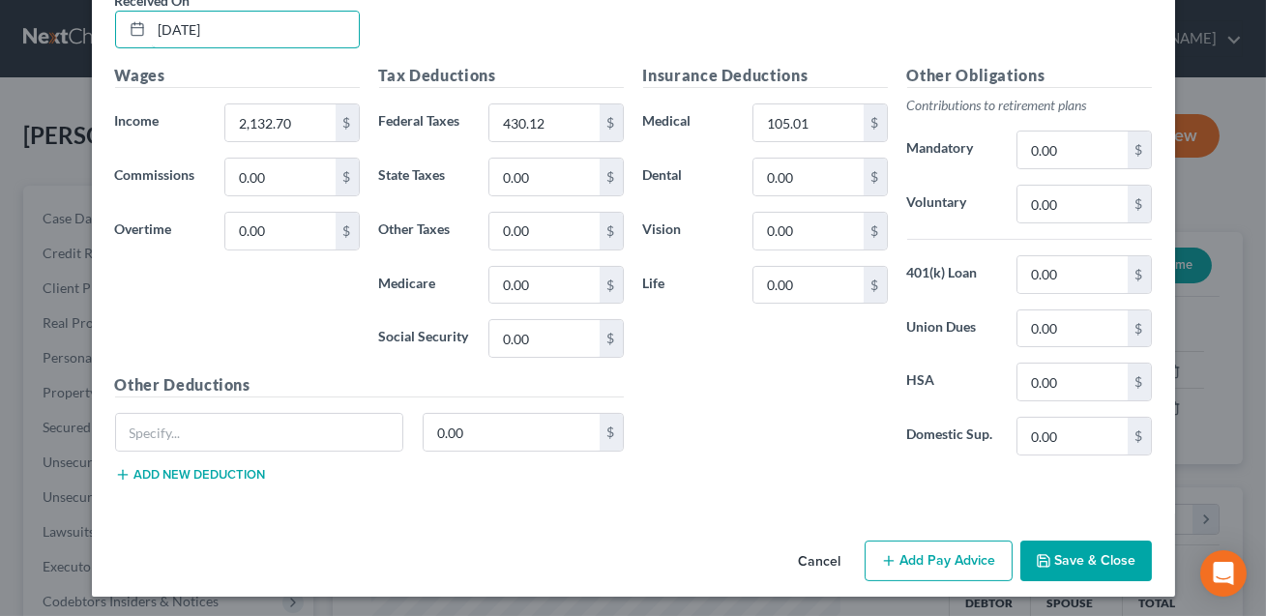
type input "[DATE]"
click at [947, 566] on button "Add Pay Advice" at bounding box center [939, 561] width 148 height 41
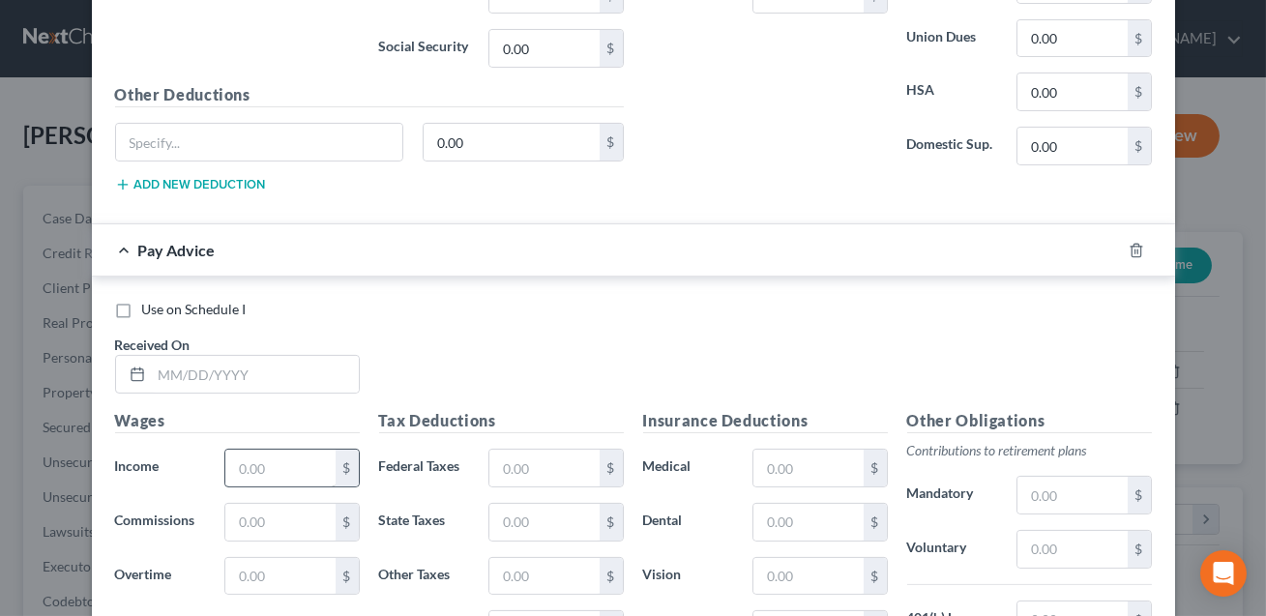
scroll to position [1103, 0]
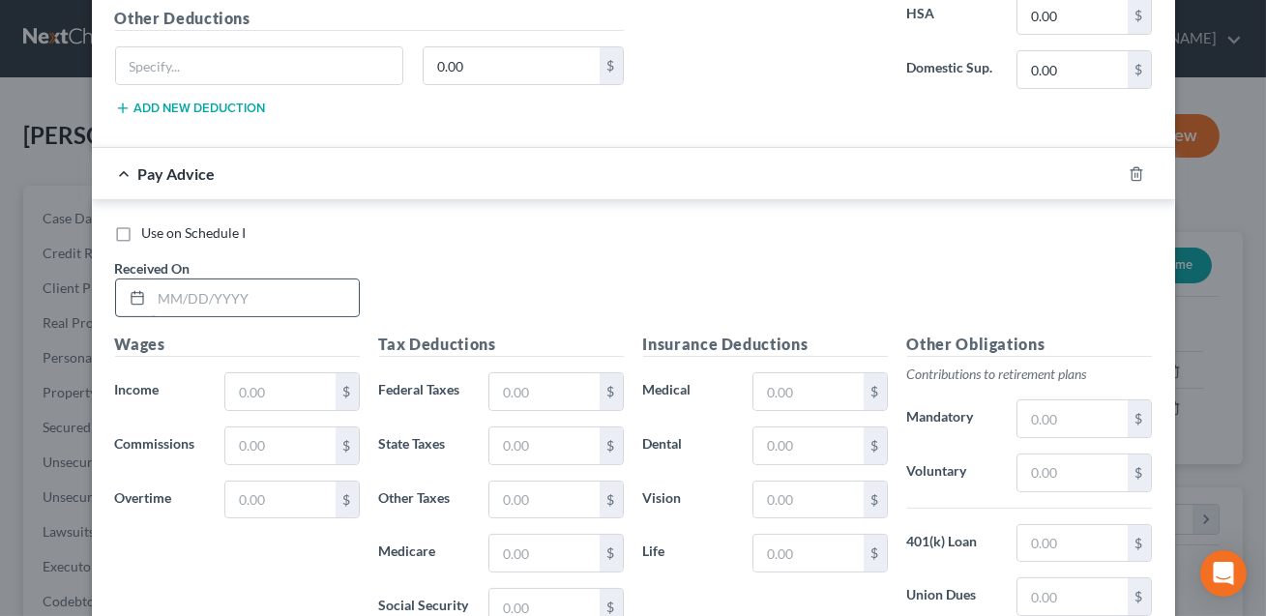
click at [208, 290] on input "text" at bounding box center [255, 298] width 207 height 37
type input "[DATE]"
click at [256, 384] on input "text" at bounding box center [279, 391] width 109 height 37
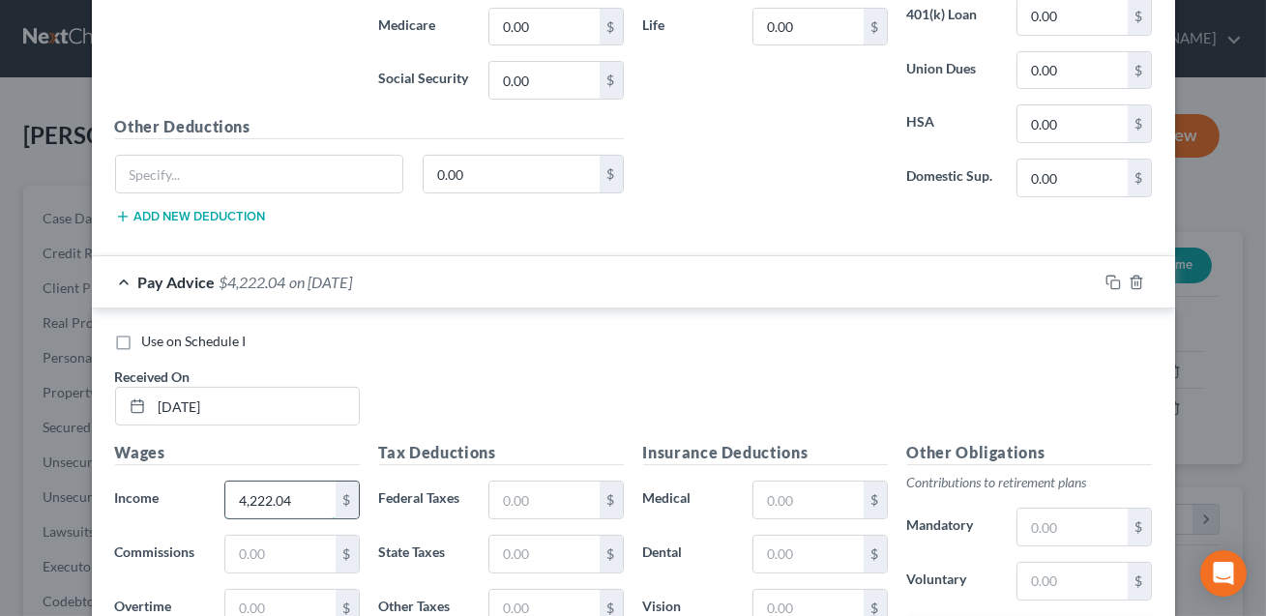
scroll to position [1044, 0]
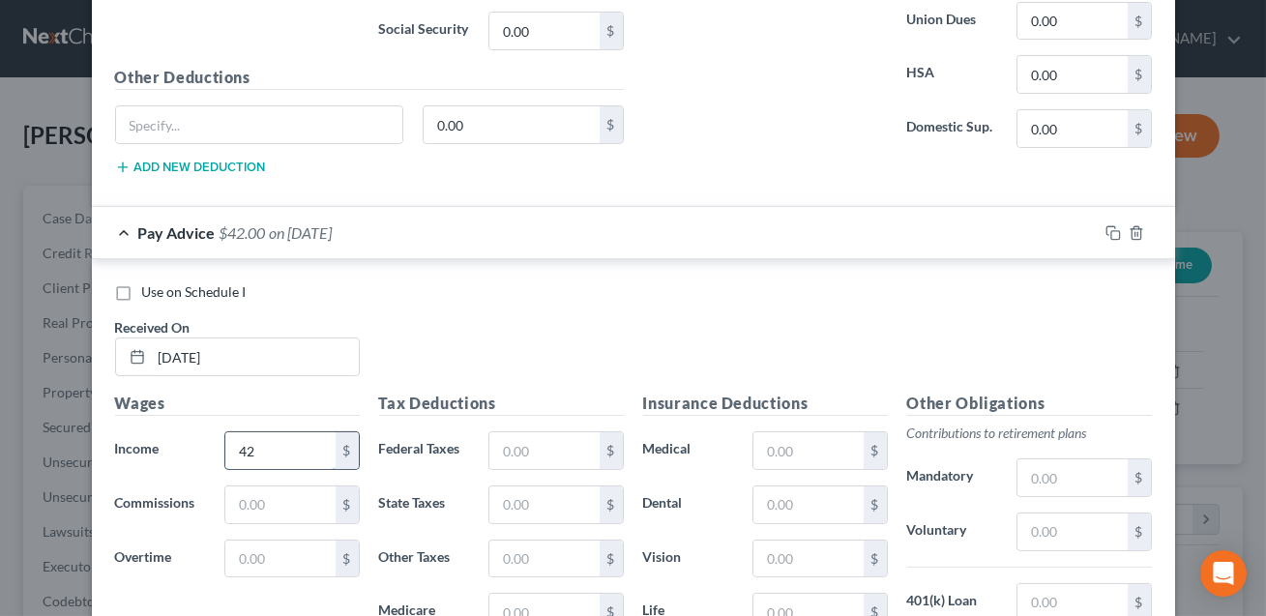
type input "4"
type input "25,332.24"
click at [519, 440] on input "text" at bounding box center [543, 450] width 109 height 37
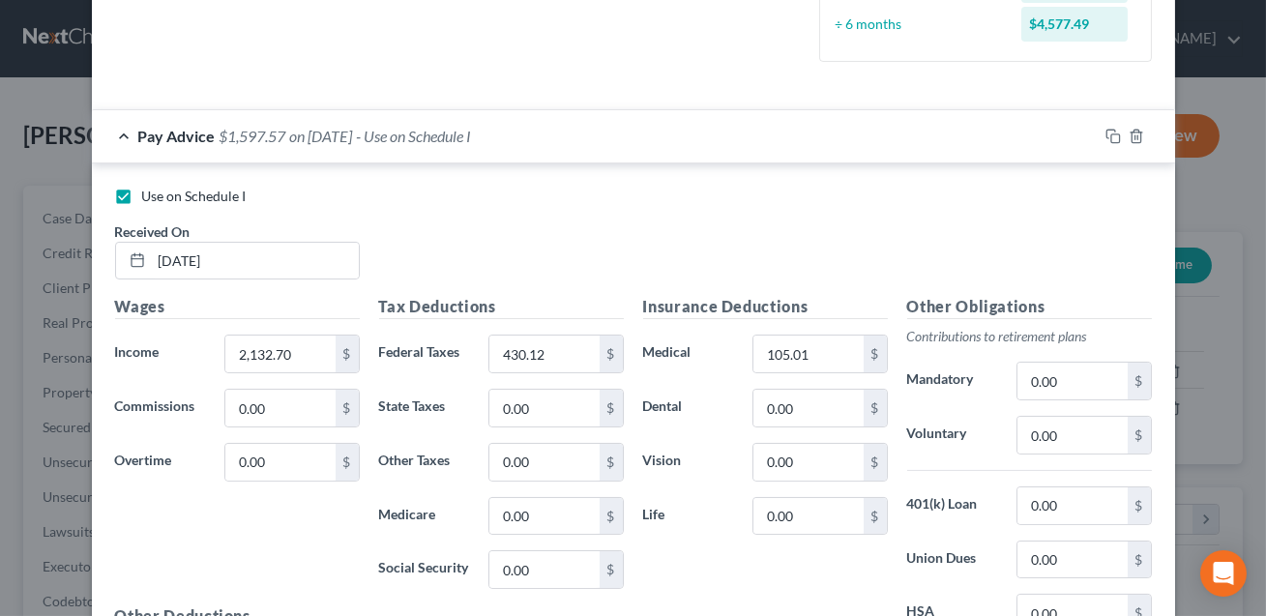
scroll to position [532, 0]
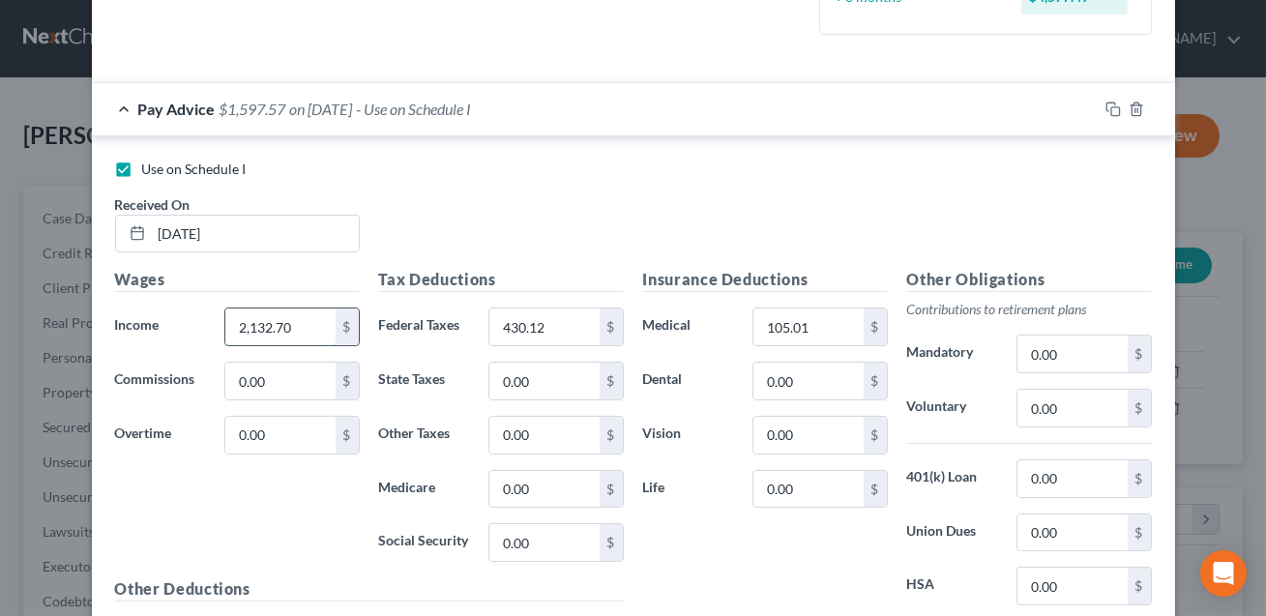
click at [309, 318] on input "2,132.70" at bounding box center [279, 327] width 109 height 37
type input "4,160.64"
click at [543, 332] on input "430.12" at bounding box center [543, 327] width 109 height 37
type input "866.02"
click at [822, 329] on input "105.01" at bounding box center [807, 327] width 109 height 37
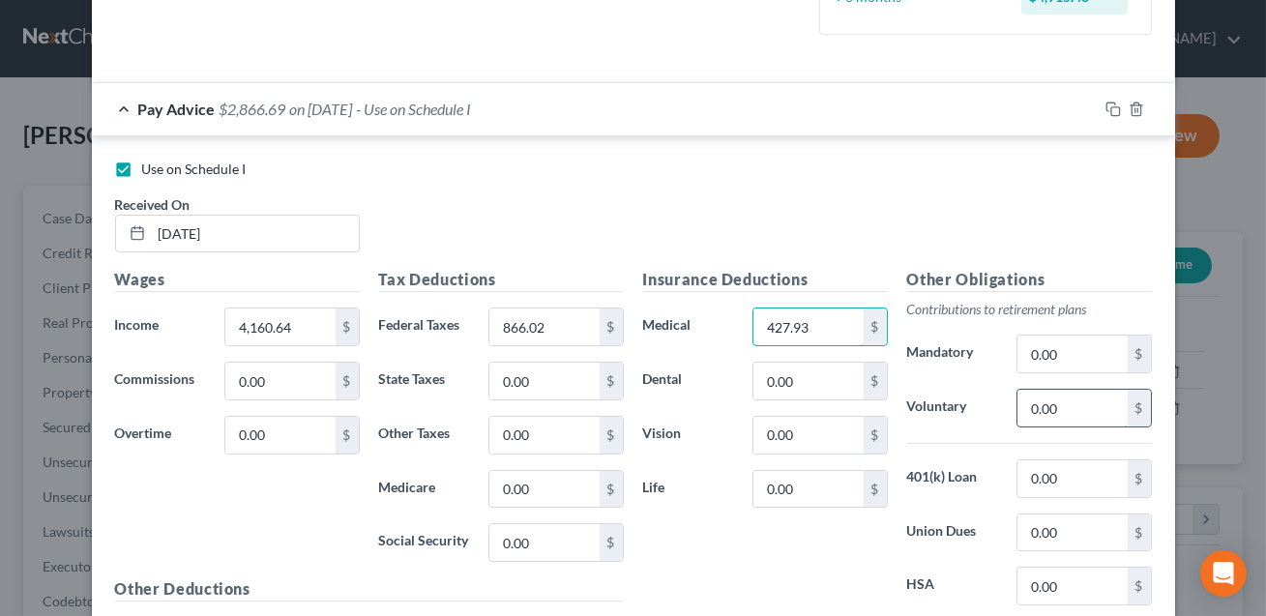
type input "427.93"
click at [1073, 413] on input "0.00" at bounding box center [1071, 408] width 109 height 37
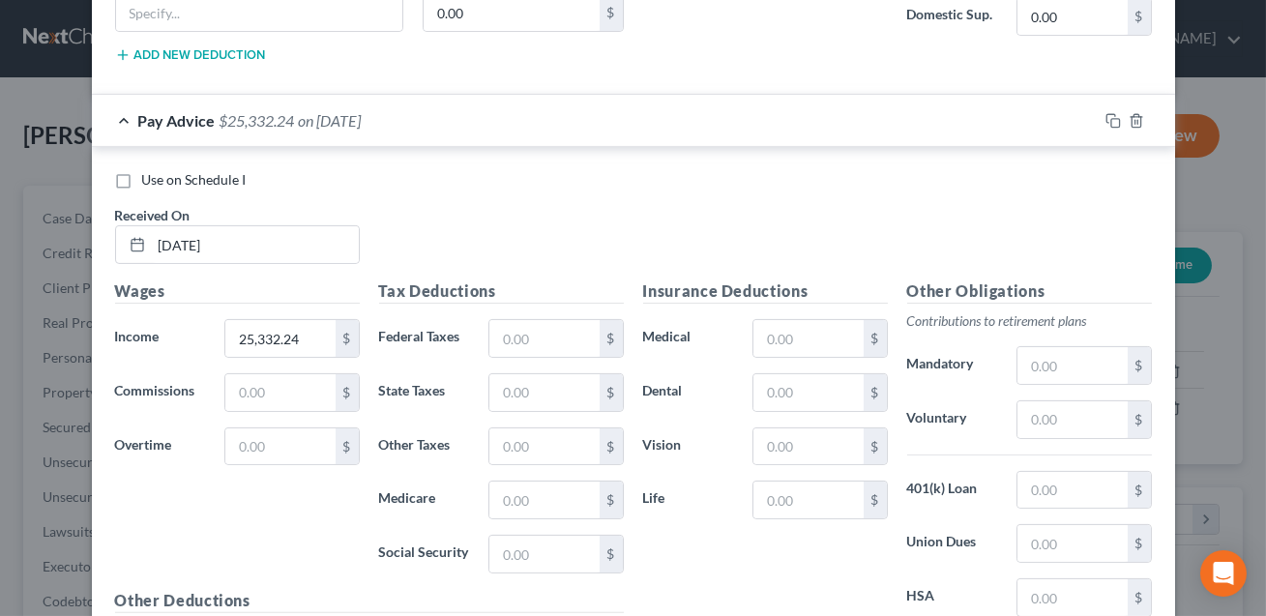
scroll to position [1187, 0]
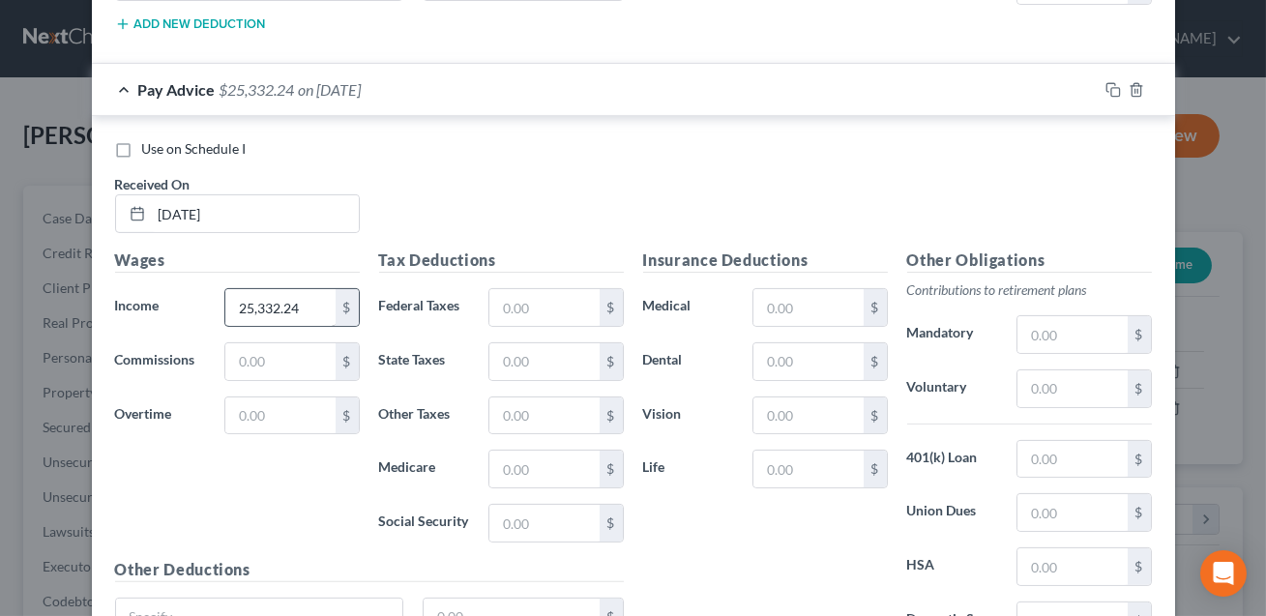
type input "82.35"
click at [333, 300] on input "25,332.24" at bounding box center [279, 307] width 109 height 37
type input "21,171.60"
click at [557, 304] on input "text" at bounding box center [543, 307] width 109 height 37
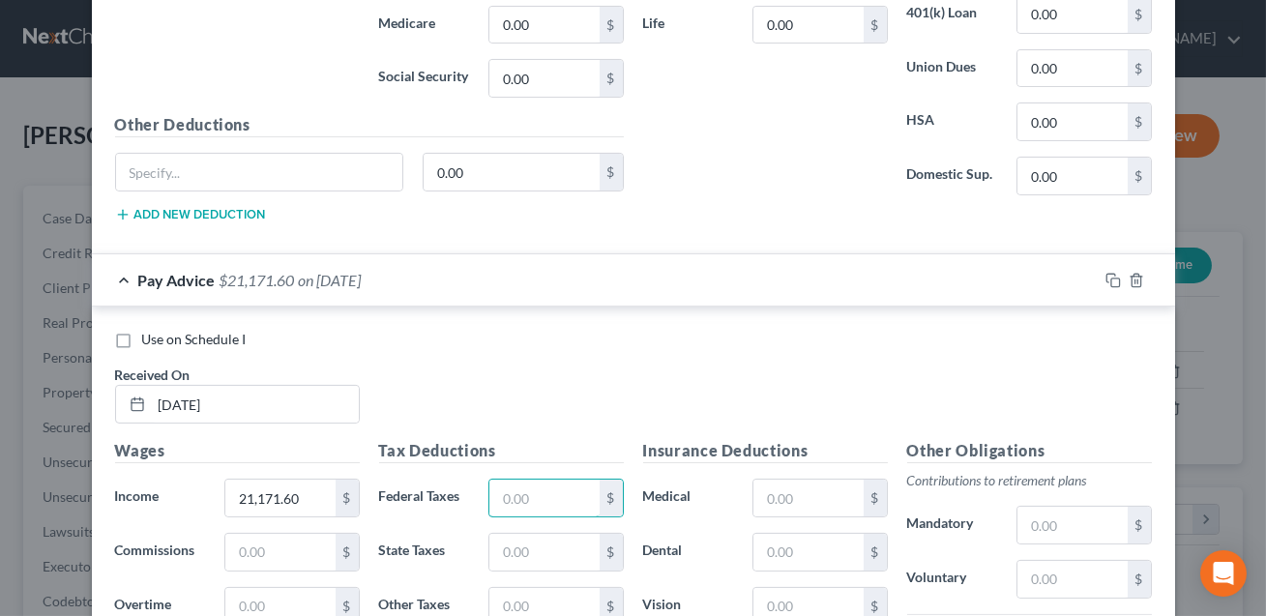
scroll to position [1370, 0]
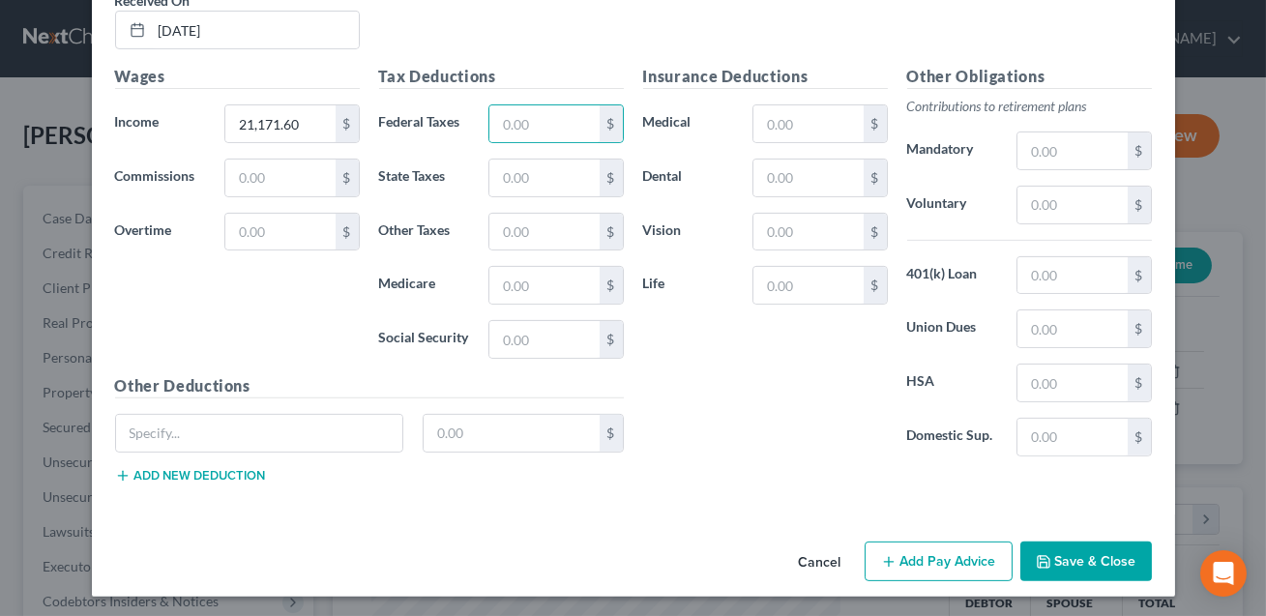
click at [1095, 547] on button "Save & Close" at bounding box center [1086, 562] width 132 height 41
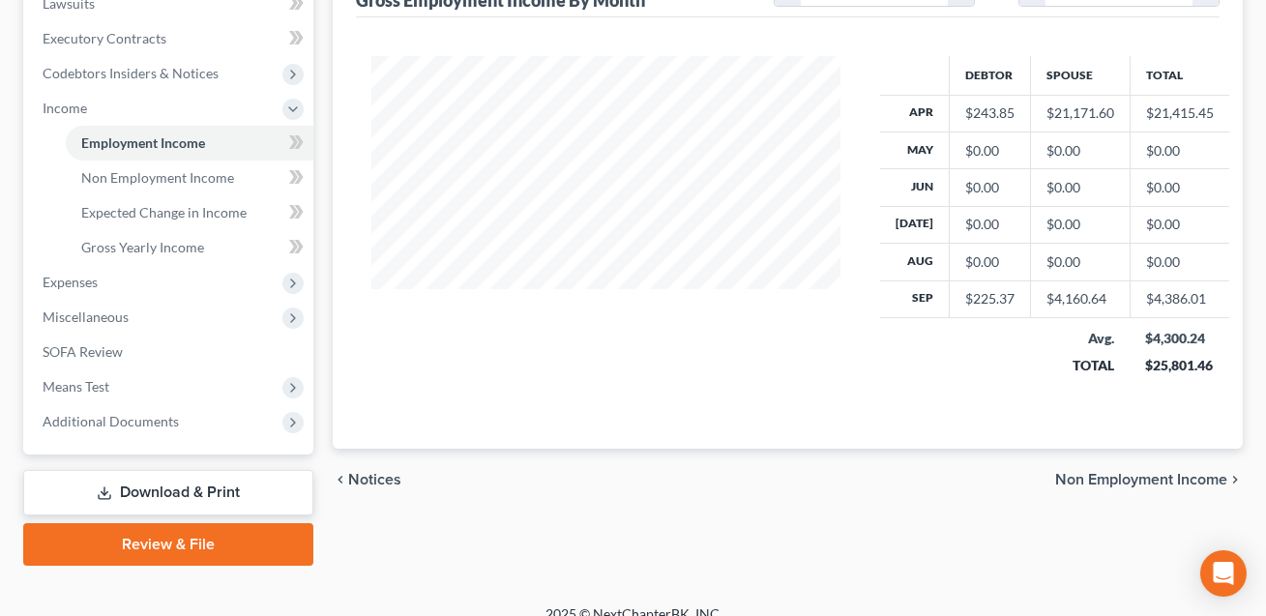
scroll to position [548, 0]
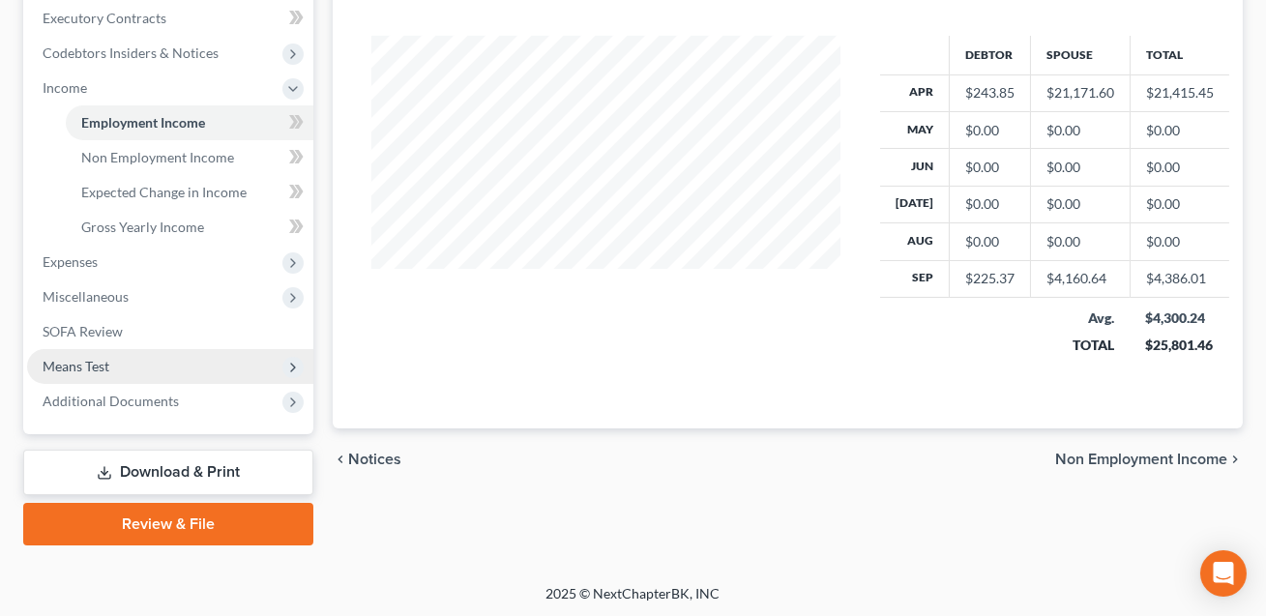
click at [132, 355] on span "Means Test" at bounding box center [170, 366] width 286 height 35
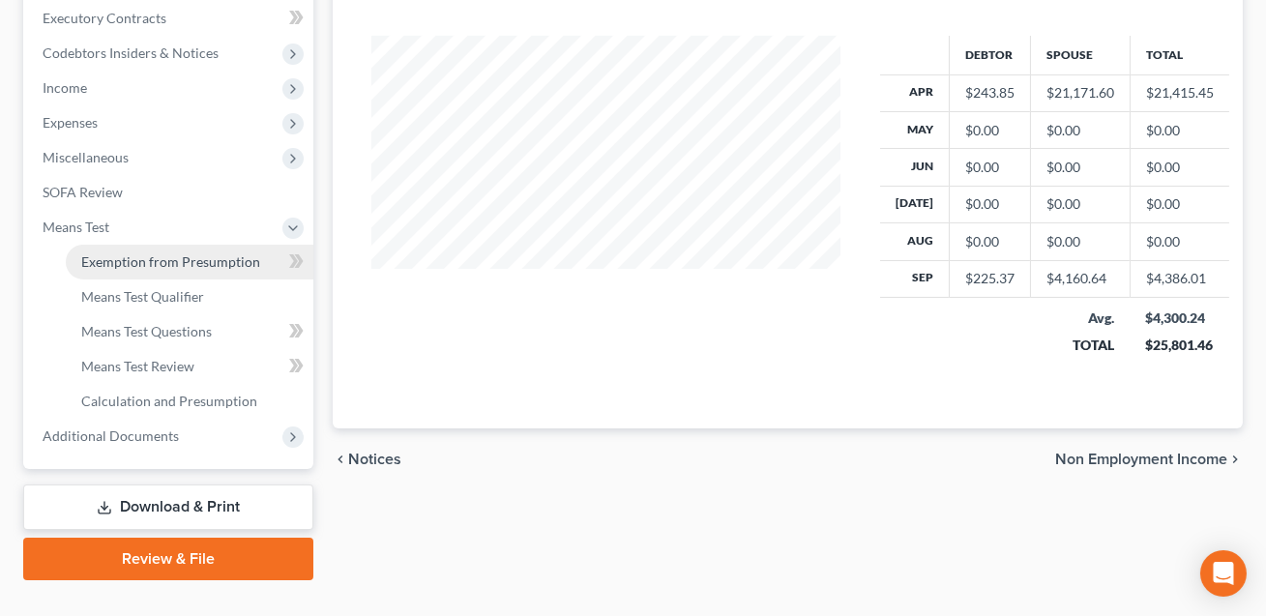
click at [157, 265] on span "Exemption from Presumption" at bounding box center [170, 261] width 179 height 16
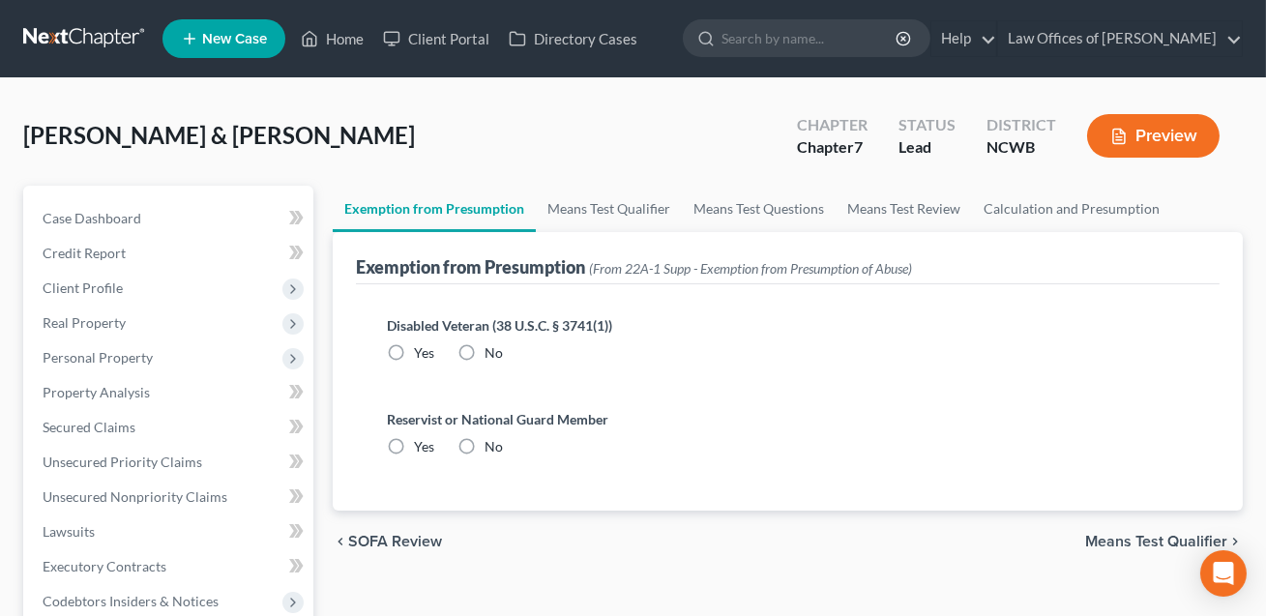
click at [485, 348] on label "No" at bounding box center [494, 352] width 18 height 19
click at [492, 348] on input "No" at bounding box center [498, 349] width 13 height 13
radio input "true"
click at [485, 440] on label "No" at bounding box center [494, 446] width 18 height 19
click at [492, 440] on input "No" at bounding box center [498, 443] width 13 height 13
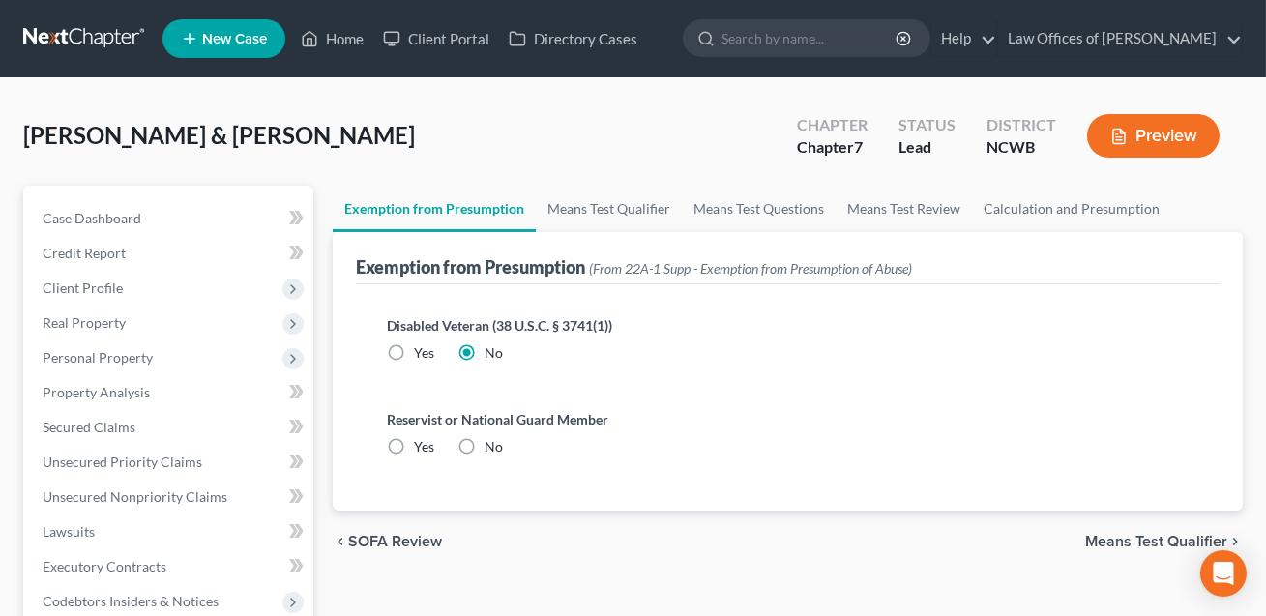
radio input "true"
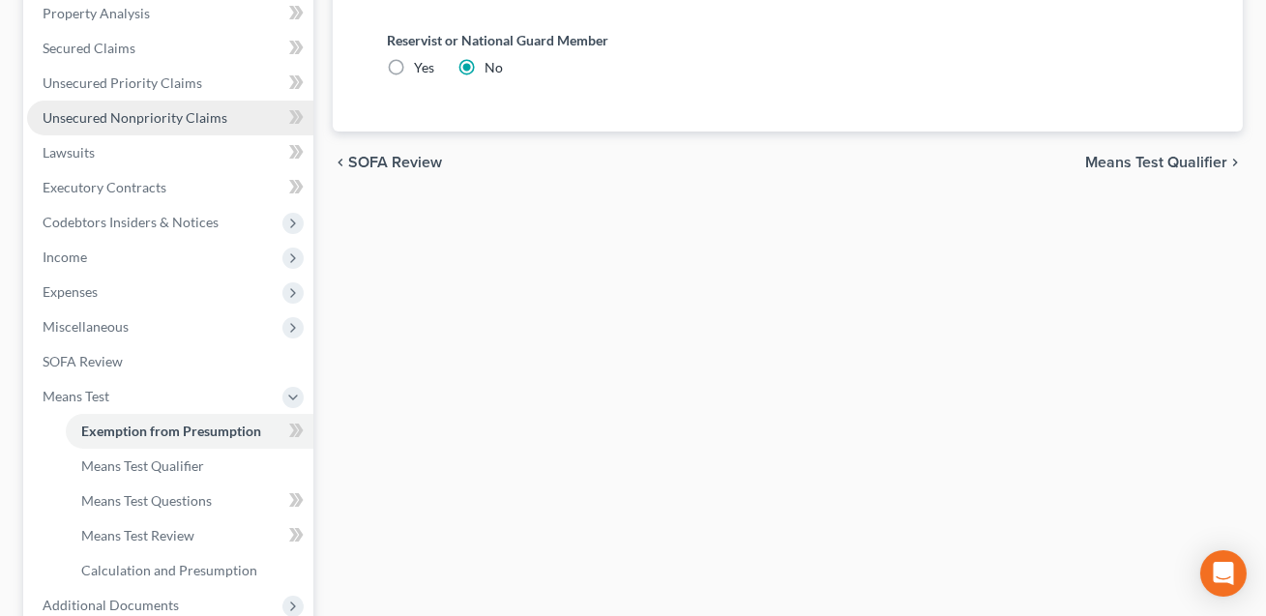
scroll to position [511, 0]
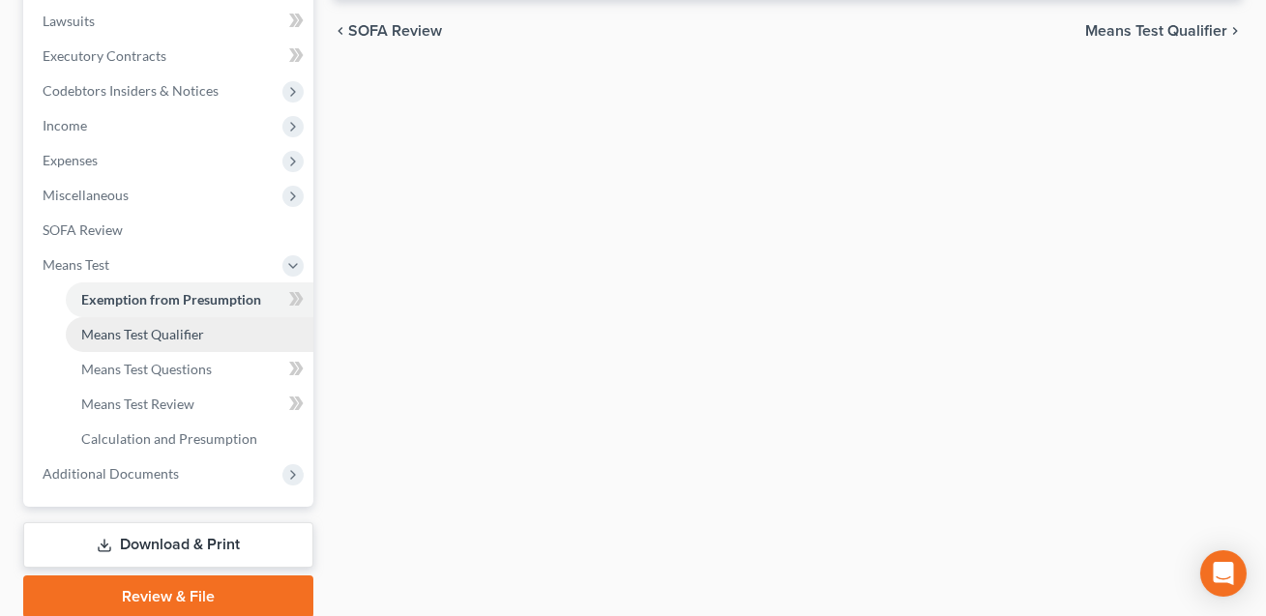
click at [170, 339] on span "Means Test Qualifier" at bounding box center [142, 334] width 123 height 16
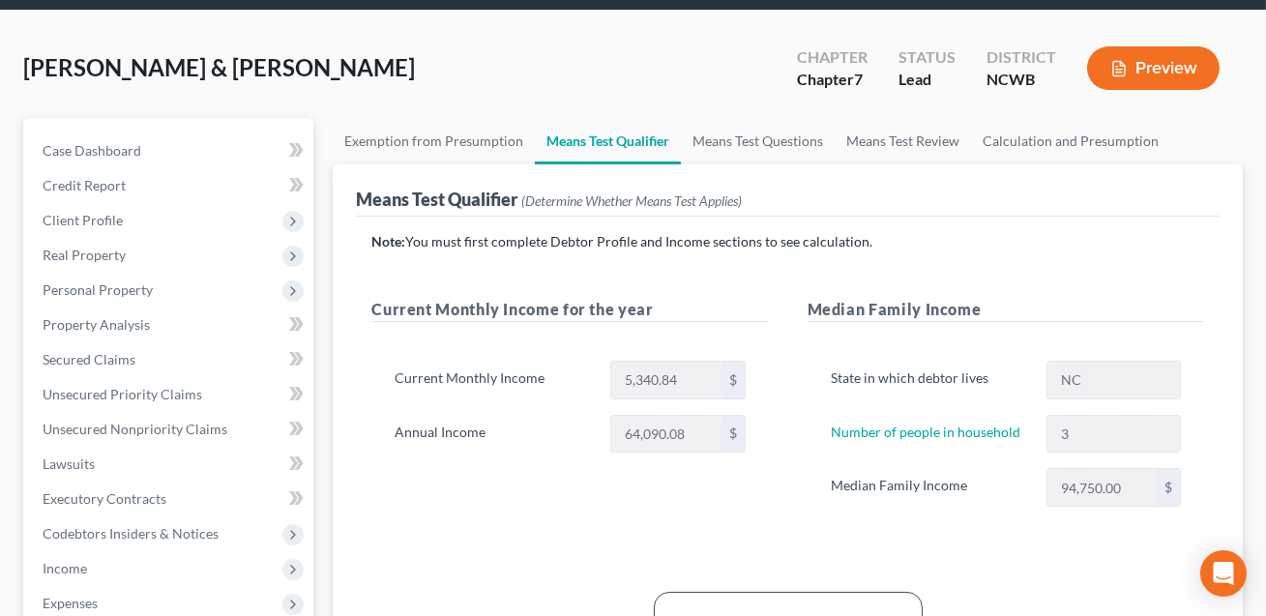
scroll to position [230, 0]
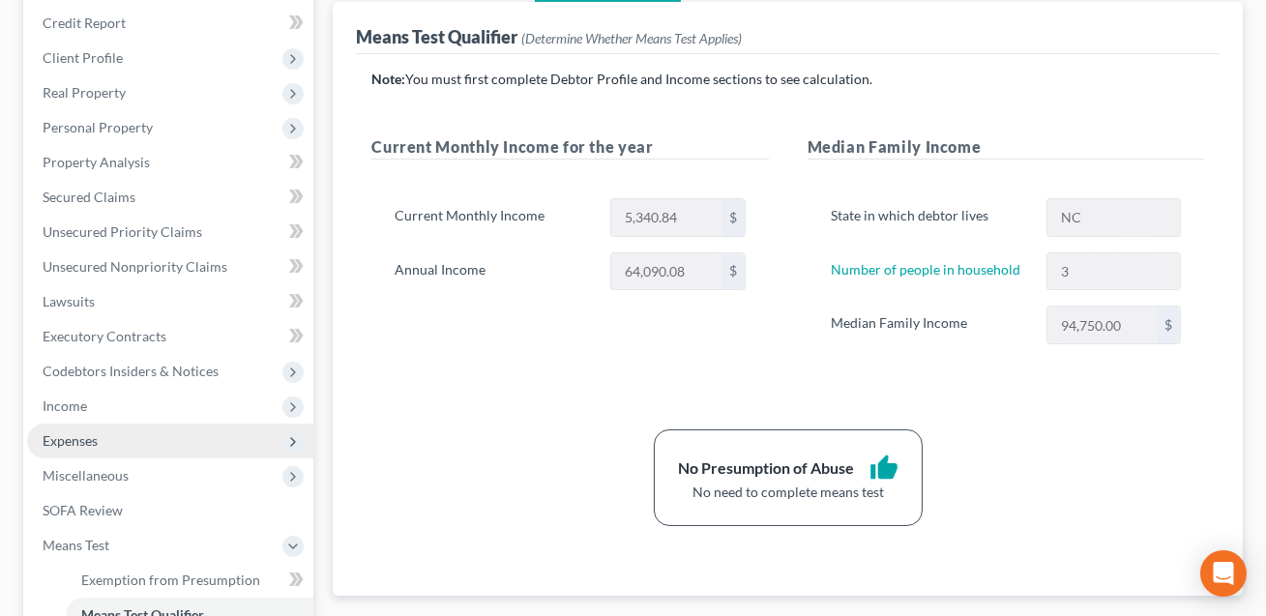
click at [98, 445] on span "Expenses" at bounding box center [70, 440] width 55 height 16
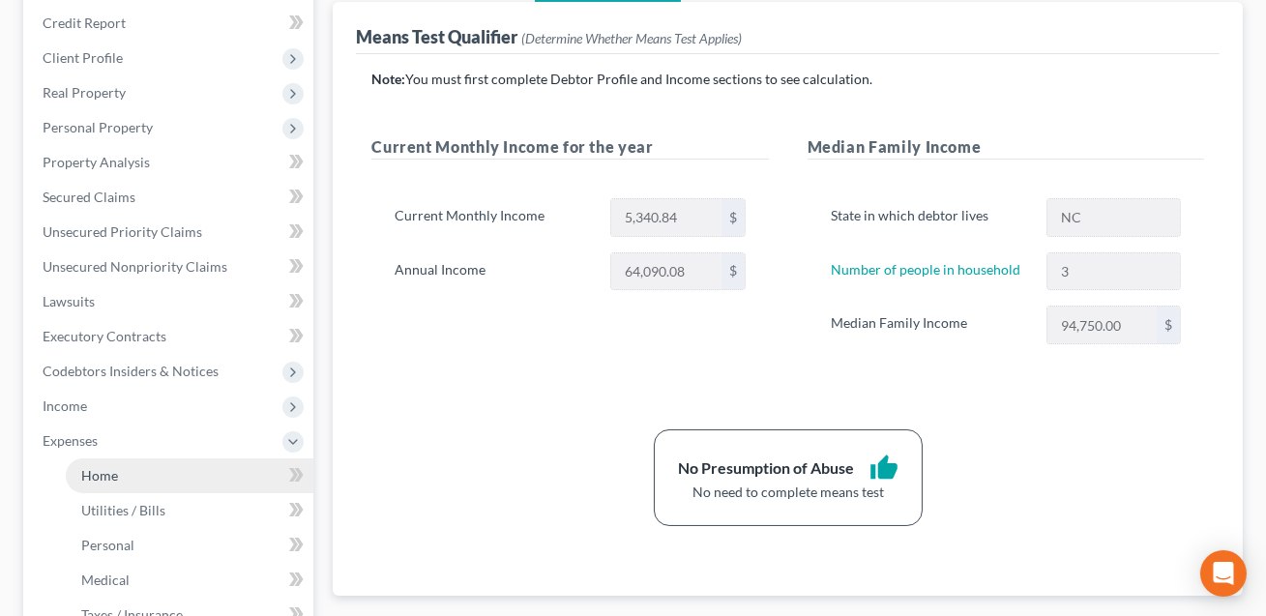
click at [121, 475] on link "Home" at bounding box center [190, 475] width 248 height 35
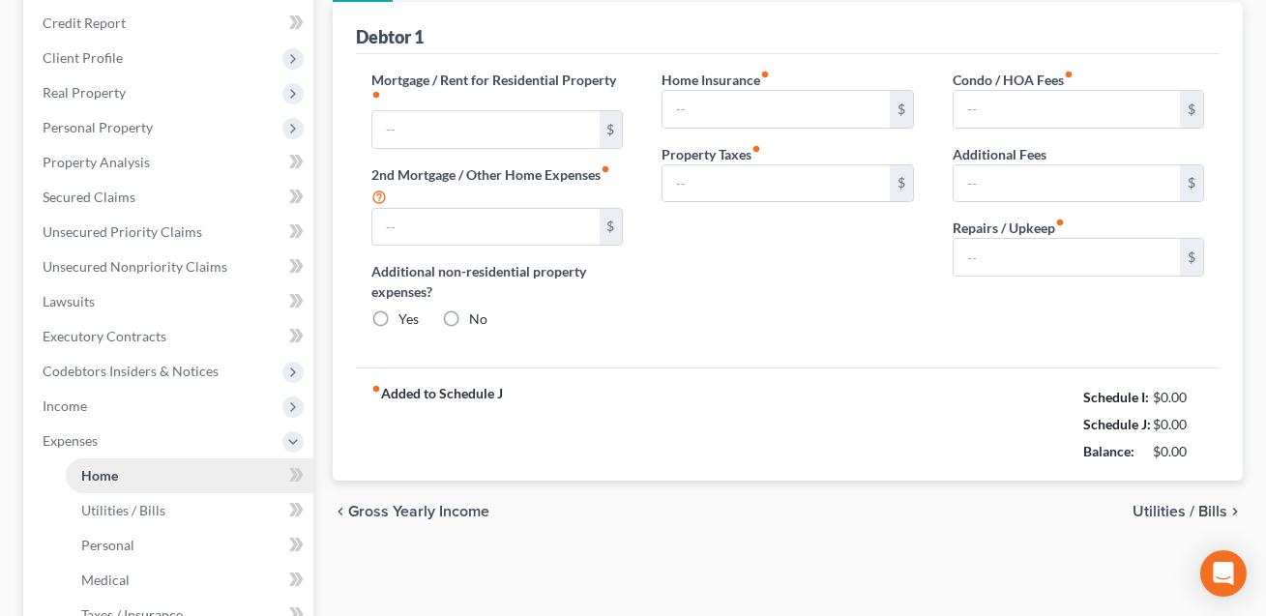
type input "950.00"
type input "0.00"
radio input "true"
type input "0.00"
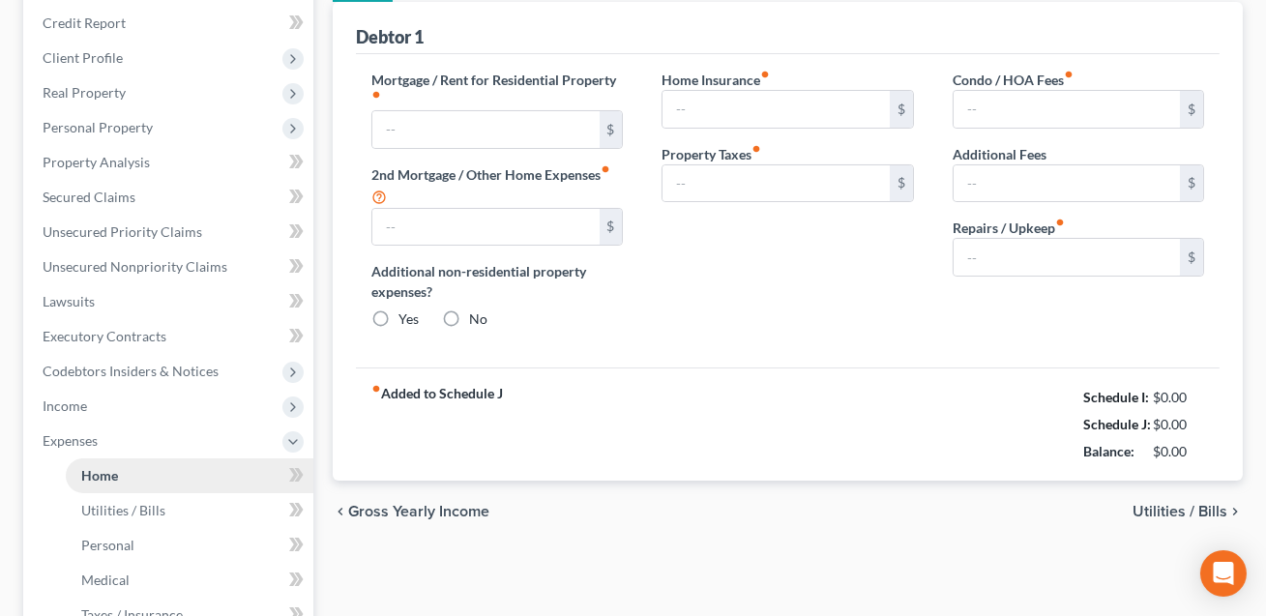
type input "0.00"
type input "330.00"
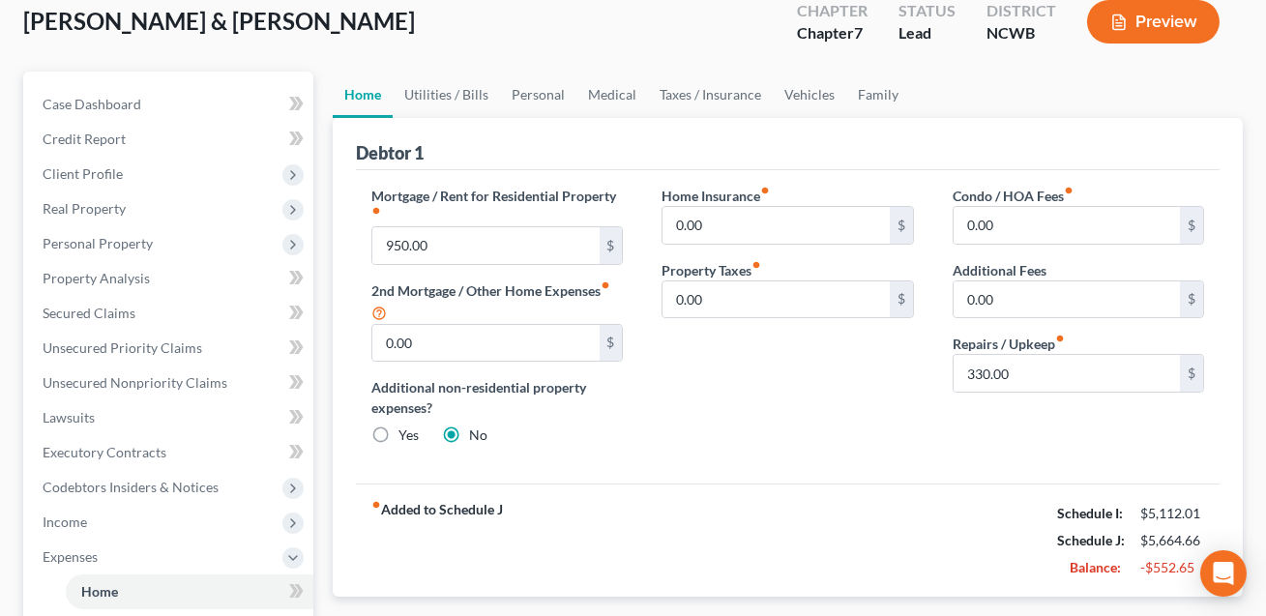
scroll to position [44, 0]
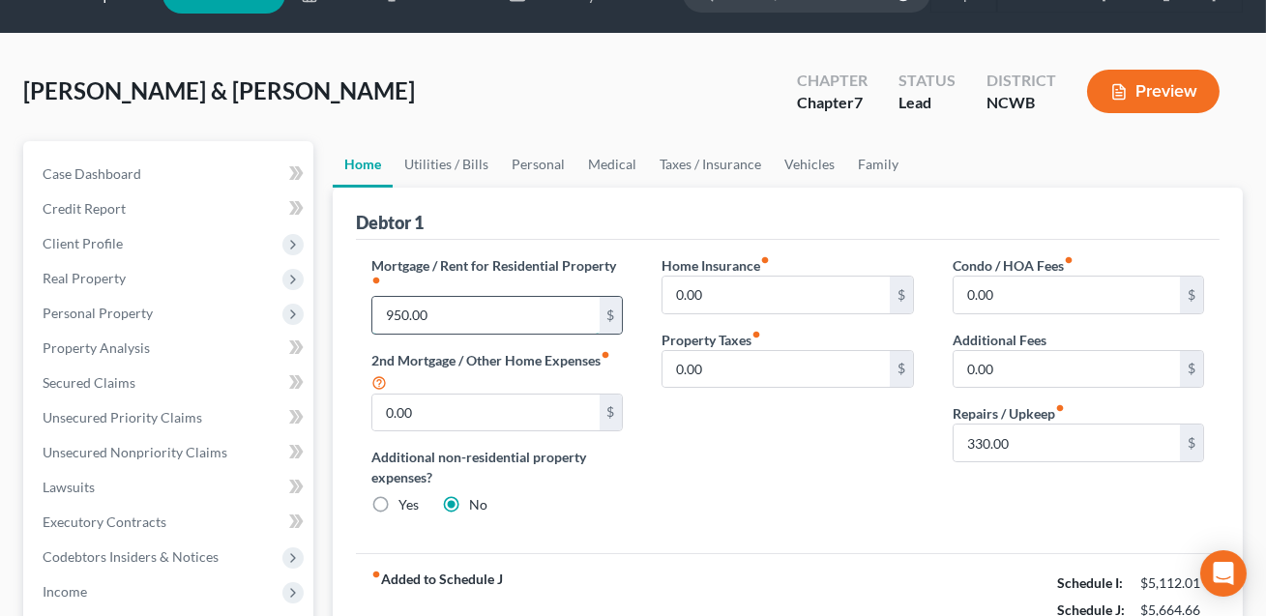
click at [427, 319] on input "950.00" at bounding box center [485, 315] width 226 height 37
type input "949.21"
click at [1024, 437] on input "330.00" at bounding box center [1067, 443] width 226 height 37
type input "165.00"
click at [457, 165] on link "Utilities / Bills" at bounding box center [446, 164] width 107 height 46
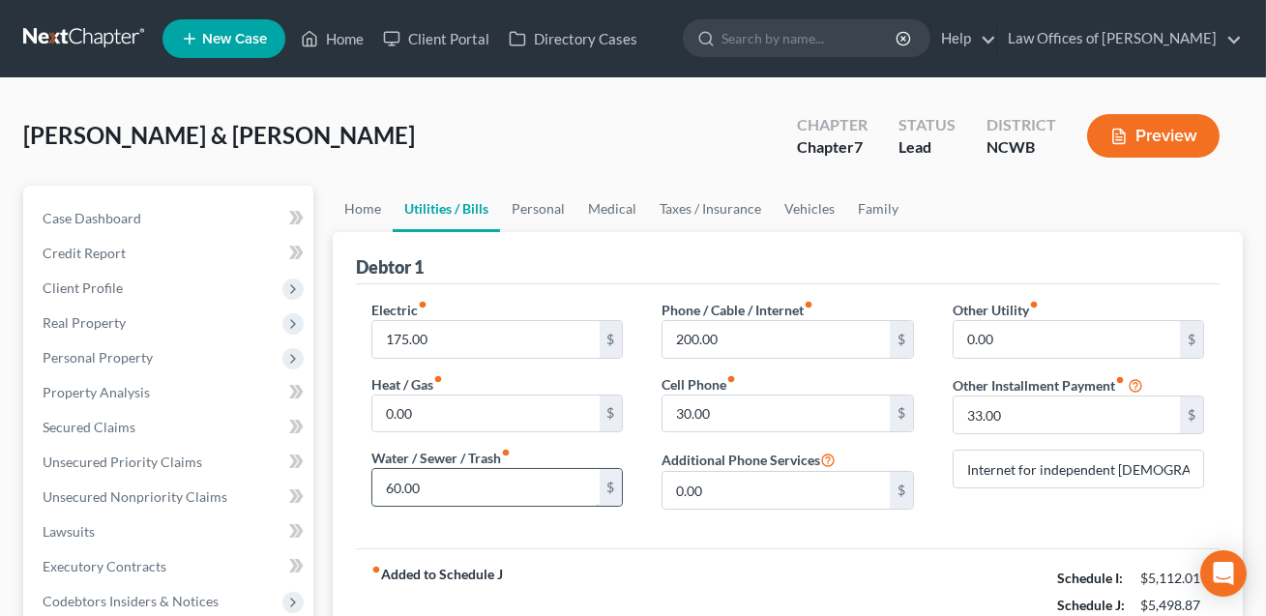
click at [431, 487] on input "60.00" at bounding box center [485, 487] width 226 height 37
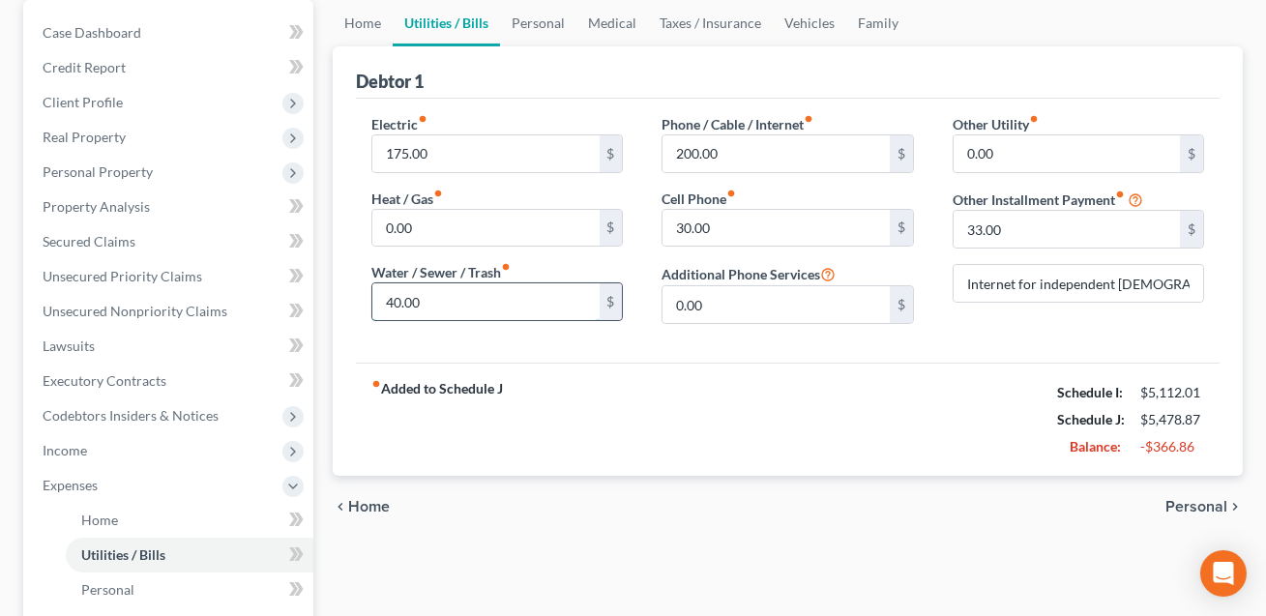
scroll to position [184, 0]
click at [427, 305] on input "40.00" at bounding box center [485, 303] width 226 height 37
drag, startPoint x: 427, startPoint y: 305, endPoint x: 373, endPoint y: 302, distance: 53.3
click at [373, 302] on input "40.00" at bounding box center [485, 303] width 226 height 37
type input "60.00"
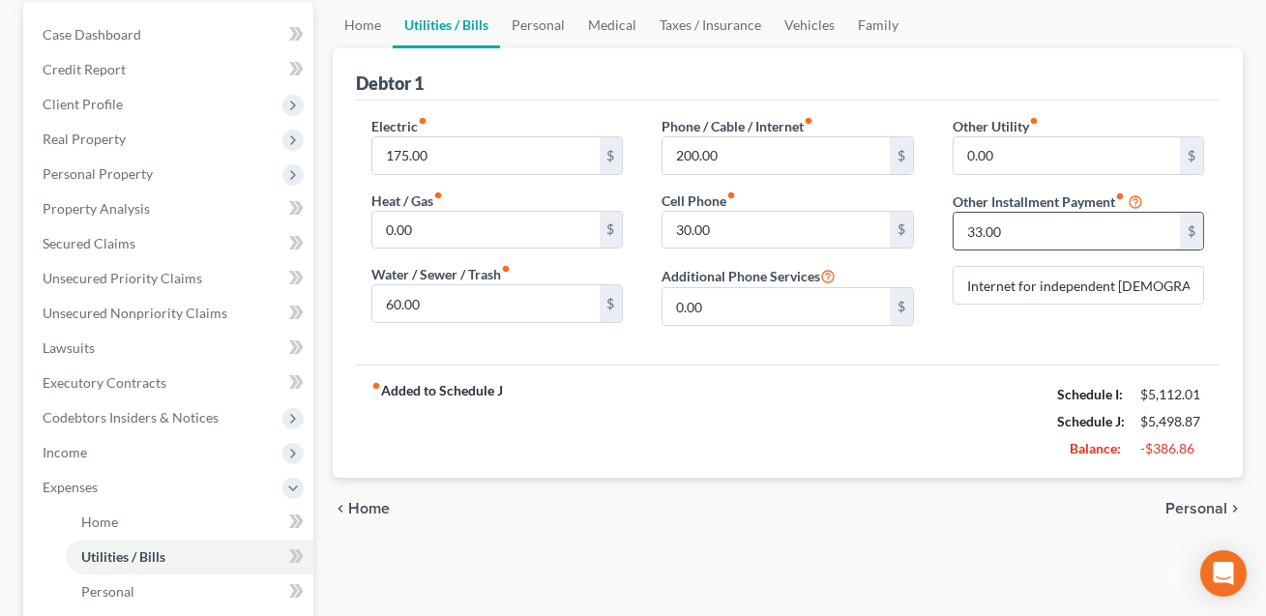
click at [1009, 222] on input "33.00" at bounding box center [1067, 231] width 226 height 37
click at [542, 18] on link "Personal" at bounding box center [538, 25] width 76 height 46
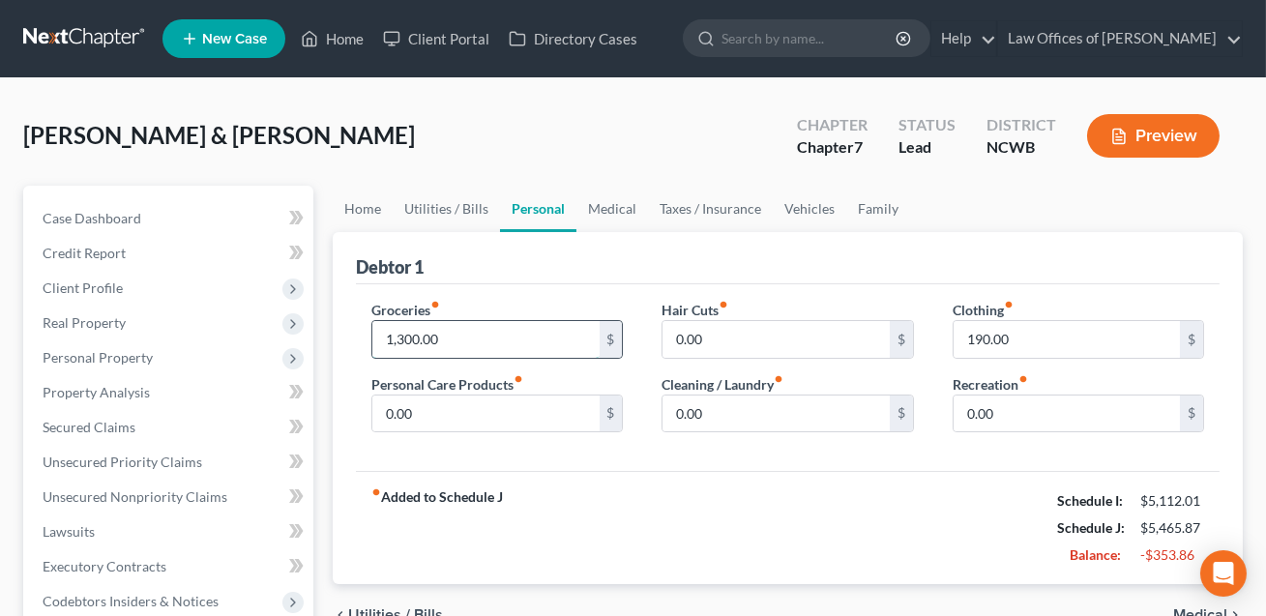
click at [444, 336] on input "1,300.00" at bounding box center [485, 339] width 226 height 37
type input "1,050.00"
click at [796, 208] on link "Vehicles" at bounding box center [810, 209] width 74 height 46
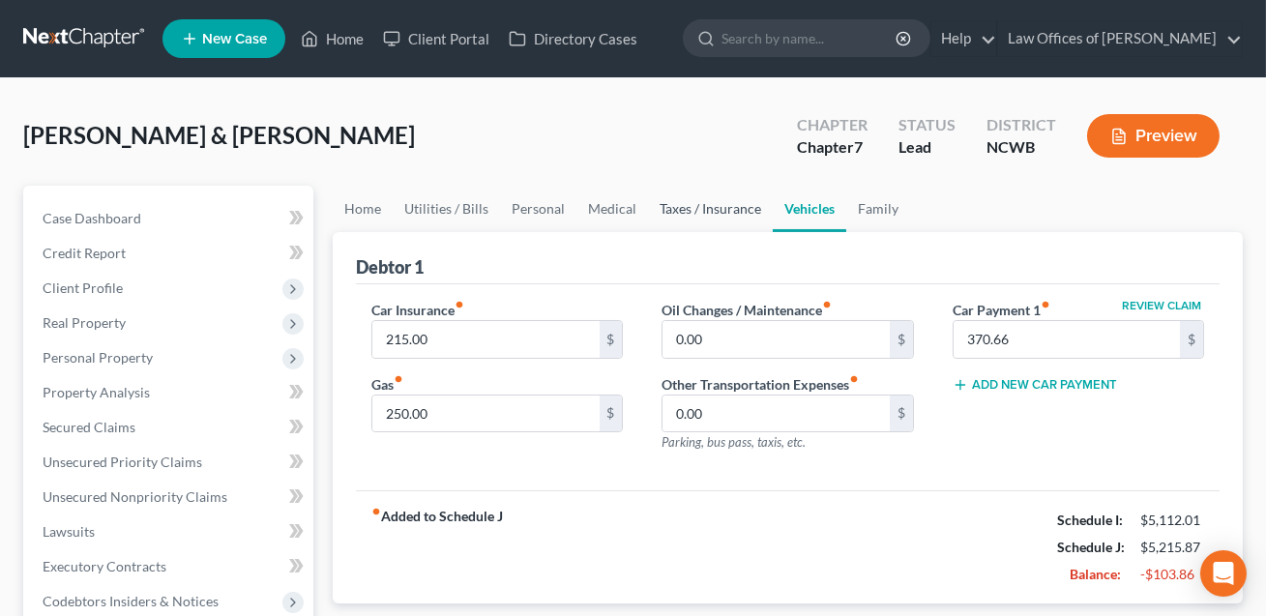
click at [705, 207] on link "Taxes / Insurance" at bounding box center [710, 209] width 125 height 46
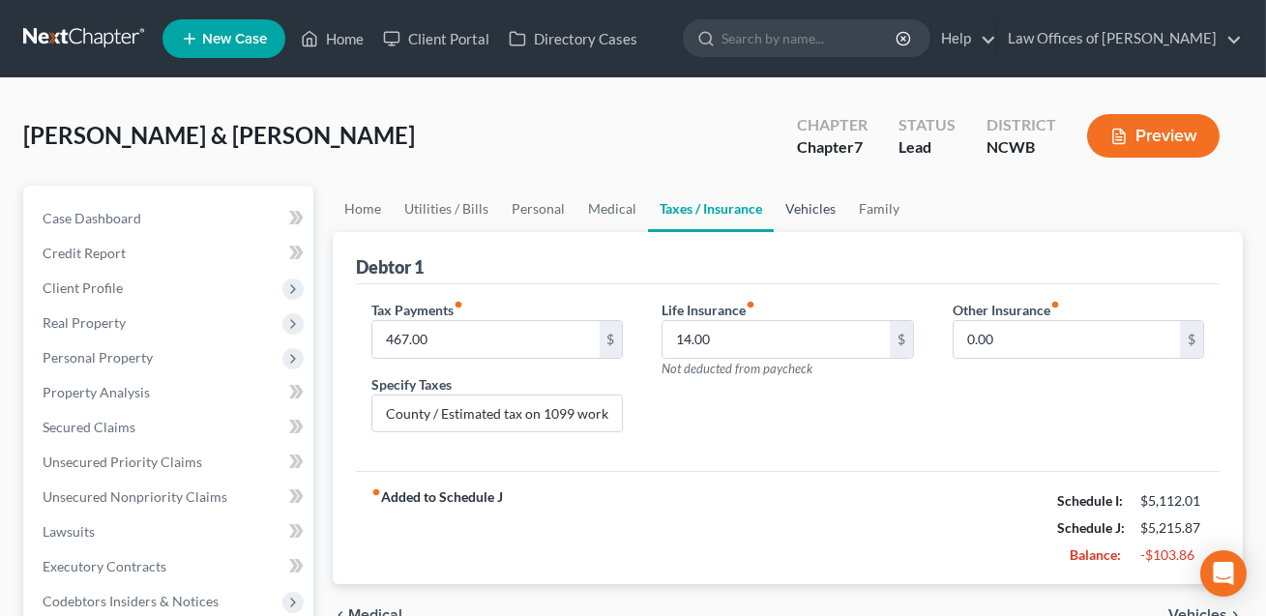
click at [811, 204] on link "Vehicles" at bounding box center [811, 209] width 74 height 46
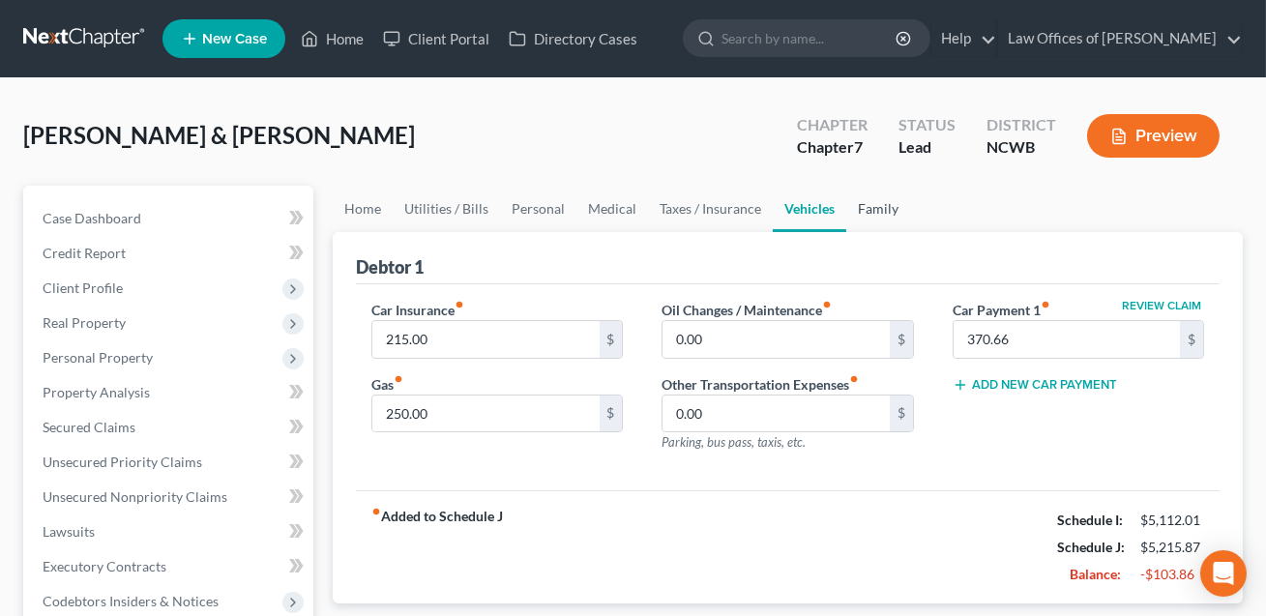
click at [879, 204] on link "Family" at bounding box center [878, 209] width 64 height 46
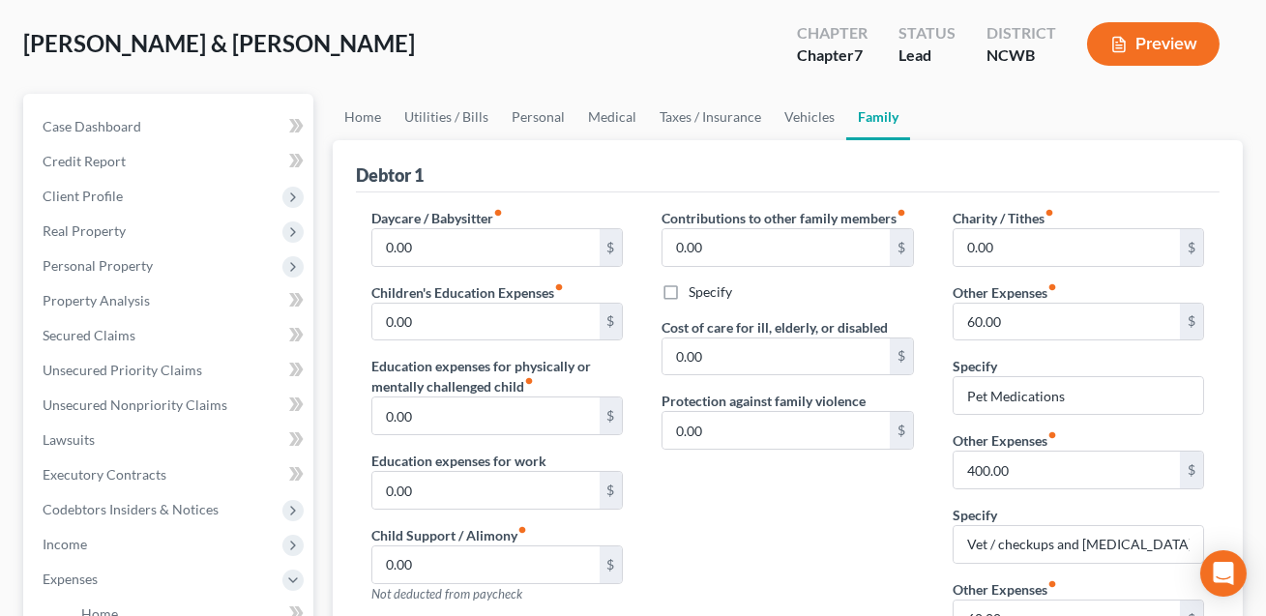
scroll to position [90, 0]
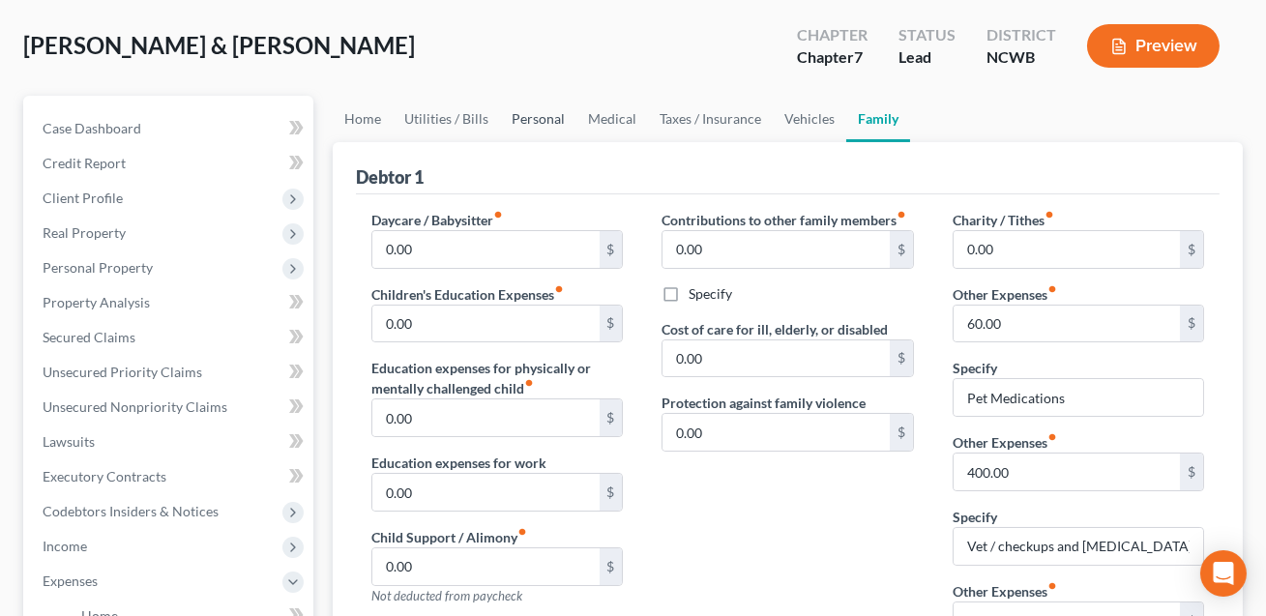
click at [535, 117] on link "Personal" at bounding box center [538, 119] width 76 height 46
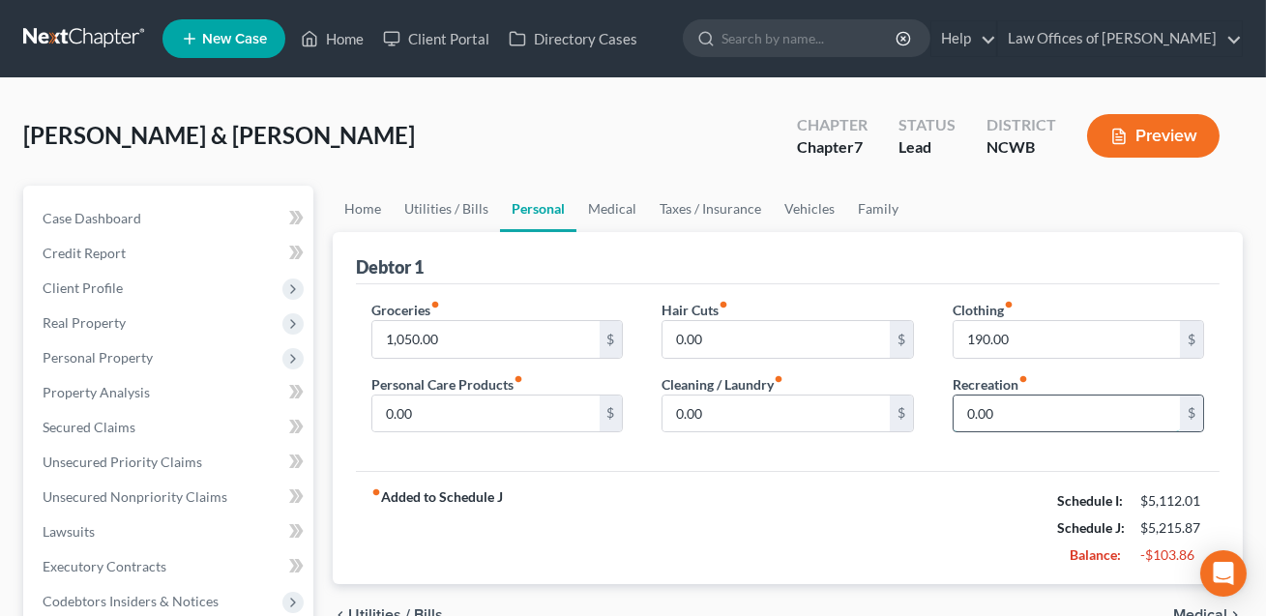
click at [1002, 409] on input "0.00" at bounding box center [1067, 414] width 226 height 37
type input "150.00"
click at [479, 399] on input "0.00" at bounding box center [485, 414] width 226 height 37
type input "95.00"
click at [877, 207] on link "Family" at bounding box center [878, 209] width 64 height 46
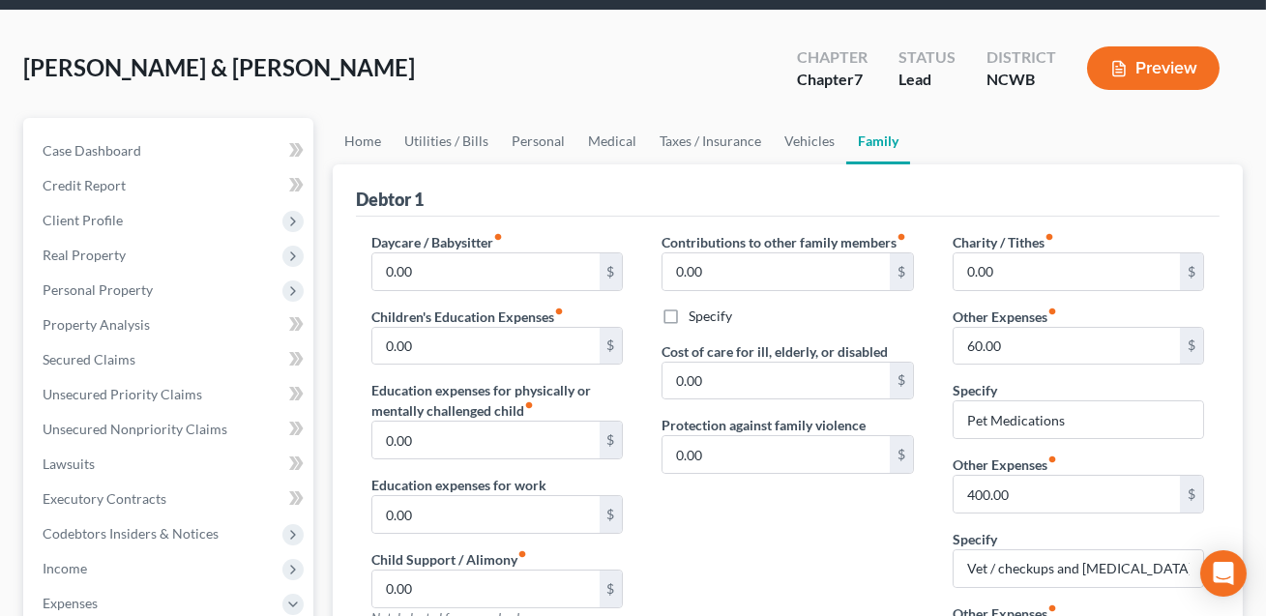
scroll to position [230, 0]
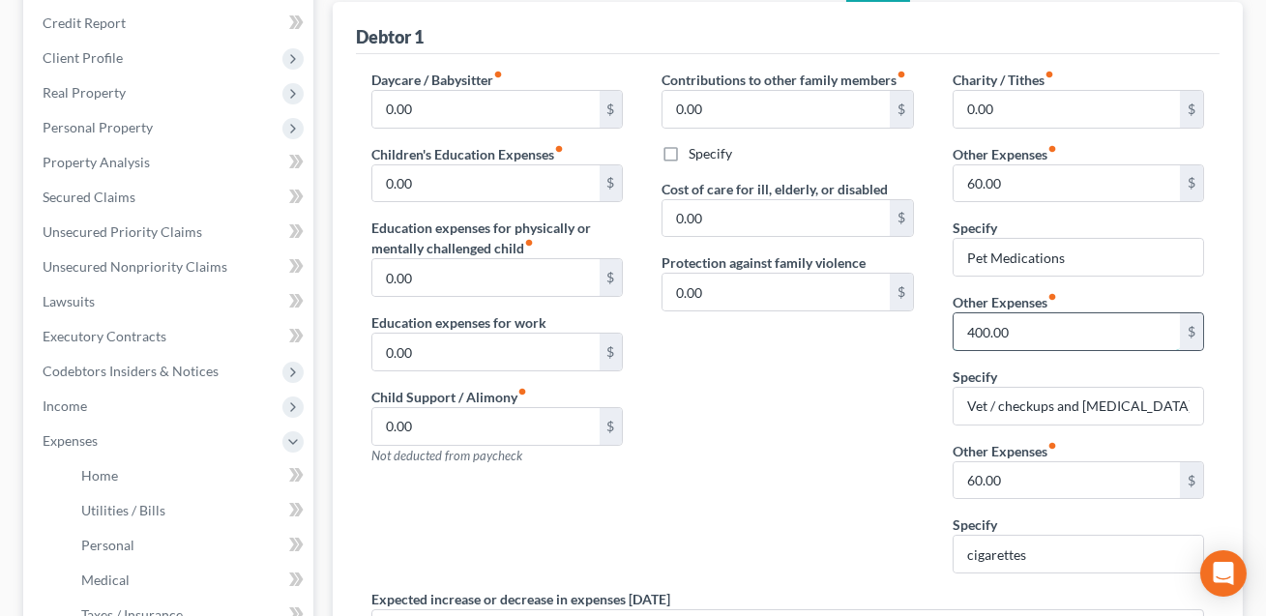
click at [1020, 325] on input "400.00" at bounding box center [1067, 331] width 226 height 37
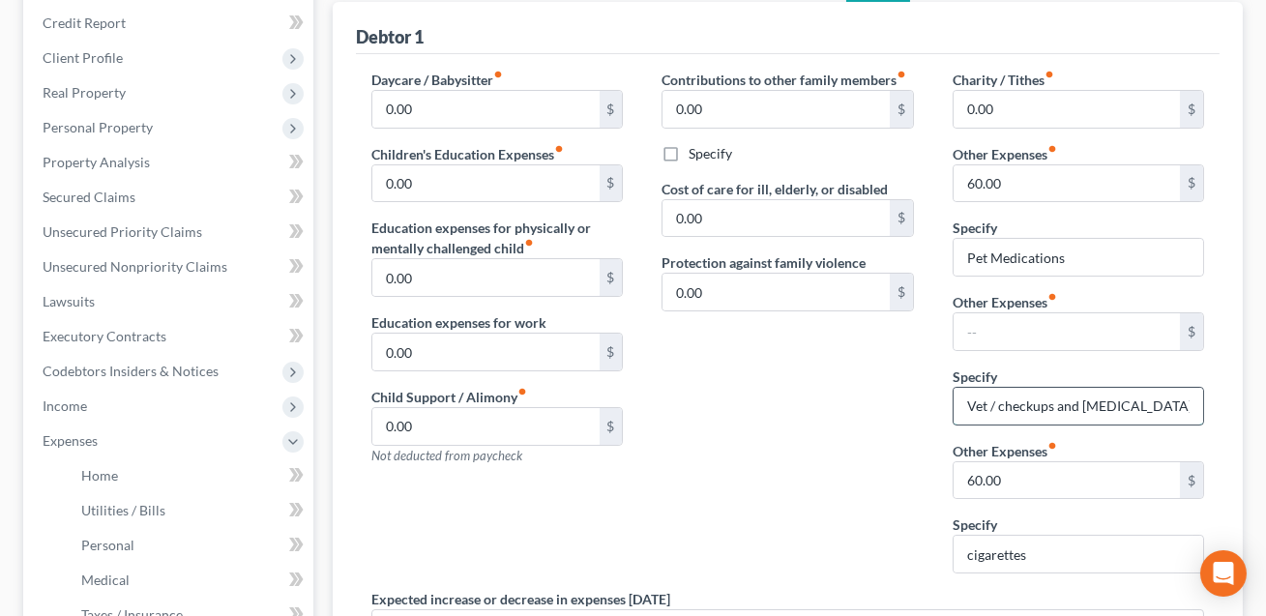
drag, startPoint x: 967, startPoint y: 401, endPoint x: 1185, endPoint y: 416, distance: 218.1
click at [1185, 416] on input "Vet / checkups and [MEDICAL_DATA] treatments" at bounding box center [1079, 406] width 250 height 37
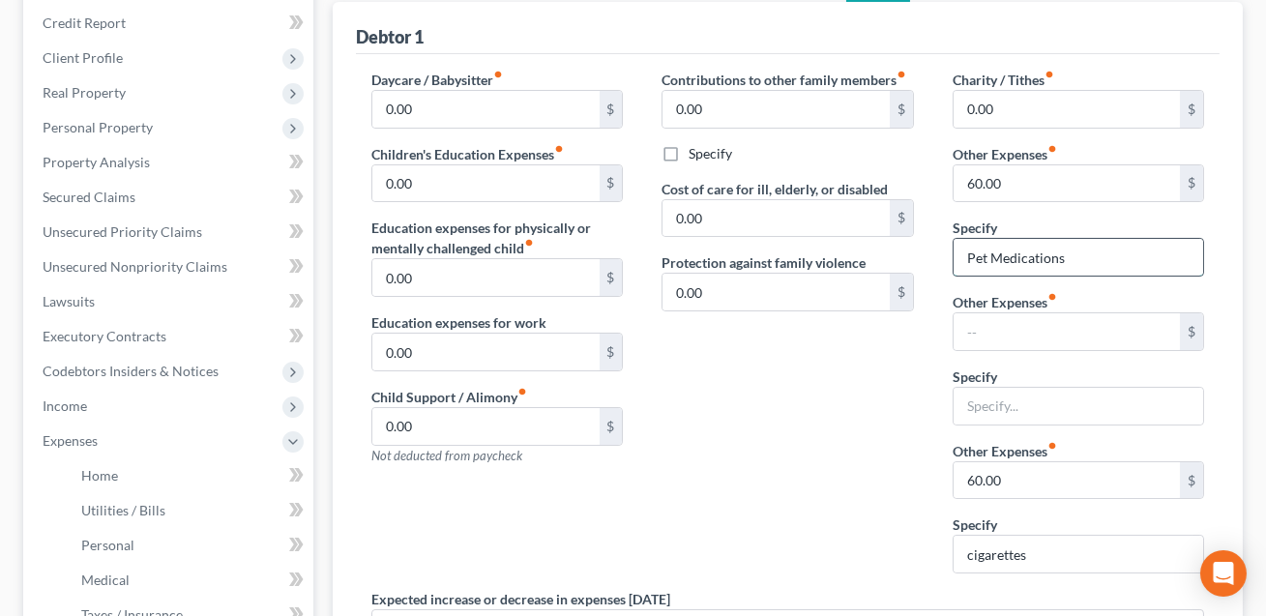
drag, startPoint x: 1079, startPoint y: 253, endPoint x: 960, endPoint y: 257, distance: 119.0
click at [960, 257] on input "Pet Medications" at bounding box center [1079, 257] width 250 height 37
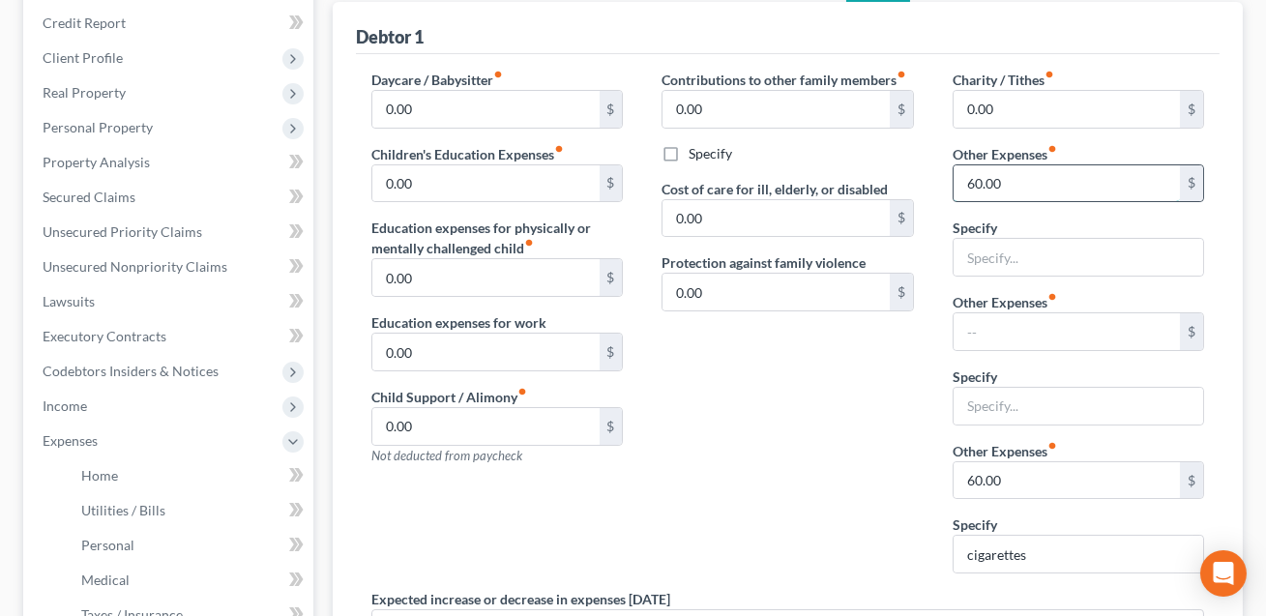
click at [1004, 178] on input "60.00" at bounding box center [1067, 183] width 226 height 37
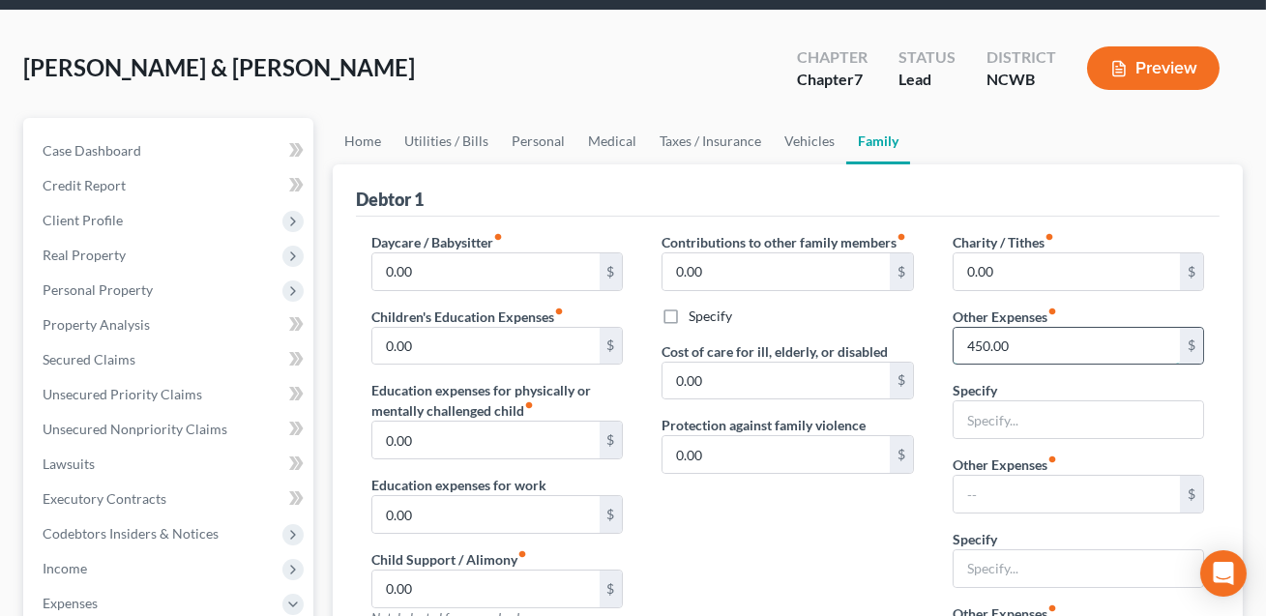
scroll to position [0, 0]
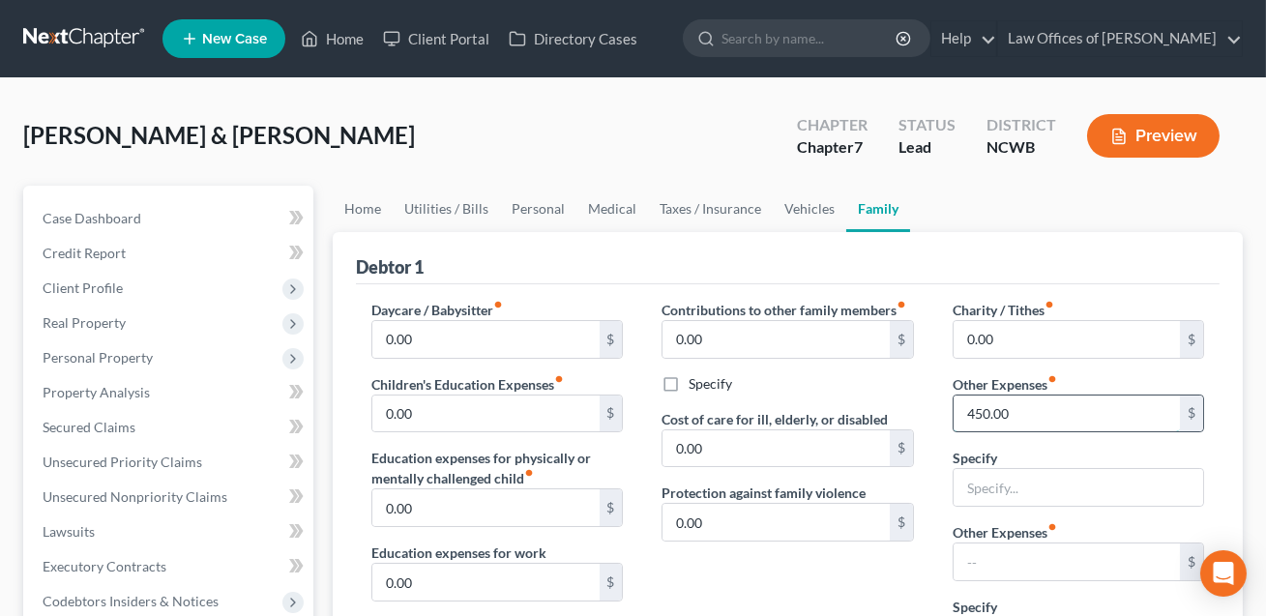
drag, startPoint x: 1019, startPoint y: 412, endPoint x: 964, endPoint y: 408, distance: 55.3
click at [964, 408] on input "450.00" at bounding box center [1067, 414] width 226 height 37
type input "308.00"
click at [971, 495] on input "text" at bounding box center [1079, 487] width 250 height 37
type input "IRS/NC taxes on self employment"
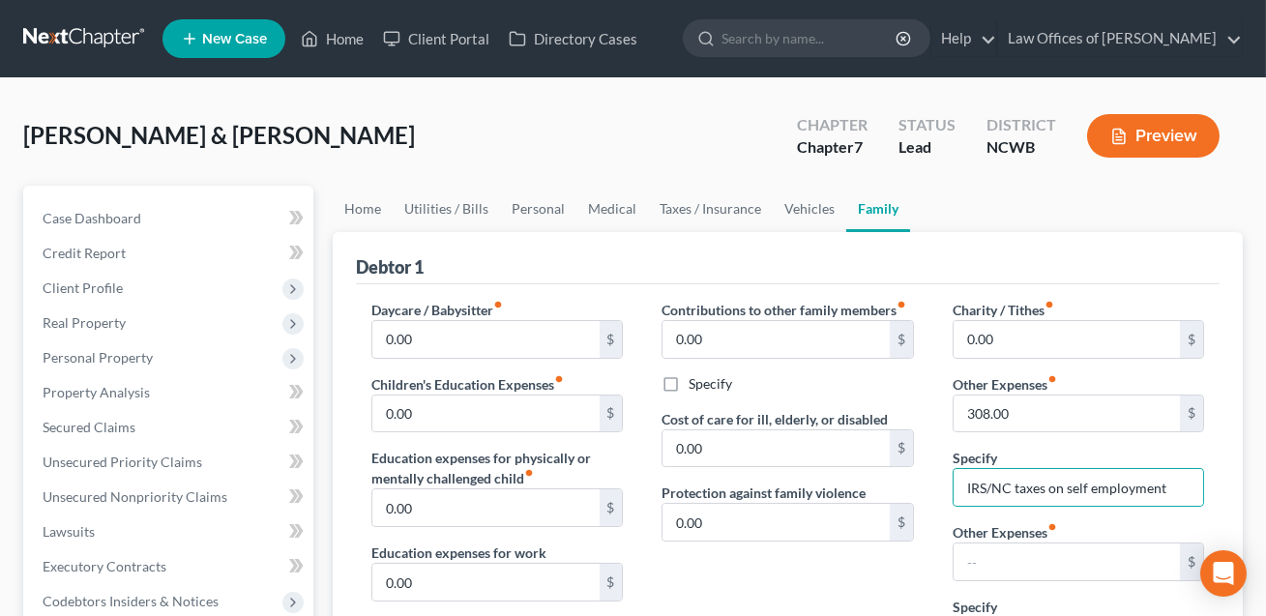
click at [929, 529] on div "Contributions to other family members fiber_manual_record 0.00 $ Specify Cost o…" at bounding box center [787, 559] width 290 height 519
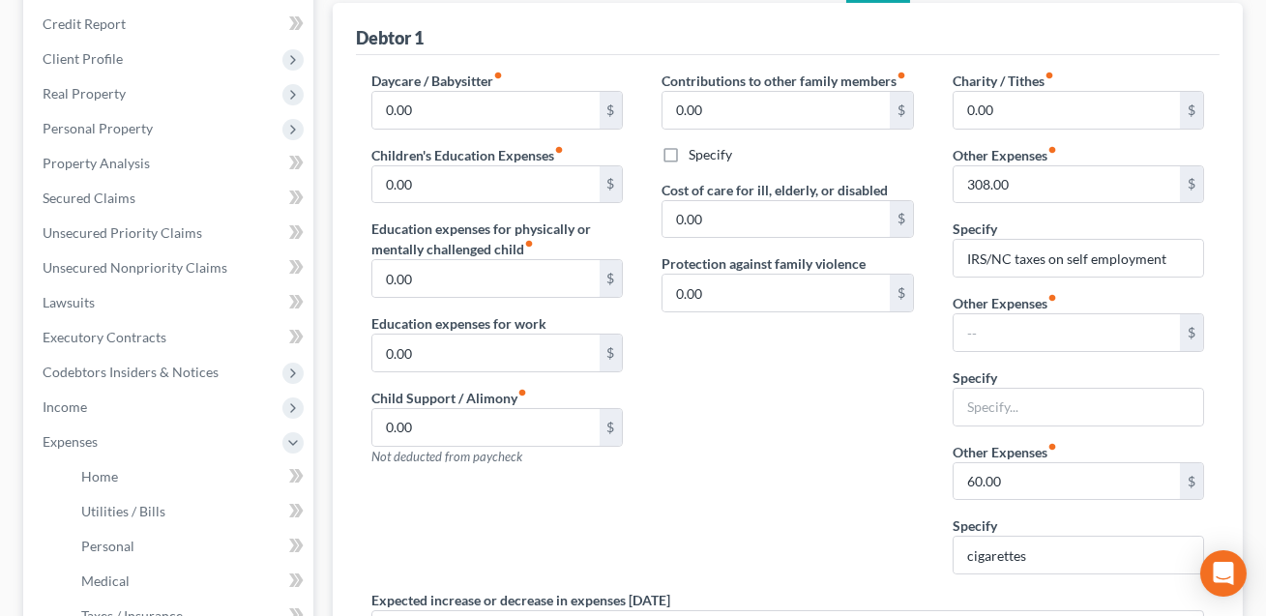
scroll to position [232, 0]
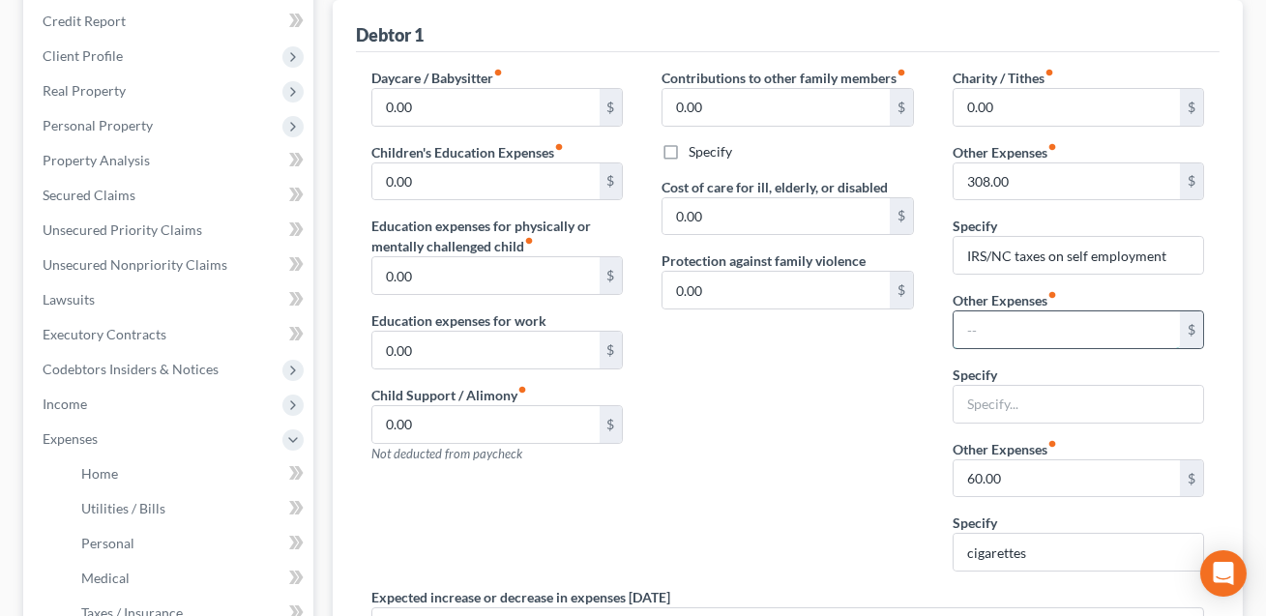
click at [976, 328] on input "text" at bounding box center [1067, 329] width 226 height 37
type input "60.00"
click at [983, 397] on input "text" at bounding box center [1079, 404] width 250 height 37
type input "C"
type input "i"
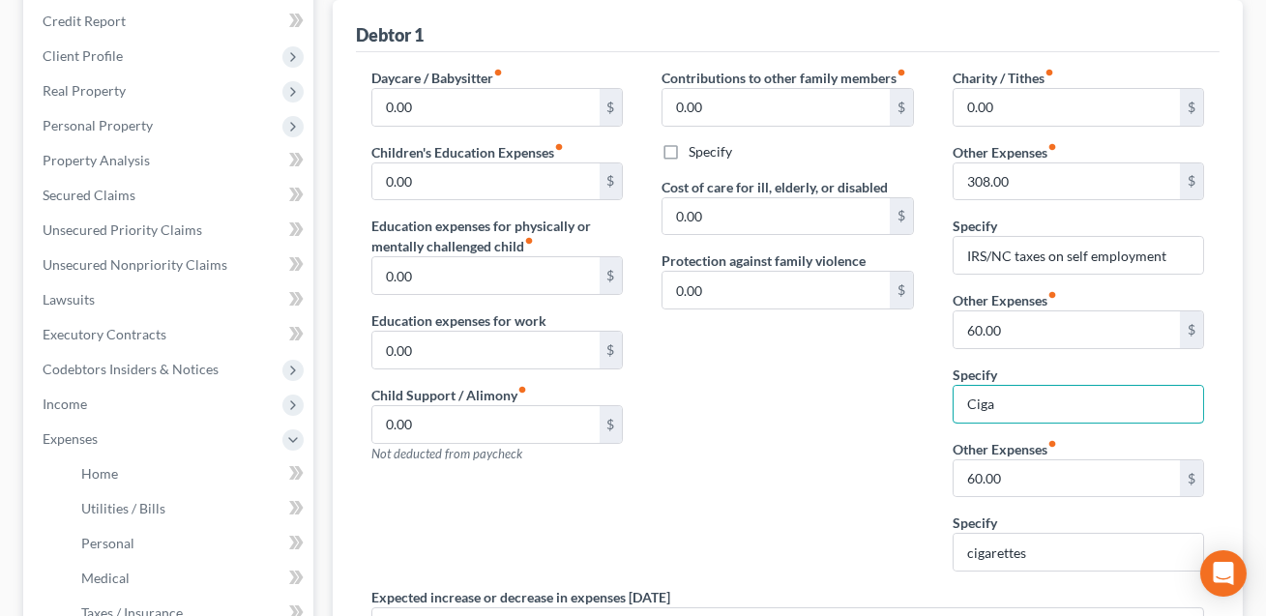
type input "Cigarettes"
click at [1050, 460] on input "60.00" at bounding box center [1067, 478] width 226 height 37
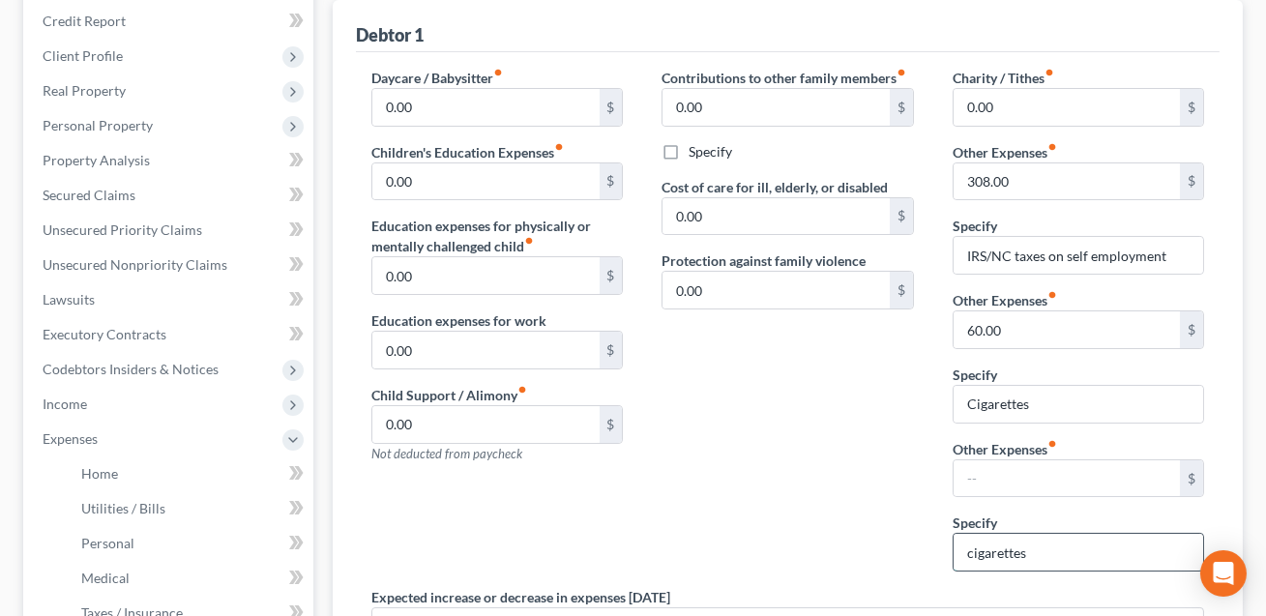
drag, startPoint x: 1060, startPoint y: 554, endPoint x: 961, endPoint y: 545, distance: 99.0
click at [961, 545] on input "cigarettes" at bounding box center [1079, 552] width 250 height 37
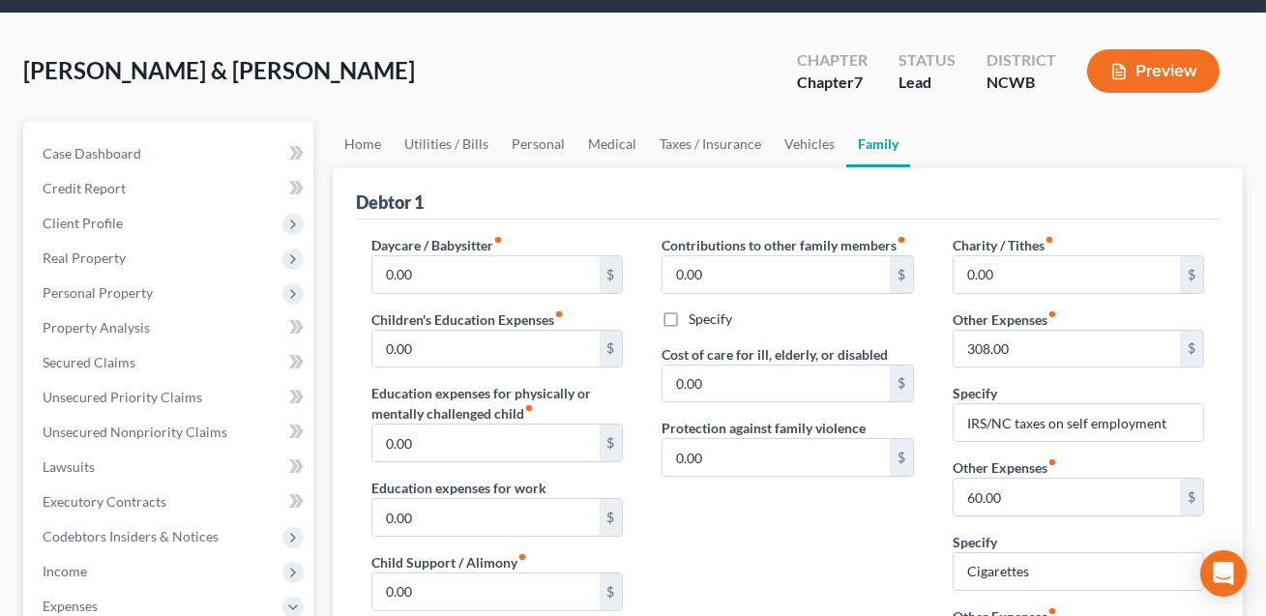
scroll to position [0, 0]
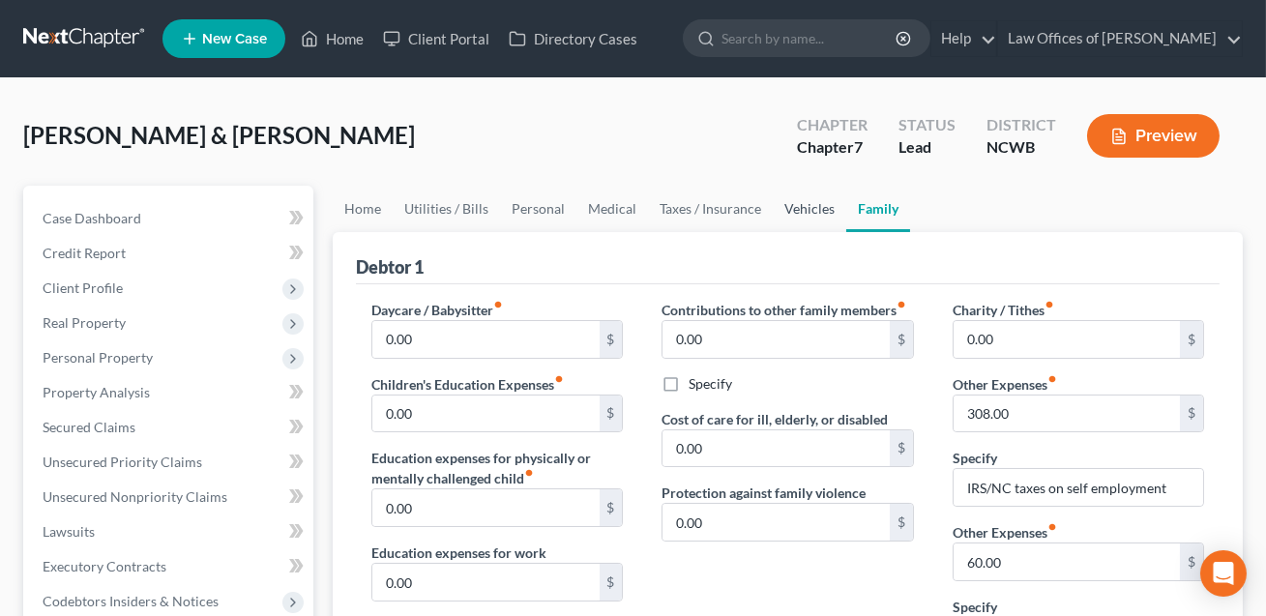
click at [800, 208] on link "Vehicles" at bounding box center [810, 209] width 74 height 46
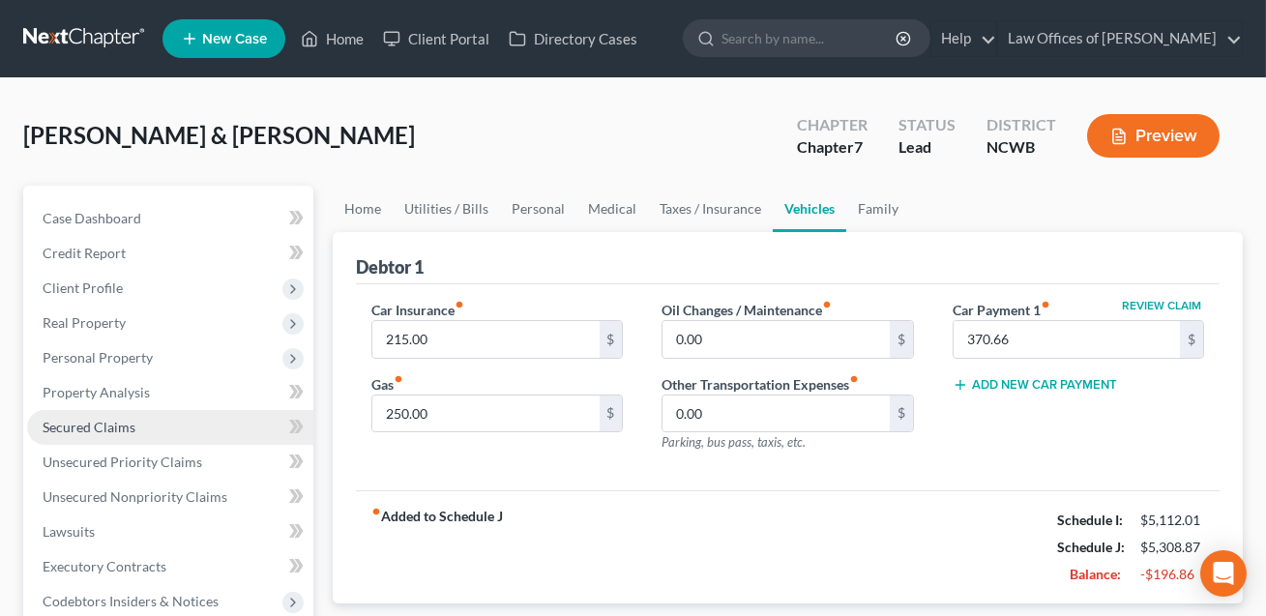
click at [107, 424] on span "Secured Claims" at bounding box center [89, 427] width 93 height 16
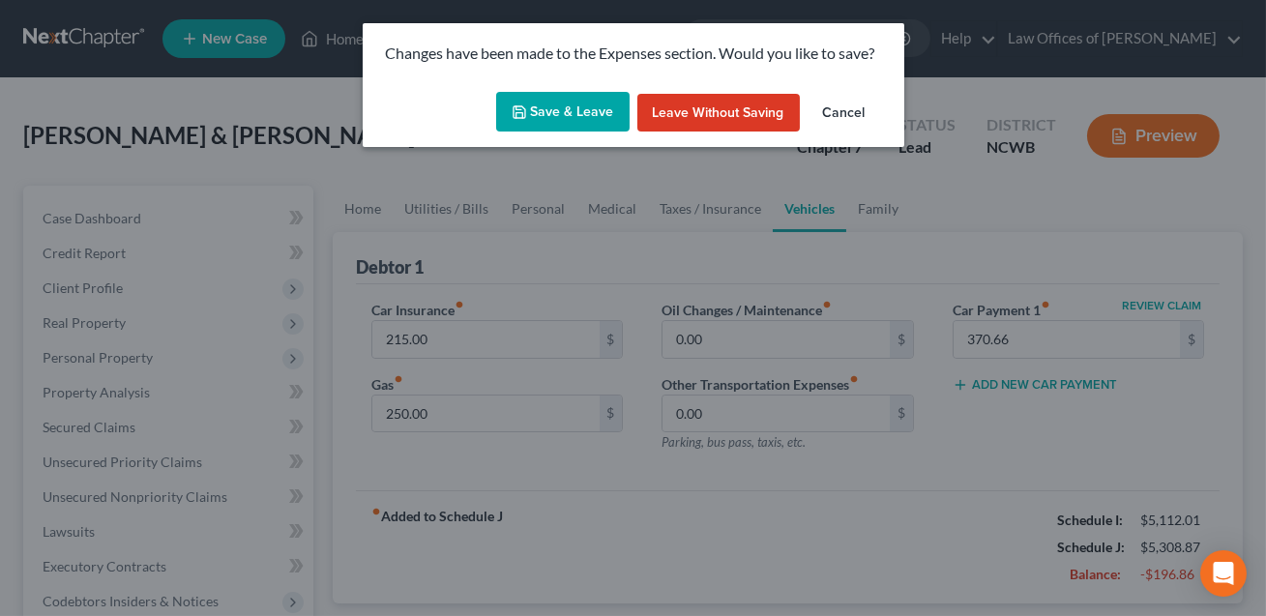
click at [565, 112] on button "Save & Leave" at bounding box center [562, 112] width 133 height 41
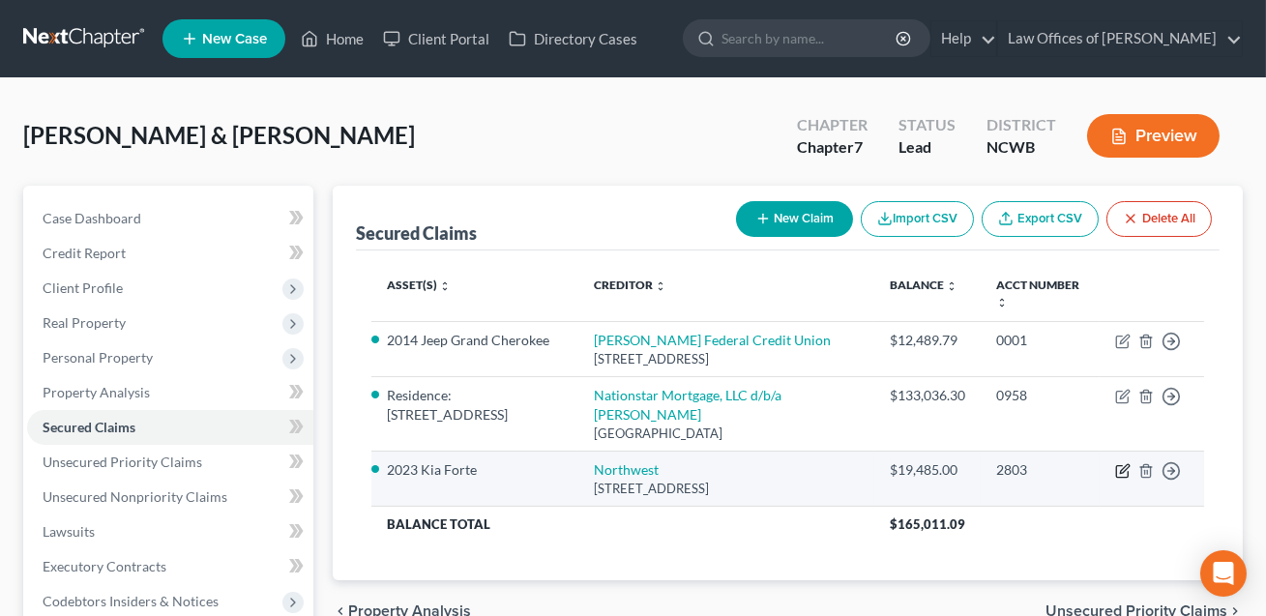
click at [1121, 479] on icon "button" at bounding box center [1122, 470] width 15 height 15
select select "39"
select select "0"
select select "2"
select select "1"
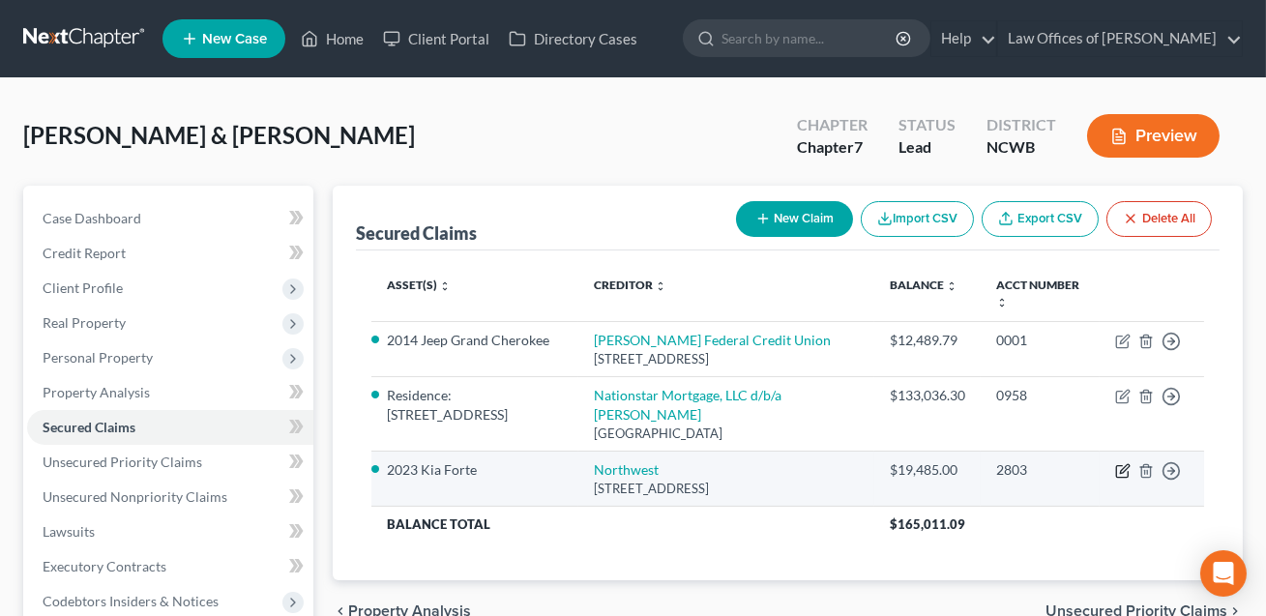
select select "0"
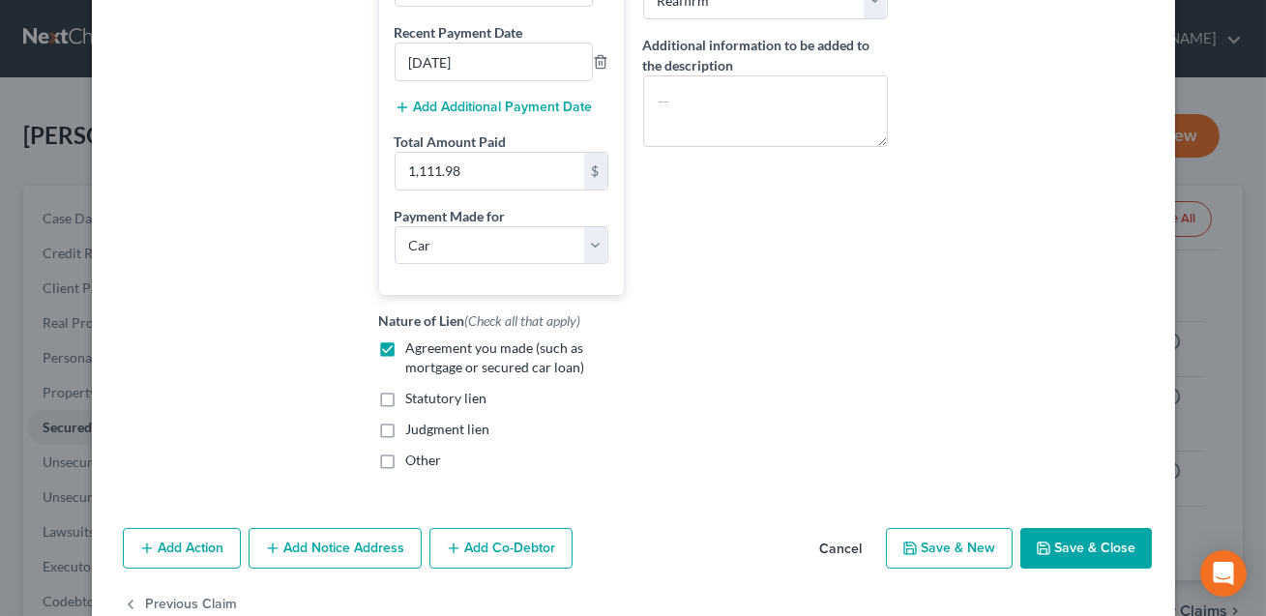
scroll to position [516, 0]
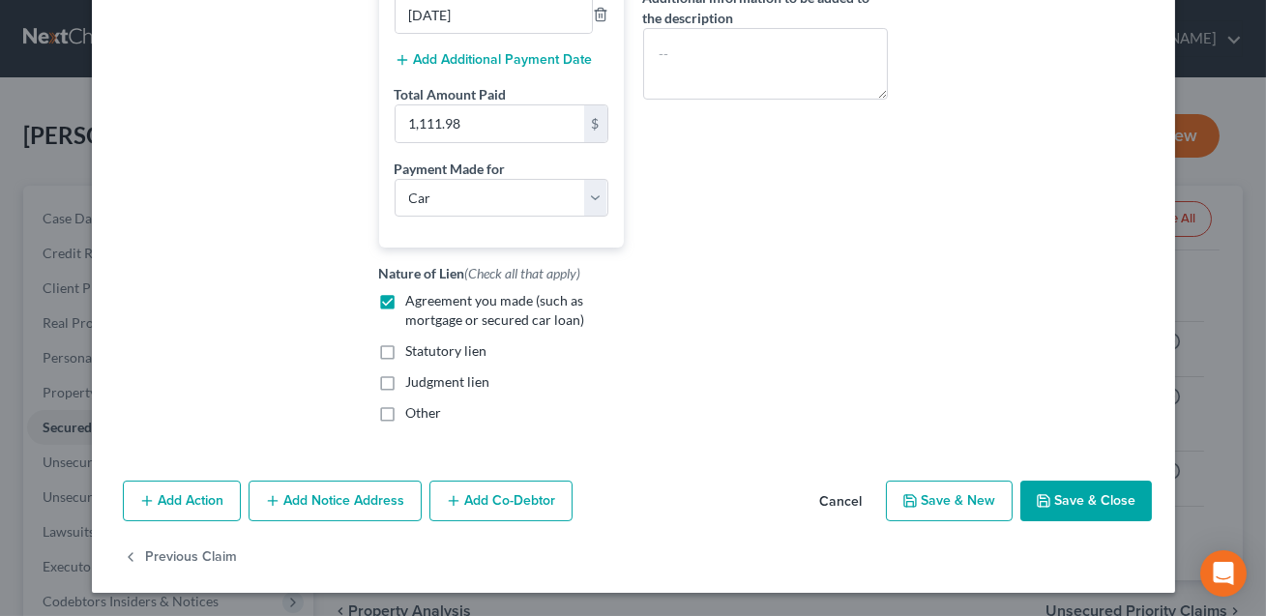
click at [1059, 514] on button "Save & Close" at bounding box center [1086, 501] width 132 height 41
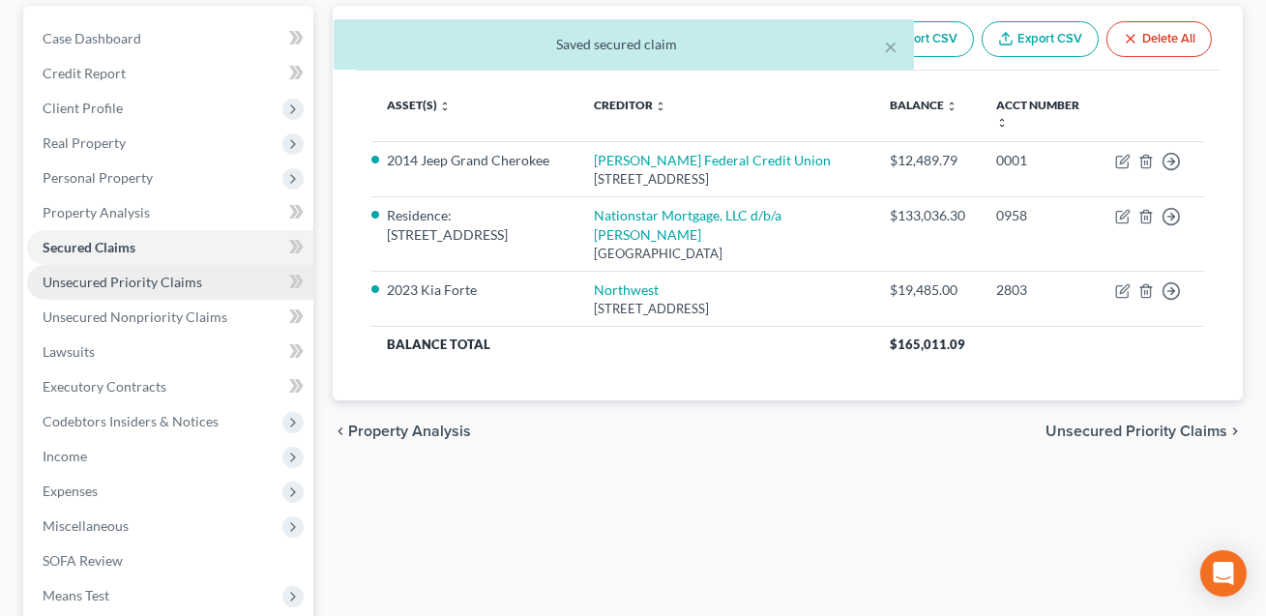
scroll to position [409, 0]
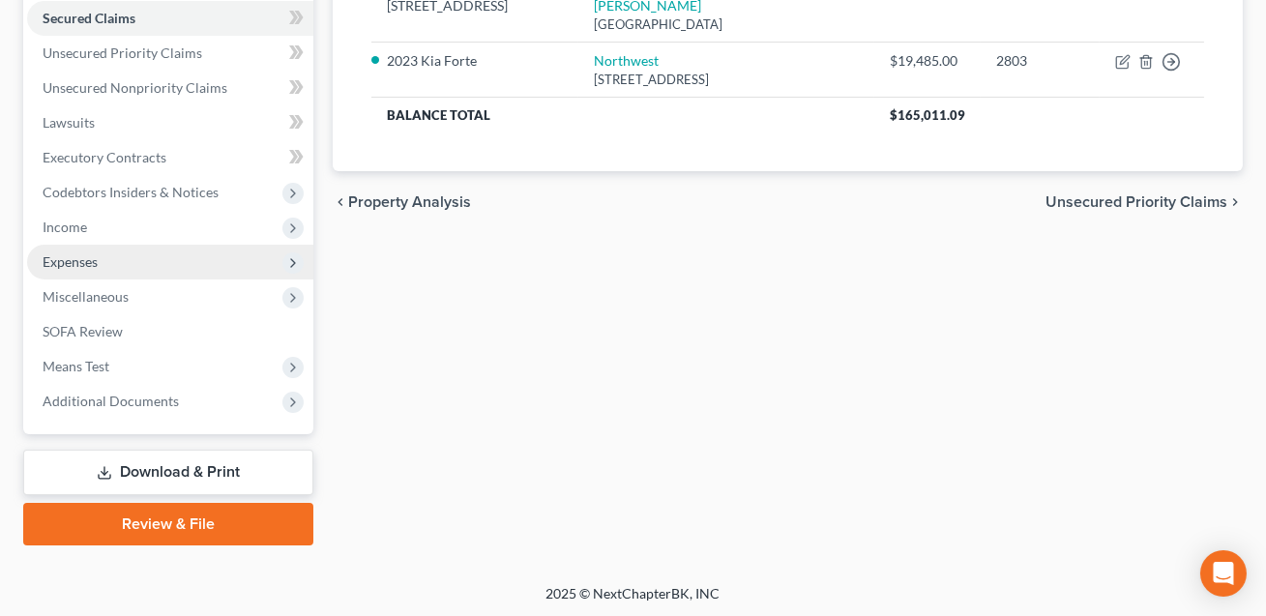
click at [87, 265] on span "Expenses" at bounding box center [70, 261] width 55 height 16
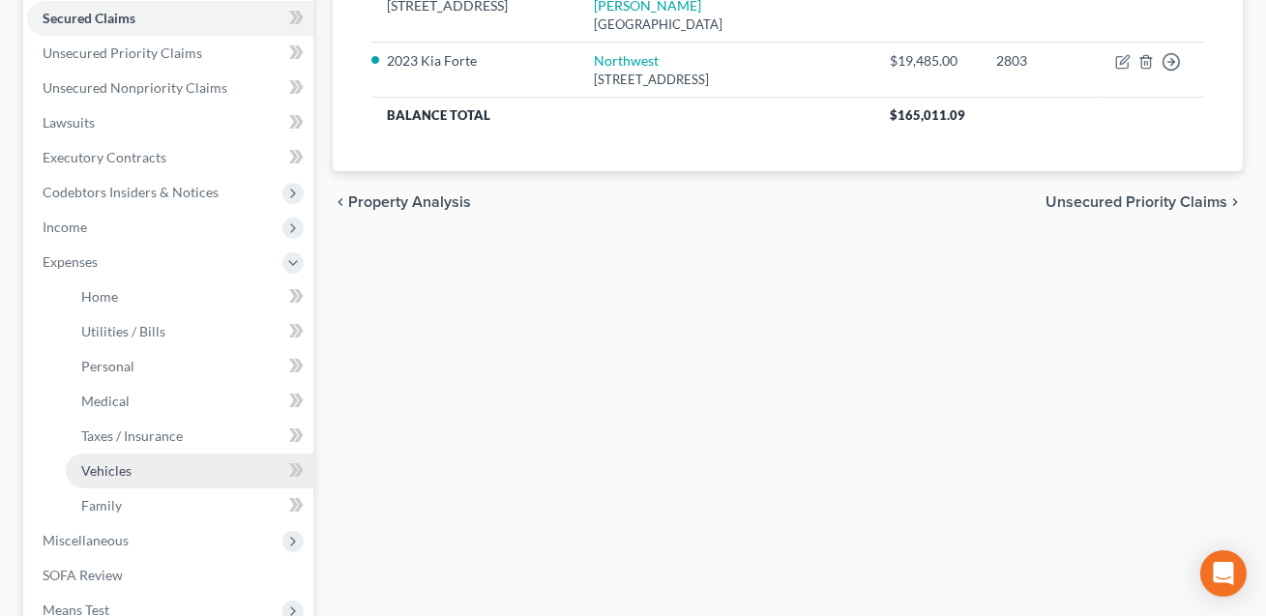
click at [117, 473] on span "Vehicles" at bounding box center [106, 470] width 50 height 16
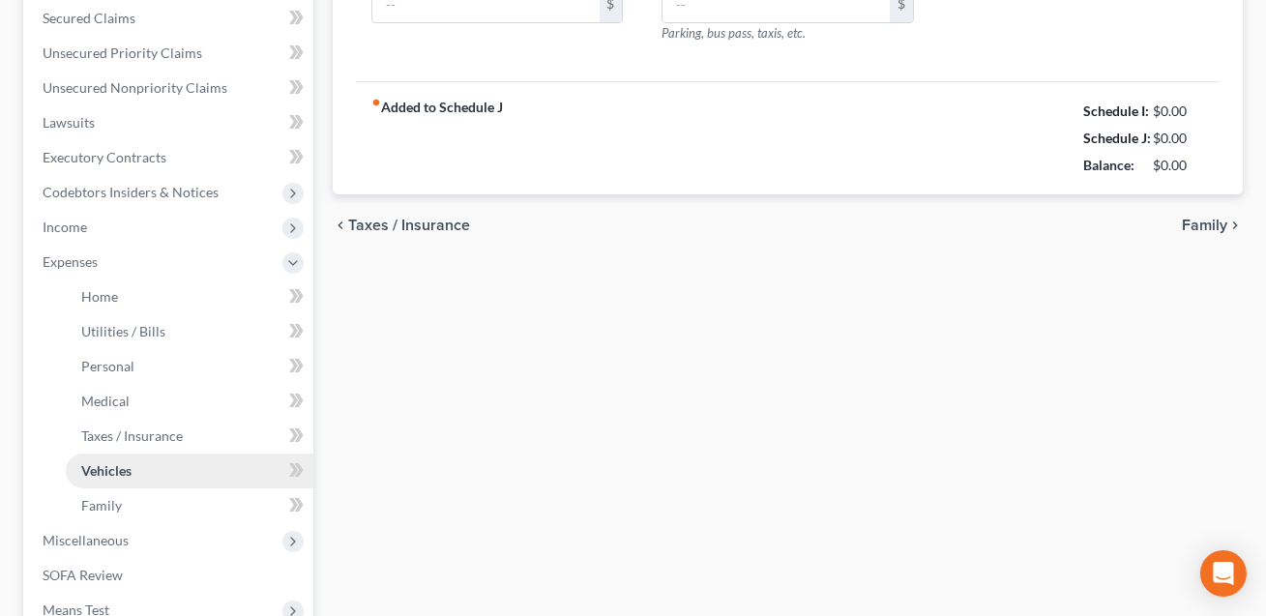
type input "215.00"
type input "250.00"
type input "0.00"
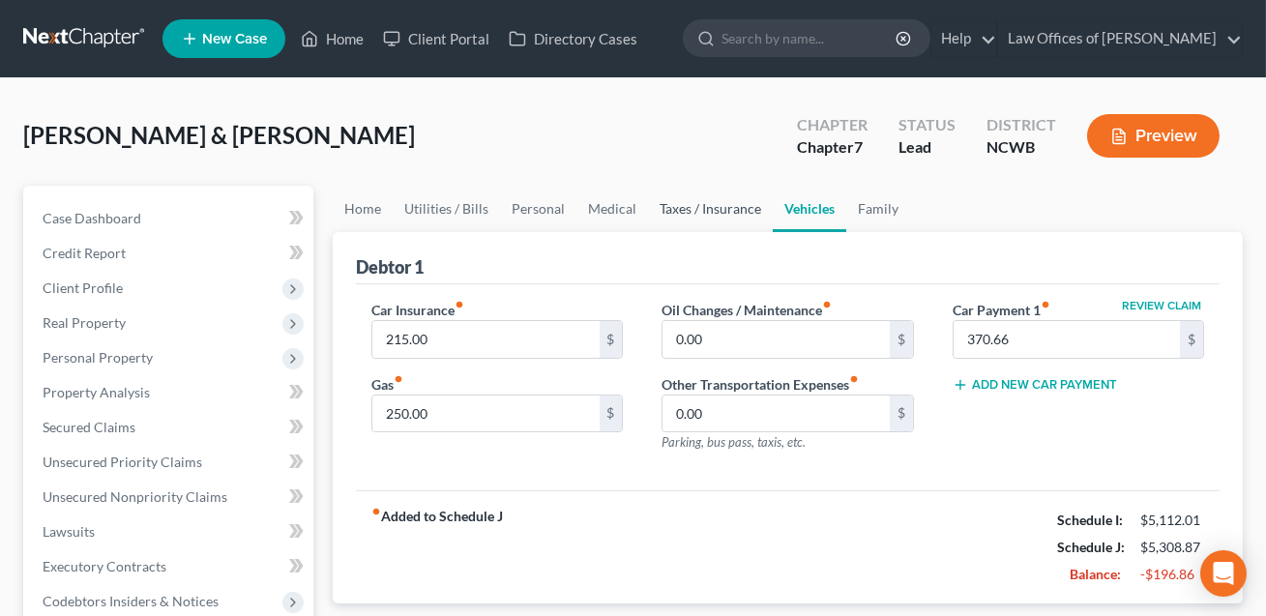
click at [697, 202] on link "Taxes / Insurance" at bounding box center [710, 209] width 125 height 46
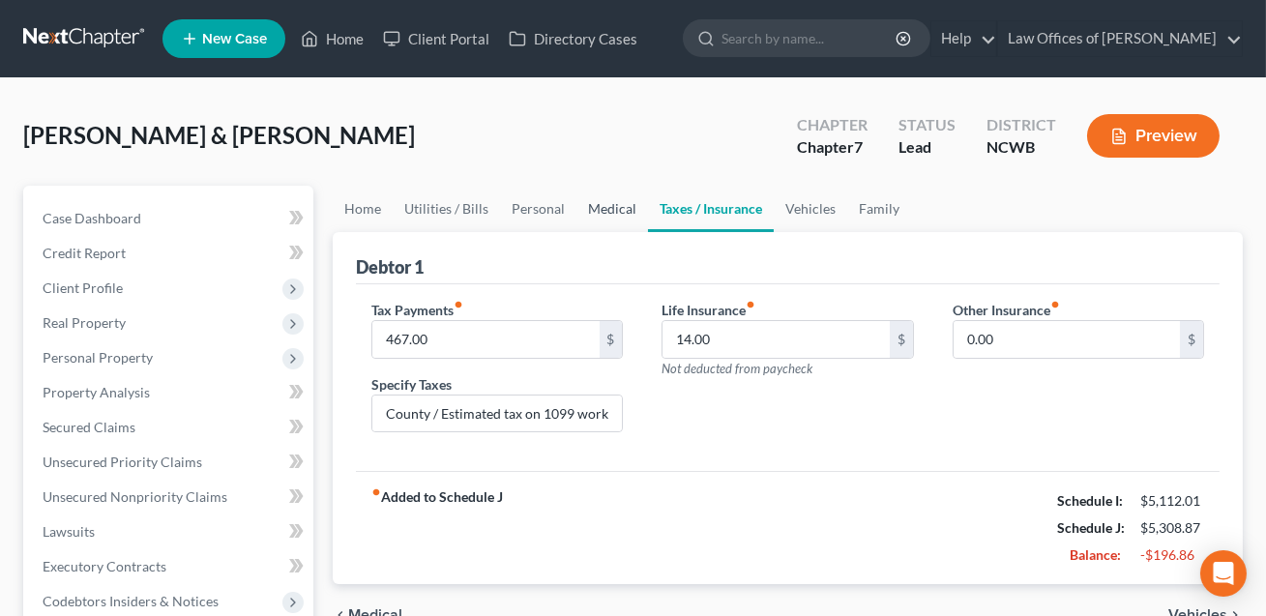
click at [619, 207] on link "Medical" at bounding box center [612, 209] width 72 height 46
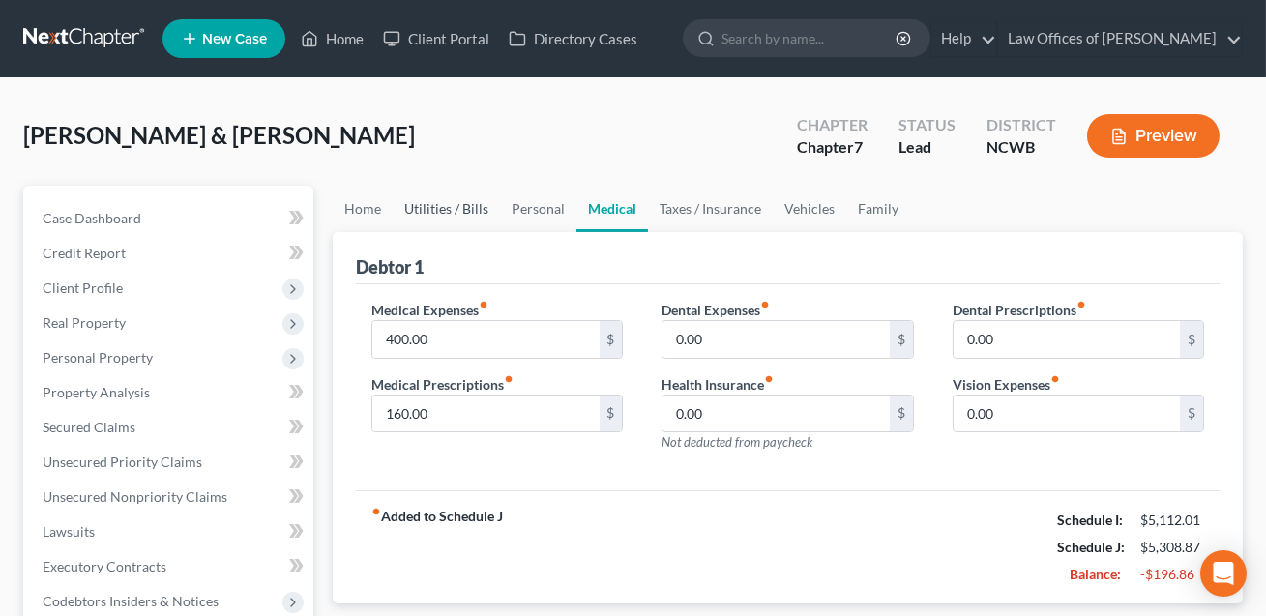
click at [446, 208] on link "Utilities / Bills" at bounding box center [446, 209] width 107 height 46
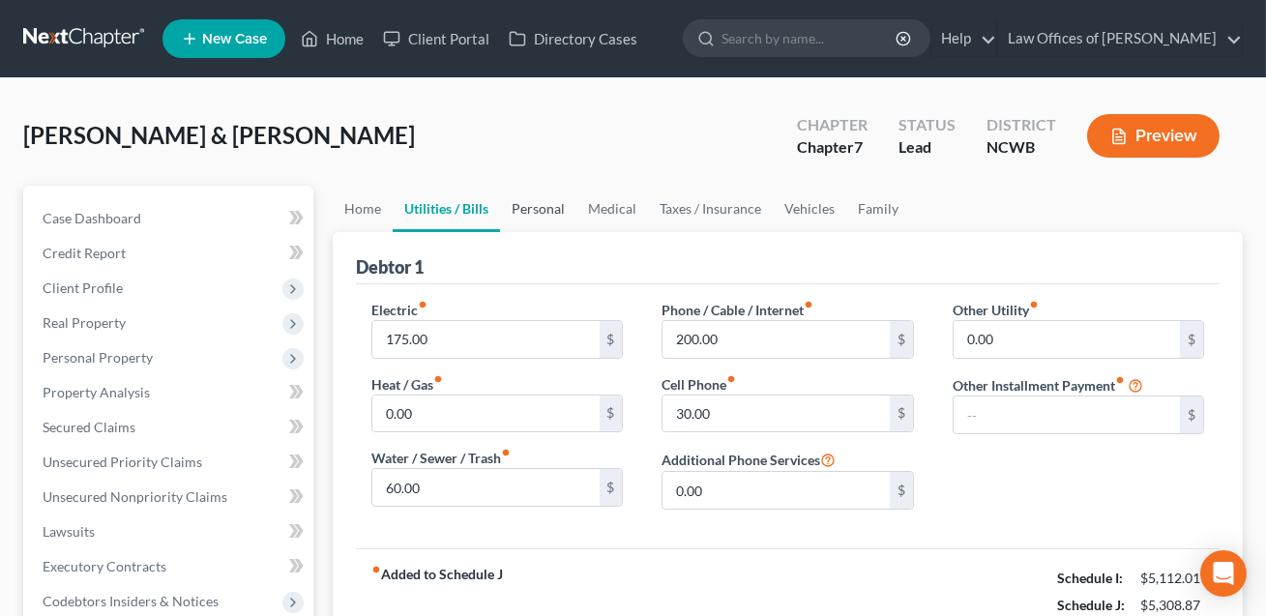
click at [518, 203] on link "Personal" at bounding box center [538, 209] width 76 height 46
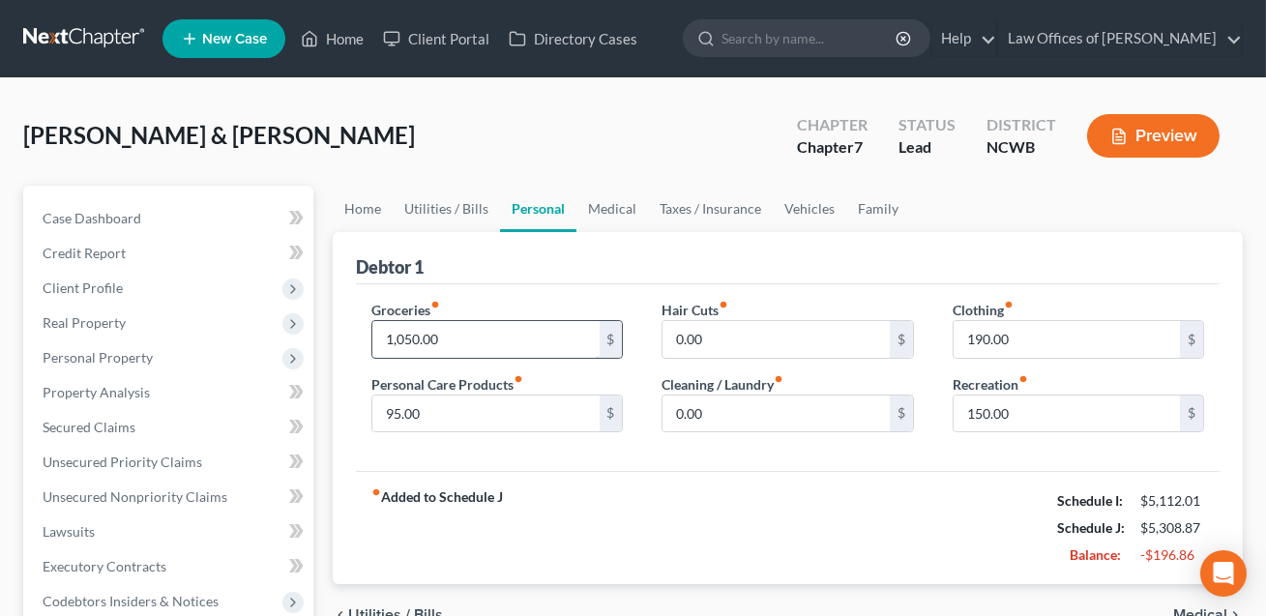
click at [447, 336] on input "1,050.00" at bounding box center [485, 339] width 226 height 37
type input "900.00"
click at [1001, 344] on input "190.00" at bounding box center [1067, 339] width 226 height 37
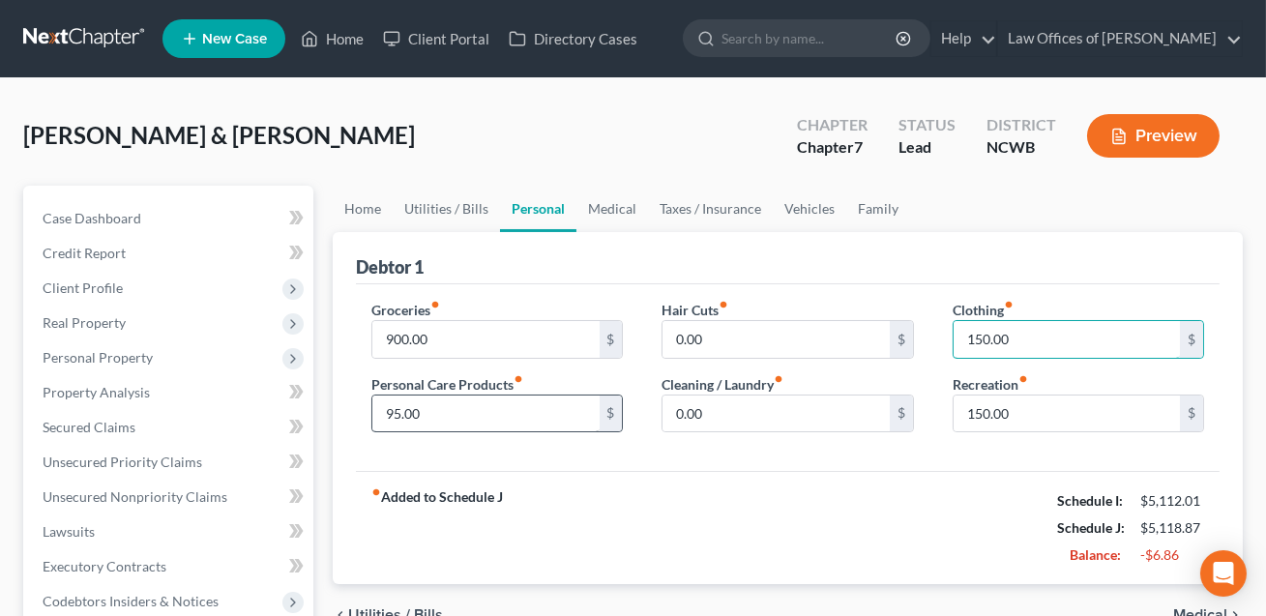
type input "150.00"
click at [522, 406] on input "95.00" at bounding box center [485, 414] width 226 height 37
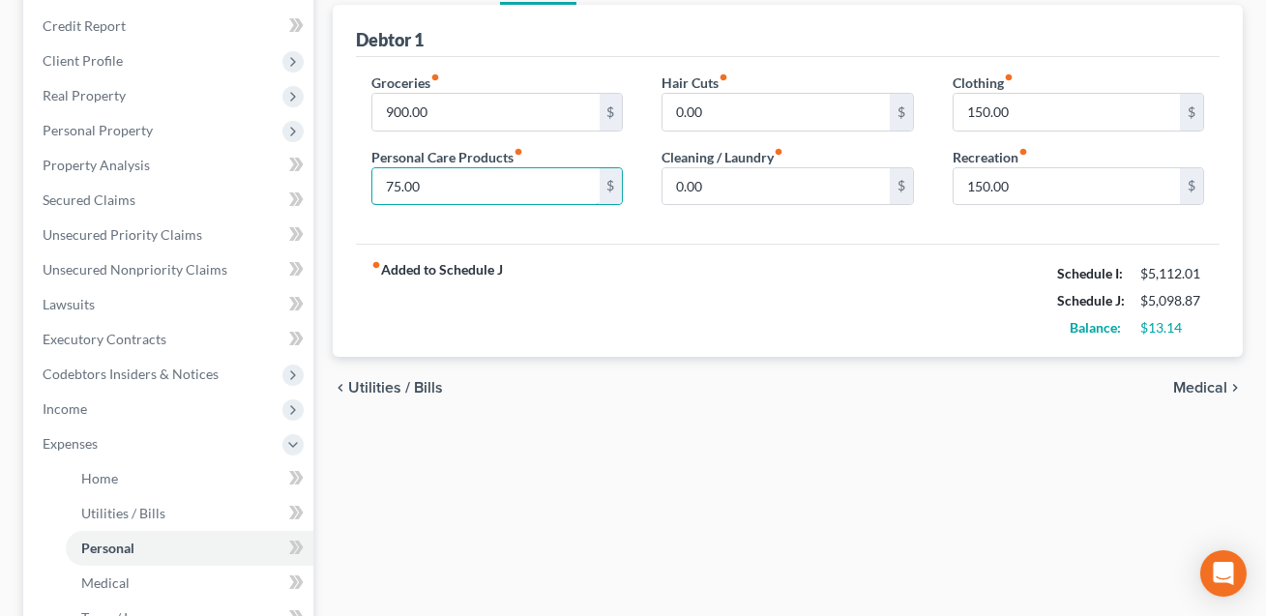
scroll to position [201, 0]
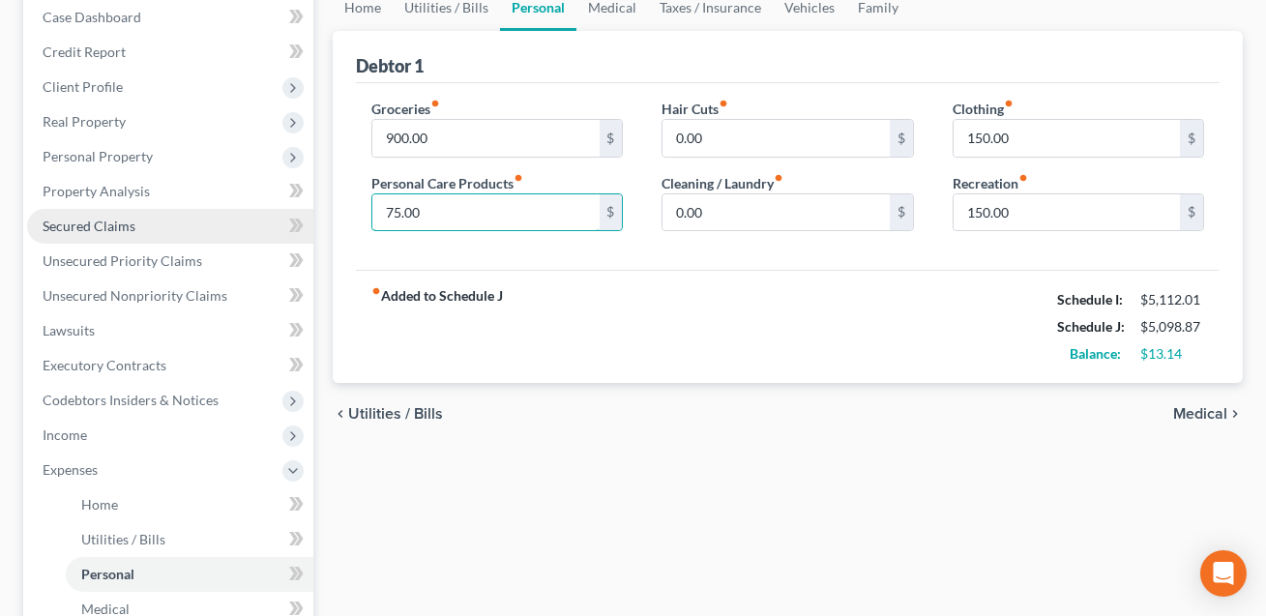
type input "75.00"
click at [82, 225] on span "Secured Claims" at bounding box center [89, 226] width 93 height 16
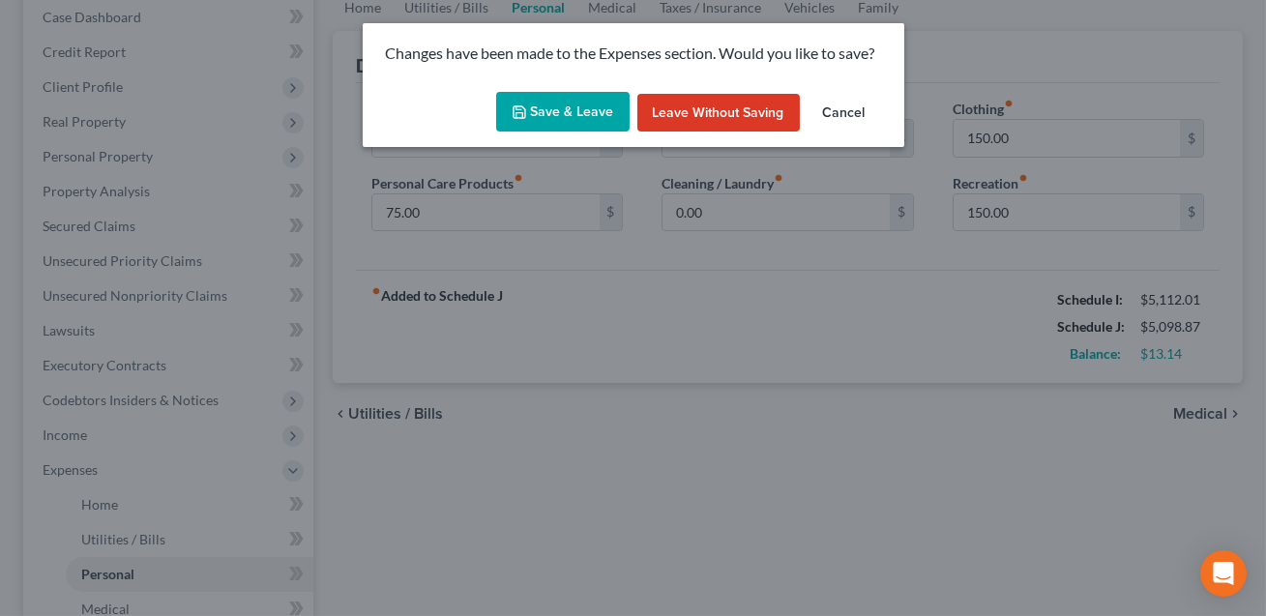
click at [560, 112] on button "Save & Leave" at bounding box center [562, 112] width 133 height 41
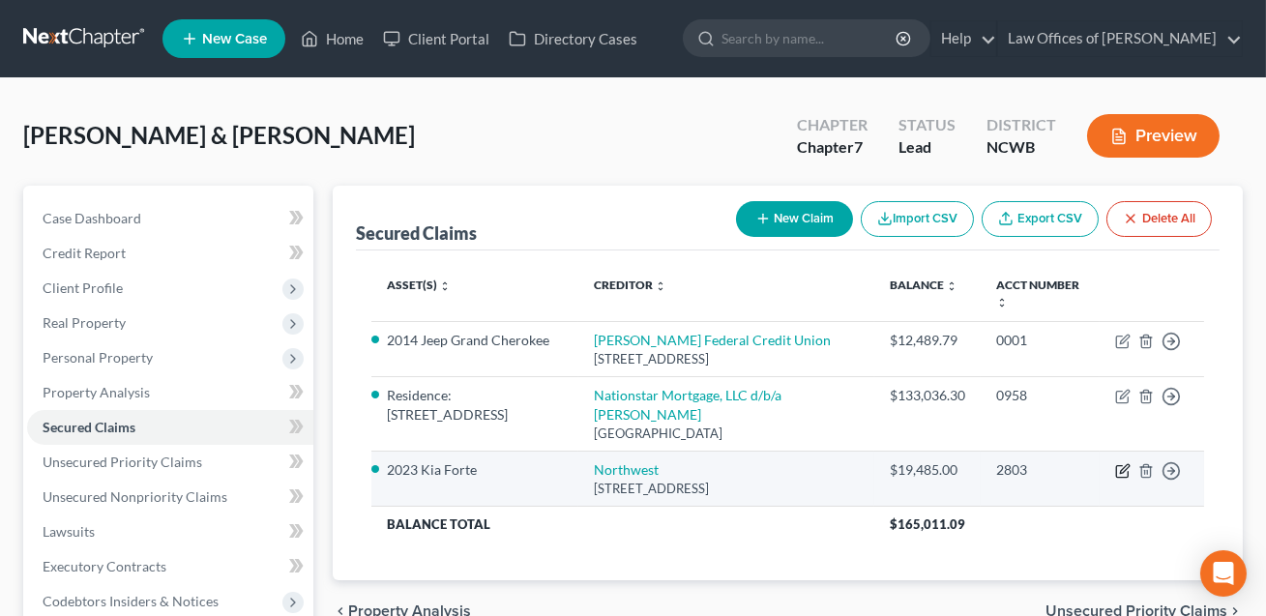
click at [1123, 479] on icon "button" at bounding box center [1122, 470] width 15 height 15
select select "39"
select select "0"
select select "2"
select select "1"
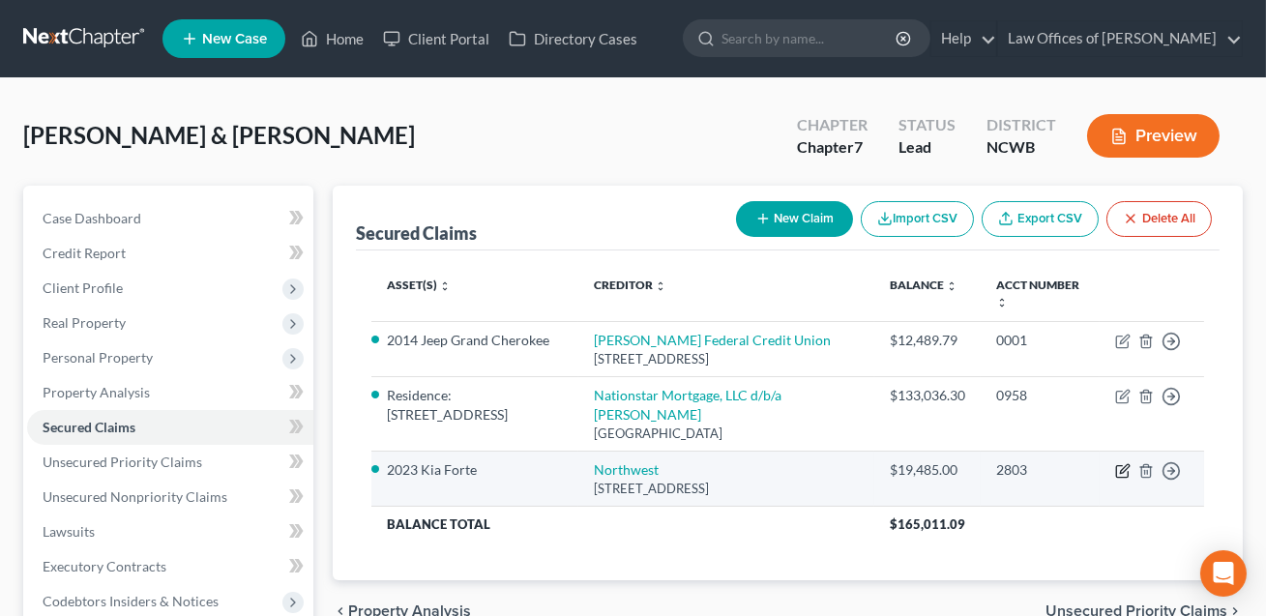
select select "0"
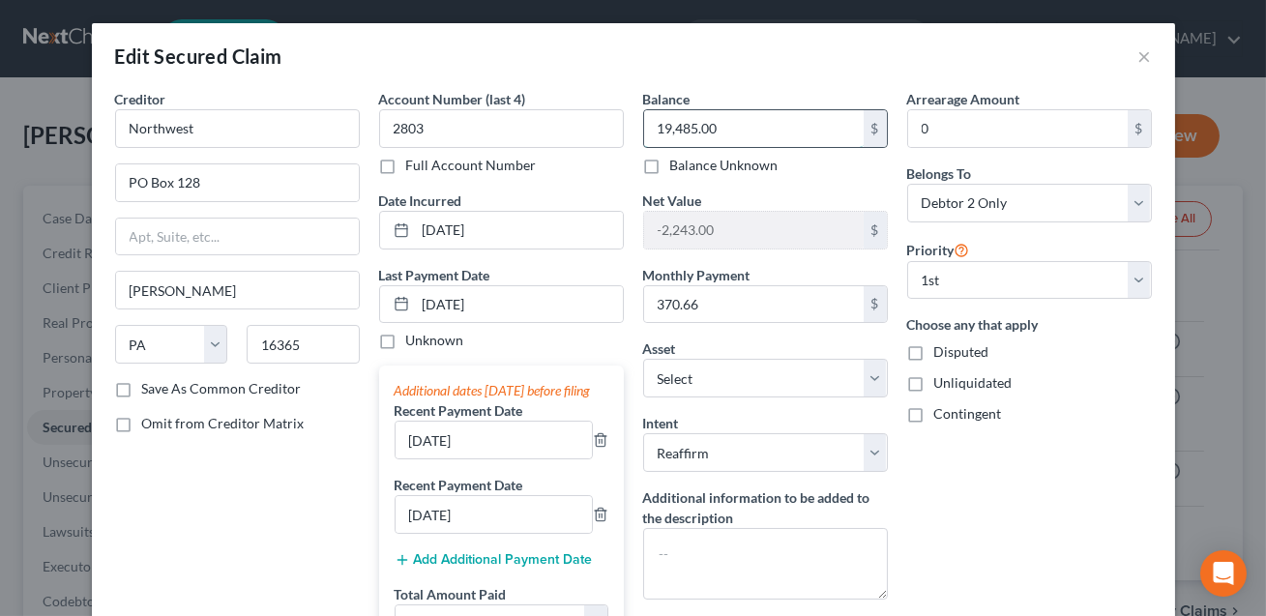
click at [730, 134] on input "19,485.00" at bounding box center [754, 128] width 220 height 37
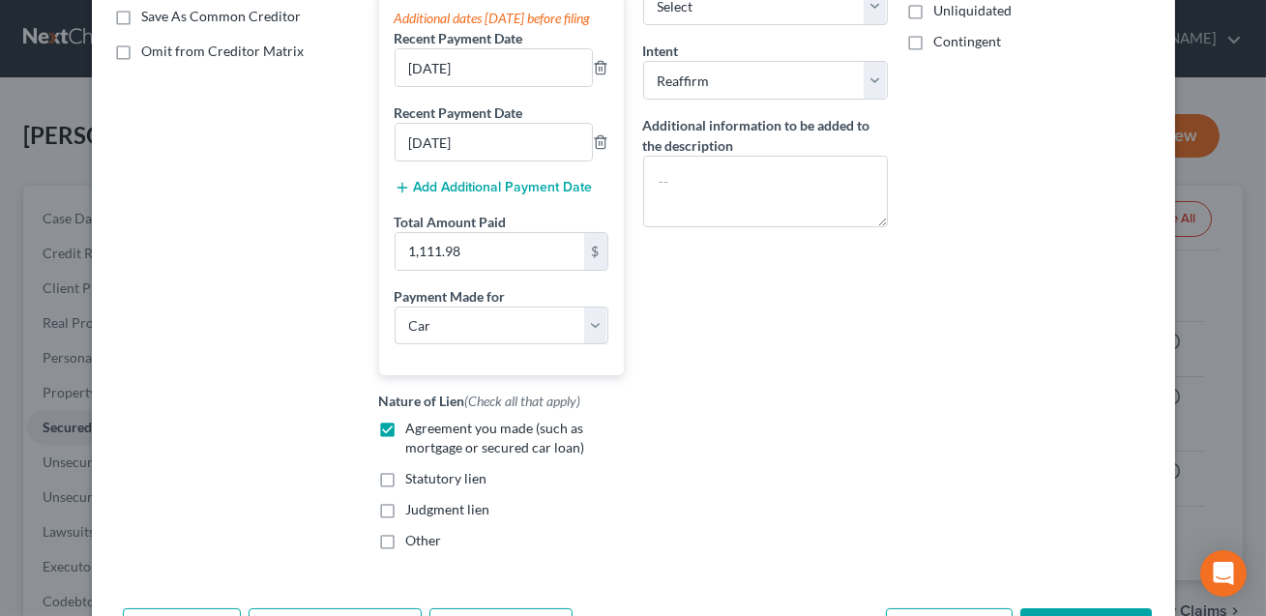
scroll to position [516, 0]
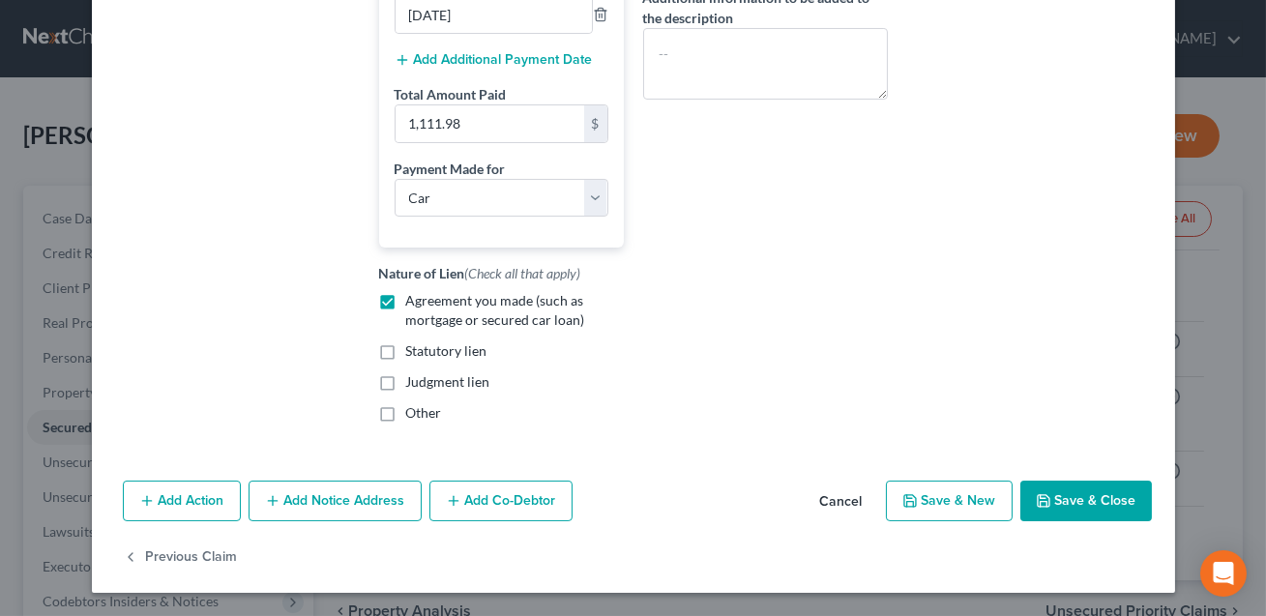
type input "19,318.68"
click at [1075, 514] on button "Save & Close" at bounding box center [1086, 501] width 132 height 41
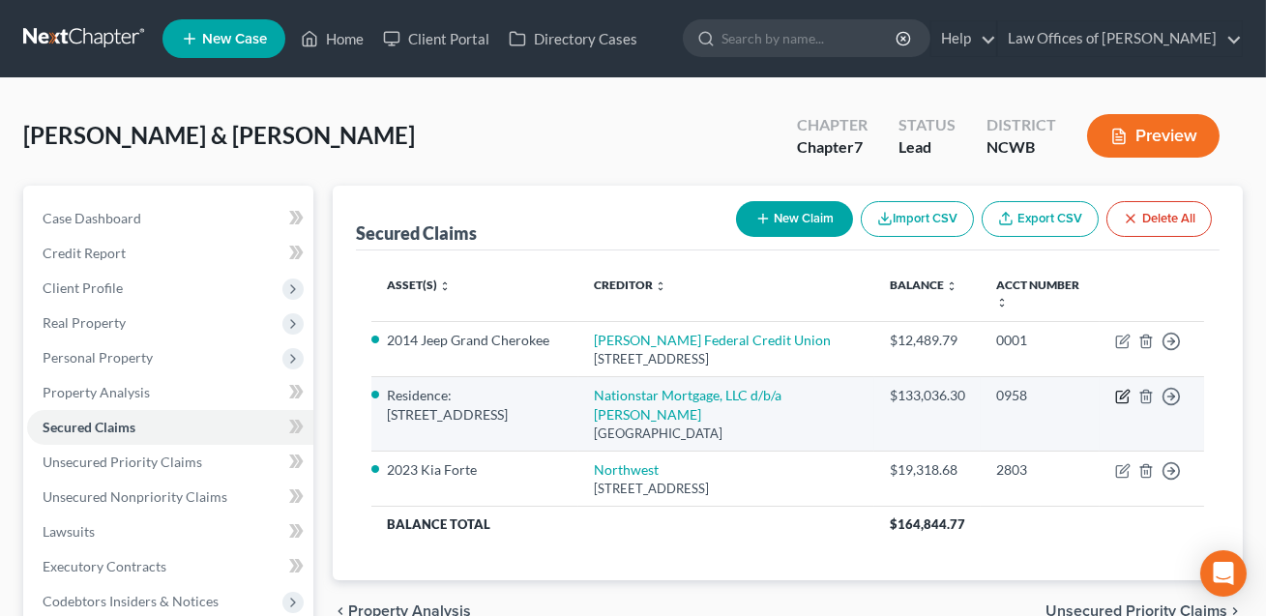
click at [1125, 398] on icon "button" at bounding box center [1124, 394] width 9 height 9
select select "45"
select select "3"
select select "1"
select select "0"
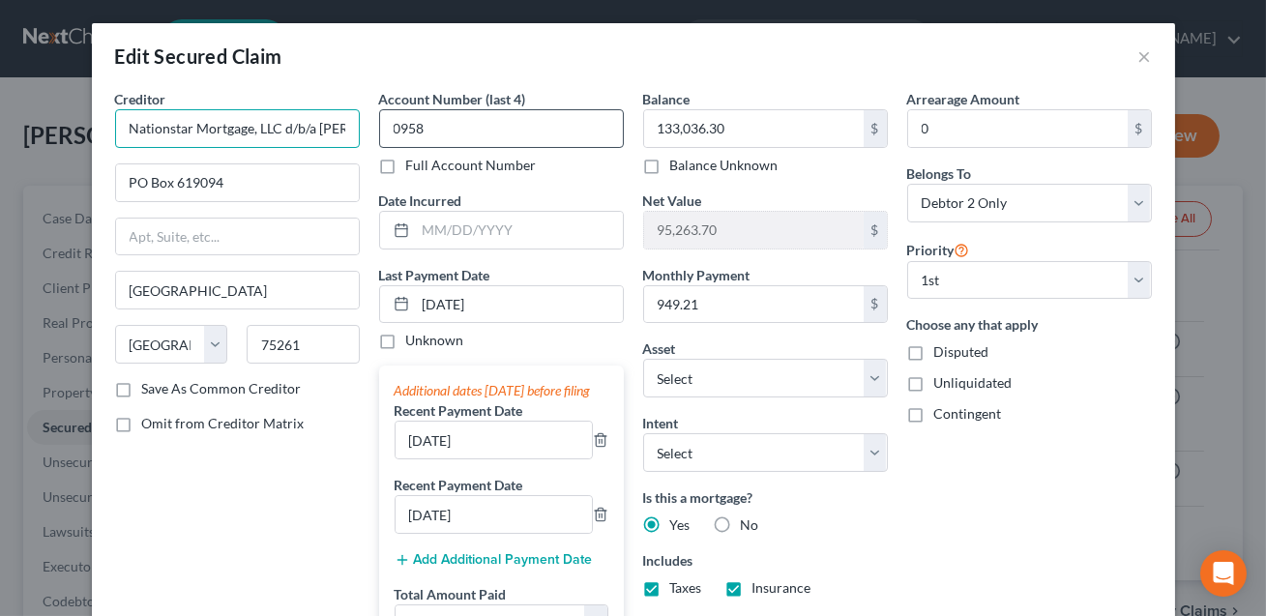
scroll to position [0, 40]
drag, startPoint x: 129, startPoint y: 129, endPoint x: 388, endPoint y: 147, distance: 259.8
click at [388, 147] on div "Creditor * Nationstar Mortgage, LLC d/b/a [PERSON_NAME][GEOGRAPHIC_DATA][US_STA…" at bounding box center [633, 513] width 1056 height 849
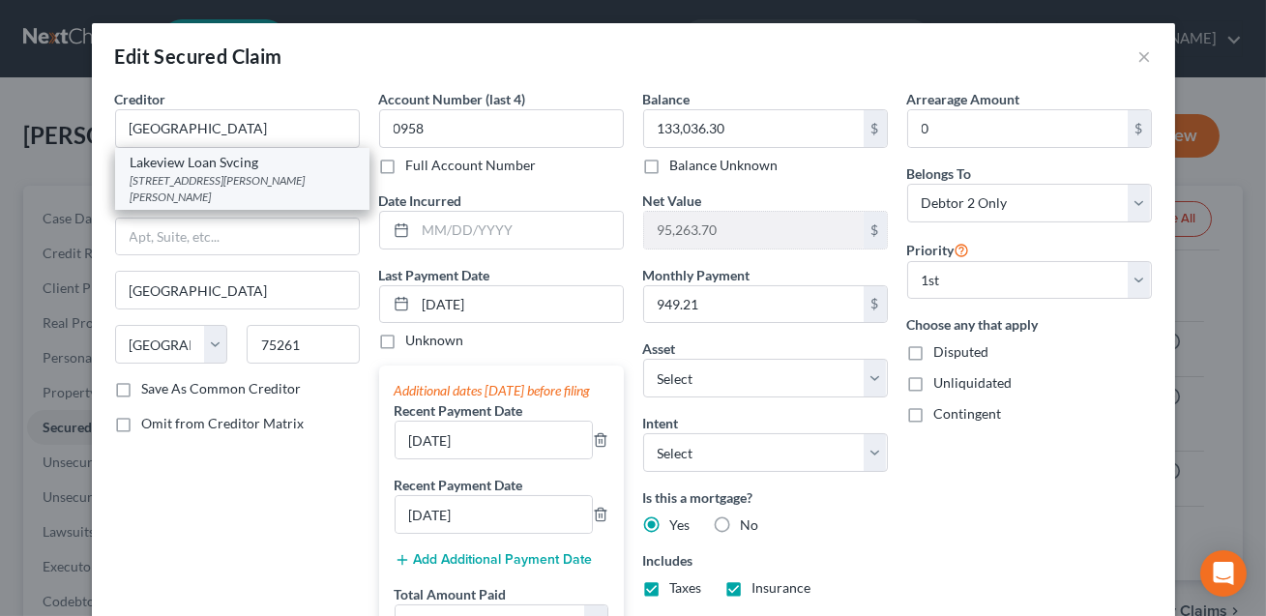
click at [306, 172] on div "[STREET_ADDRESS][PERSON_NAME][PERSON_NAME]" at bounding box center [242, 188] width 223 height 33
type input "Lakeview Loan Svcing"
type input "[STREET_ADDRESS][PERSON_NAME][PERSON_NAME]"
type input "MS5251"
type input "[GEOGRAPHIC_DATA]"
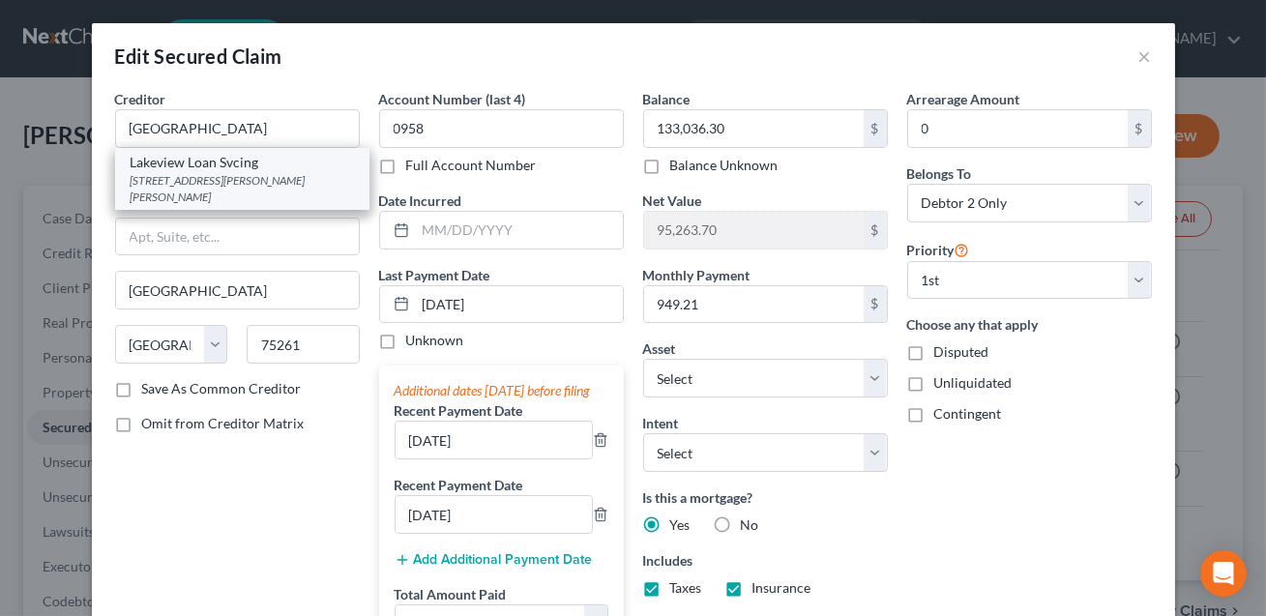
select select "9"
type input "33146"
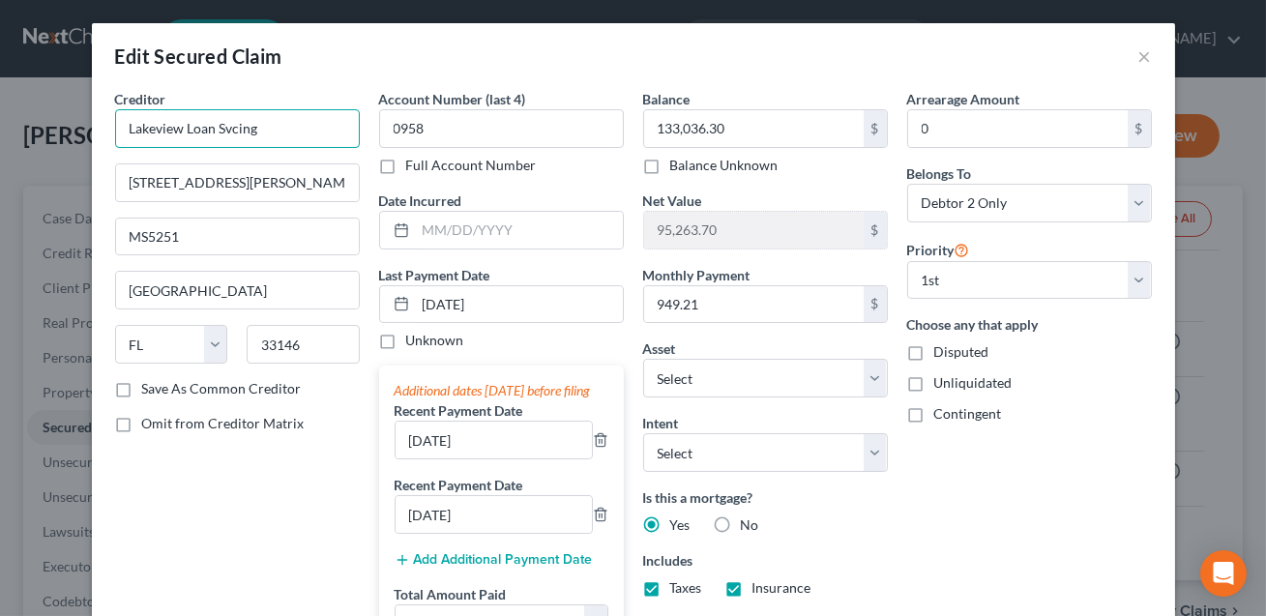
click at [273, 126] on input "Lakeview Loan Svcing" at bounding box center [237, 128] width 245 height 39
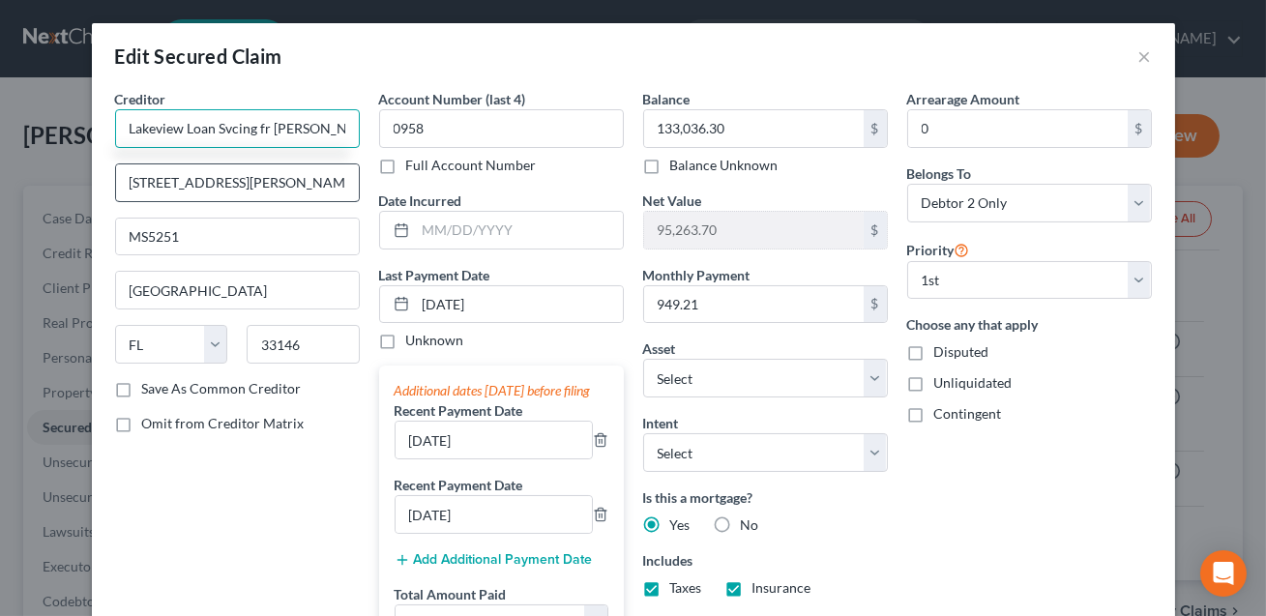
type input "Lakeview Loan Svcing fr [PERSON_NAME]"
drag, startPoint x: 287, startPoint y: 183, endPoint x: 109, endPoint y: 188, distance: 178.0
click at [109, 188] on div "Creditor * Lakeview Loan Svcing fr [PERSON_NAME] [STREET_ADDRESS][GEOGRAPHIC_DA…" at bounding box center [237, 513] width 264 height 849
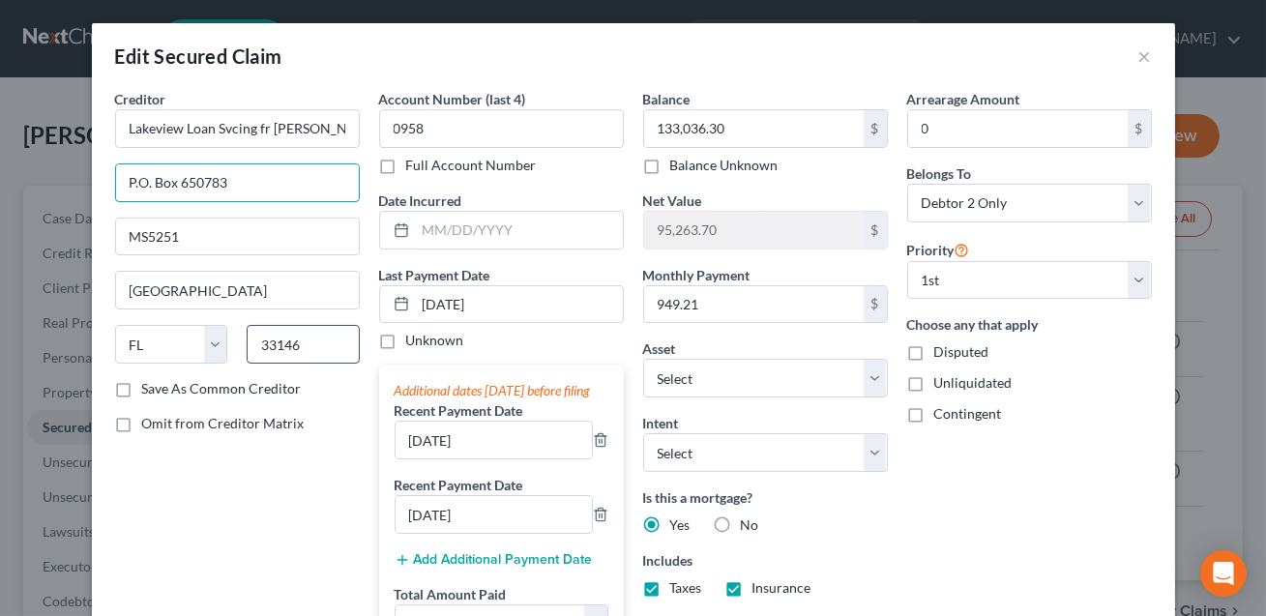
type input "P.O. Box 650783"
drag, startPoint x: 308, startPoint y: 340, endPoint x: 258, endPoint y: 337, distance: 49.5
click at [258, 337] on input "33146" at bounding box center [303, 344] width 113 height 39
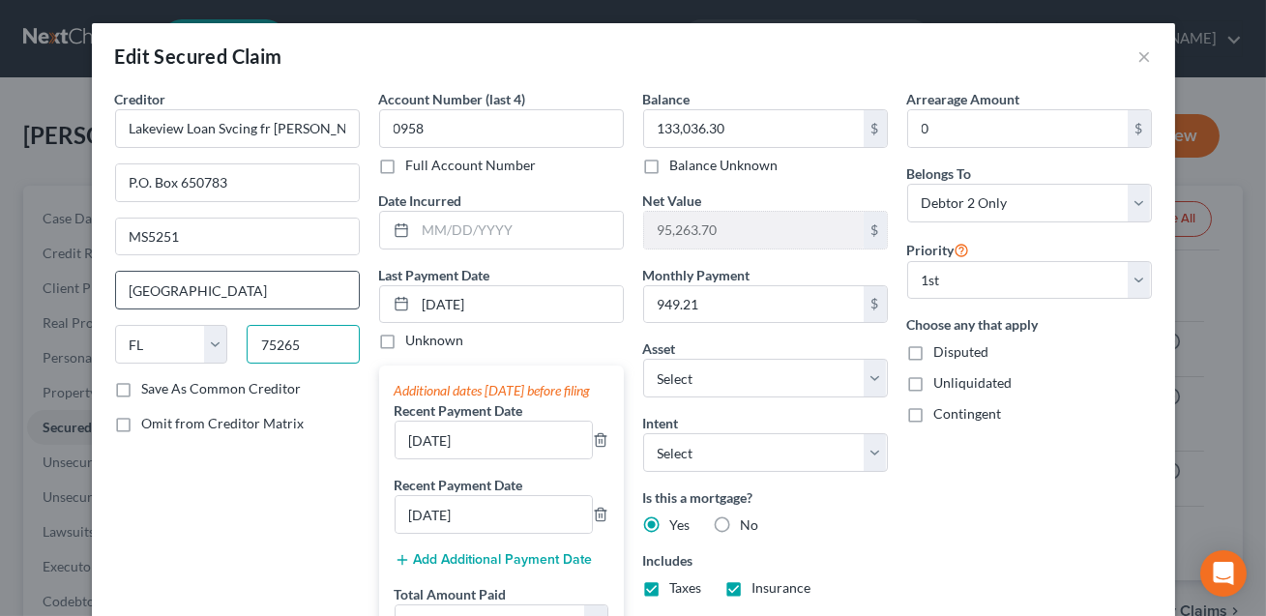
type input "75265"
click at [234, 296] on input "[GEOGRAPHIC_DATA]" at bounding box center [237, 290] width 243 height 37
type input "[GEOGRAPHIC_DATA]"
select select "45"
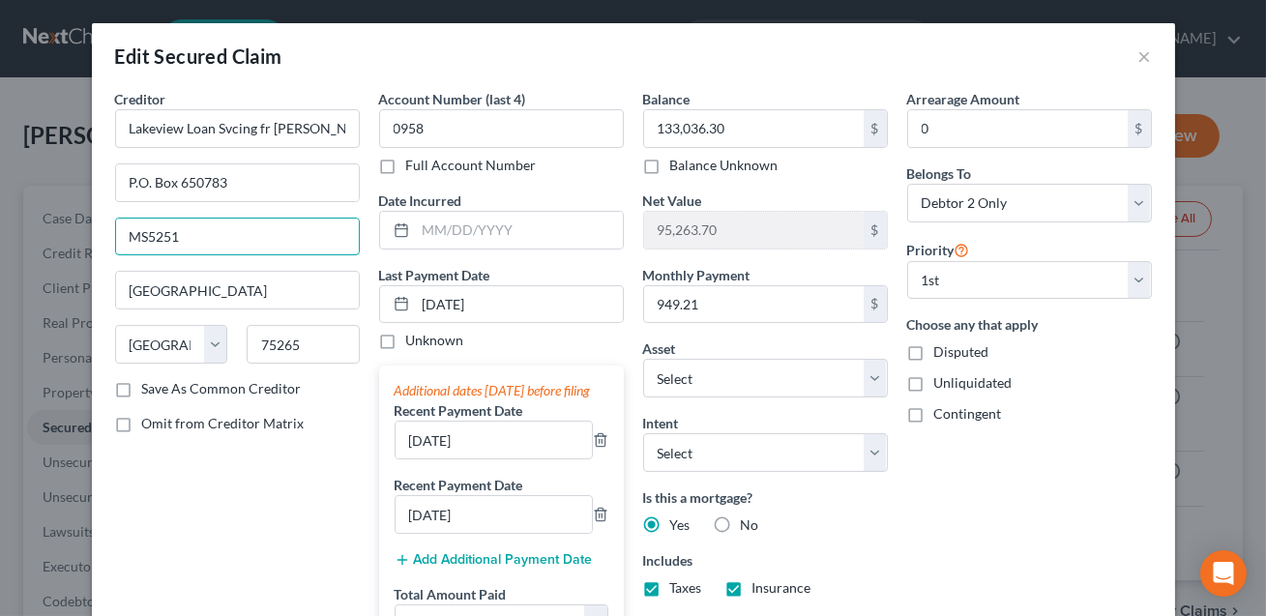
drag, startPoint x: 211, startPoint y: 239, endPoint x: 112, endPoint y: 227, distance: 99.3
click at [112, 227] on div "Creditor * Lakeview Loan Svcing fr [PERSON_NAME] P.O. Box 650783 MS5251 [GEOGRA…" at bounding box center [237, 513] width 264 height 849
click at [303, 340] on input "75265" at bounding box center [303, 344] width 113 height 39
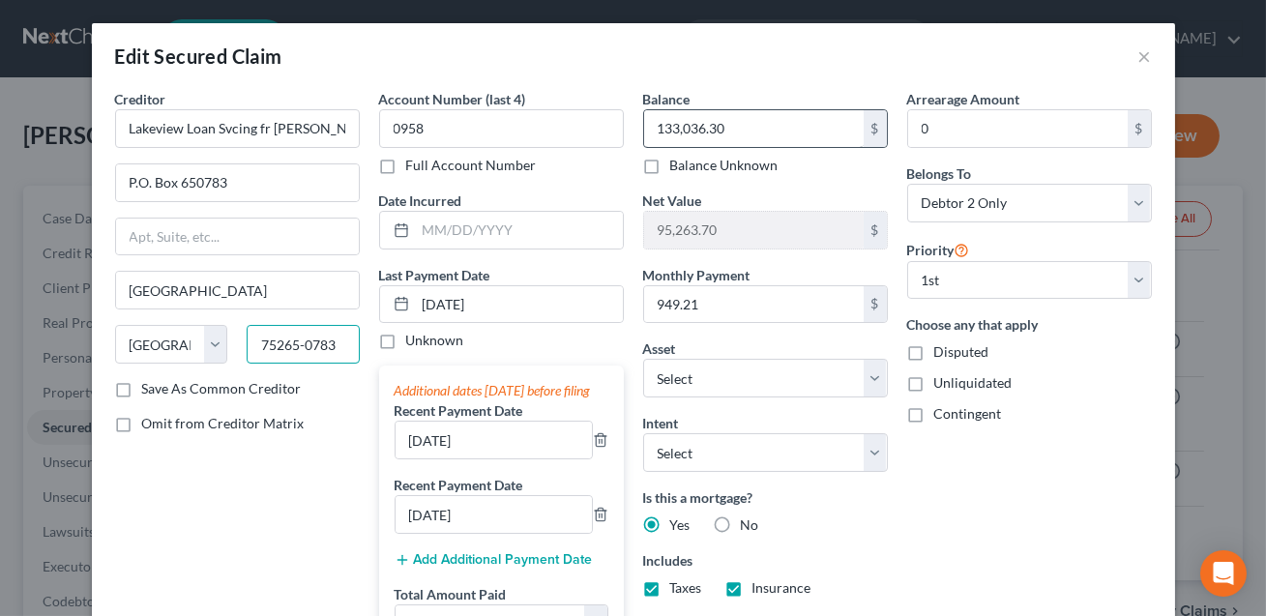
type input "75265-0783"
click at [733, 132] on input "133,036.30" at bounding box center [754, 128] width 220 height 37
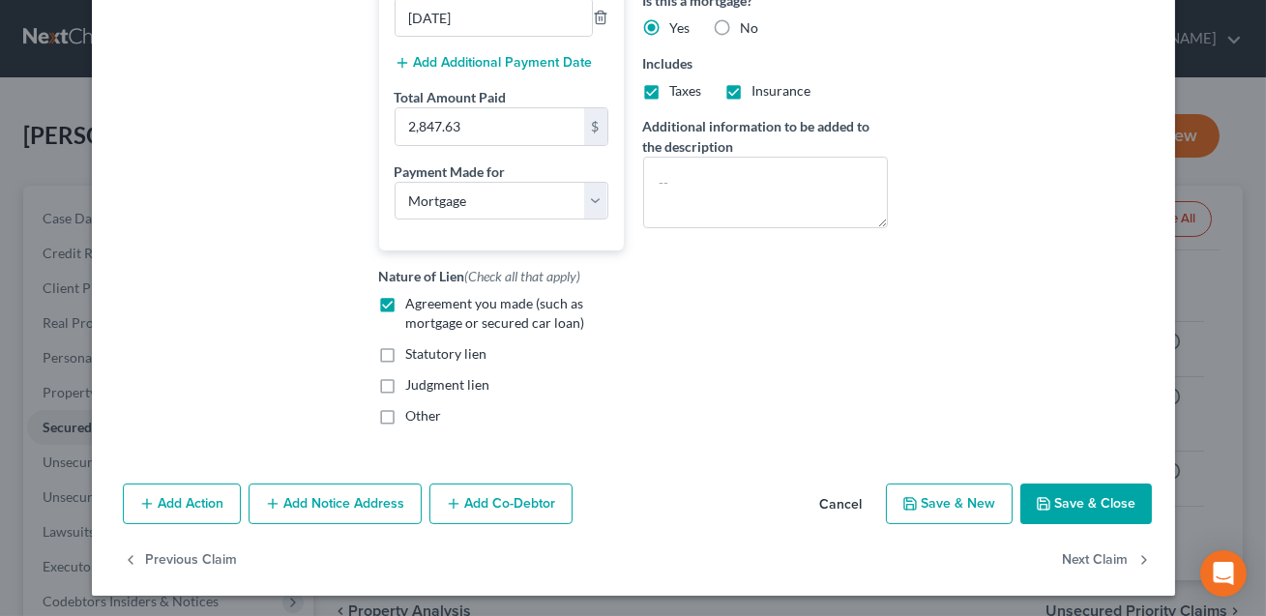
scroll to position [516, 0]
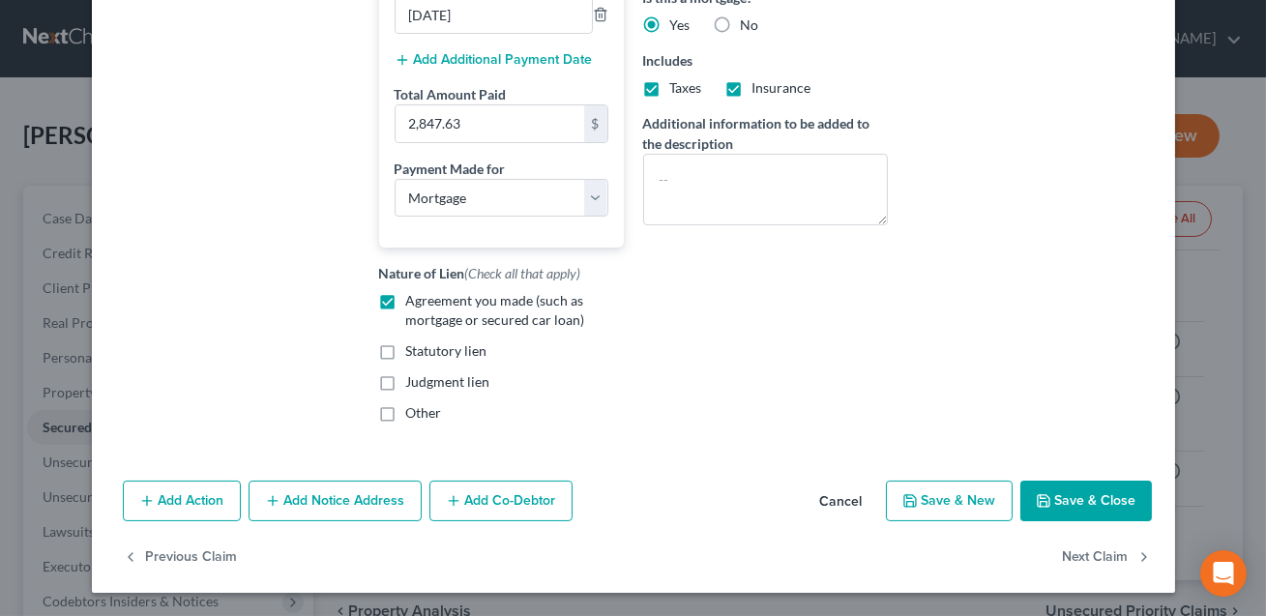
type input "132,611.21"
click at [1067, 514] on button "Save & Close" at bounding box center [1086, 501] width 132 height 41
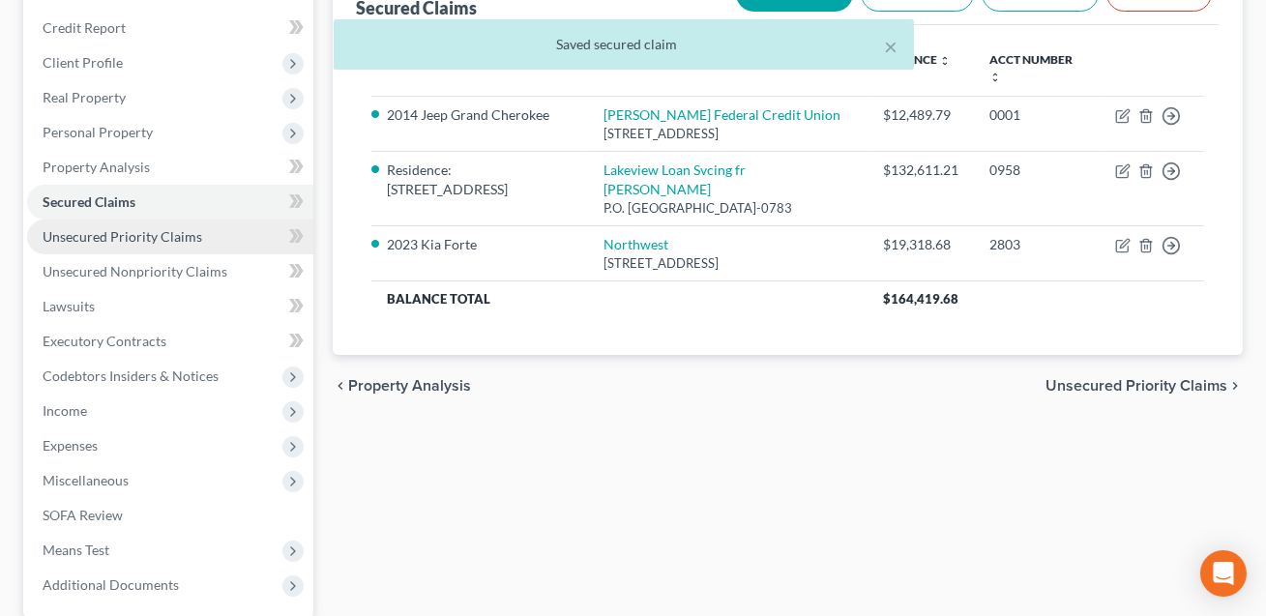
scroll to position [280, 0]
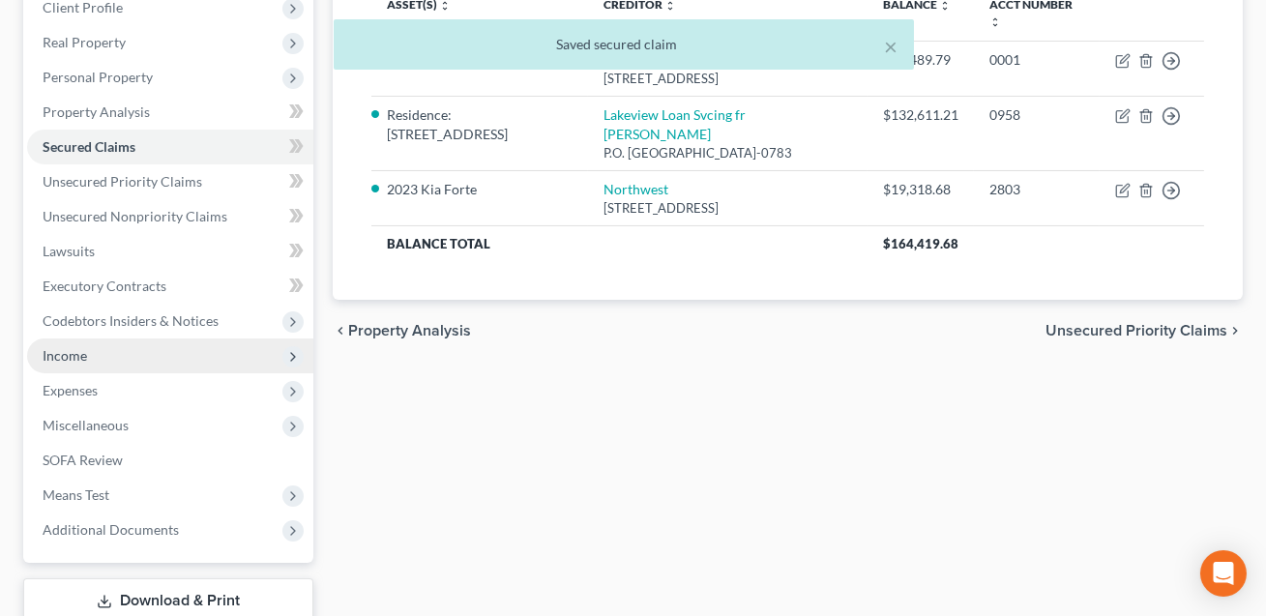
click at [83, 354] on span "Income" at bounding box center [65, 355] width 44 height 16
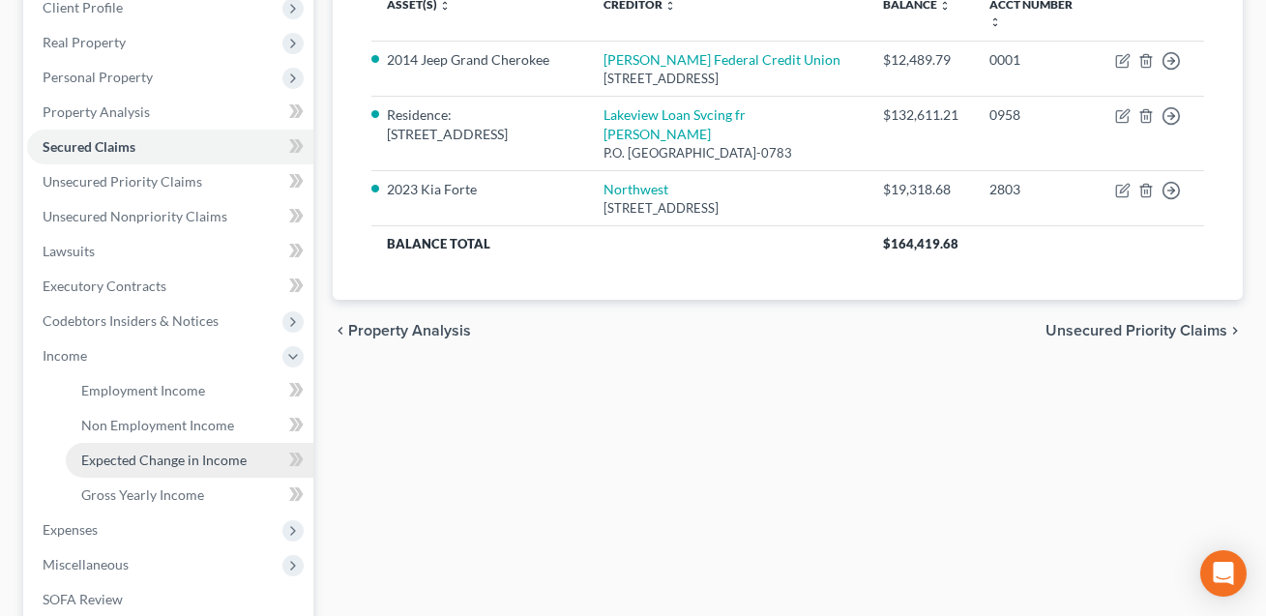
click at [150, 443] on link "Expected Change in Income" at bounding box center [190, 460] width 248 height 35
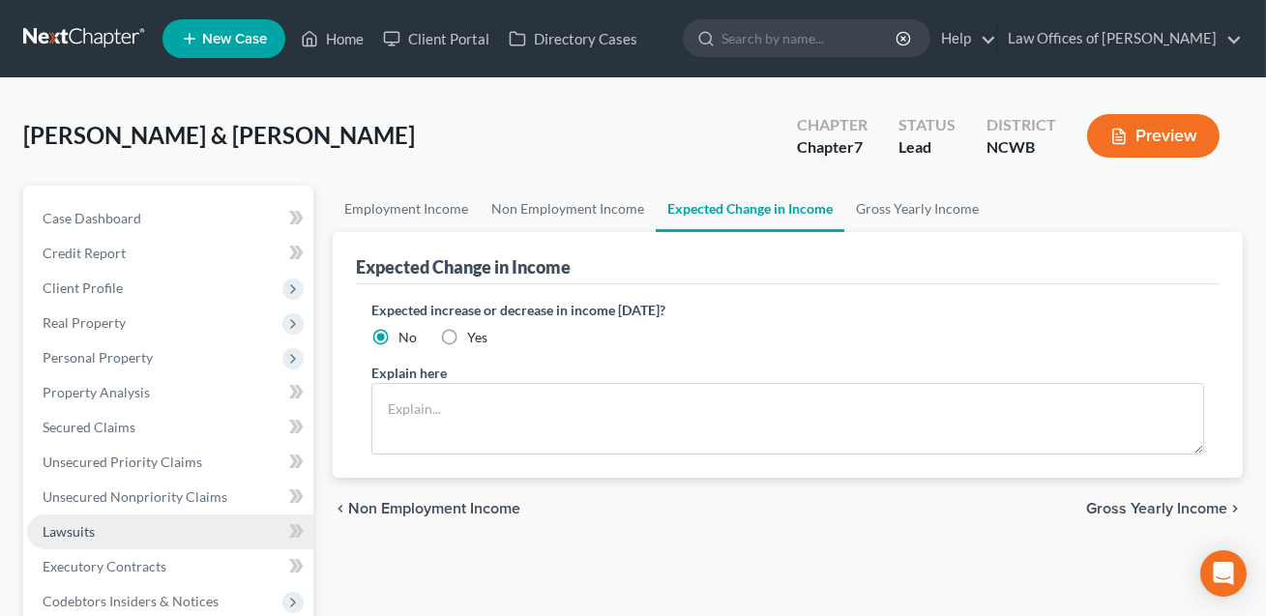
scroll to position [242, 0]
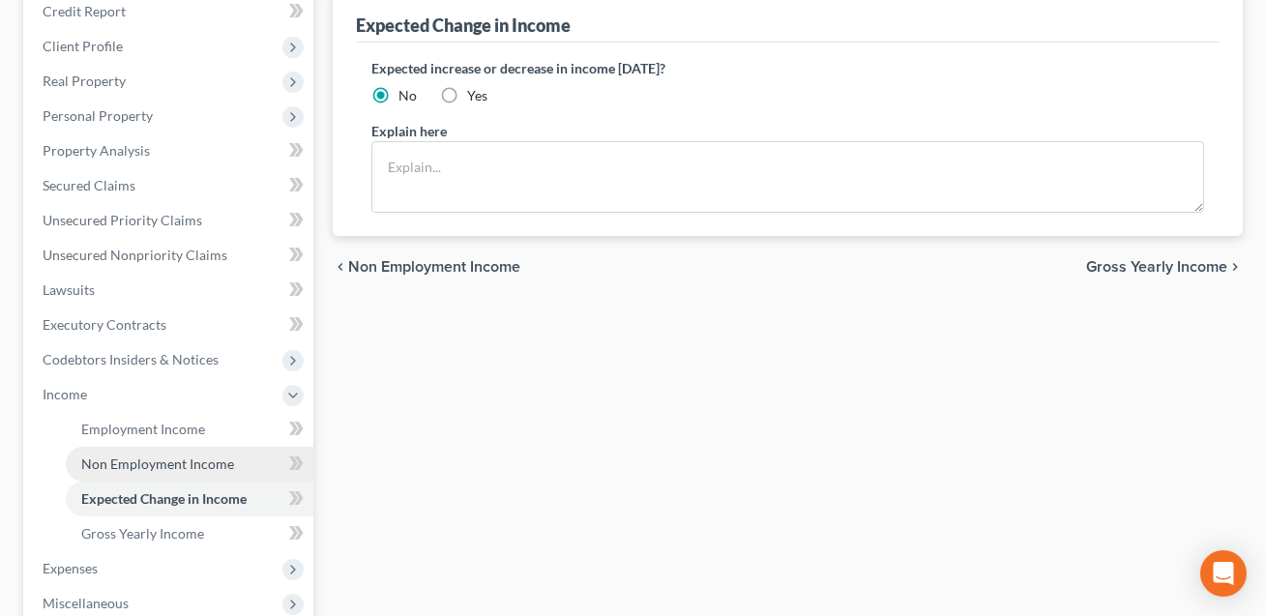
click at [141, 467] on span "Non Employment Income" at bounding box center [157, 464] width 153 height 16
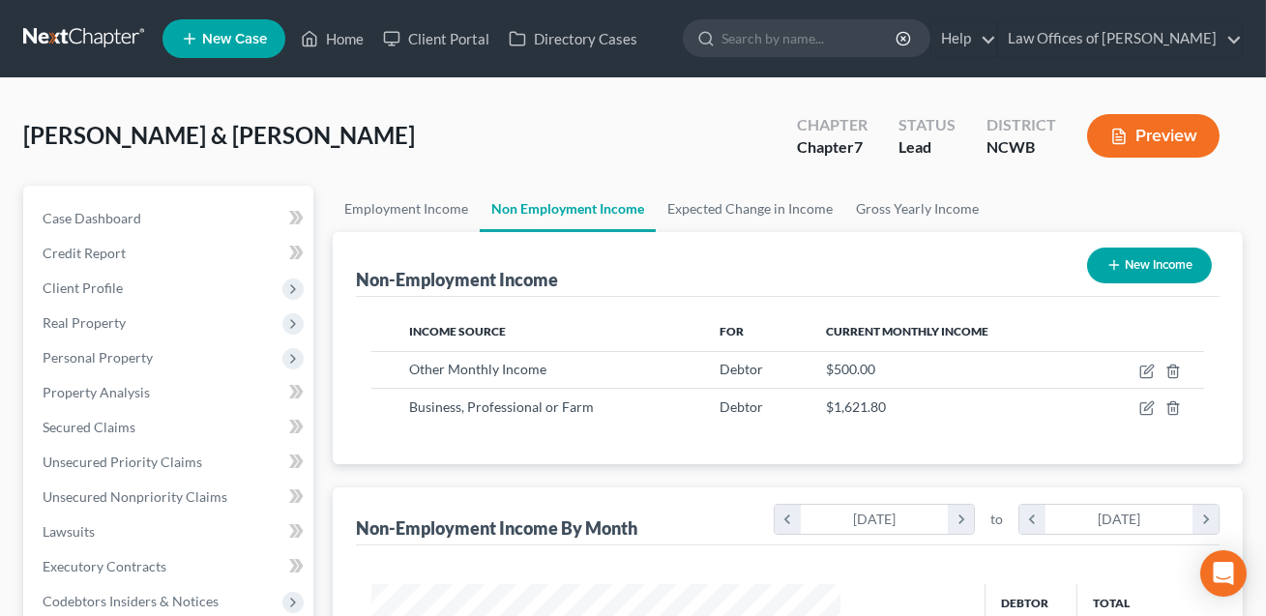
scroll to position [346, 508]
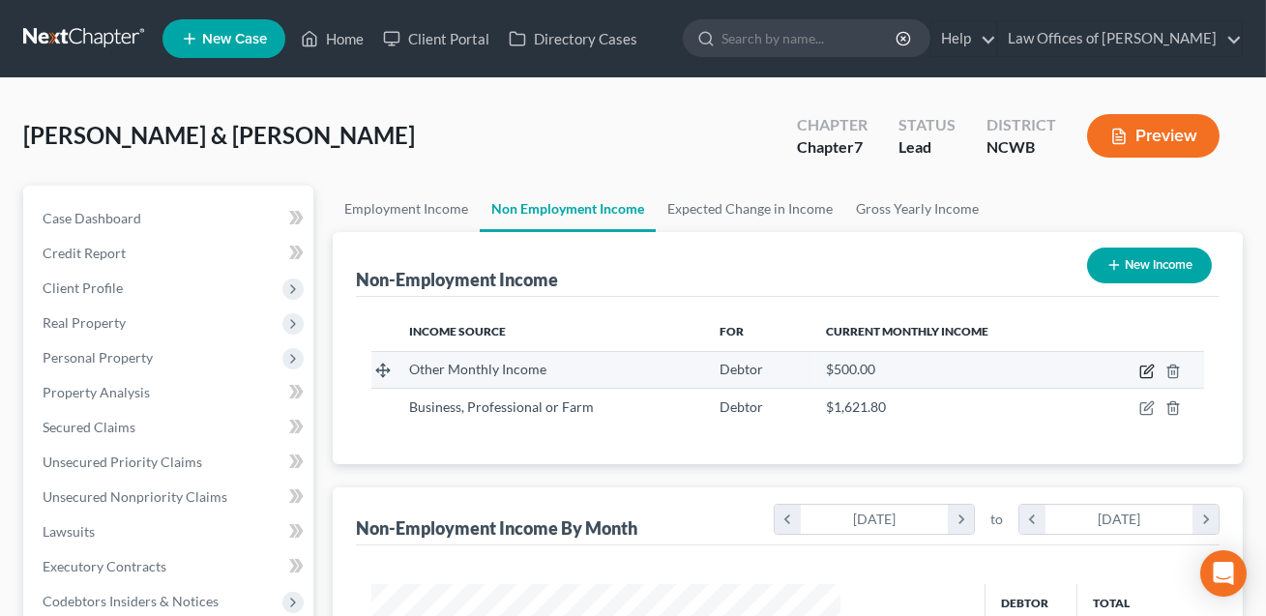
click at [1142, 370] on icon "button" at bounding box center [1146, 371] width 15 height 15
select select "13"
select select "0"
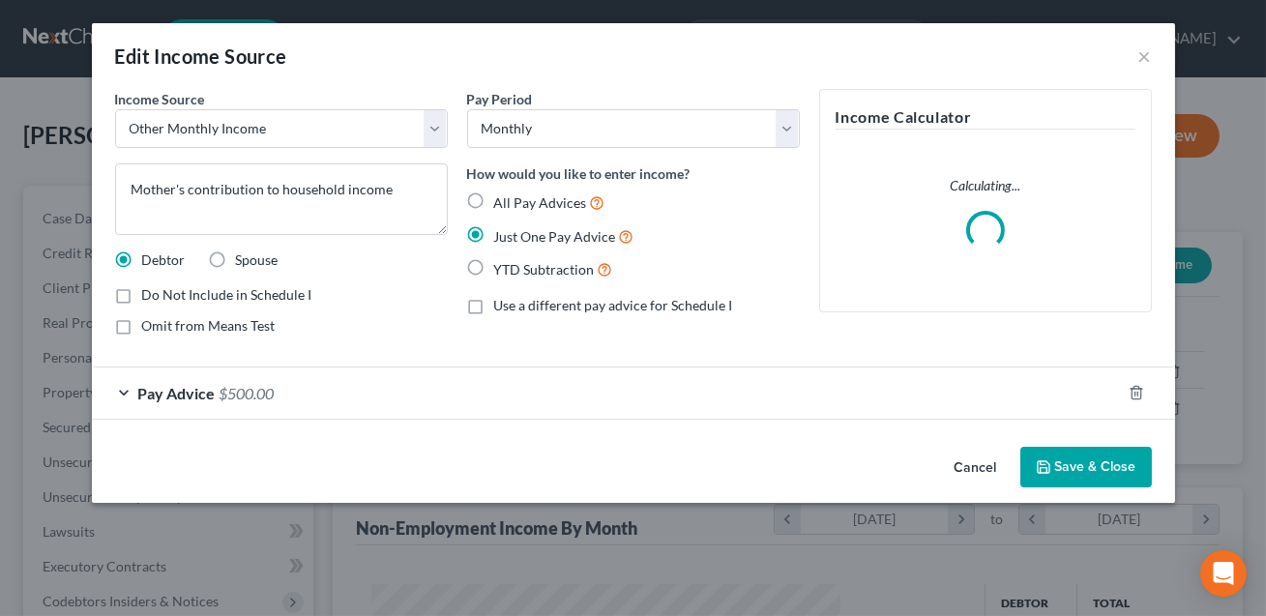
click at [494, 199] on label "All Pay Advices" at bounding box center [549, 202] width 111 height 22
click at [502, 199] on input "All Pay Advices" at bounding box center [508, 197] width 13 height 13
radio input "true"
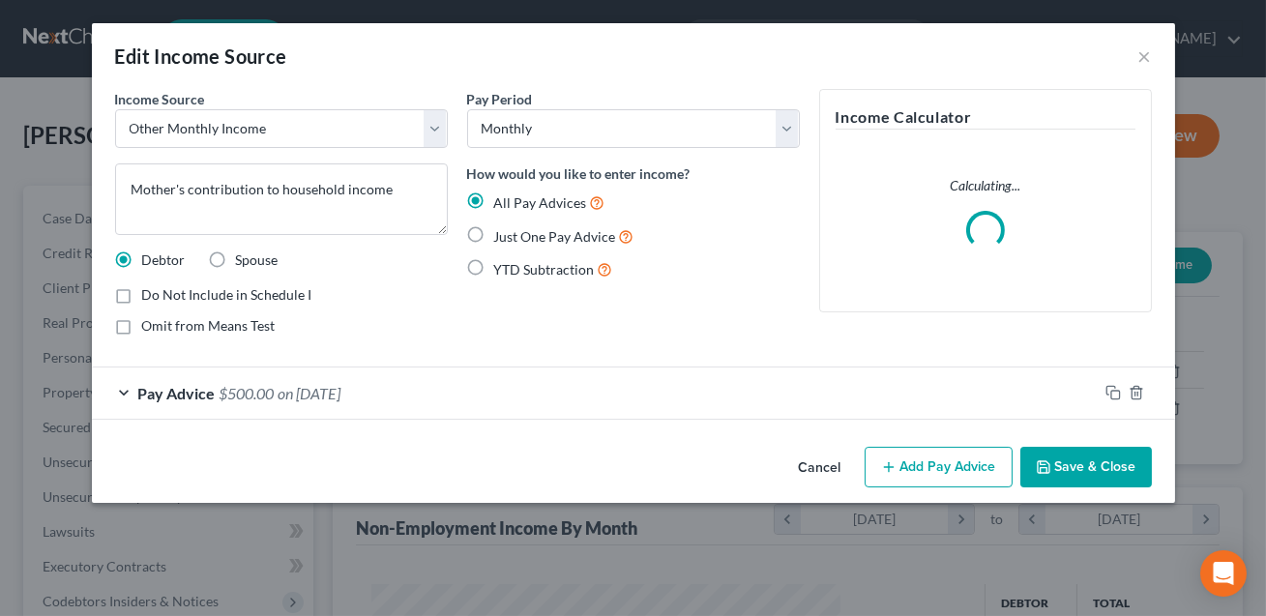
click at [492, 404] on div "Pay Advice $500.00 on [DATE]" at bounding box center [595, 393] width 1006 height 51
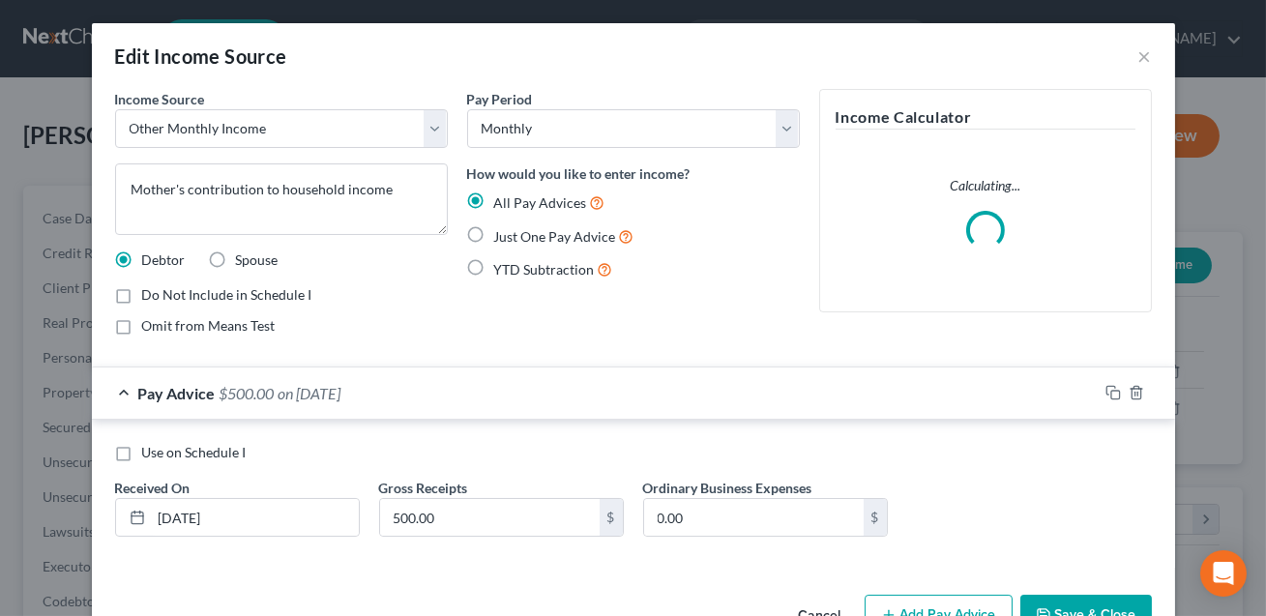
click at [142, 447] on label "Use on Schedule I" at bounding box center [194, 452] width 104 height 19
click at [150, 447] on input "Use on Schedule I" at bounding box center [156, 449] width 13 height 13
checkbox input "true"
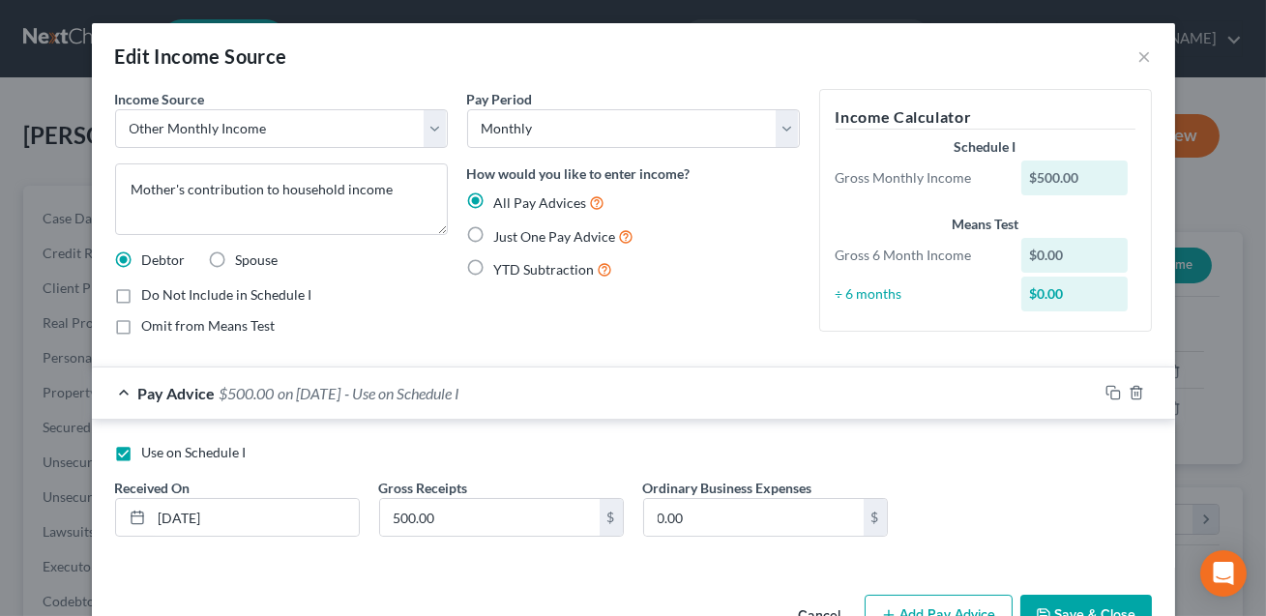
scroll to position [56, 0]
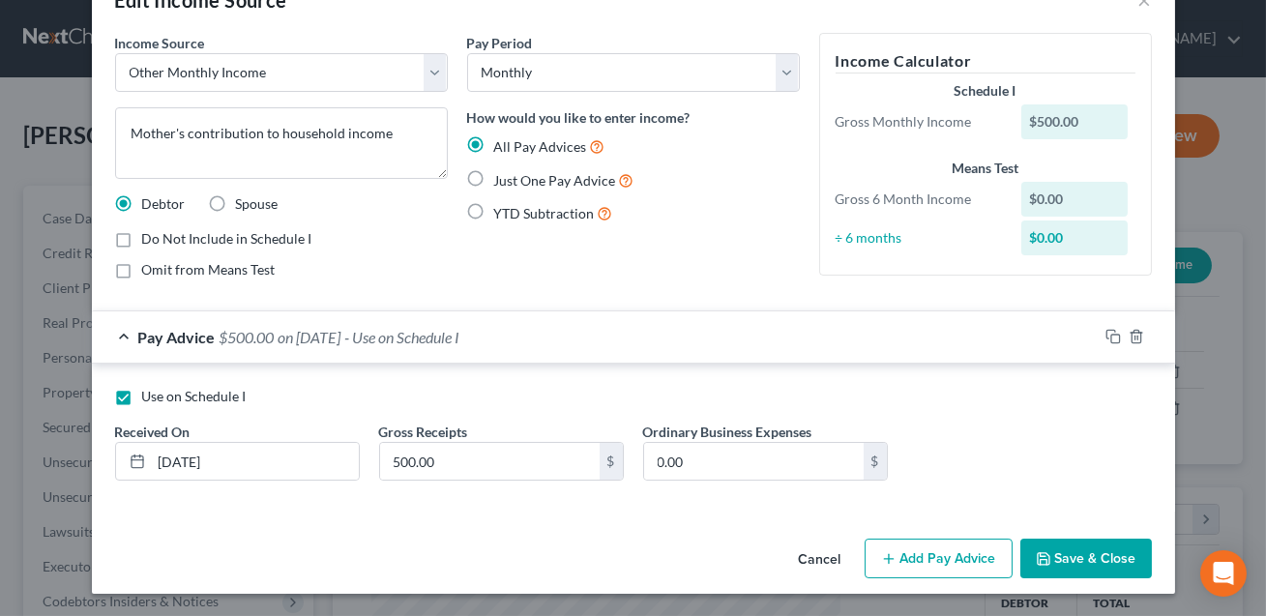
click at [927, 563] on button "Add Pay Advice" at bounding box center [939, 559] width 148 height 41
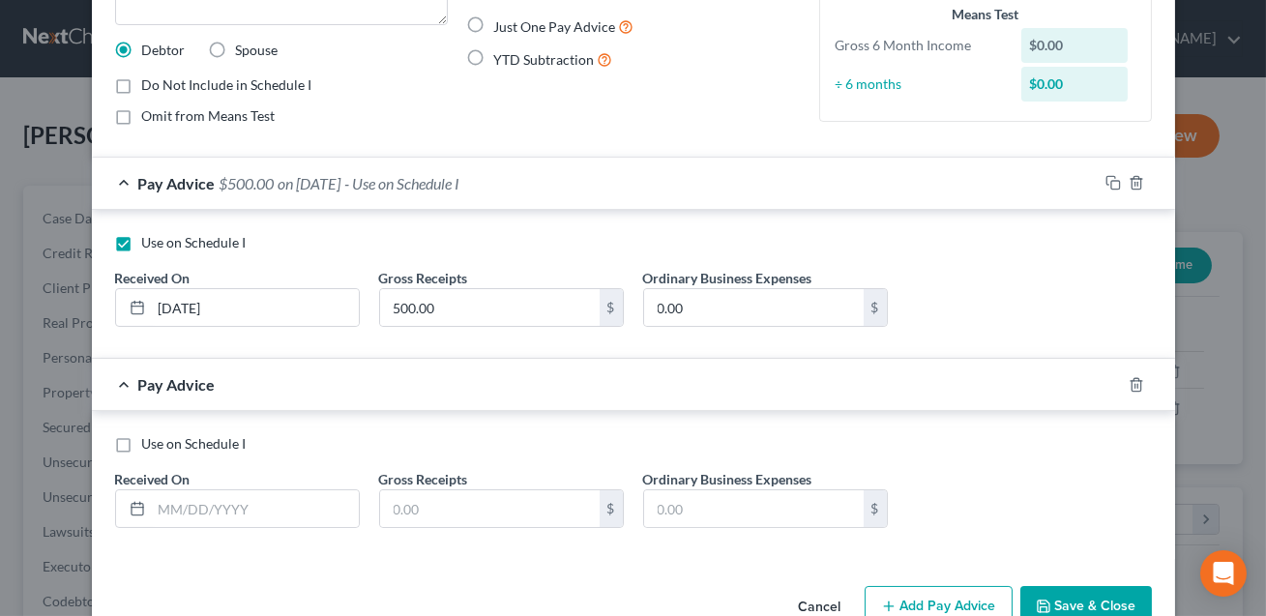
scroll to position [257, 0]
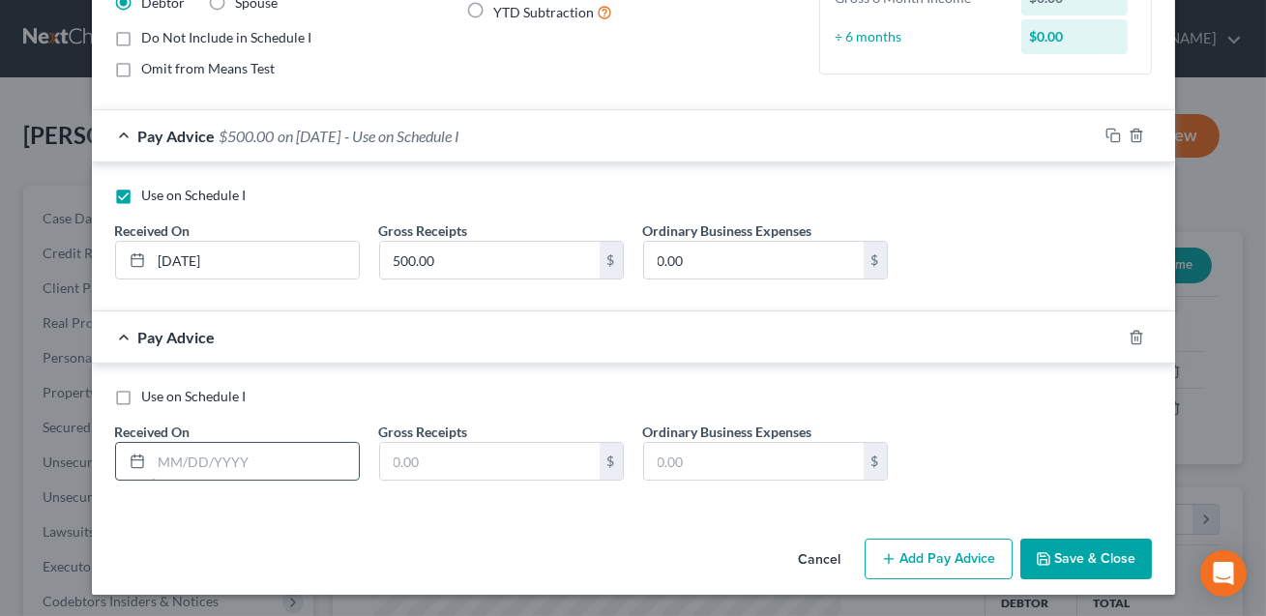
click at [285, 454] on input "text" at bounding box center [255, 461] width 207 height 37
type input "[DATE]"
click at [433, 459] on input "text" at bounding box center [490, 461] width 220 height 37
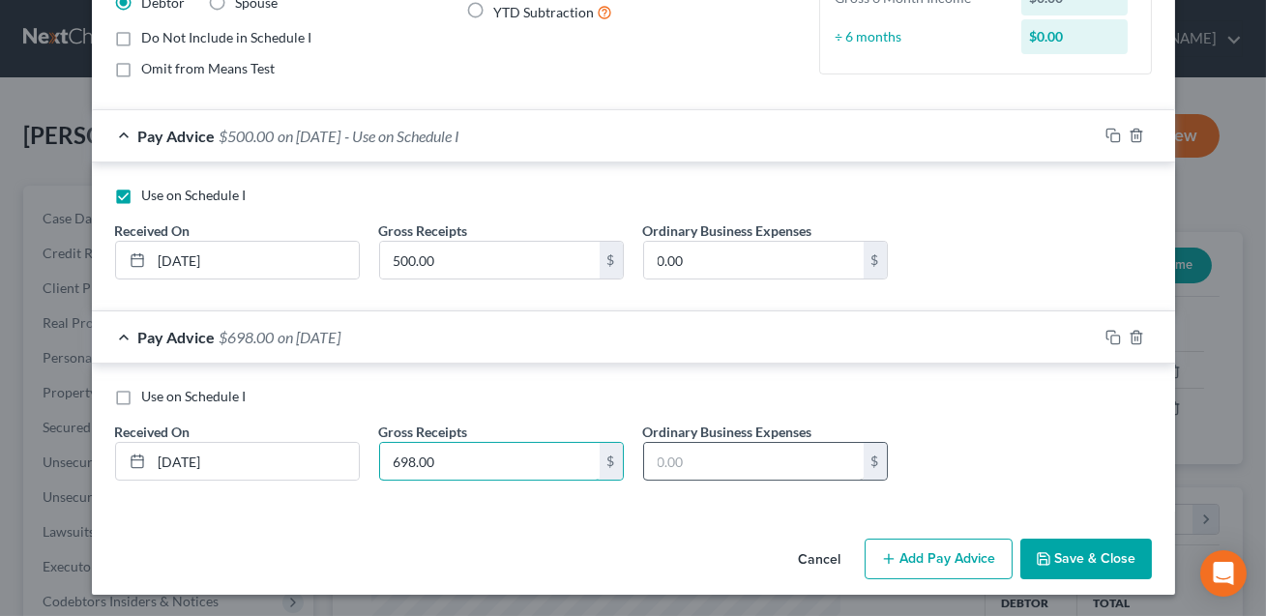
type input "698.00"
click at [779, 456] on input "text" at bounding box center [754, 461] width 220 height 37
click at [1069, 557] on button "Save & Close" at bounding box center [1086, 559] width 132 height 41
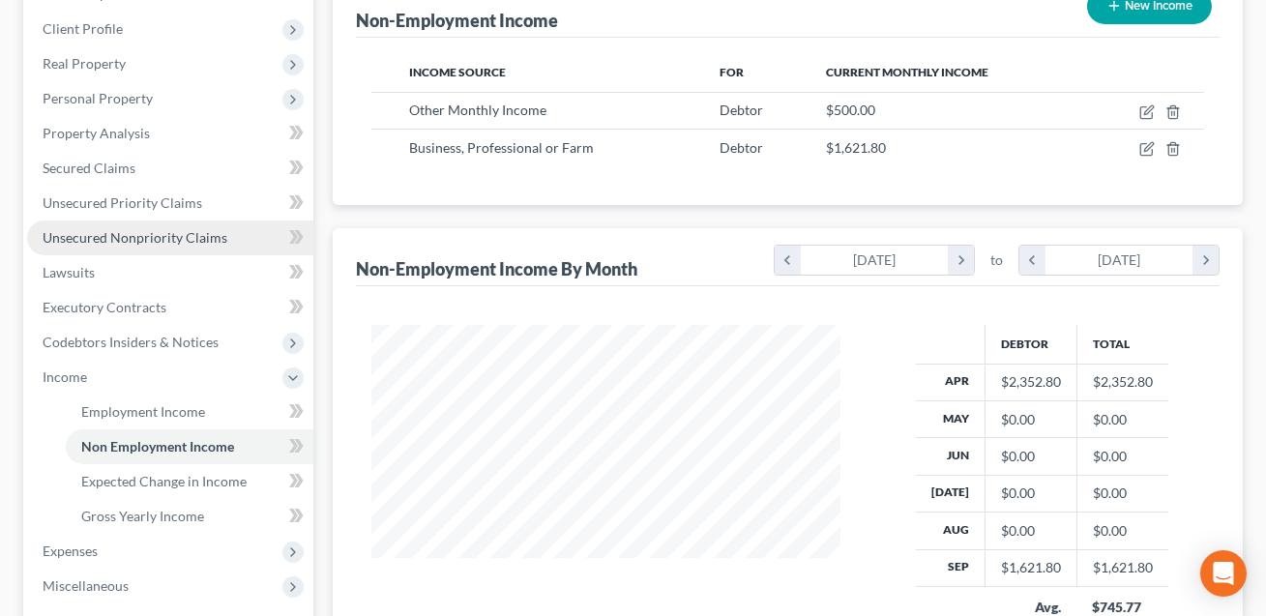
scroll to position [341, 0]
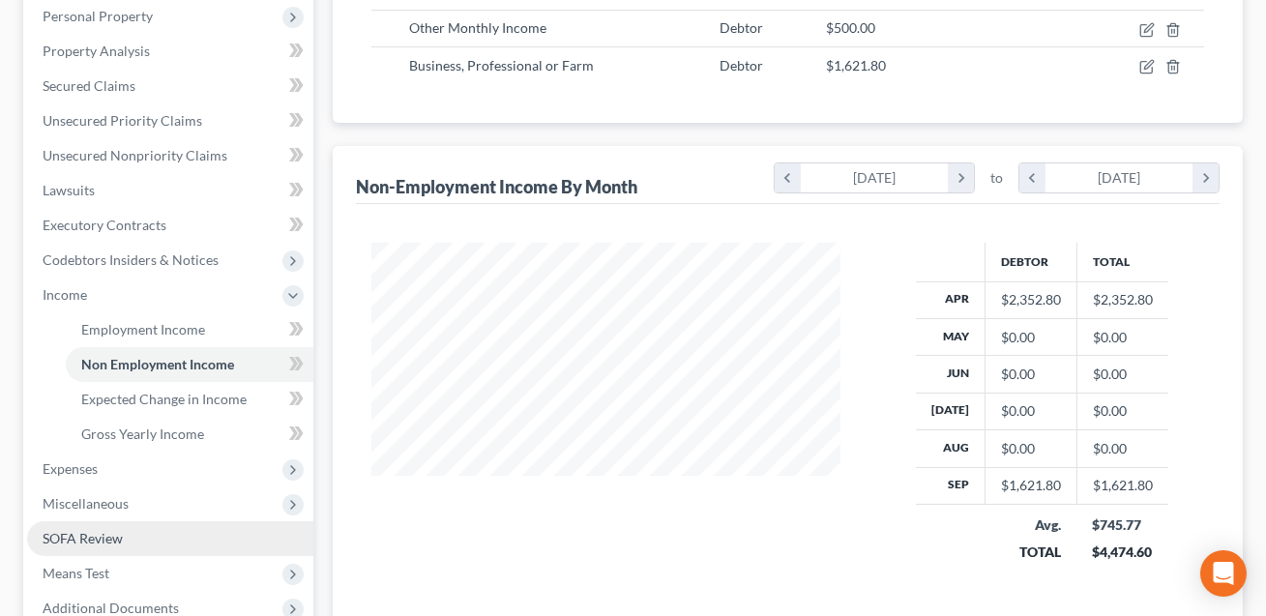
click at [100, 532] on span "SOFA Review" at bounding box center [83, 538] width 80 height 16
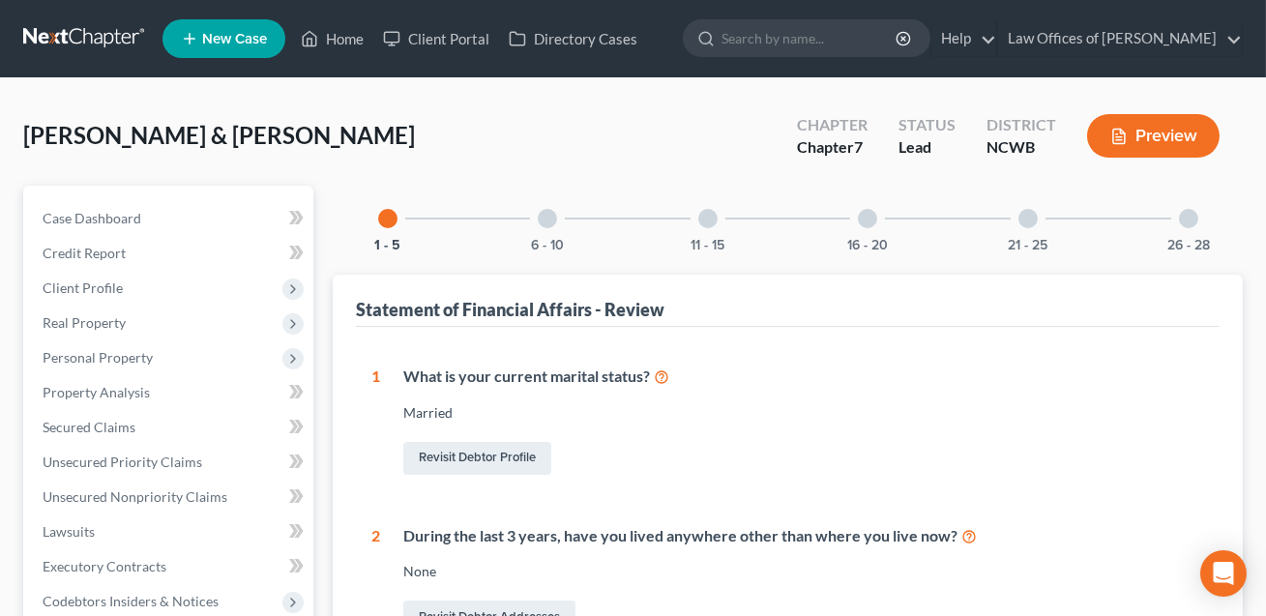
click at [1192, 224] on div at bounding box center [1188, 218] width 19 height 19
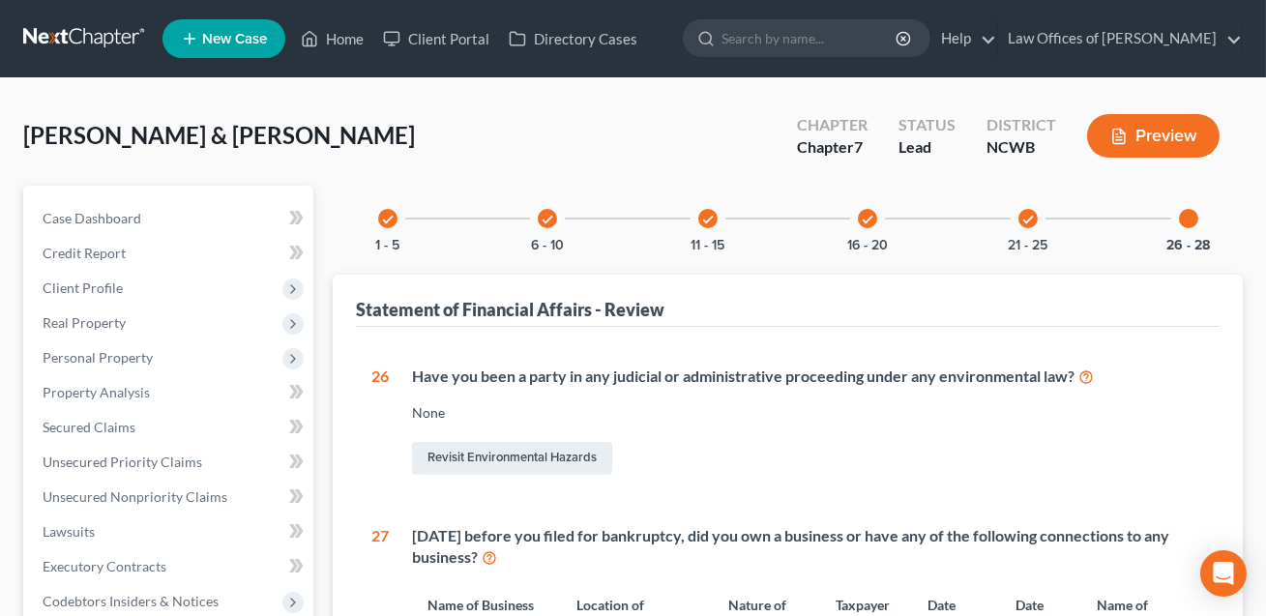
scroll to position [522, 0]
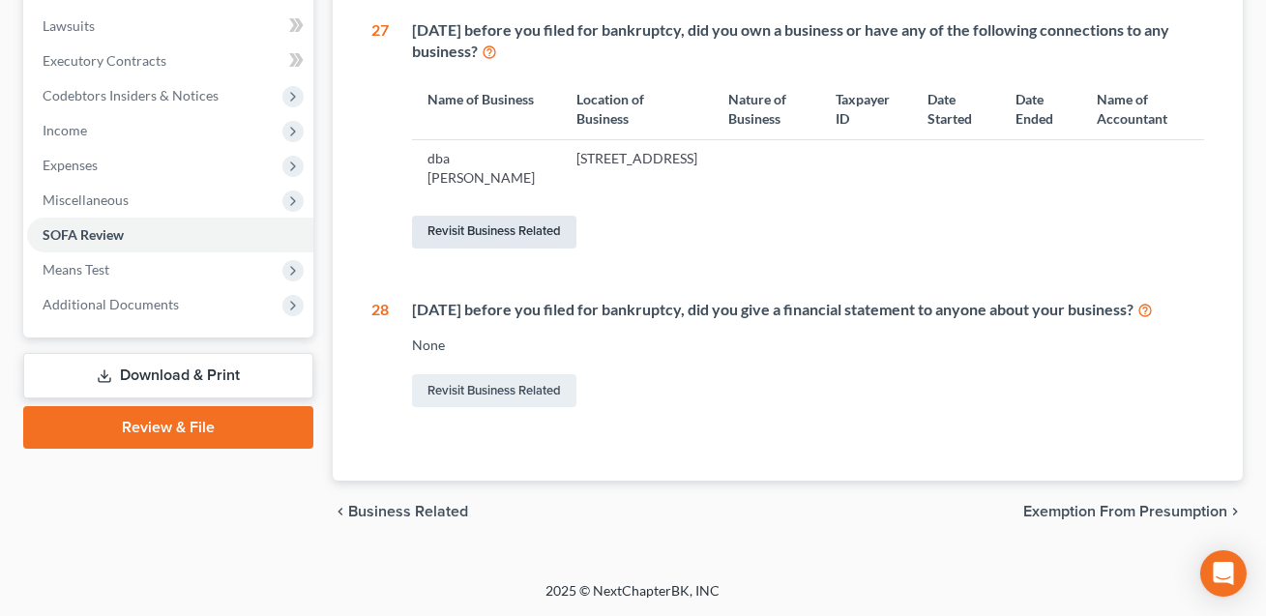
click at [518, 236] on link "Revisit Business Related" at bounding box center [494, 232] width 164 height 33
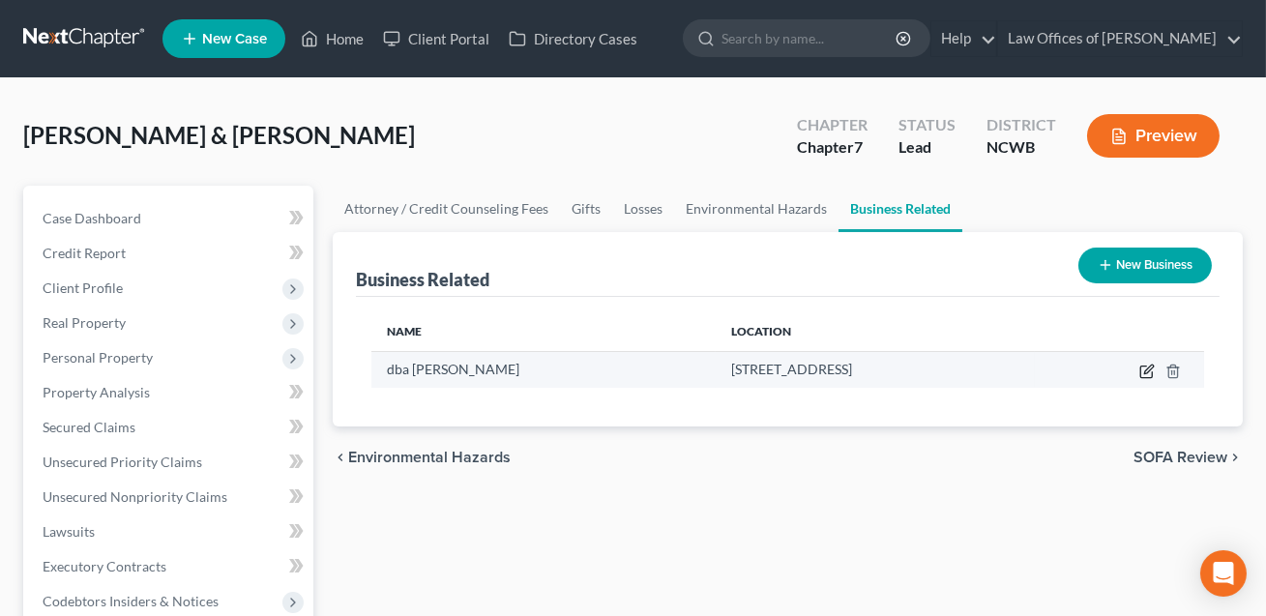
click at [1145, 373] on icon "button" at bounding box center [1146, 371] width 15 height 15
select select "sole_proprietor"
select select "28"
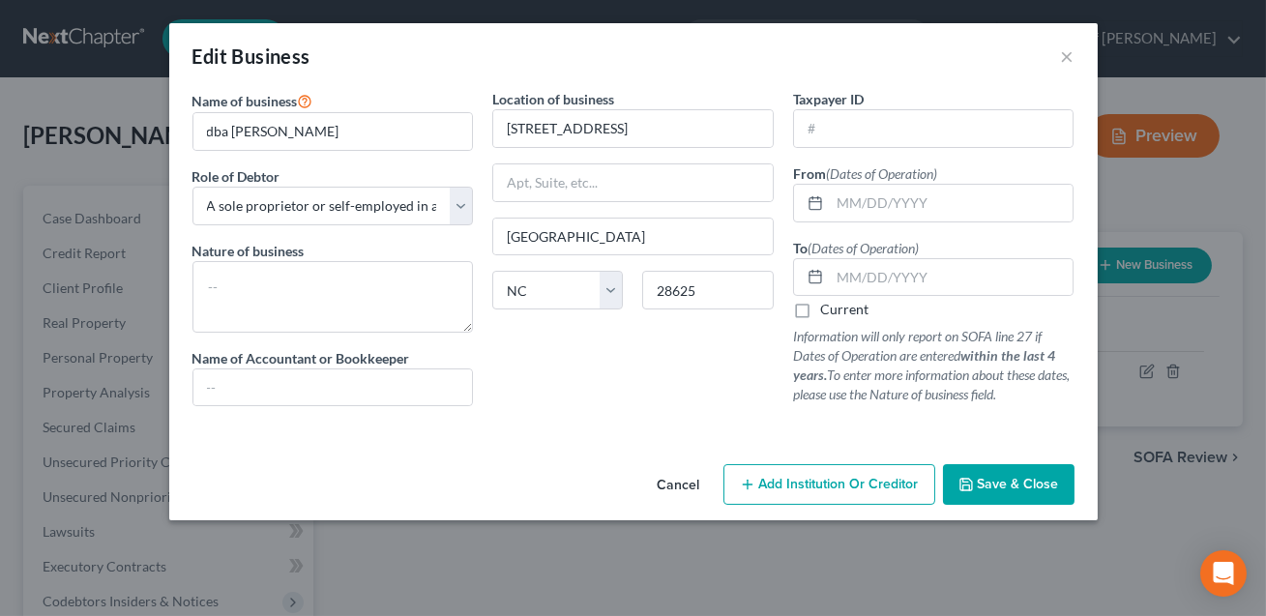
click at [820, 314] on label "Current" at bounding box center [844, 309] width 48 height 19
click at [828, 312] on input "Current" at bounding box center [834, 306] width 13 height 13
checkbox input "true"
click at [853, 205] on input "text" at bounding box center [952, 203] width 244 height 37
type input "[DATE]"
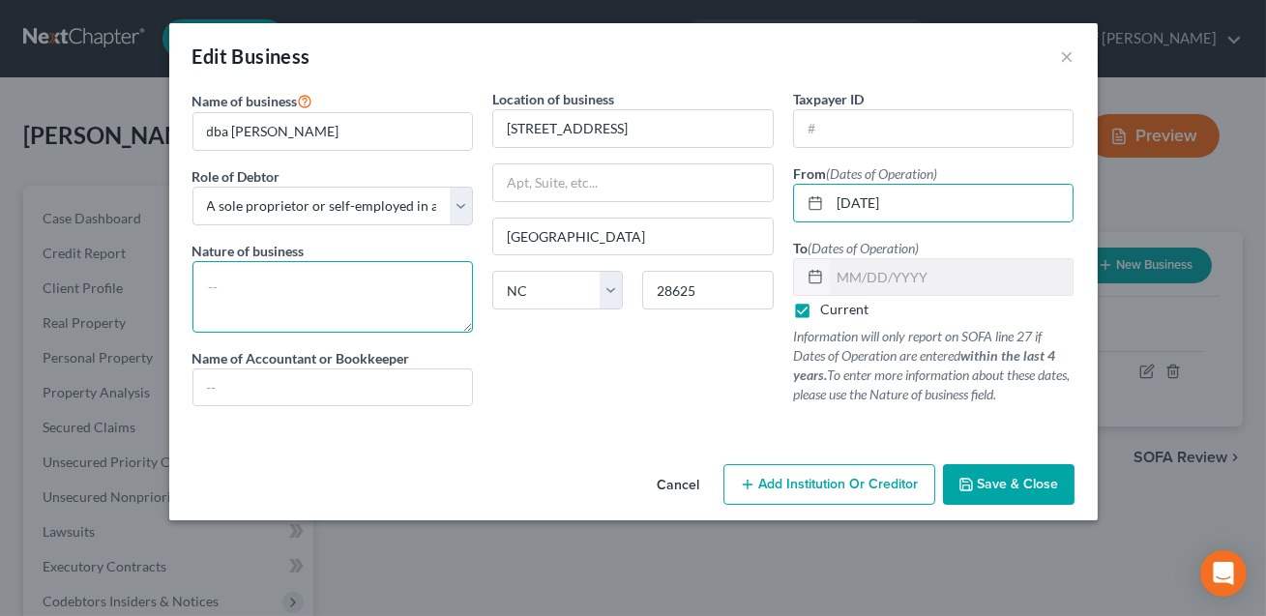
click at [280, 272] on textarea at bounding box center [332, 297] width 281 height 72
type textarea "CONFIRM. Confirm dates as well"
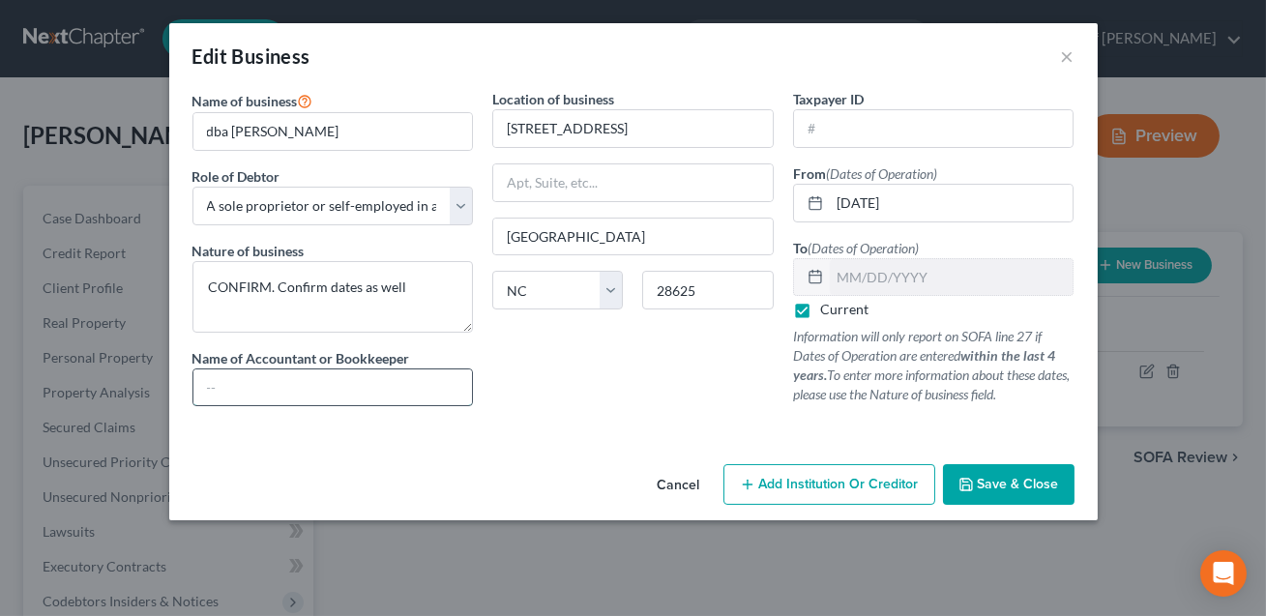
click at [249, 379] on input "text" at bounding box center [333, 387] width 280 height 37
type input "Self"
click at [610, 385] on div "Location of business [STREET_ADDRESS] State [US_STATE][GEOGRAPHIC_DATA] [GEOGRA…" at bounding box center [633, 255] width 301 height 333
click at [1022, 490] on span "Save & Close" at bounding box center [1018, 484] width 81 height 16
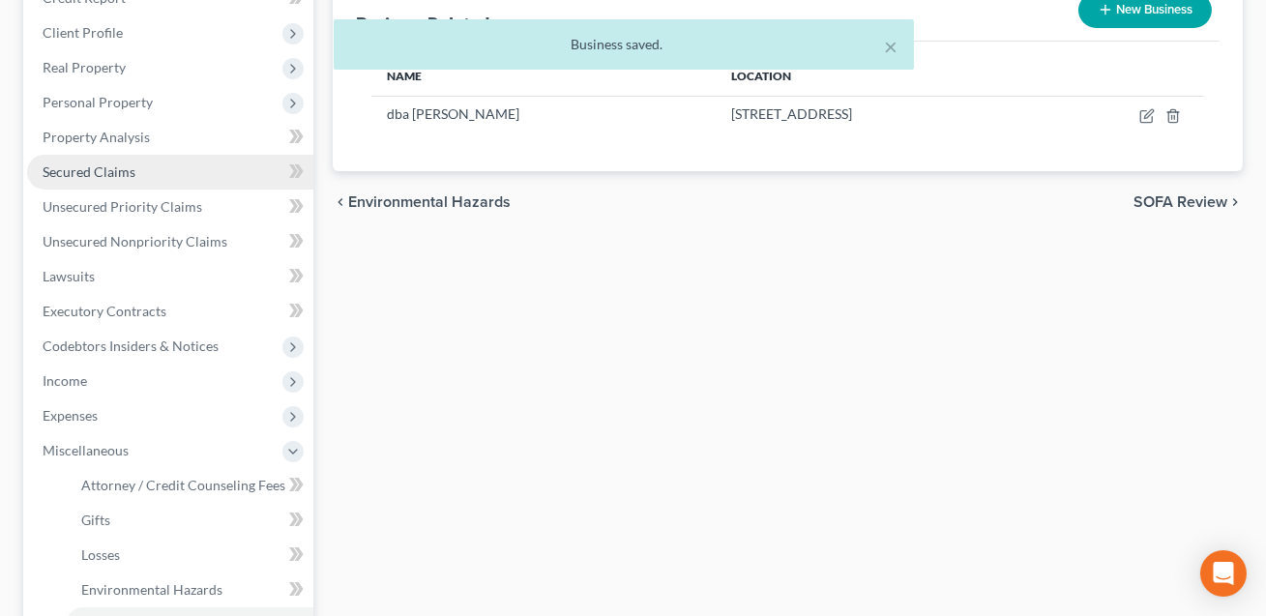
scroll to position [284, 0]
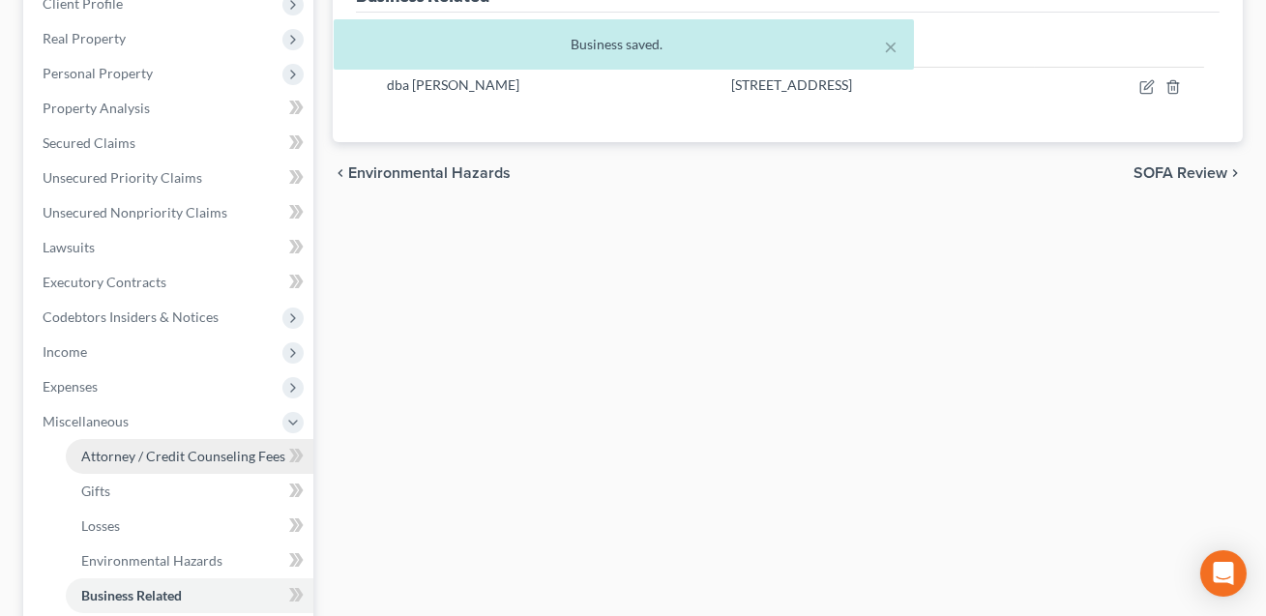
click at [126, 449] on span "Attorney / Credit Counseling Fees" at bounding box center [183, 456] width 204 height 16
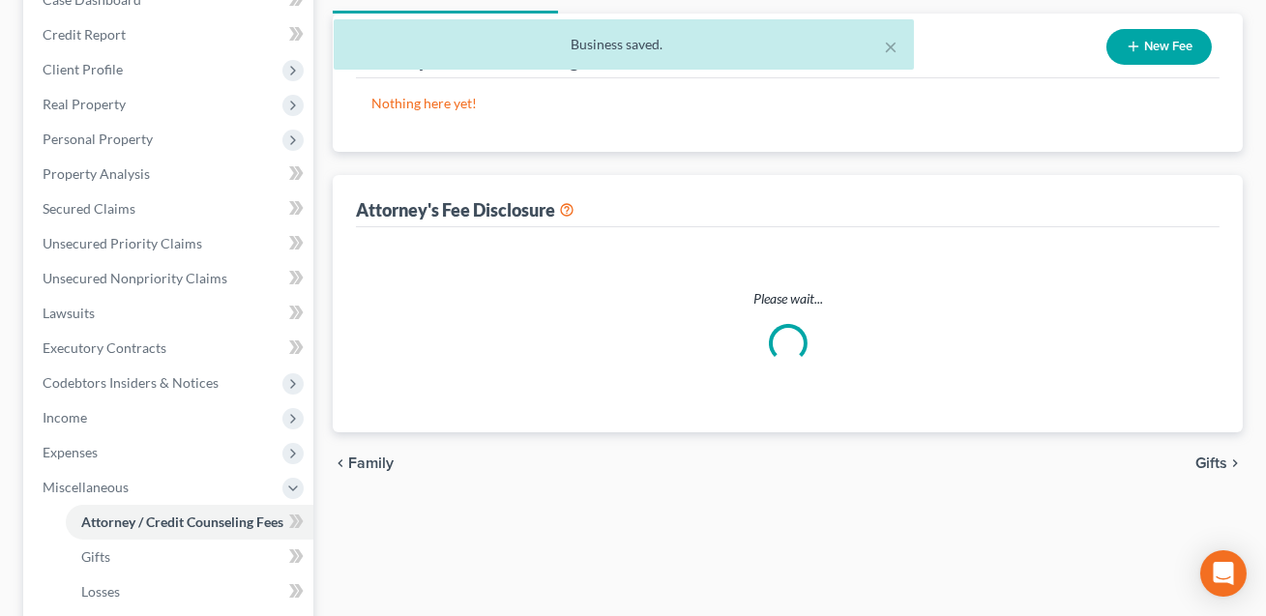
scroll to position [15, 0]
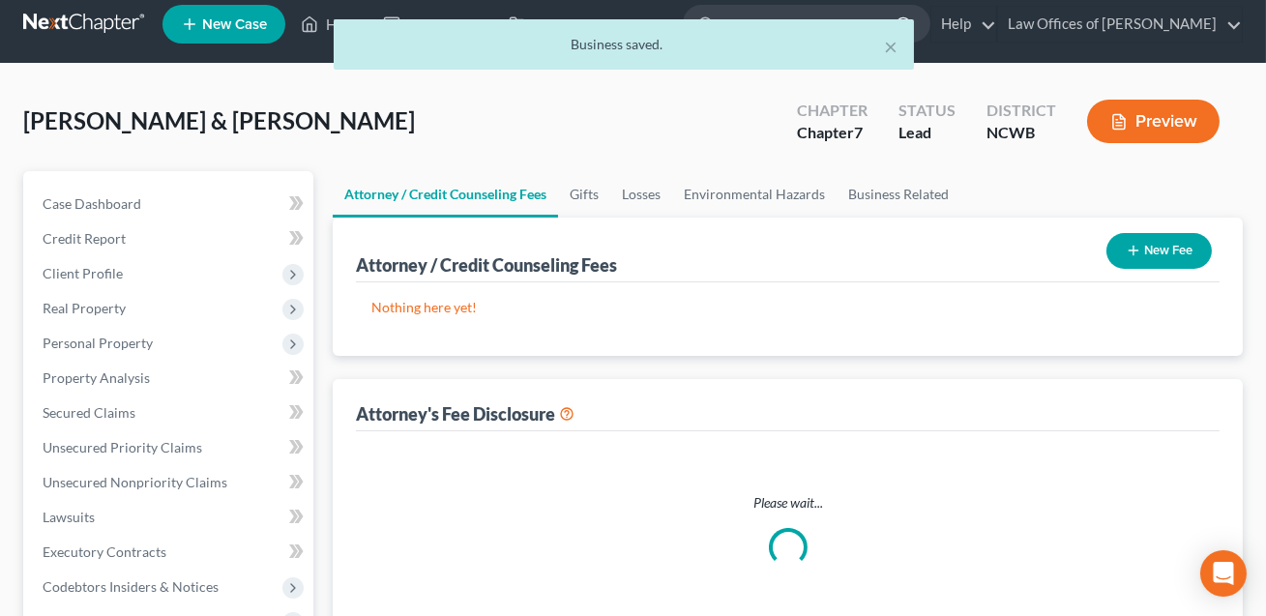
select select "0"
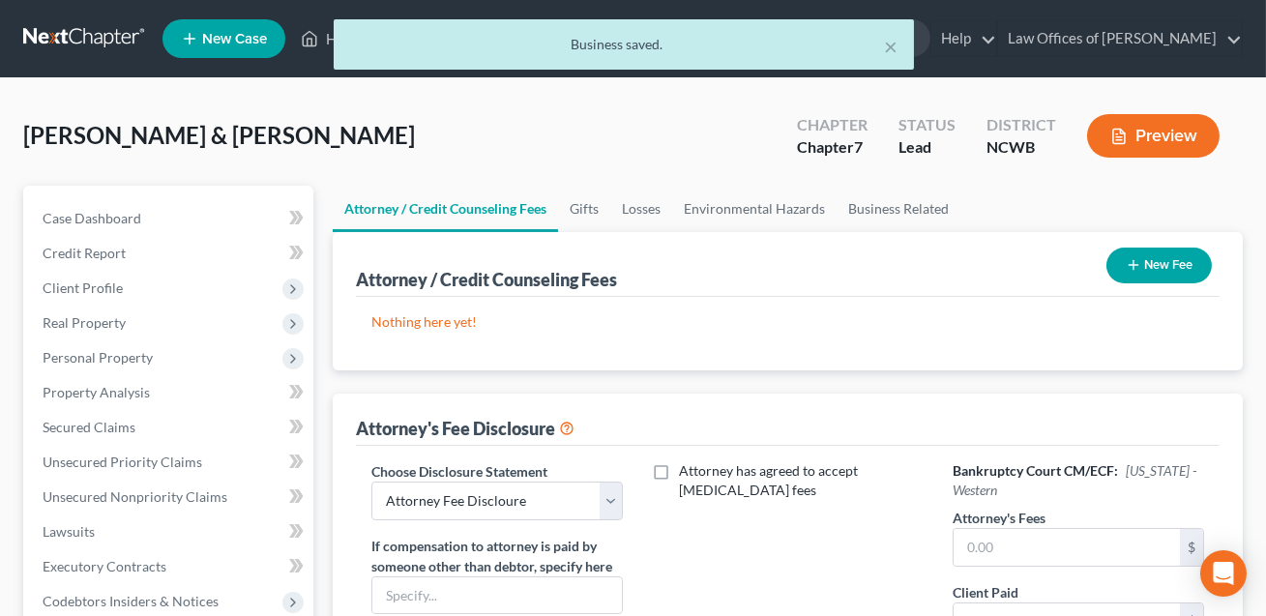
scroll to position [106, 0]
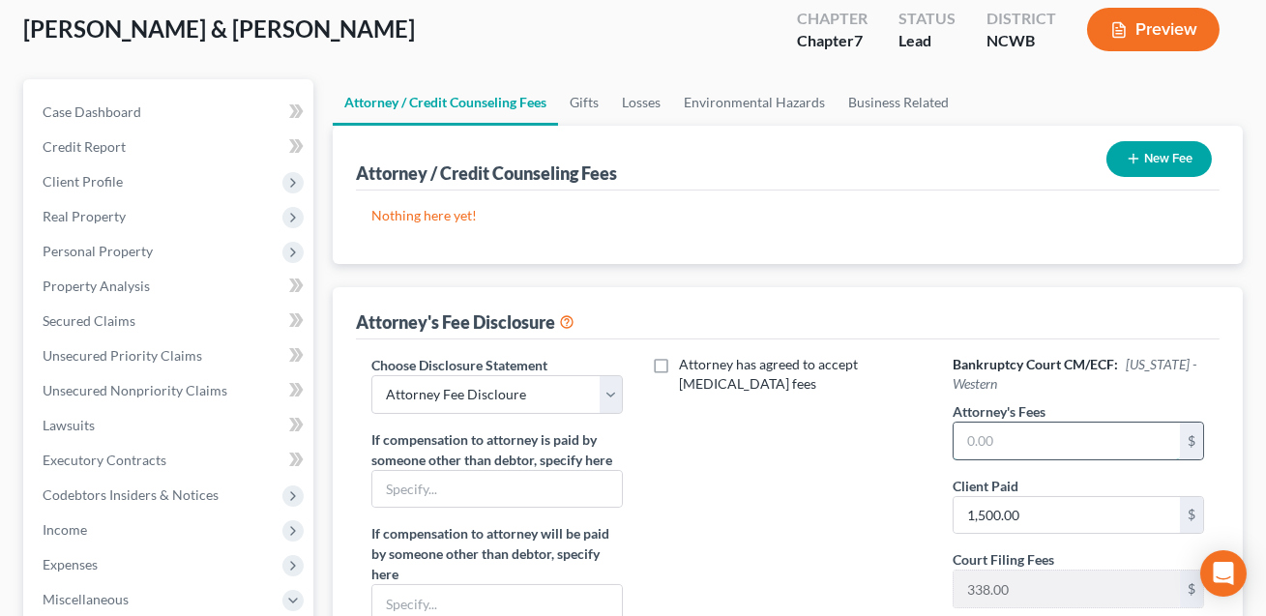
click at [980, 440] on input "text" at bounding box center [1067, 441] width 226 height 37
type input "1,500.00"
click at [1154, 164] on button "New Fee" at bounding box center [1158, 159] width 105 height 36
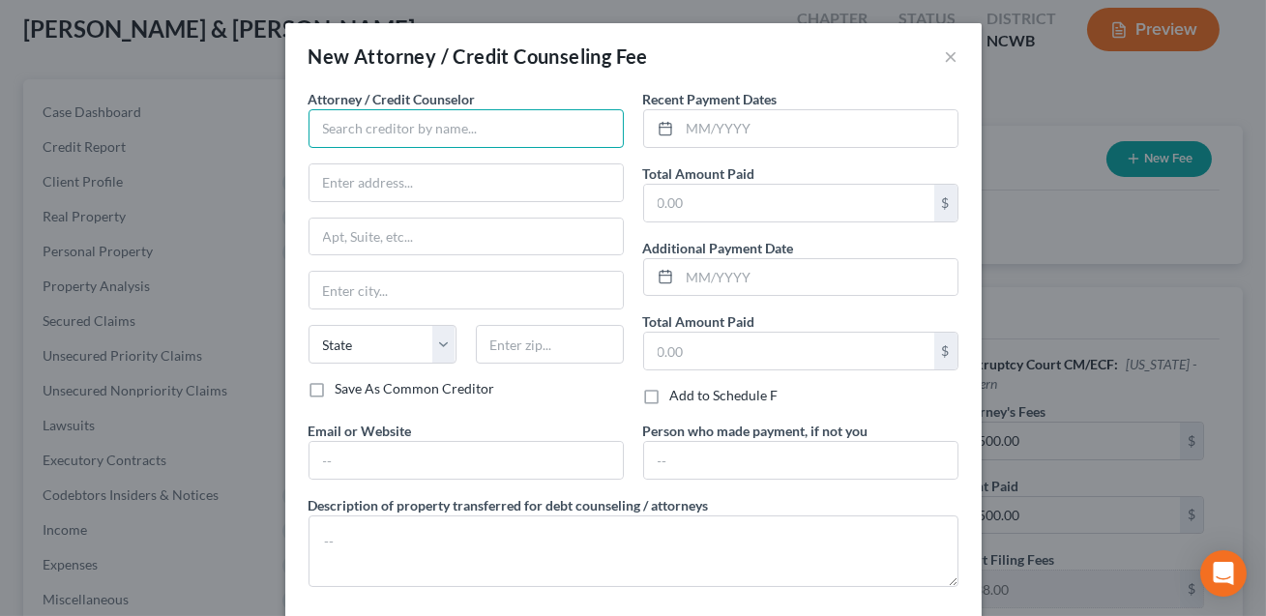
click at [429, 129] on input "text" at bounding box center [466, 128] width 315 height 39
click at [385, 125] on input "Law Offcies of" at bounding box center [466, 128] width 315 height 39
click at [379, 129] on input "Law Offcies of" at bounding box center [466, 128] width 315 height 39
click at [441, 130] on input "Law Offices of" at bounding box center [466, 128] width 315 height 39
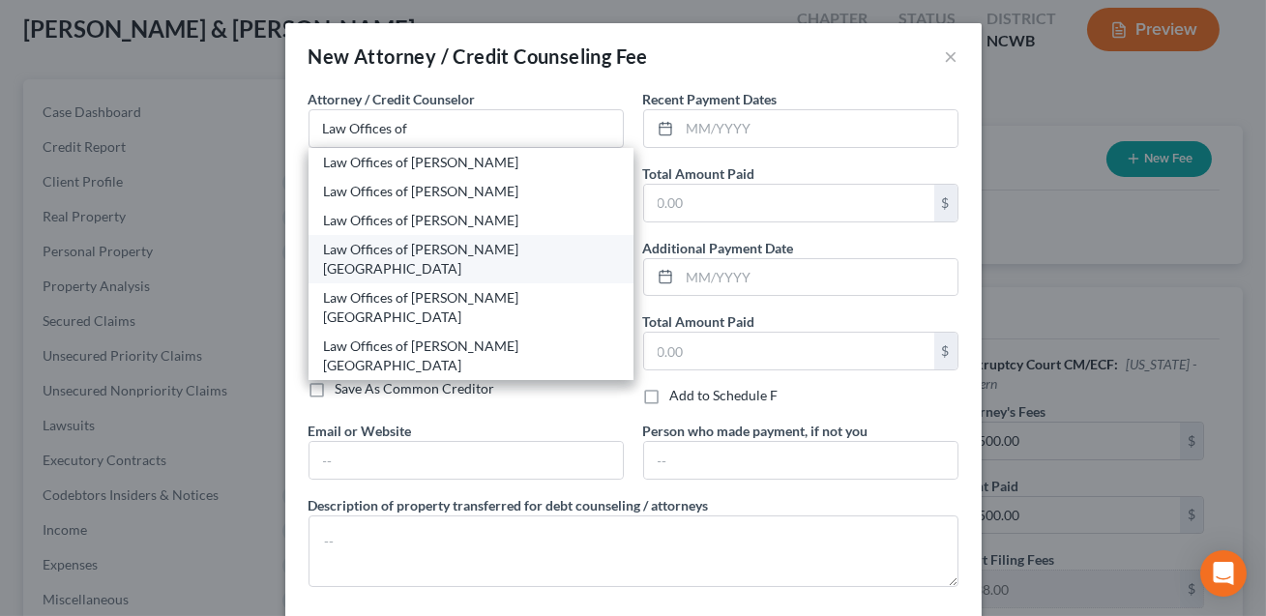
click at [444, 254] on div "Law Offices of [PERSON_NAME] [GEOGRAPHIC_DATA]" at bounding box center [471, 259] width 294 height 39
type input "Law Offices of [PERSON_NAME] [GEOGRAPHIC_DATA]"
type input "[STREET_ADDRESS]"
type input "[GEOGRAPHIC_DATA]"
select select "28"
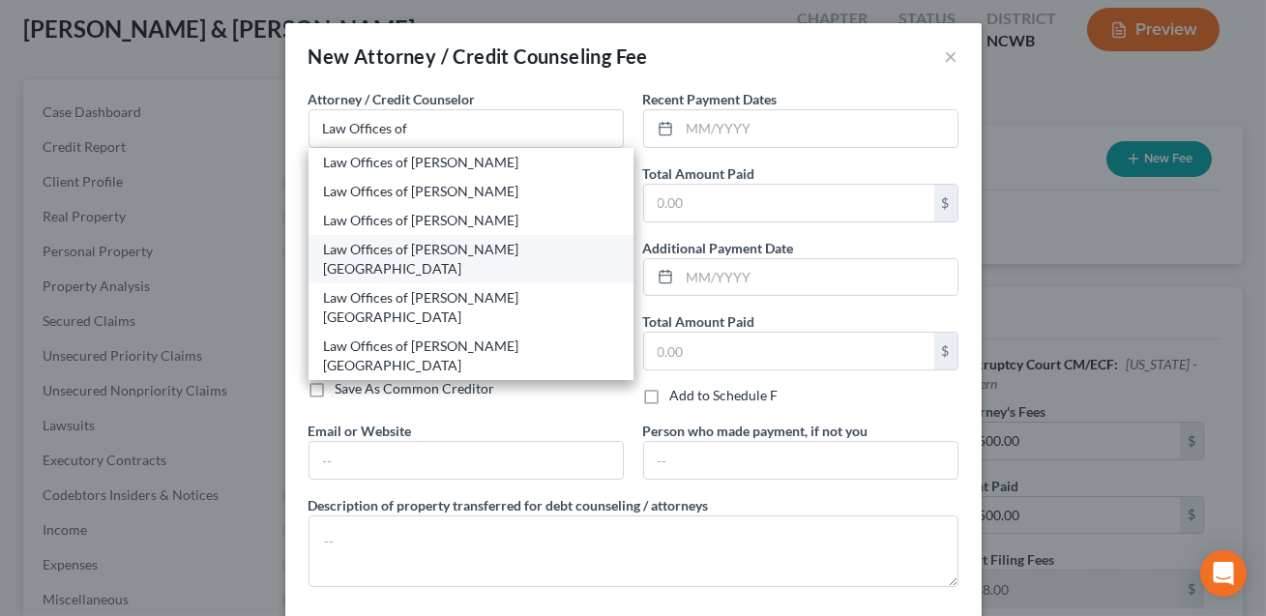
type input "28677"
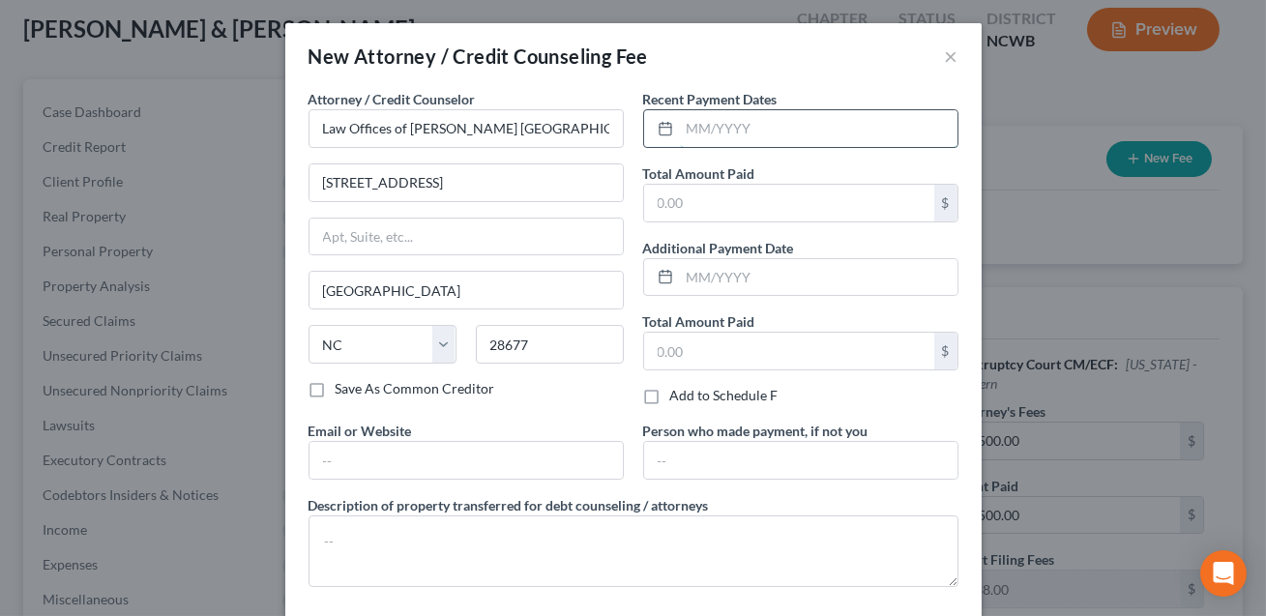
click at [681, 132] on input "text" at bounding box center [819, 128] width 278 height 37
type input "09/2025"
click at [714, 202] on input "text" at bounding box center [789, 203] width 290 height 37
type input "1"
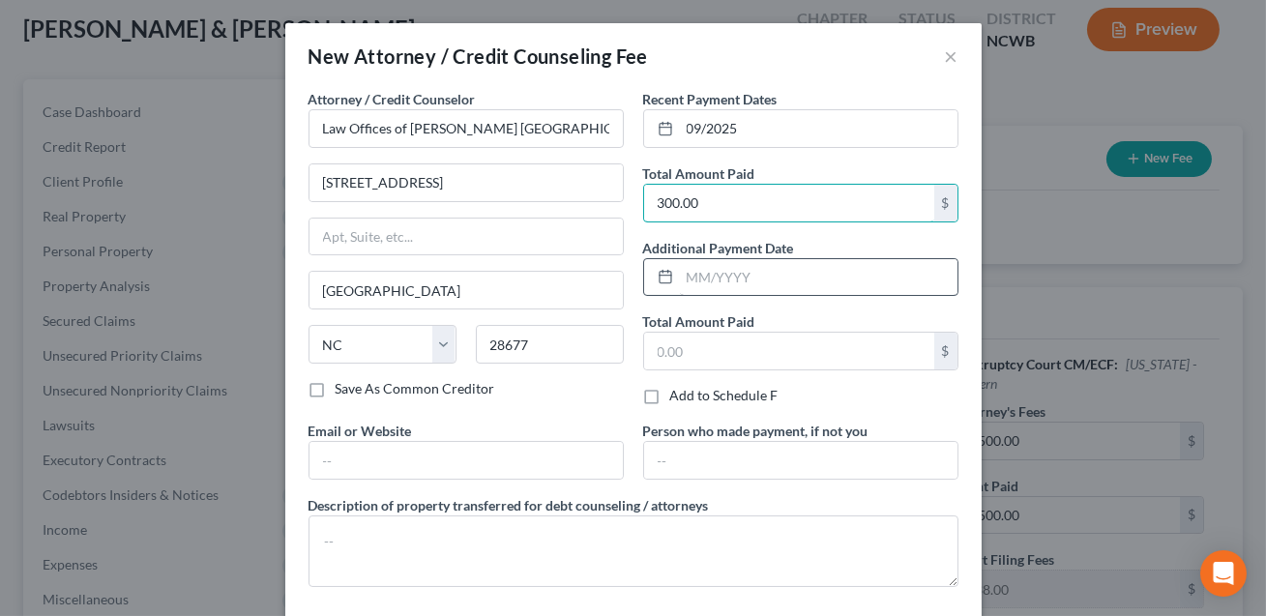
type input "300.00"
click at [707, 271] on input "text" at bounding box center [819, 277] width 278 height 37
type input "10/2025"
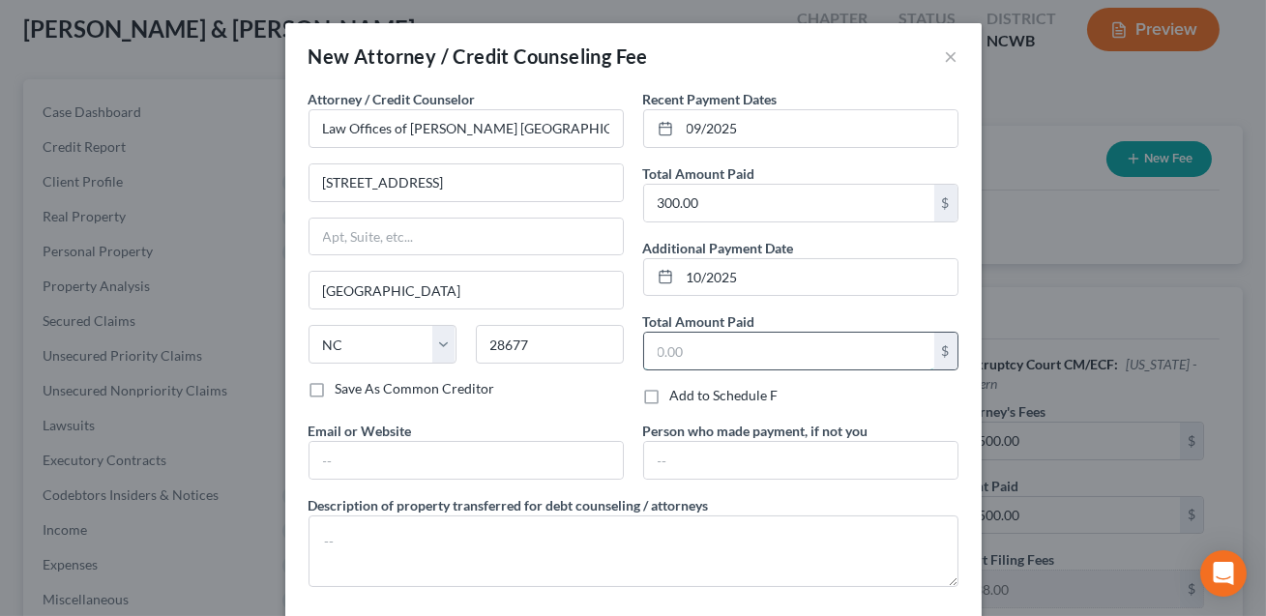
click at [671, 343] on input "text" at bounding box center [789, 351] width 290 height 37
type input "1,538.00"
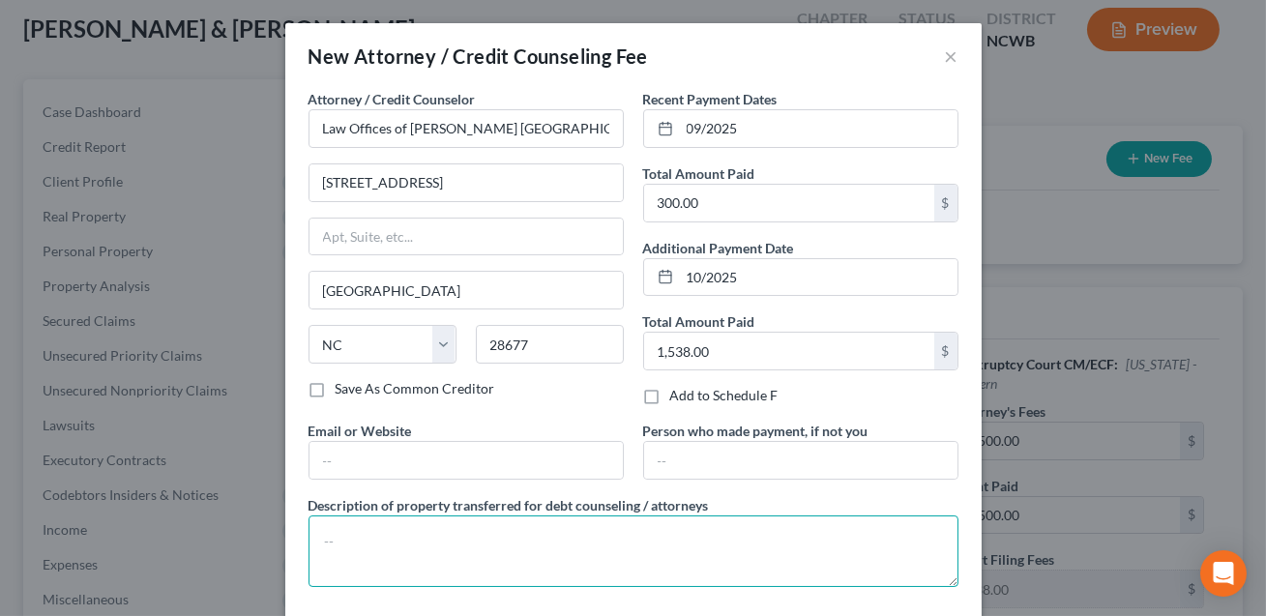
click at [409, 528] on textarea at bounding box center [634, 551] width 650 height 72
click at [488, 539] on textarea "Attoney fees ($1500) and filng fees ($338)" at bounding box center [634, 551] width 650 height 72
click at [348, 542] on textarea "Attoney fees ($1500) and filing fees ($338)" at bounding box center [634, 551] width 650 height 72
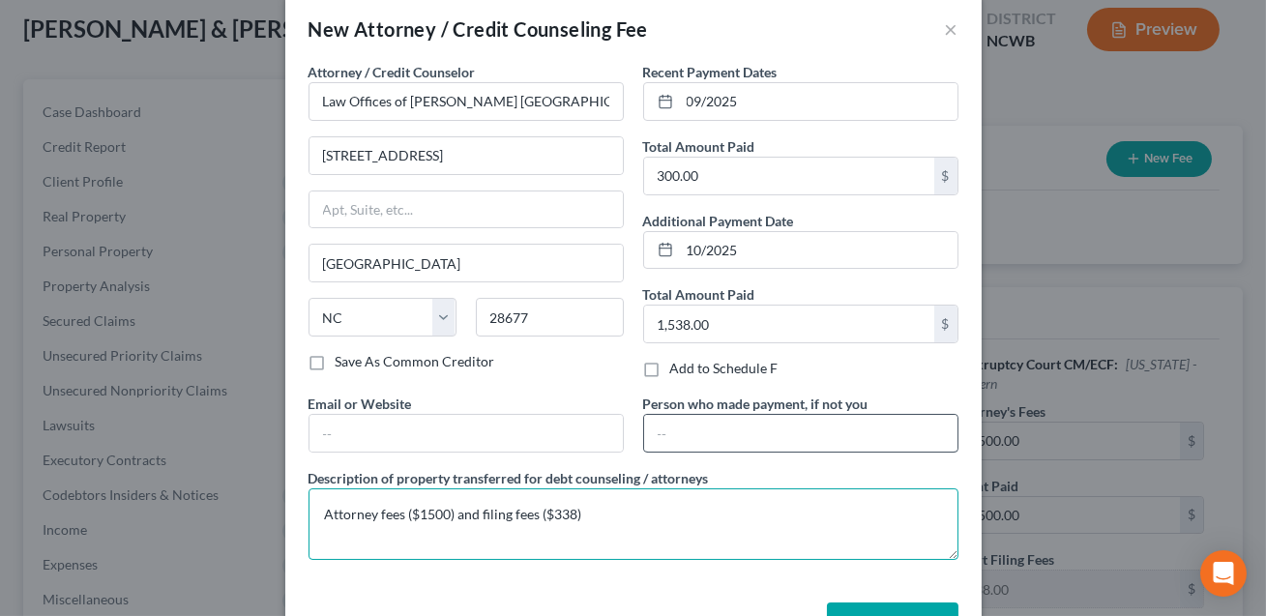
scroll to position [90, 0]
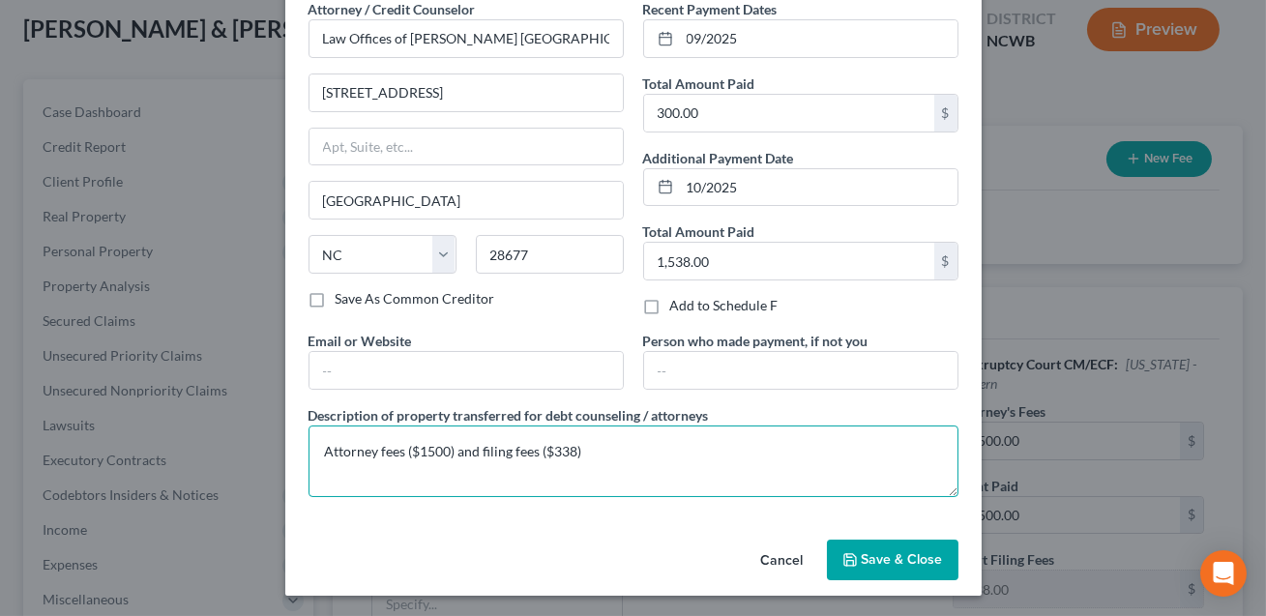
type textarea "Attorney fees ($1500) and filing fees ($338)"
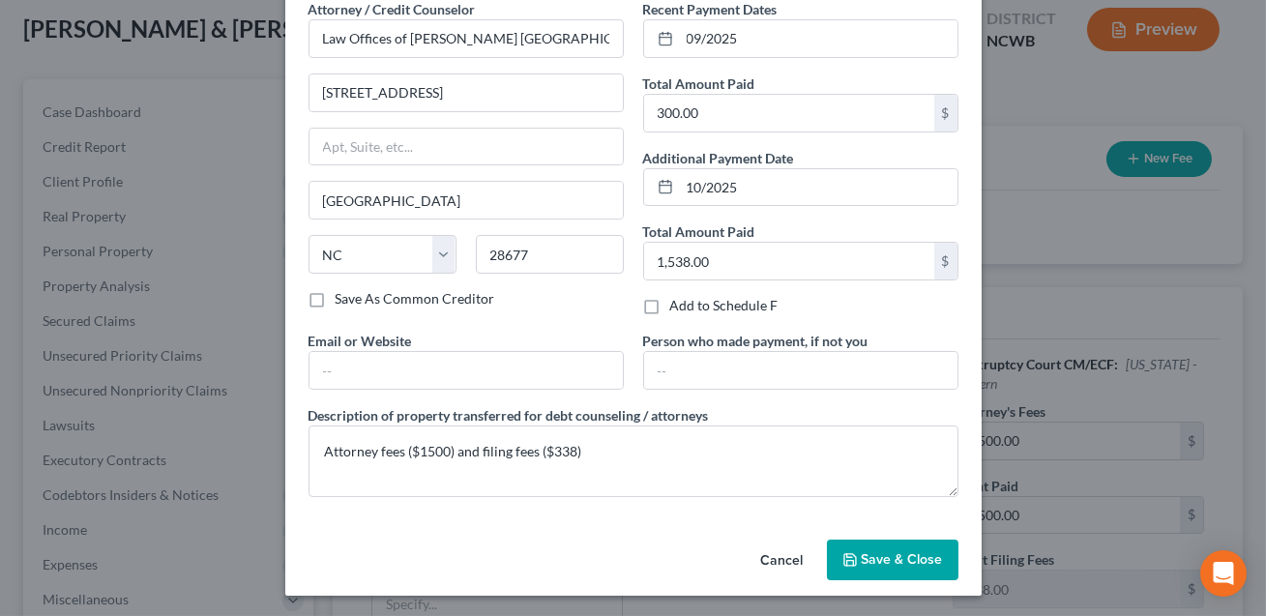
click at [868, 564] on span "Save & Close" at bounding box center [902, 559] width 81 height 16
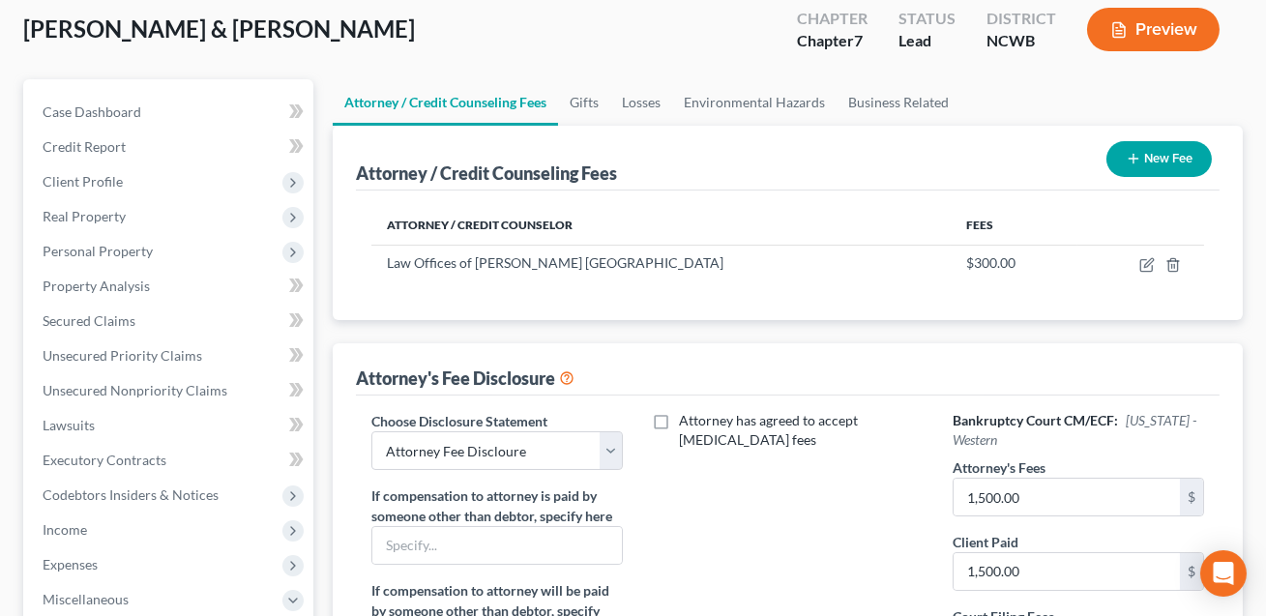
click at [1155, 165] on button "New Fee" at bounding box center [1158, 159] width 105 height 36
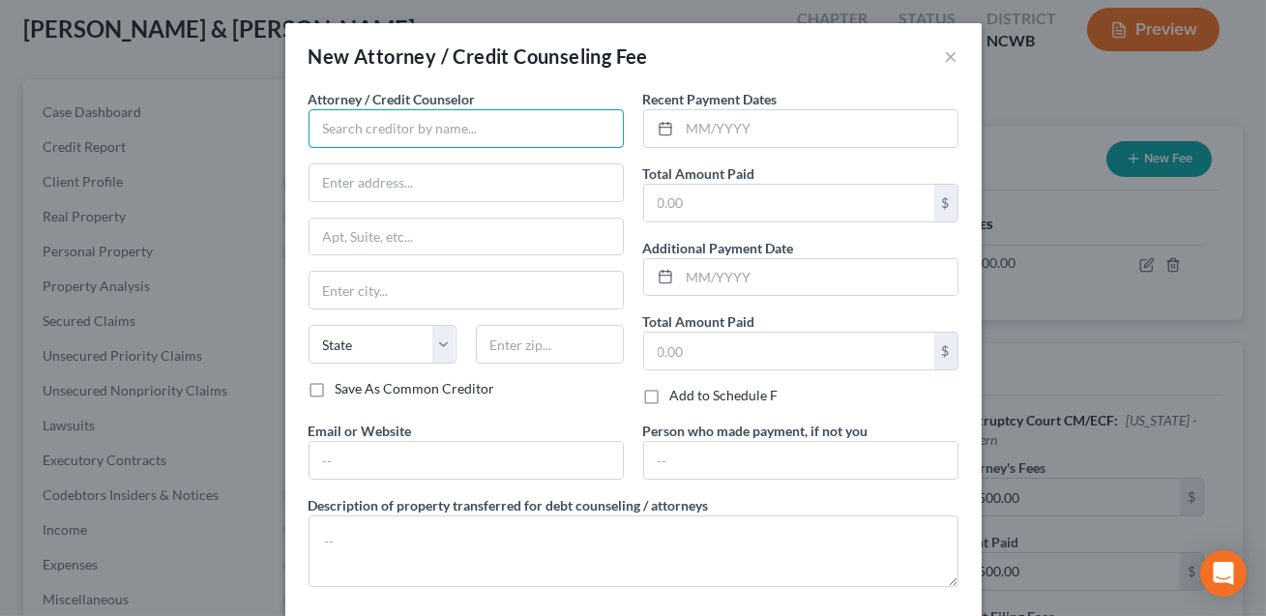
click at [419, 139] on input "text" at bounding box center [466, 128] width 315 height 39
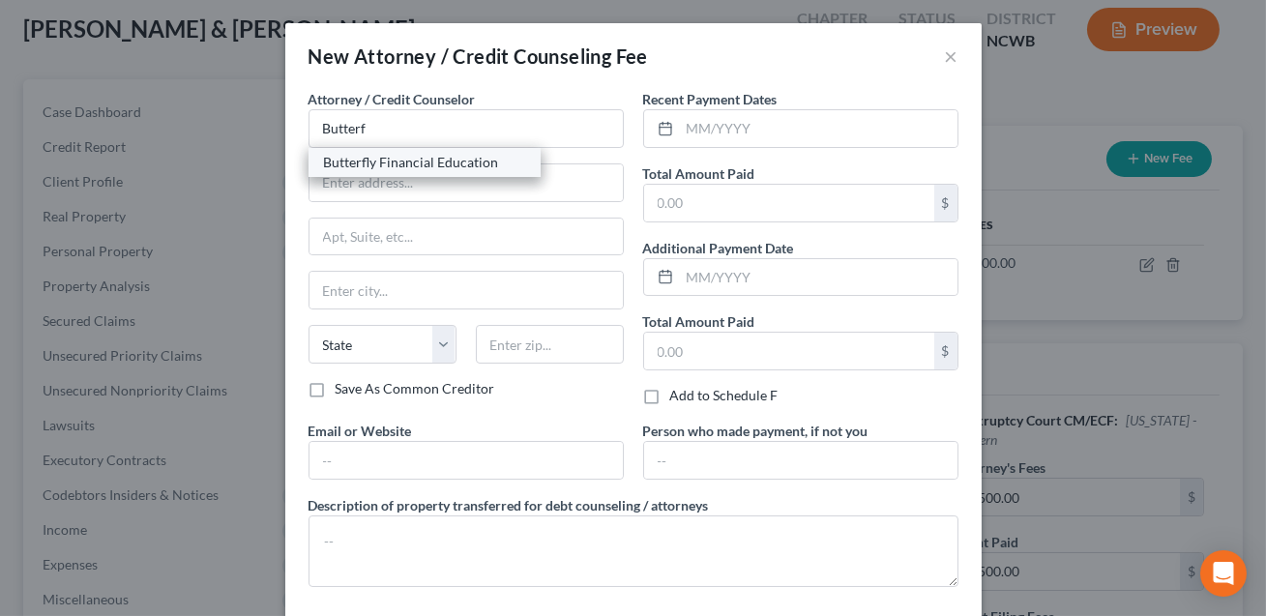
click at [368, 167] on div "Butterfly Financial Education" at bounding box center [424, 162] width 201 height 19
type input "Butterfly Financial Education"
type input "(Online)"
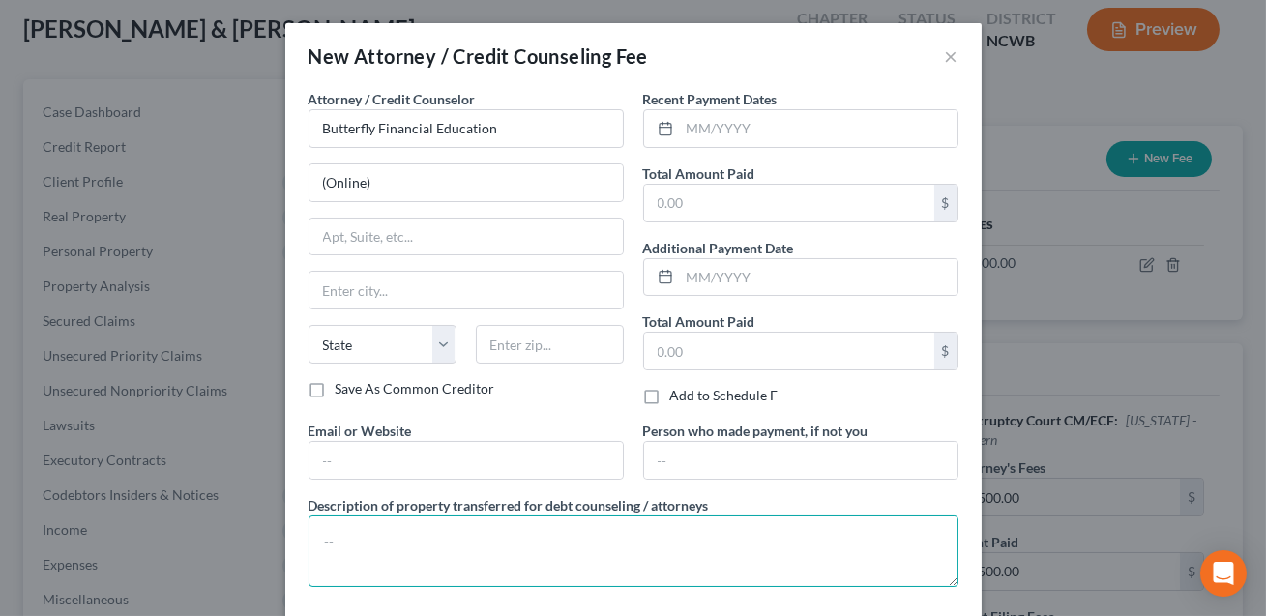
click at [327, 525] on textarea at bounding box center [634, 551] width 650 height 72
click at [334, 544] on textarea "Cedit counseling class" at bounding box center [634, 551] width 650 height 72
type textarea "Credit counseling class"
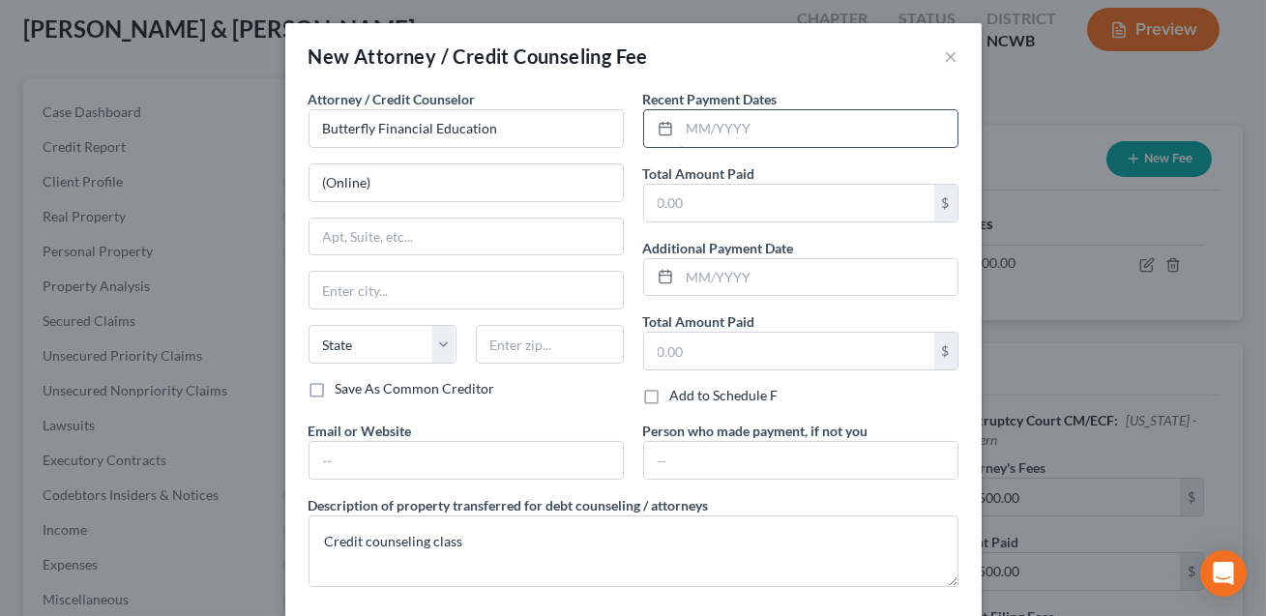
click at [693, 127] on input "text" at bounding box center [819, 128] width 278 height 37
type input "10/2025"
click at [672, 208] on input "text" at bounding box center [789, 203] width 290 height 37
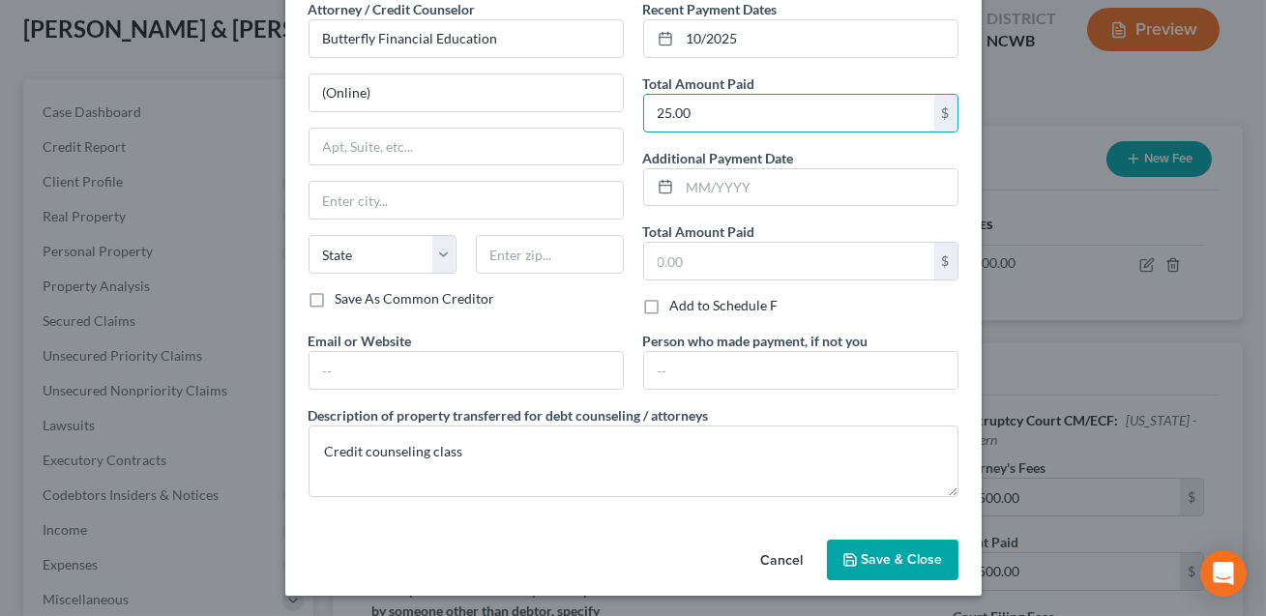
type input "25.00"
click at [880, 532] on div "Cancel Save & Close" at bounding box center [633, 564] width 696 height 64
click at [879, 541] on button "Save & Close" at bounding box center [893, 560] width 132 height 41
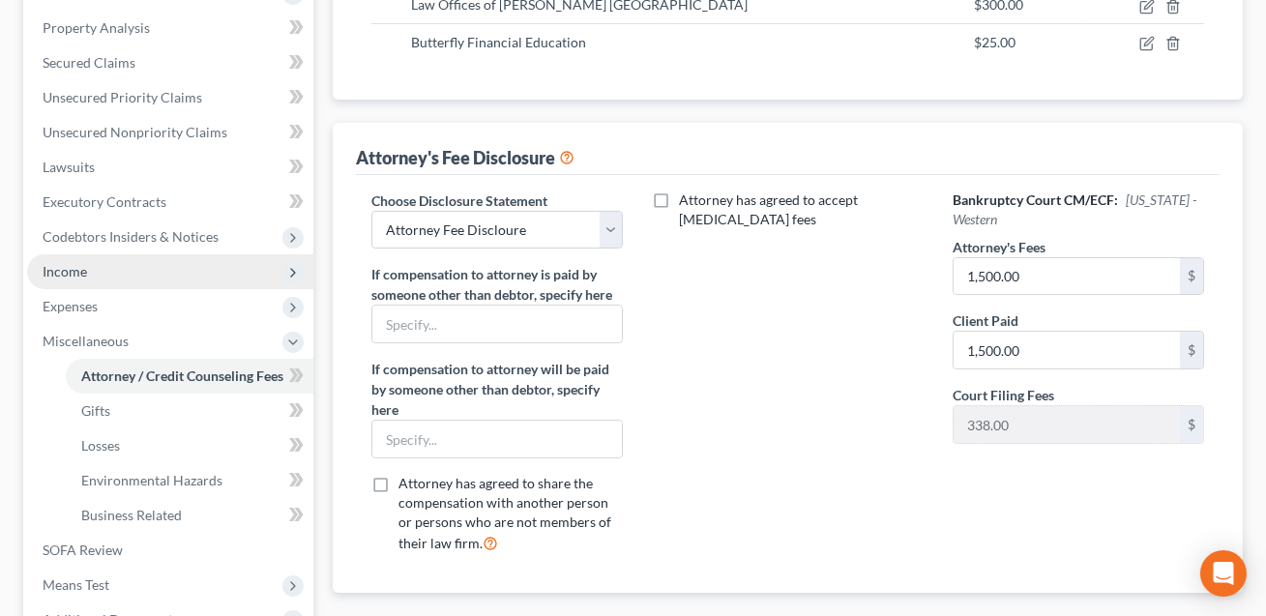
scroll to position [583, 0]
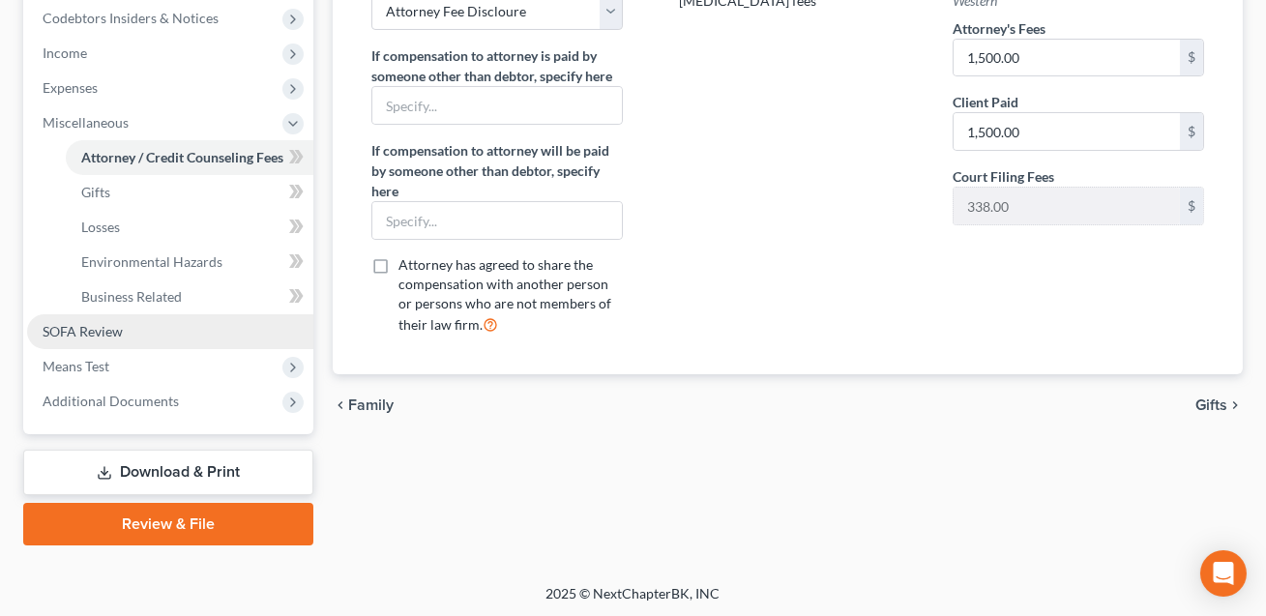
click at [75, 332] on span "SOFA Review" at bounding box center [83, 331] width 80 height 16
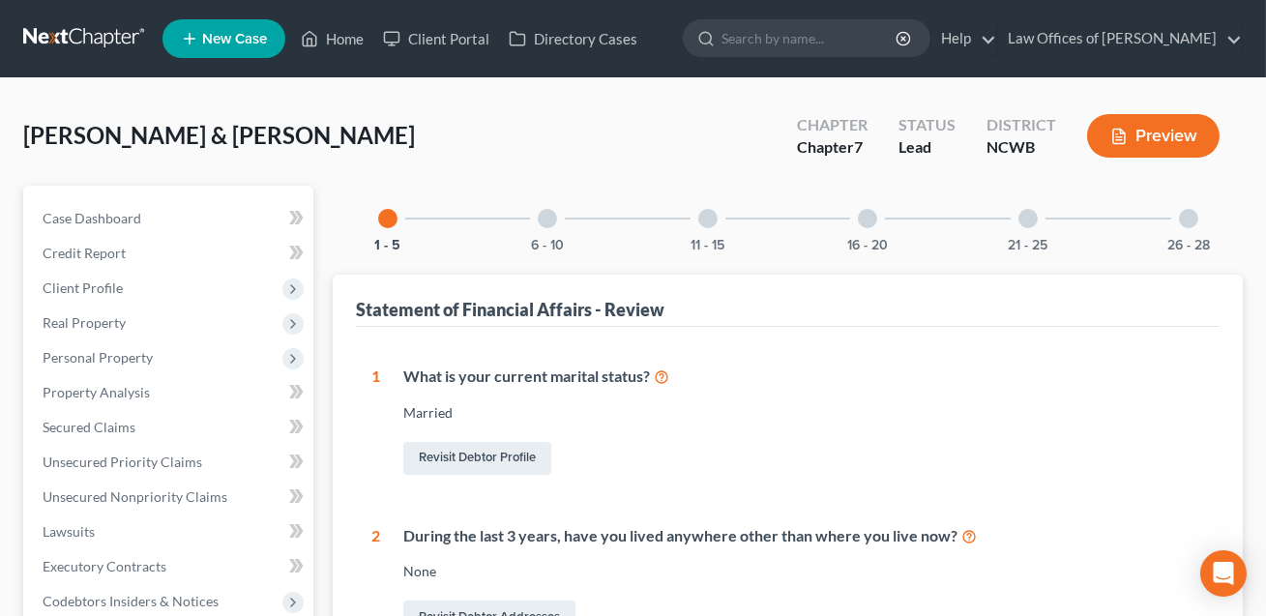
click at [872, 218] on div at bounding box center [867, 218] width 19 height 19
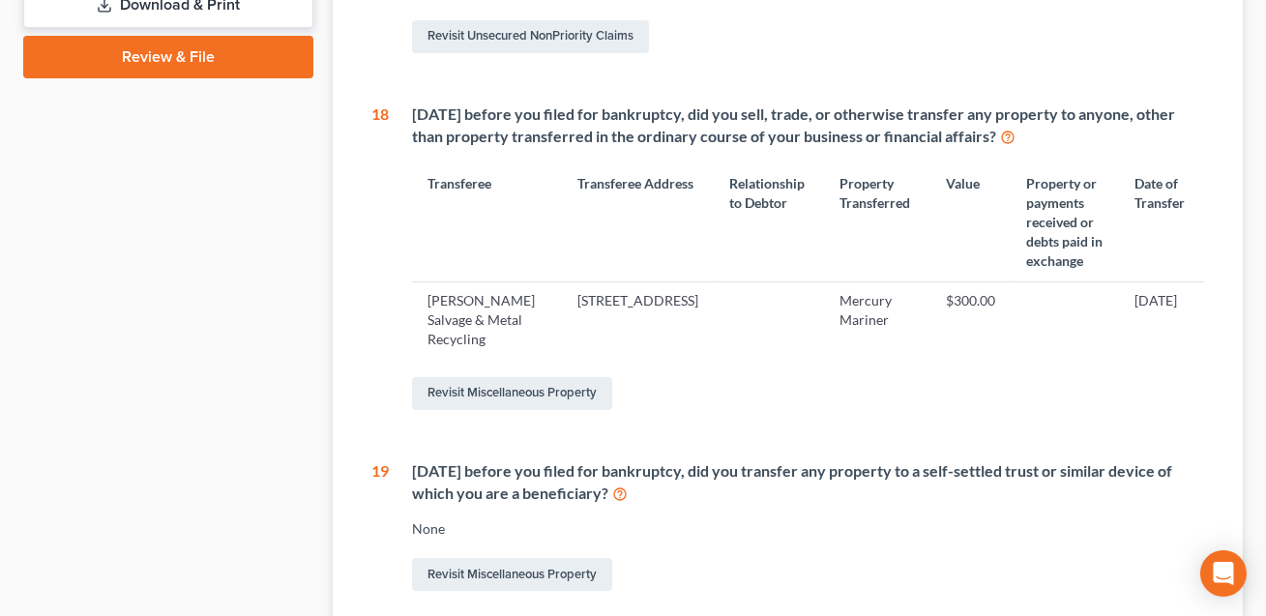
scroll to position [879, 0]
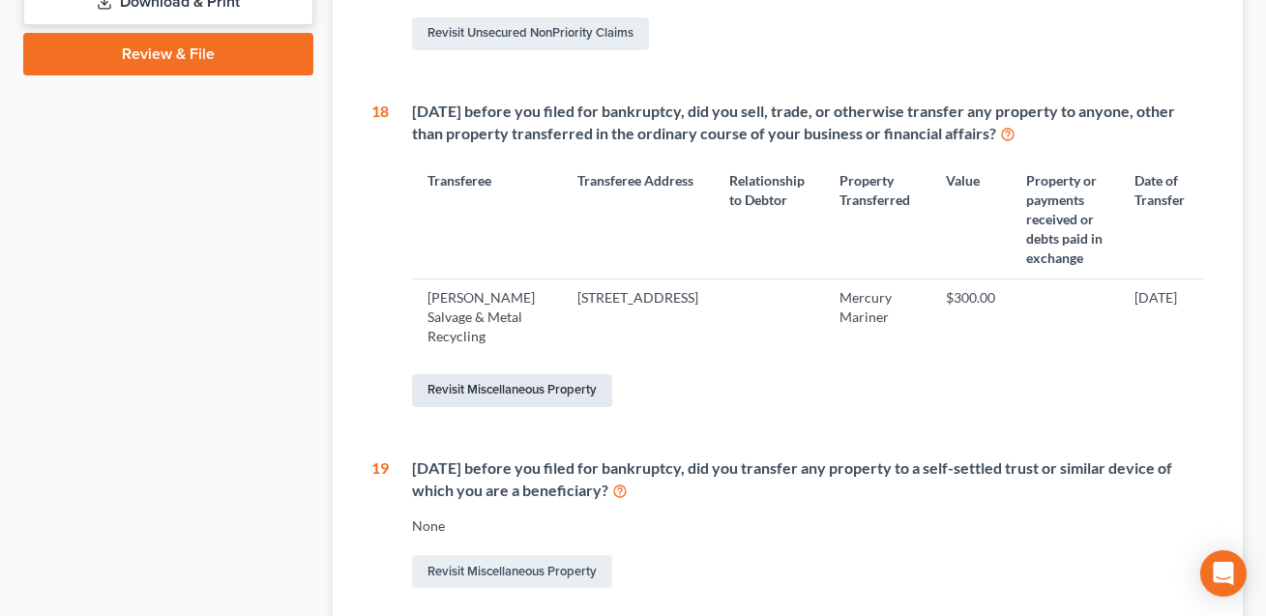
click at [577, 395] on link "Revisit Miscellaneous Property" at bounding box center [512, 390] width 200 height 33
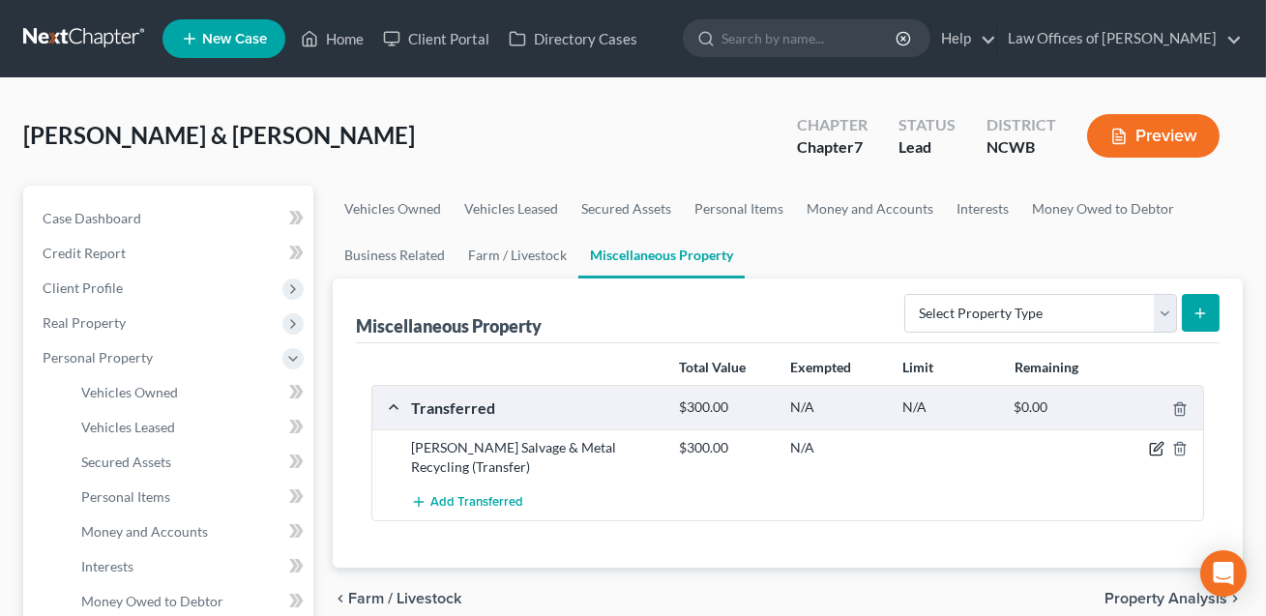
click at [1157, 450] on icon "button" at bounding box center [1158, 447] width 9 height 9
select select "Ordinary ([DATE])"
select select "28"
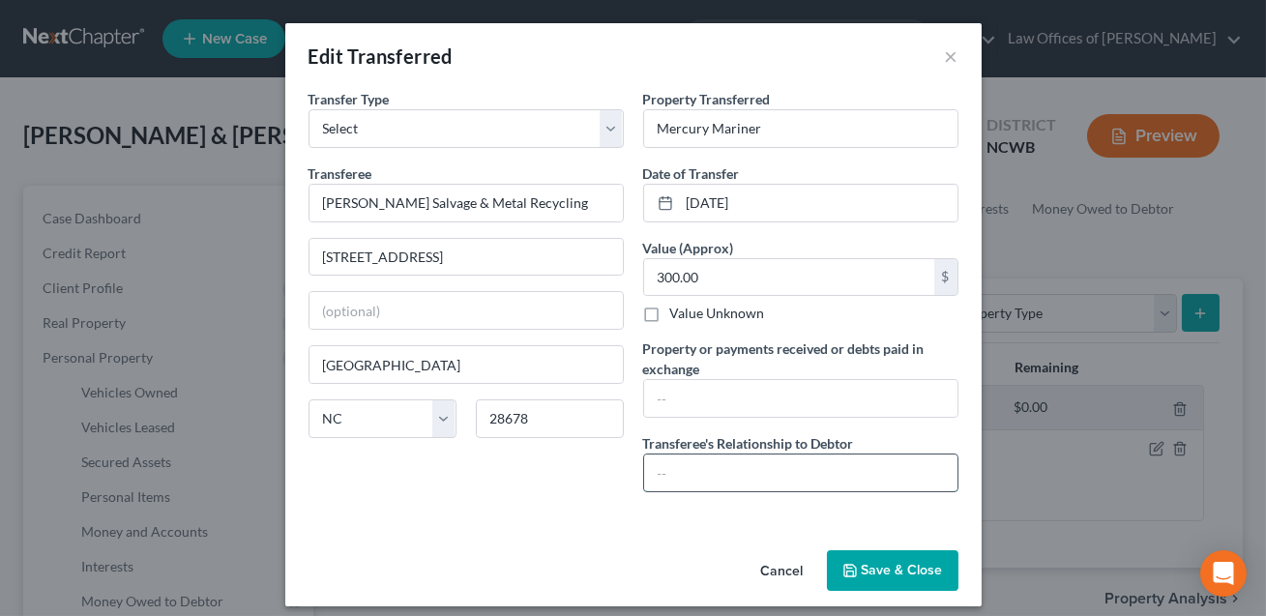
click at [768, 481] on input "text" at bounding box center [800, 473] width 313 height 37
type input "None"
click at [732, 402] on input "text" at bounding box center [800, 398] width 313 height 37
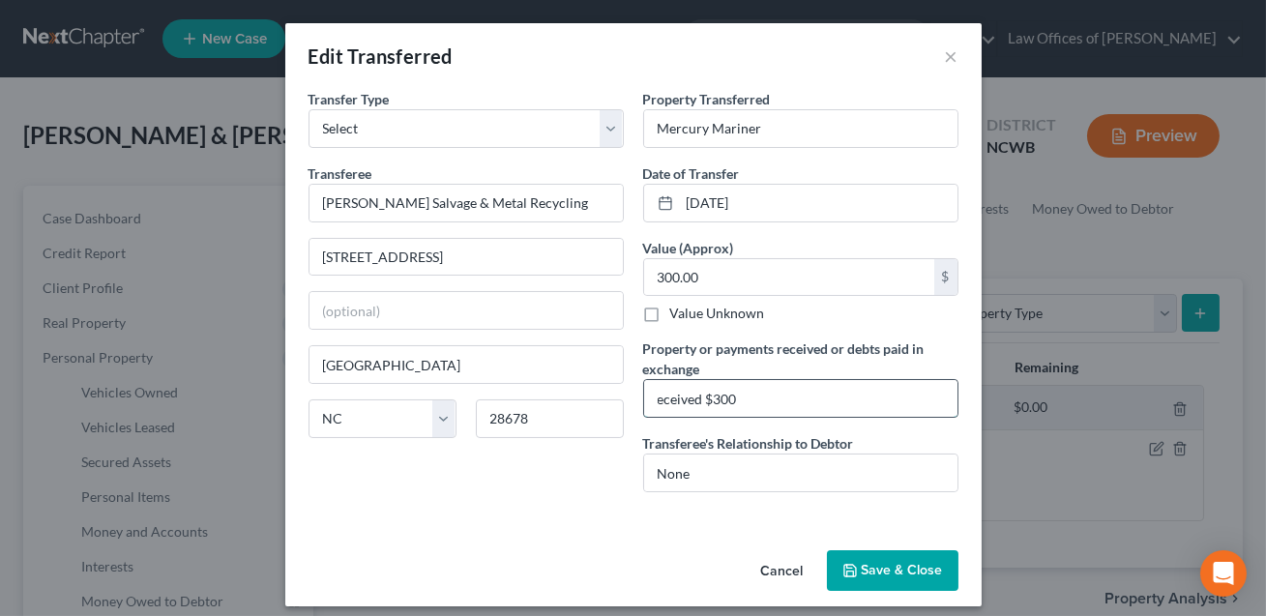
click at [658, 397] on input "eceived $300" at bounding box center [800, 398] width 313 height 37
click at [751, 394] on input "Received $300" at bounding box center [800, 398] width 313 height 37
type input "Received $300 (salvage value of car)"
click at [657, 126] on input "Mercury Mariner" at bounding box center [800, 128] width 313 height 37
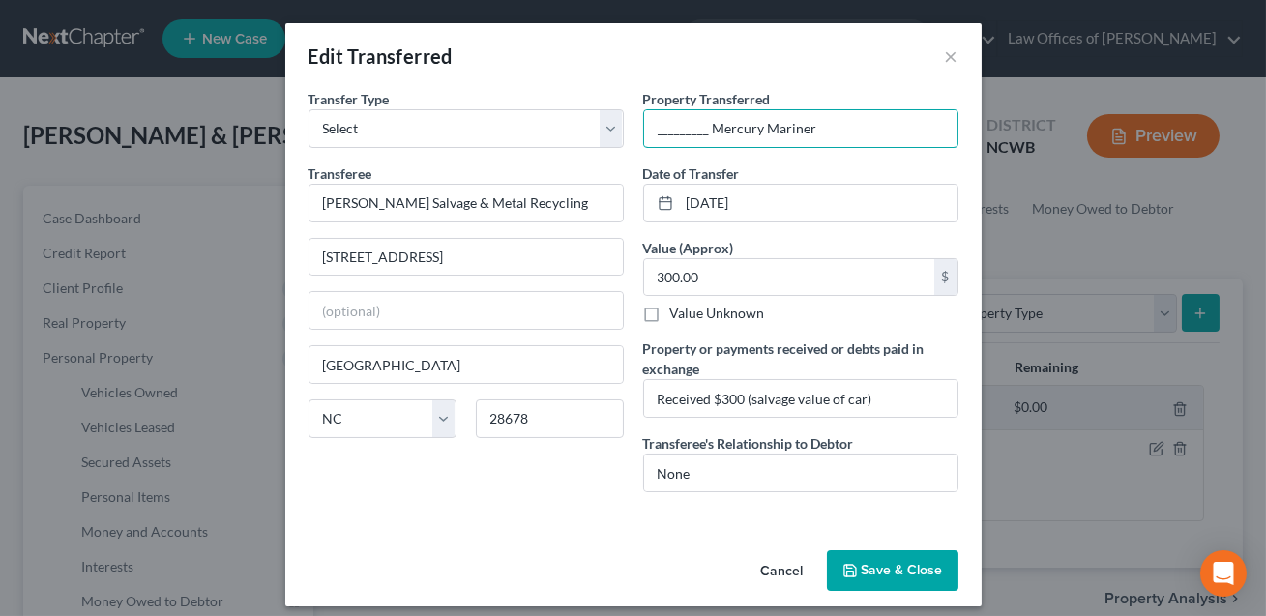
type input "_________ Mercury Mariner"
click at [874, 572] on button "Save & Close" at bounding box center [893, 570] width 132 height 41
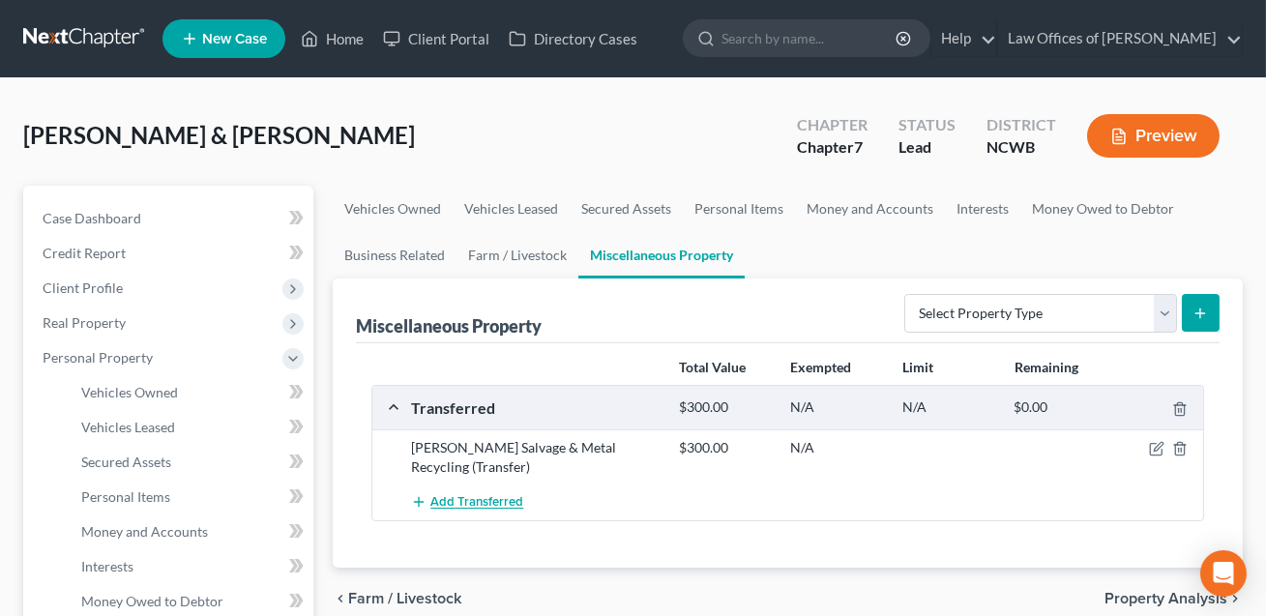
click at [472, 501] on span "Add Transferred" at bounding box center [476, 502] width 93 height 15
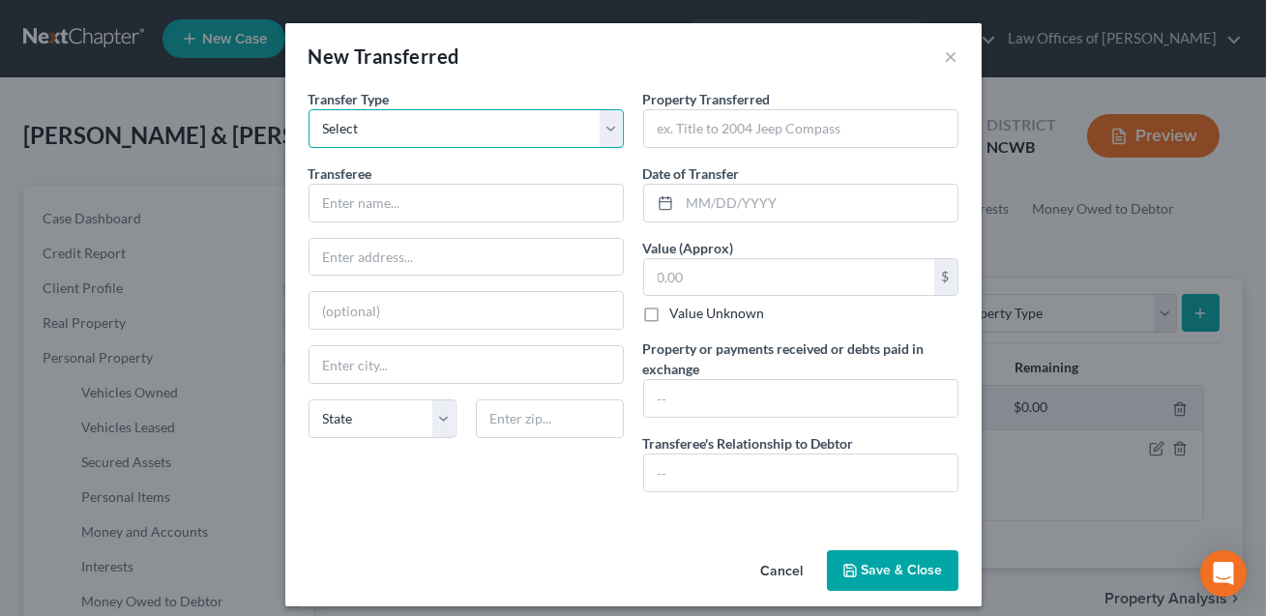
click at [437, 138] on select "Select Ordinary ([DATE]) [DATE]" at bounding box center [466, 128] width 315 height 39
select select "Ordinary ([DATE])"
click at [396, 201] on input "text" at bounding box center [465, 203] width 313 height 37
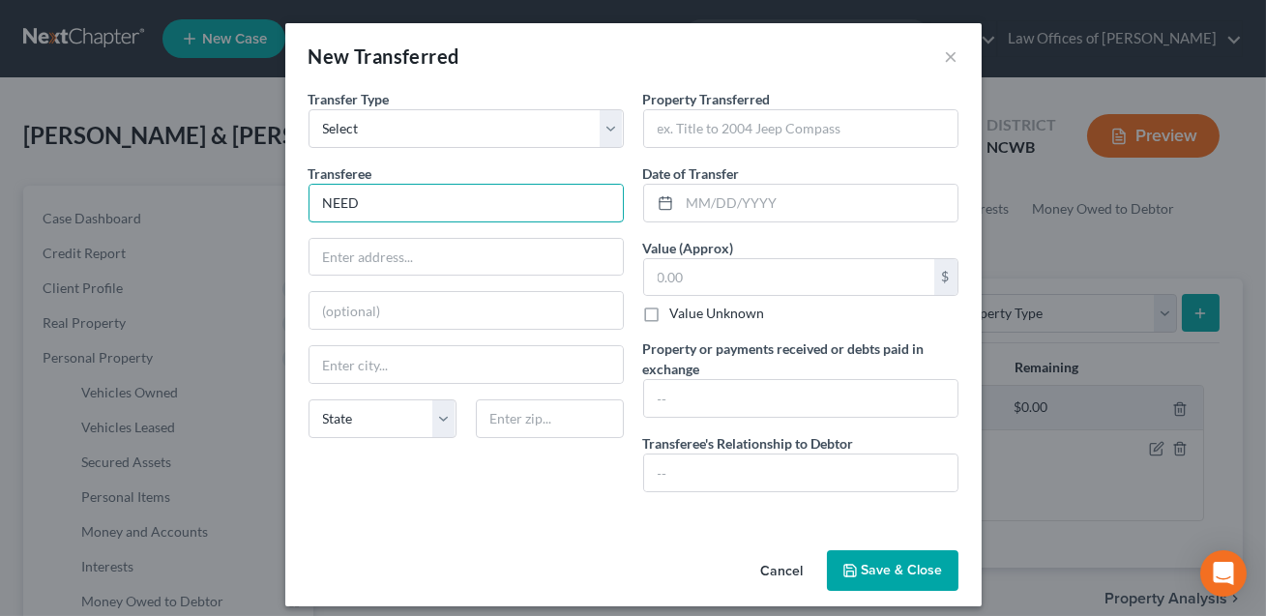
type input "NEED INFO"
click at [668, 478] on input "text" at bounding box center [800, 473] width 313 height 37
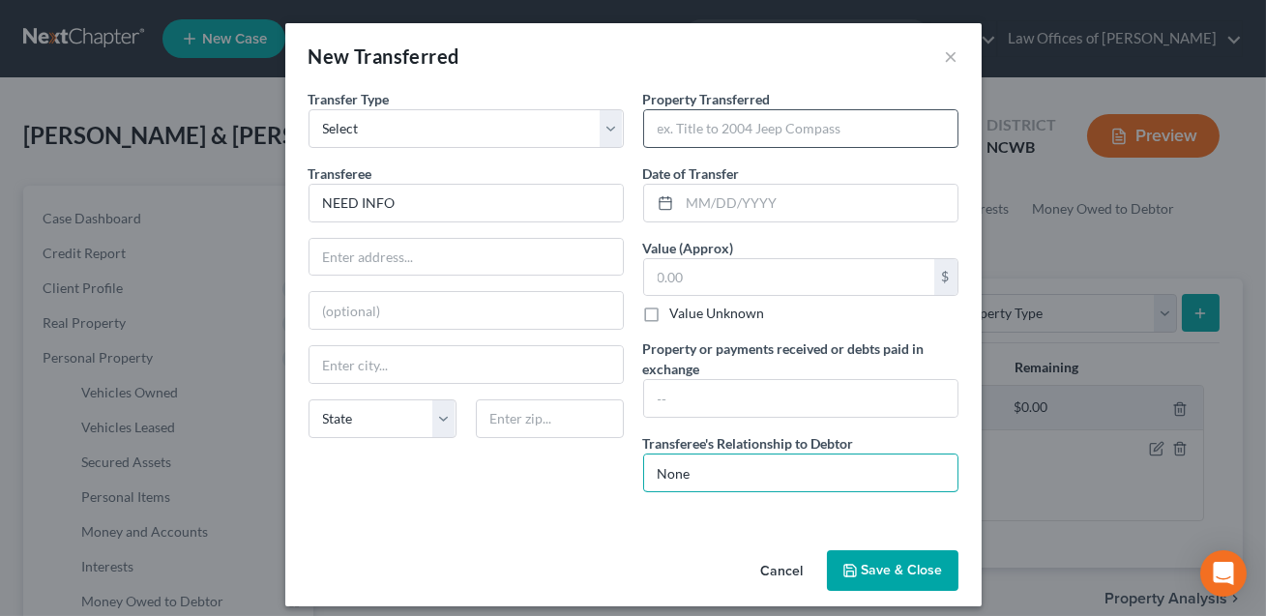
type input "None"
click at [715, 130] on input "text" at bounding box center [800, 128] width 313 height 37
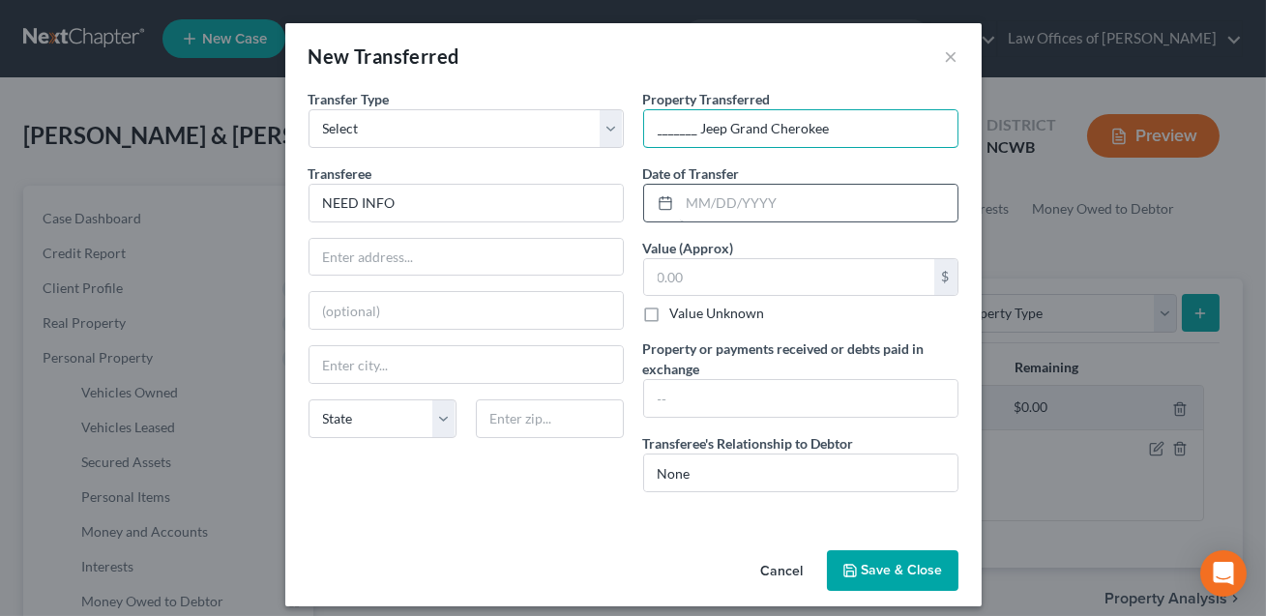
type input "_______ Jeep Grand Cherokee"
click at [730, 199] on input "text" at bounding box center [819, 203] width 278 height 37
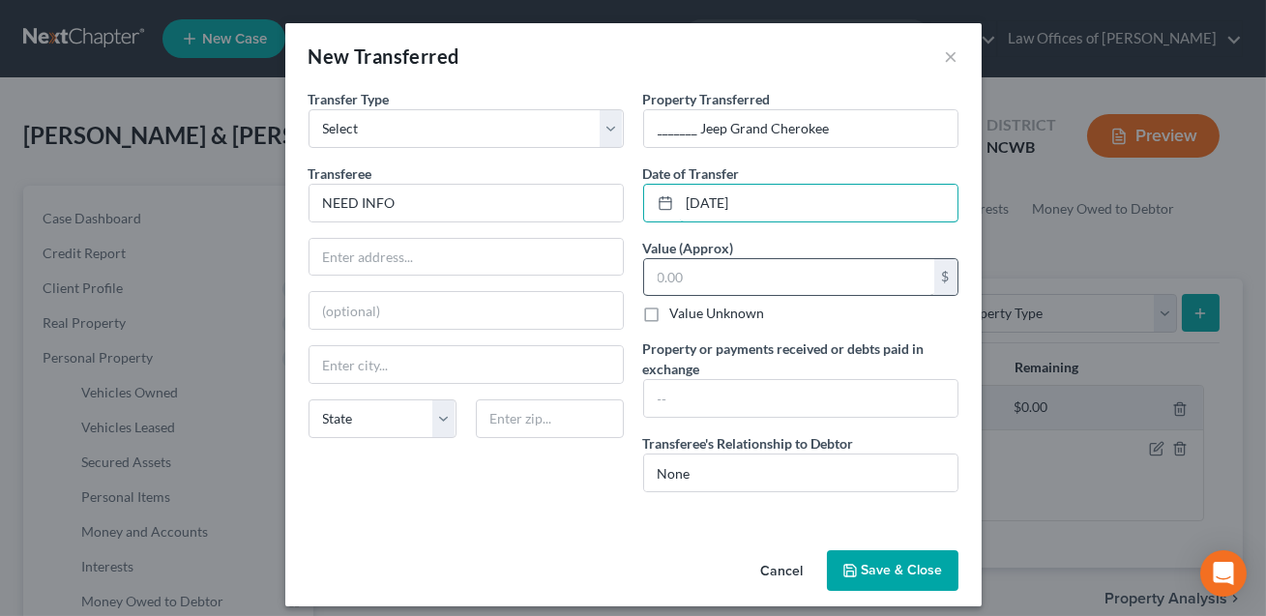
type input "[DATE]"
click at [739, 282] on input "text" at bounding box center [789, 277] width 290 height 37
type input "8,000.00"
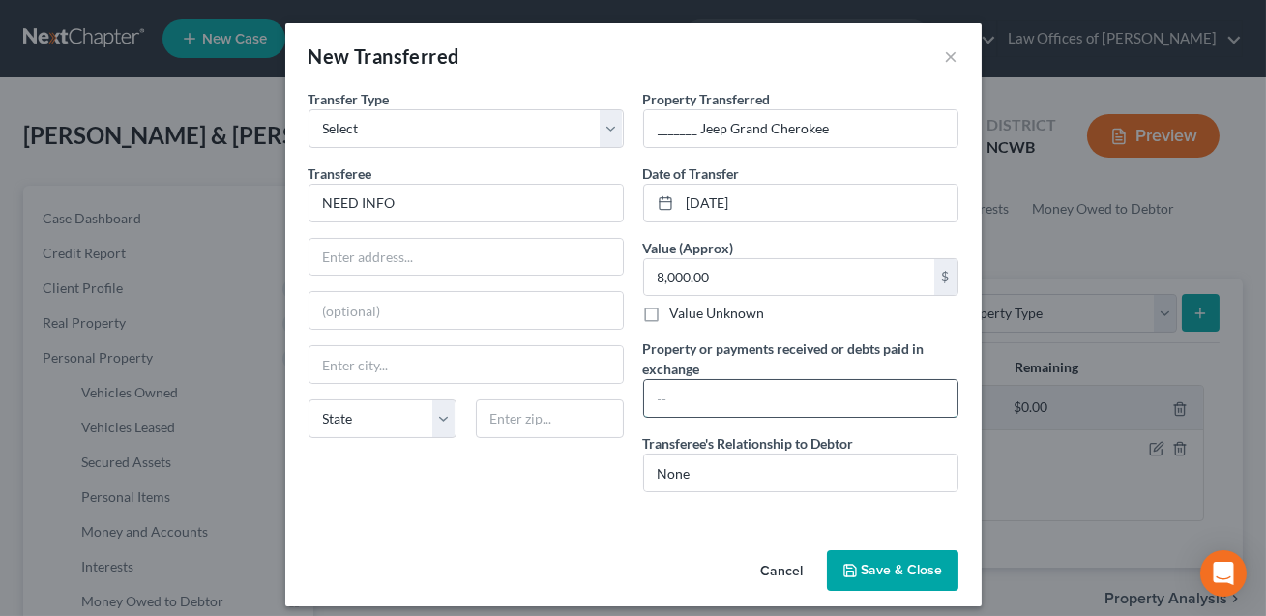
click at [689, 394] on input "text" at bounding box center [800, 398] width 313 height 37
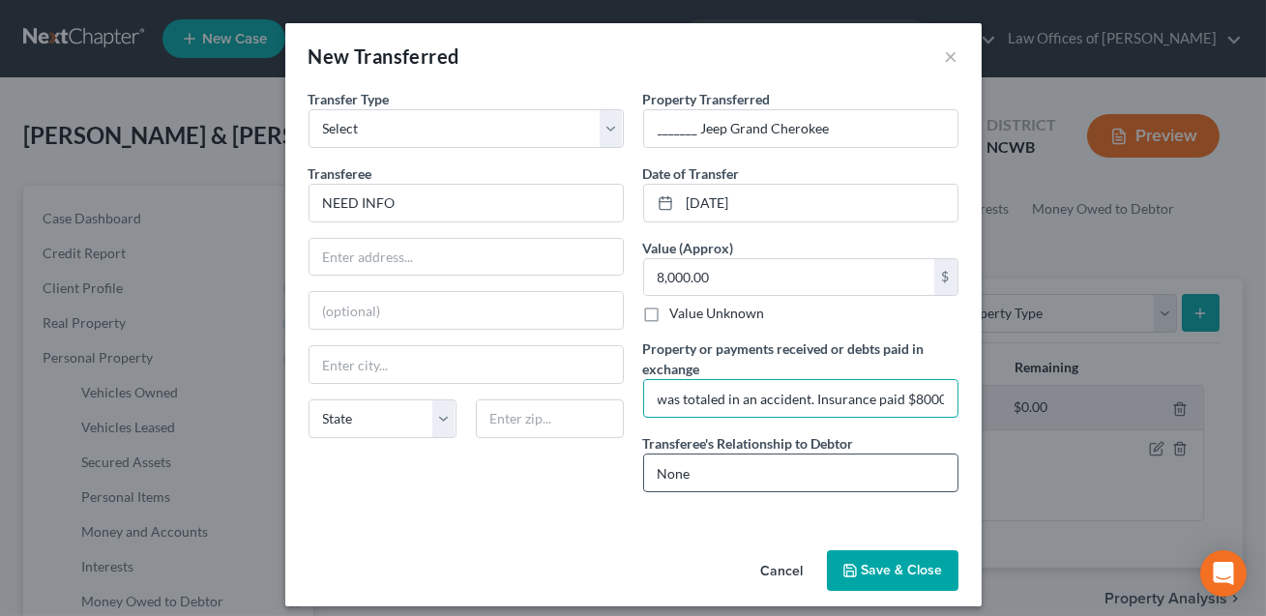
type input "Car was totaled in an accident. Insurance paid $8000."
click at [709, 466] on input "None" at bounding box center [800, 473] width 313 height 37
drag, startPoint x: 692, startPoint y: 473, endPoint x: 660, endPoint y: 470, distance: 33.0
click at [660, 470] on input "None" at bounding box center [800, 473] width 313 height 37
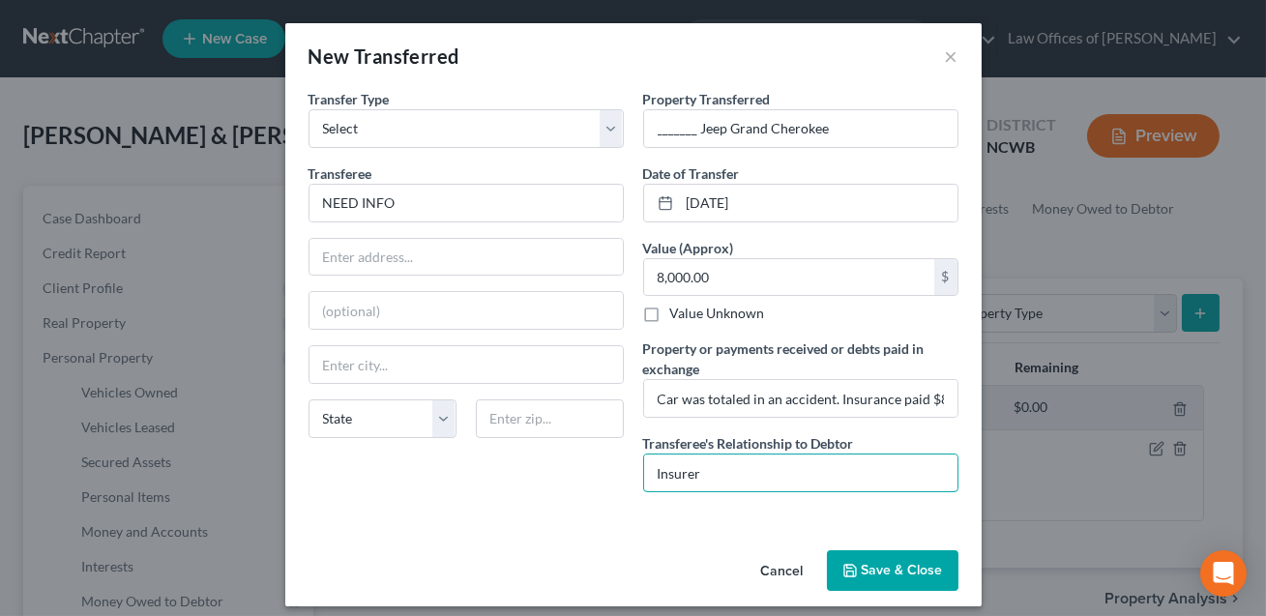
type input "Insurer"
click at [901, 571] on button "Save & Close" at bounding box center [893, 570] width 132 height 41
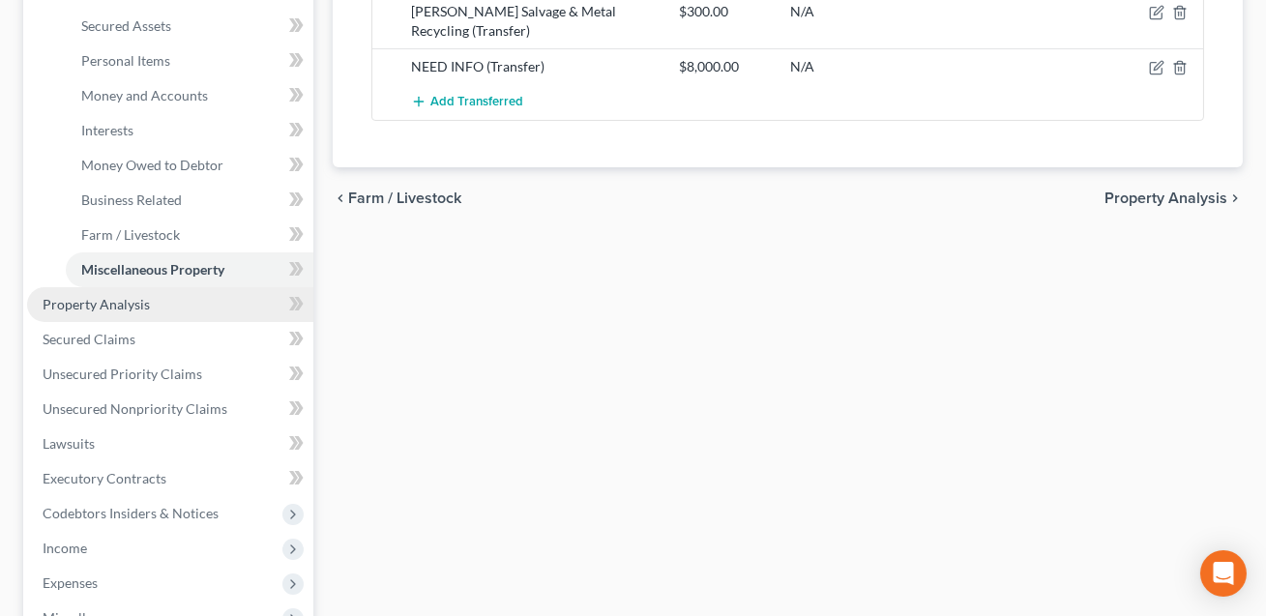
scroll to position [757, 0]
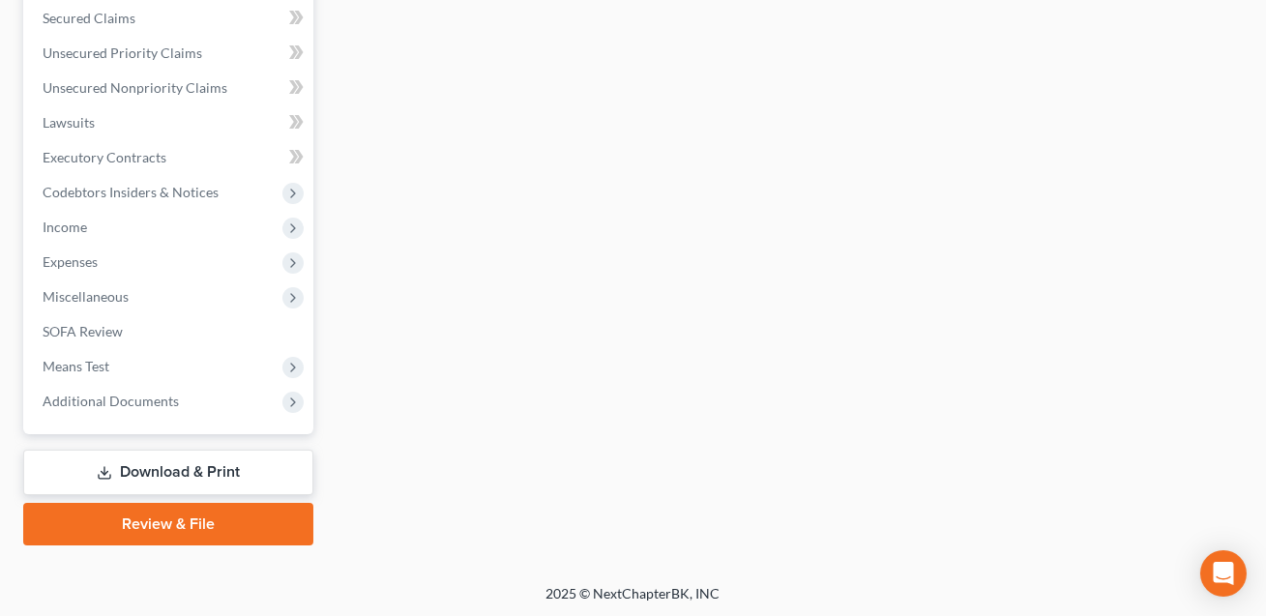
click at [173, 470] on link "Download & Print" at bounding box center [168, 472] width 290 height 45
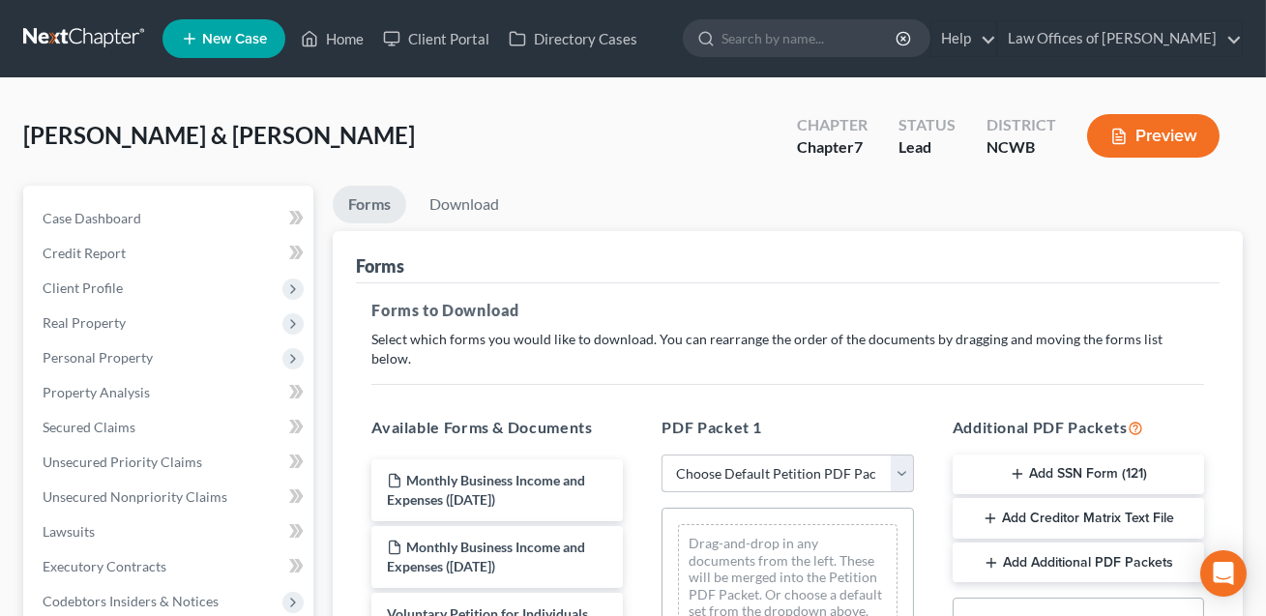
click at [742, 455] on select "Choose Default Petition PDF Packet Complete Bankruptcy Petition (all forms and …" at bounding box center [787, 474] width 251 height 39
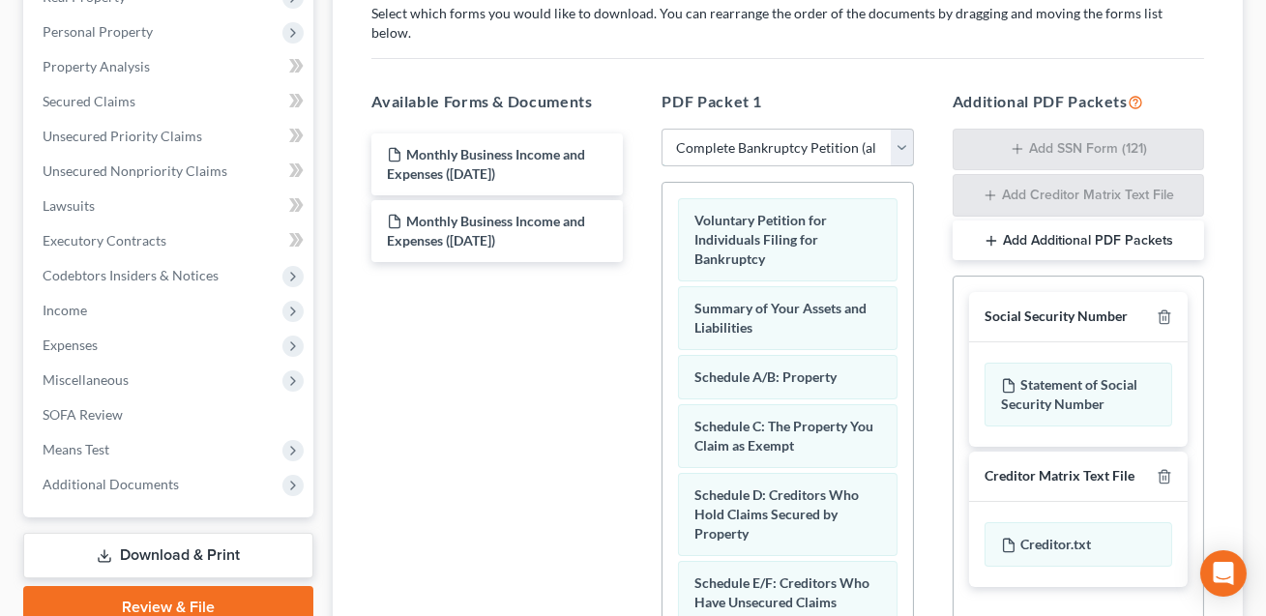
scroll to position [510, 0]
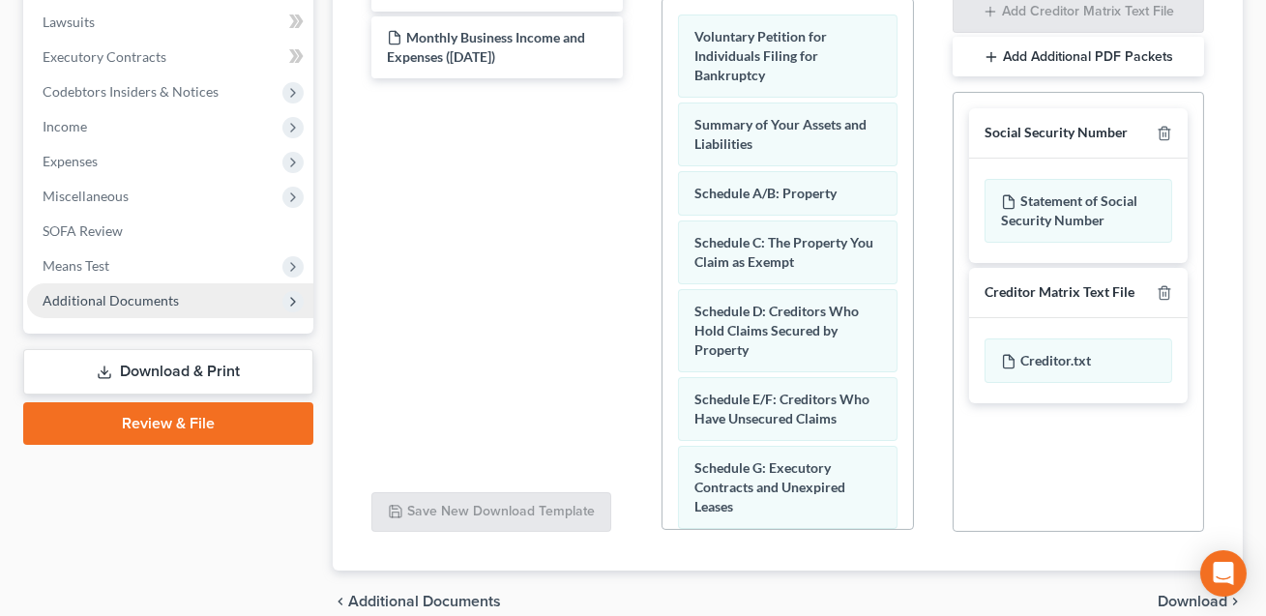
click at [109, 297] on span "Additional Documents" at bounding box center [111, 300] width 136 height 16
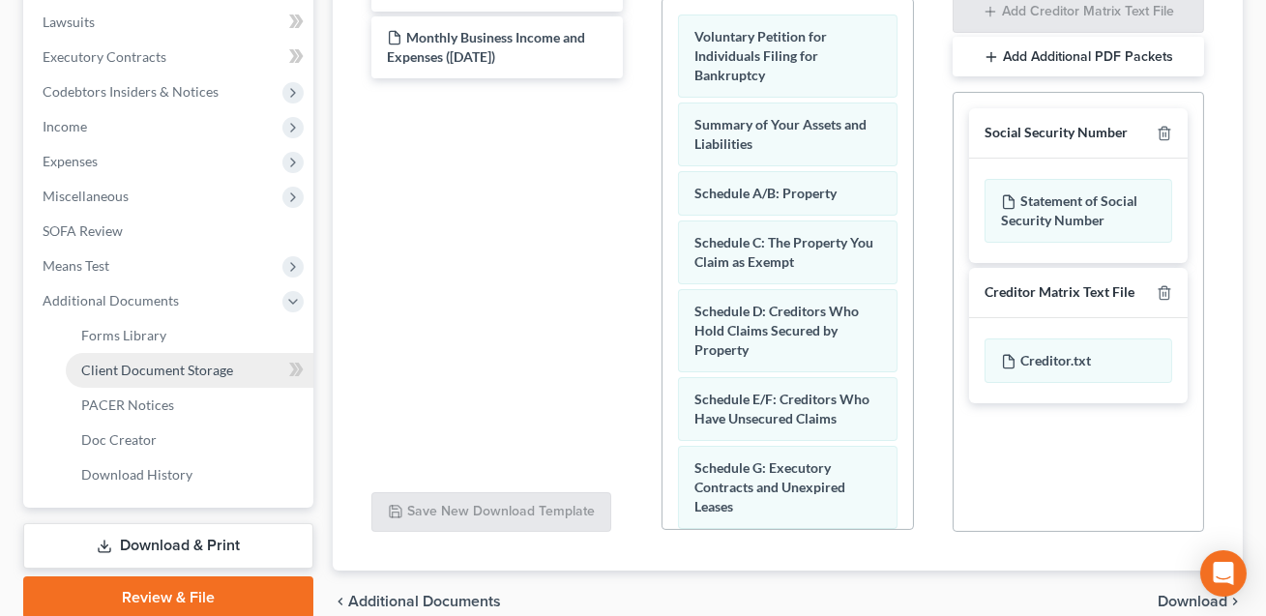
click at [138, 366] on span "Client Document Storage" at bounding box center [157, 370] width 152 height 16
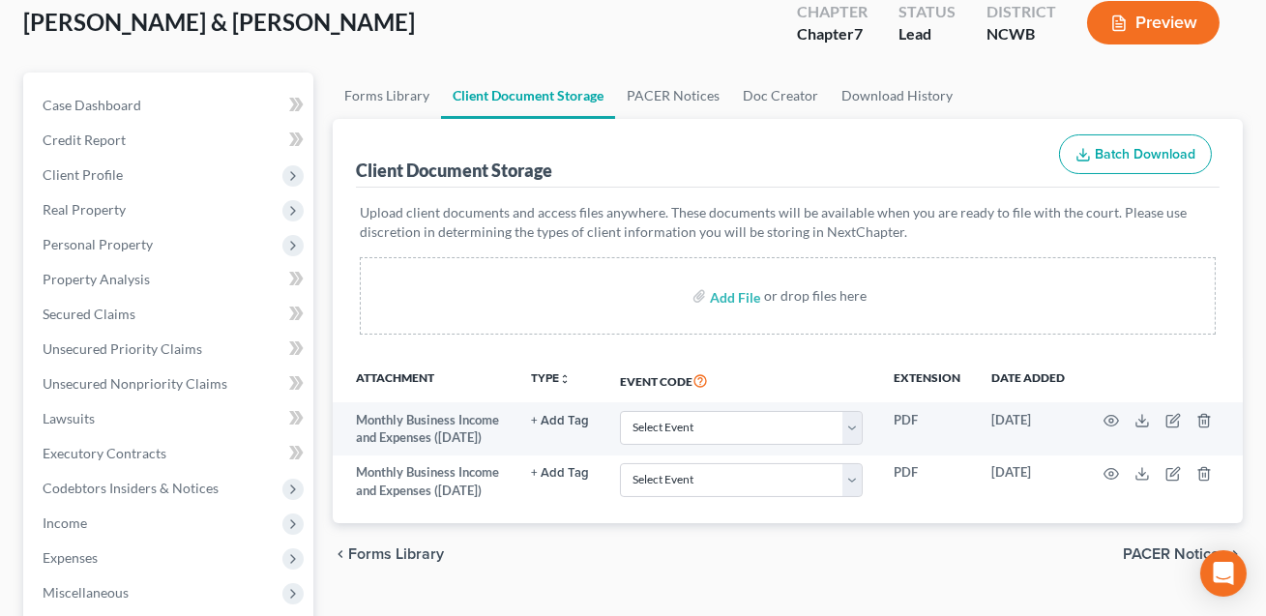
scroll to position [155, 0]
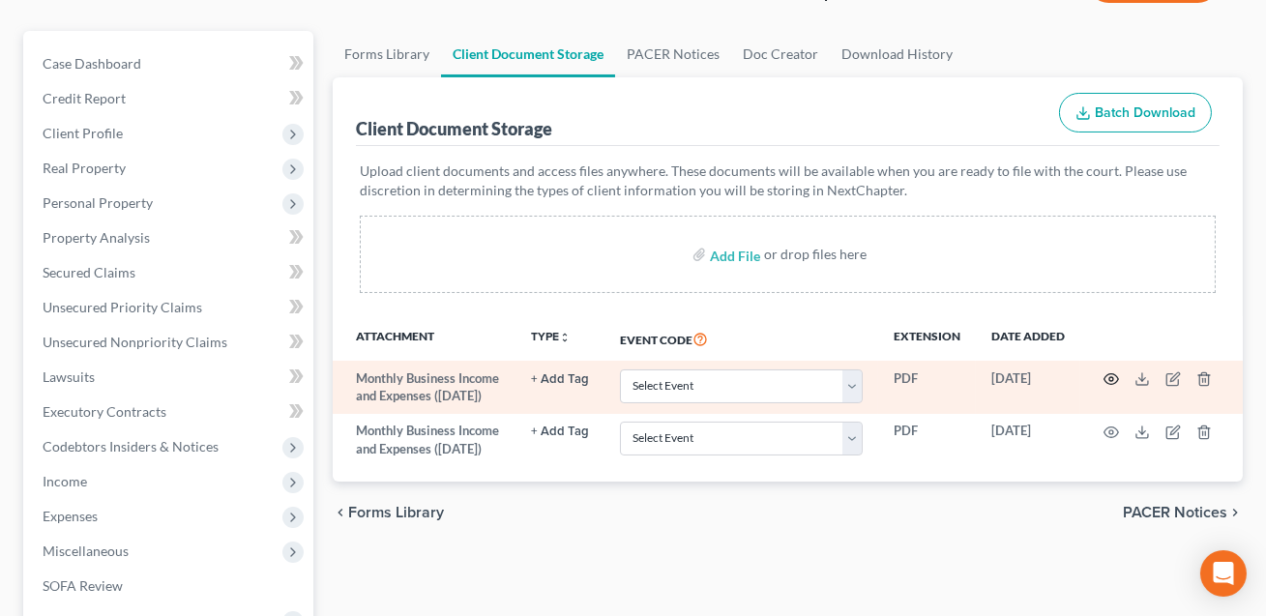
click at [1107, 376] on icon "button" at bounding box center [1111, 378] width 15 height 15
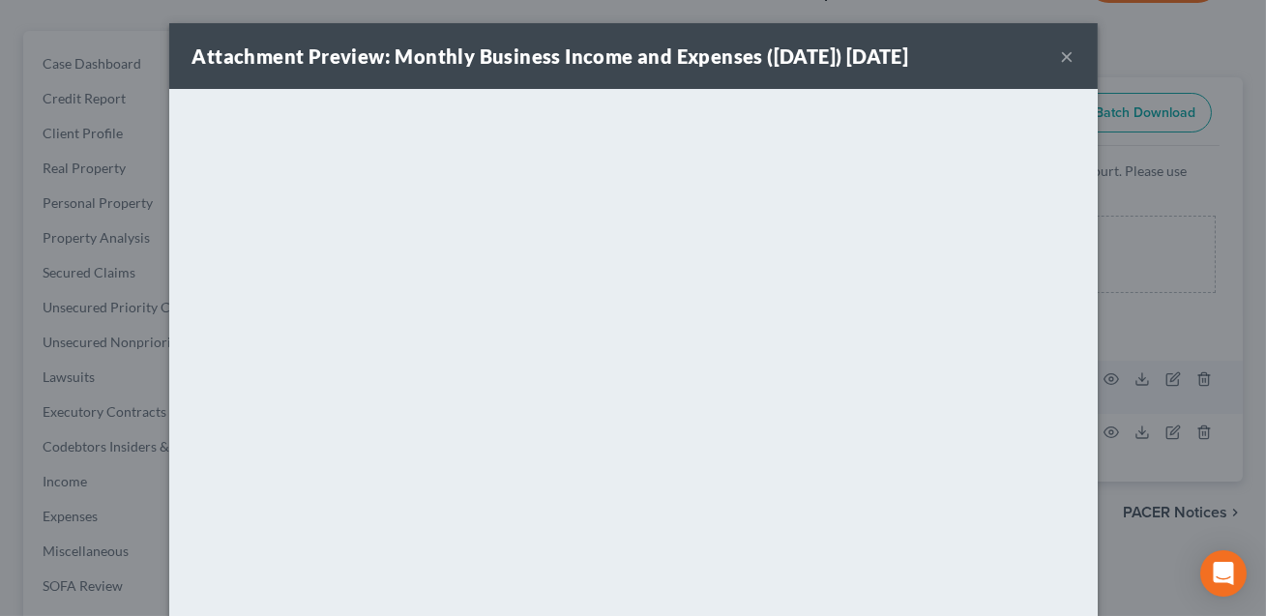
click at [1069, 60] on button "×" at bounding box center [1068, 55] width 14 height 23
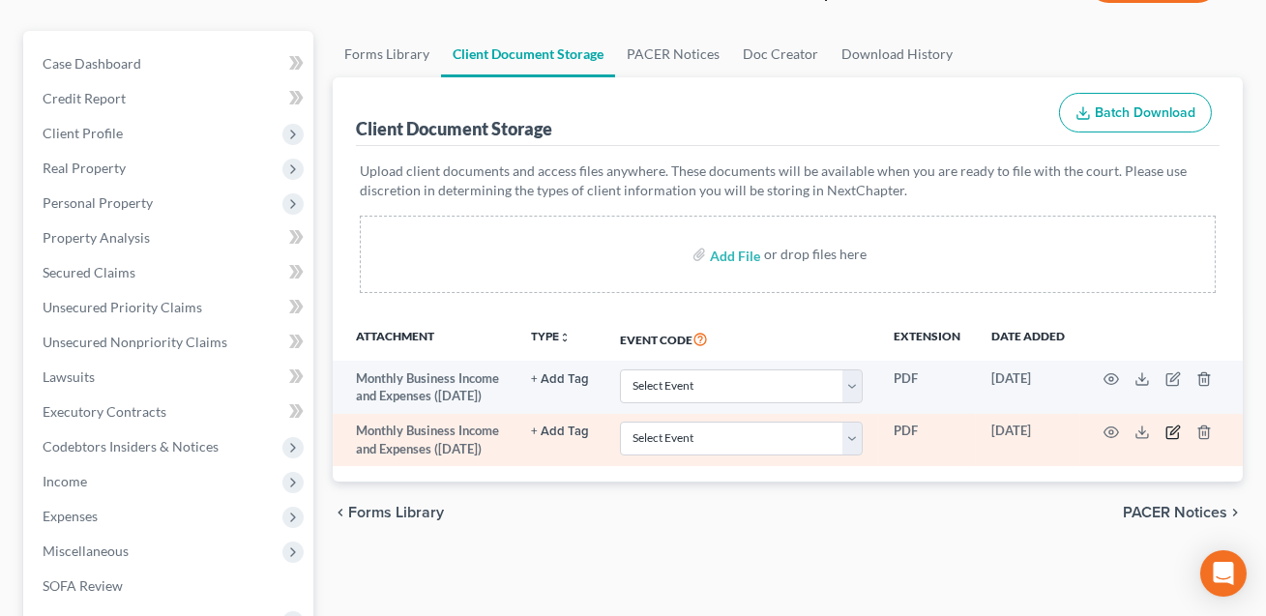
click at [1174, 440] on icon "button" at bounding box center [1172, 432] width 15 height 15
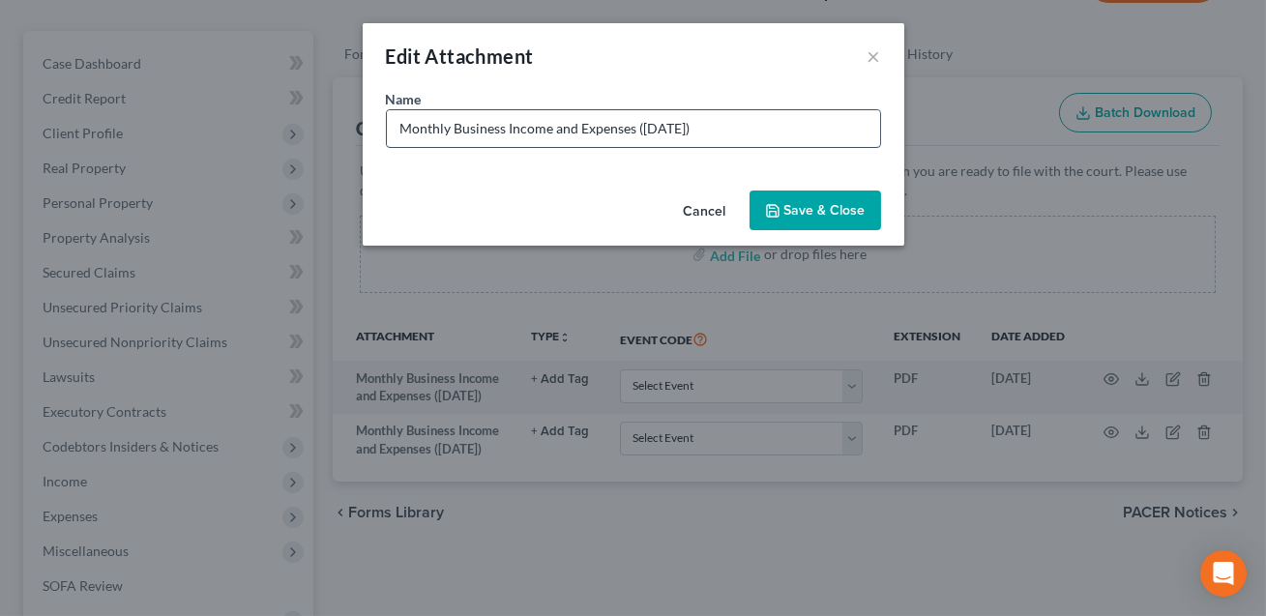
click at [727, 126] on input "Monthly Business Income and Expenses ([DATE])" at bounding box center [633, 128] width 493 height 37
click at [831, 221] on button "Save & Close" at bounding box center [816, 211] width 132 height 41
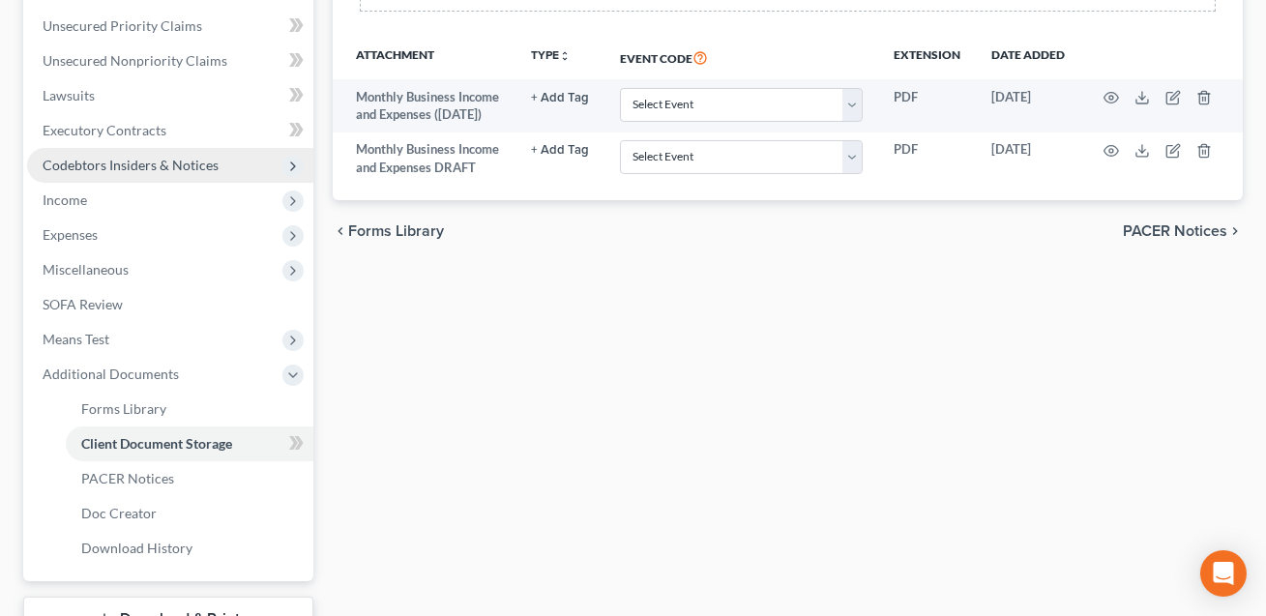
scroll to position [583, 0]
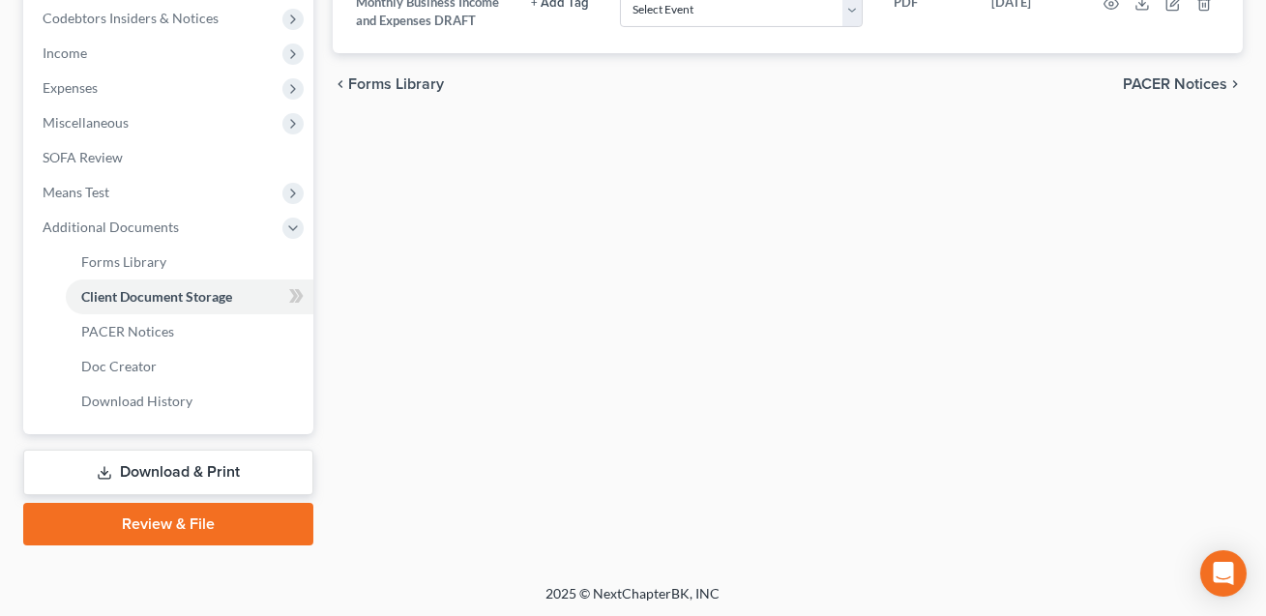
click at [171, 461] on link "Download & Print" at bounding box center [168, 472] width 290 height 45
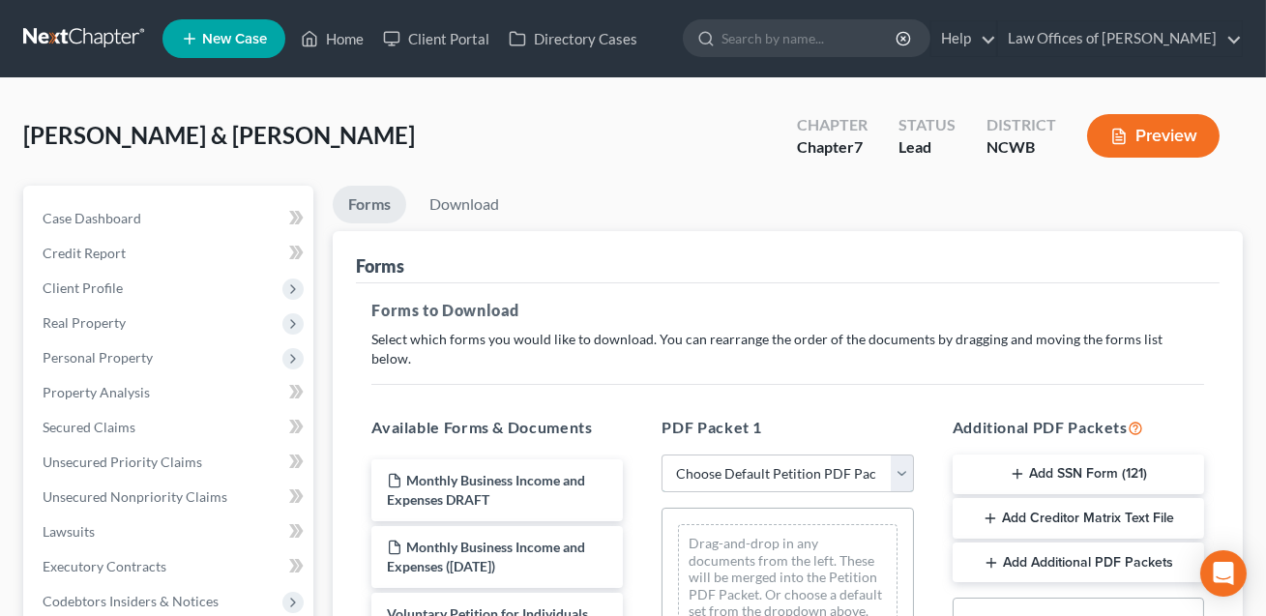
click at [763, 460] on select "Choose Default Petition PDF Packet Complete Bankruptcy Petition (all forms and …" at bounding box center [787, 474] width 251 height 39
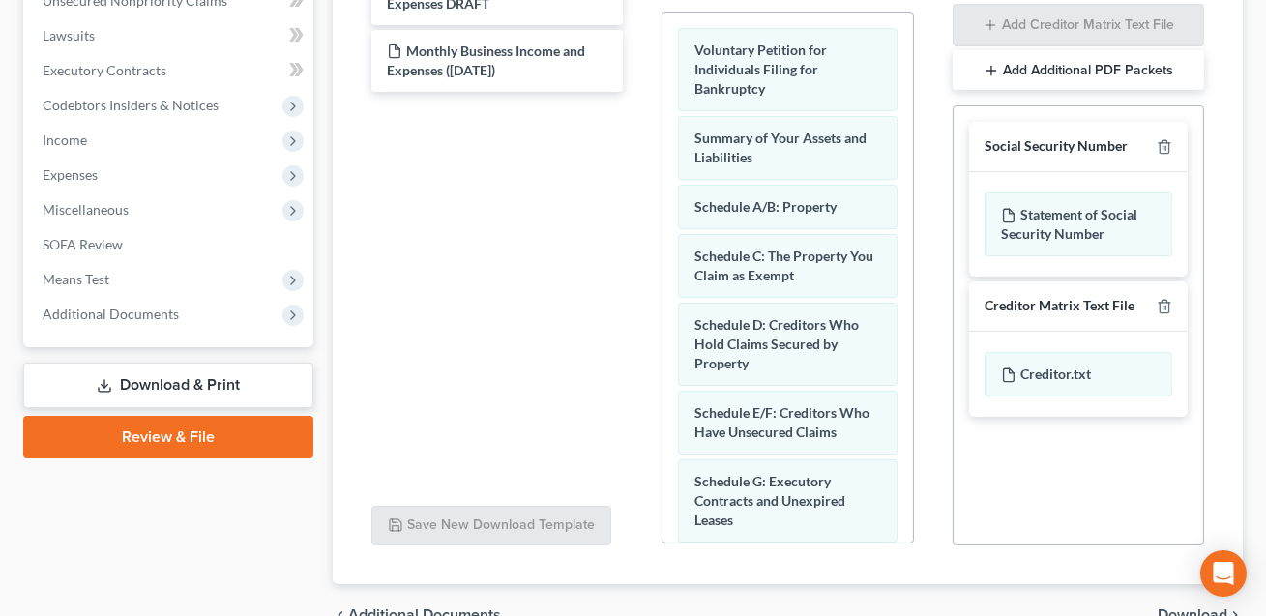
scroll to position [516, 0]
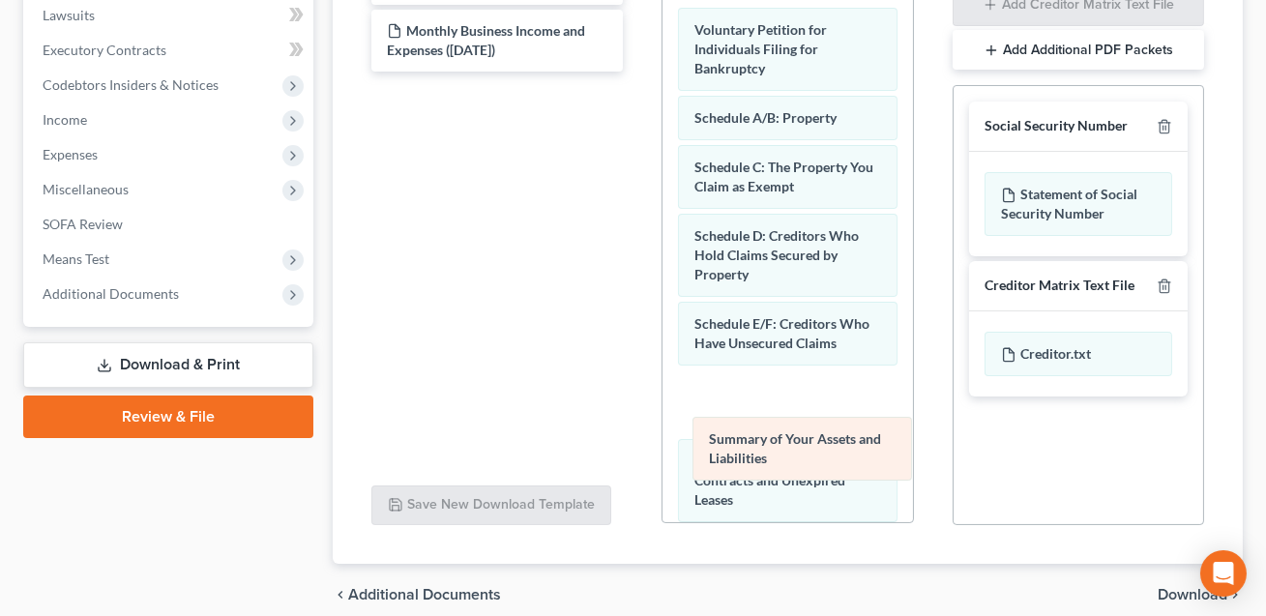
drag, startPoint x: 748, startPoint y: 108, endPoint x: 762, endPoint y: 464, distance: 356.2
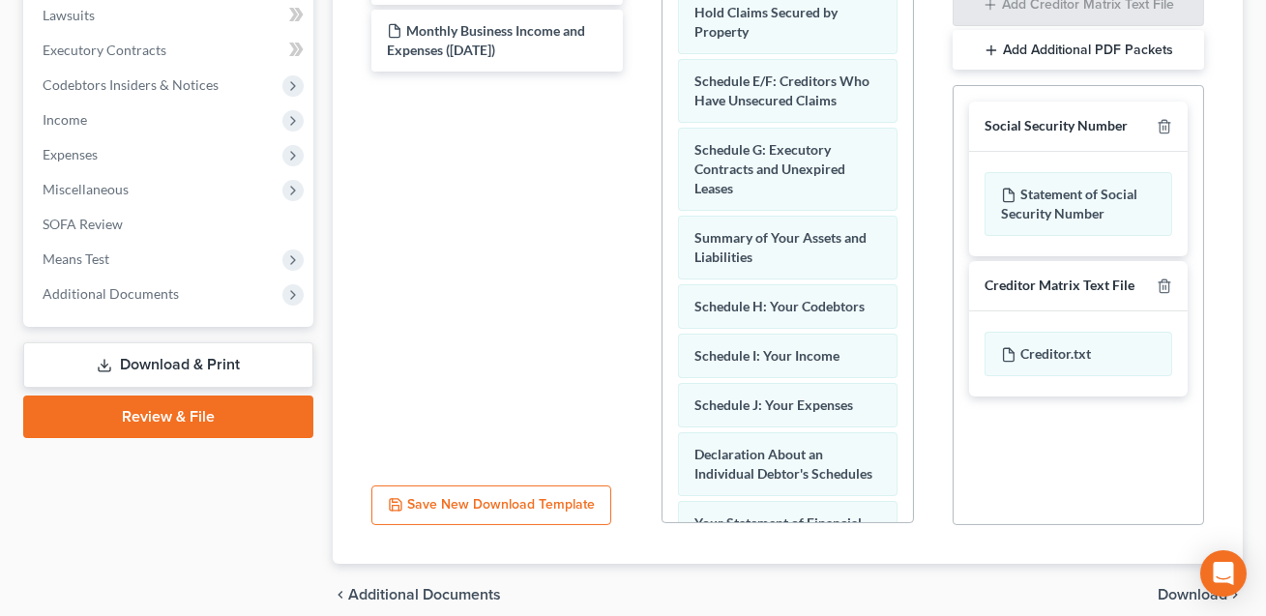
scroll to position [293, 0]
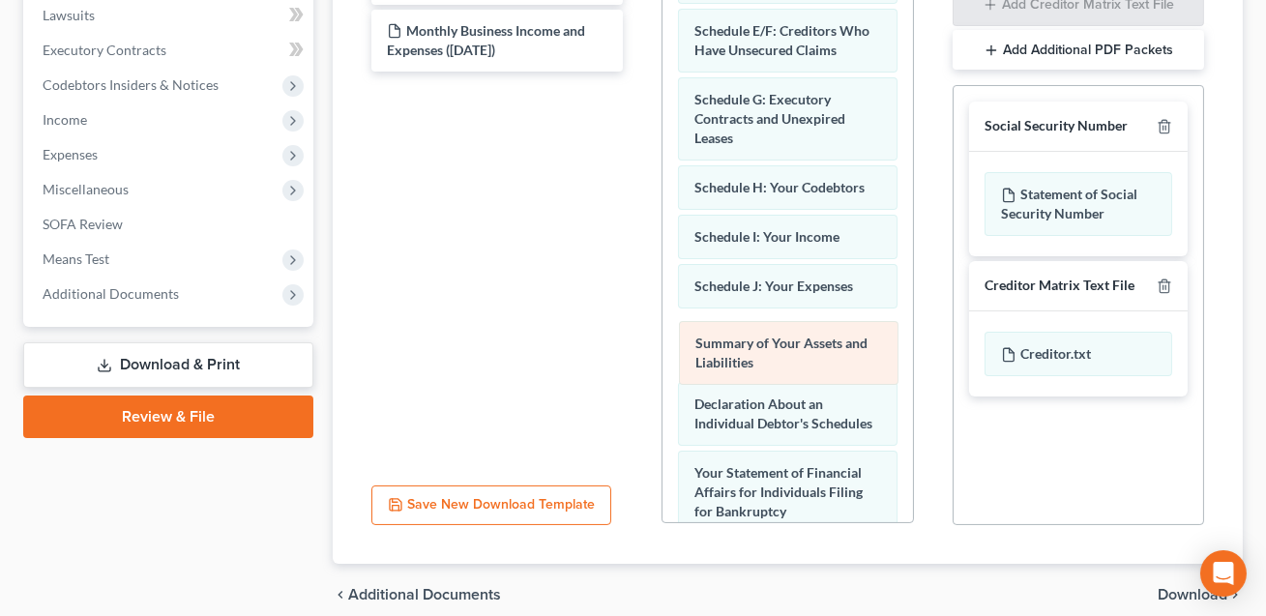
drag, startPoint x: 736, startPoint y: 164, endPoint x: 737, endPoint y: 343, distance: 178.9
click at [737, 343] on div "Summary of Your Assets and Liabilities Voluntary Petition for Individuals Filin…" at bounding box center [787, 395] width 250 height 1392
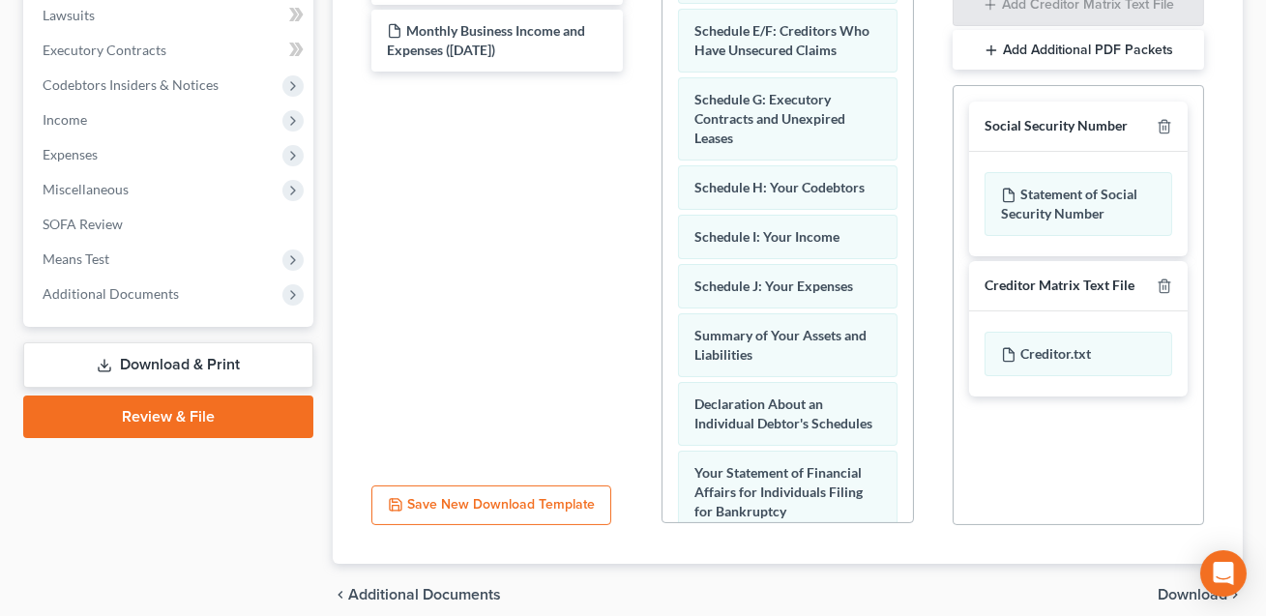
scroll to position [402, 0]
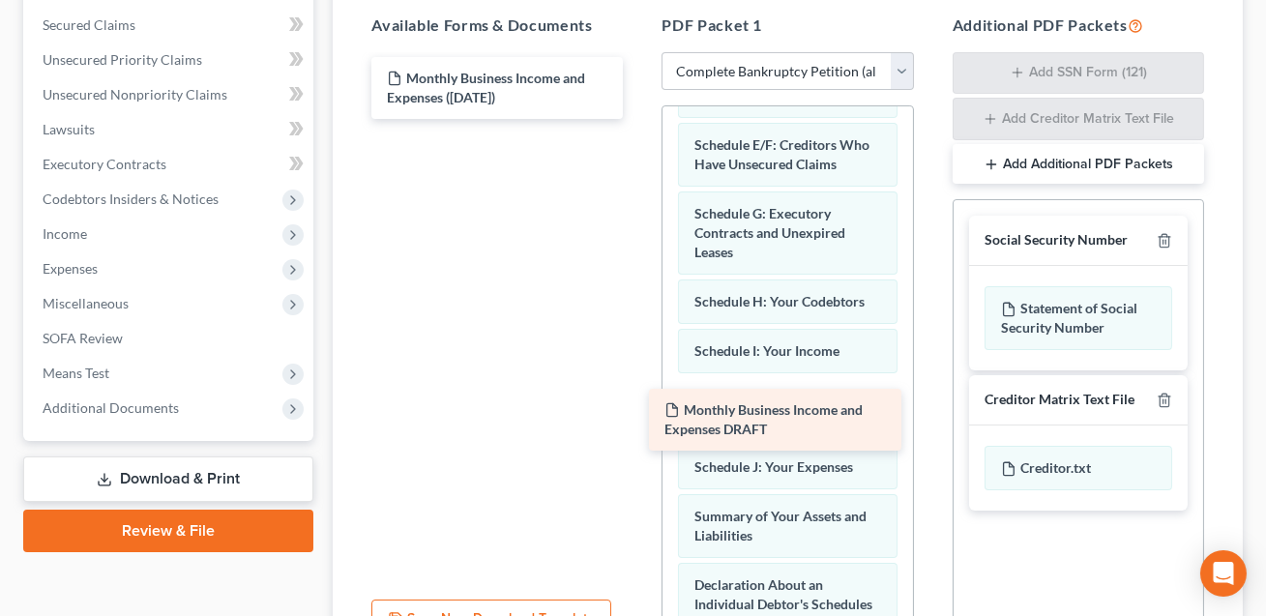
drag, startPoint x: 451, startPoint y: 65, endPoint x: 728, endPoint y: 418, distance: 449.1
click at [638, 119] on div "Monthly Business Income and Expenses DRAFT Monthly Business Income and Expenses…" at bounding box center [497, 88] width 282 height 62
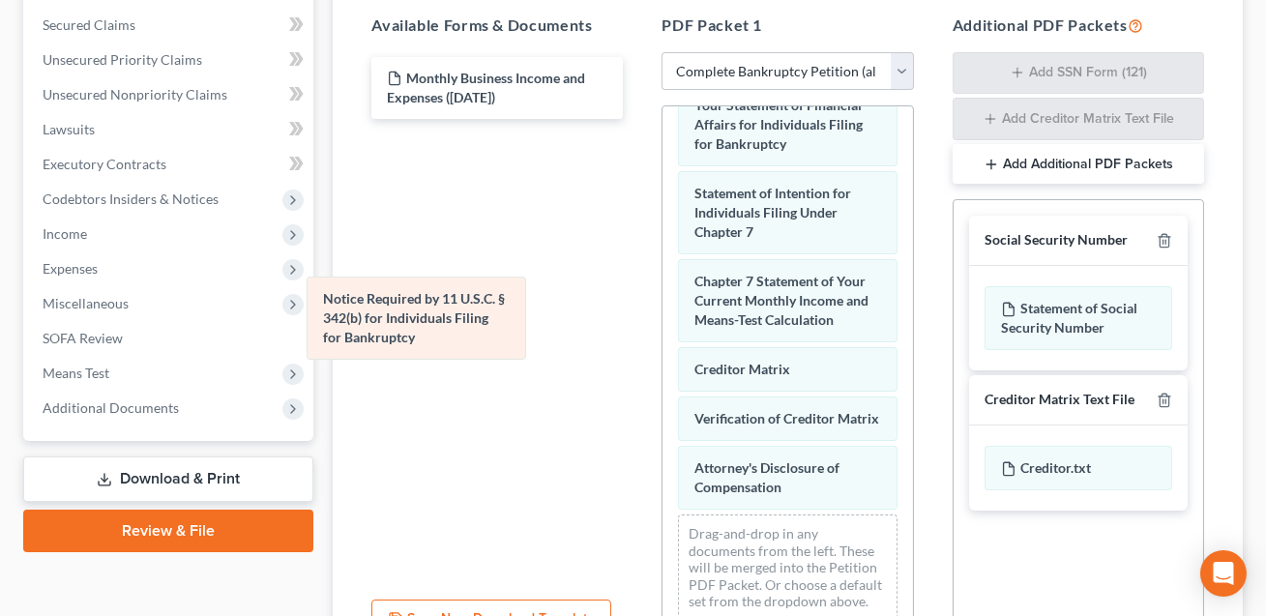
scroll to position [839, 0]
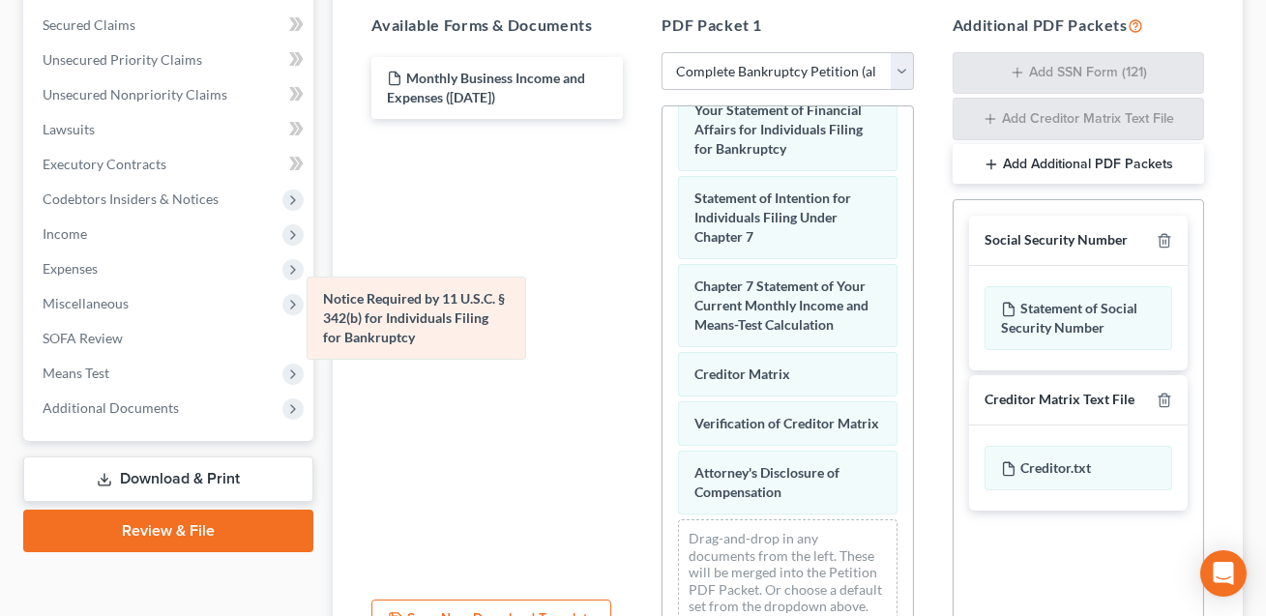
drag, startPoint x: 743, startPoint y: 388, endPoint x: 353, endPoint y: 291, distance: 401.6
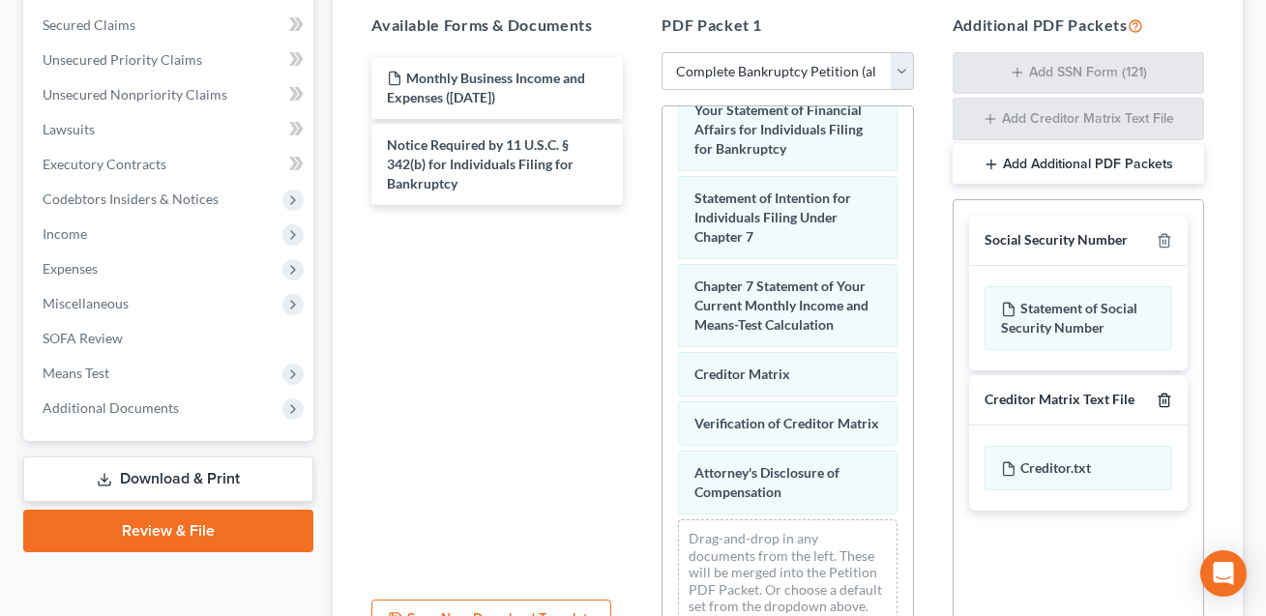
click at [1163, 399] on line "button" at bounding box center [1163, 401] width 0 height 4
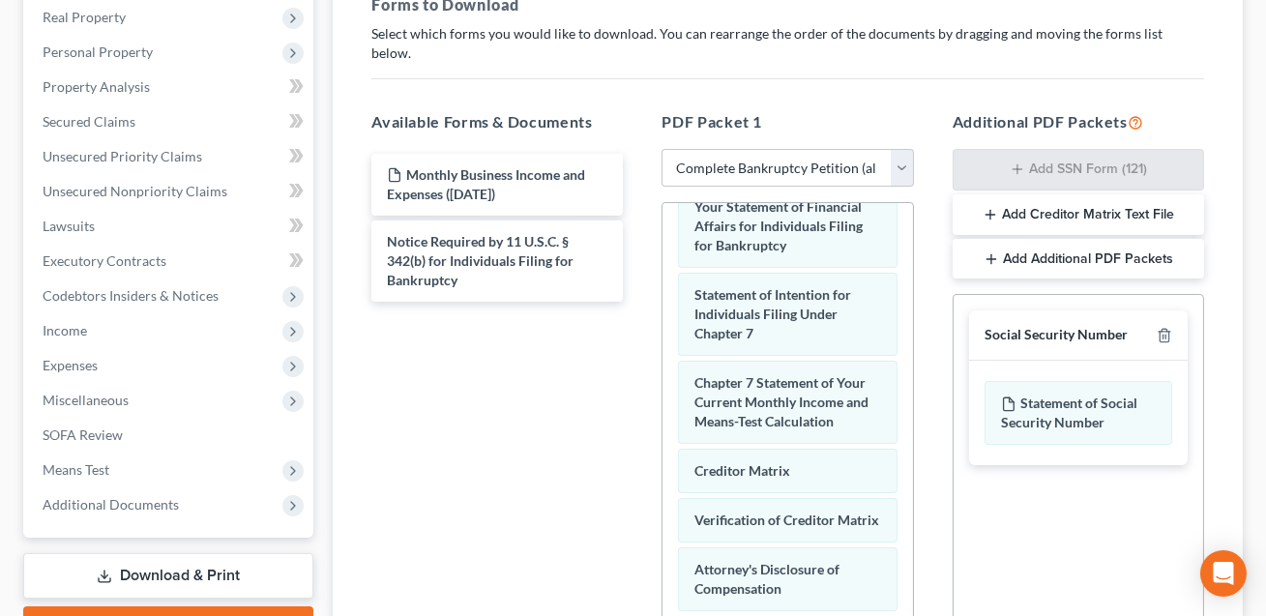
scroll to position [576, 0]
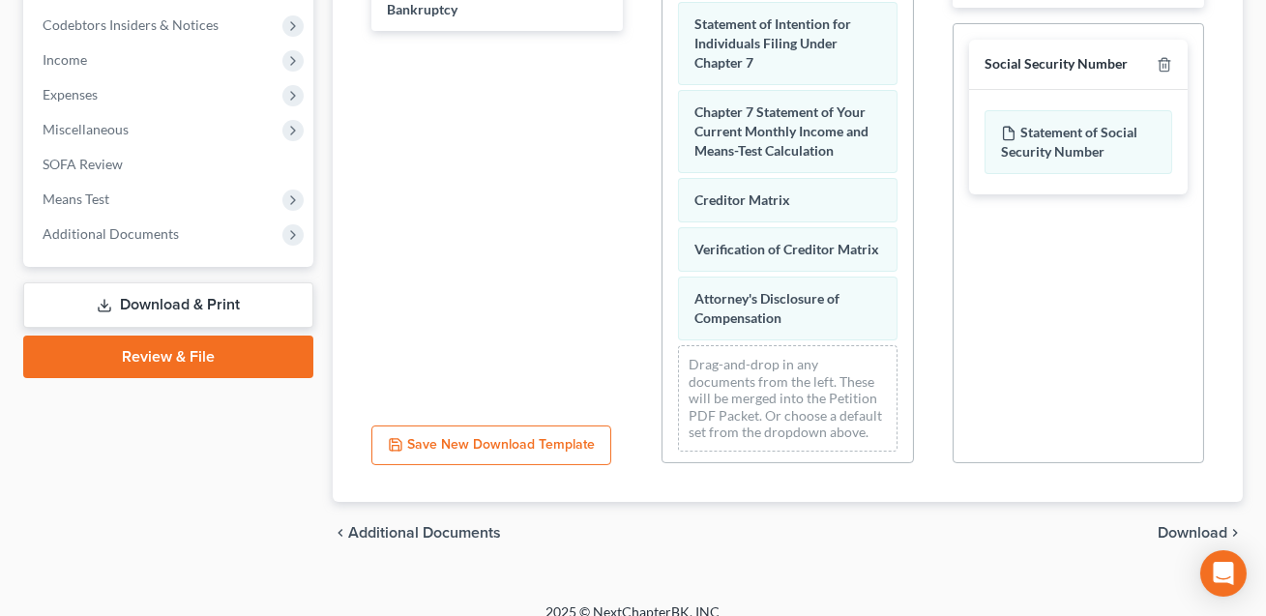
click at [1160, 525] on span "Download" at bounding box center [1193, 532] width 70 height 15
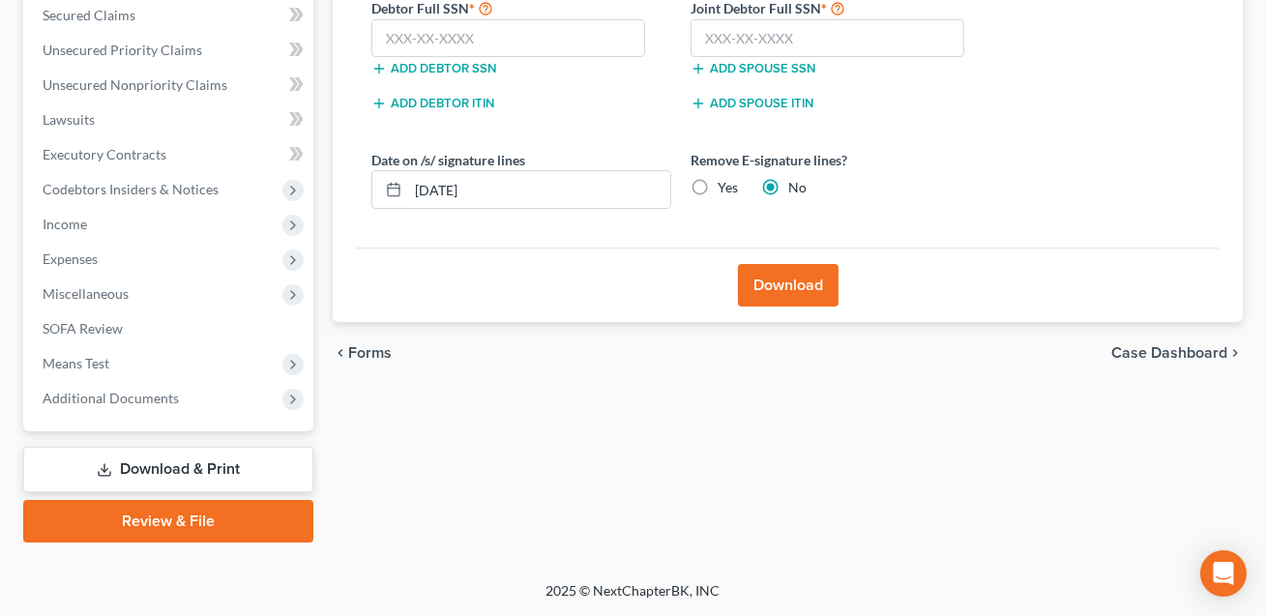
scroll to position [409, 0]
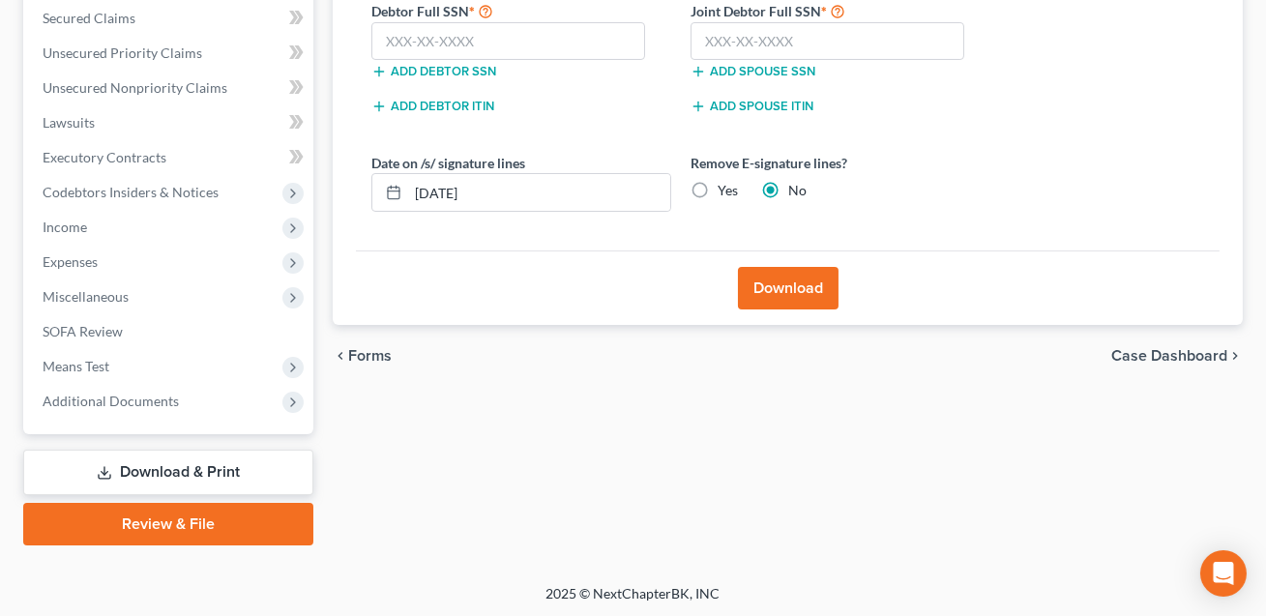
click at [718, 192] on label "Yes" at bounding box center [728, 190] width 20 height 19
click at [725, 192] on input "Yes" at bounding box center [731, 187] width 13 height 13
drag, startPoint x: 498, startPoint y: 191, endPoint x: 408, endPoint y: 187, distance: 90.1
click at [408, 187] on input "[DATE]" at bounding box center [539, 192] width 262 height 37
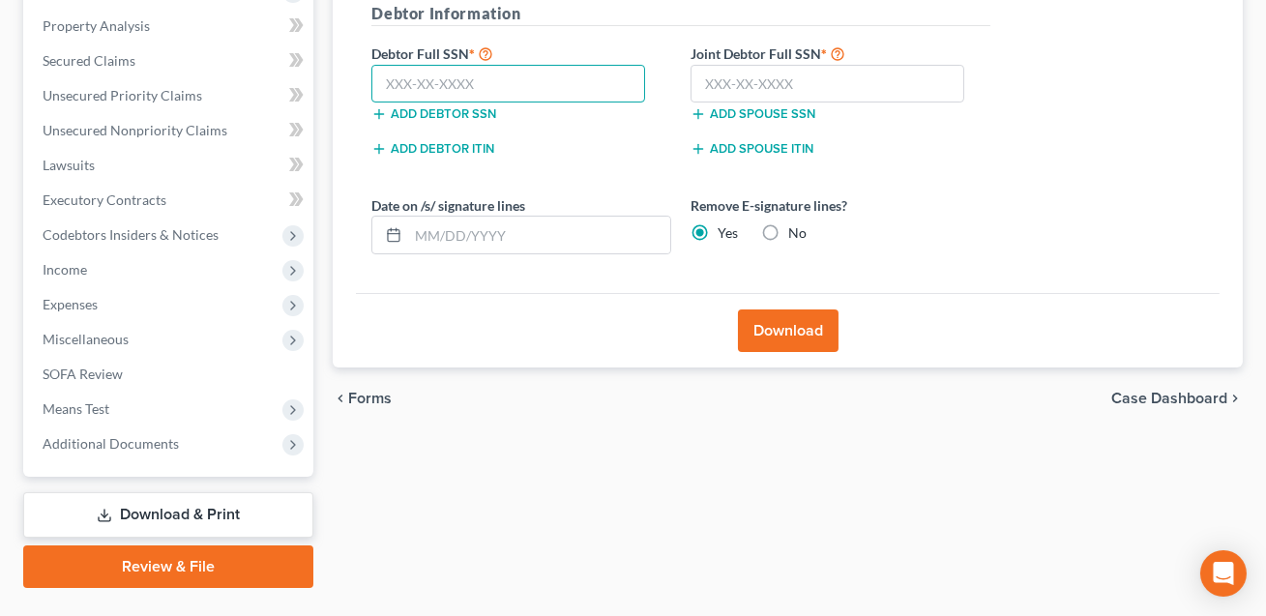
click at [444, 80] on input "text" at bounding box center [508, 84] width 274 height 39
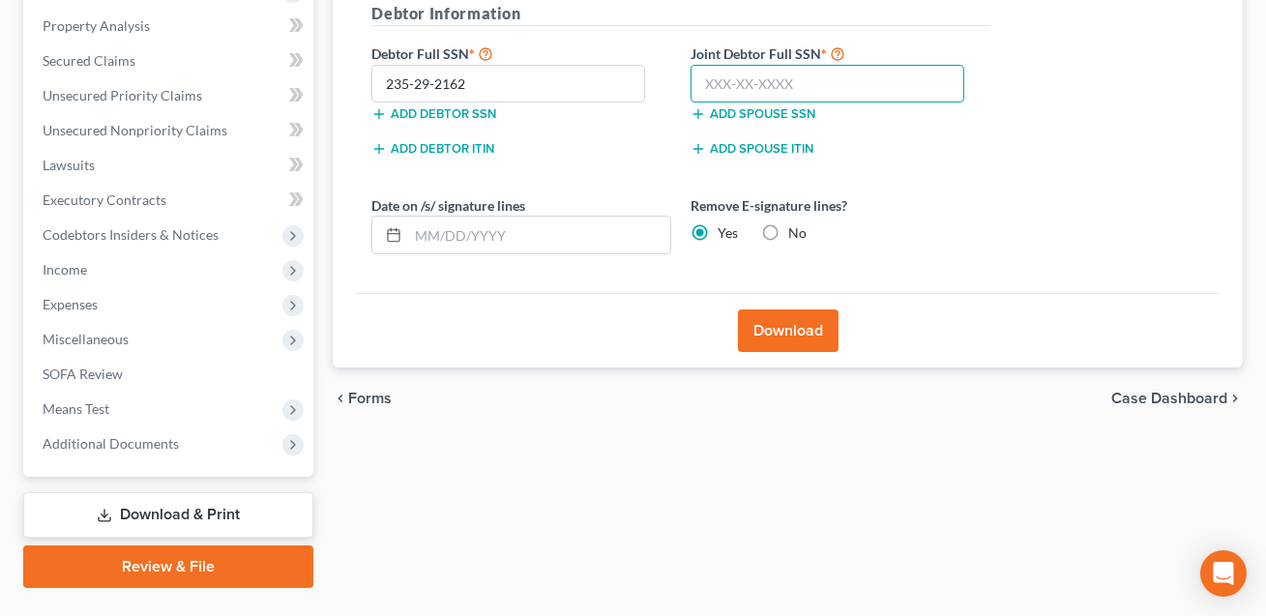
click at [737, 79] on input "text" at bounding box center [828, 84] width 274 height 39
click at [775, 336] on button "Download" at bounding box center [788, 330] width 101 height 43
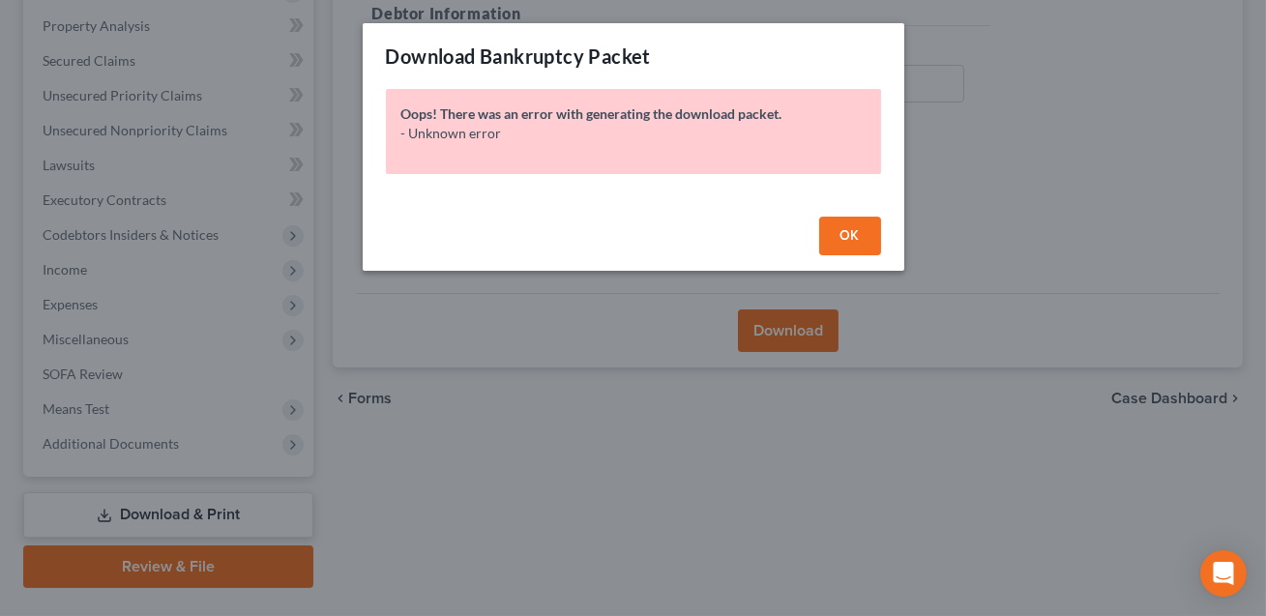
click at [858, 233] on span "OK" at bounding box center [849, 235] width 19 height 16
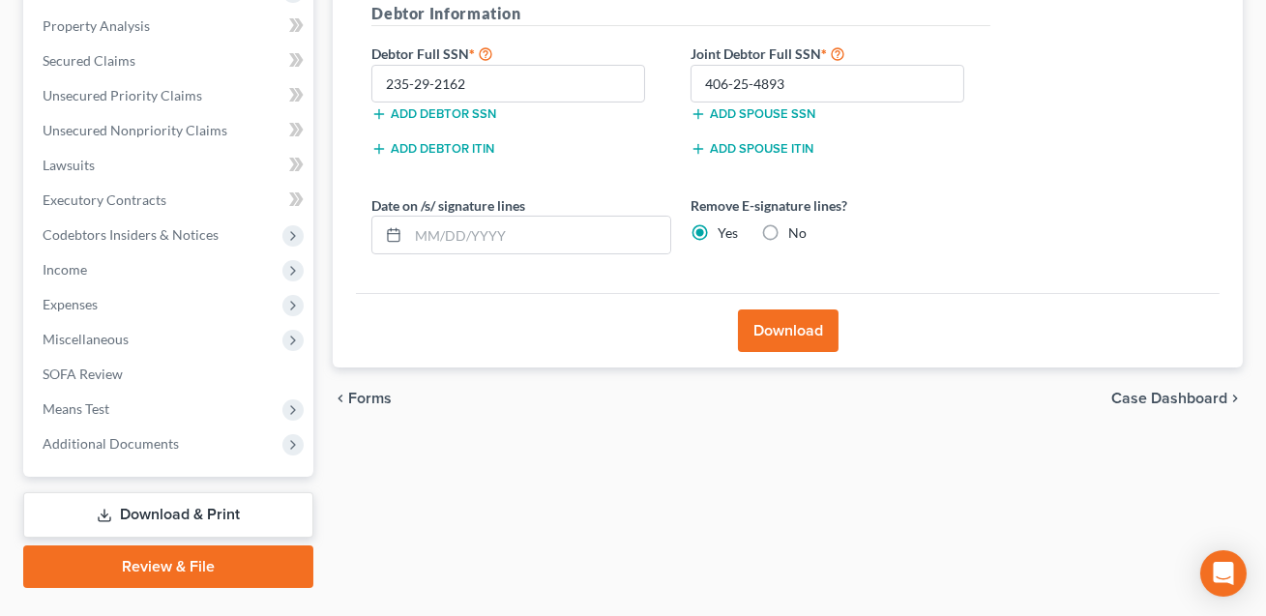
click at [783, 329] on button "Download" at bounding box center [788, 330] width 101 height 43
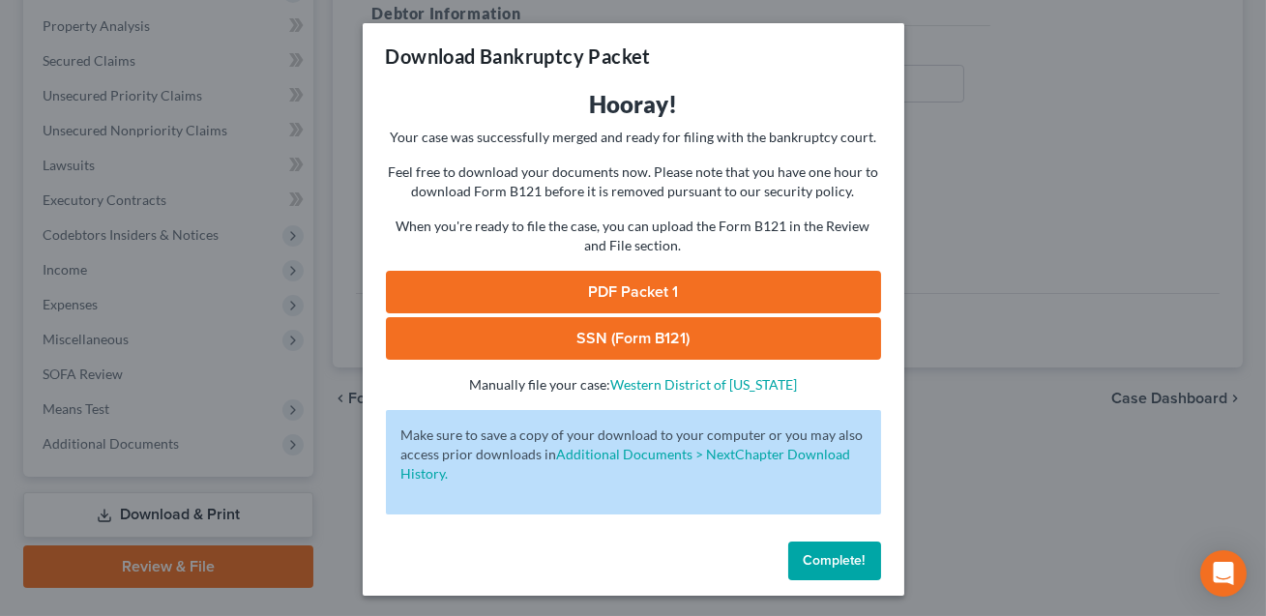
click at [783, 329] on link "SSN (Form B121)" at bounding box center [633, 338] width 495 height 43
click at [629, 289] on link "PDF Packet 1" at bounding box center [633, 292] width 495 height 43
click at [829, 554] on span "Complete!" at bounding box center [835, 560] width 62 height 16
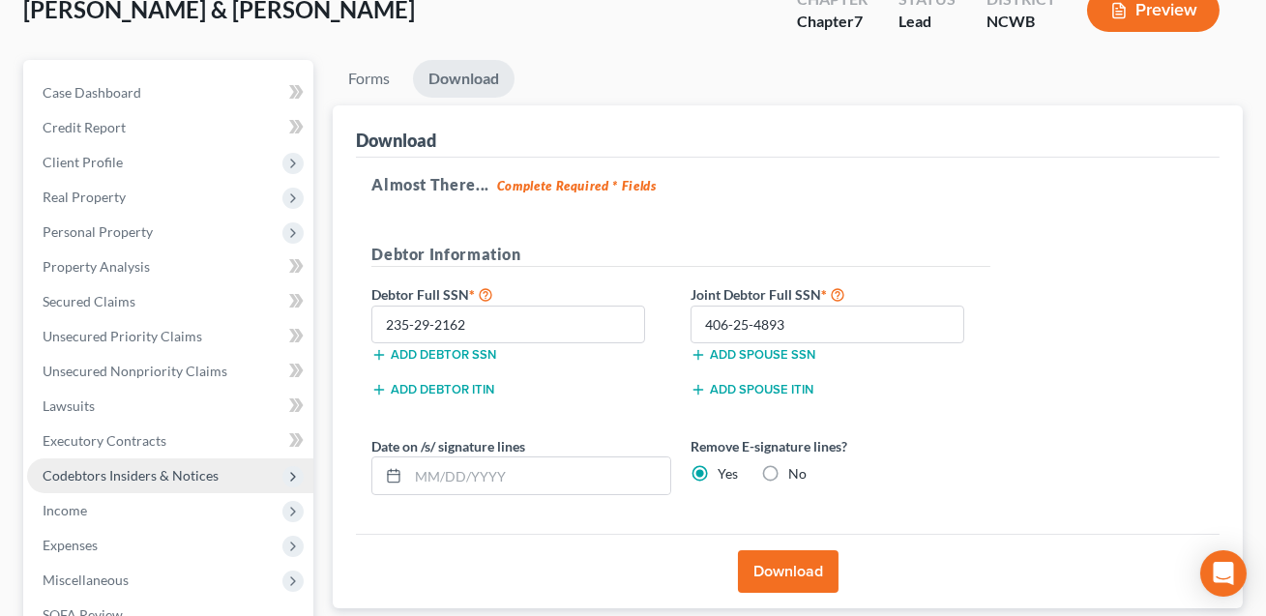
scroll to position [0, 0]
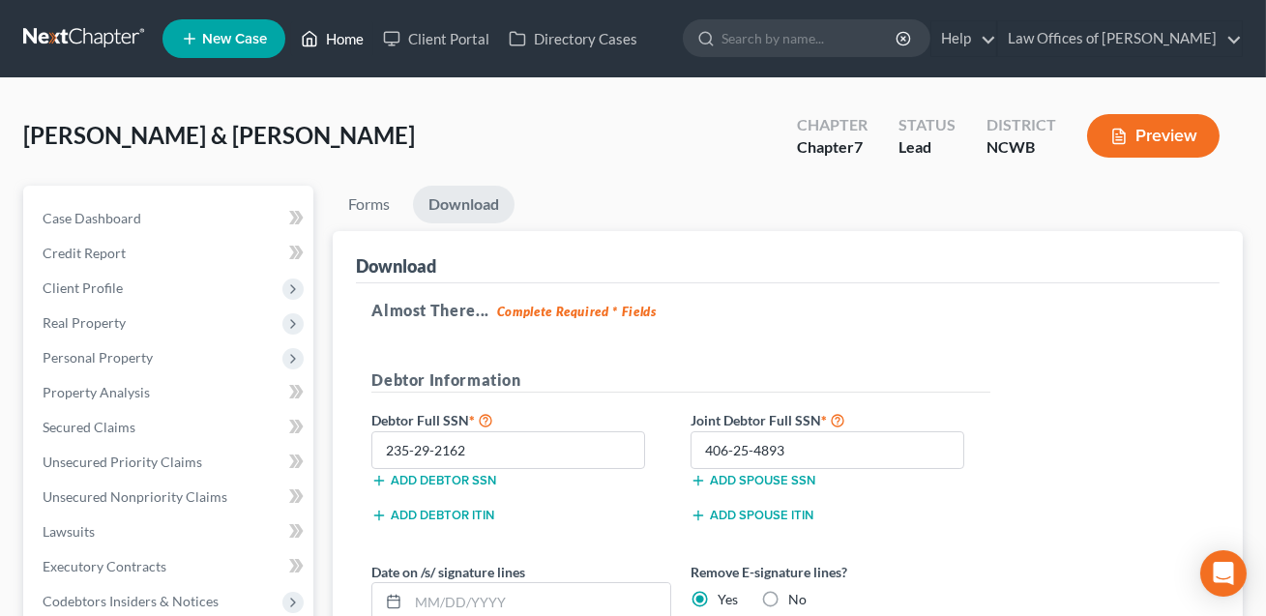
click at [341, 41] on link "Home" at bounding box center [332, 38] width 82 height 35
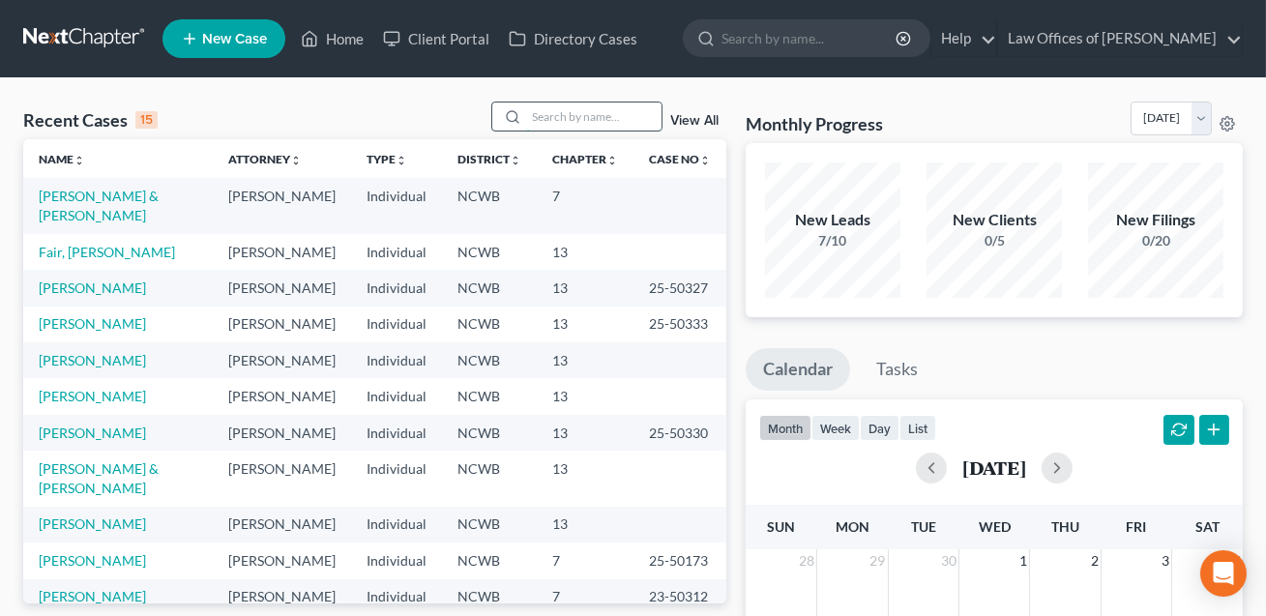
click at [526, 119] on input "search" at bounding box center [593, 117] width 135 height 28
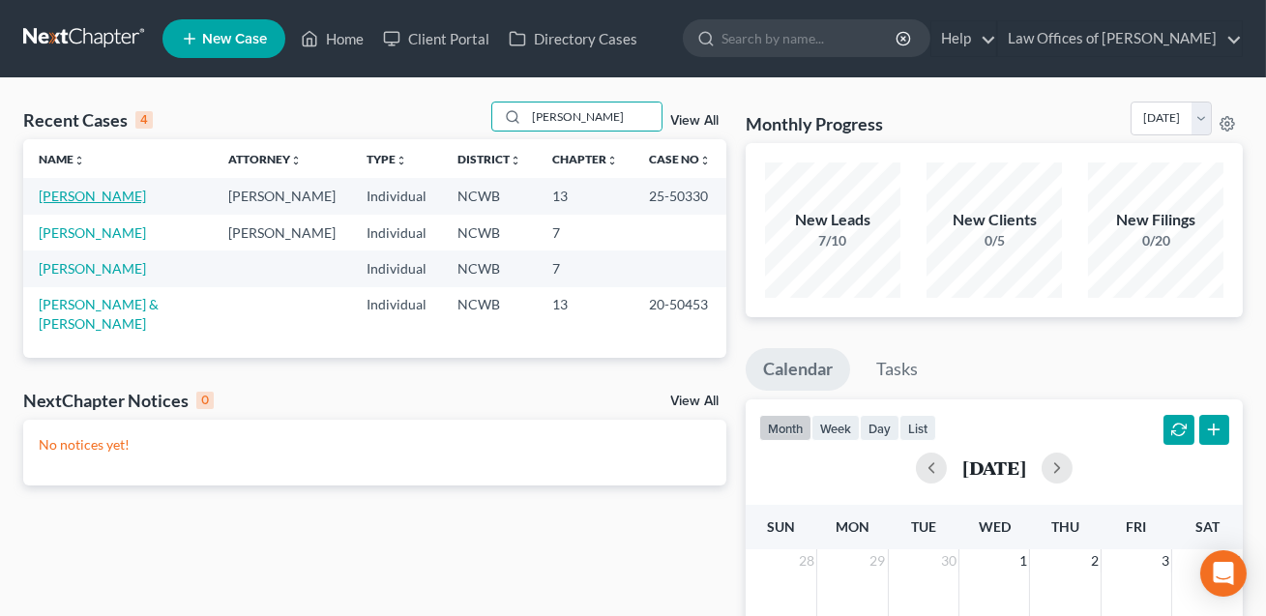
click at [83, 197] on link "[PERSON_NAME]" at bounding box center [92, 196] width 107 height 16
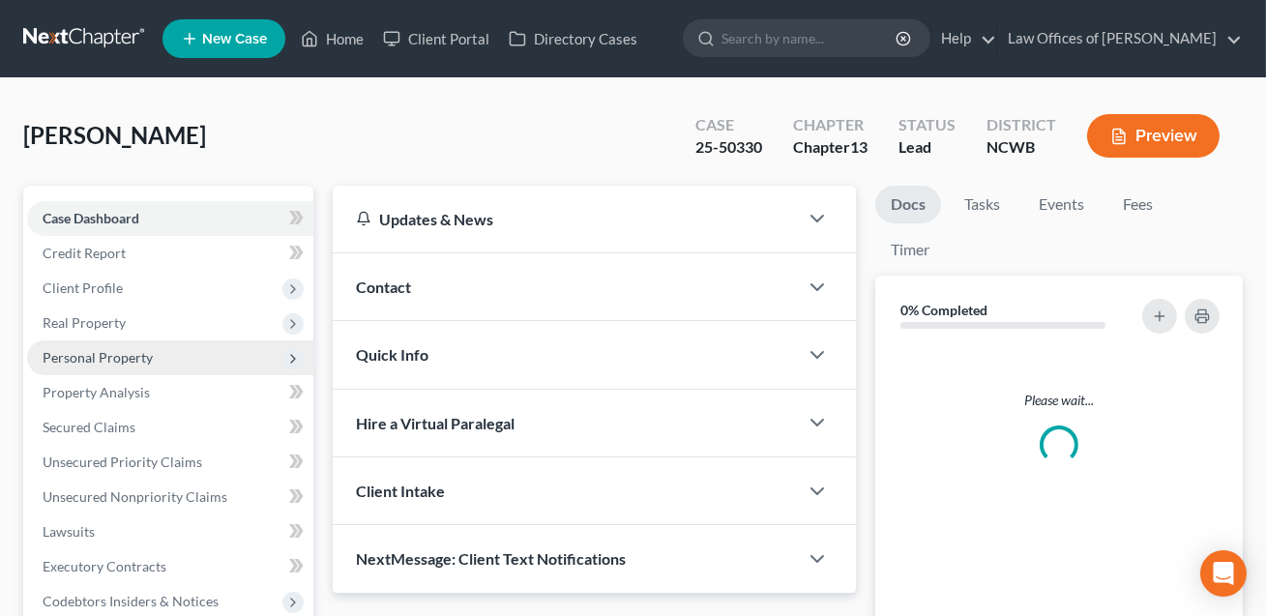
click at [103, 355] on span "Personal Property" at bounding box center [98, 357] width 110 height 16
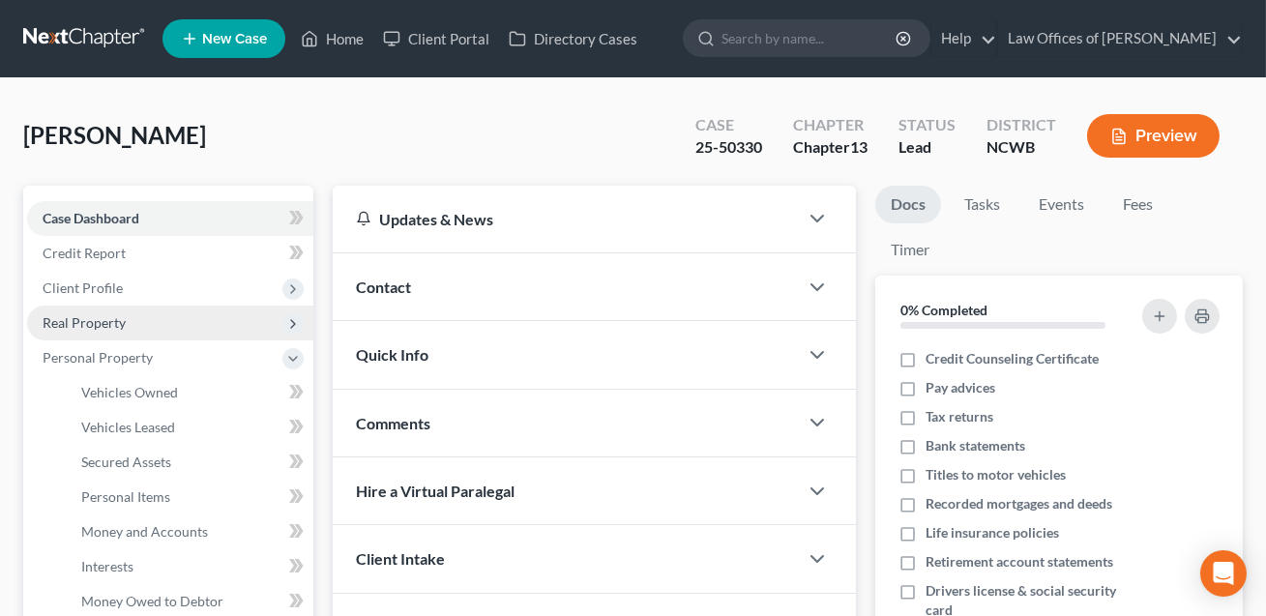
click at [91, 322] on span "Real Property" at bounding box center [84, 322] width 83 height 16
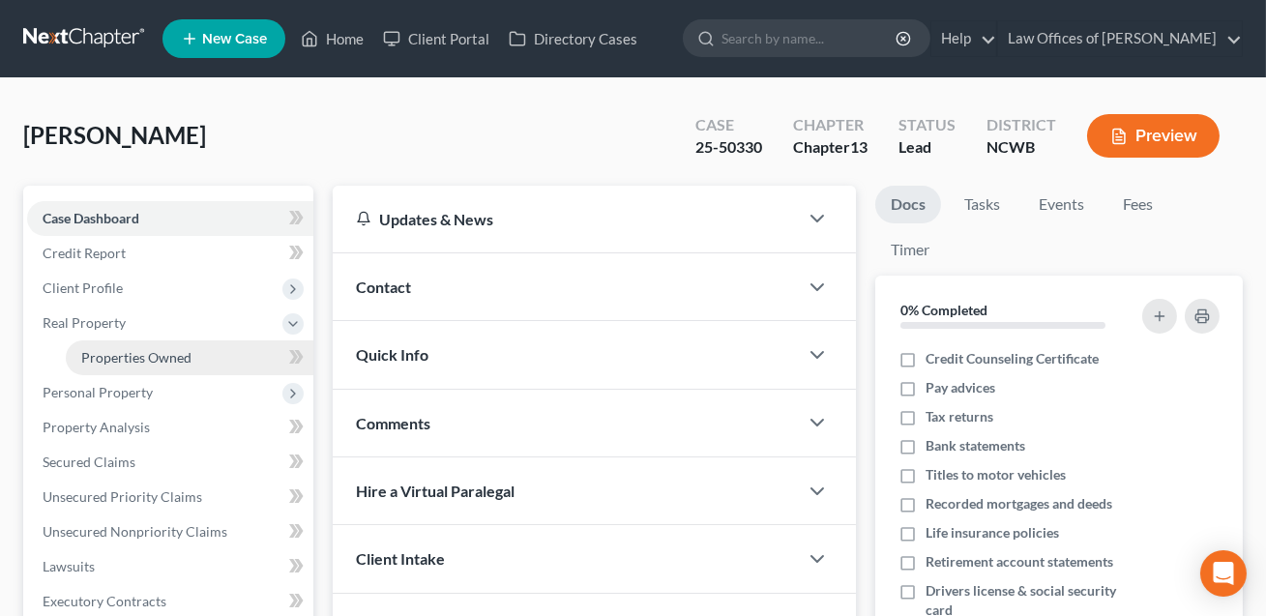
click at [120, 353] on span "Properties Owned" at bounding box center [136, 357] width 110 height 16
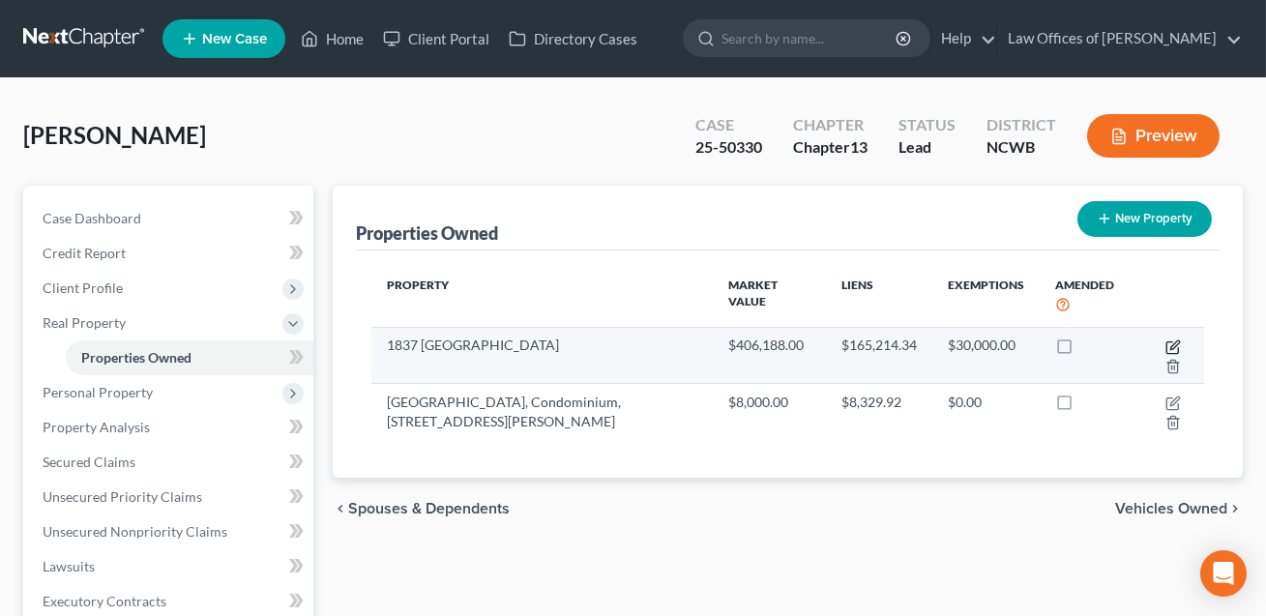
click at [1171, 344] on icon "button" at bounding box center [1172, 346] width 15 height 15
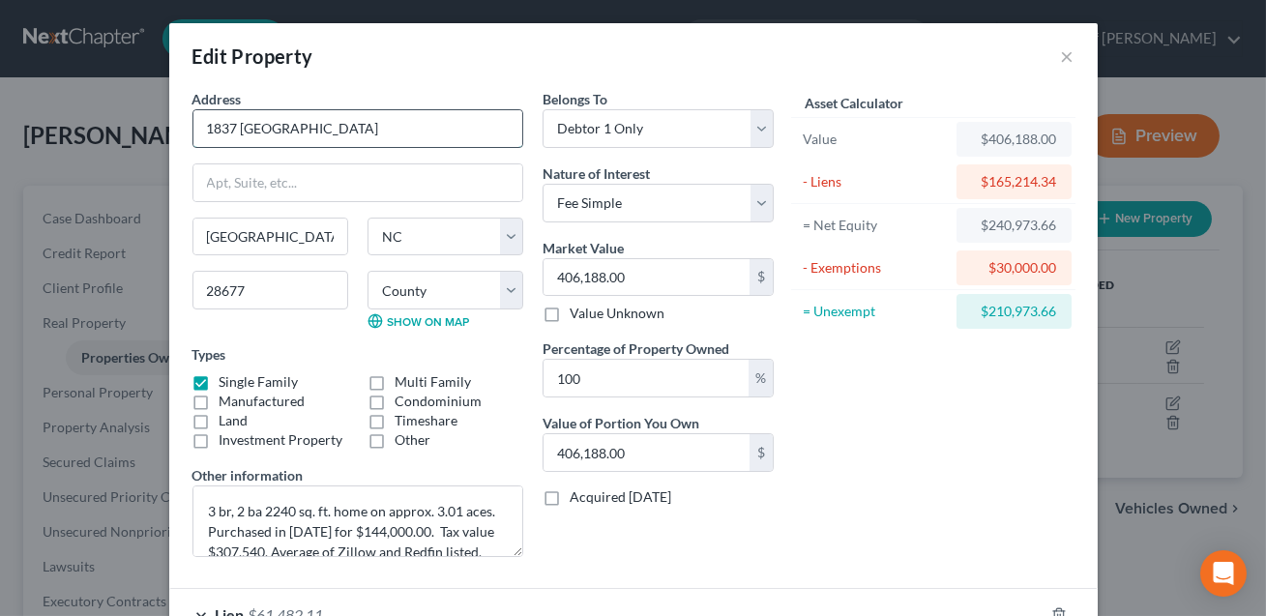
click at [209, 127] on input "1837 [GEOGRAPHIC_DATA]" at bounding box center [357, 128] width 329 height 37
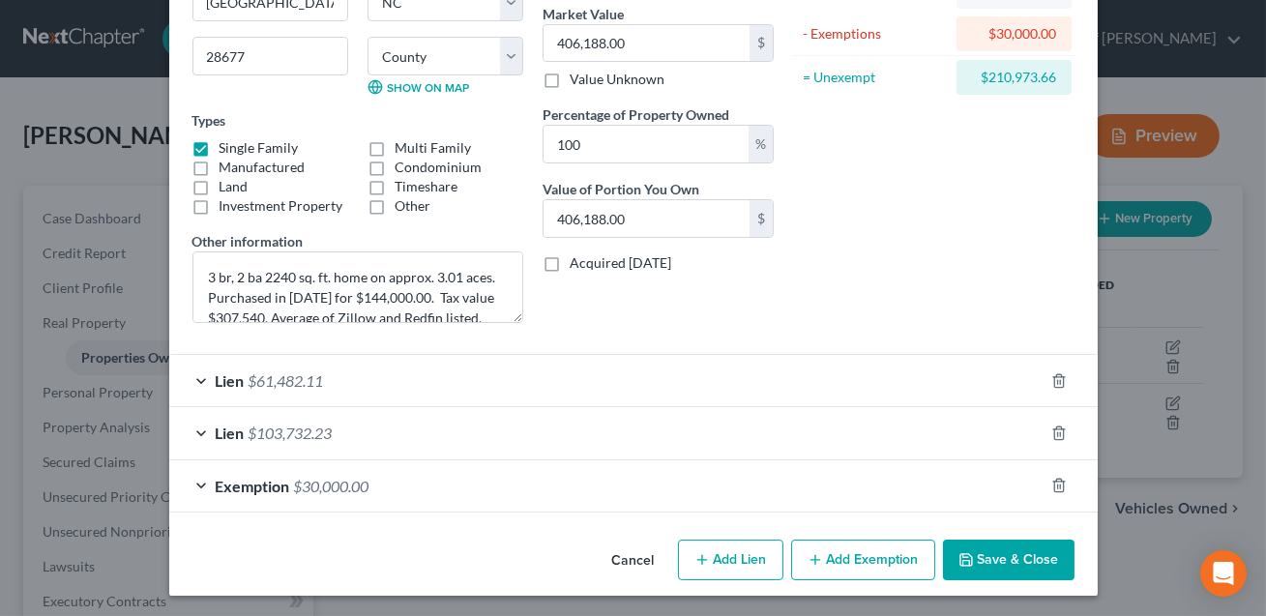
click at [979, 550] on button "Save & Close" at bounding box center [1009, 560] width 132 height 41
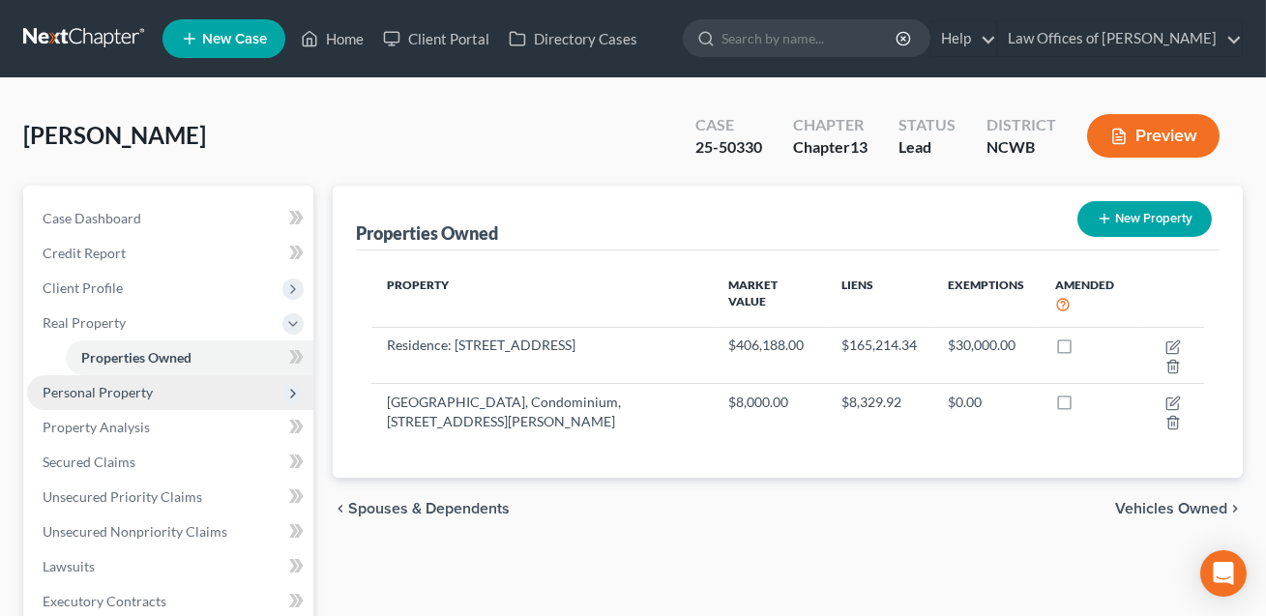
click at [139, 394] on span "Personal Property" at bounding box center [98, 392] width 110 height 16
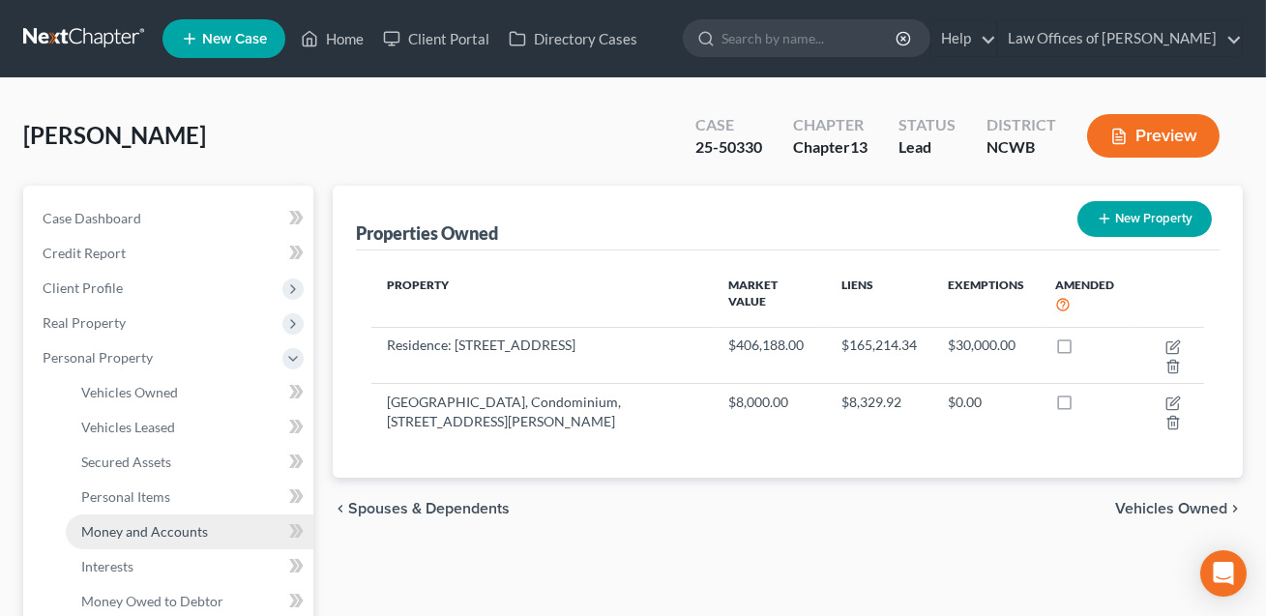
click at [133, 536] on span "Money and Accounts" at bounding box center [144, 531] width 127 height 16
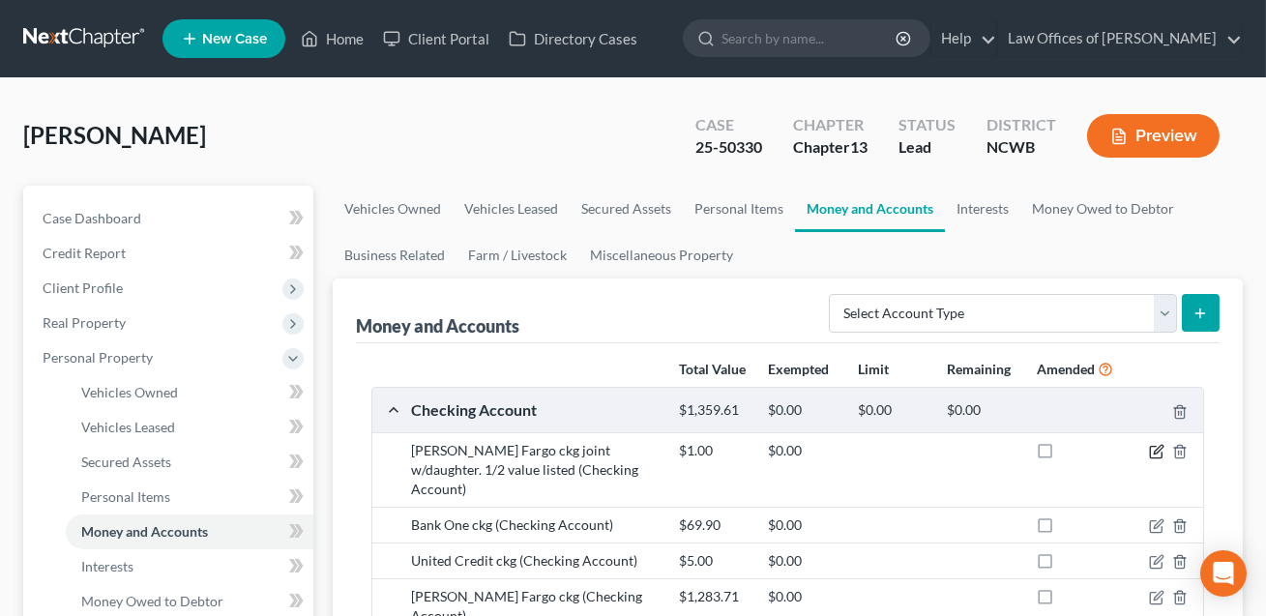
click at [1158, 448] on icon "button" at bounding box center [1158, 449] width 9 height 9
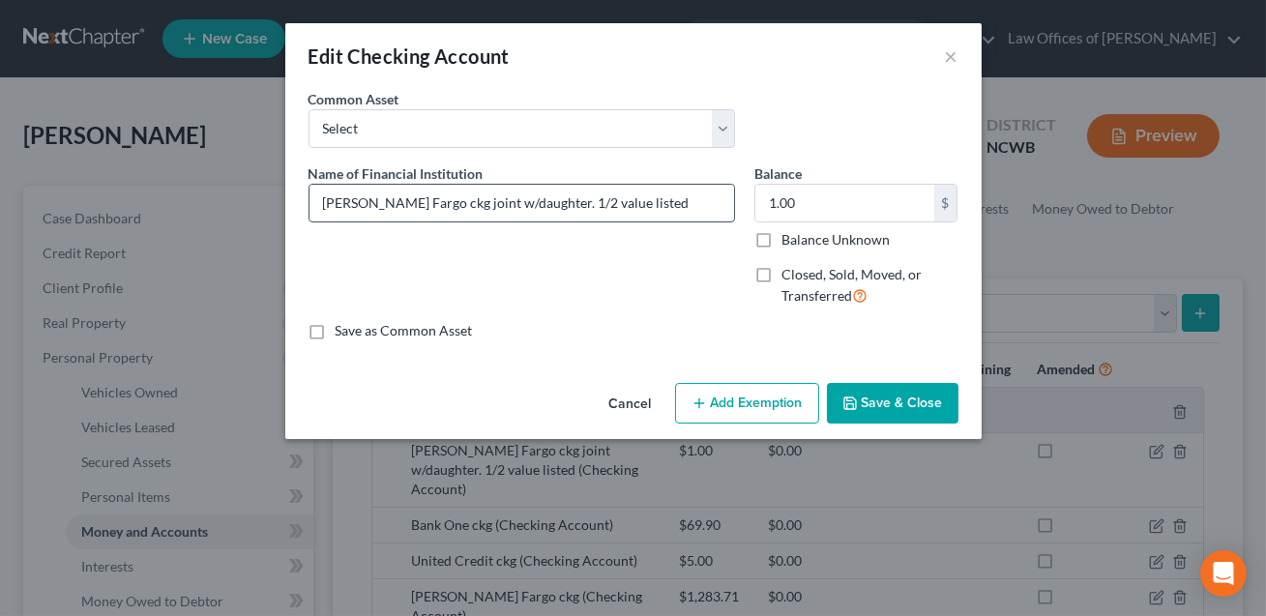
click at [632, 205] on input "[PERSON_NAME] Fargo ckg joint w/daughter. 1/2 value listed" at bounding box center [521, 203] width 425 height 37
drag, startPoint x: 487, startPoint y: 203, endPoint x: 395, endPoint y: 197, distance: 93.0
click at [395, 197] on input "[PERSON_NAME] Fargo ckg joint w/daughter. 1/2 value listed. All funds in accoun…" at bounding box center [521, 203] width 425 height 37
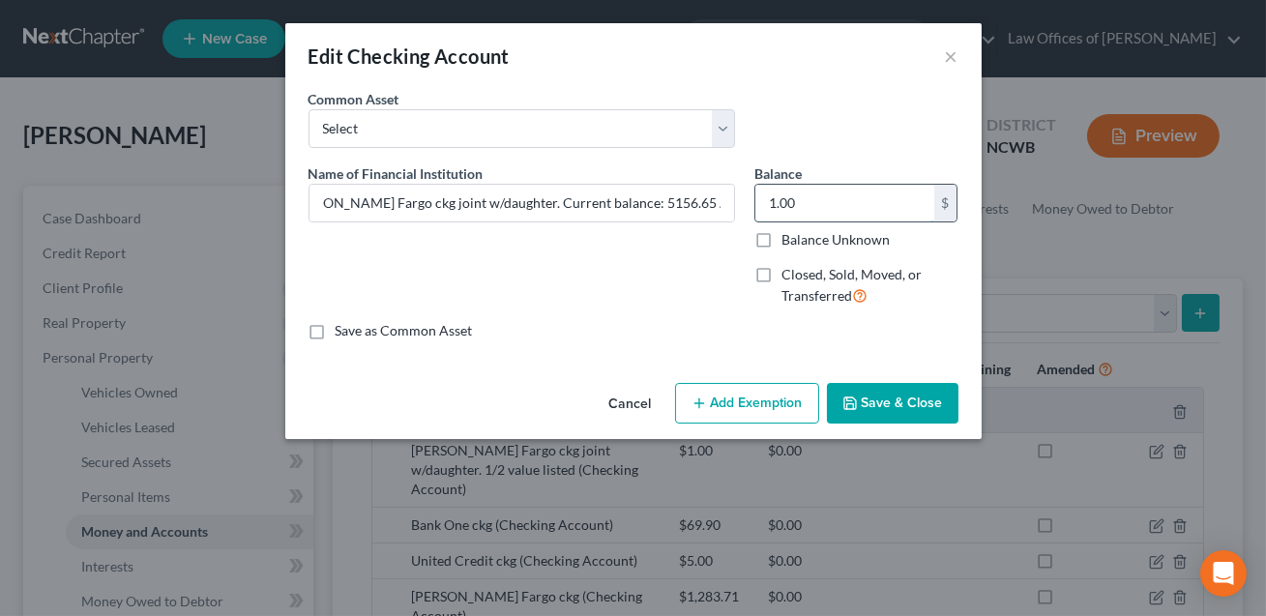
click at [781, 200] on input "1.00" at bounding box center [844, 203] width 179 height 37
click at [486, 203] on input "[PERSON_NAME] Fargo ckg joint w/daughter. Current balance: 5156.65 All funds in…" at bounding box center [521, 203] width 425 height 37
click at [868, 402] on button "Save & Close" at bounding box center [893, 403] width 132 height 41
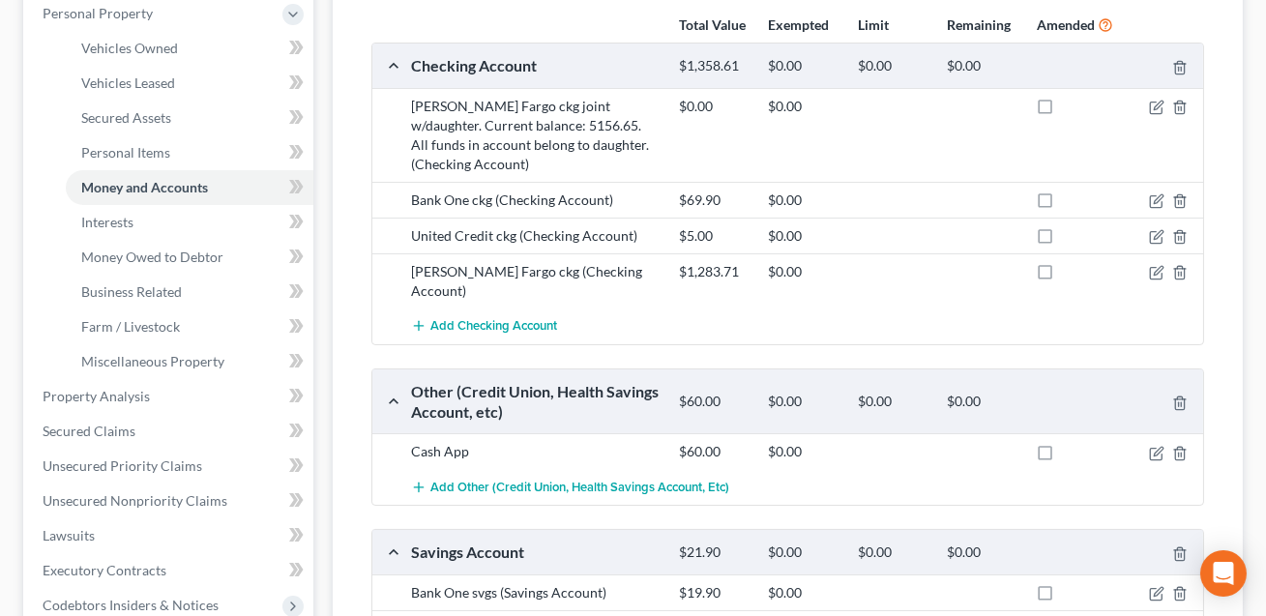
scroll to position [612, 0]
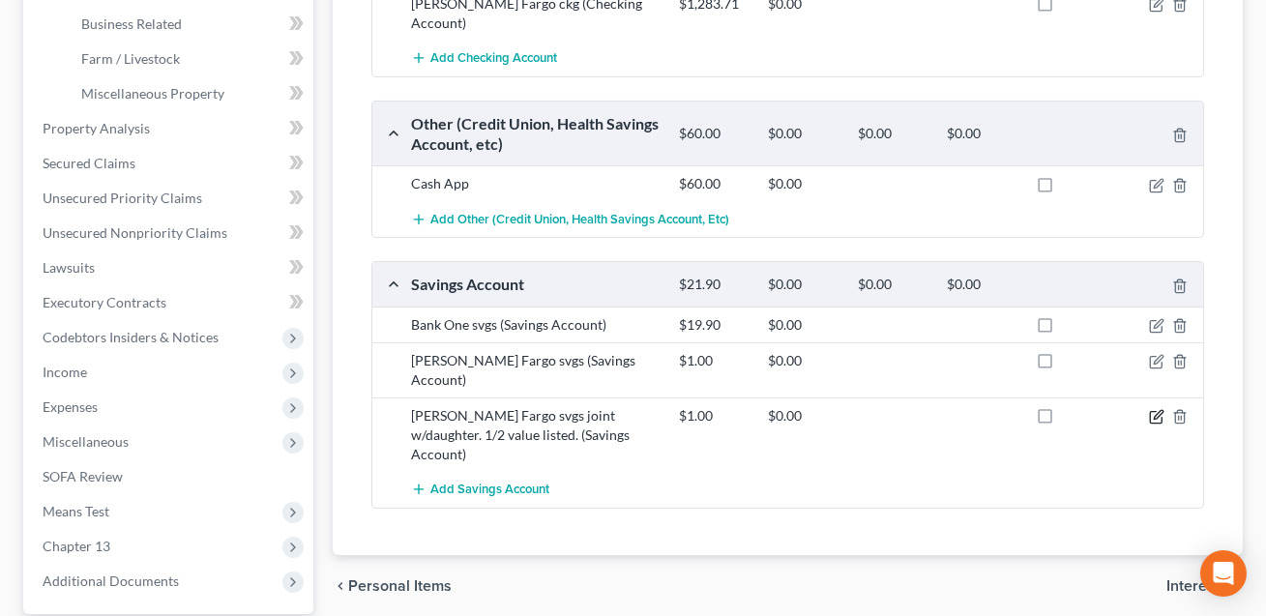
click at [1161, 409] on icon "button" at bounding box center [1156, 416] width 15 height 15
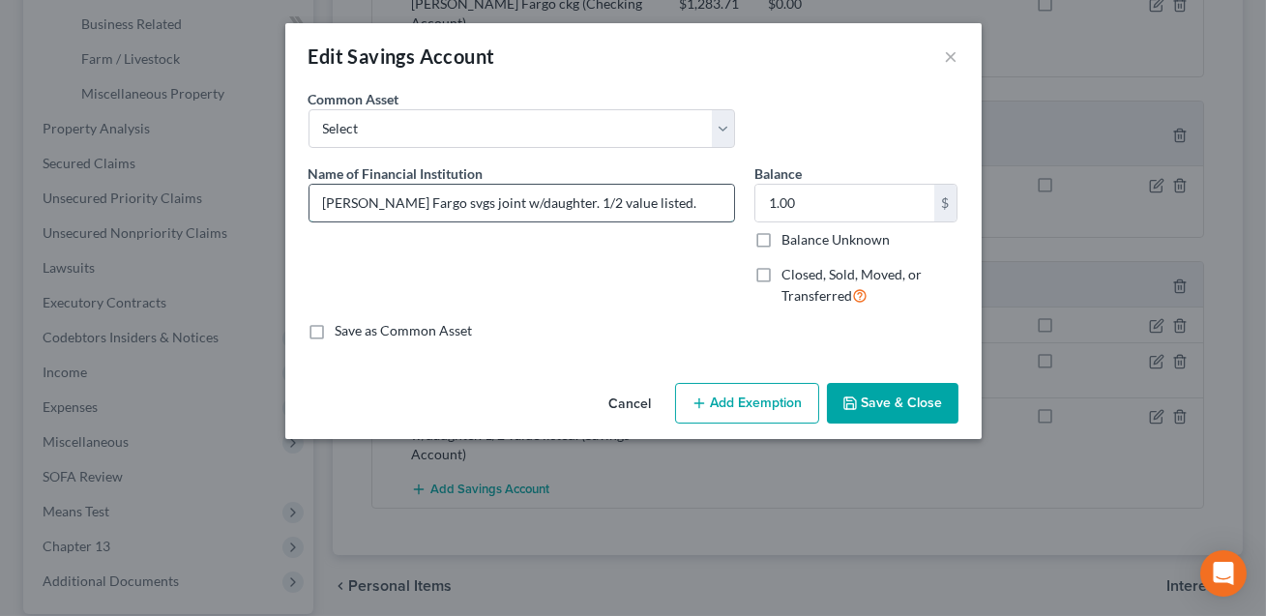
drag, startPoint x: 630, startPoint y: 203, endPoint x: 526, endPoint y: 200, distance: 103.5
click at [526, 200] on input "[PERSON_NAME] Fargo svgs joint w/daughter. 1/2 value listed." at bounding box center [521, 203] width 425 height 37
click at [489, 201] on input "[PERSON_NAME] Fargo svgs joint w/daughter. All funds in account belong to daugh…" at bounding box center [521, 203] width 425 height 37
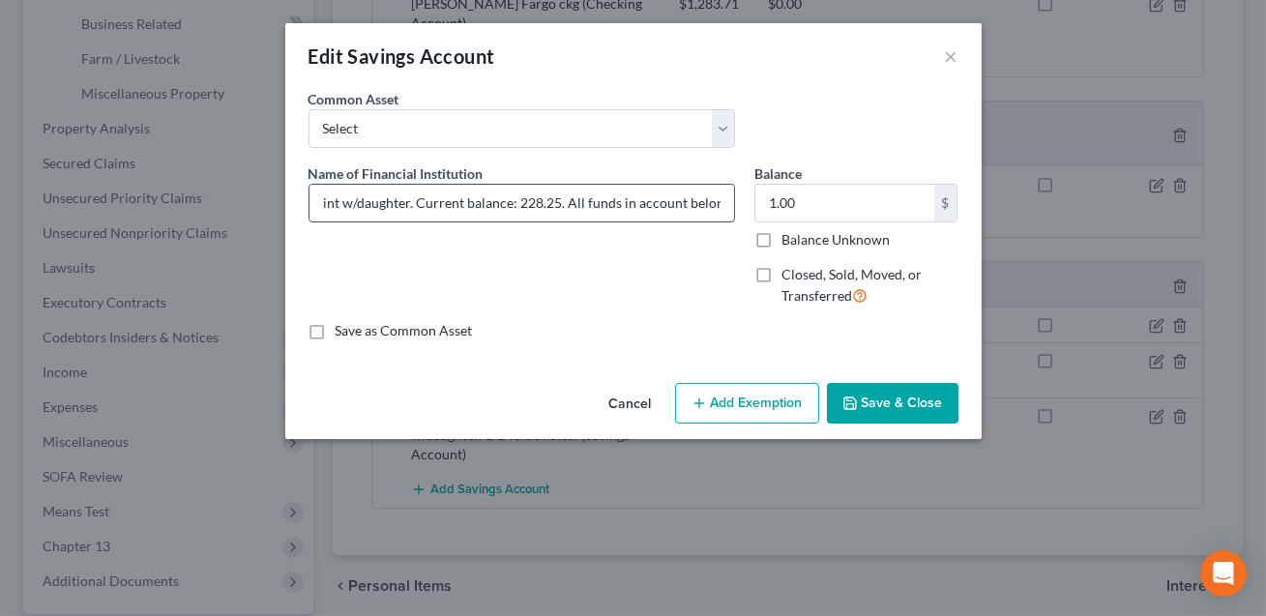
click at [664, 206] on input "[PERSON_NAME] Fargo svgs joint w/daughter. Current balance: 228.25. All funds i…" at bounding box center [521, 203] width 425 height 37
click at [886, 407] on button "Save & Close" at bounding box center [893, 403] width 132 height 41
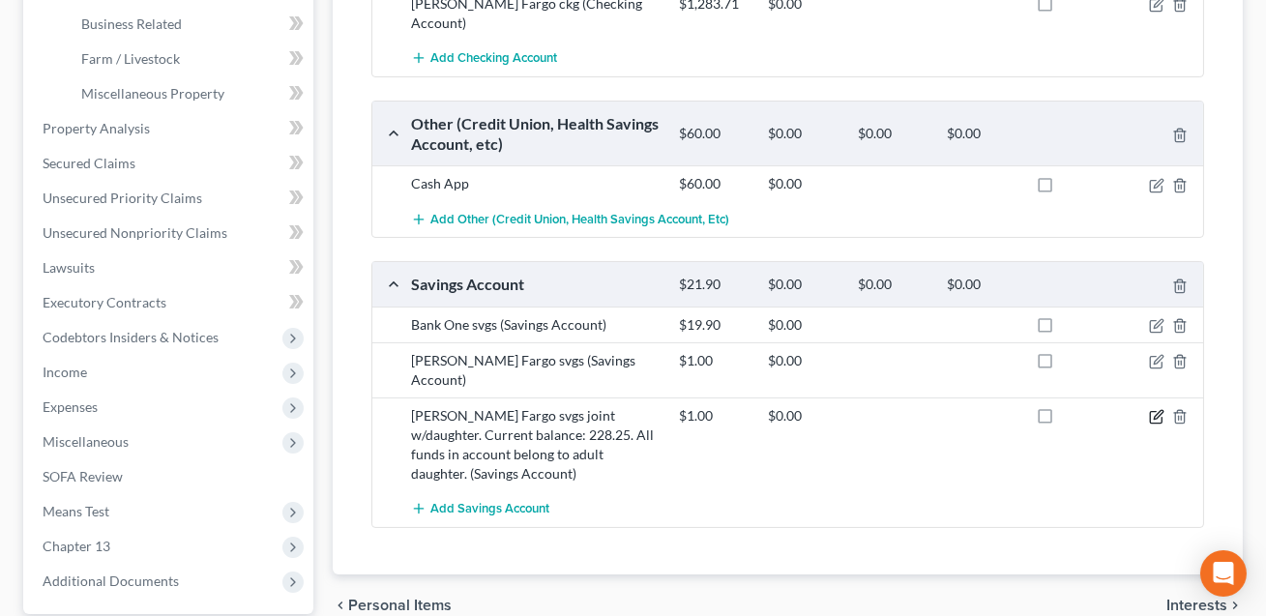
click at [1156, 410] on icon "button" at bounding box center [1158, 414] width 9 height 9
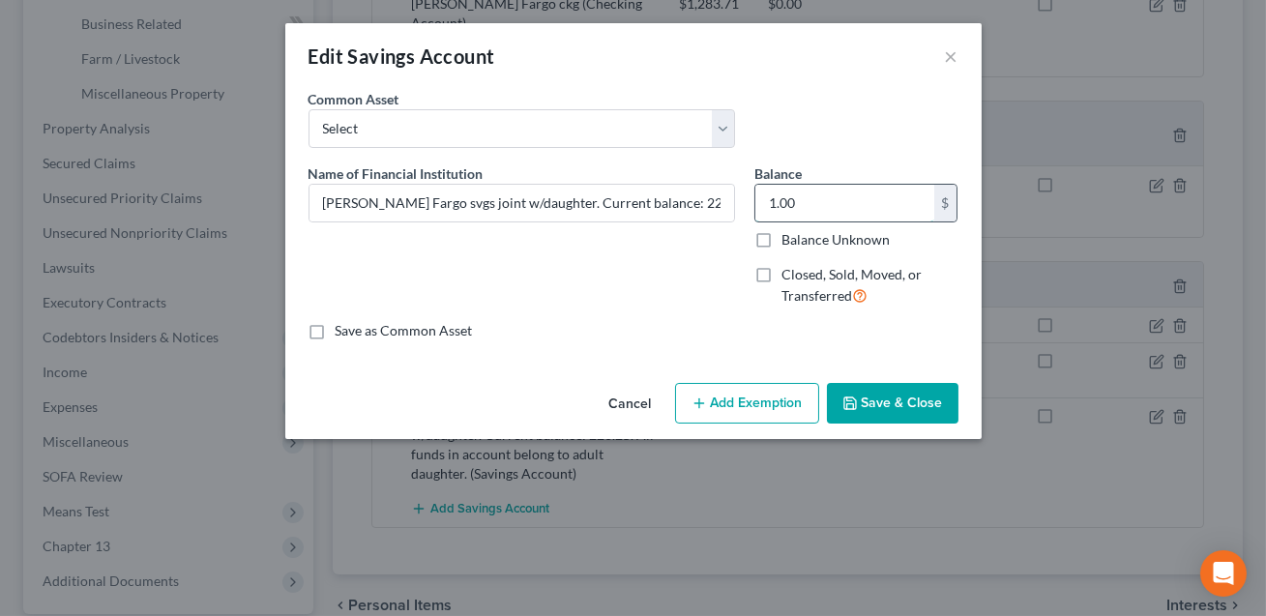
click at [803, 214] on input "1.00" at bounding box center [844, 203] width 179 height 37
click at [882, 410] on button "Save & Close" at bounding box center [893, 403] width 132 height 41
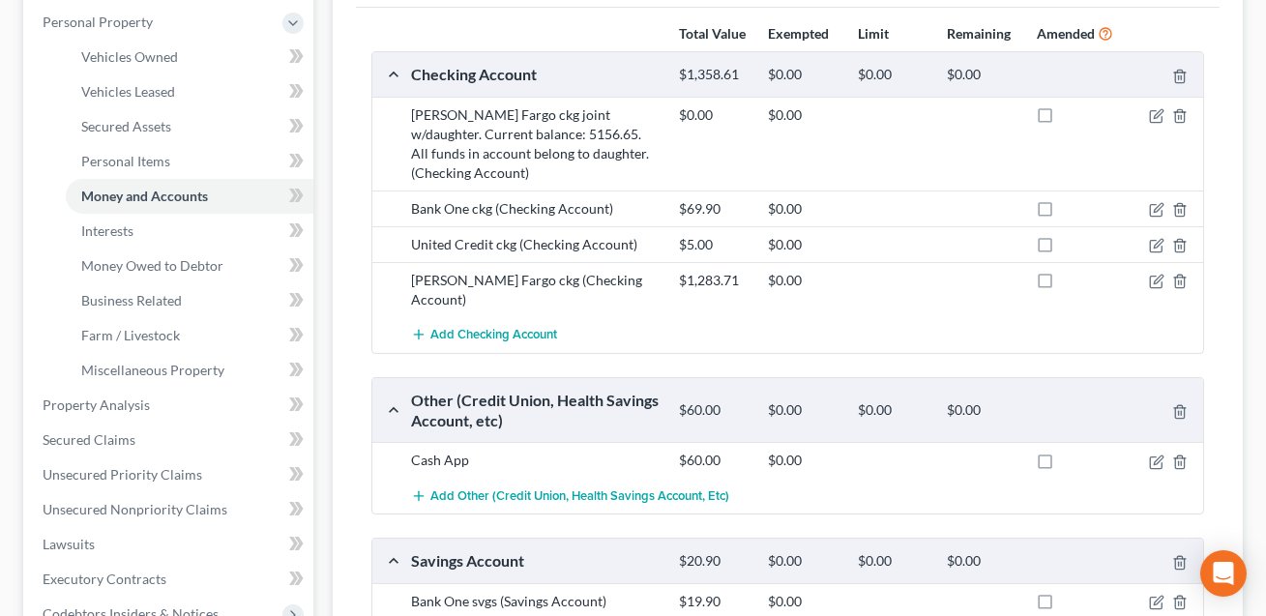
scroll to position [329, 0]
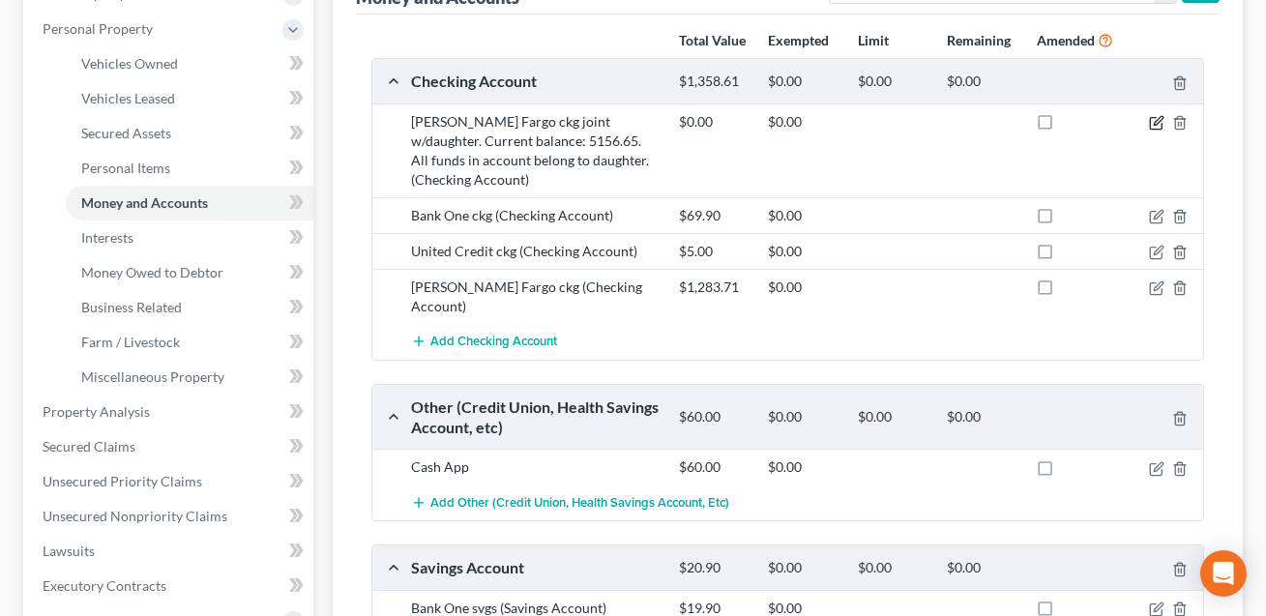
click at [1159, 121] on icon "button" at bounding box center [1158, 120] width 9 height 9
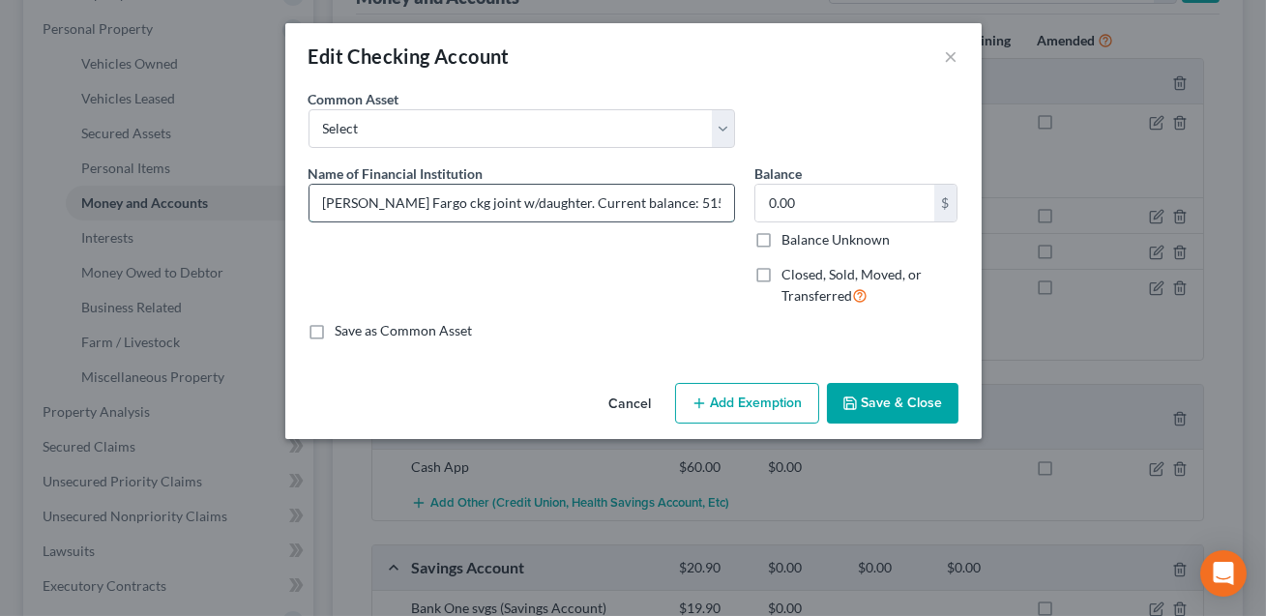
click at [705, 206] on input "[PERSON_NAME] Fargo ckg joint w/daughter. Current balance: 5156.65. All funds i…" at bounding box center [521, 203] width 425 height 37
click at [663, 202] on input "[PERSON_NAME] Fargo ckg joint w/daughter. Current balance: 5156.65. All funds i…" at bounding box center [521, 203] width 425 height 37
click at [917, 410] on button "Save & Close" at bounding box center [893, 403] width 132 height 41
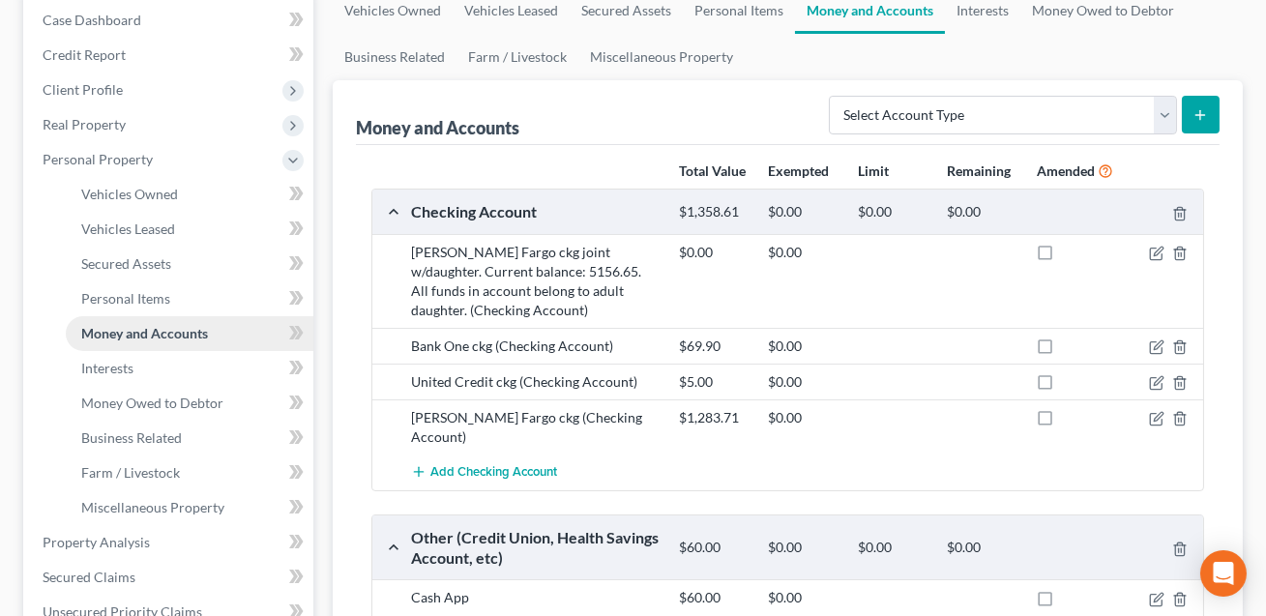
scroll to position [193, 0]
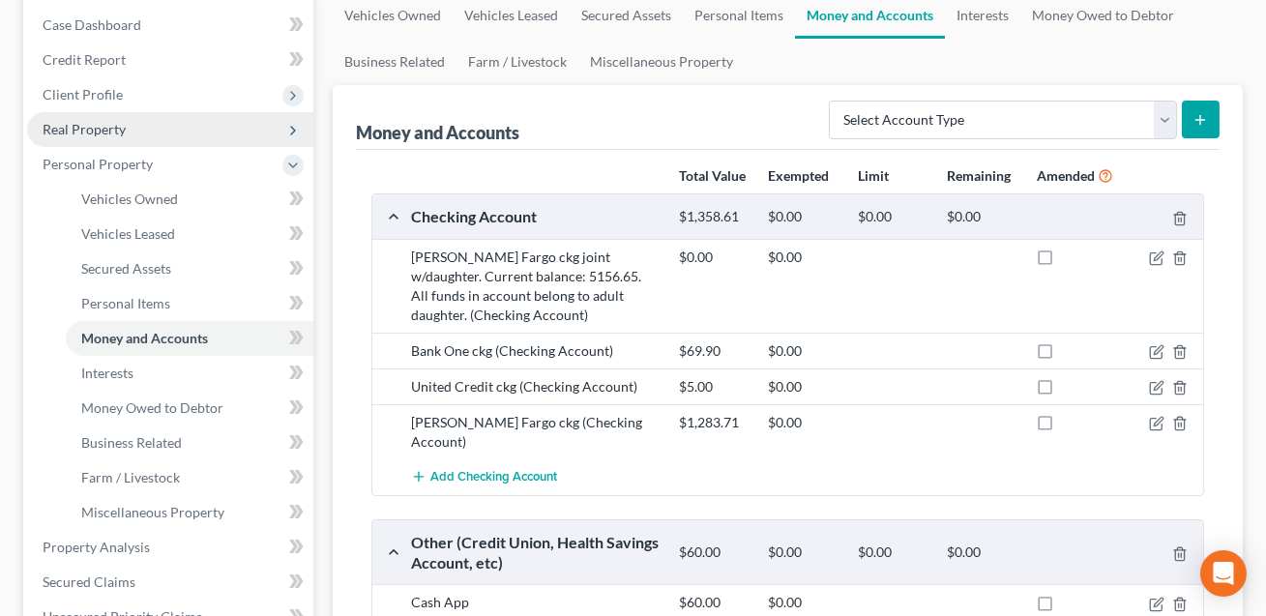
click at [96, 135] on span "Real Property" at bounding box center [170, 129] width 286 height 35
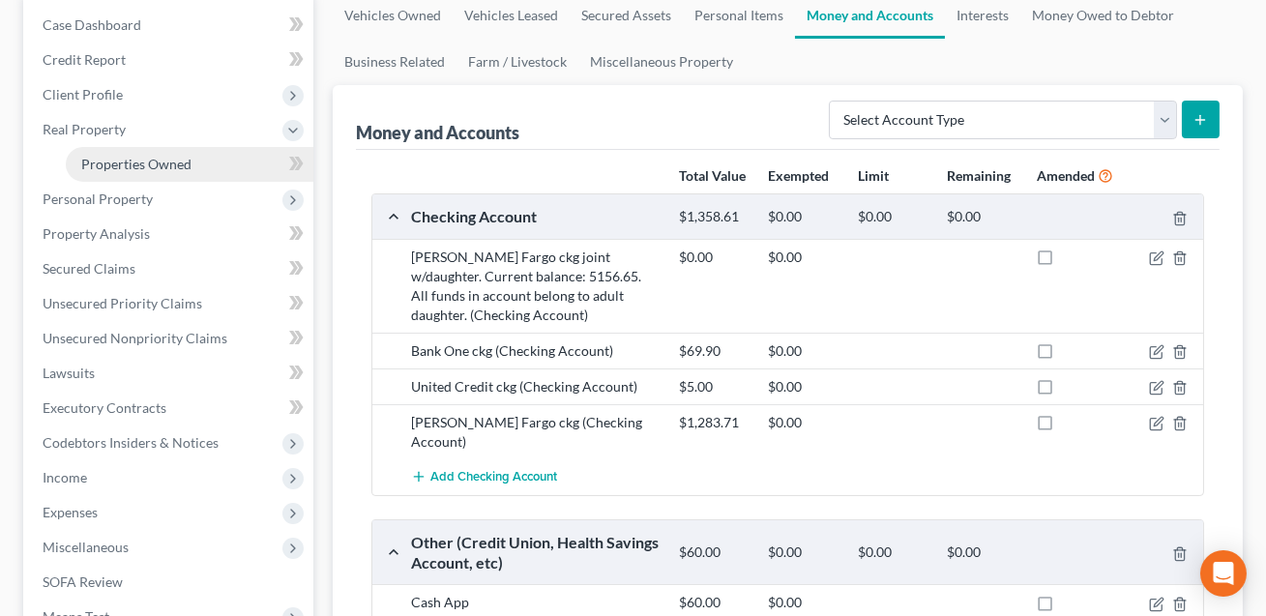
click at [107, 162] on span "Properties Owned" at bounding box center [136, 164] width 110 height 16
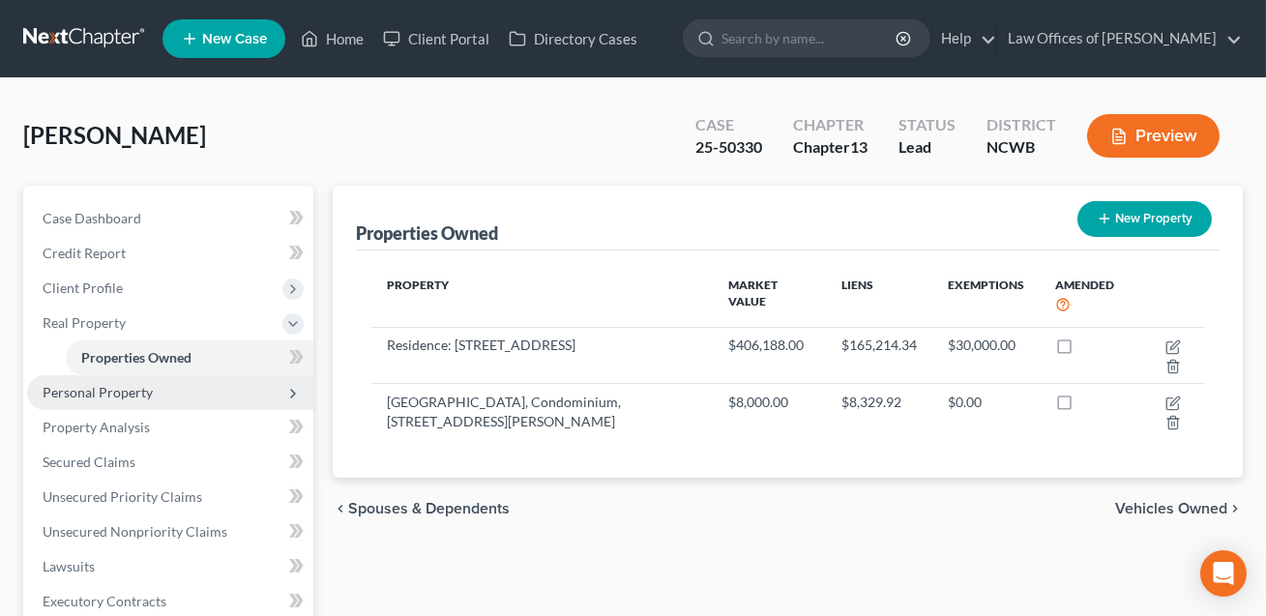
click at [132, 405] on span "Personal Property" at bounding box center [170, 392] width 286 height 35
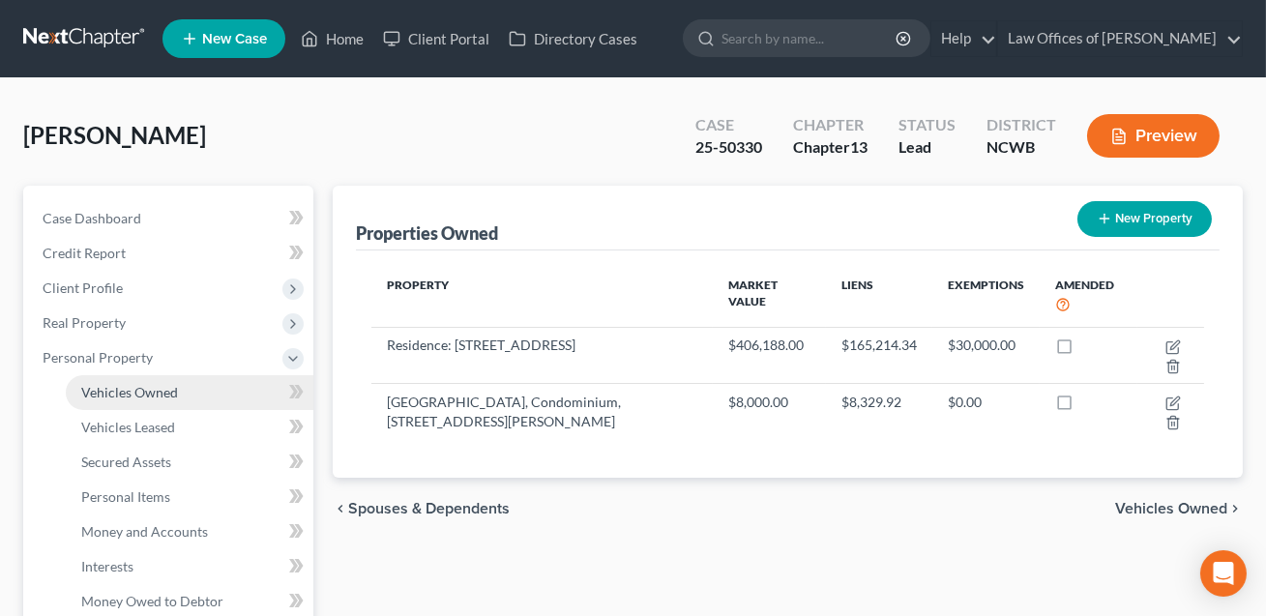
click at [140, 395] on span "Vehicles Owned" at bounding box center [129, 392] width 97 height 16
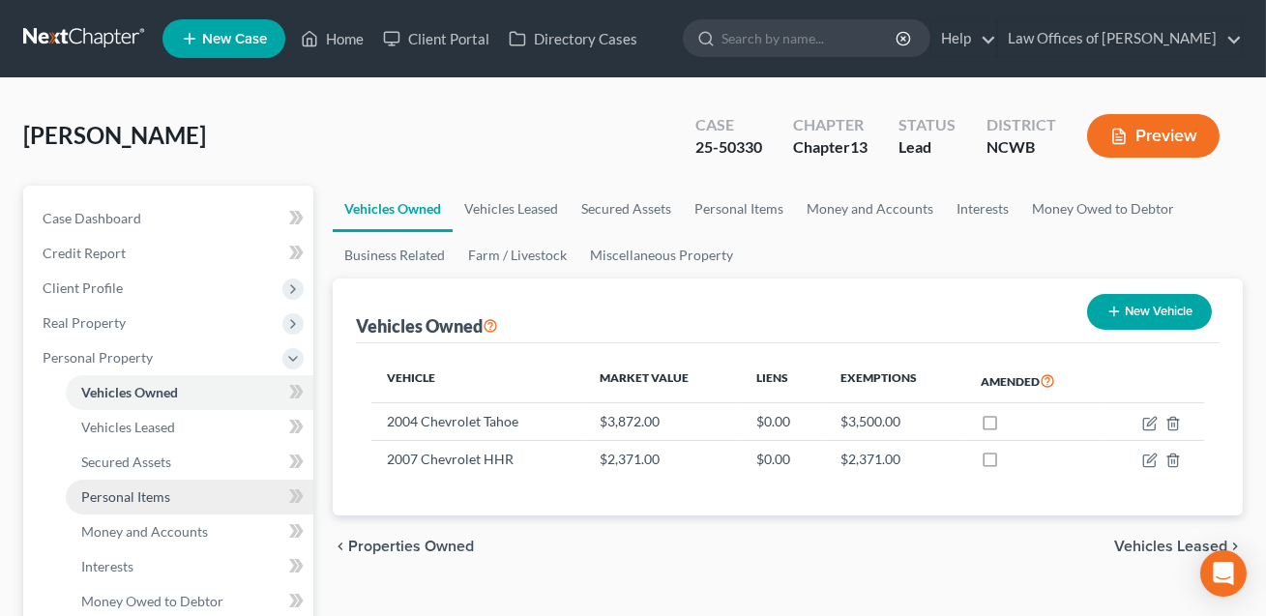
click at [134, 494] on span "Personal Items" at bounding box center [125, 496] width 89 height 16
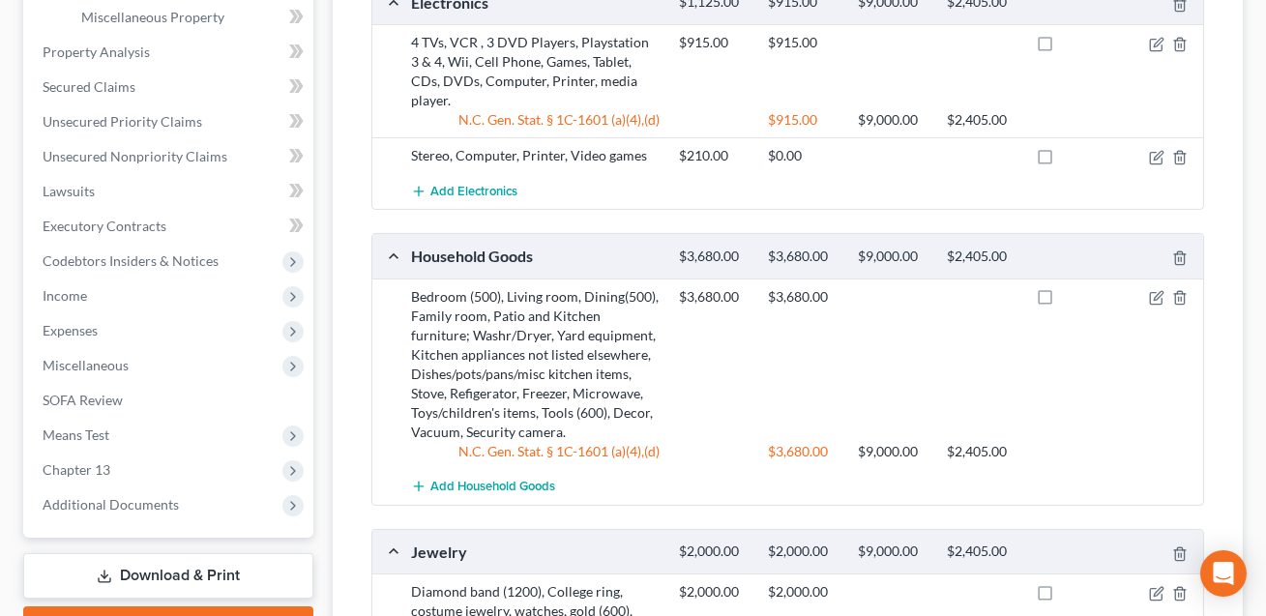
scroll to position [771, 0]
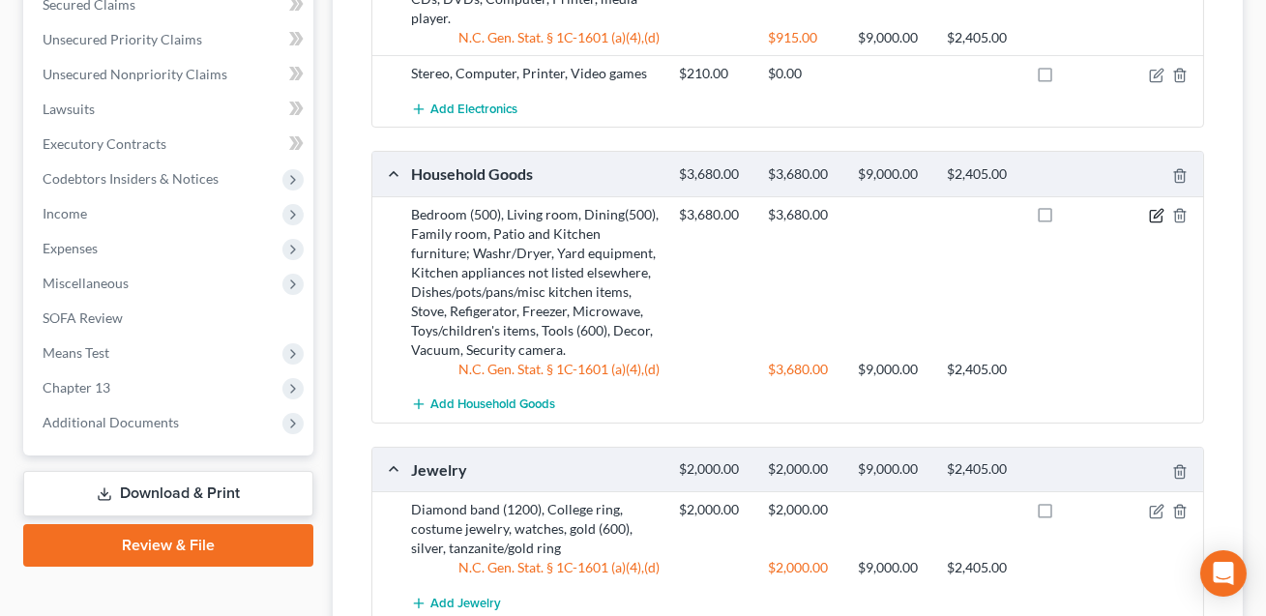
click at [1154, 209] on icon "button" at bounding box center [1158, 213] width 9 height 9
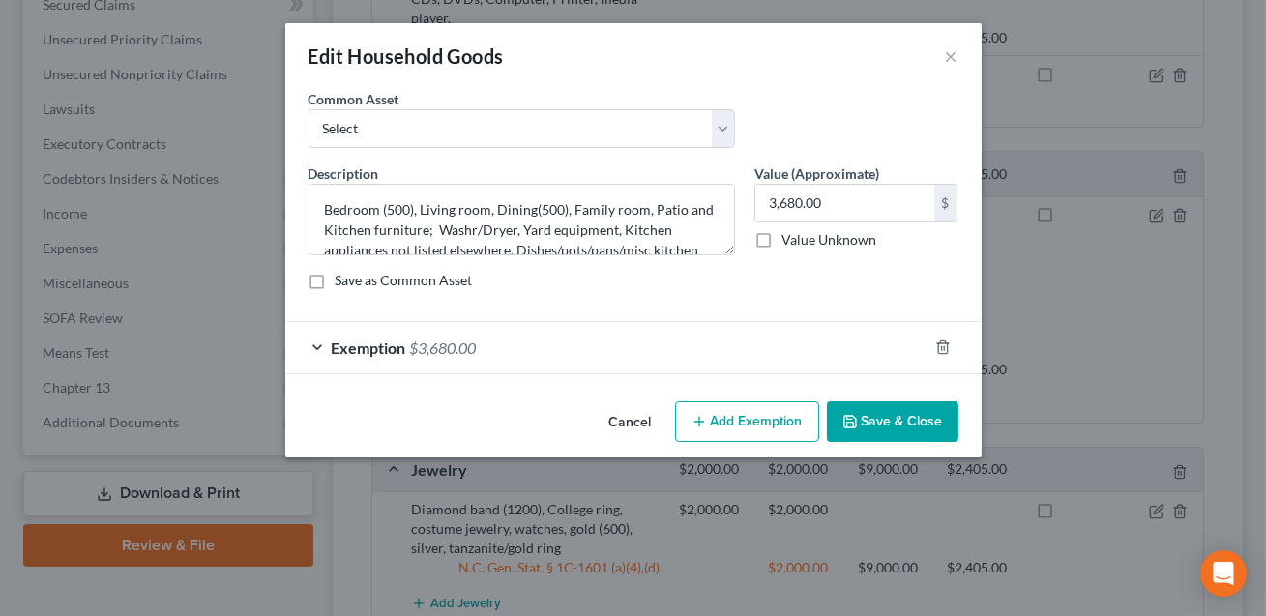
click at [837, 333] on div "Exemption $3,680.00" at bounding box center [606, 347] width 642 height 51
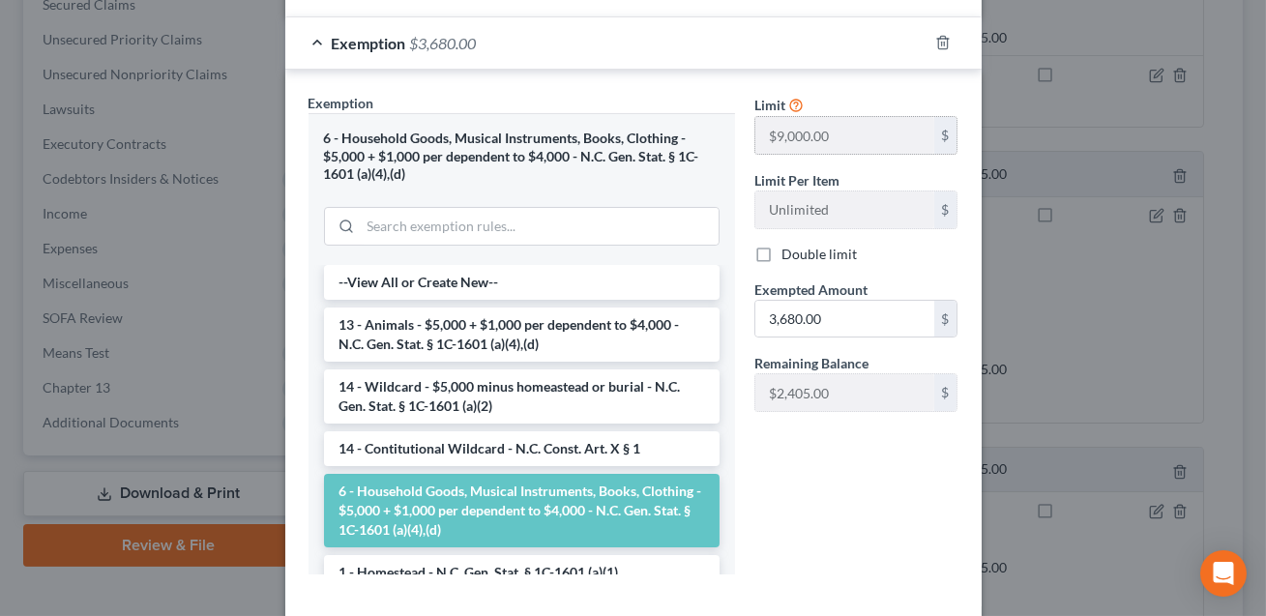
scroll to position [330, 0]
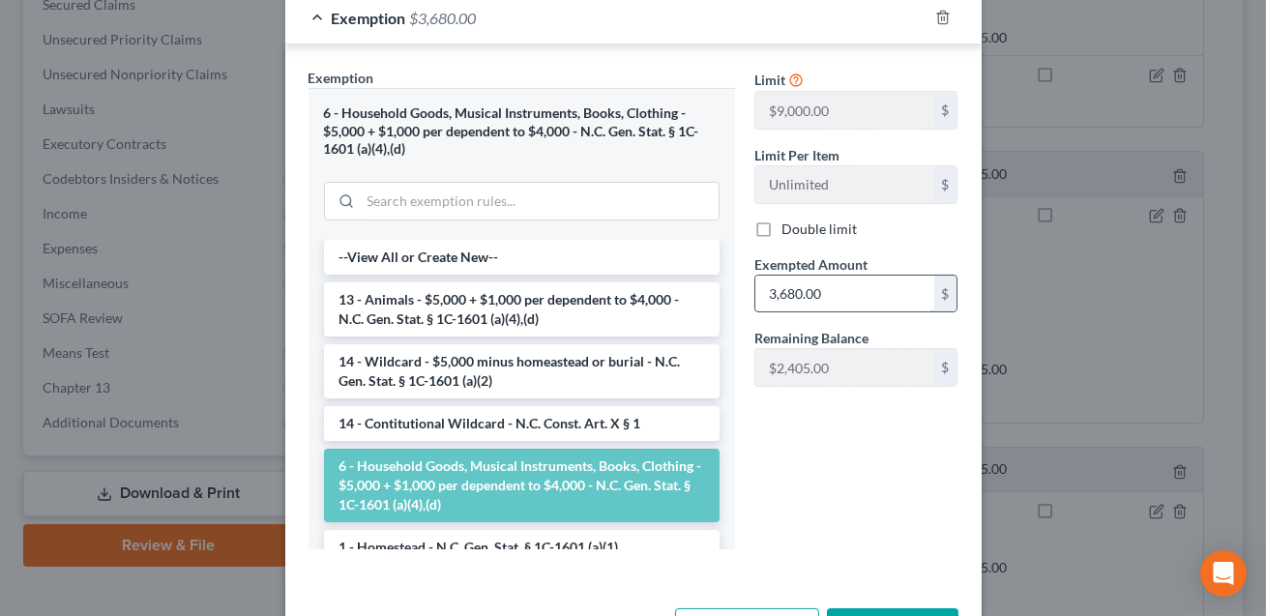
click at [837, 294] on input "3,680.00" at bounding box center [844, 294] width 179 height 37
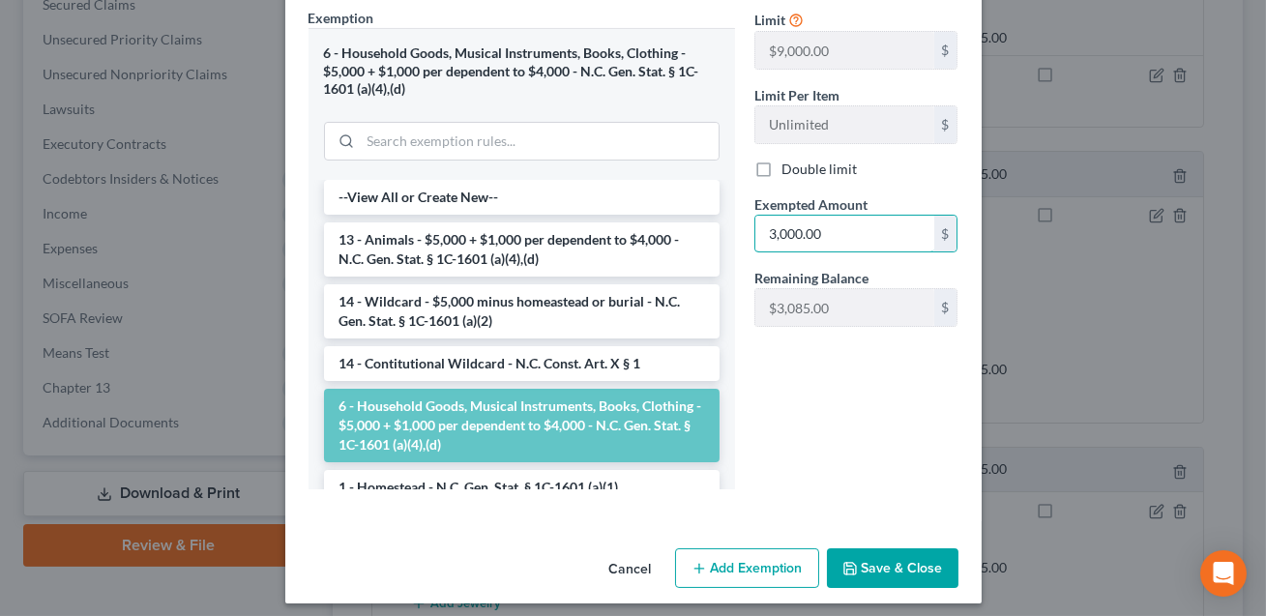
scroll to position [399, 0]
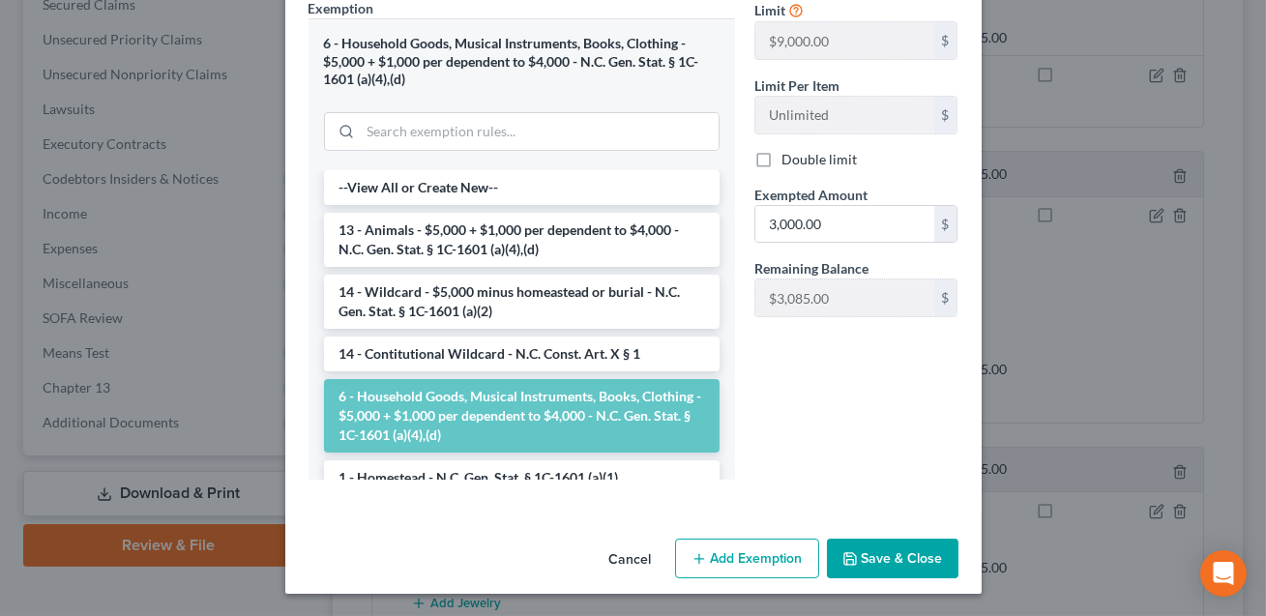
click at [758, 558] on button "Add Exemption" at bounding box center [747, 559] width 144 height 41
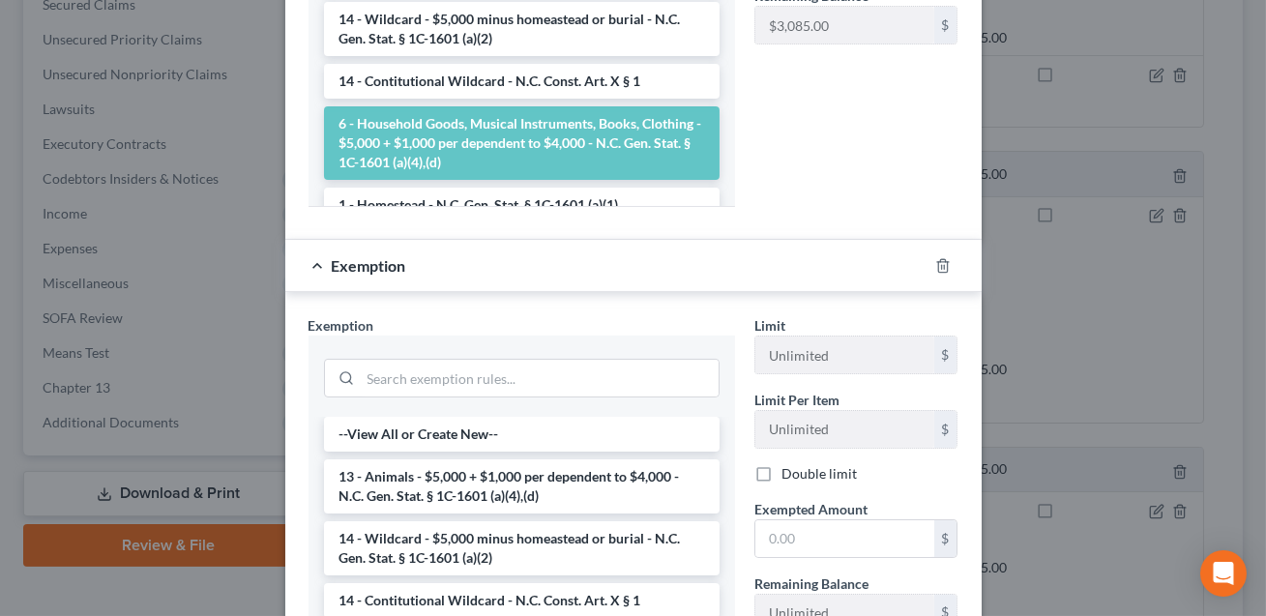
scroll to position [699, 0]
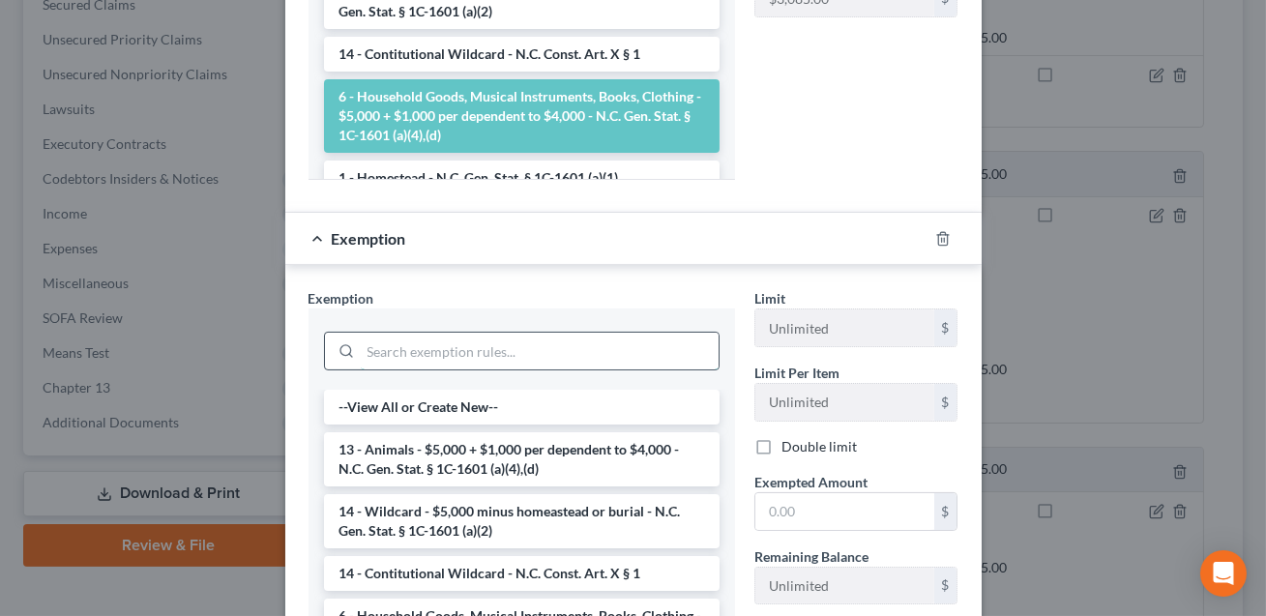
click at [444, 352] on input "search" at bounding box center [540, 351] width 358 height 37
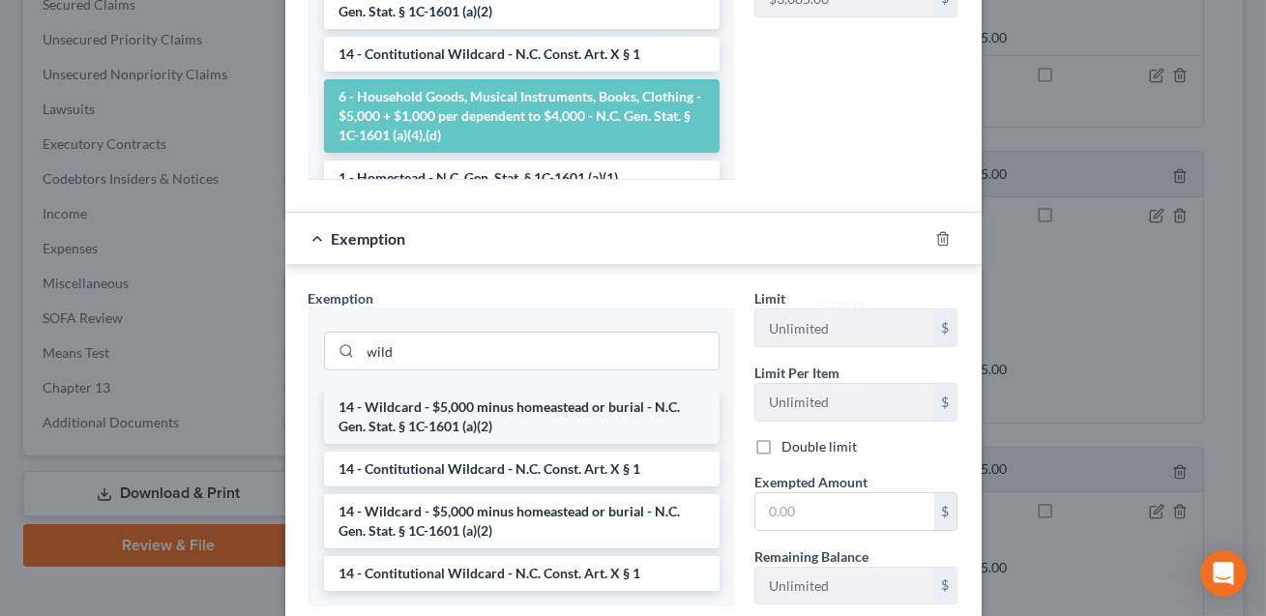
click at [455, 424] on li "14 - Wildcard - $5,000 minus homeastead or burial - N.C. Gen. Stat. § 1C-1601 (…" at bounding box center [522, 417] width 396 height 54
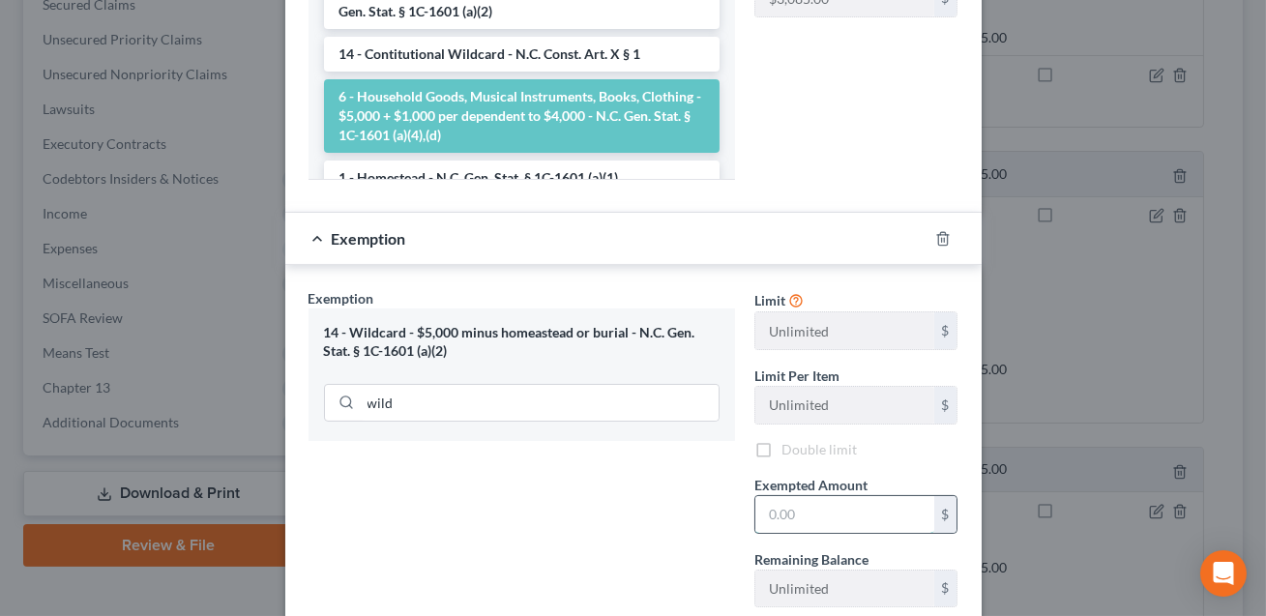
click at [775, 522] on input "text" at bounding box center [844, 514] width 179 height 37
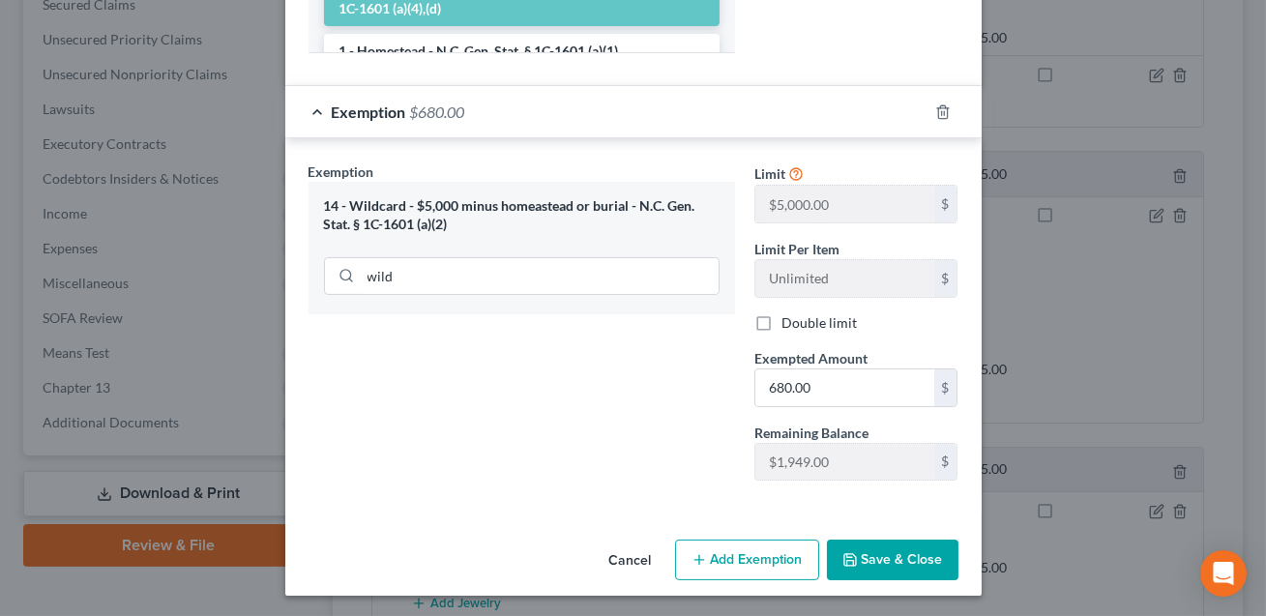
click at [888, 562] on button "Save & Close" at bounding box center [893, 560] width 132 height 41
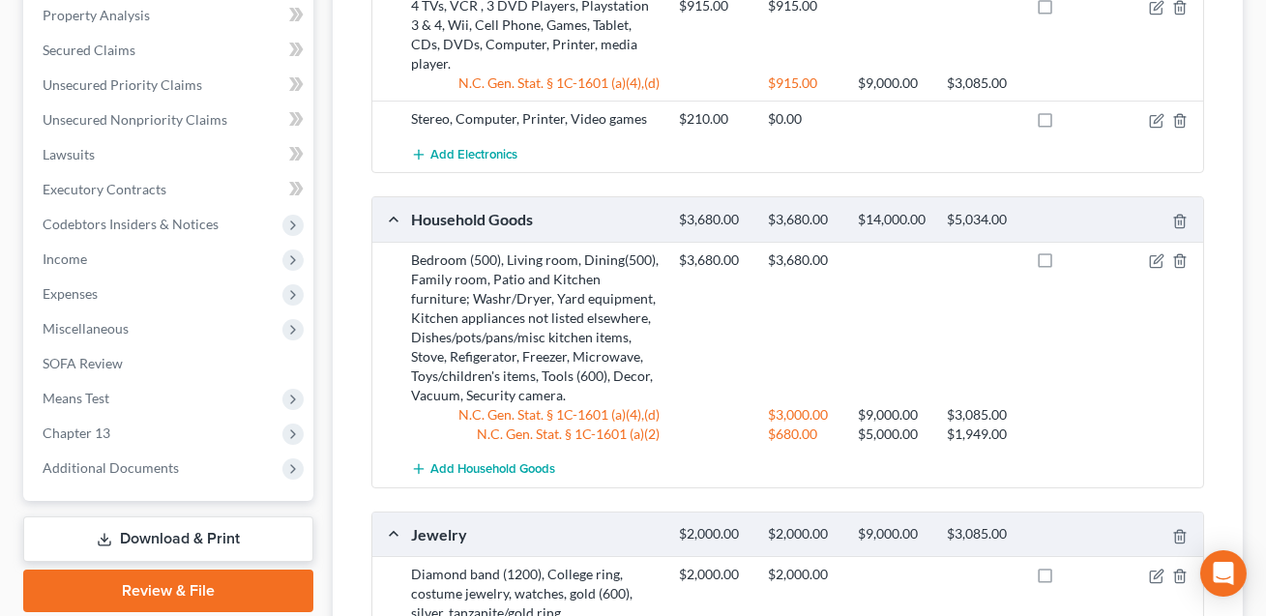
scroll to position [455, 0]
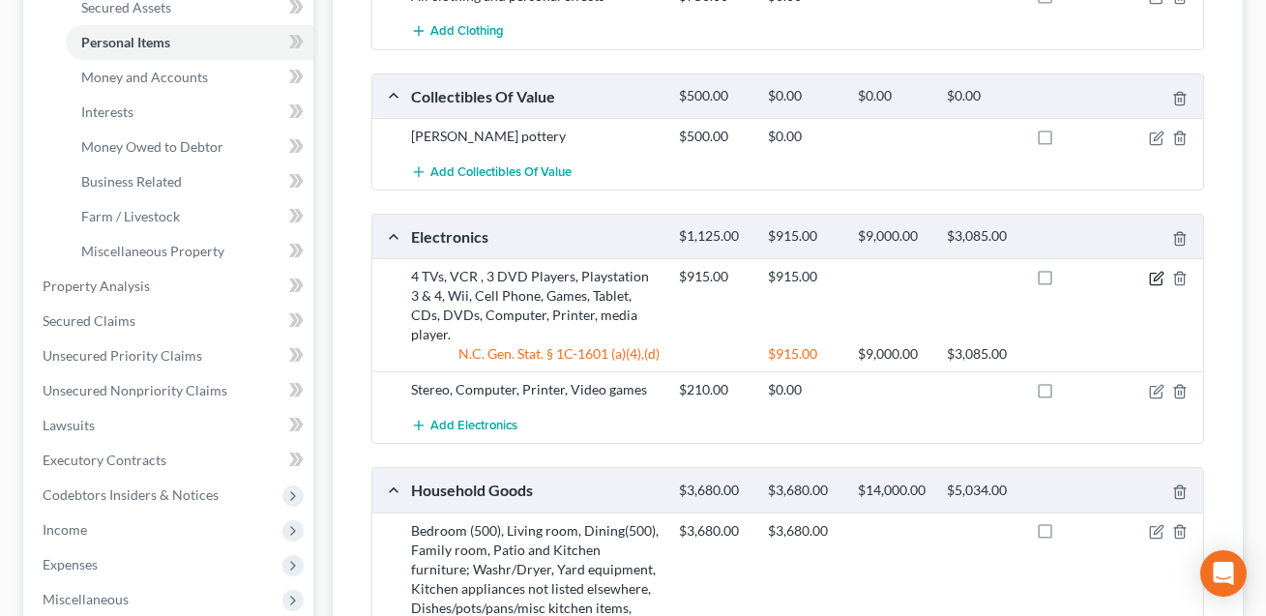
click at [1157, 275] on icon "button" at bounding box center [1156, 278] width 15 height 15
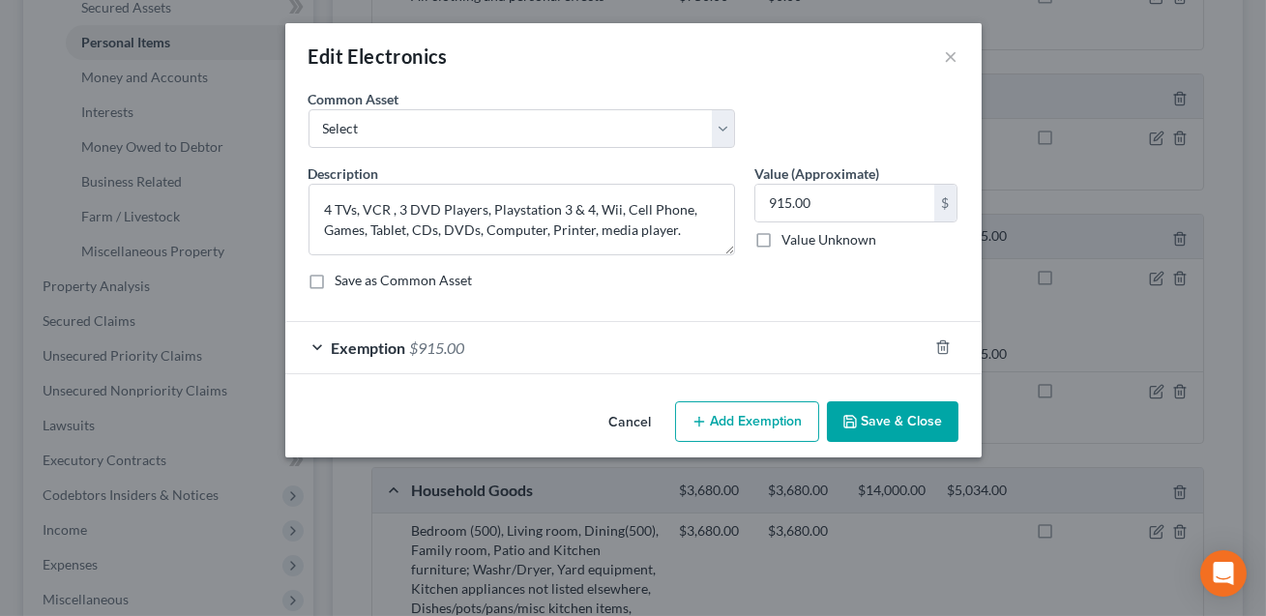
click at [660, 354] on div "Exemption $915.00" at bounding box center [606, 347] width 642 height 51
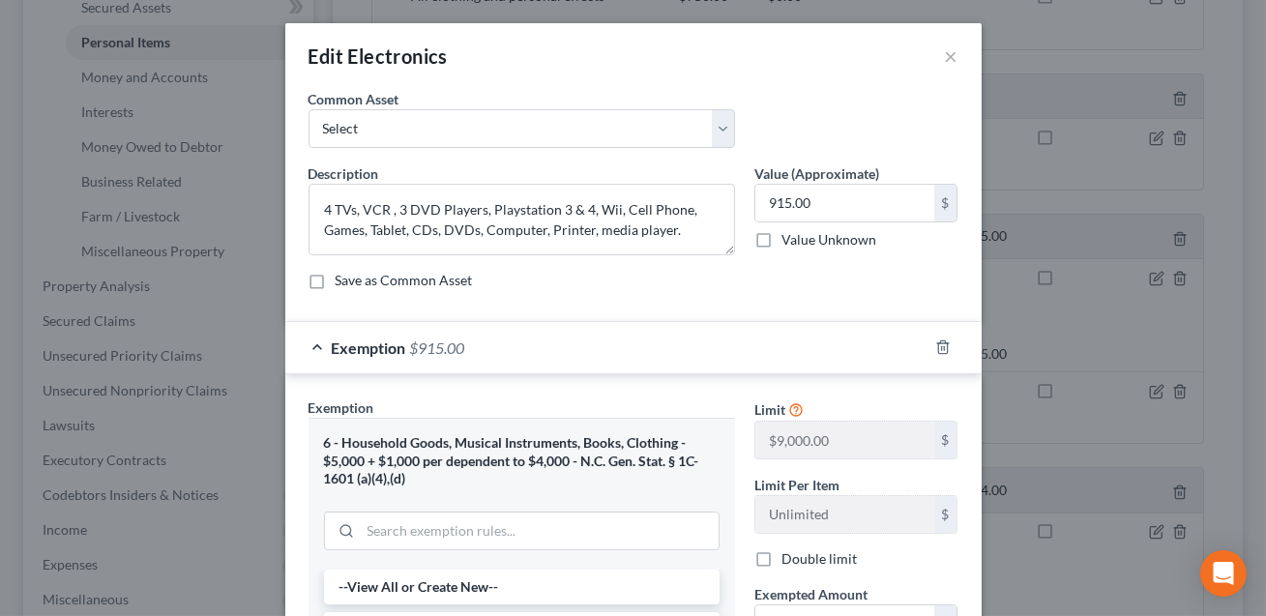
click at [490, 458] on div "6 - Household Goods, Musical Instruments, Books, Clothing - $5,000 + $1,000 per…" at bounding box center [522, 461] width 396 height 54
click at [440, 519] on input "search" at bounding box center [540, 531] width 358 height 37
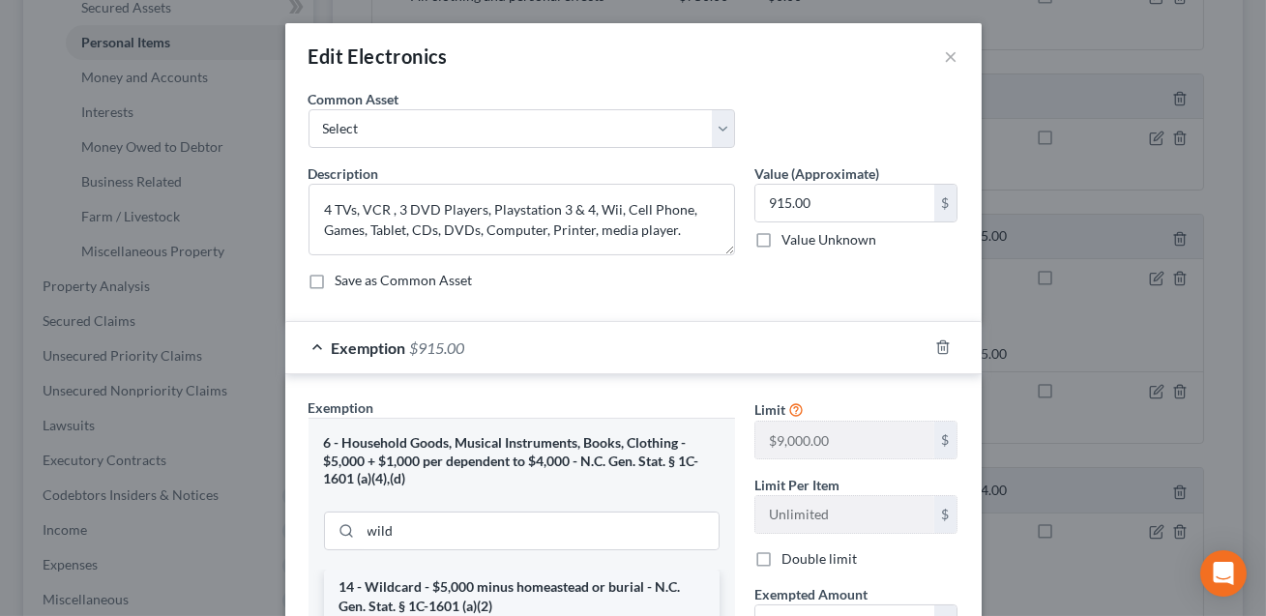
click at [454, 582] on li "14 - Wildcard - $5,000 minus homeastead or burial - N.C. Gen. Stat. § 1C-1601 (…" at bounding box center [522, 597] width 396 height 54
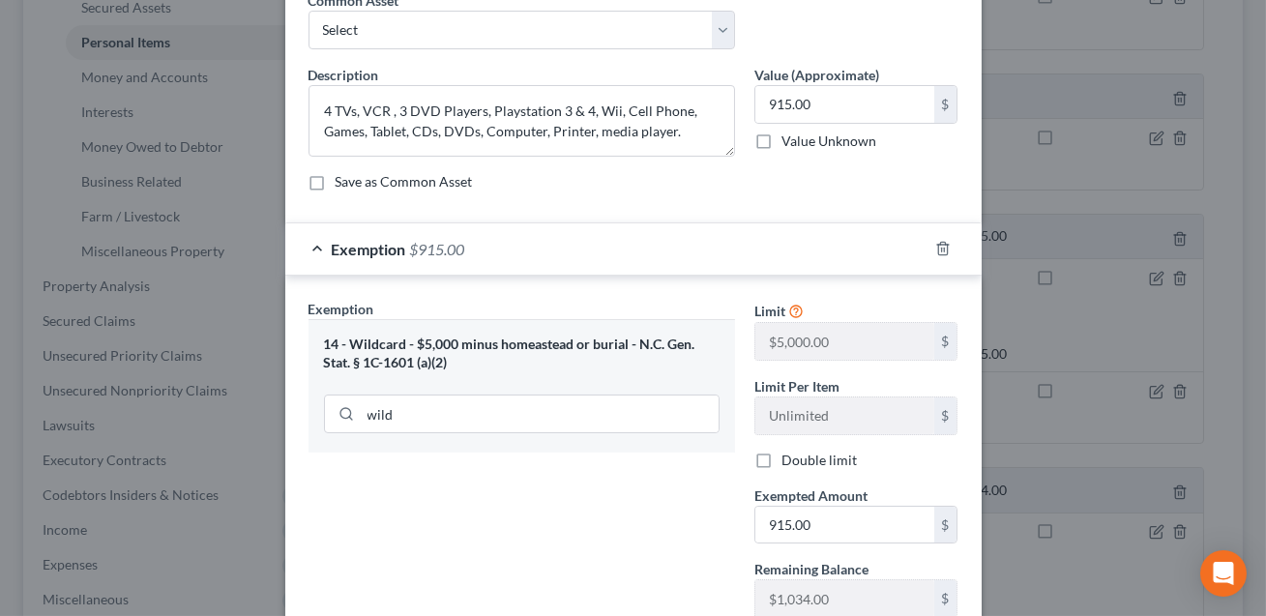
scroll to position [237, 0]
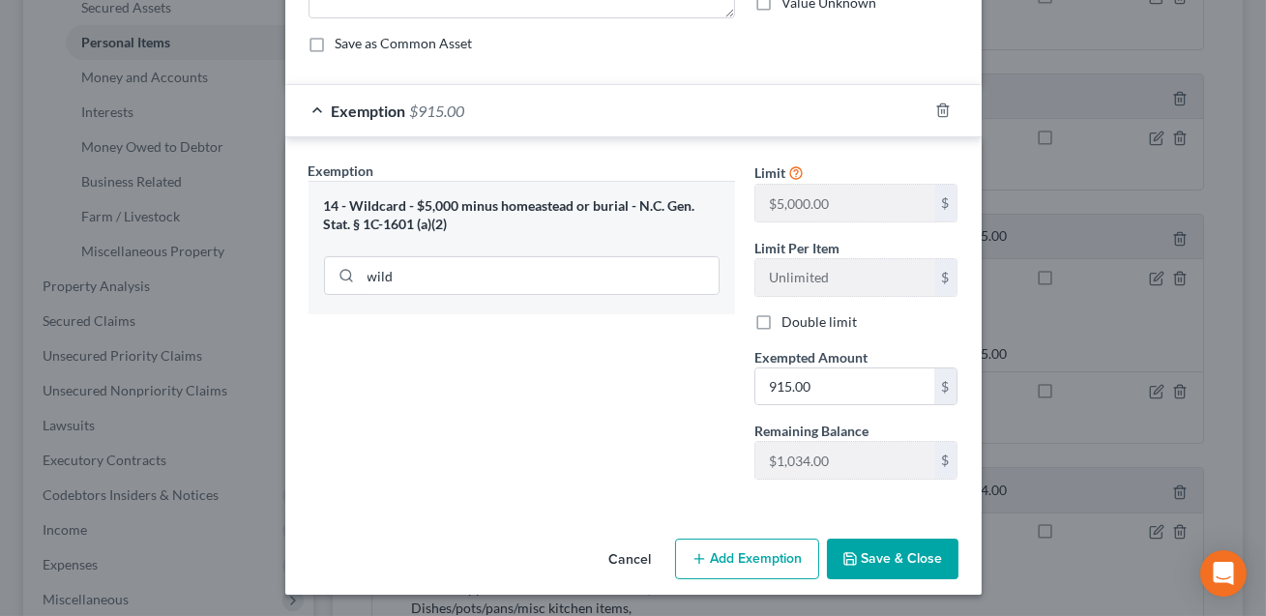
click at [879, 553] on button "Save & Close" at bounding box center [893, 559] width 132 height 41
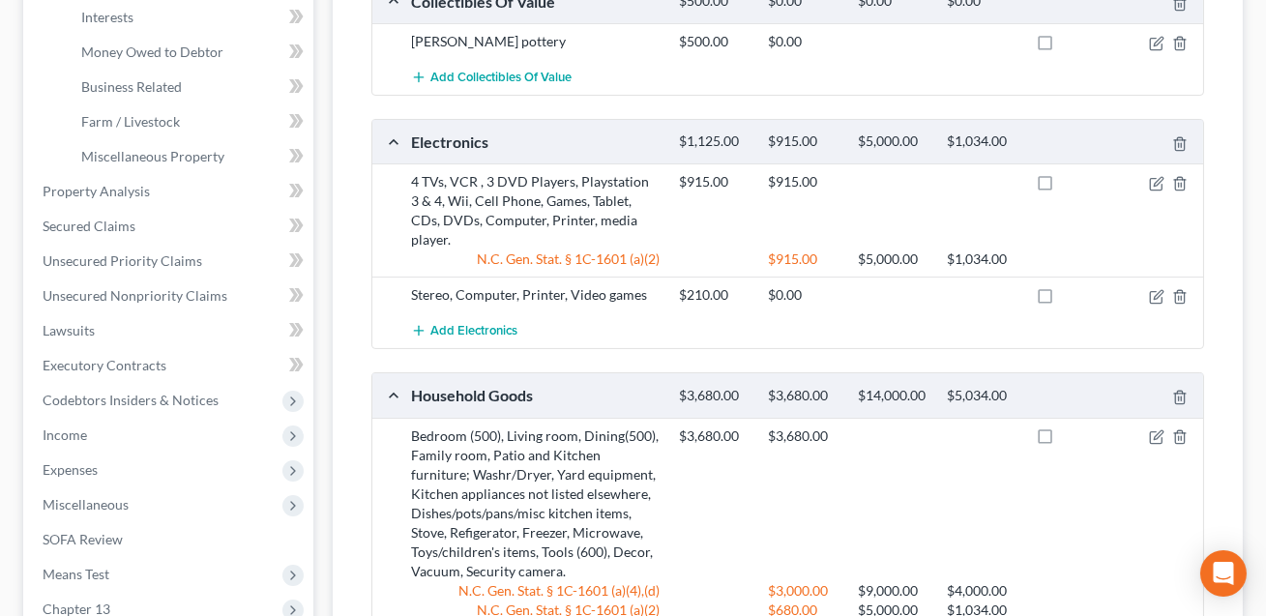
scroll to position [547, 0]
click at [1156, 291] on icon "button" at bounding box center [1156, 298] width 15 height 15
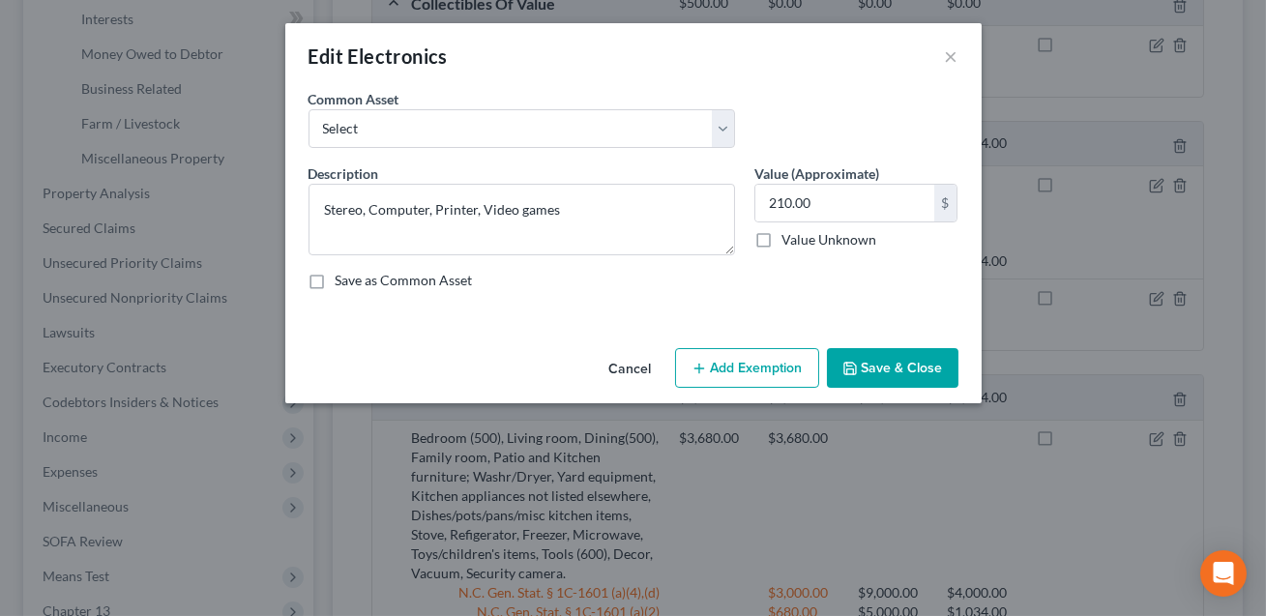
click at [734, 363] on button "Add Exemption" at bounding box center [747, 368] width 144 height 41
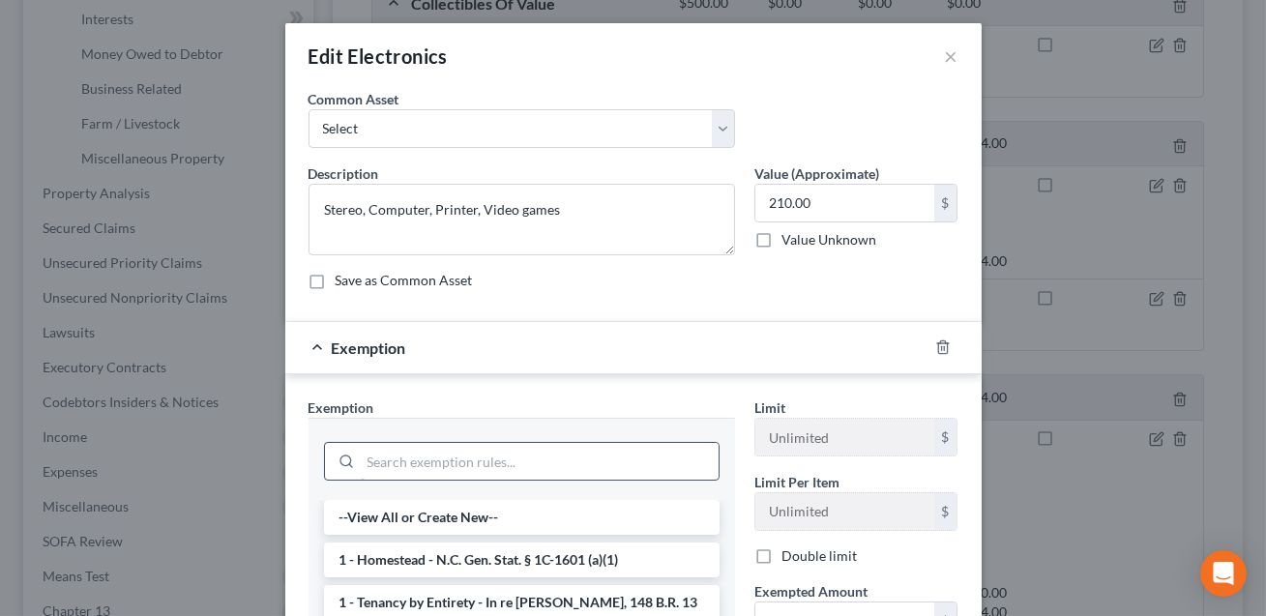
click at [522, 456] on input "search" at bounding box center [540, 461] width 358 height 37
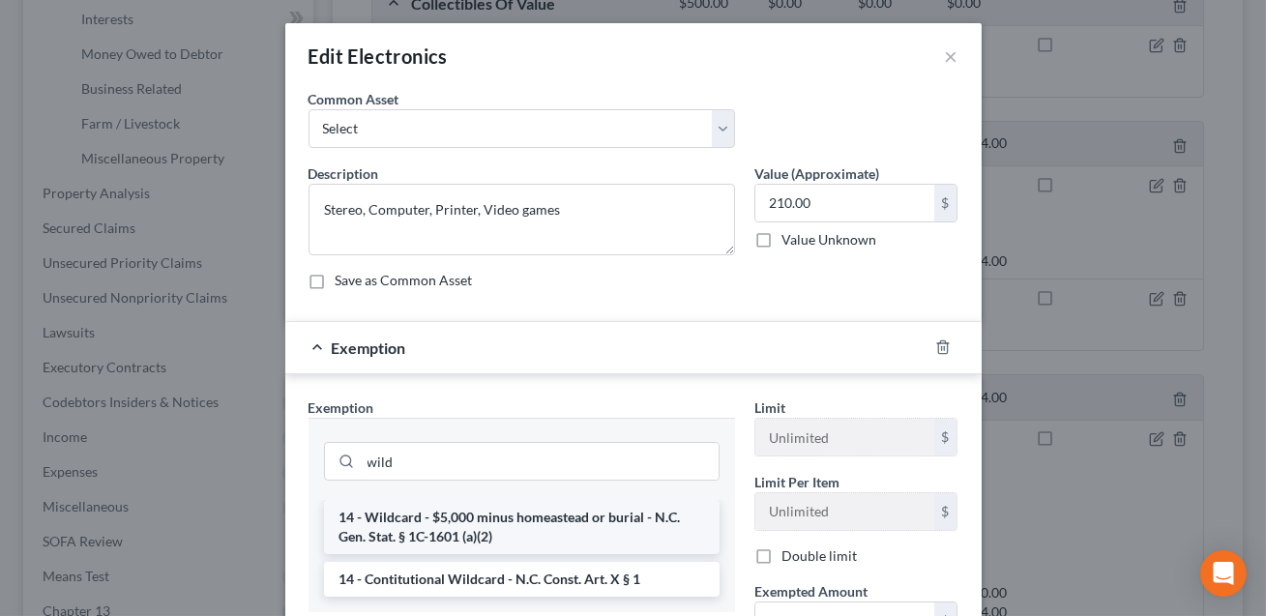
click at [507, 526] on li "14 - Wildcard - $5,000 minus homeastead or burial - N.C. Gen. Stat. § 1C-1601 (…" at bounding box center [522, 527] width 396 height 54
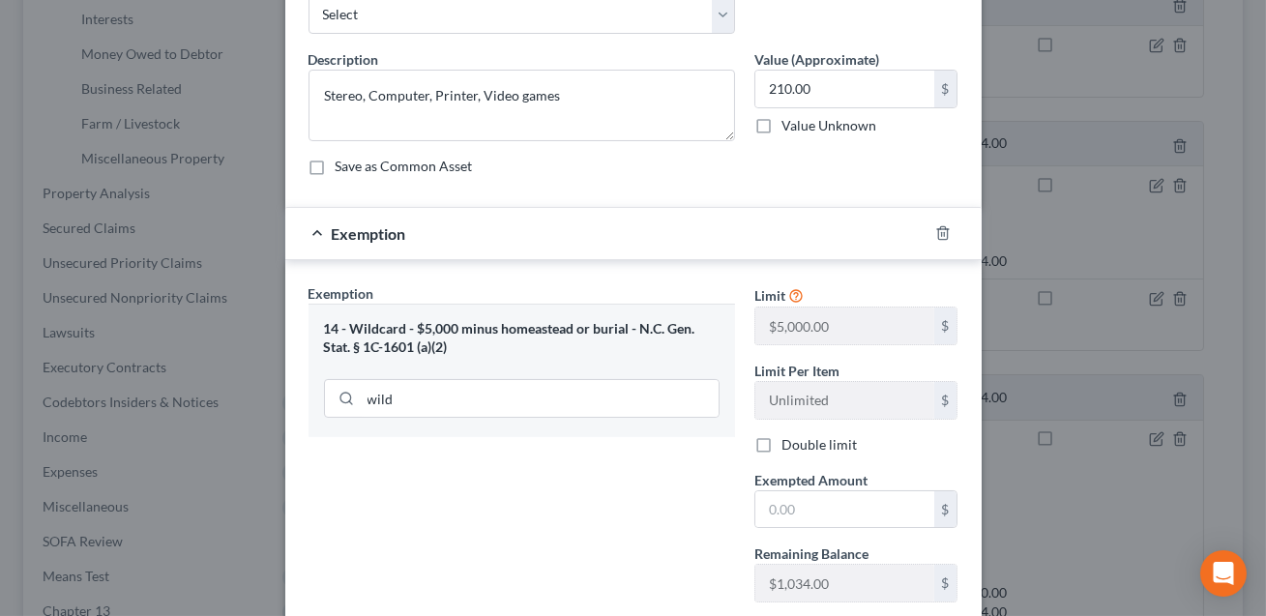
scroll to position [139, 0]
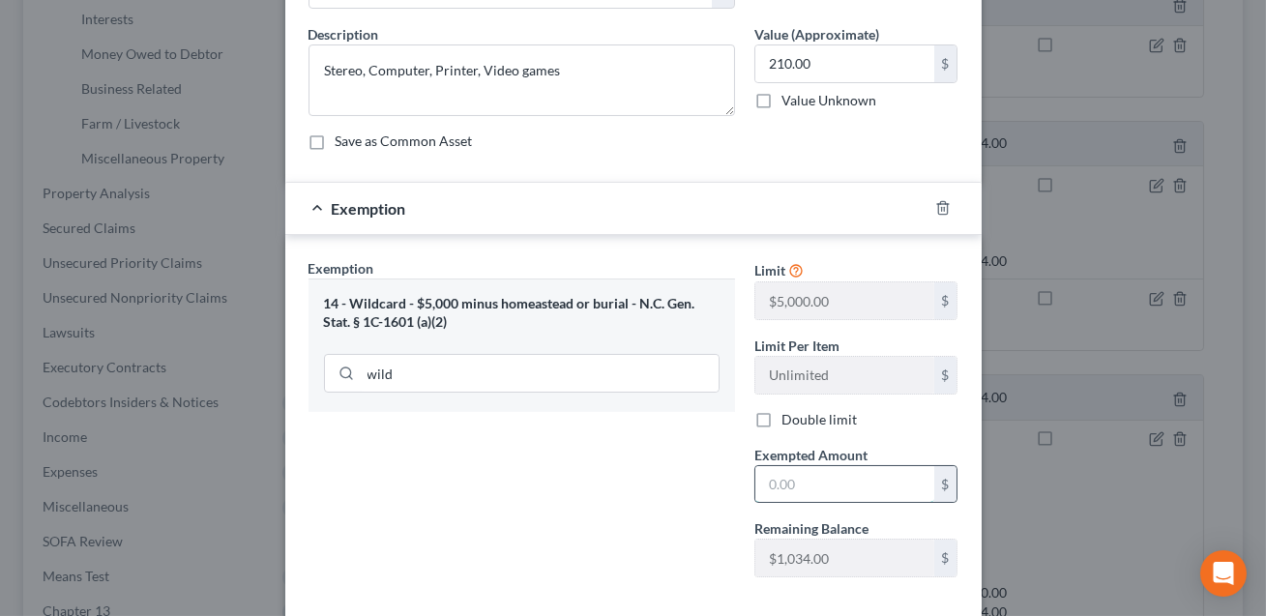
click at [772, 487] on input "text" at bounding box center [844, 484] width 179 height 37
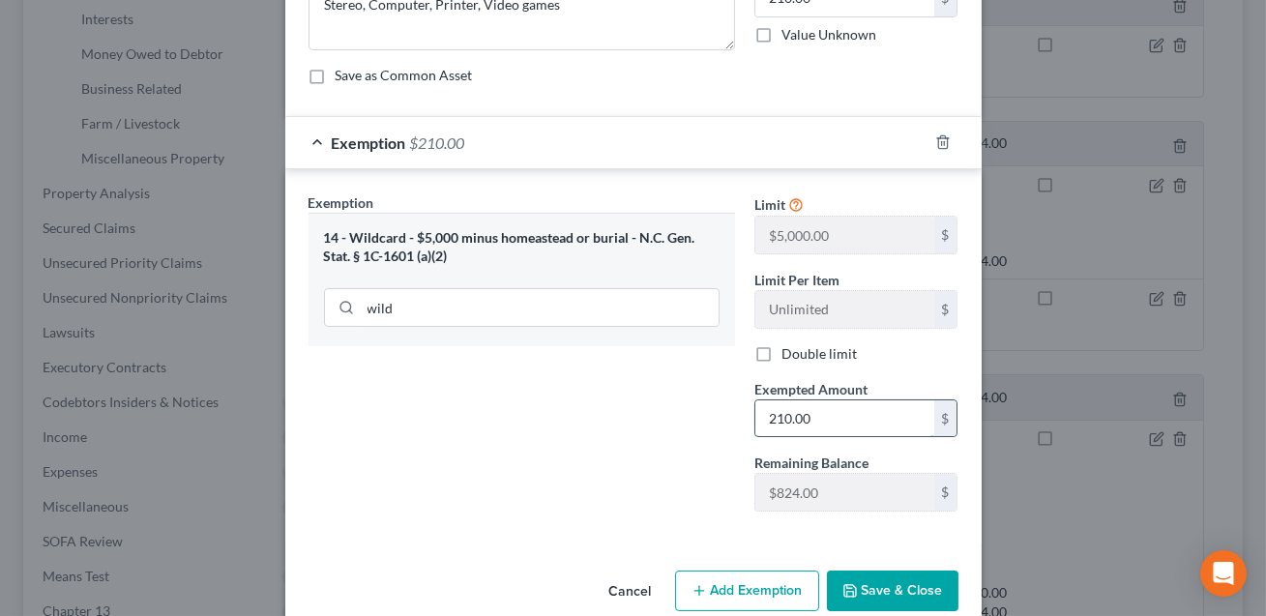
scroll to position [237, 0]
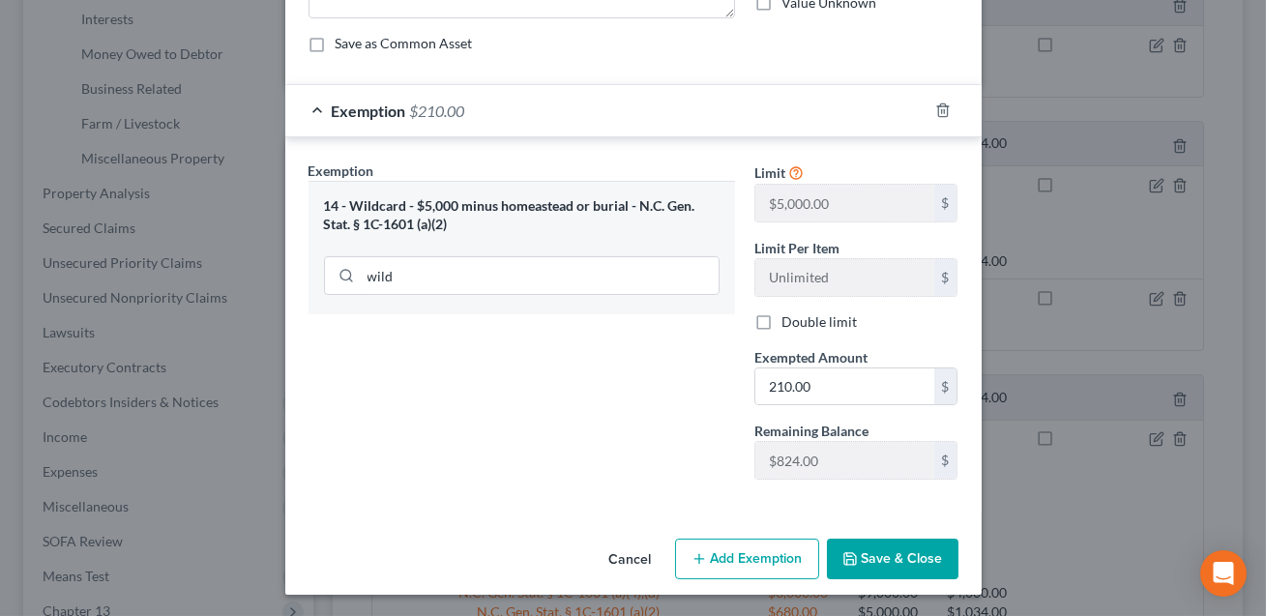
click at [878, 567] on button "Save & Close" at bounding box center [893, 559] width 132 height 41
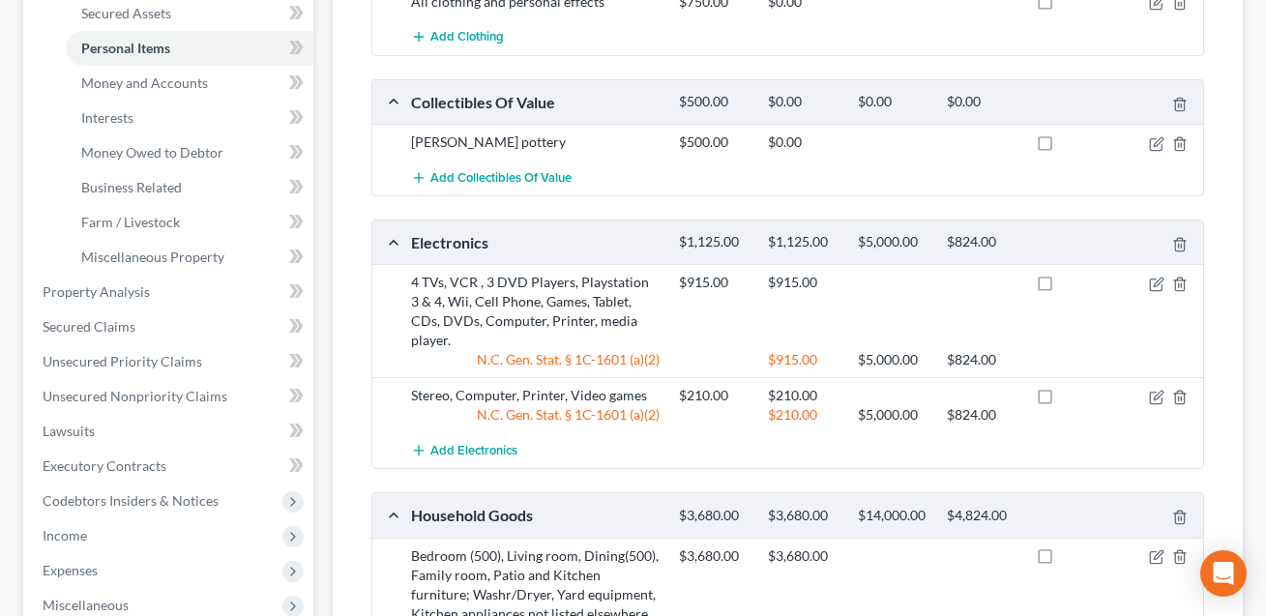
scroll to position [451, 0]
click at [1155, 142] on icon "button" at bounding box center [1156, 141] width 15 height 15
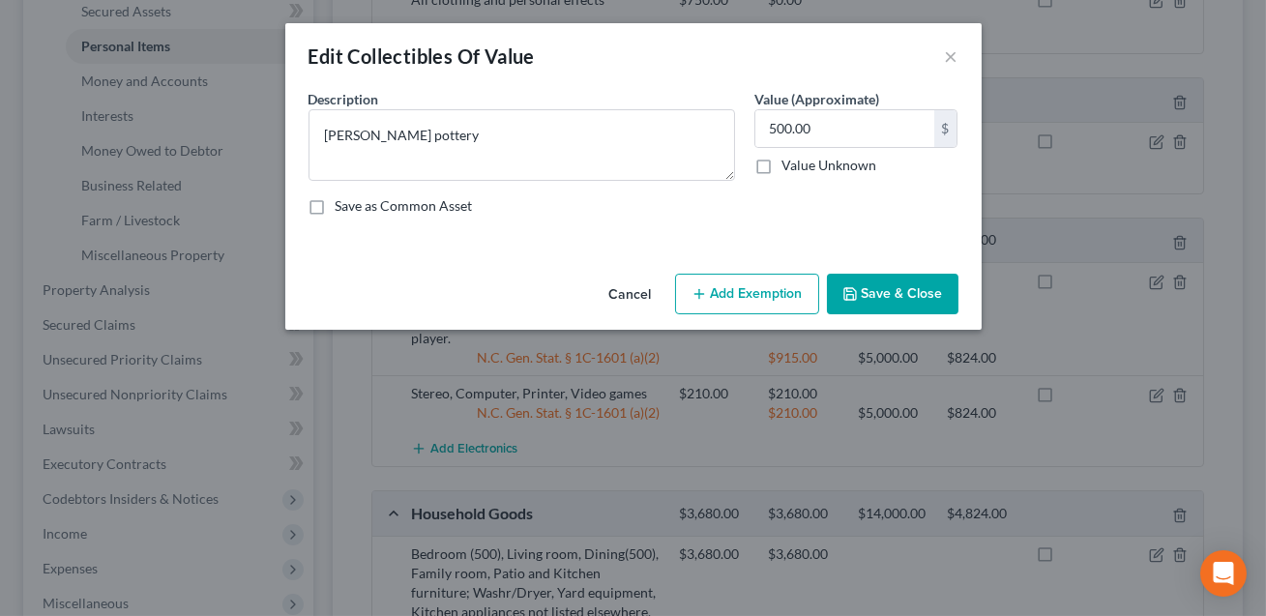
click at [724, 295] on button "Add Exemption" at bounding box center [747, 294] width 144 height 41
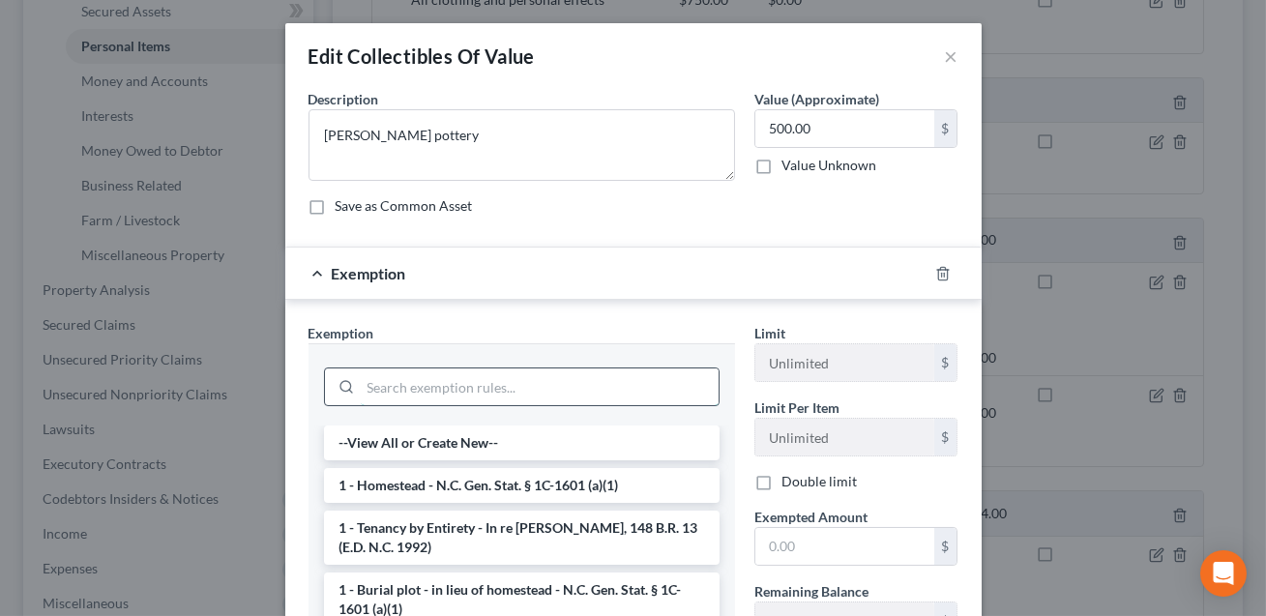
click at [462, 389] on input "search" at bounding box center [540, 386] width 358 height 37
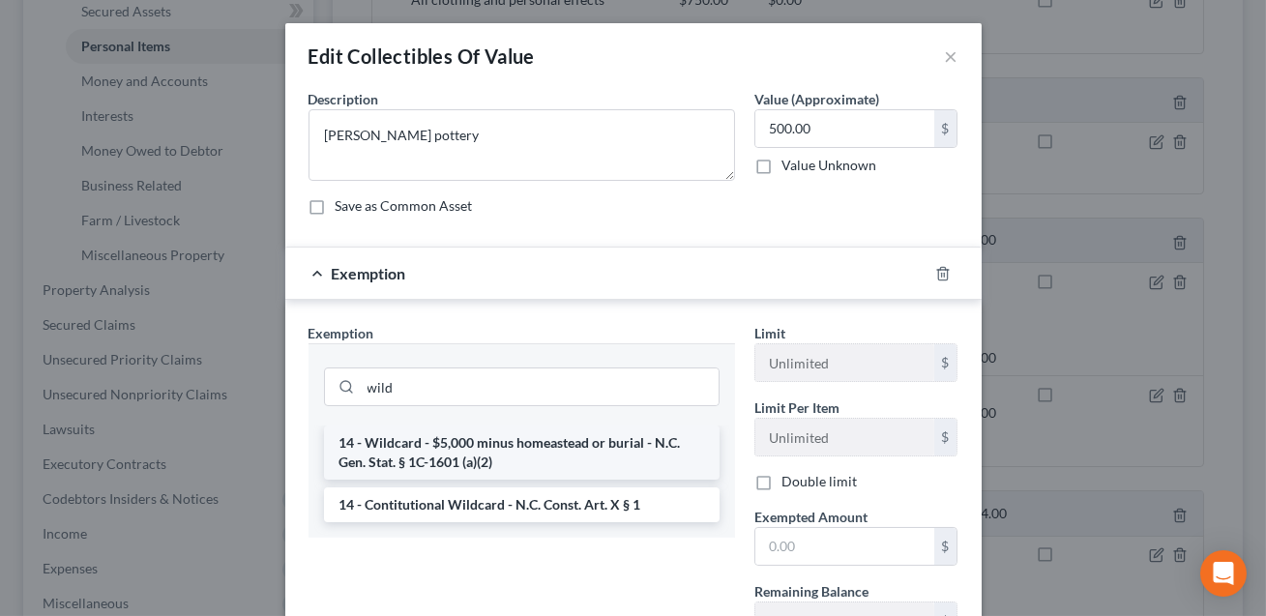
click at [416, 436] on li "14 - Wildcard - $5,000 minus homeastead or burial - N.C. Gen. Stat. § 1C-1601 (…" at bounding box center [522, 453] width 396 height 54
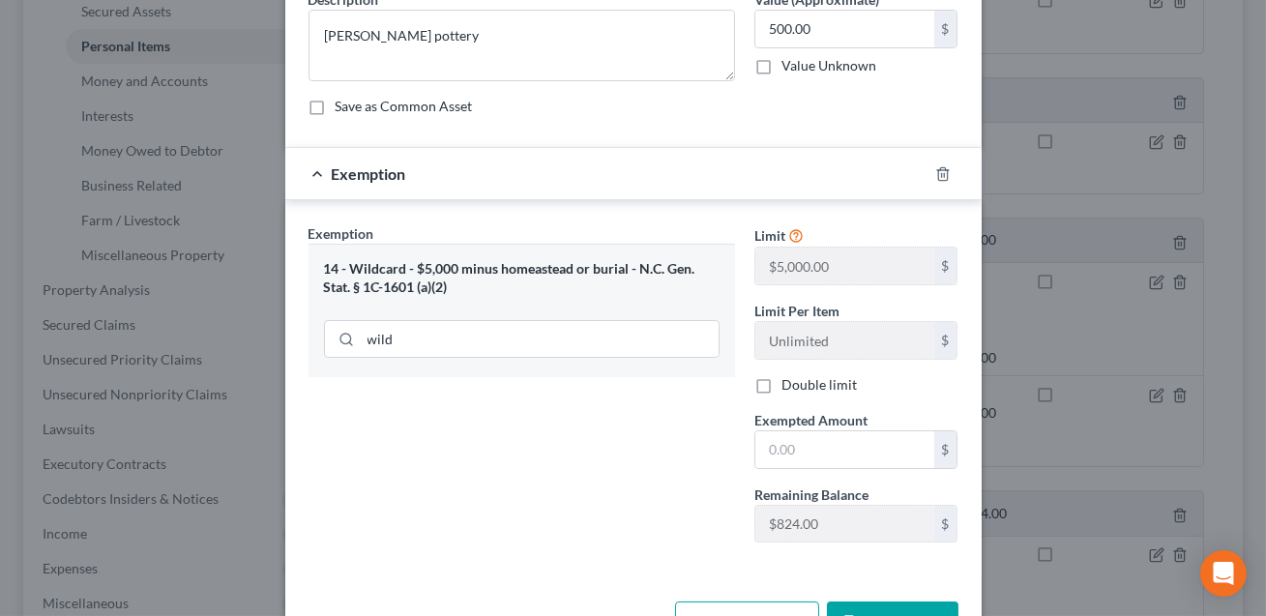
scroll to position [155, 0]
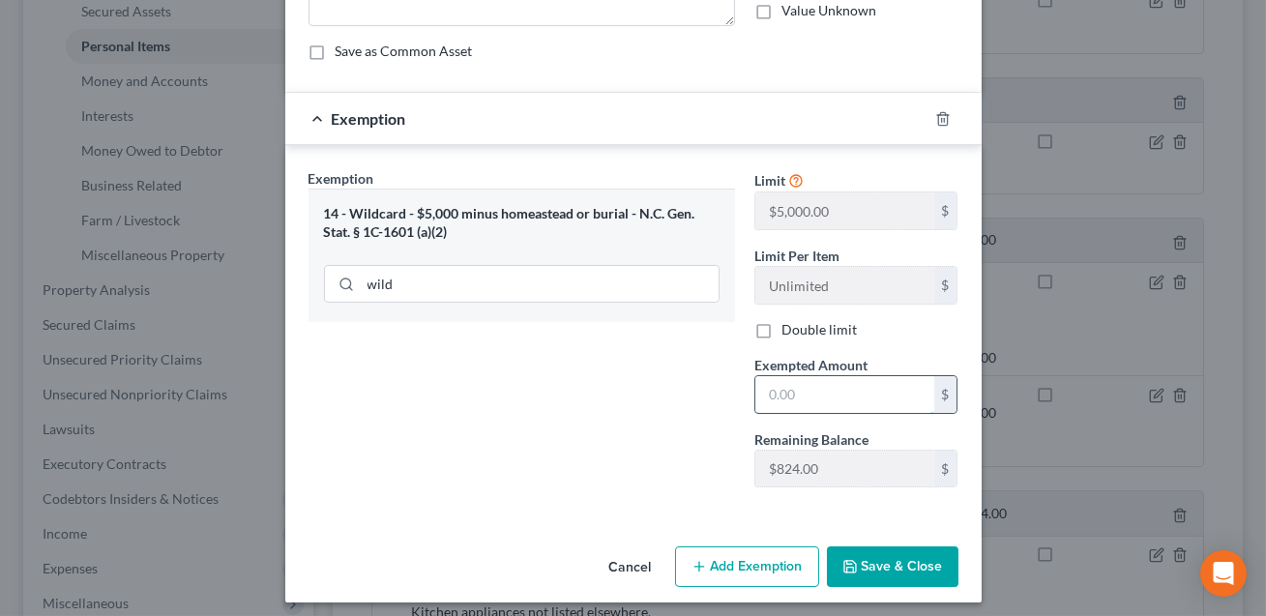
click at [799, 398] on input "text" at bounding box center [844, 394] width 179 height 37
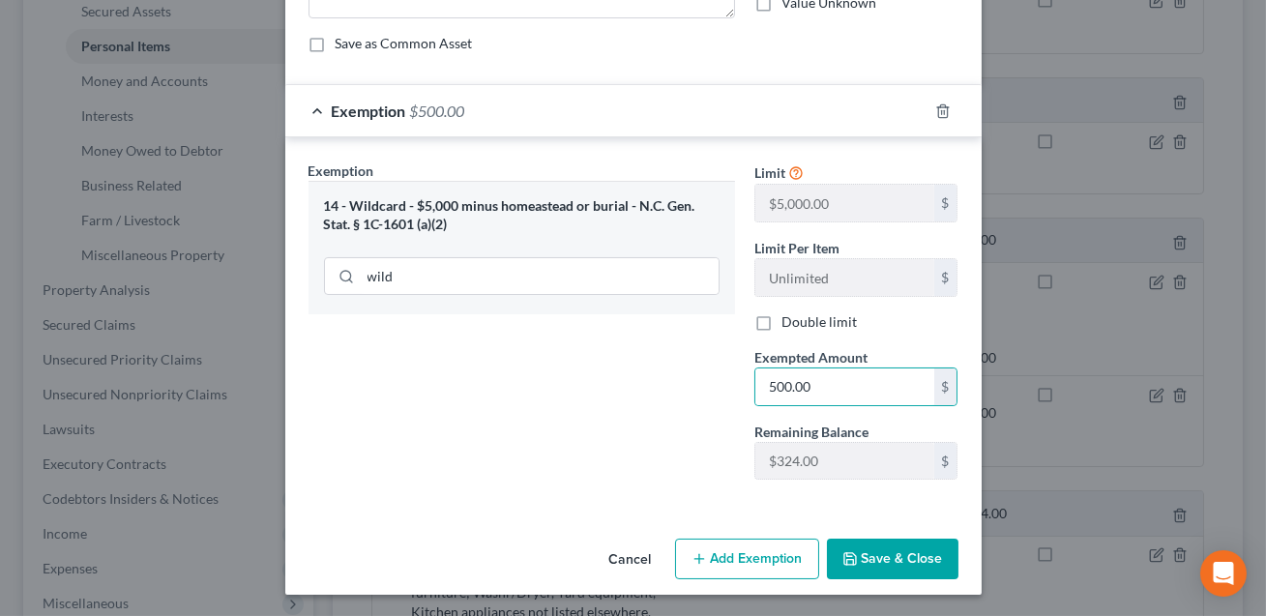
click at [883, 553] on button "Save & Close" at bounding box center [893, 559] width 132 height 41
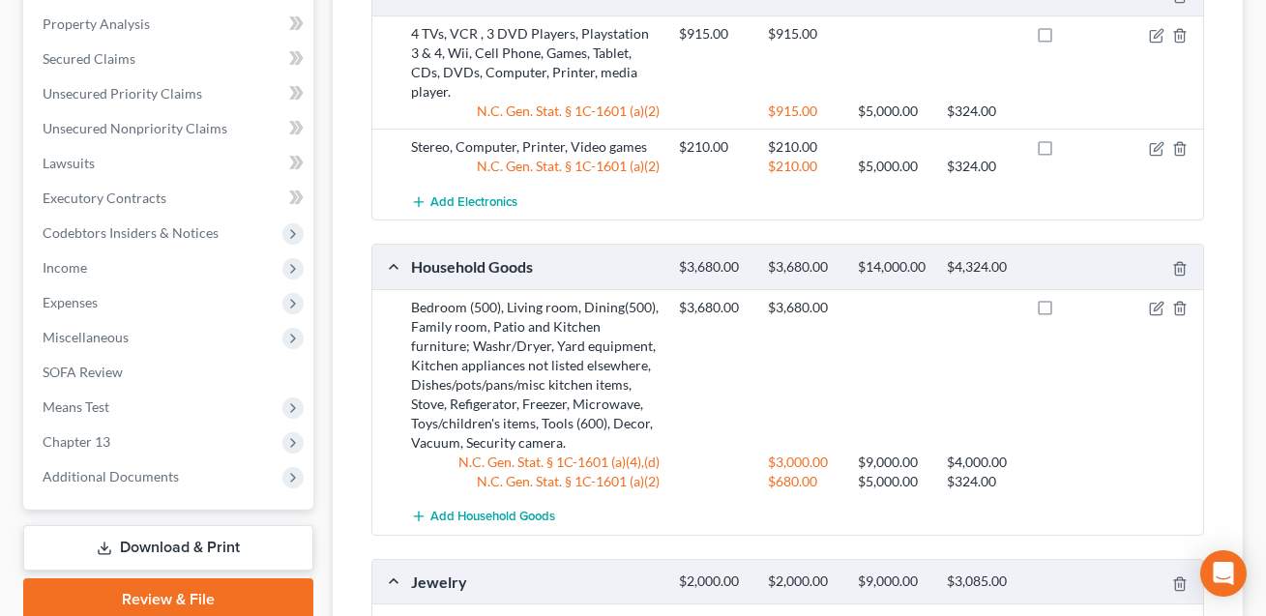
scroll to position [716, 0]
click at [1156, 302] on icon "button" at bounding box center [1156, 309] width 15 height 15
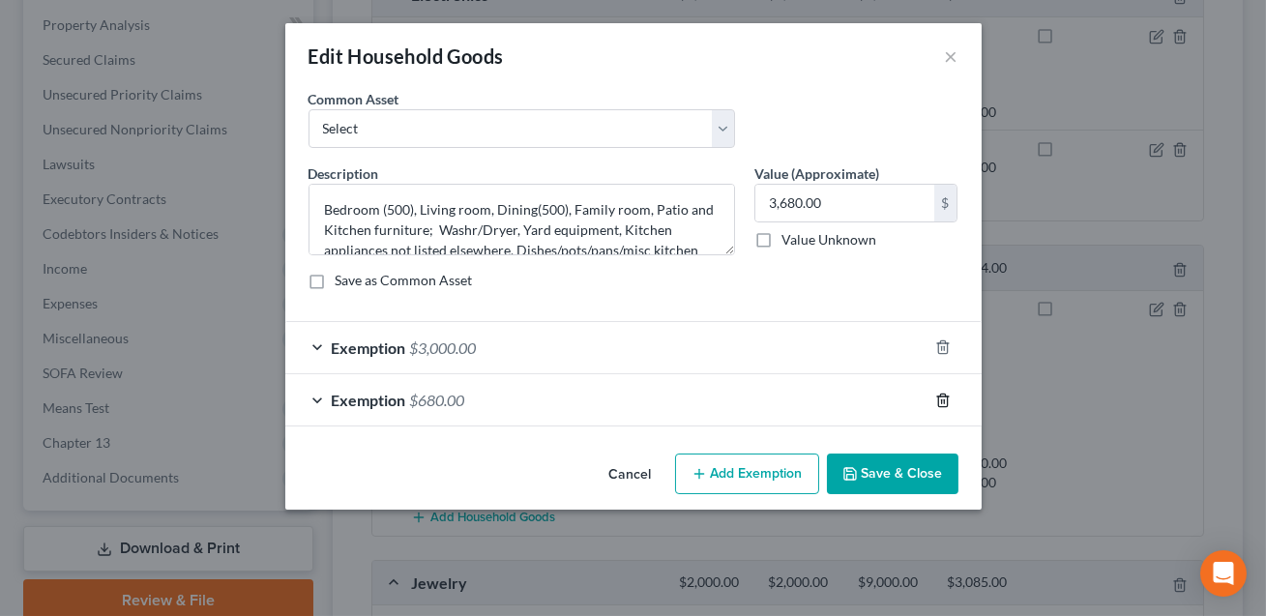
click at [943, 405] on icon "button" at bounding box center [942, 400] width 9 height 13
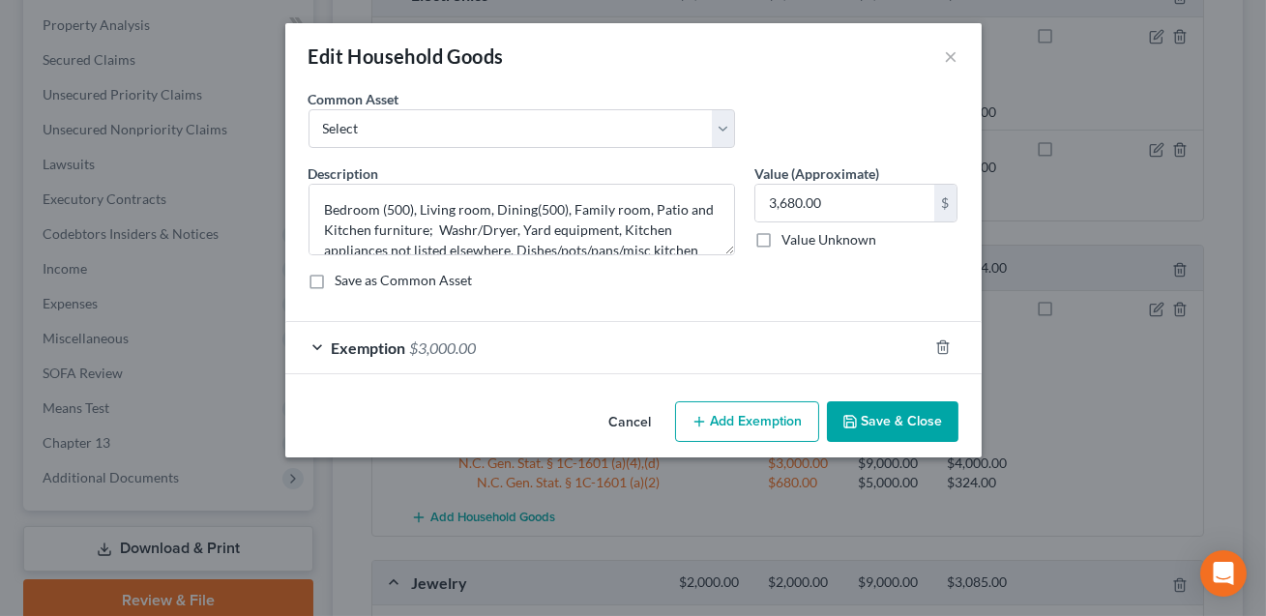
click at [928, 422] on button "Save & Close" at bounding box center [893, 421] width 132 height 41
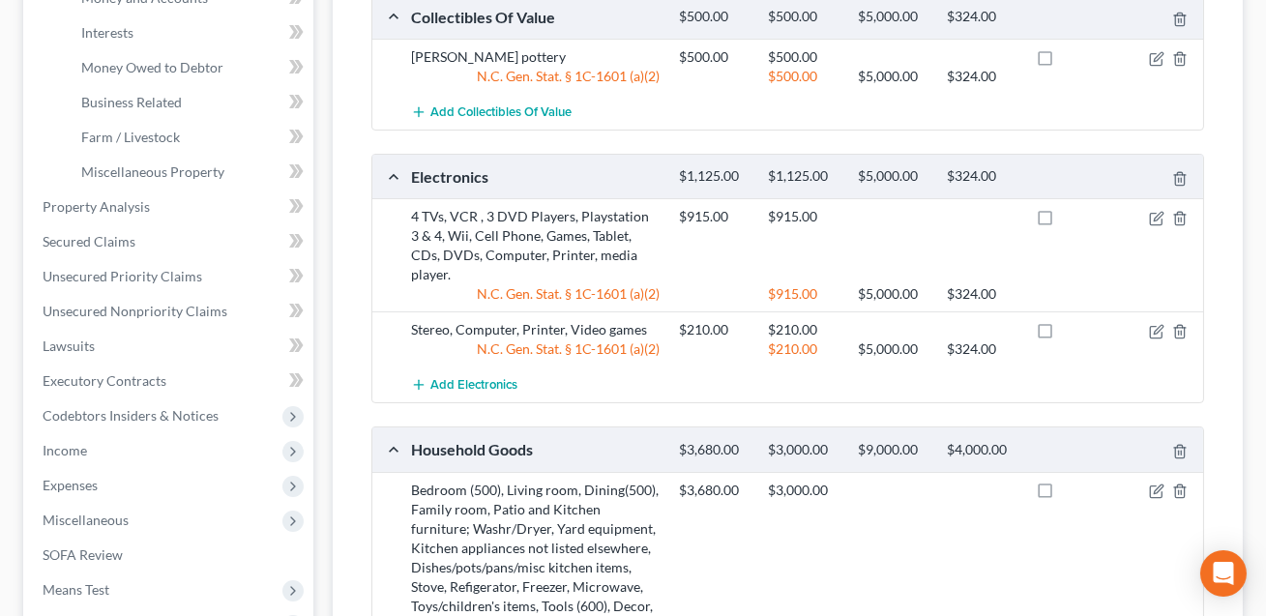
scroll to position [525, 0]
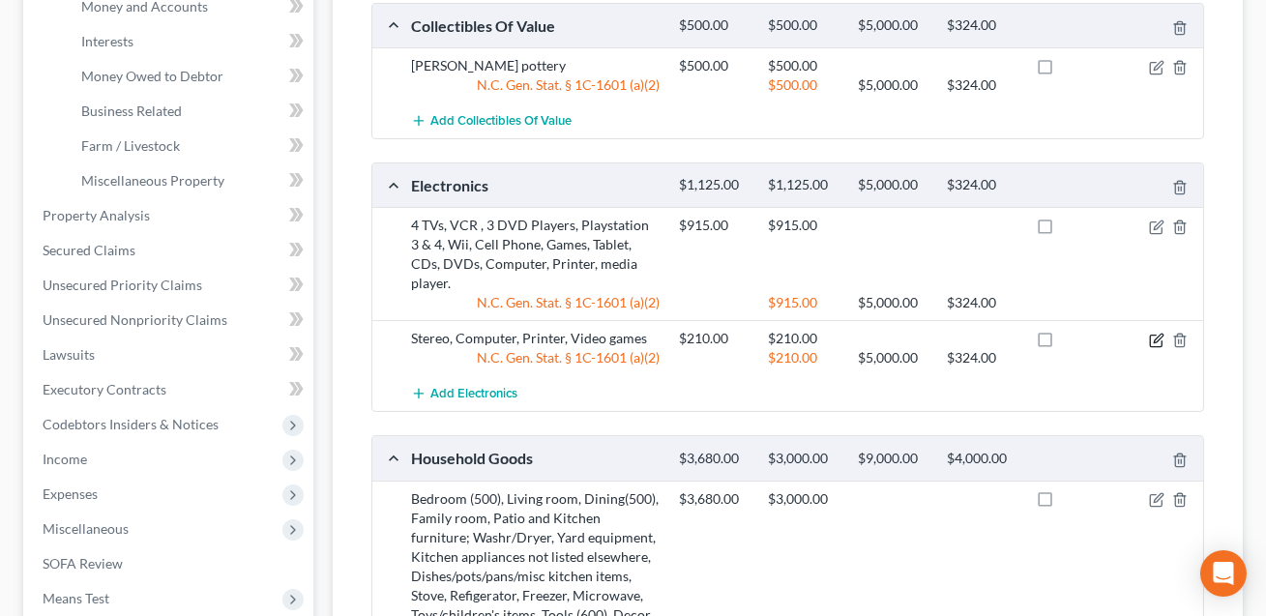
click at [1159, 333] on icon "button" at bounding box center [1156, 340] width 15 height 15
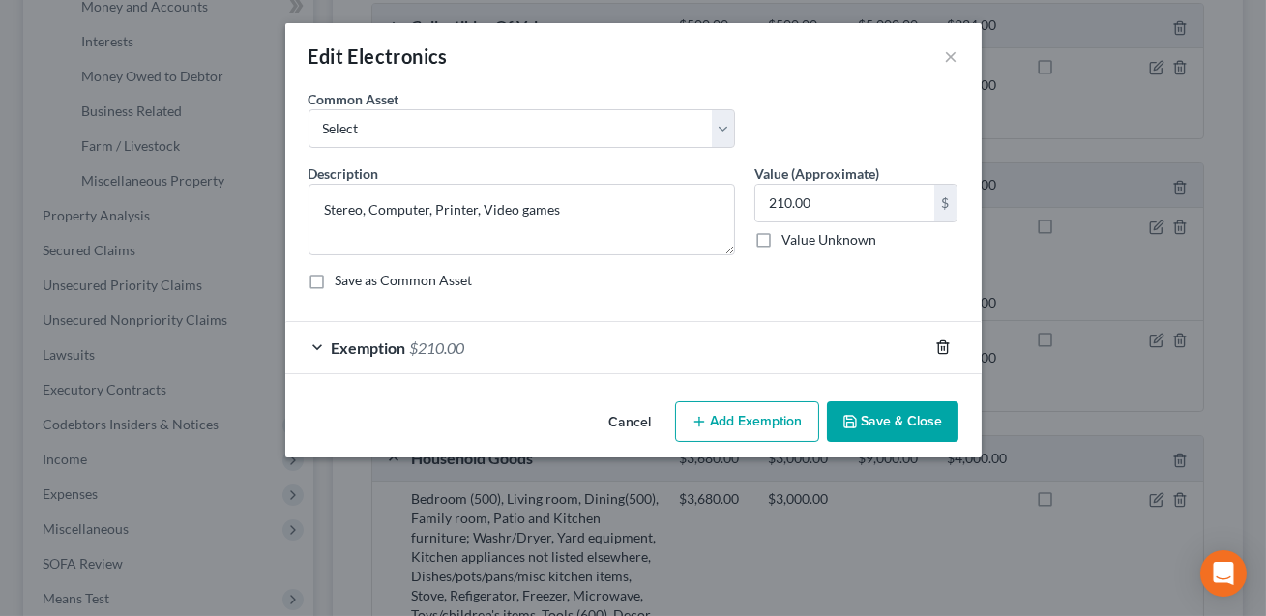
click at [945, 349] on icon "button" at bounding box center [942, 346] width 15 height 15
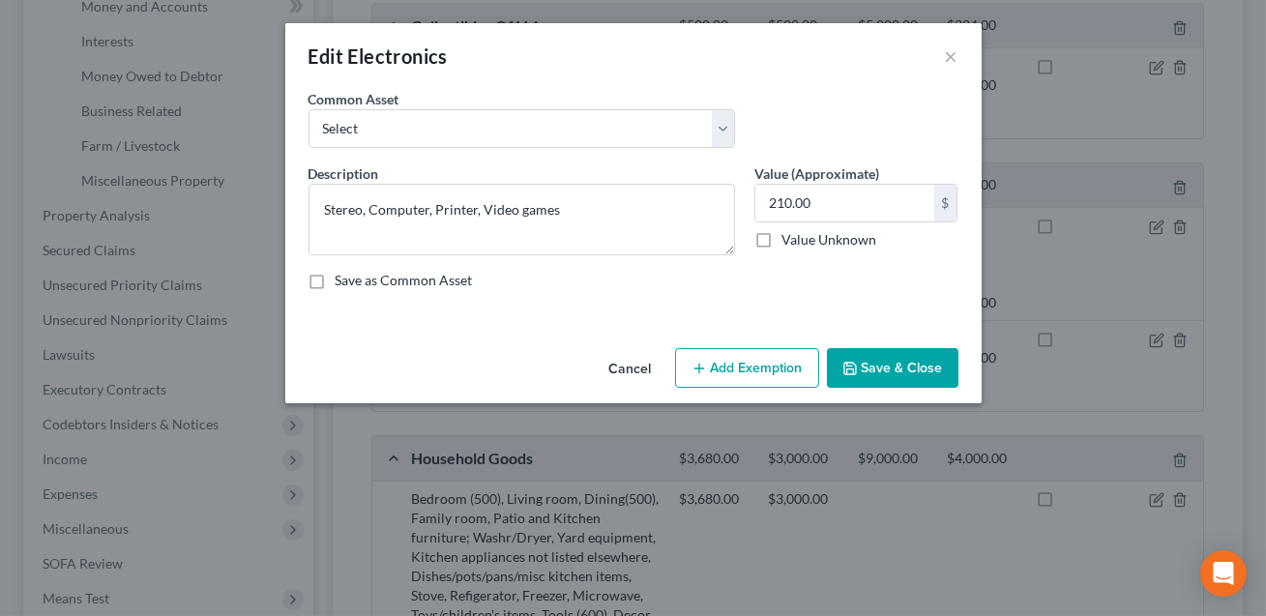
click at [896, 362] on button "Save & Close" at bounding box center [893, 368] width 132 height 41
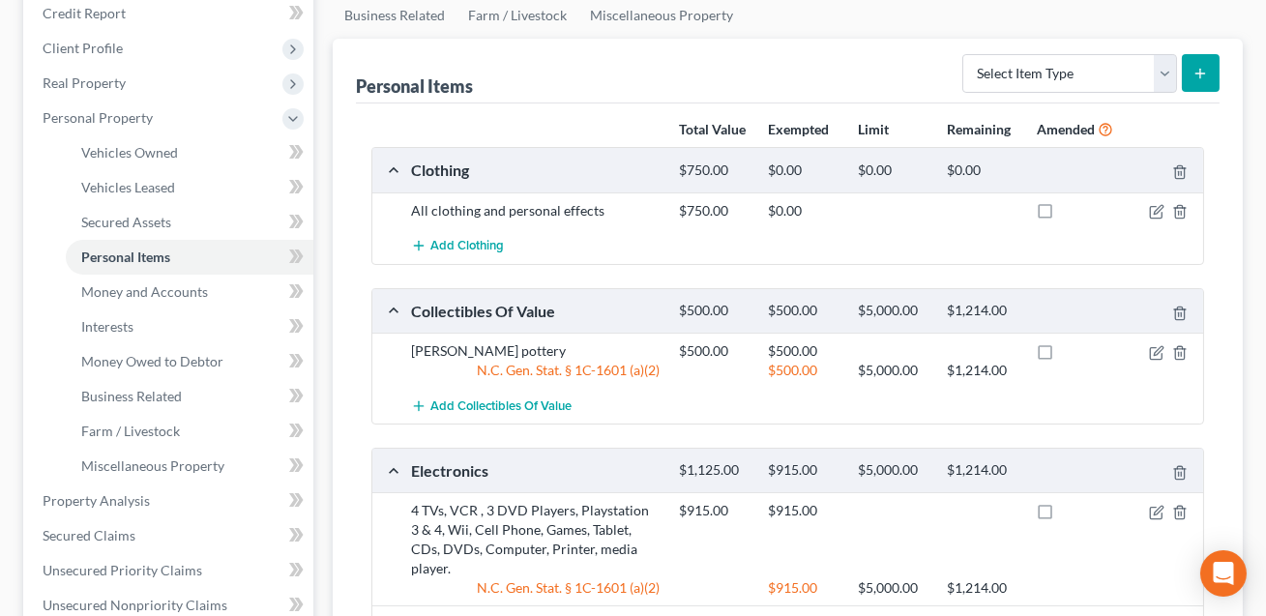
scroll to position [217, 0]
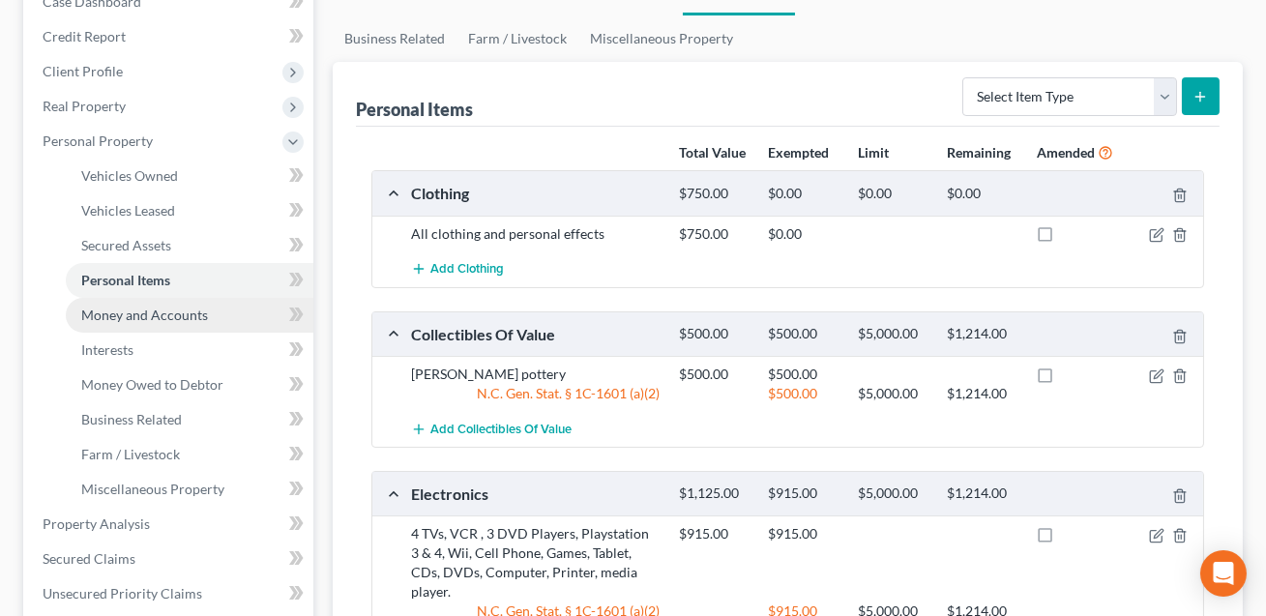
click at [179, 309] on span "Money and Accounts" at bounding box center [144, 315] width 127 height 16
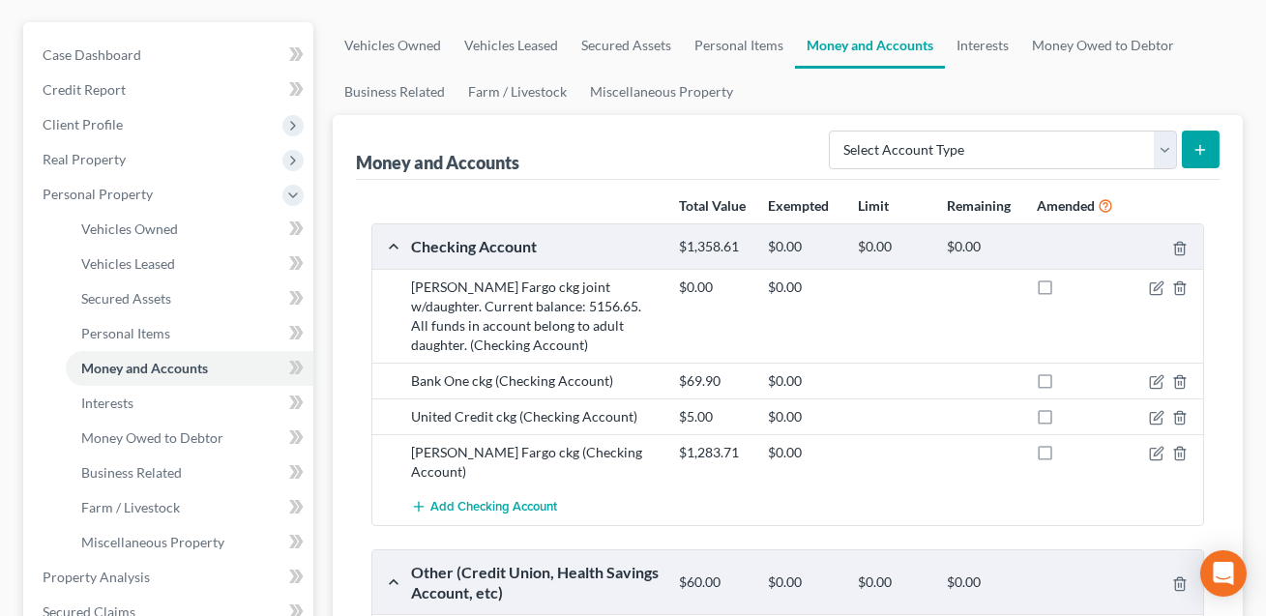
scroll to position [164, 0]
click at [1157, 384] on icon "button" at bounding box center [1156, 380] width 15 height 15
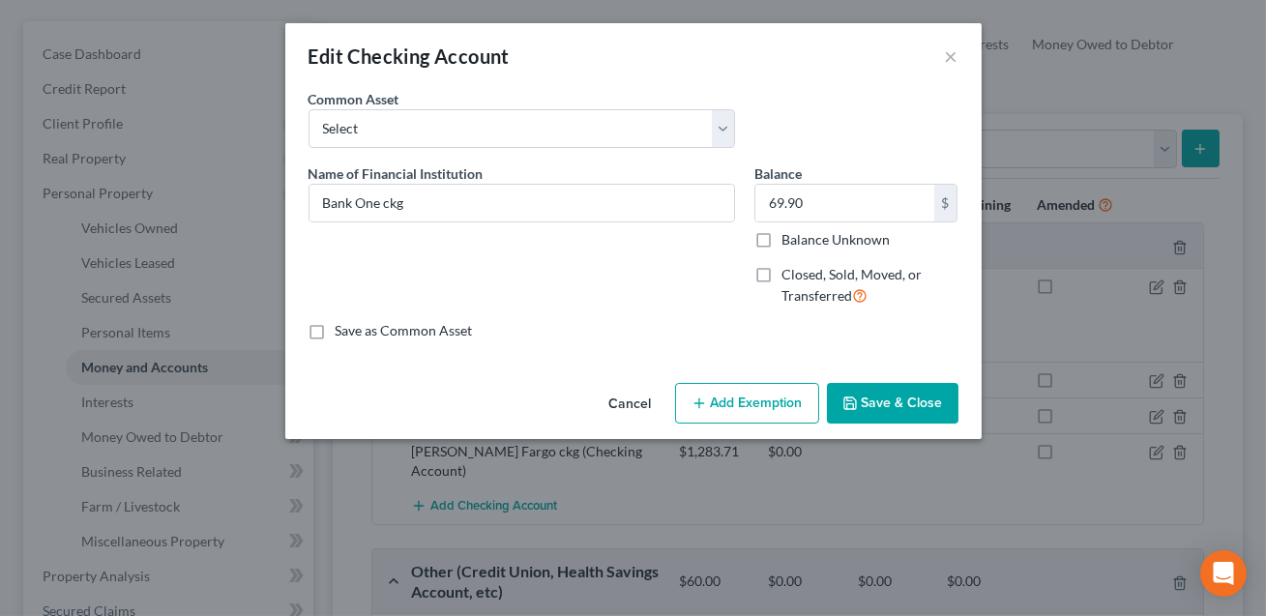
click at [745, 402] on button "Add Exemption" at bounding box center [747, 403] width 144 height 41
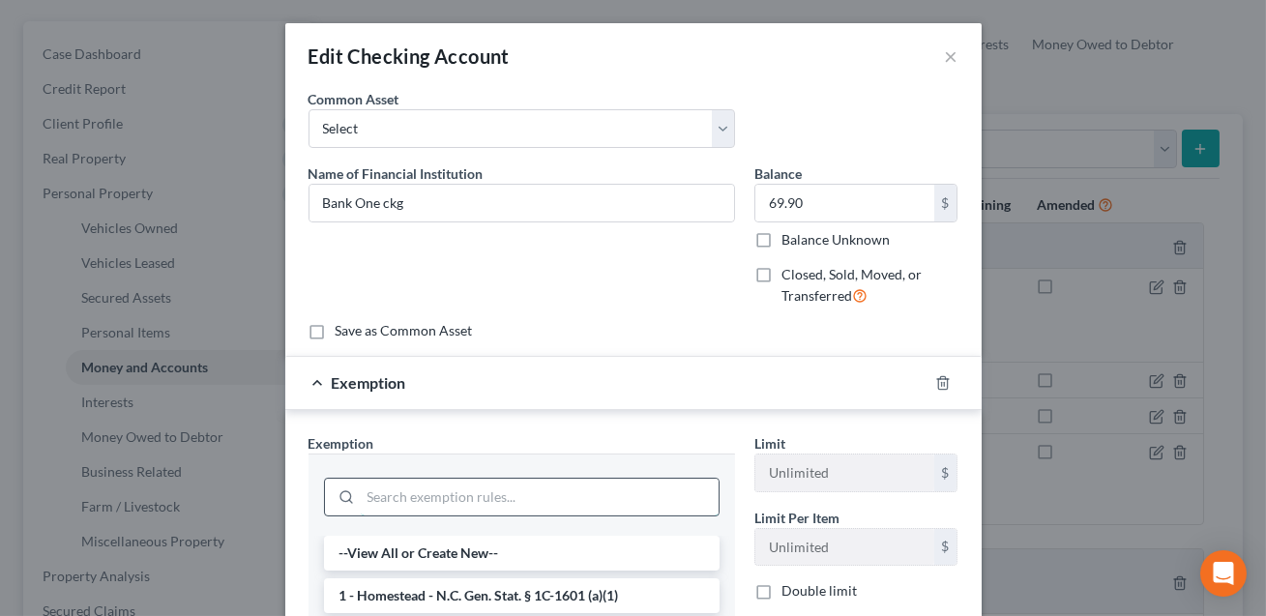
click at [438, 486] on input "search" at bounding box center [540, 497] width 358 height 37
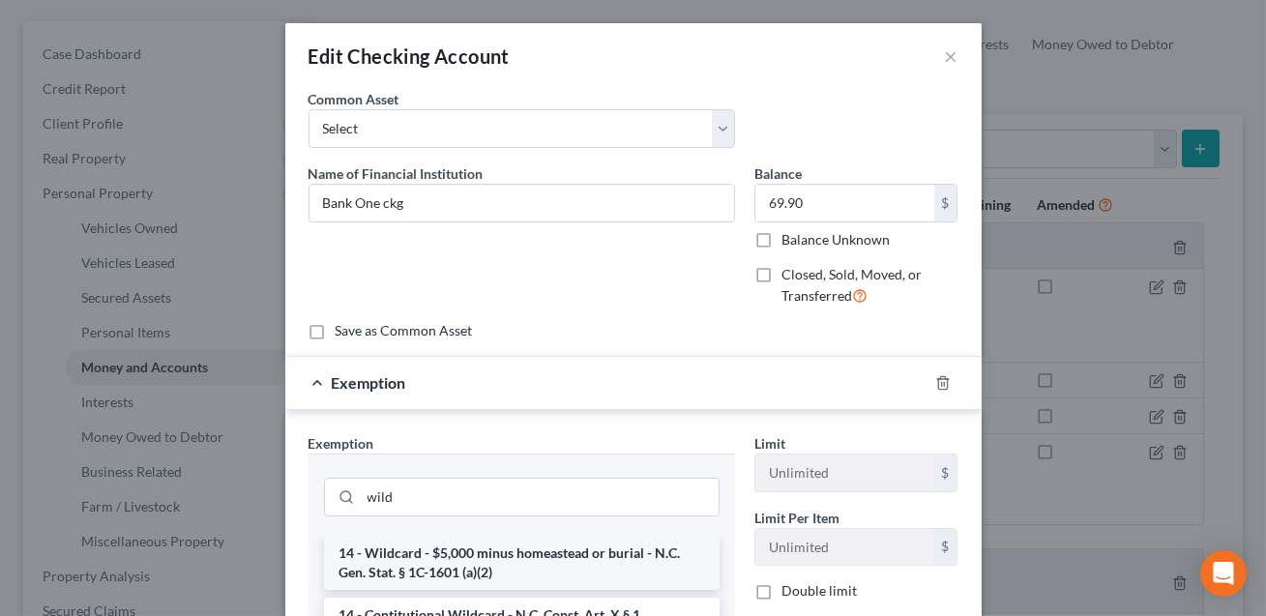
click at [443, 563] on li "14 - Wildcard - $5,000 minus homeastead or burial - N.C. Gen. Stat. § 1C-1601 (…" at bounding box center [522, 563] width 396 height 54
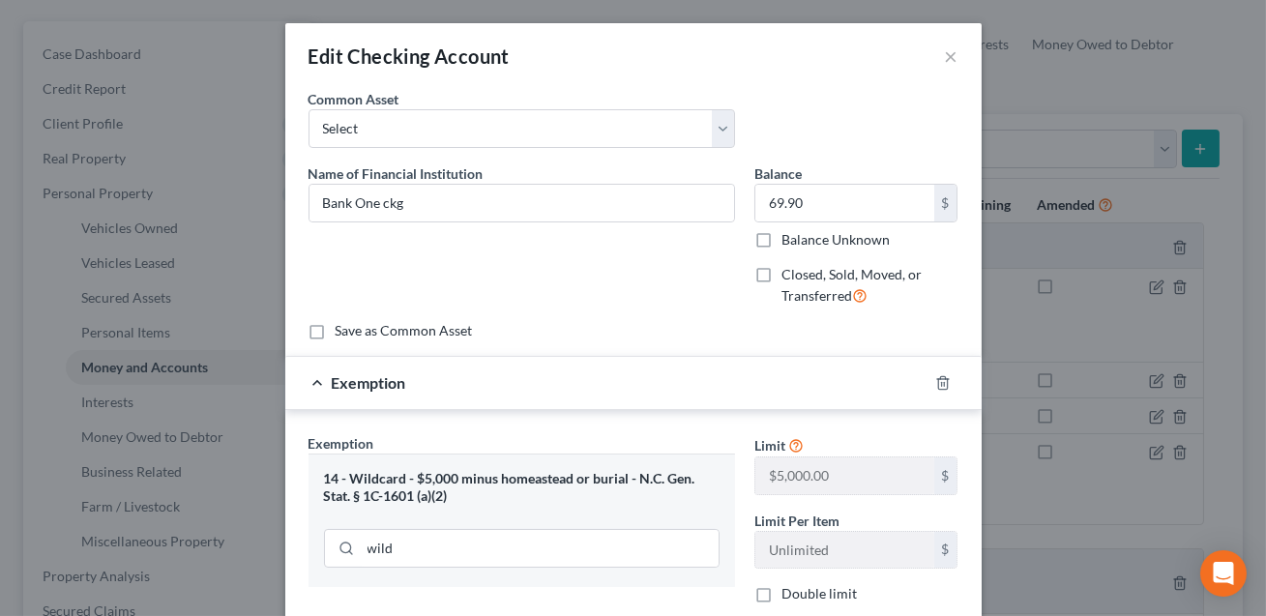
scroll to position [66, 0]
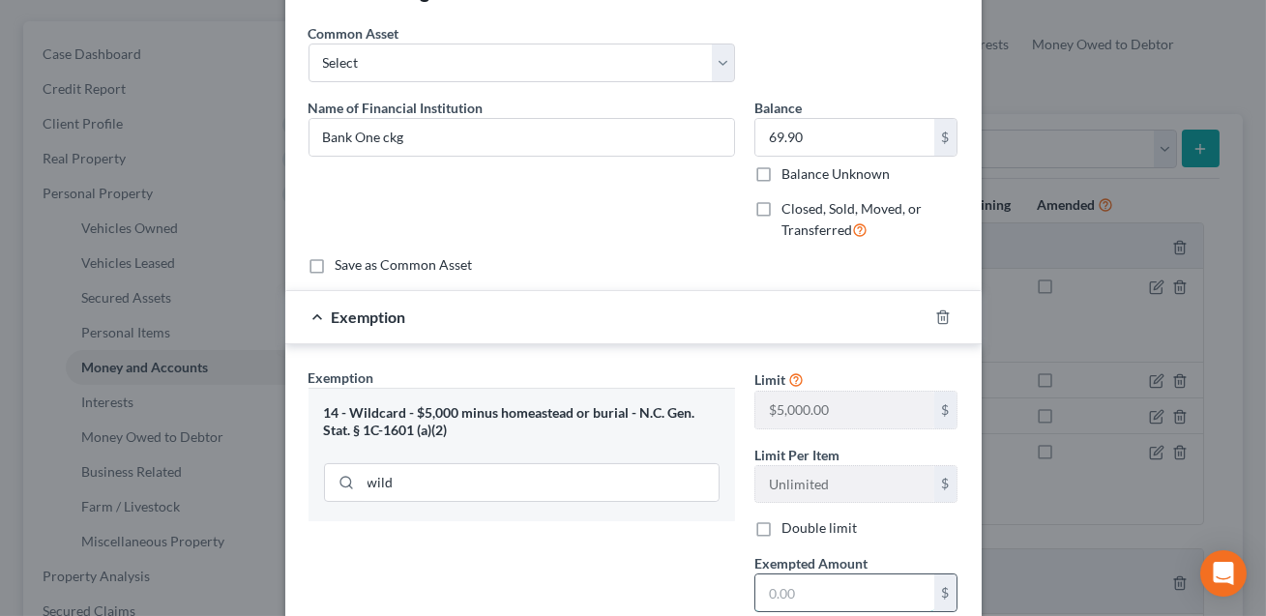
click at [785, 589] on input "text" at bounding box center [844, 592] width 179 height 37
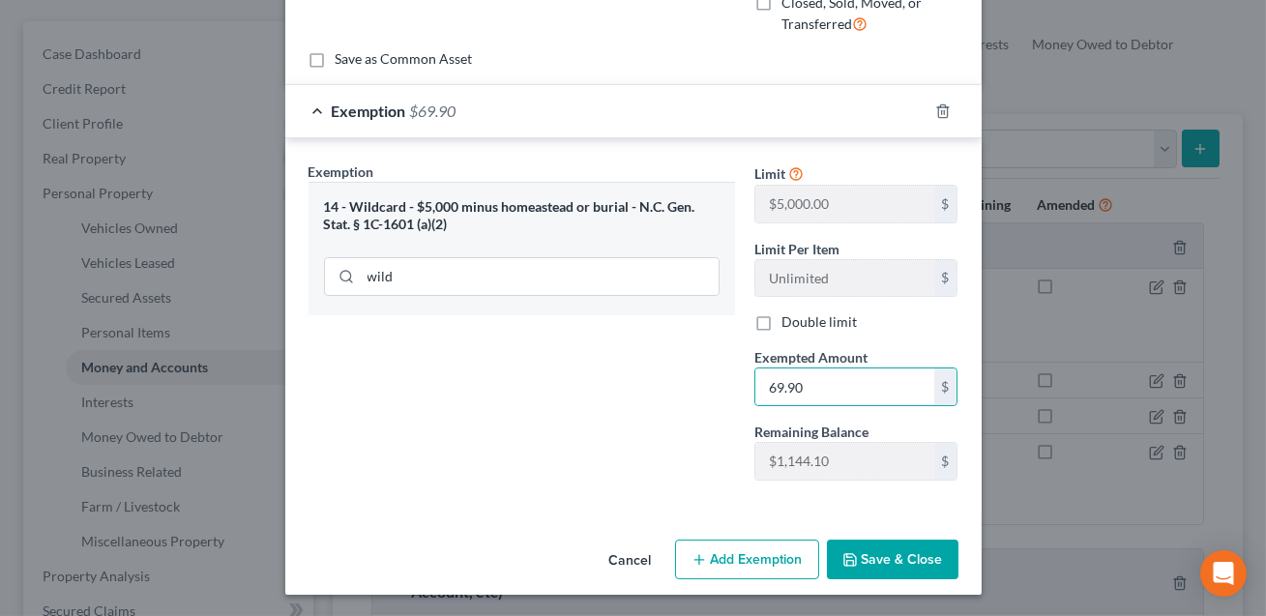
click at [886, 567] on button "Save & Close" at bounding box center [893, 560] width 132 height 41
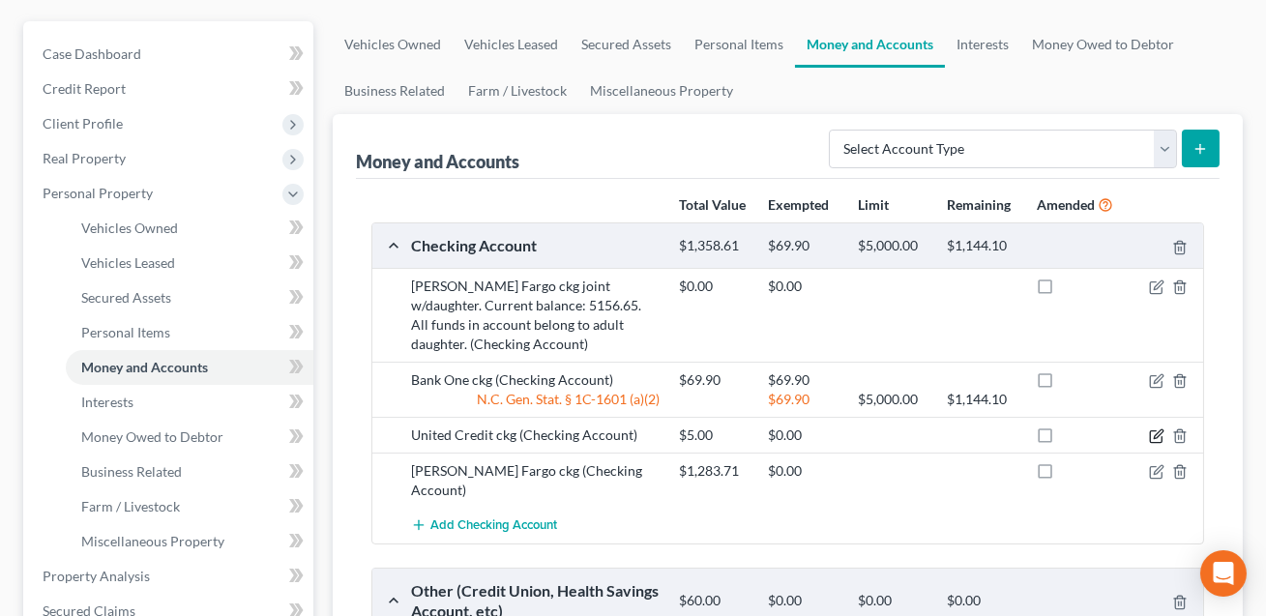
click at [1159, 432] on icon "button" at bounding box center [1158, 433] width 9 height 9
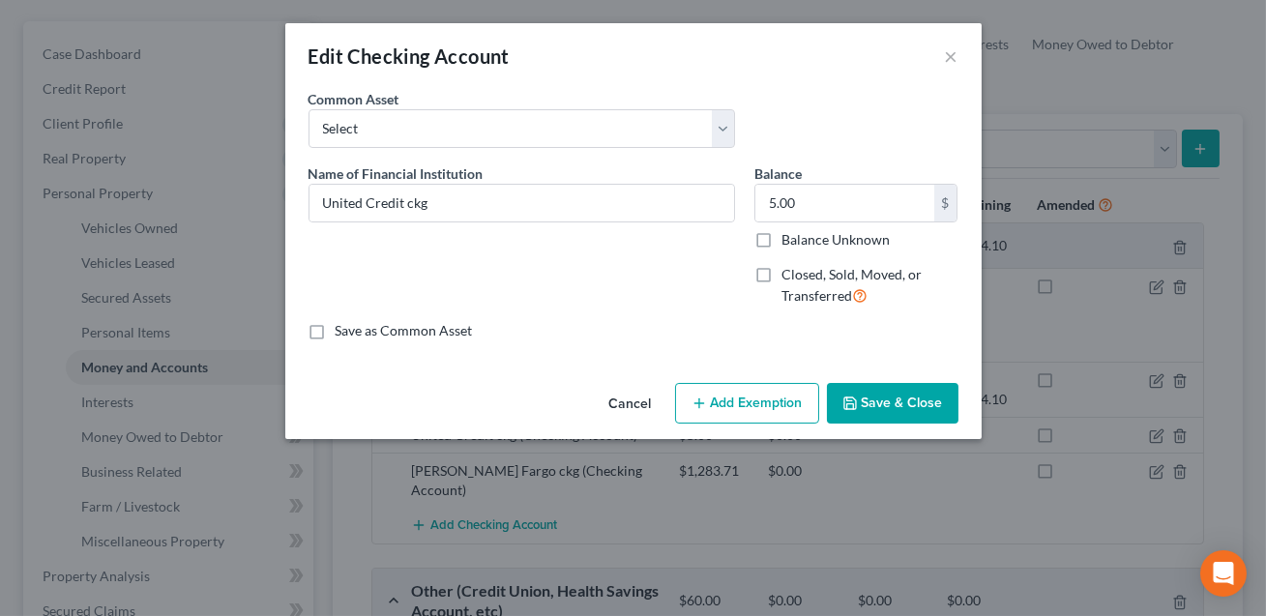
click at [734, 403] on button "Add Exemption" at bounding box center [747, 403] width 144 height 41
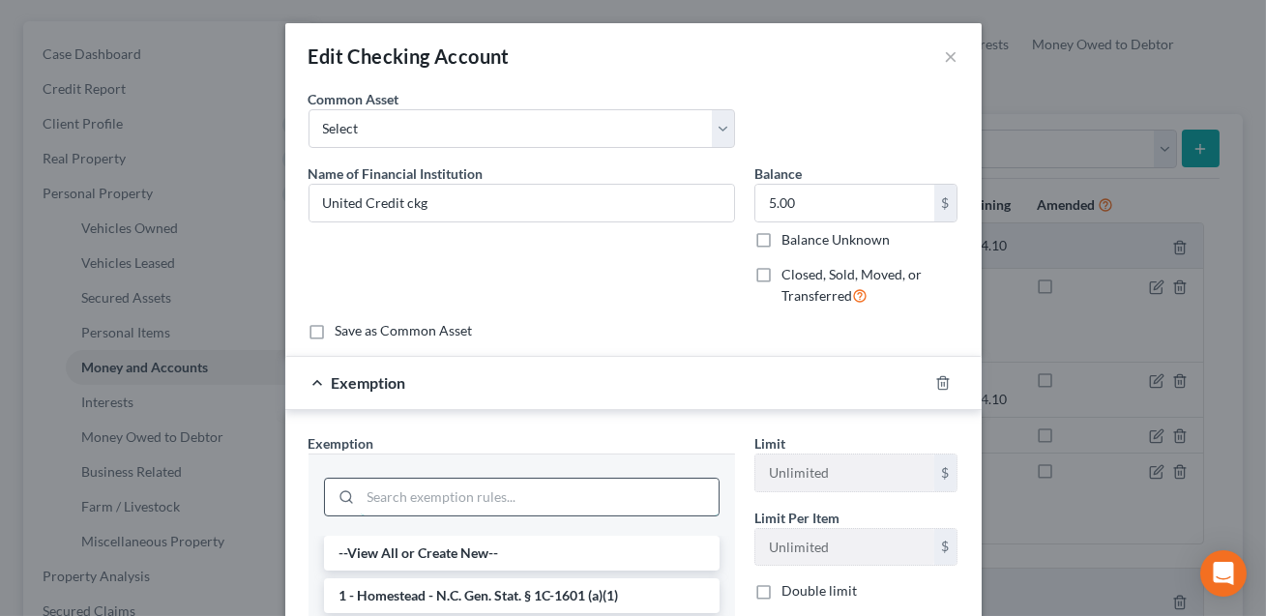
click at [453, 485] on input "search" at bounding box center [540, 497] width 358 height 37
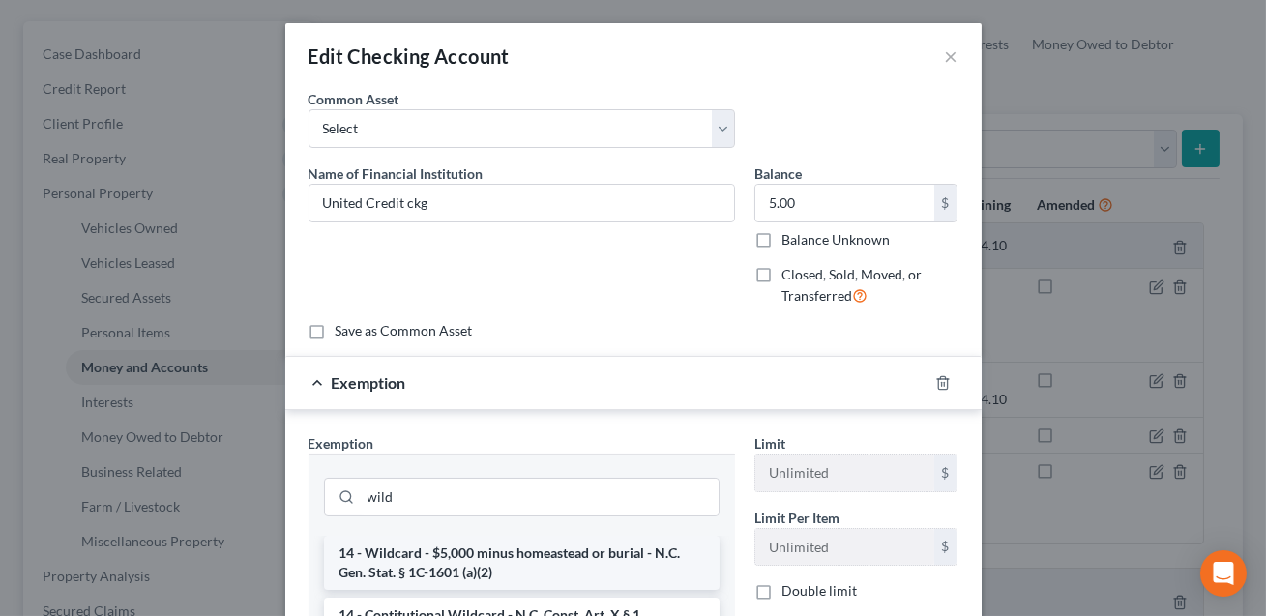
click at [460, 570] on li "14 - Wildcard - $5,000 minus homeastead or burial - N.C. Gen. Stat. § 1C-1601 (…" at bounding box center [522, 563] width 396 height 54
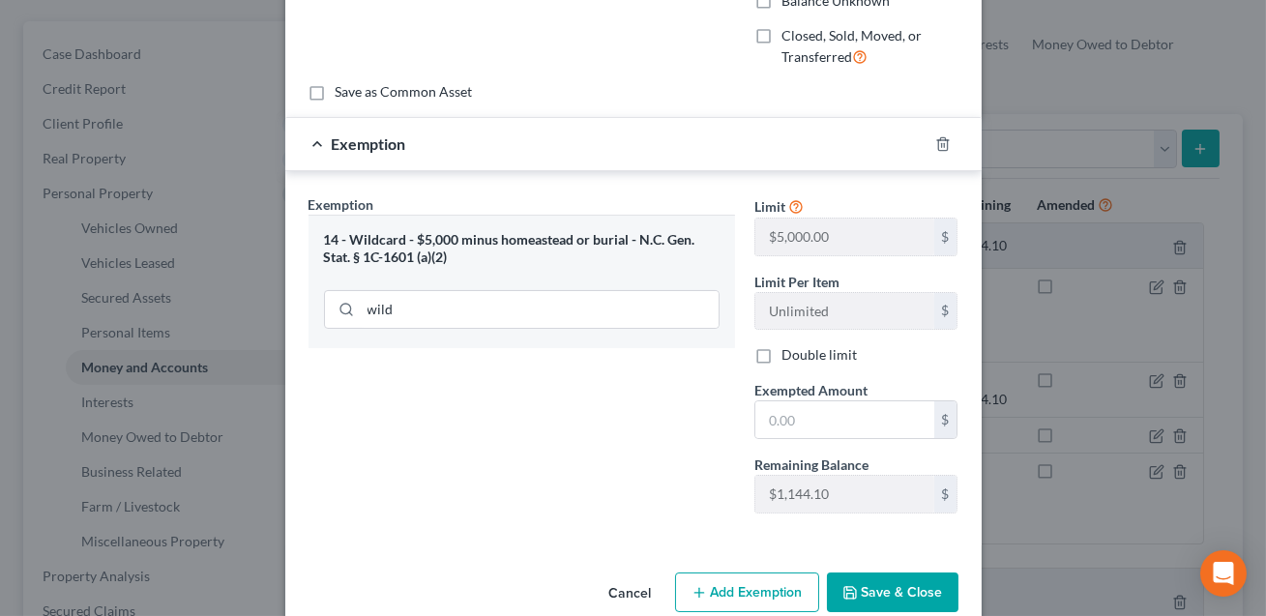
scroll to position [250, 0]
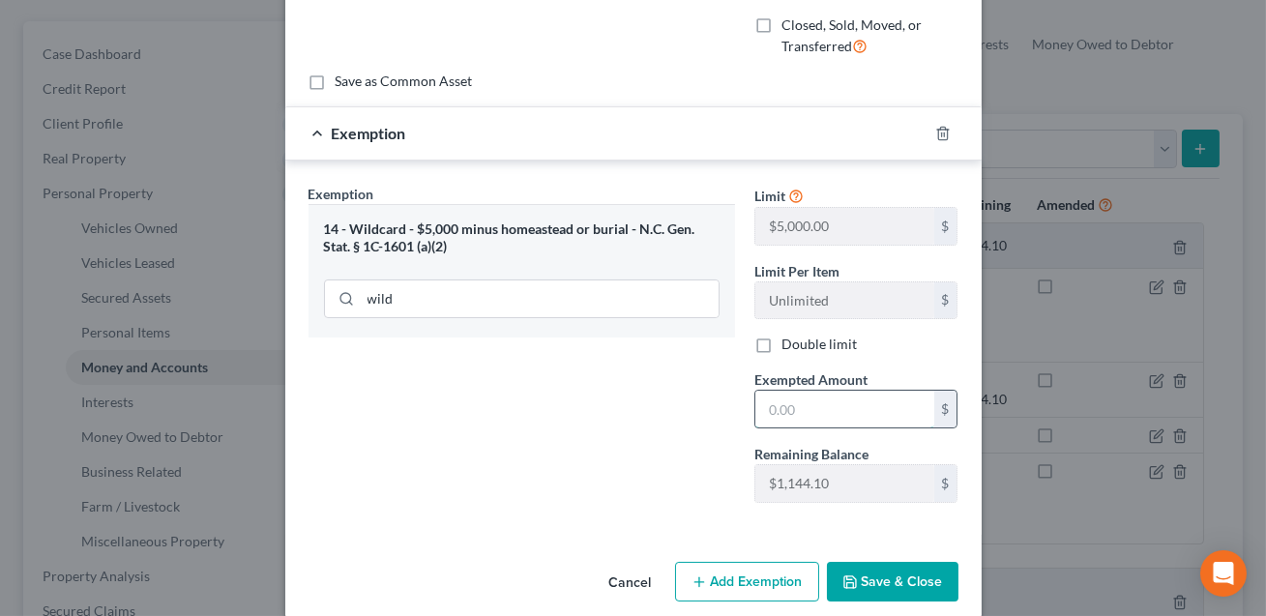
click at [780, 413] on input "text" at bounding box center [844, 409] width 179 height 37
click at [872, 574] on button "Save & Close" at bounding box center [893, 582] width 132 height 41
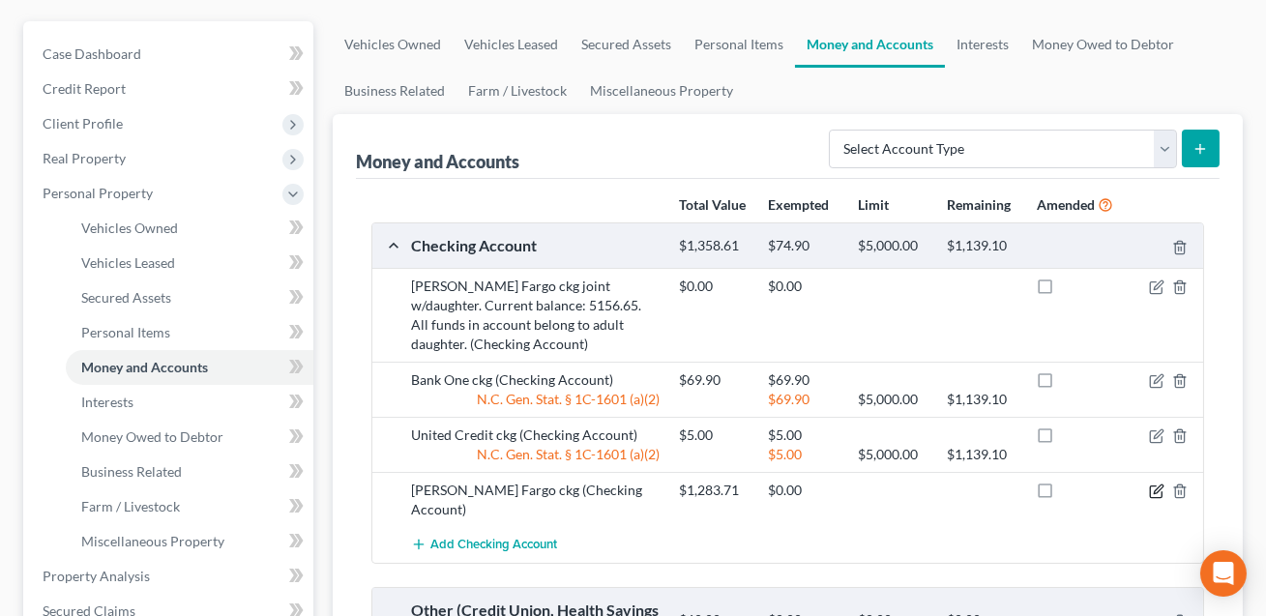
click at [1155, 488] on icon "button" at bounding box center [1156, 491] width 15 height 15
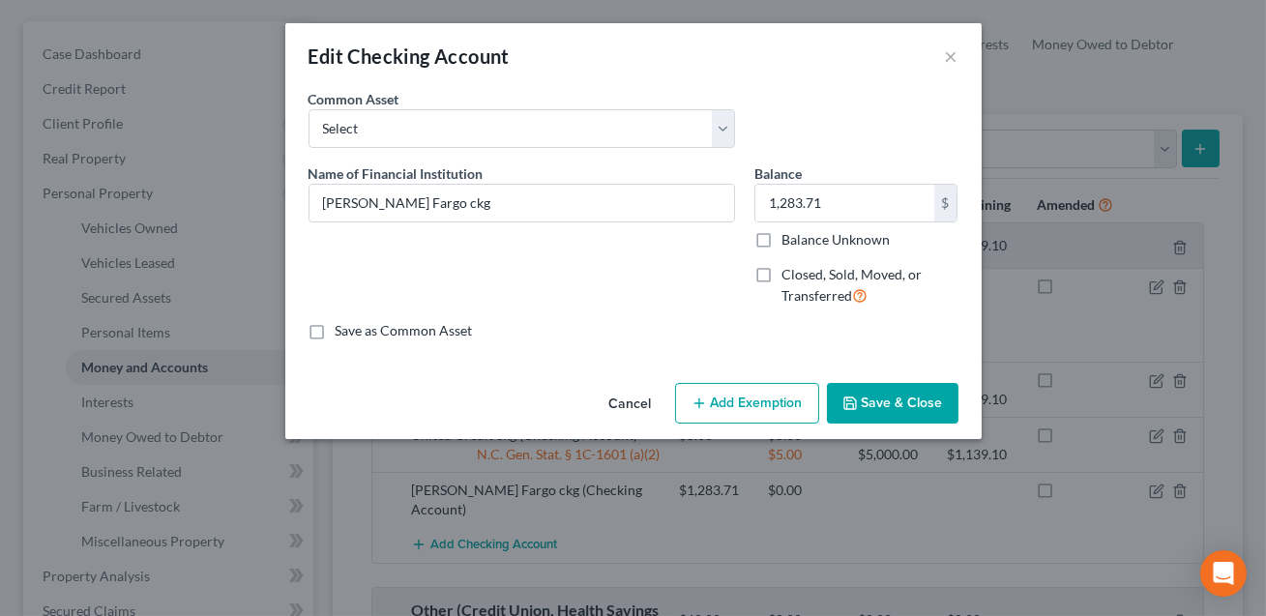
click at [723, 397] on button "Add Exemption" at bounding box center [747, 403] width 144 height 41
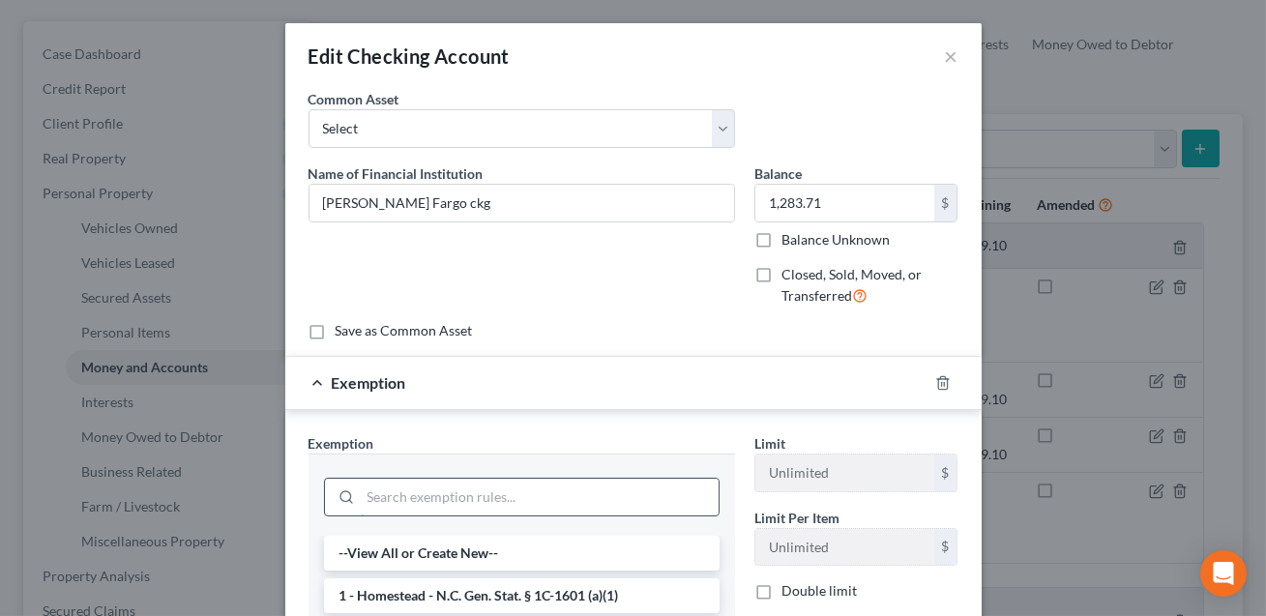
click at [453, 494] on input "search" at bounding box center [540, 497] width 358 height 37
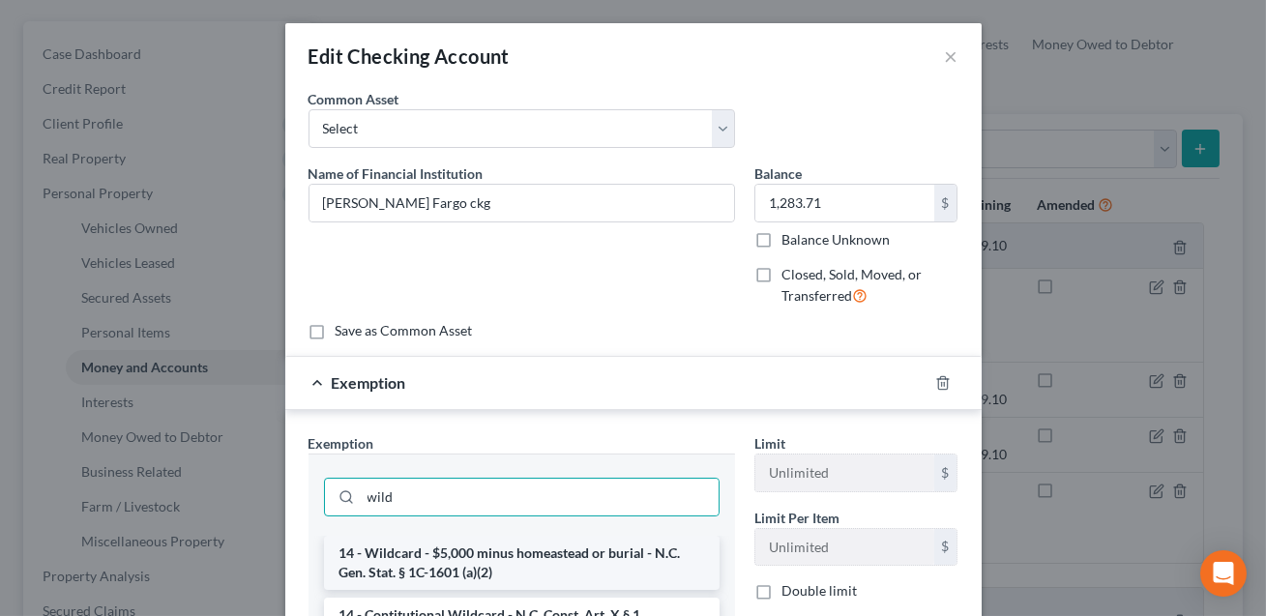
click at [474, 570] on li "14 - Wildcard - $5,000 minus homeastead or burial - N.C. Gen. Stat. § 1C-1601 (…" at bounding box center [522, 563] width 396 height 54
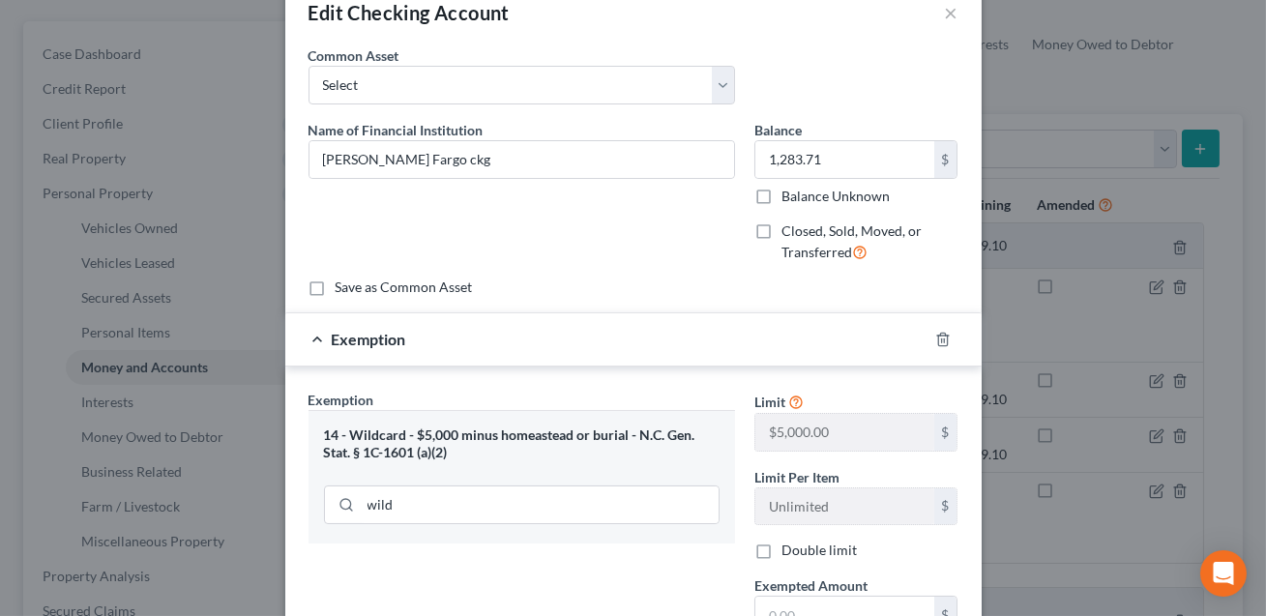
scroll to position [68, 0]
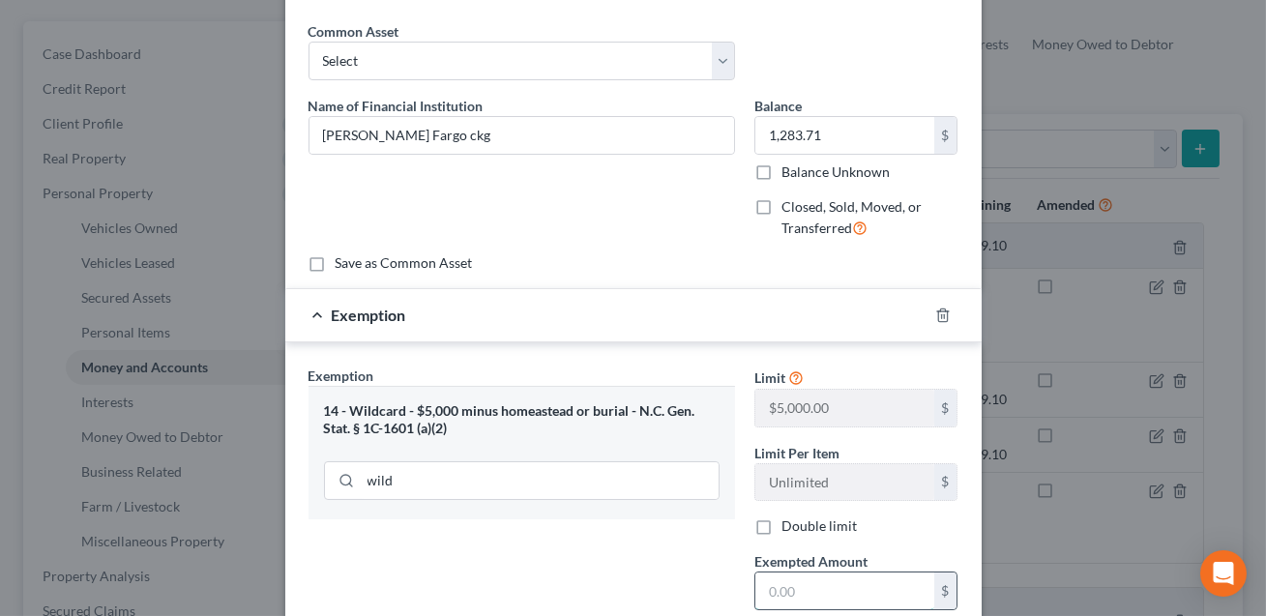
click at [792, 585] on input "text" at bounding box center [844, 591] width 179 height 37
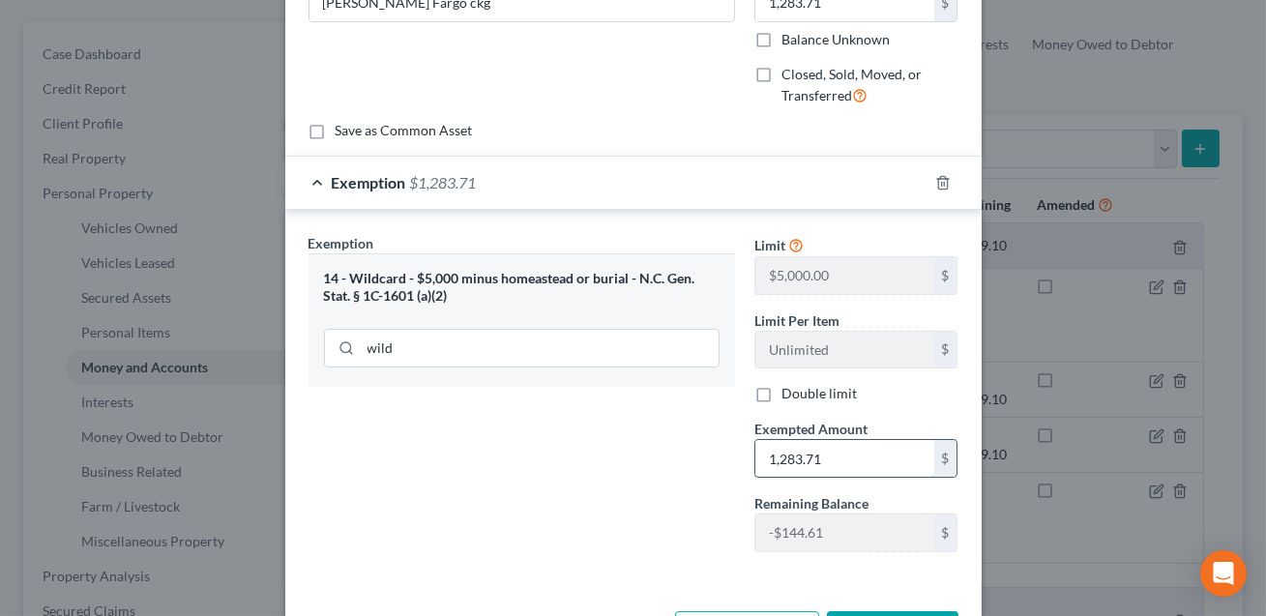
scroll to position [272, 0]
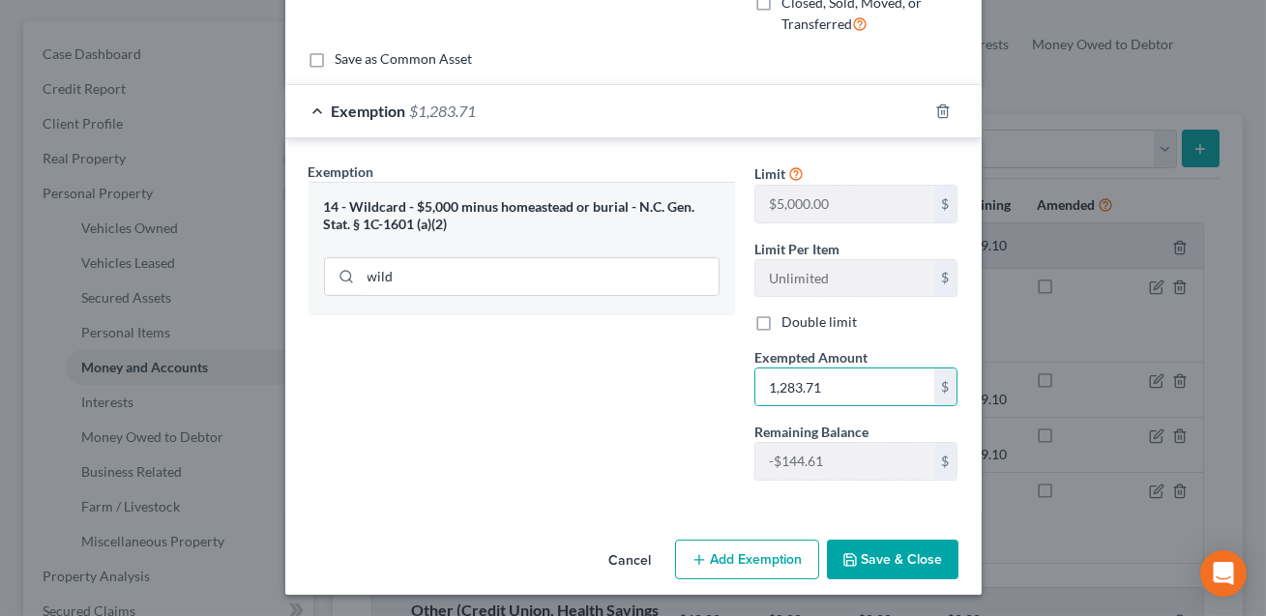
click at [882, 564] on button "Save & Close" at bounding box center [893, 560] width 132 height 41
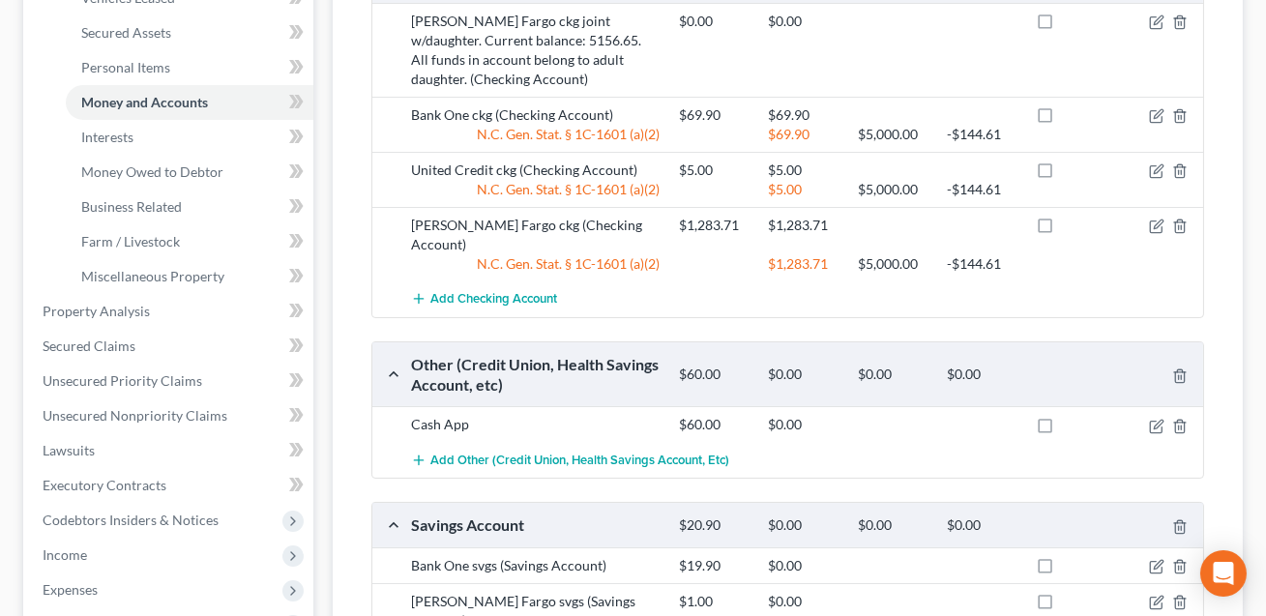
scroll to position [446, 0]
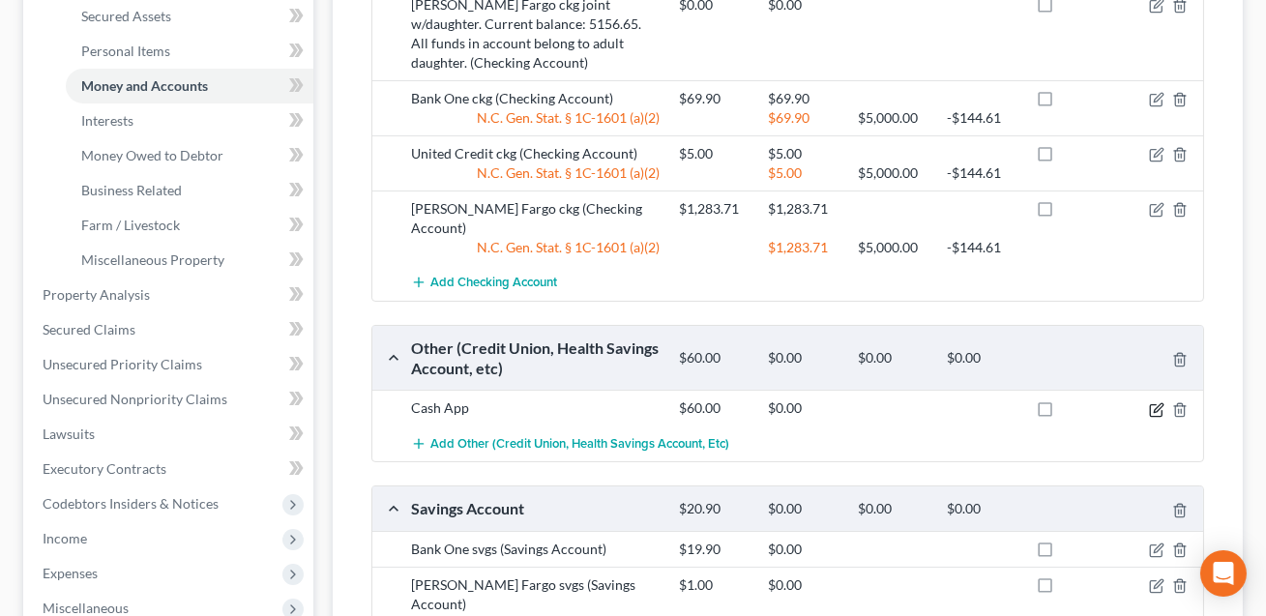
click at [1157, 402] on icon "button" at bounding box center [1156, 409] width 15 height 15
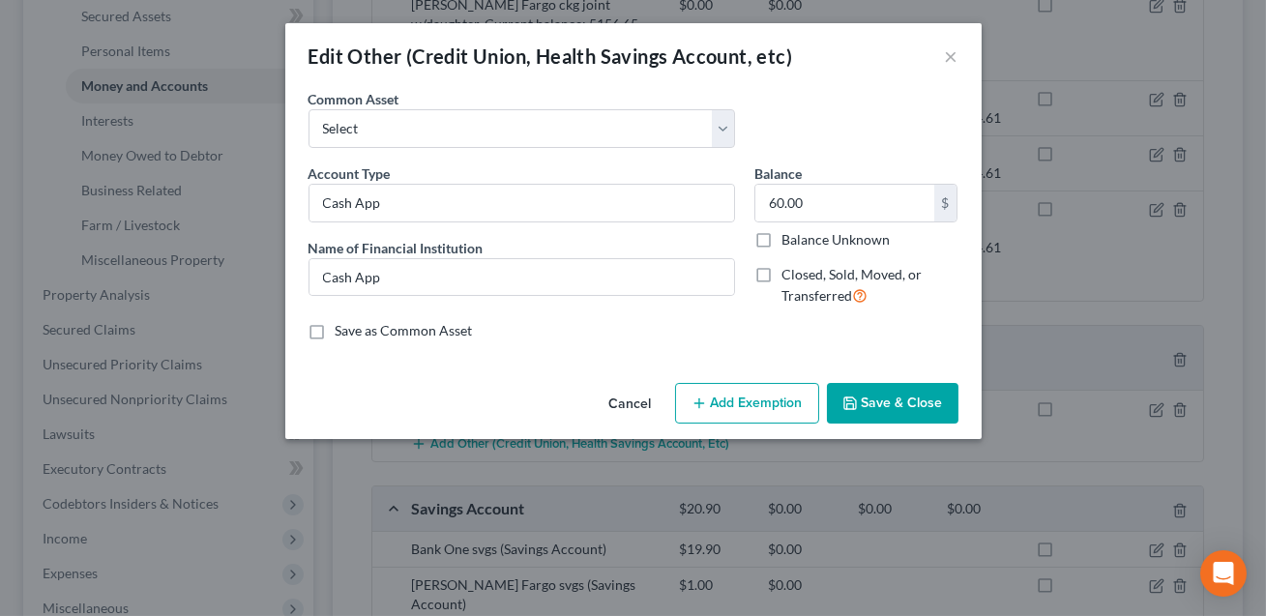
click at [740, 397] on button "Add Exemption" at bounding box center [747, 403] width 144 height 41
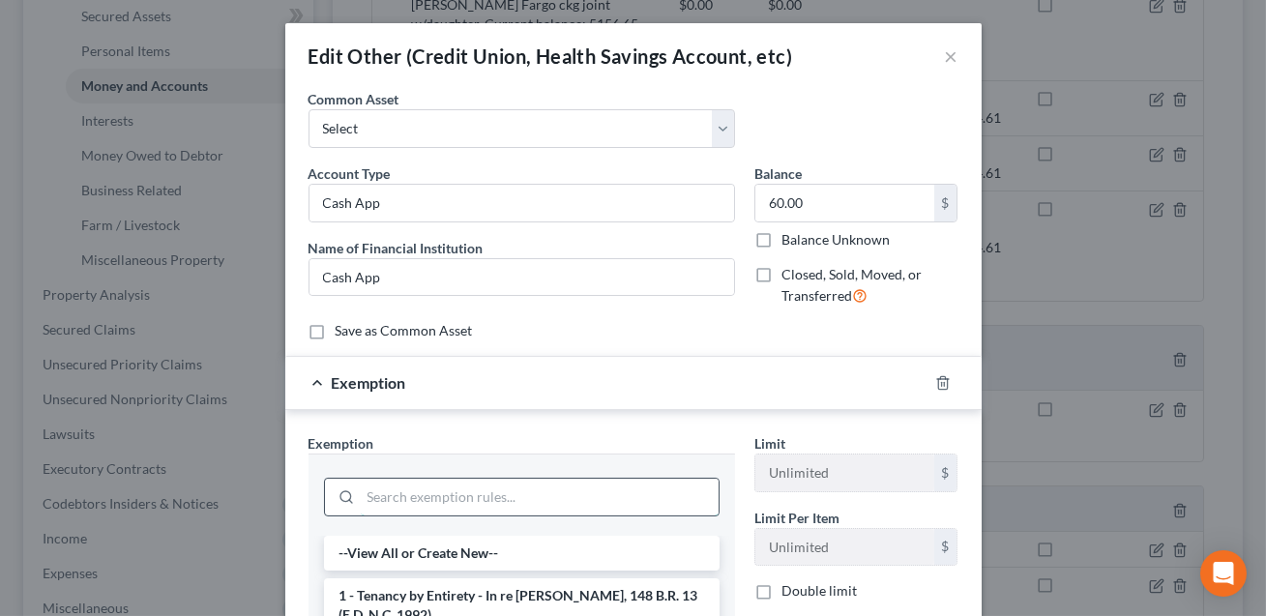
click at [495, 501] on input "search" at bounding box center [540, 497] width 358 height 37
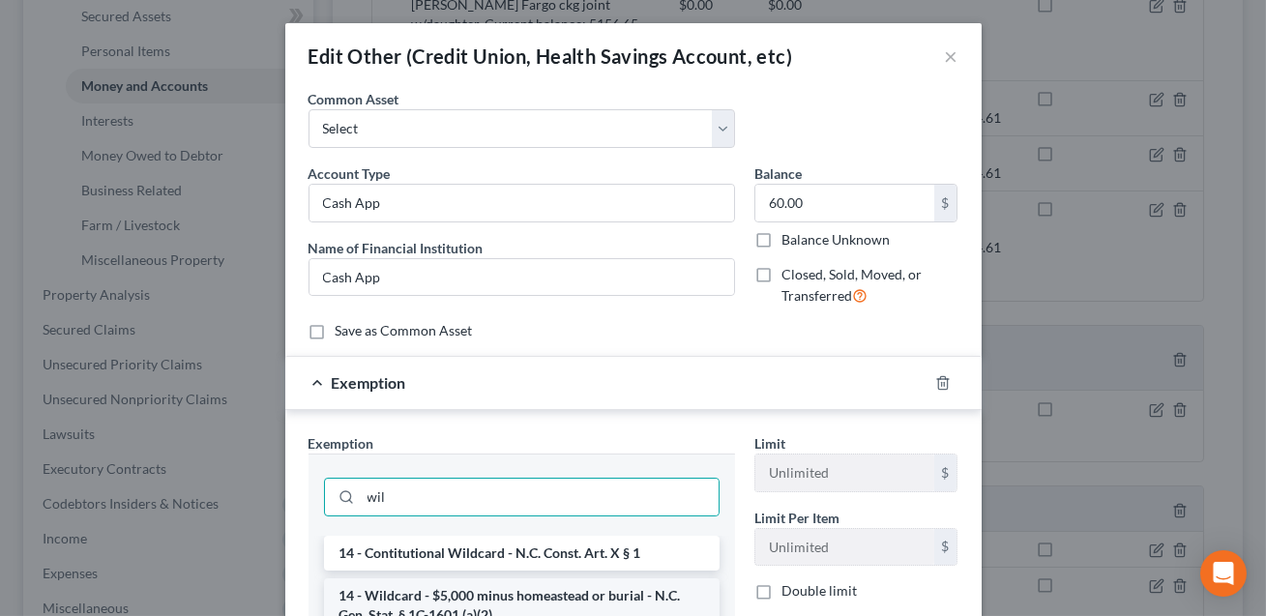
click at [481, 596] on li "14 - Wildcard - $5,000 minus homeastead or burial - N.C. Gen. Stat. § 1C-1601 (…" at bounding box center [522, 605] width 396 height 54
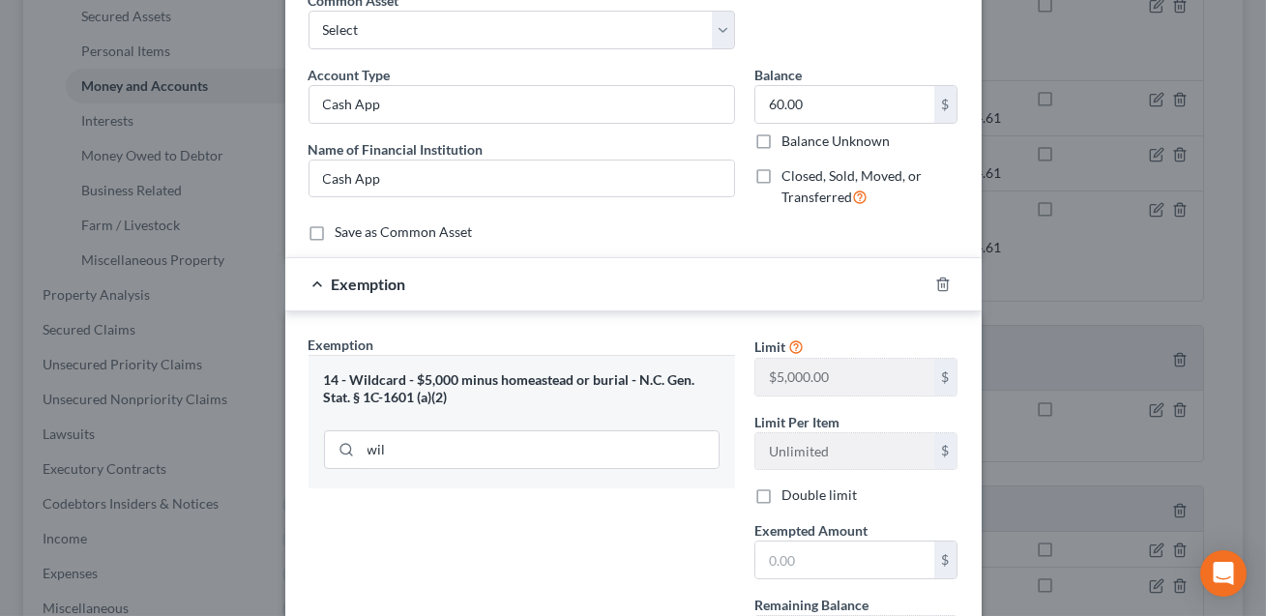
scroll to position [106, 0]
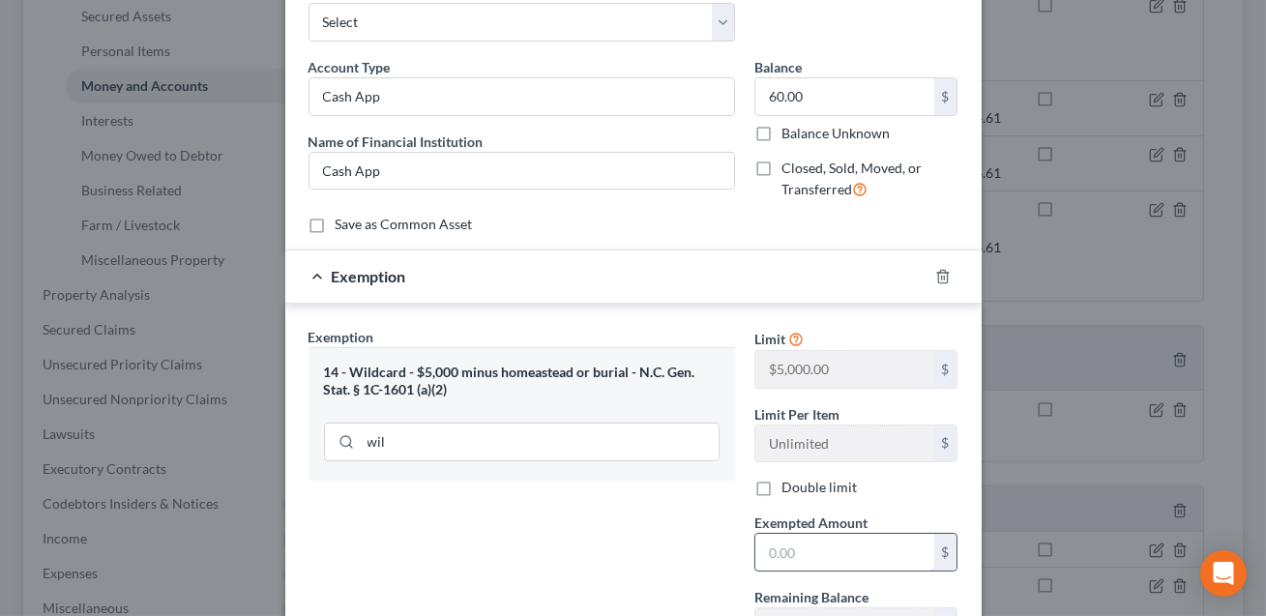
click at [782, 552] on input "text" at bounding box center [844, 552] width 179 height 37
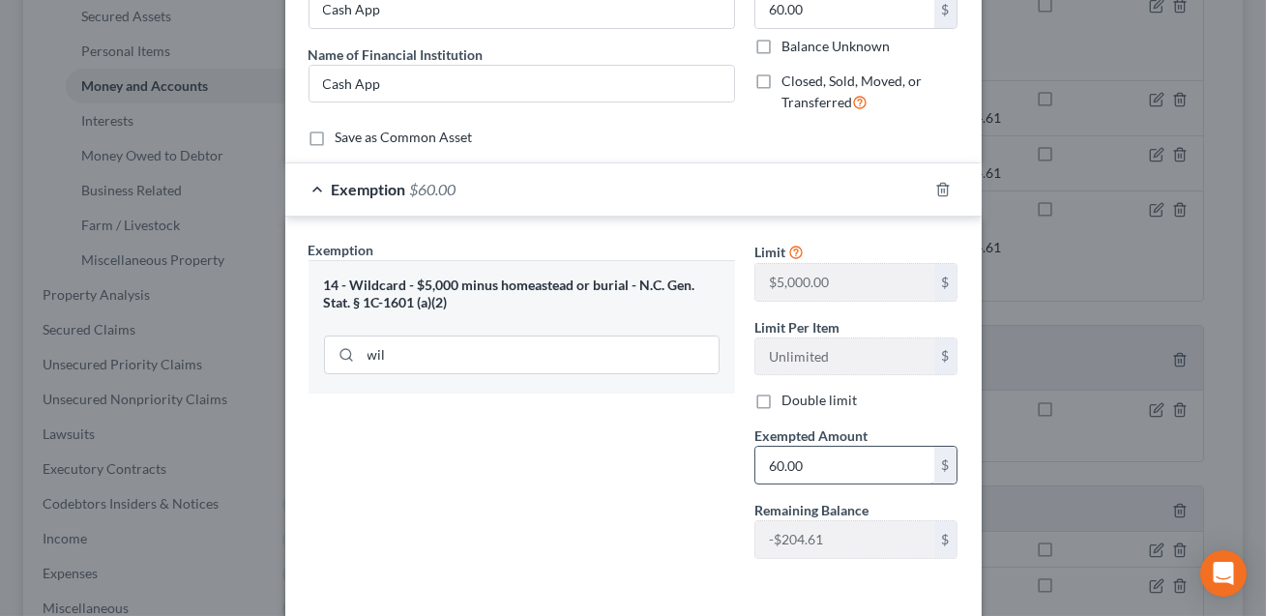
scroll to position [272, 0]
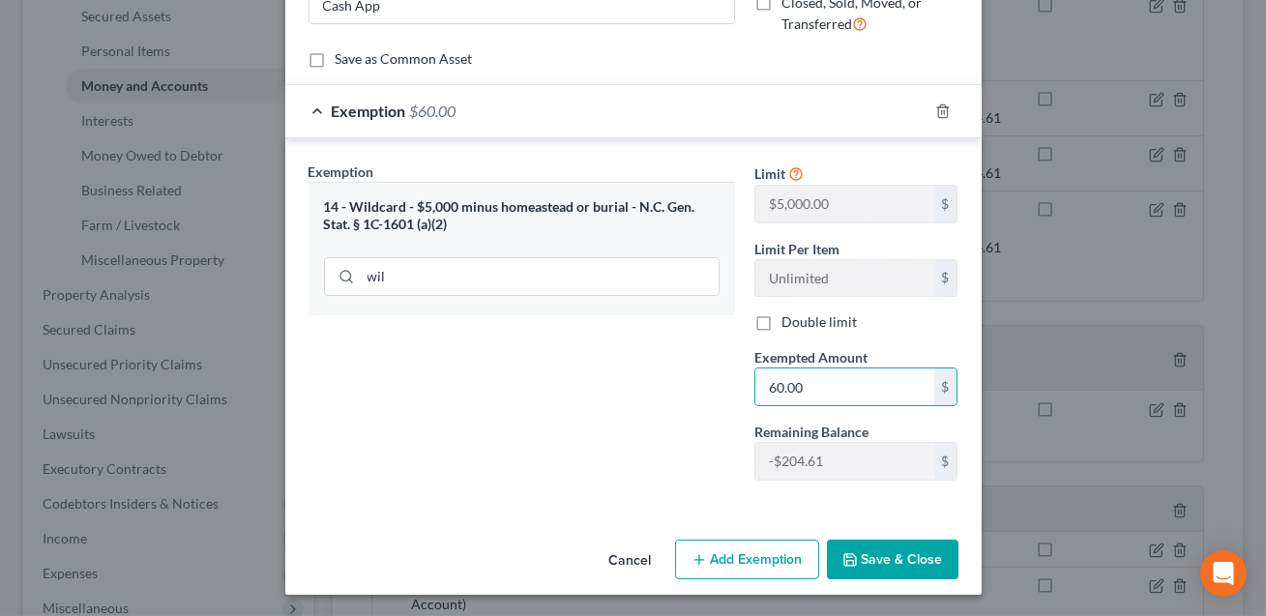
click at [893, 558] on button "Save & Close" at bounding box center [893, 560] width 132 height 41
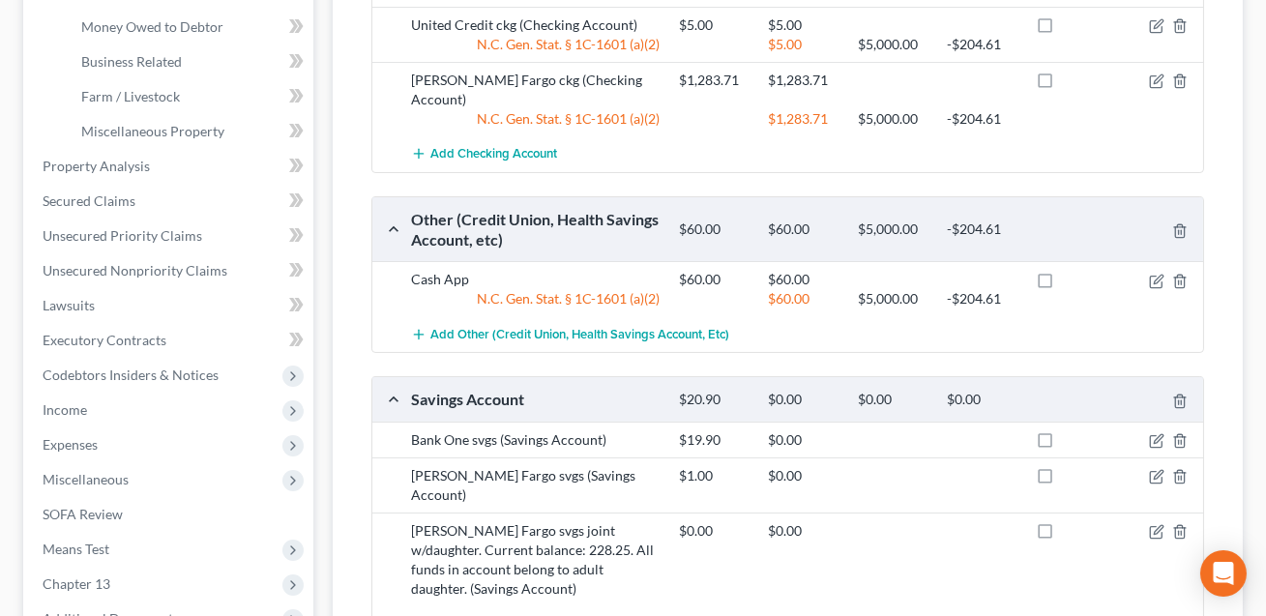
scroll to position [580, 0]
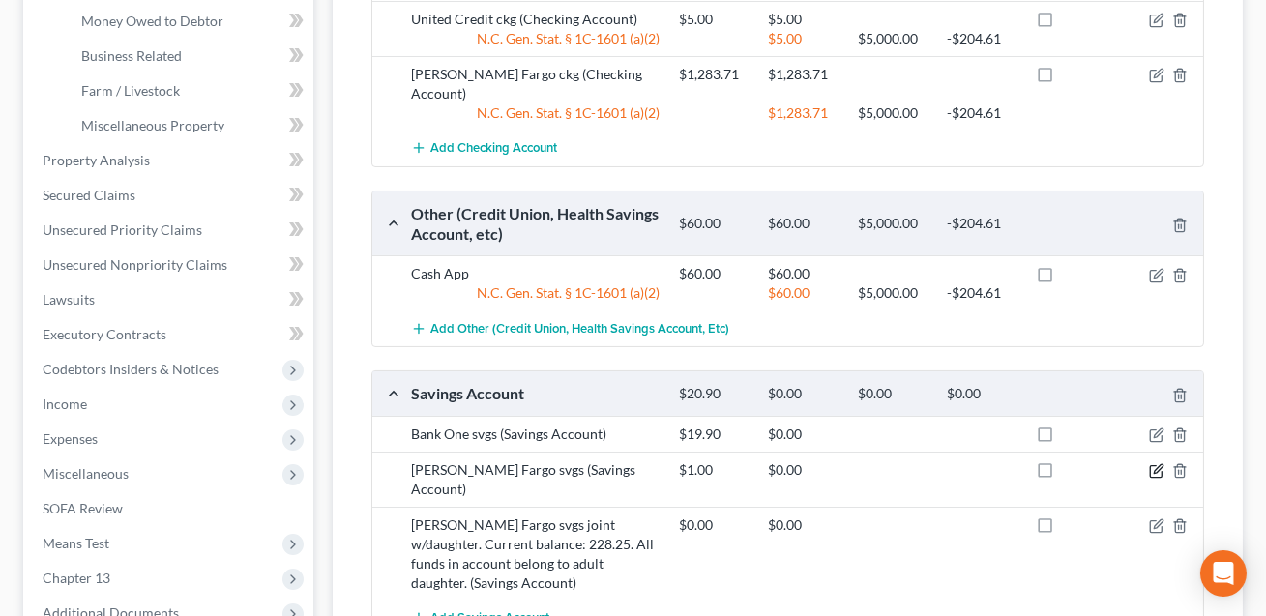
click at [1156, 464] on icon "button" at bounding box center [1158, 468] width 9 height 9
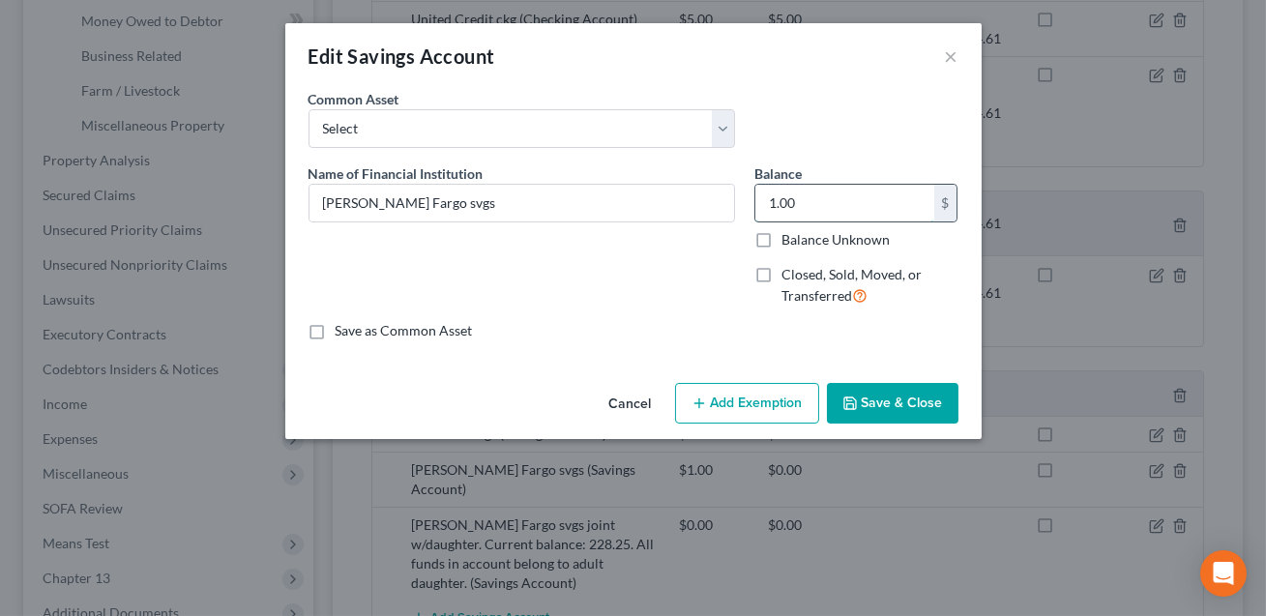
click at [801, 205] on input "1.00" at bounding box center [844, 203] width 179 height 37
click at [737, 400] on button "Add Exemption" at bounding box center [747, 403] width 144 height 41
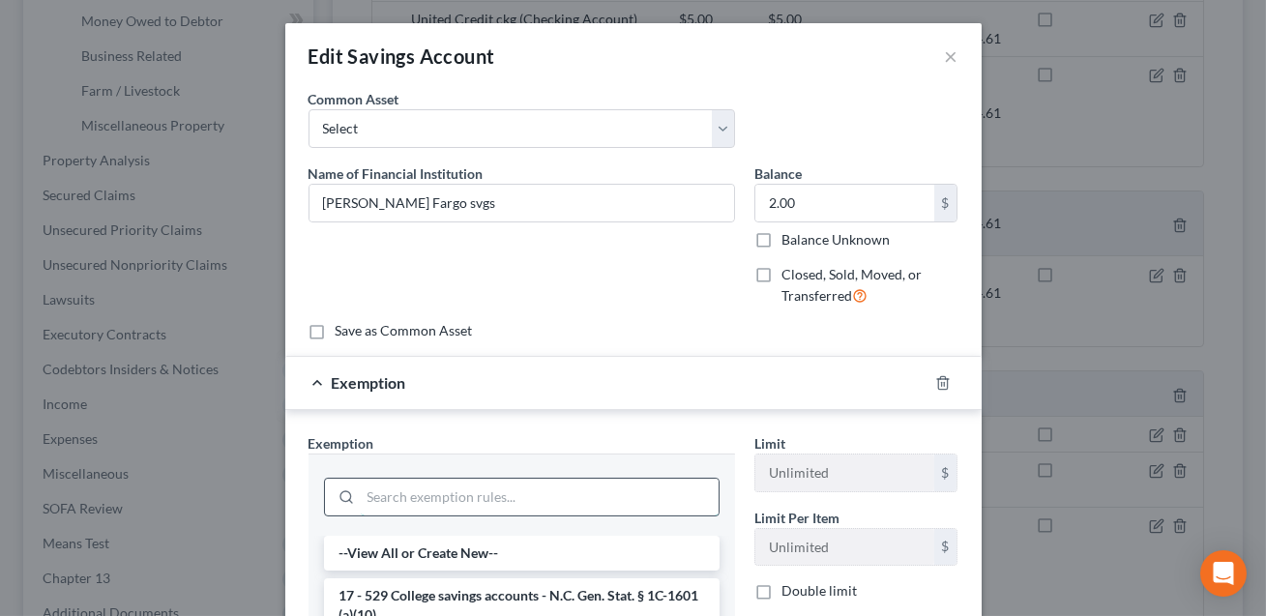
click at [548, 495] on input "search" at bounding box center [540, 497] width 358 height 37
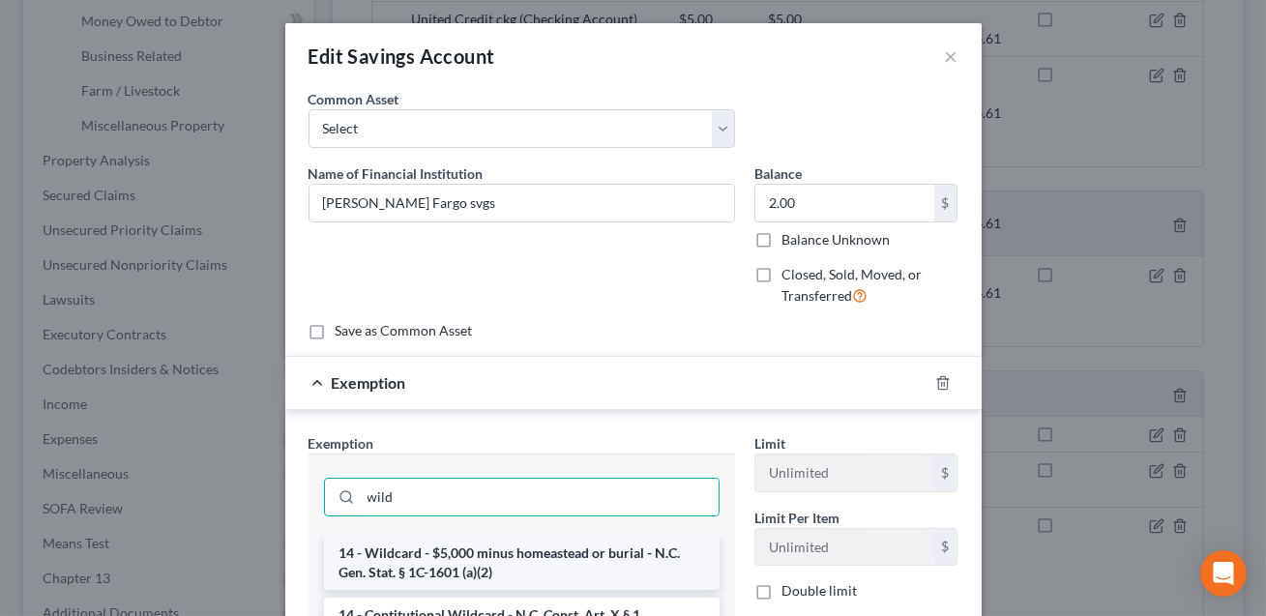
click at [527, 549] on li "14 - Wildcard - $5,000 minus homeastead or burial - N.C. Gen. Stat. § 1C-1601 (…" at bounding box center [522, 563] width 396 height 54
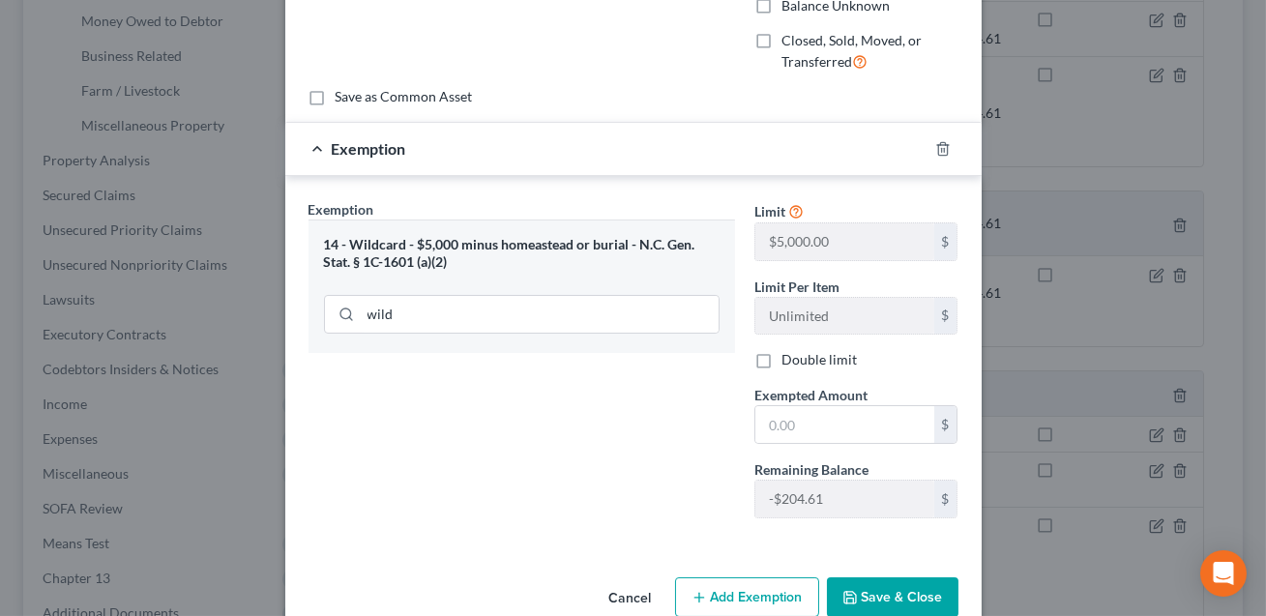
scroll to position [263, 0]
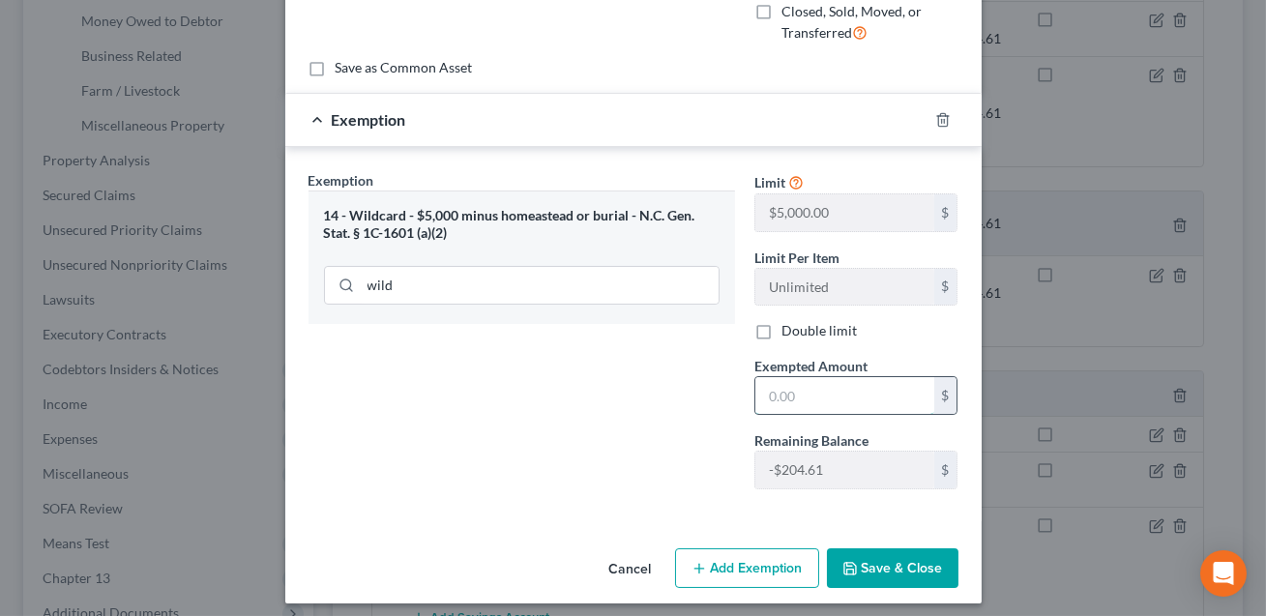
click at [775, 402] on input "text" at bounding box center [844, 395] width 179 height 37
click at [878, 572] on button "Save & Close" at bounding box center [893, 568] width 132 height 41
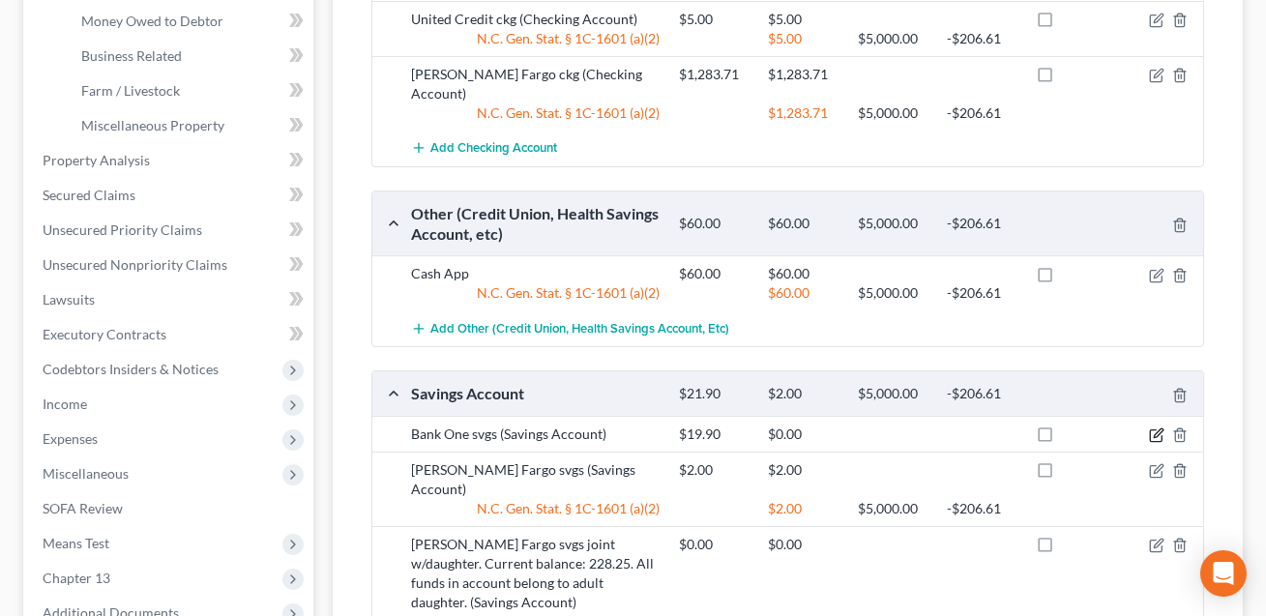
click at [1159, 427] on icon "button" at bounding box center [1156, 434] width 15 height 15
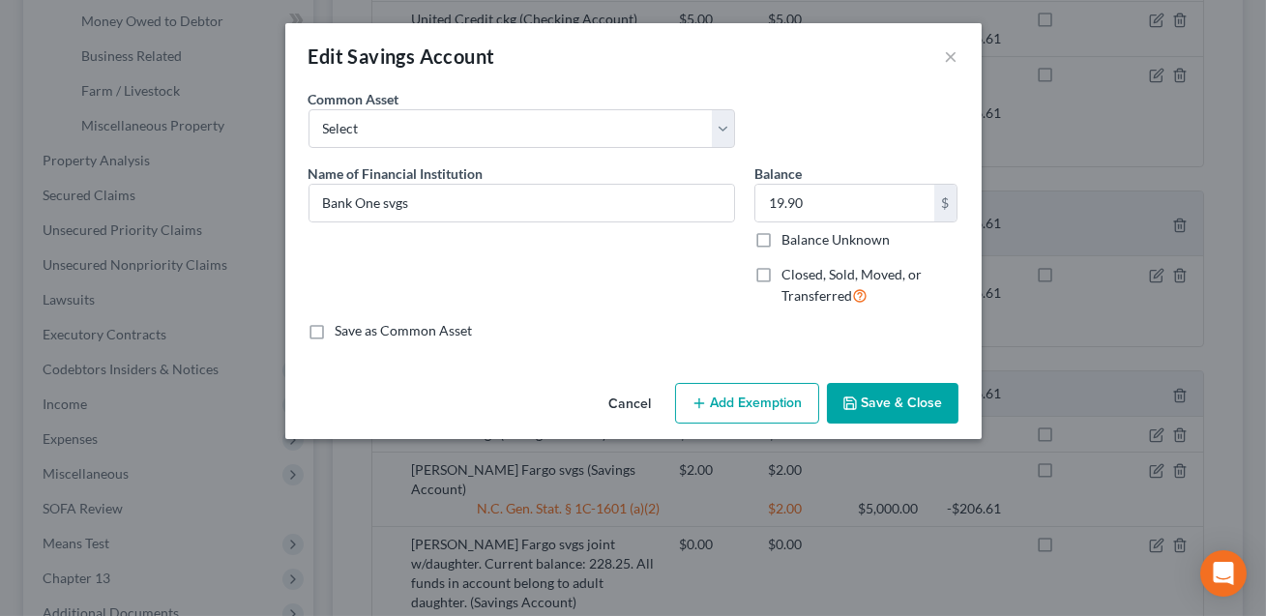
click at [737, 394] on button "Add Exemption" at bounding box center [747, 403] width 144 height 41
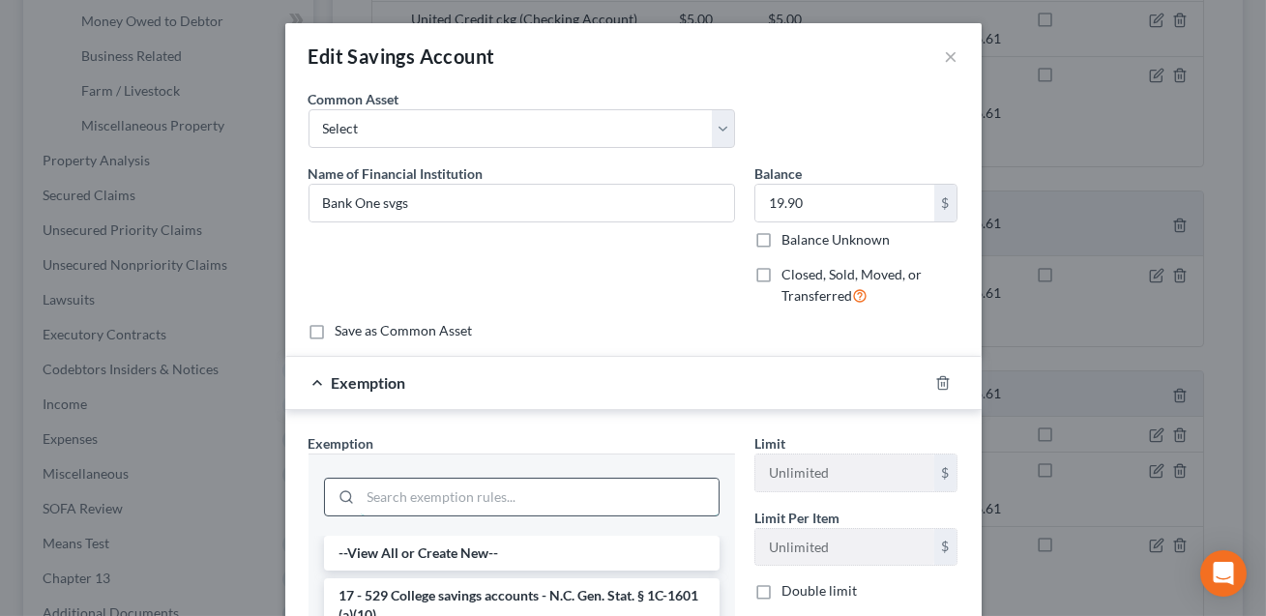
click at [487, 496] on input "search" at bounding box center [540, 497] width 358 height 37
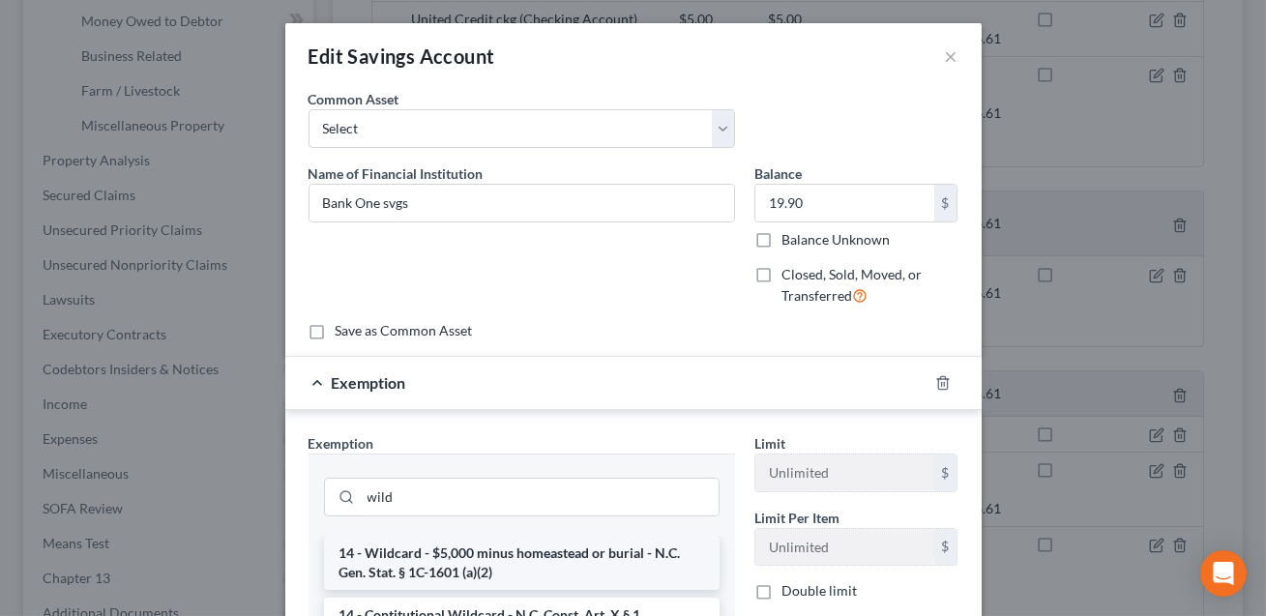
click at [479, 564] on li "14 - Wildcard - $5,000 minus homeastead or burial - N.C. Gen. Stat. § 1C-1601 (…" at bounding box center [522, 563] width 396 height 54
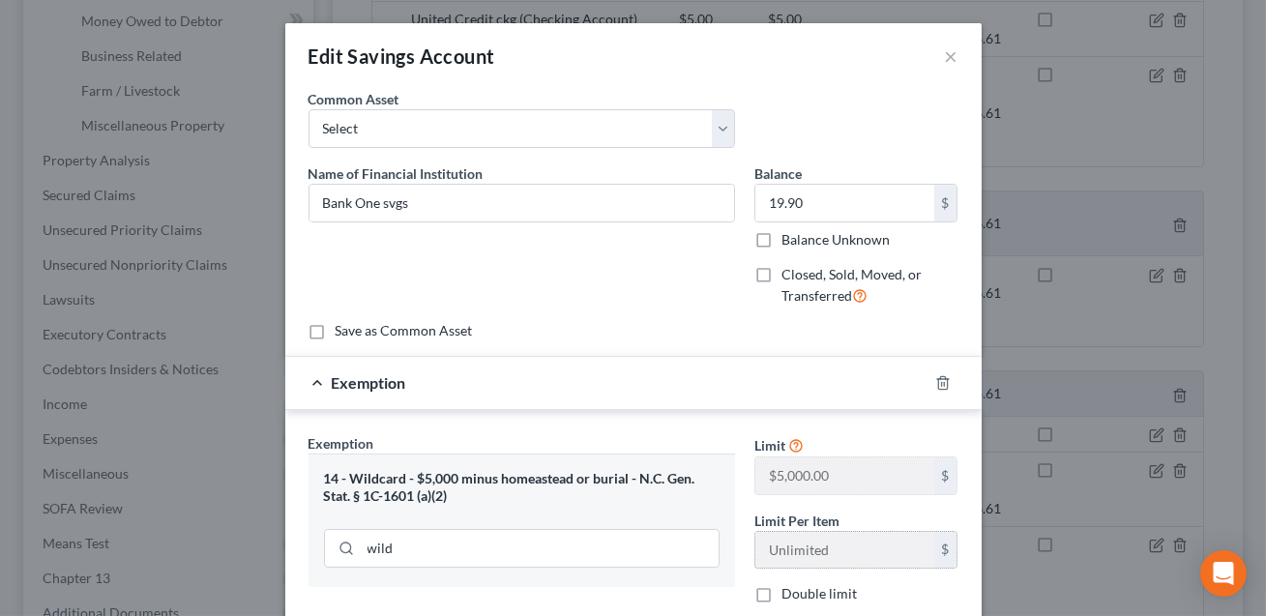
scroll to position [48, 0]
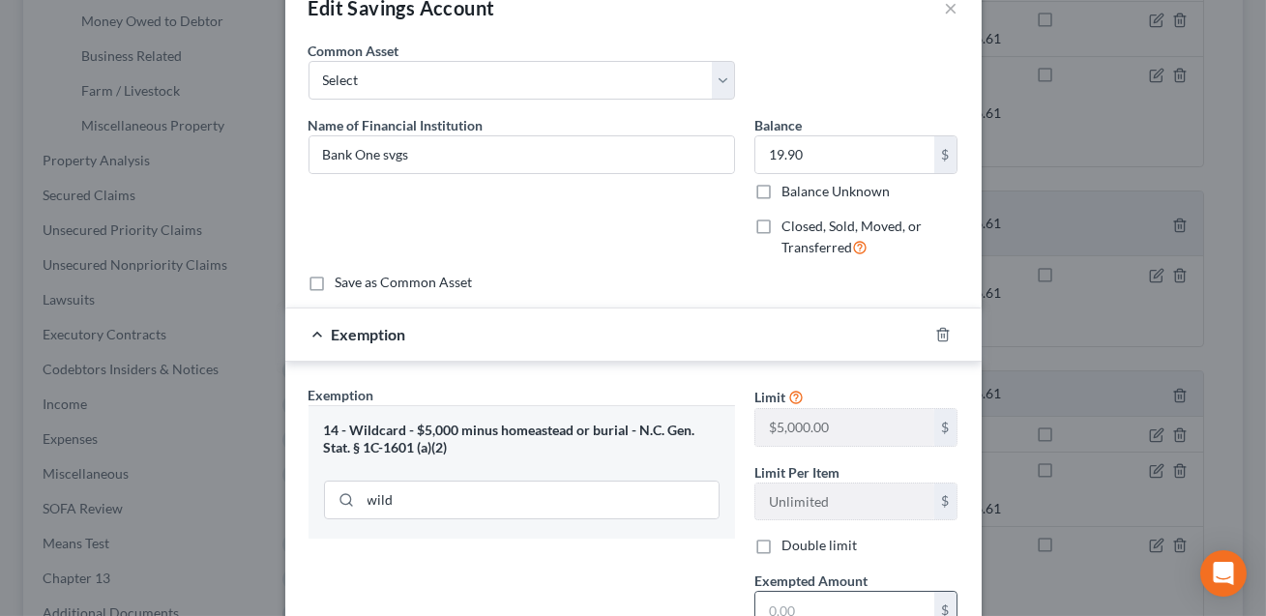
click at [788, 601] on input "text" at bounding box center [844, 610] width 179 height 37
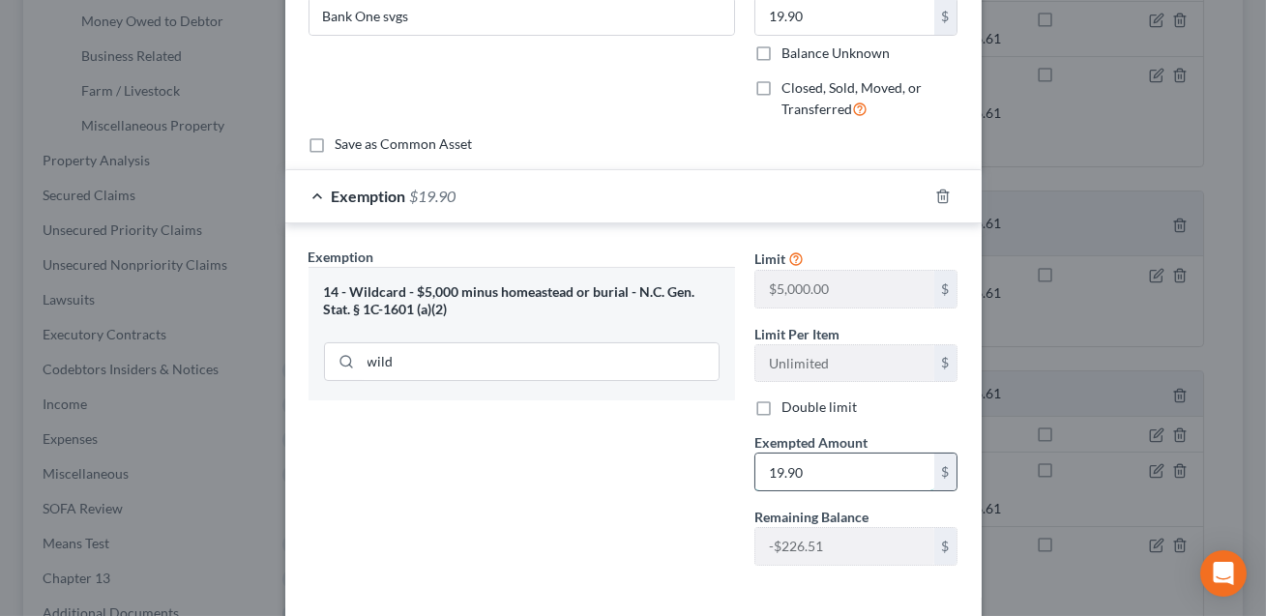
scroll to position [272, 0]
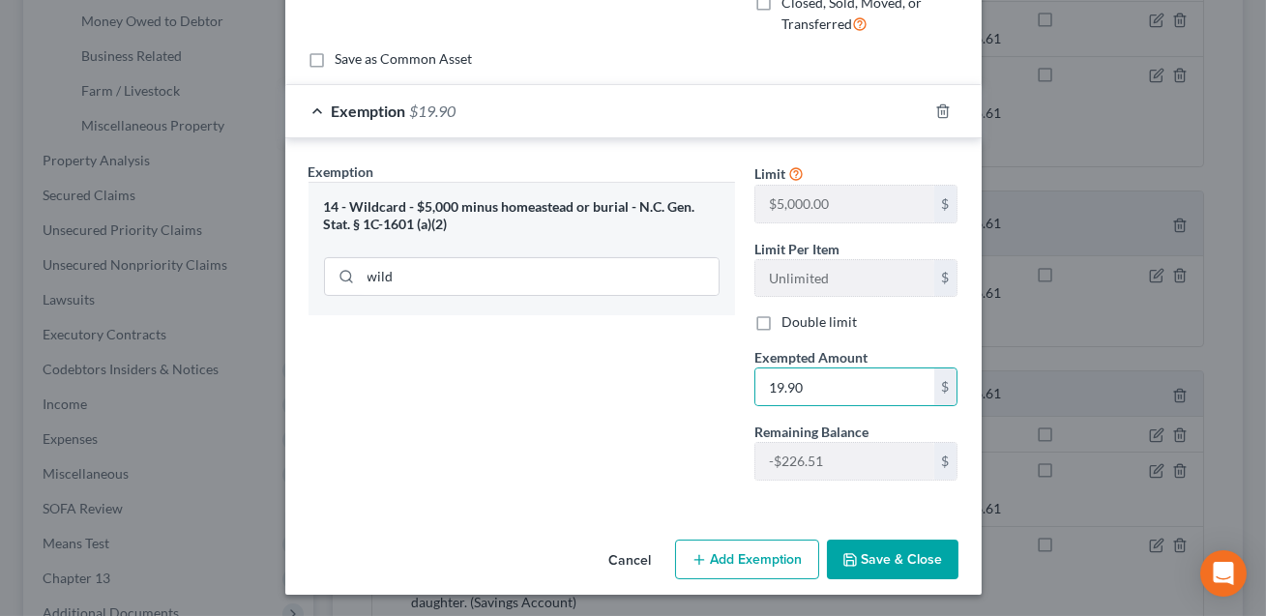
click at [870, 554] on button "Save & Close" at bounding box center [893, 560] width 132 height 41
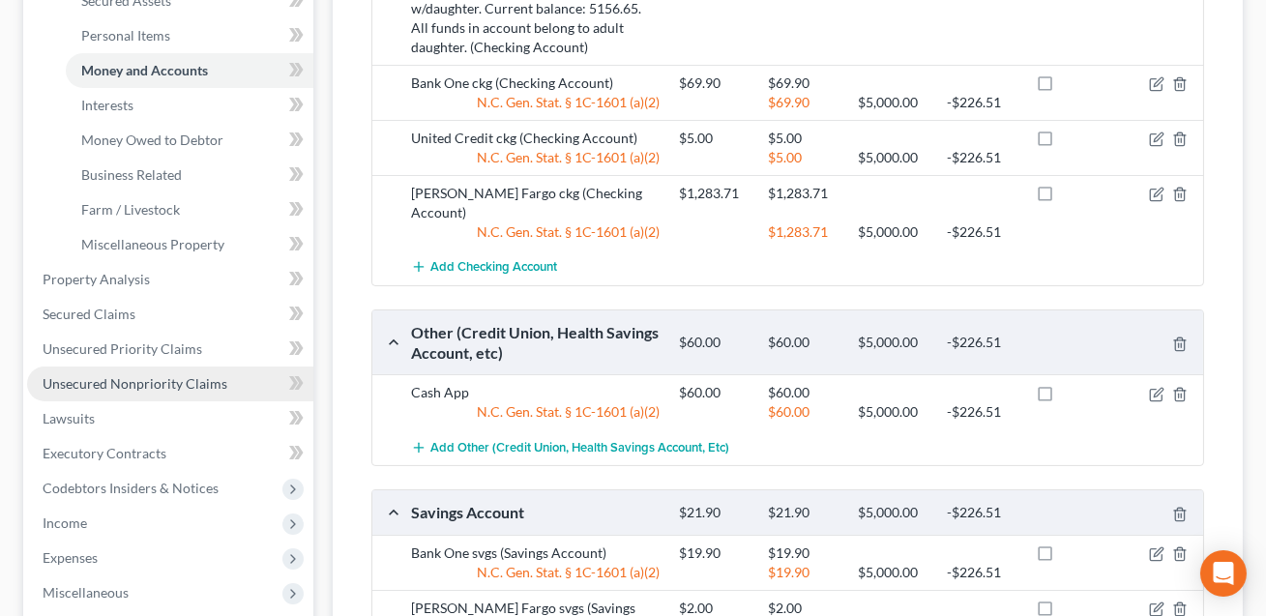
scroll to position [445, 0]
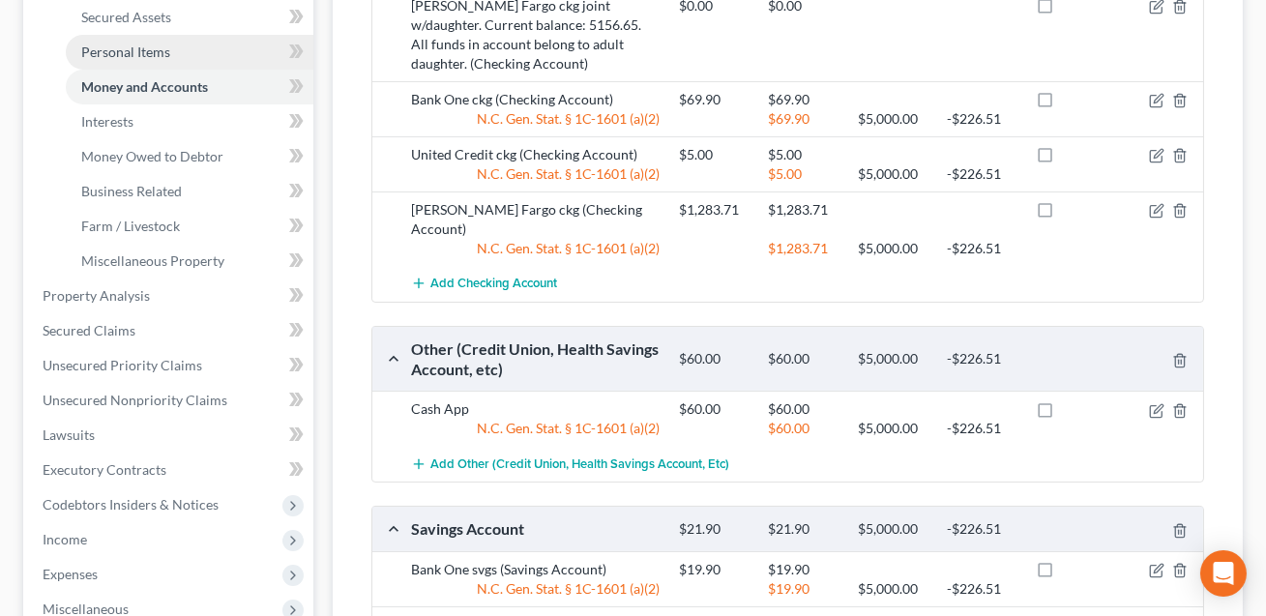
click at [138, 48] on span "Personal Items" at bounding box center [125, 52] width 89 height 16
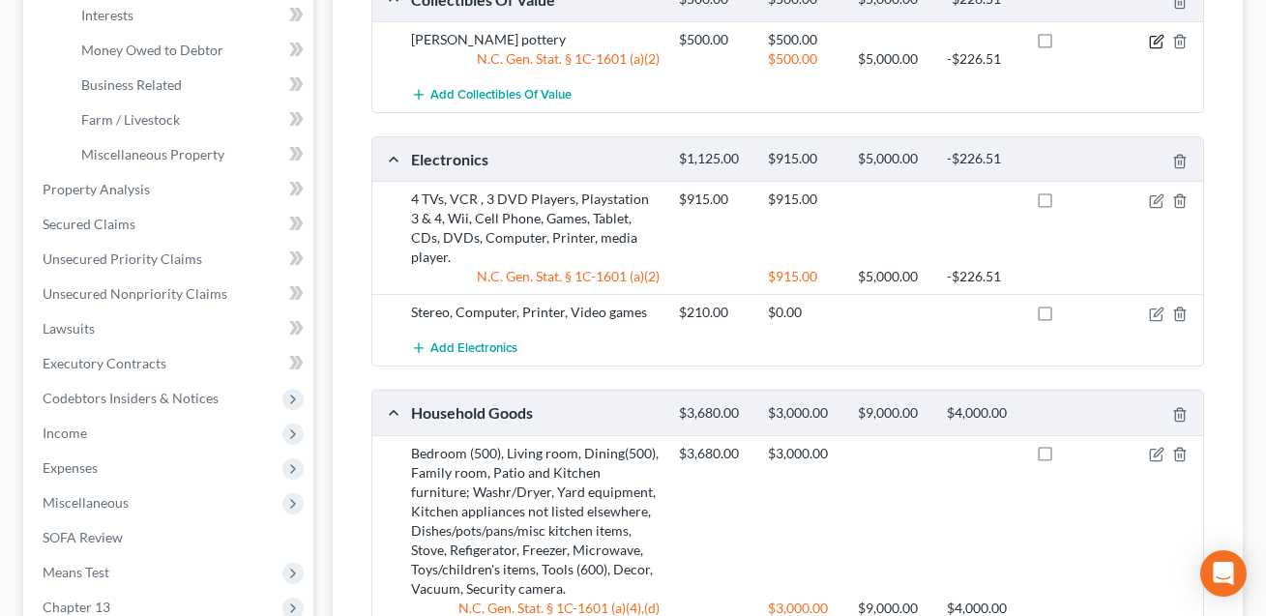
scroll to position [553, 0]
click at [1158, 191] on icon "button" at bounding box center [1156, 198] width 15 height 15
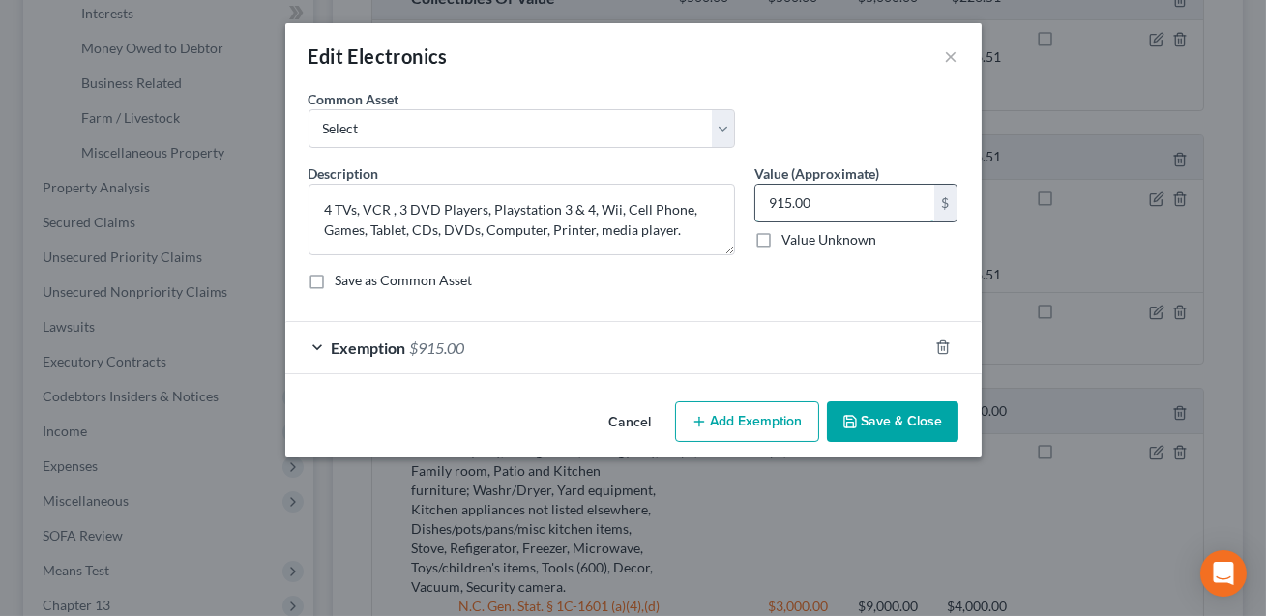
click at [810, 203] on input "915.00" at bounding box center [844, 203] width 179 height 37
click at [679, 347] on div "Exemption $915.00" at bounding box center [606, 347] width 642 height 51
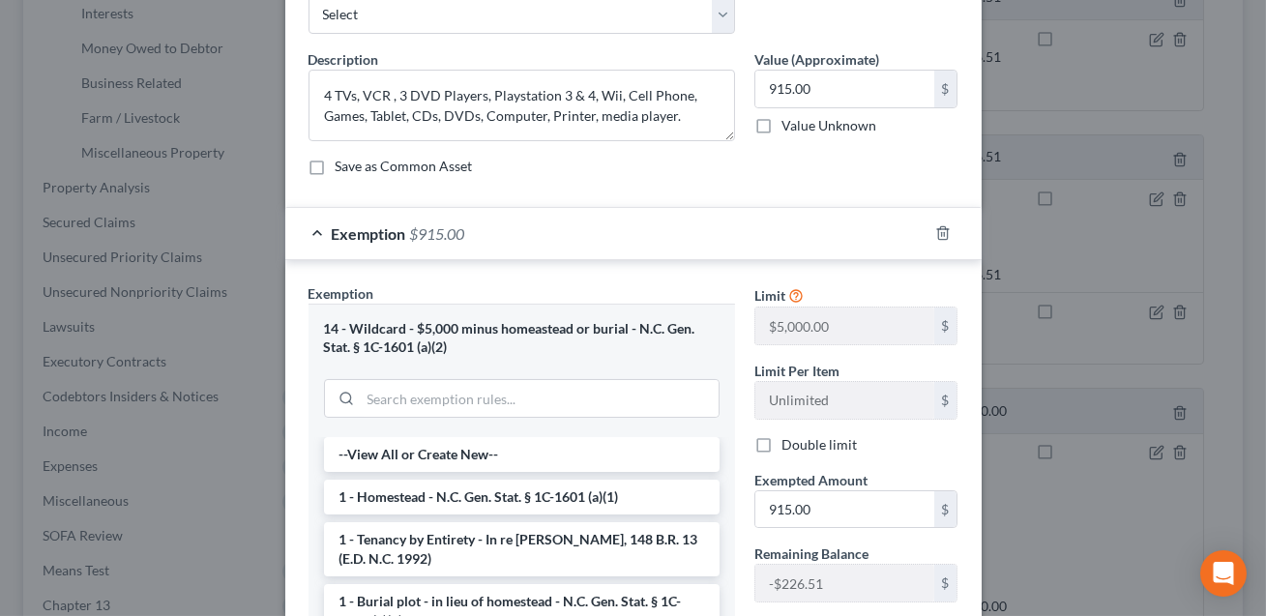
scroll to position [166, 0]
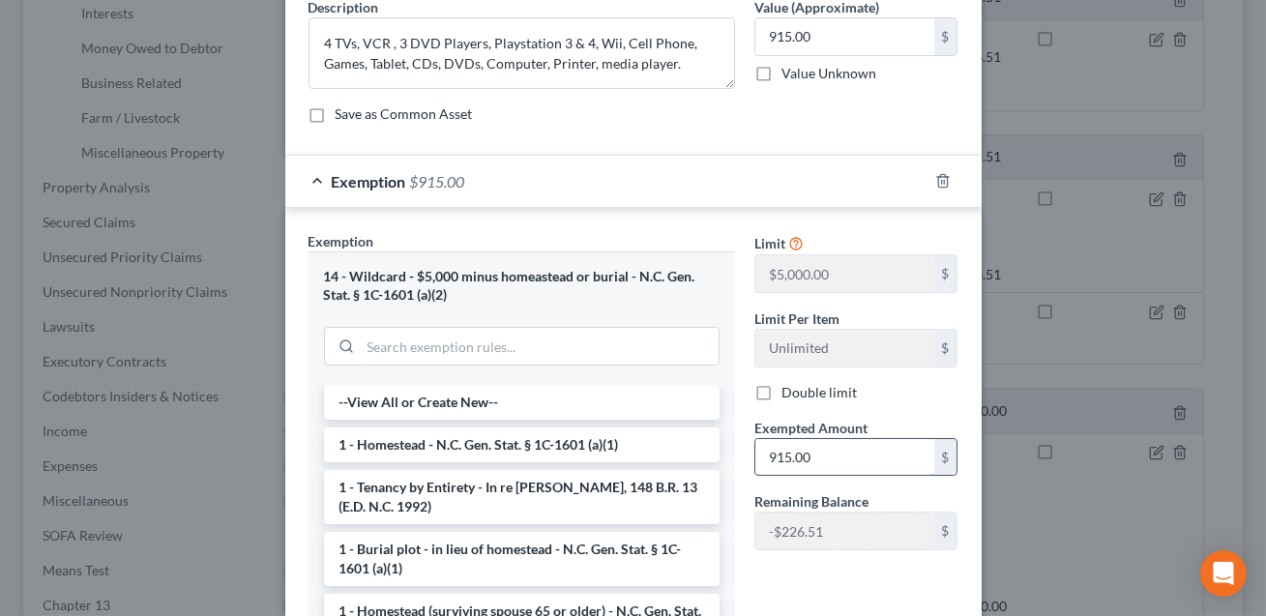
click at [823, 454] on input "915.00" at bounding box center [844, 457] width 179 height 37
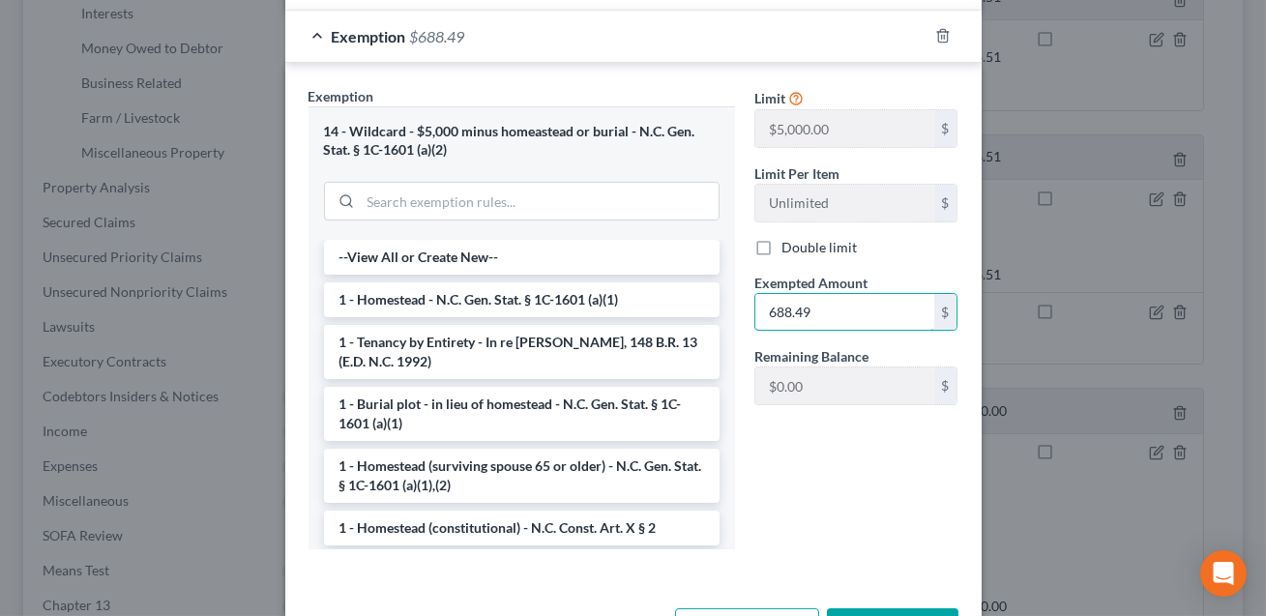
scroll to position [381, 0]
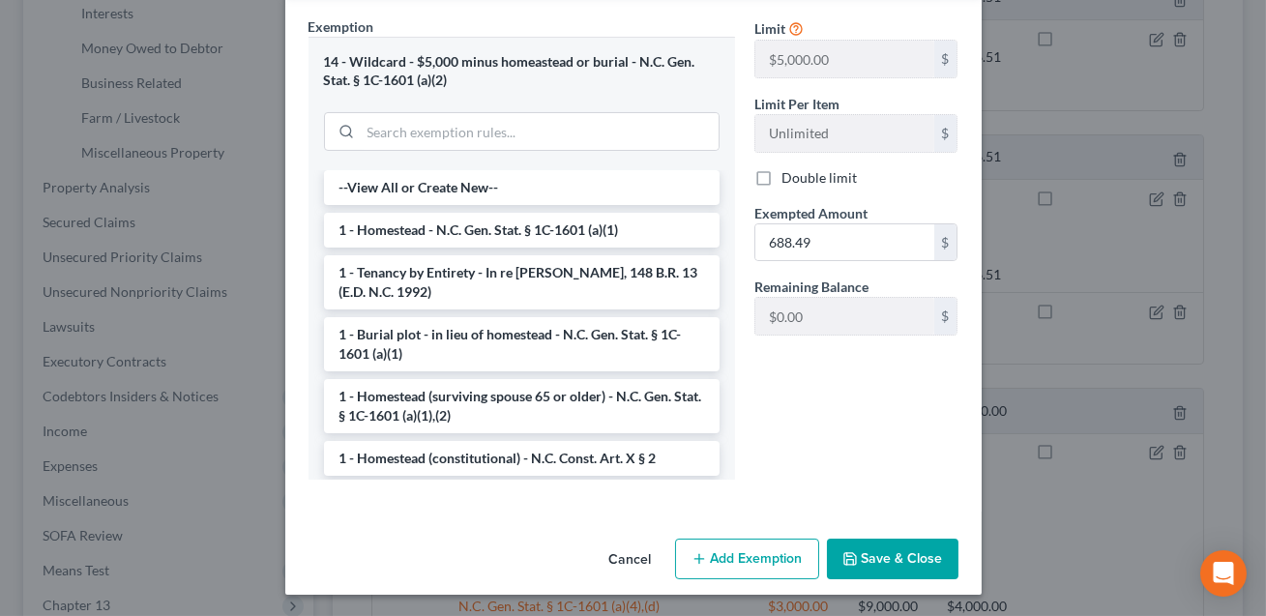
click at [898, 551] on button "Save & Close" at bounding box center [893, 559] width 132 height 41
